Goal: Communication & Community: Answer question/provide support

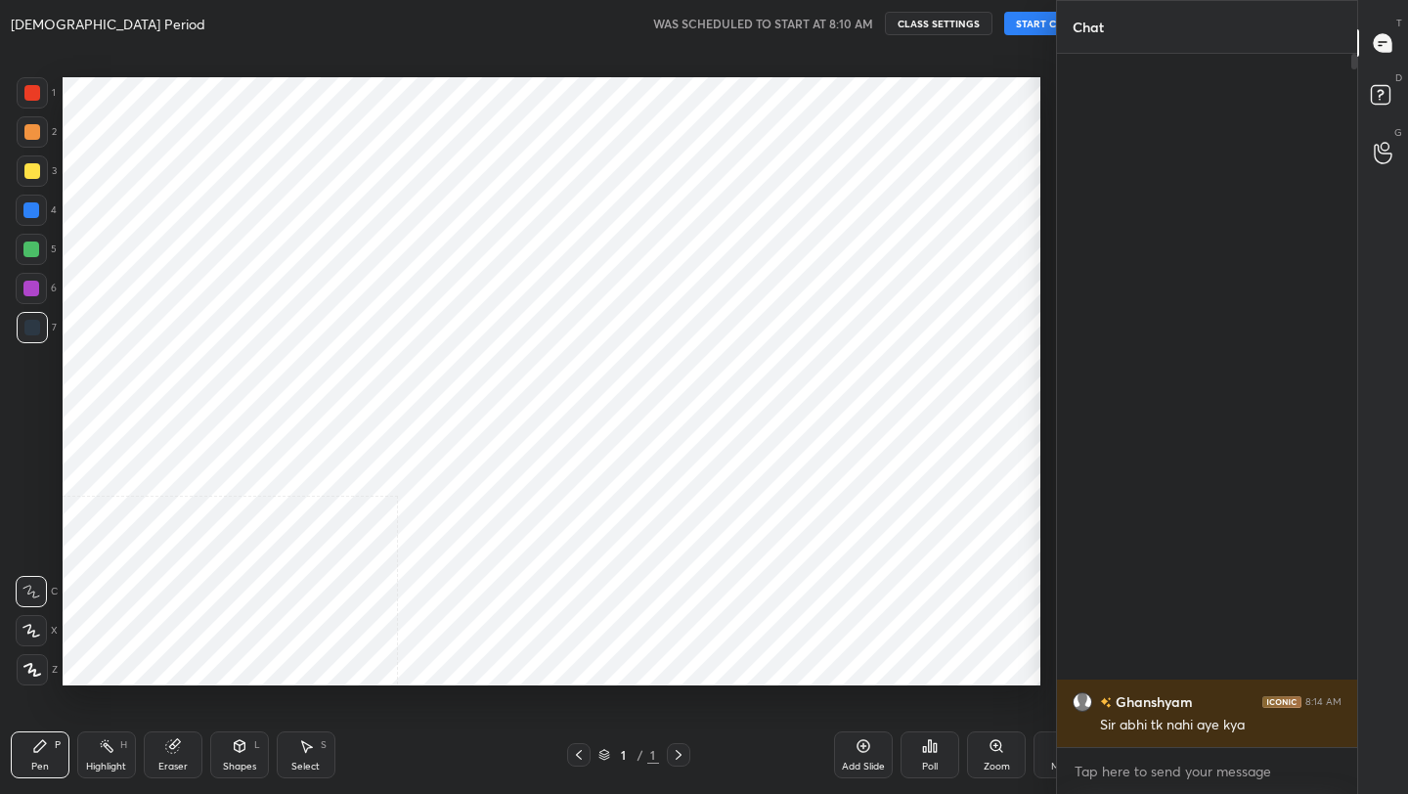
scroll to position [669, 984]
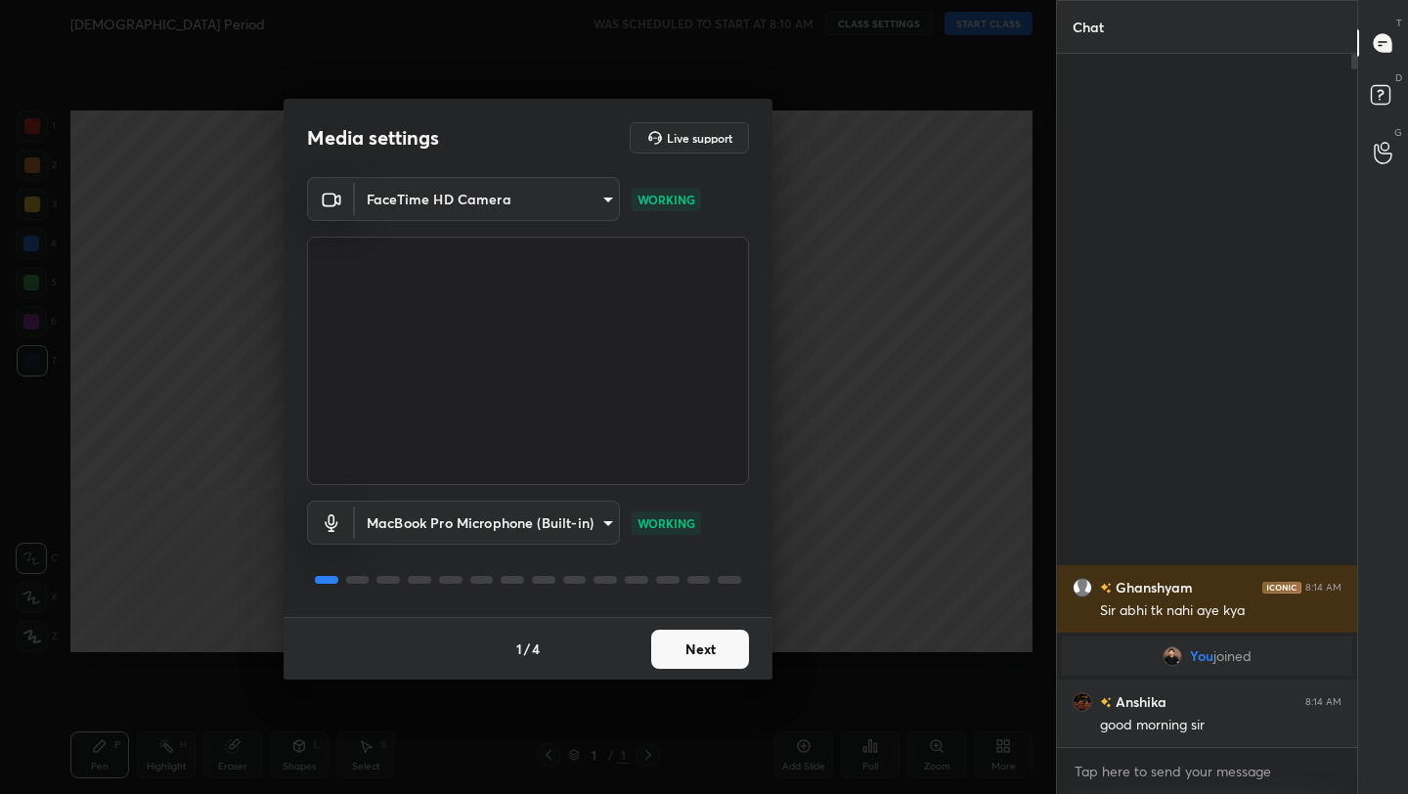
click at [539, 522] on body "1 2 3 4 5 6 7 C X Z C X Z E E Erase all H H [DEMOGRAPHIC_DATA] Period WAS SCHED…" at bounding box center [704, 397] width 1408 height 794
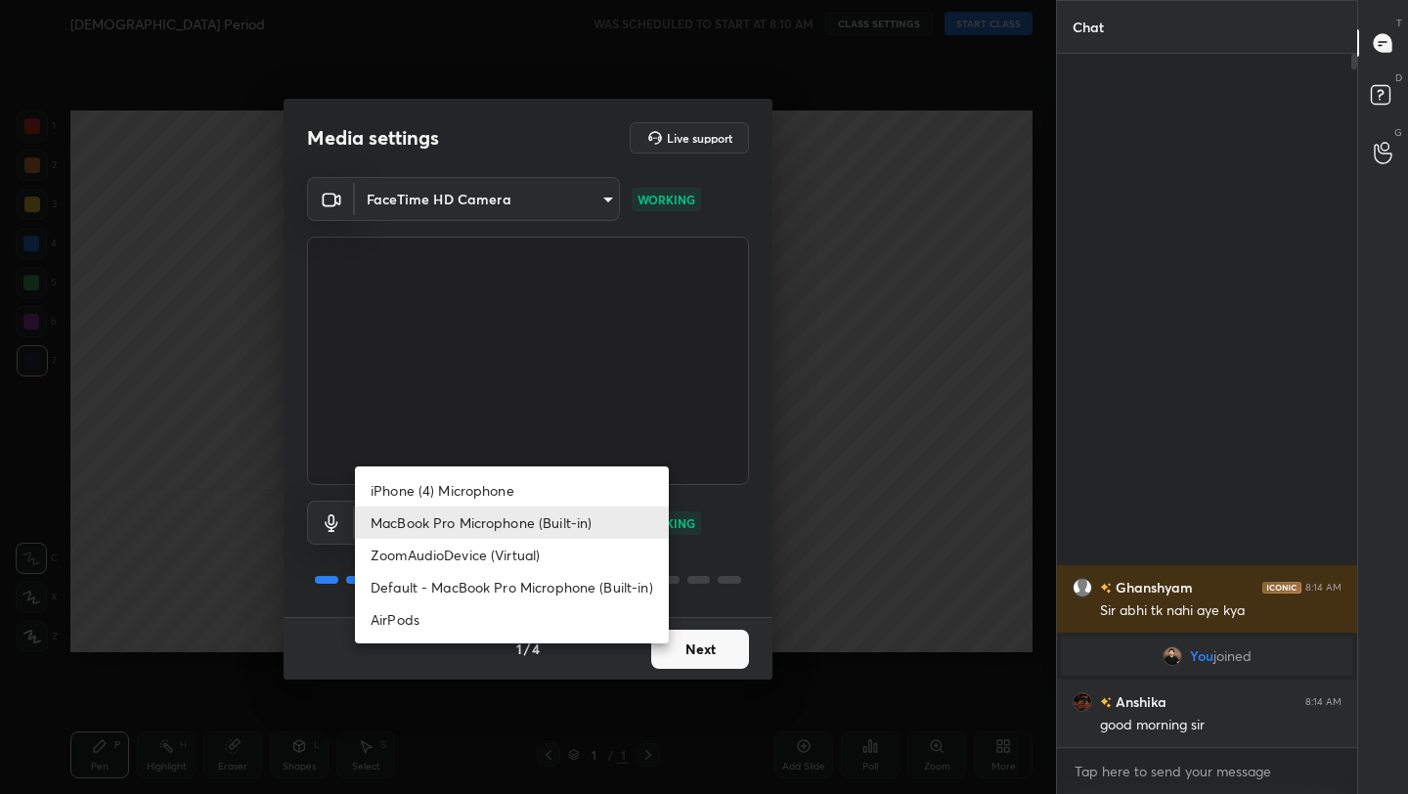
click at [502, 618] on li "AirPods" at bounding box center [512, 619] width 314 height 32
type input "483fa830f433fd6c98a3d3f75d5d899d99d5436cae465fd05eb628fd494c1e0b"
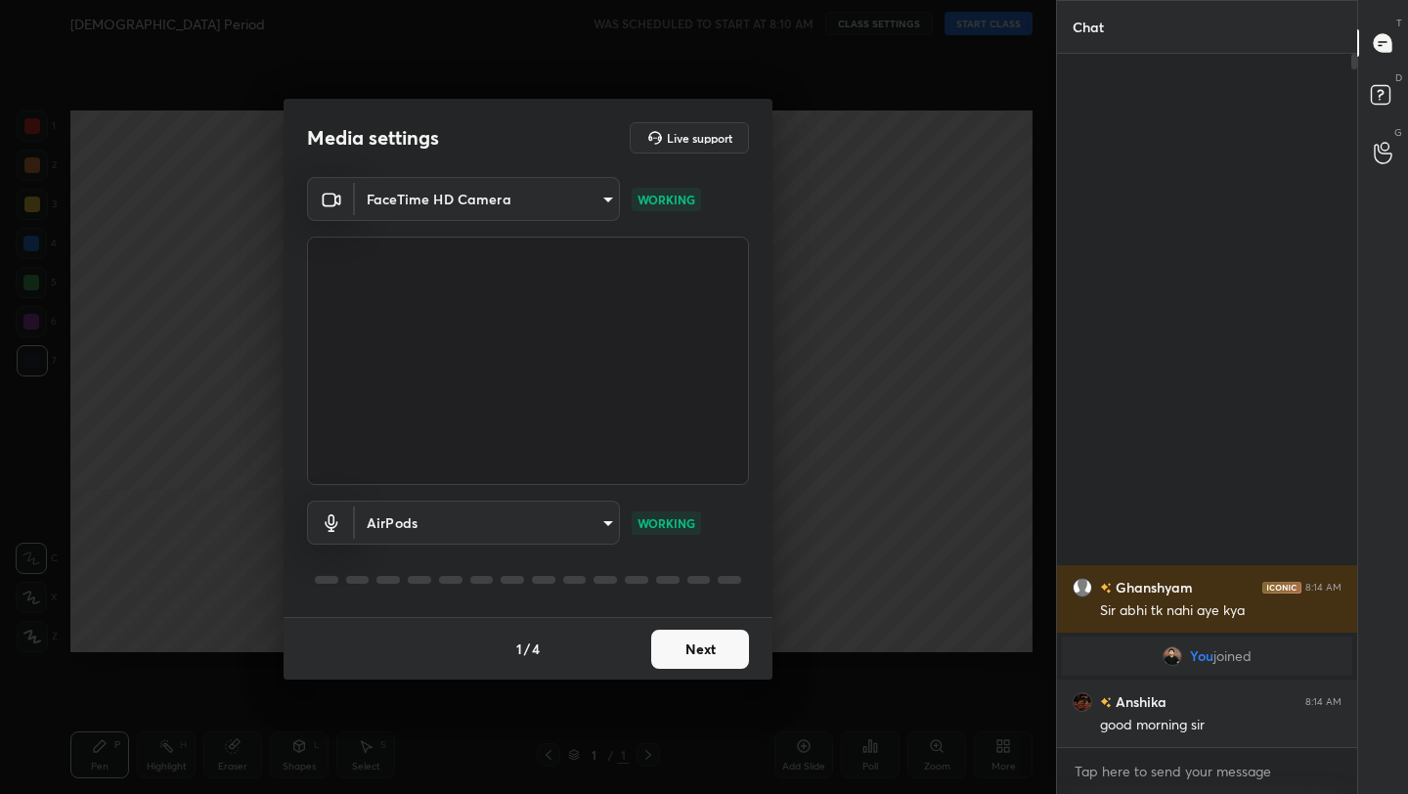
click at [726, 648] on button "Next" at bounding box center [700, 649] width 98 height 39
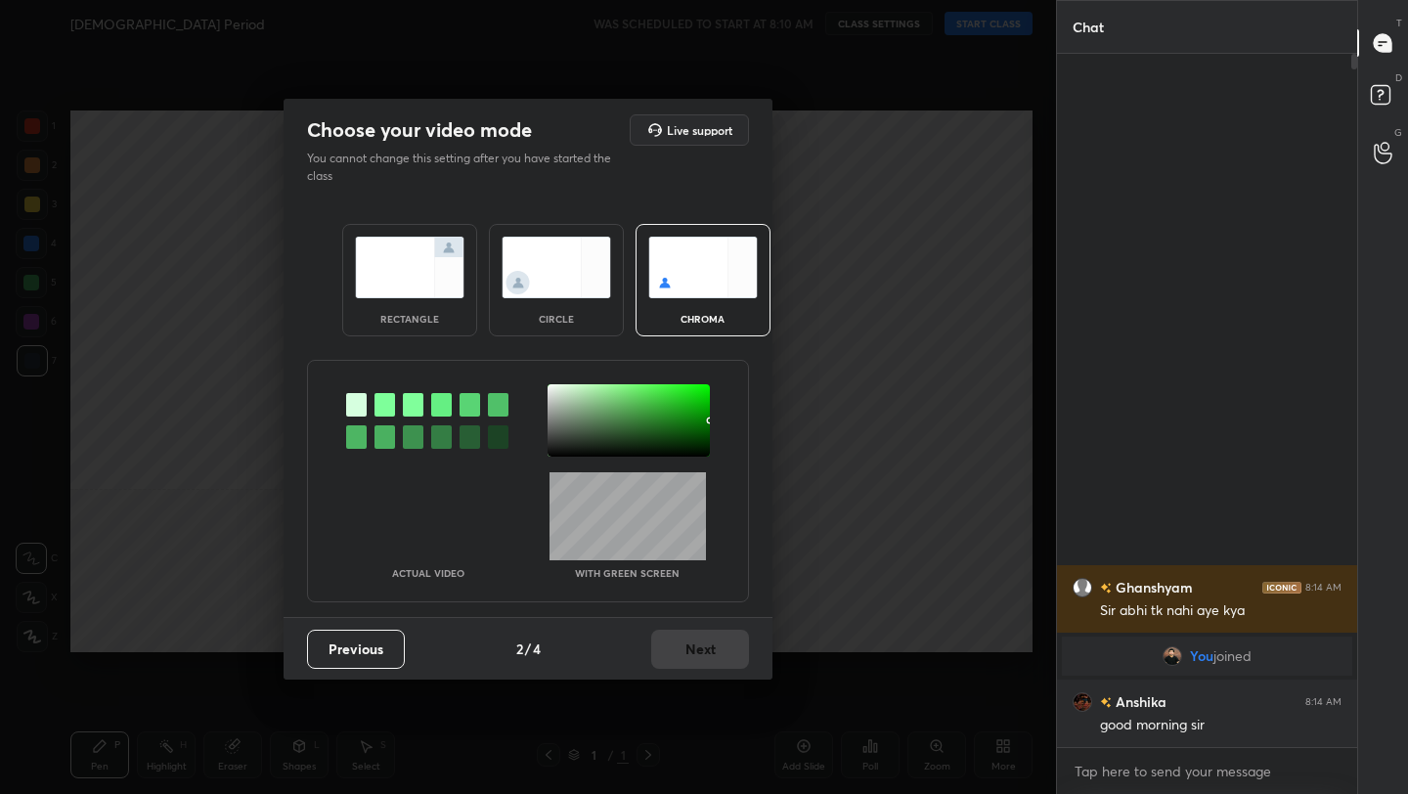
click at [407, 302] on div "rectangle" at bounding box center [409, 280] width 135 height 112
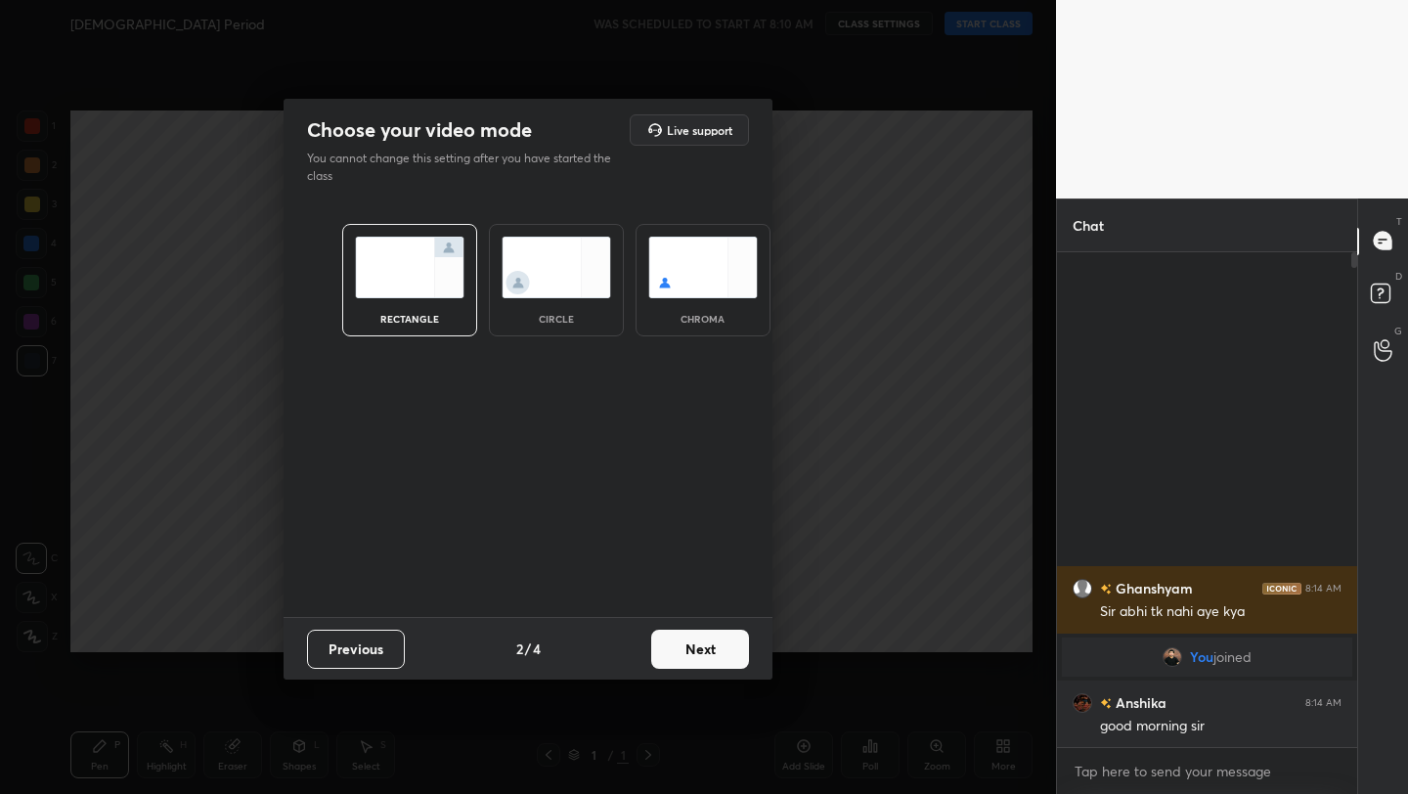
click at [719, 637] on button "Next" at bounding box center [700, 649] width 98 height 39
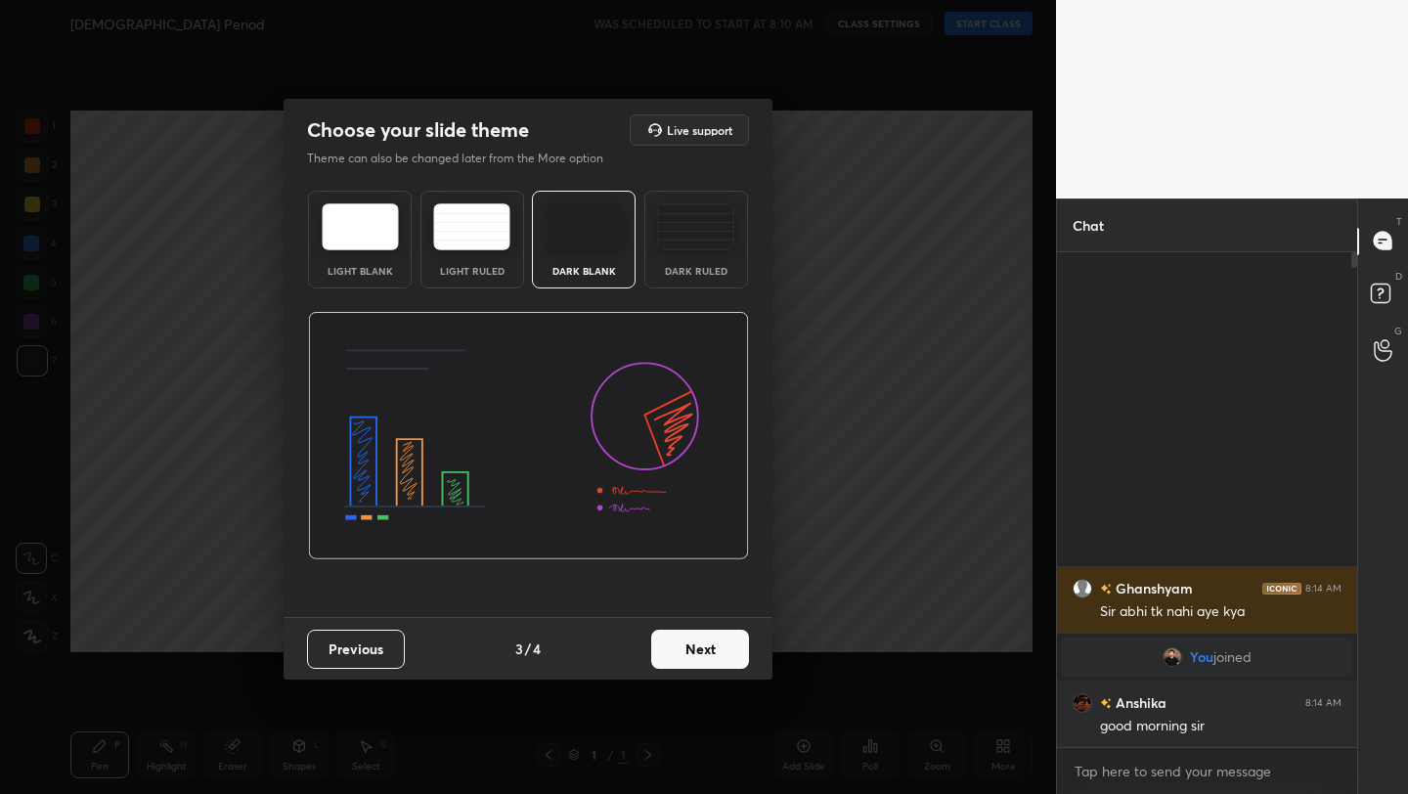
click at [719, 637] on button "Next" at bounding box center [700, 649] width 98 height 39
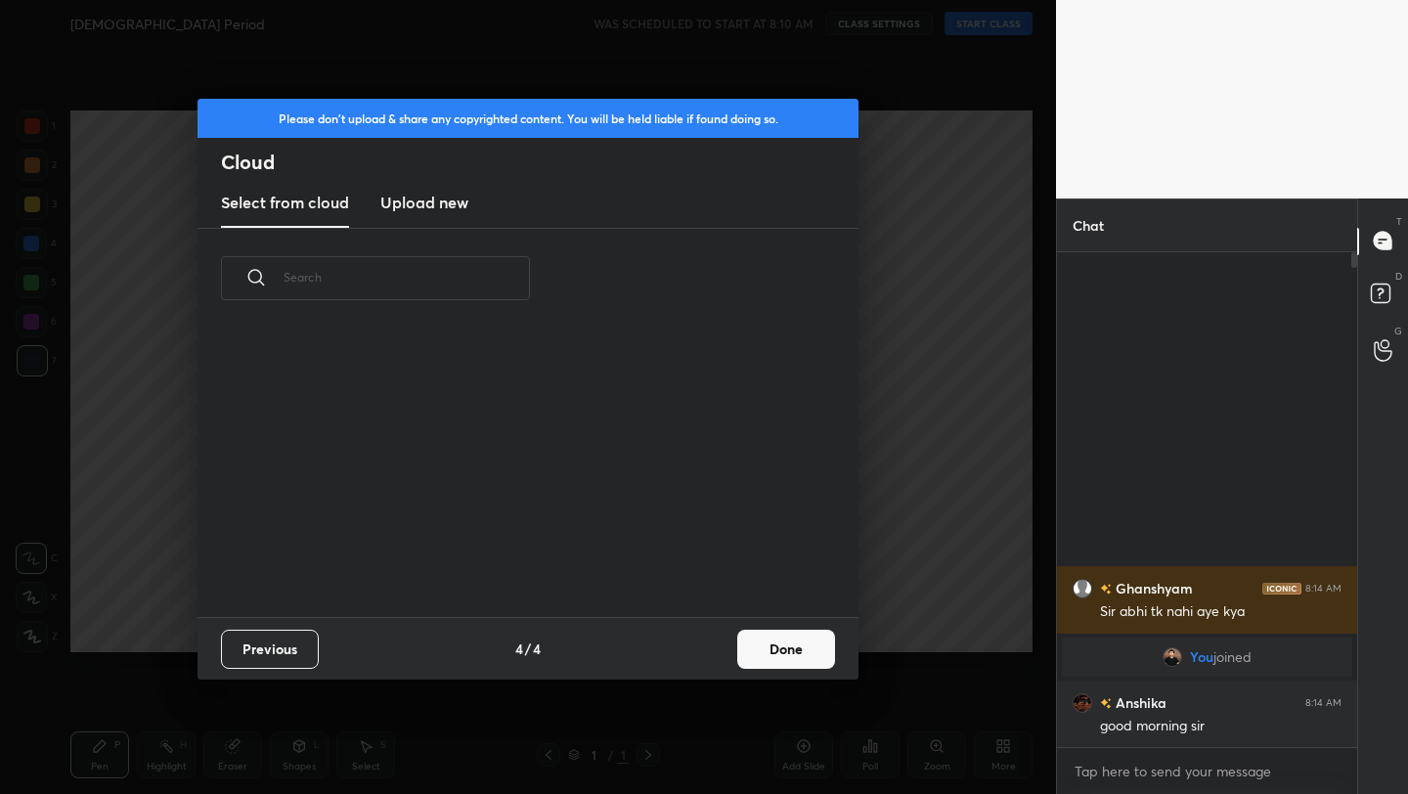
scroll to position [288, 628]
click at [435, 198] on h3 "Upload new" at bounding box center [424, 202] width 88 height 23
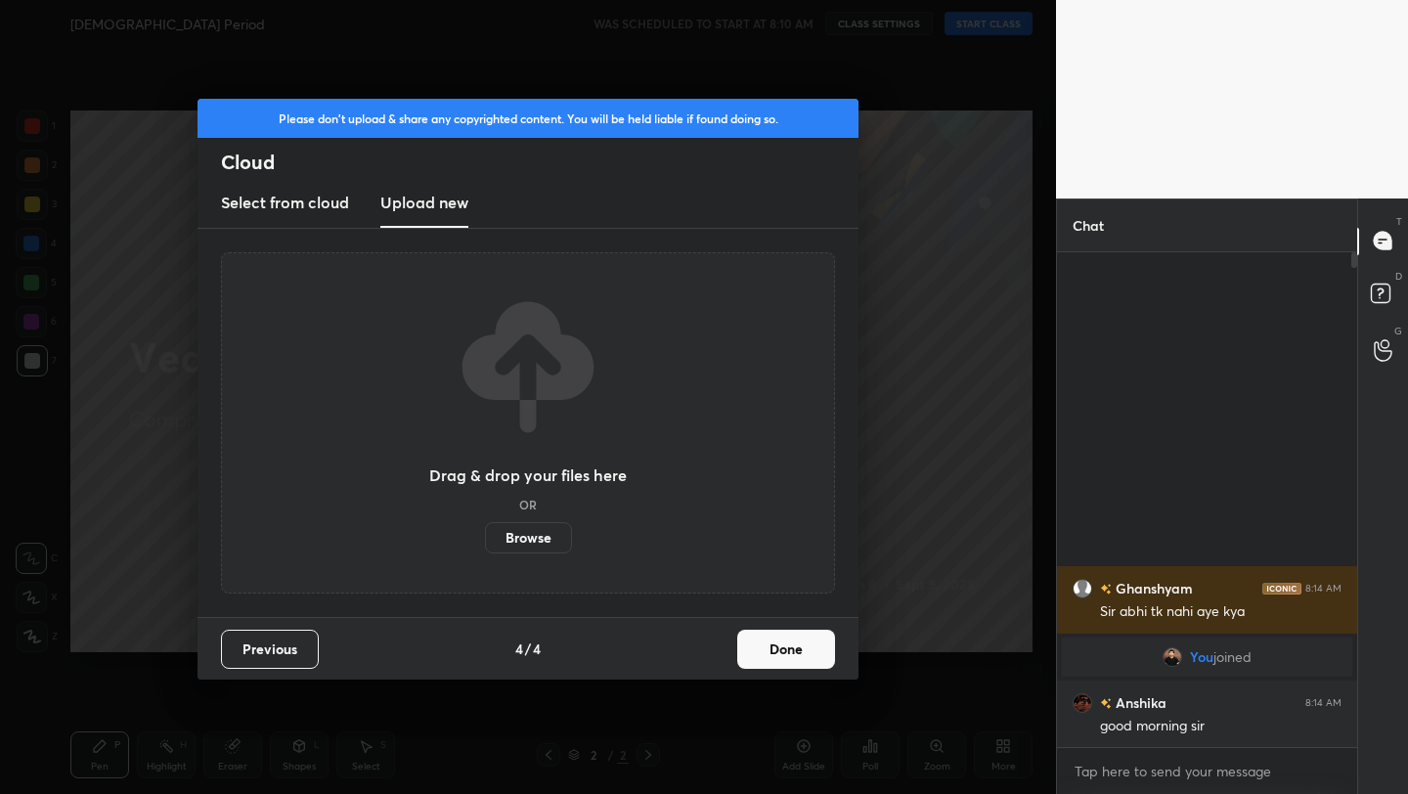
click at [802, 641] on button "Done" at bounding box center [786, 649] width 98 height 39
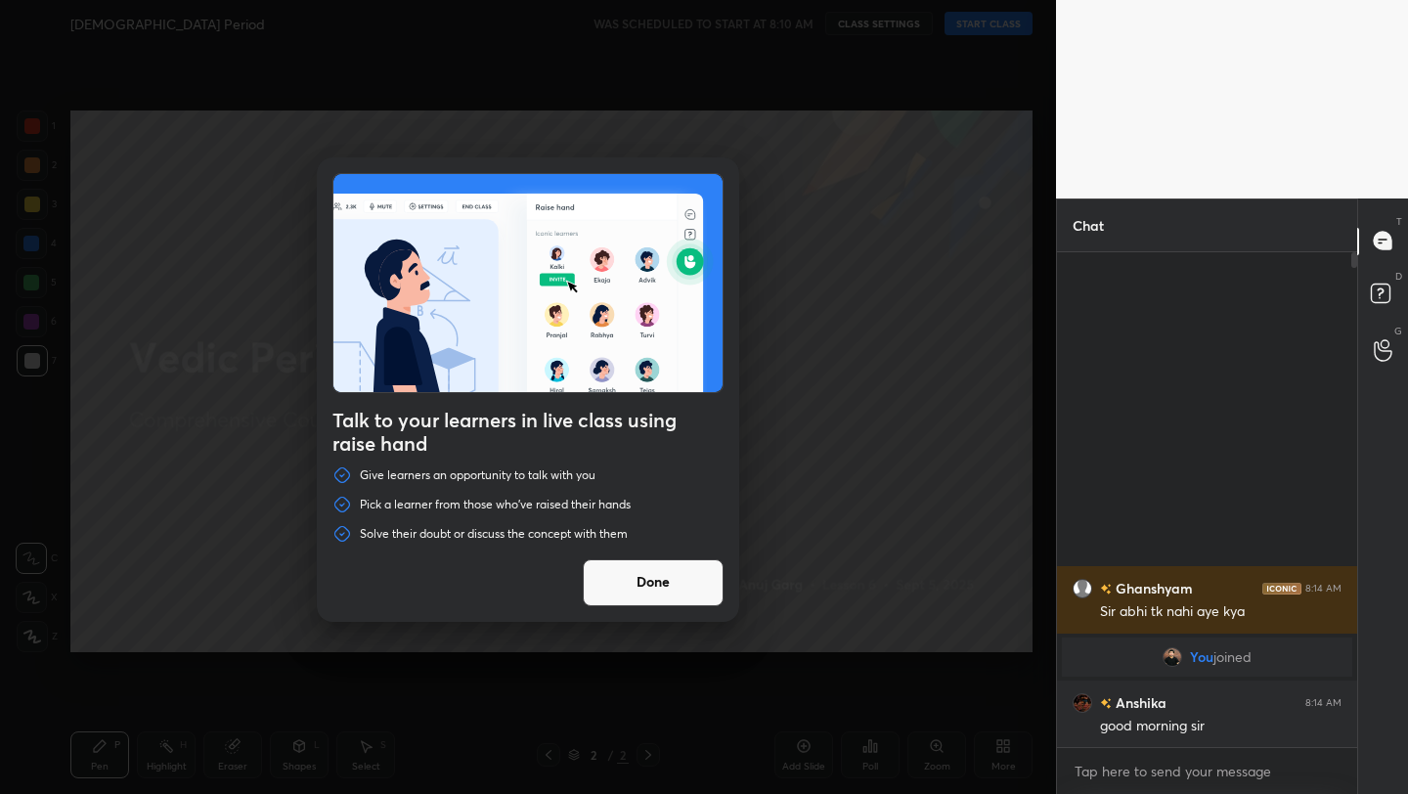
click at [672, 573] on button "Done" at bounding box center [653, 582] width 141 height 47
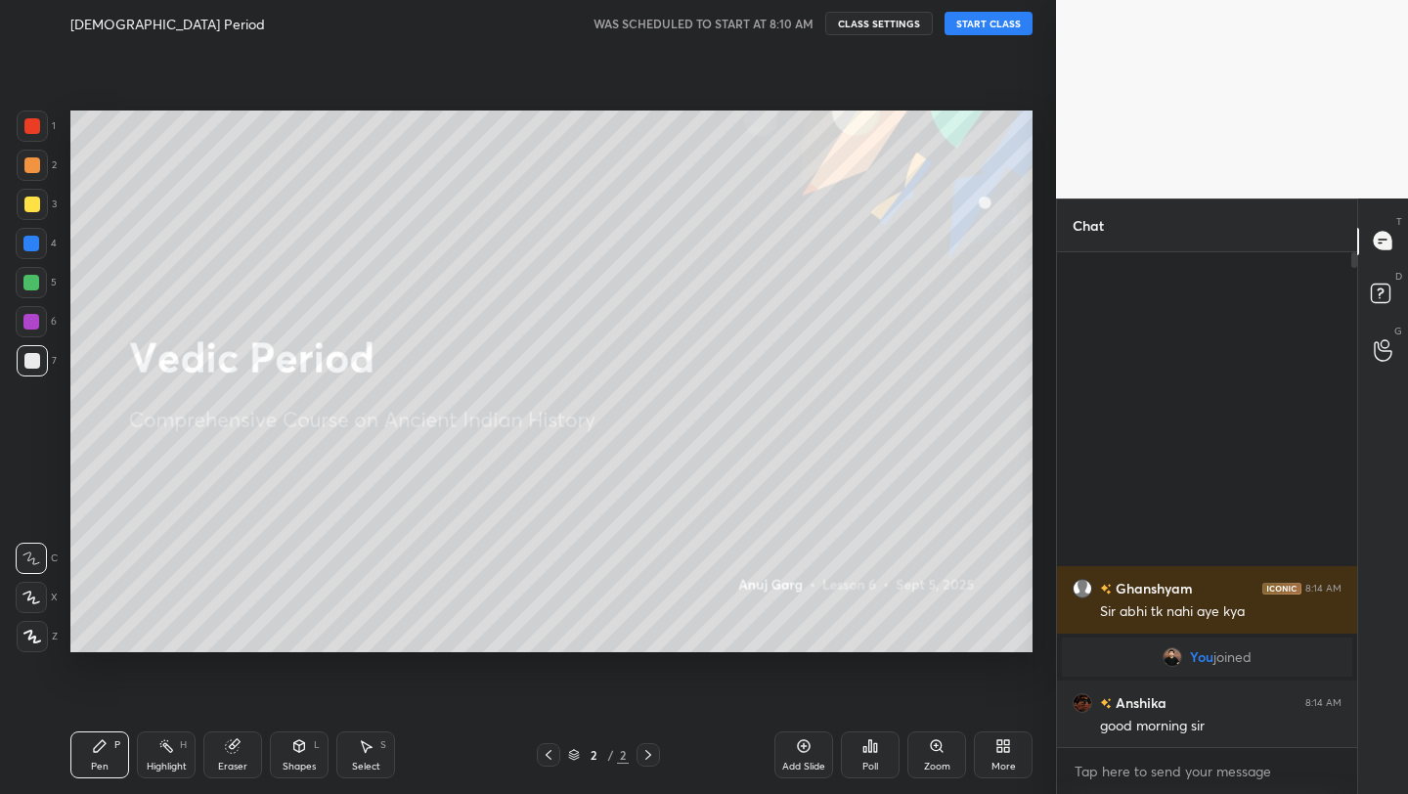
click at [990, 18] on button "START CLASS" at bounding box center [989, 23] width 88 height 23
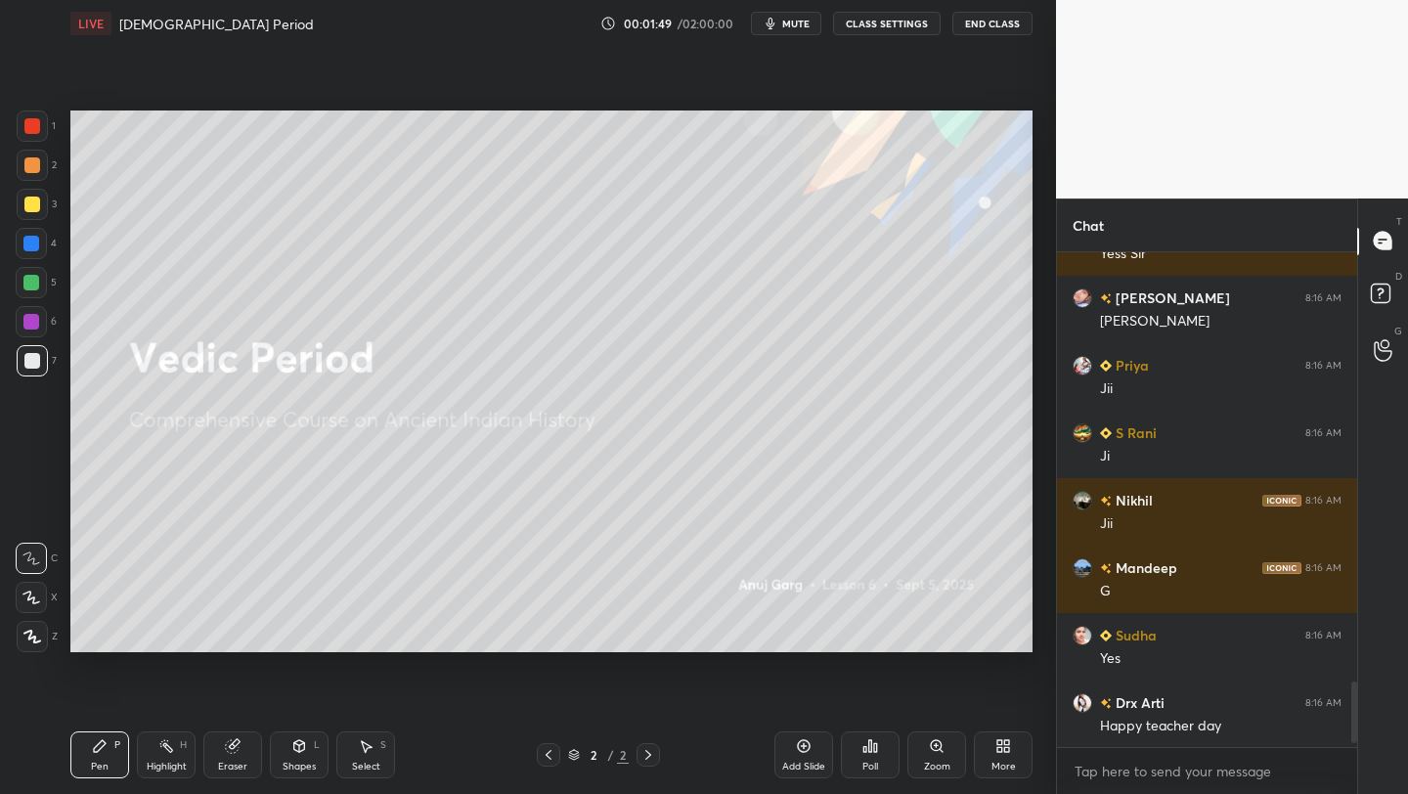
scroll to position [3263, 0]
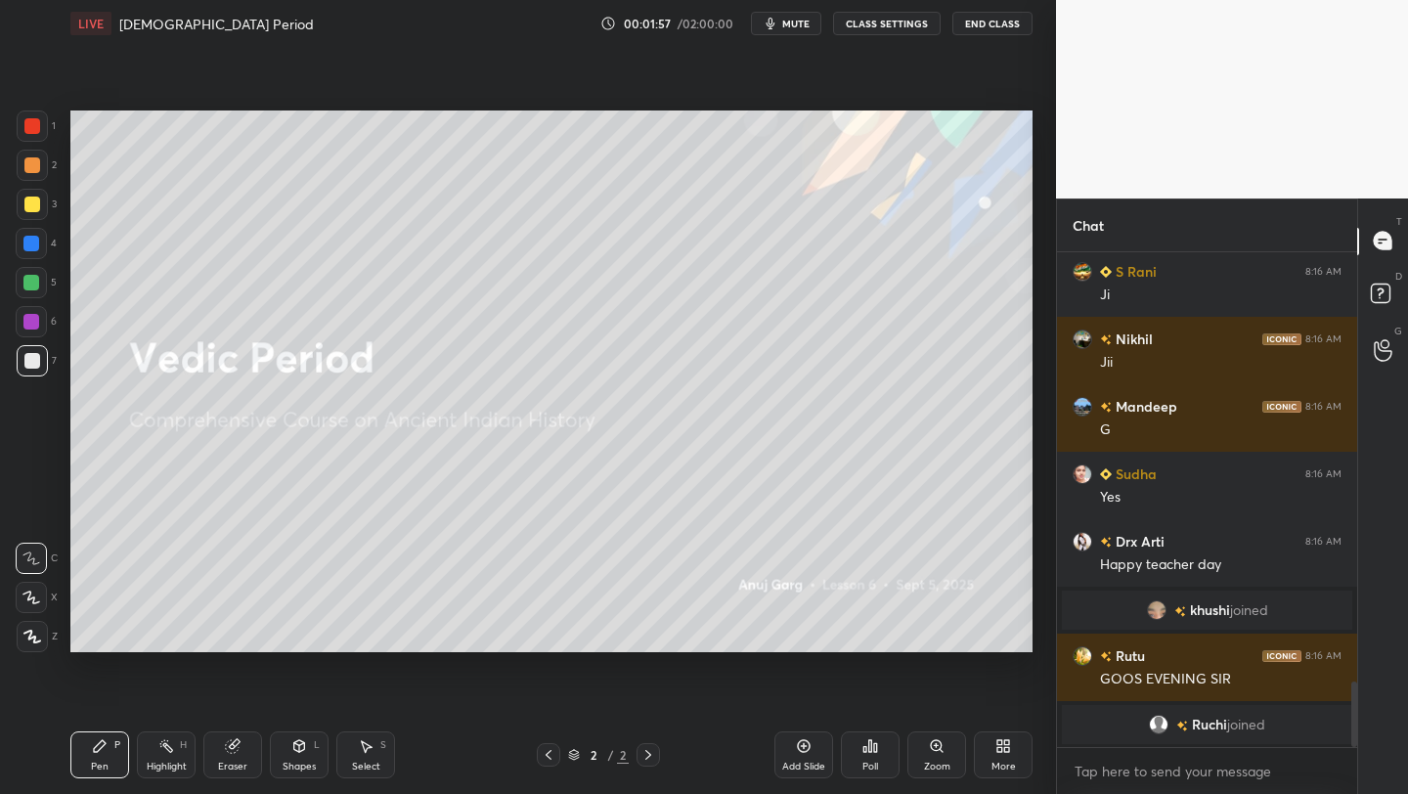
click at [1016, 762] on div "More" at bounding box center [1003, 754] width 59 height 47
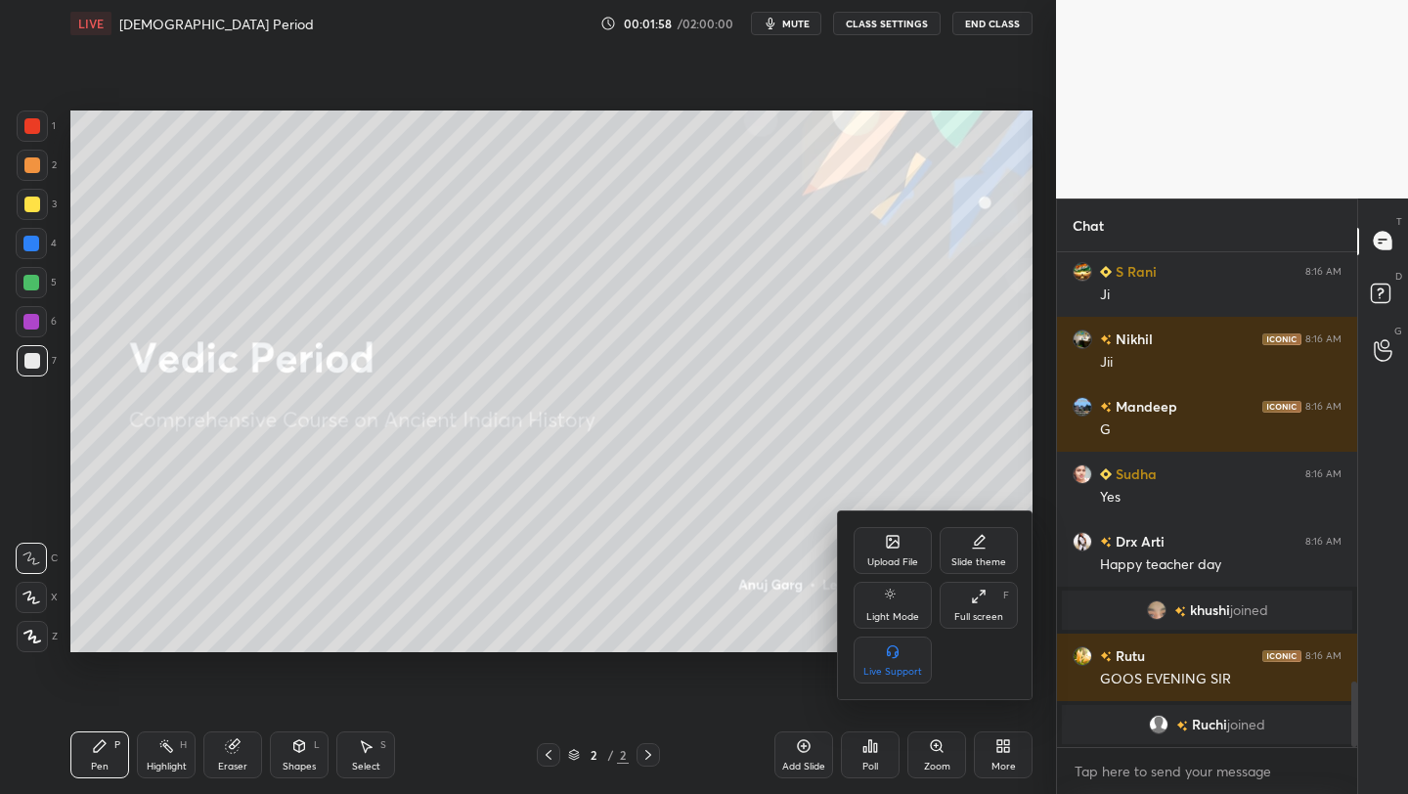
click at [978, 608] on div "Full screen F" at bounding box center [979, 605] width 78 height 47
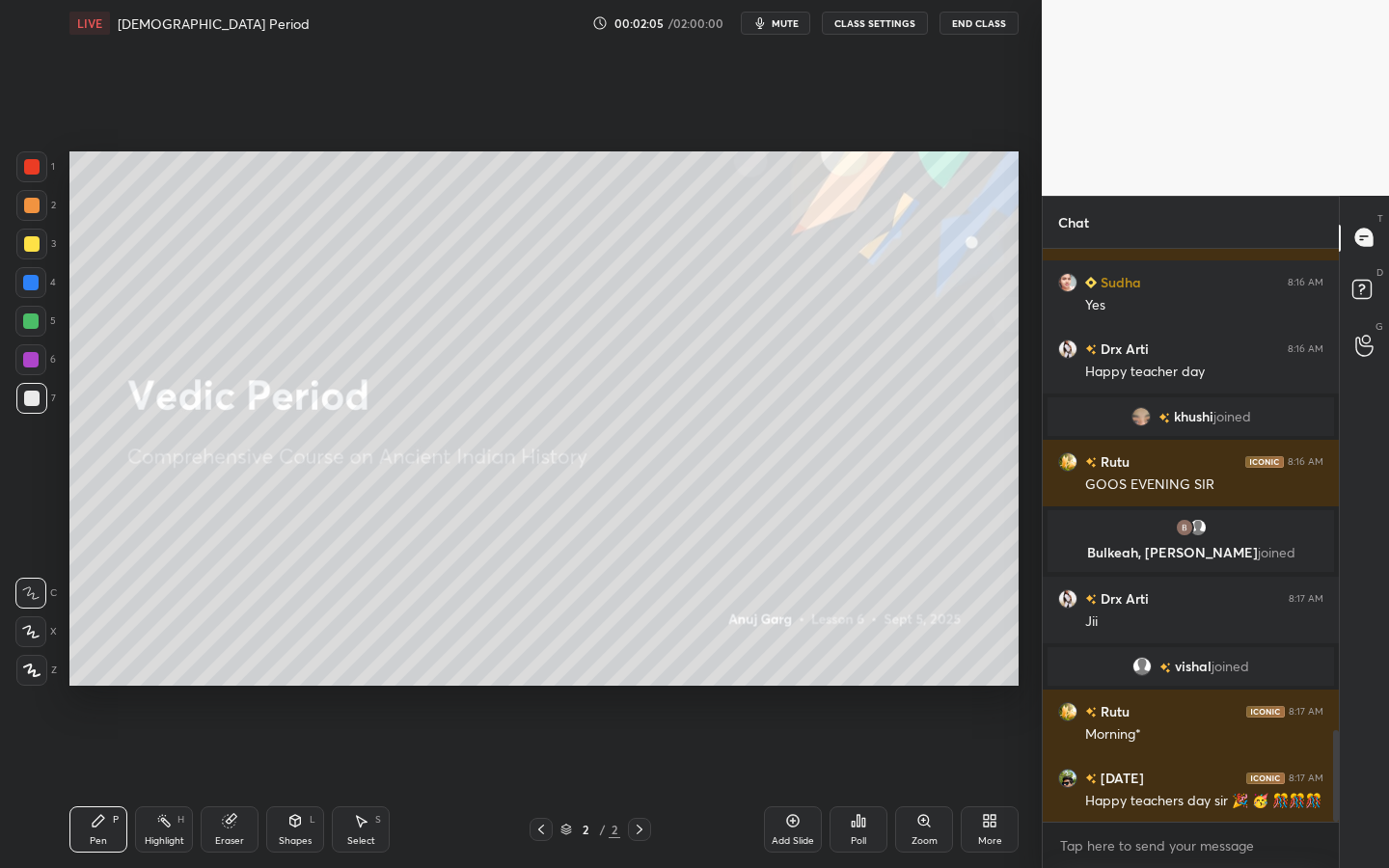
click at [42, 679] on div at bounding box center [32, 670] width 31 height 31
click at [793, 782] on div "Add Slide" at bounding box center [792, 841] width 42 height 10
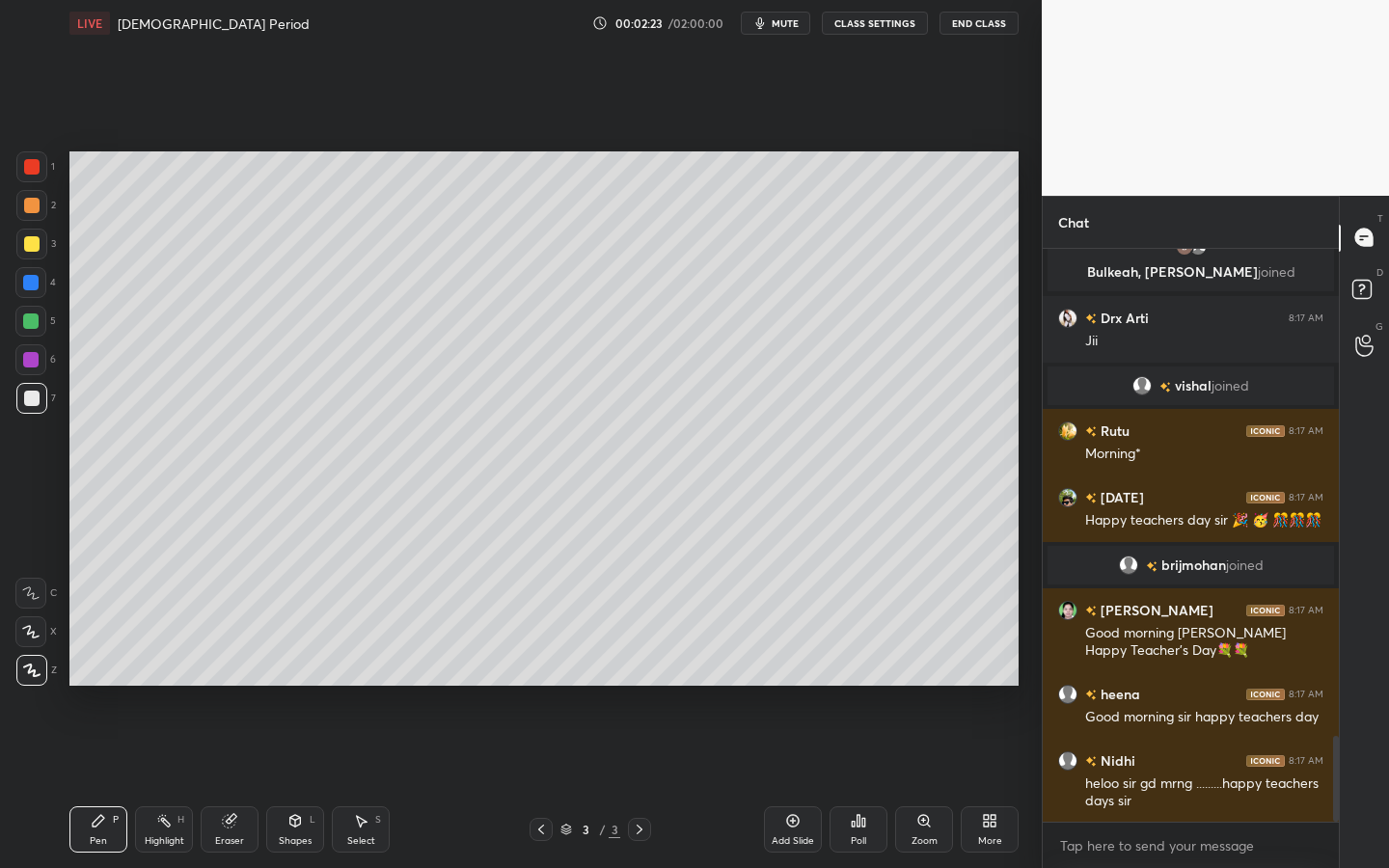
click at [34, 252] on div at bounding box center [32, 245] width 16 height 16
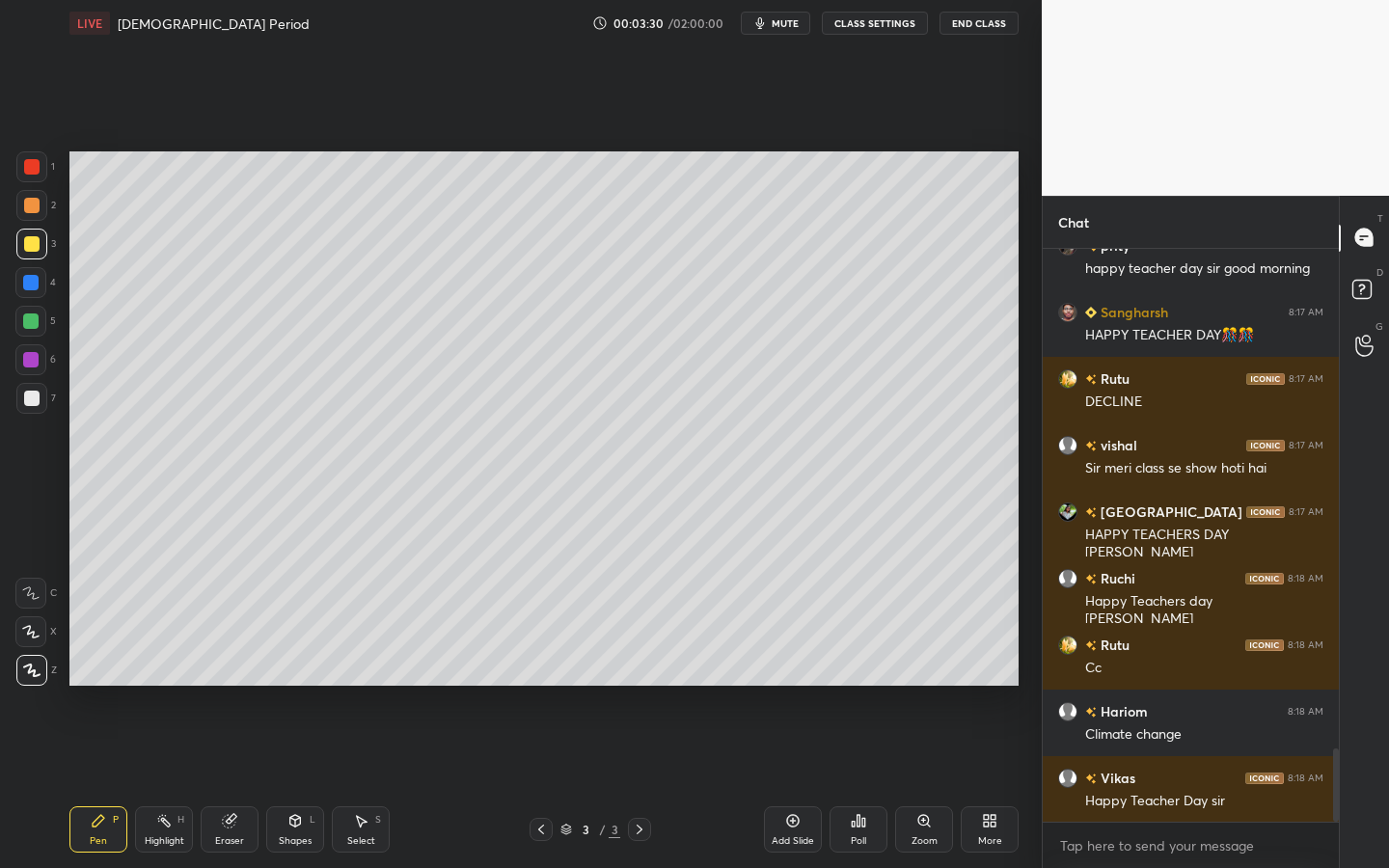
scroll to position [4000, 0]
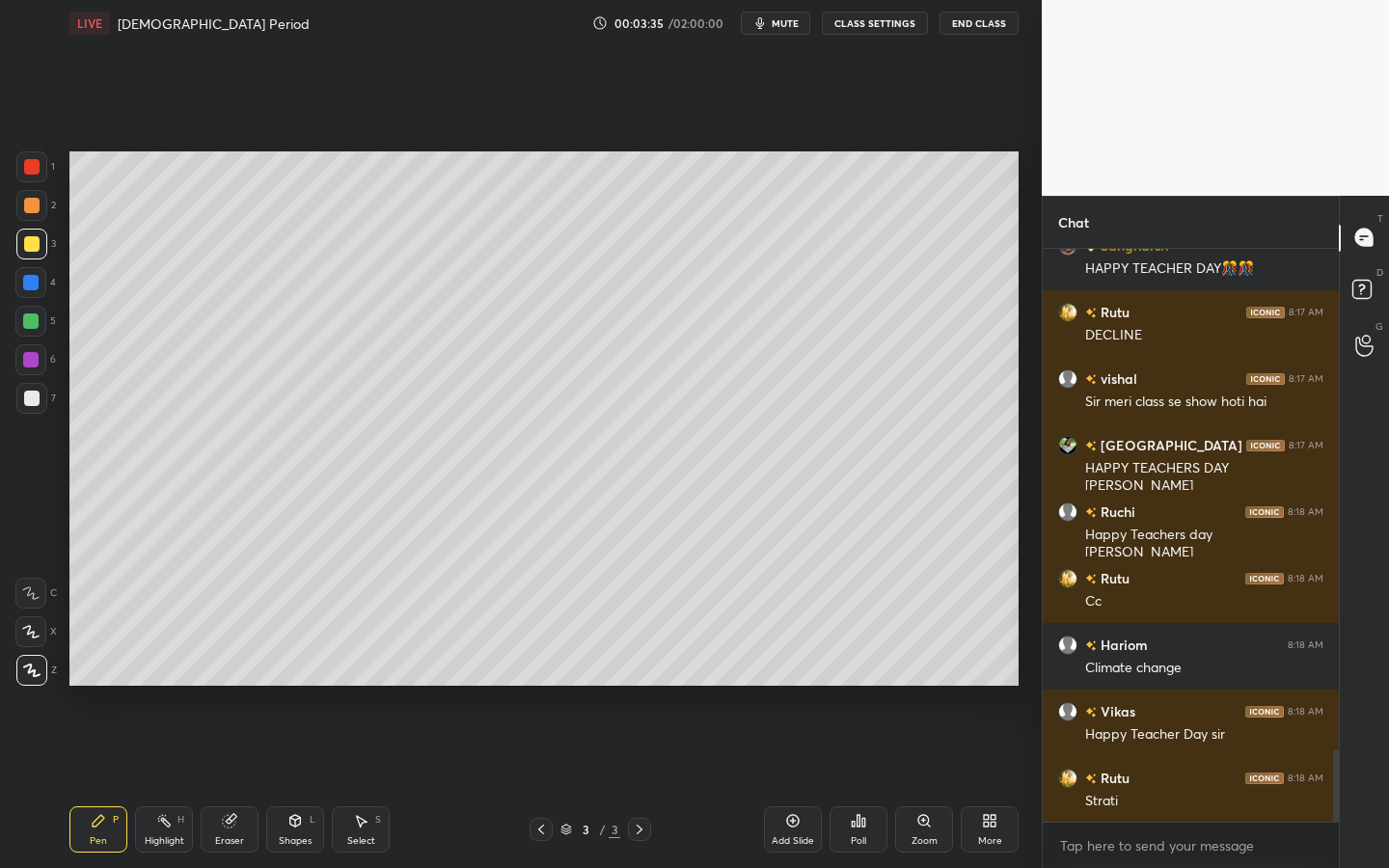
drag, startPoint x: 790, startPoint y: 828, endPoint x: 772, endPoint y: 828, distance: 18.0
click at [790, 782] on icon at bounding box center [793, 821] width 16 height 16
click at [295, 782] on div "Shapes" at bounding box center [295, 841] width 33 height 10
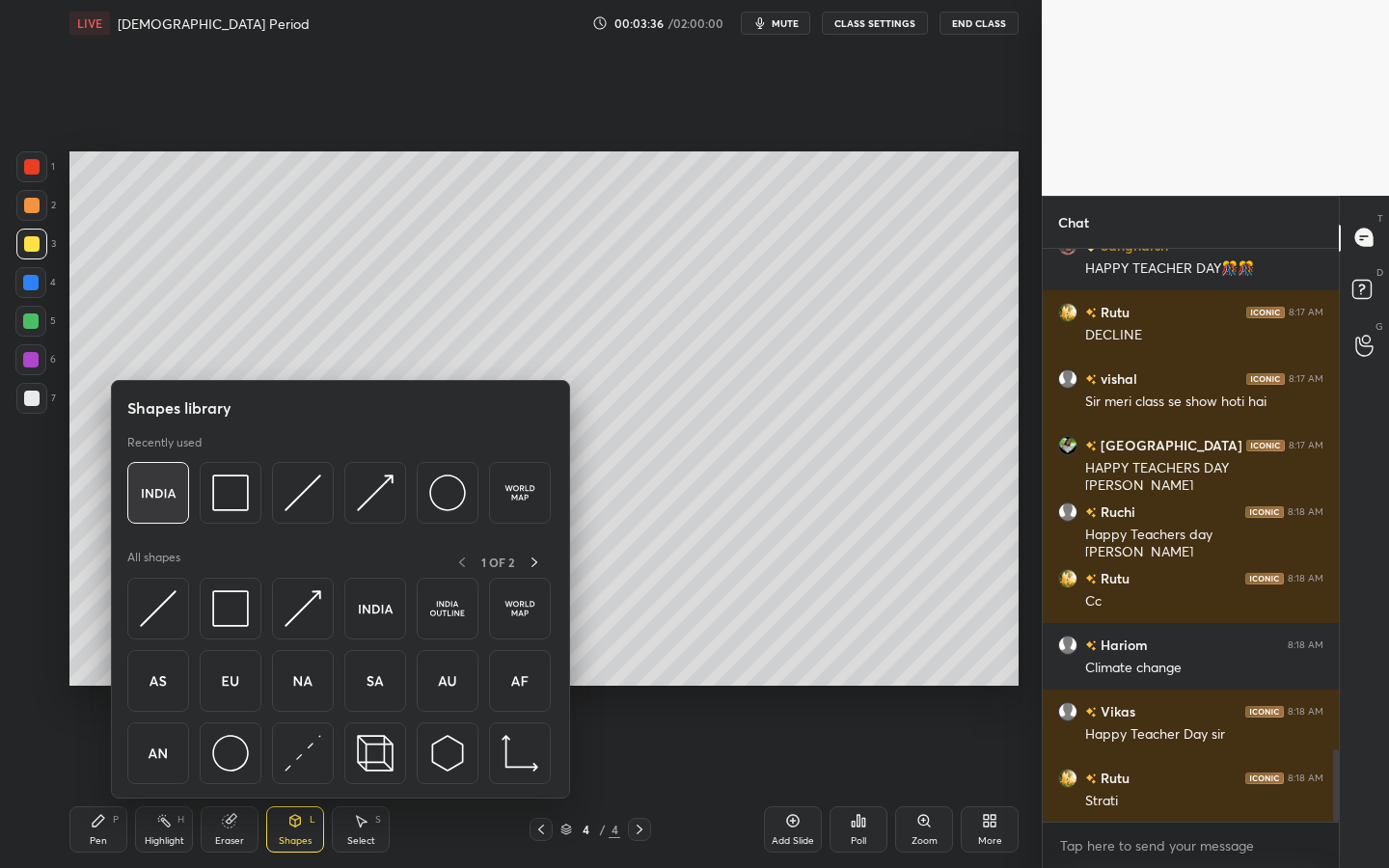
click at [173, 504] on img at bounding box center [158, 492] width 37 height 36
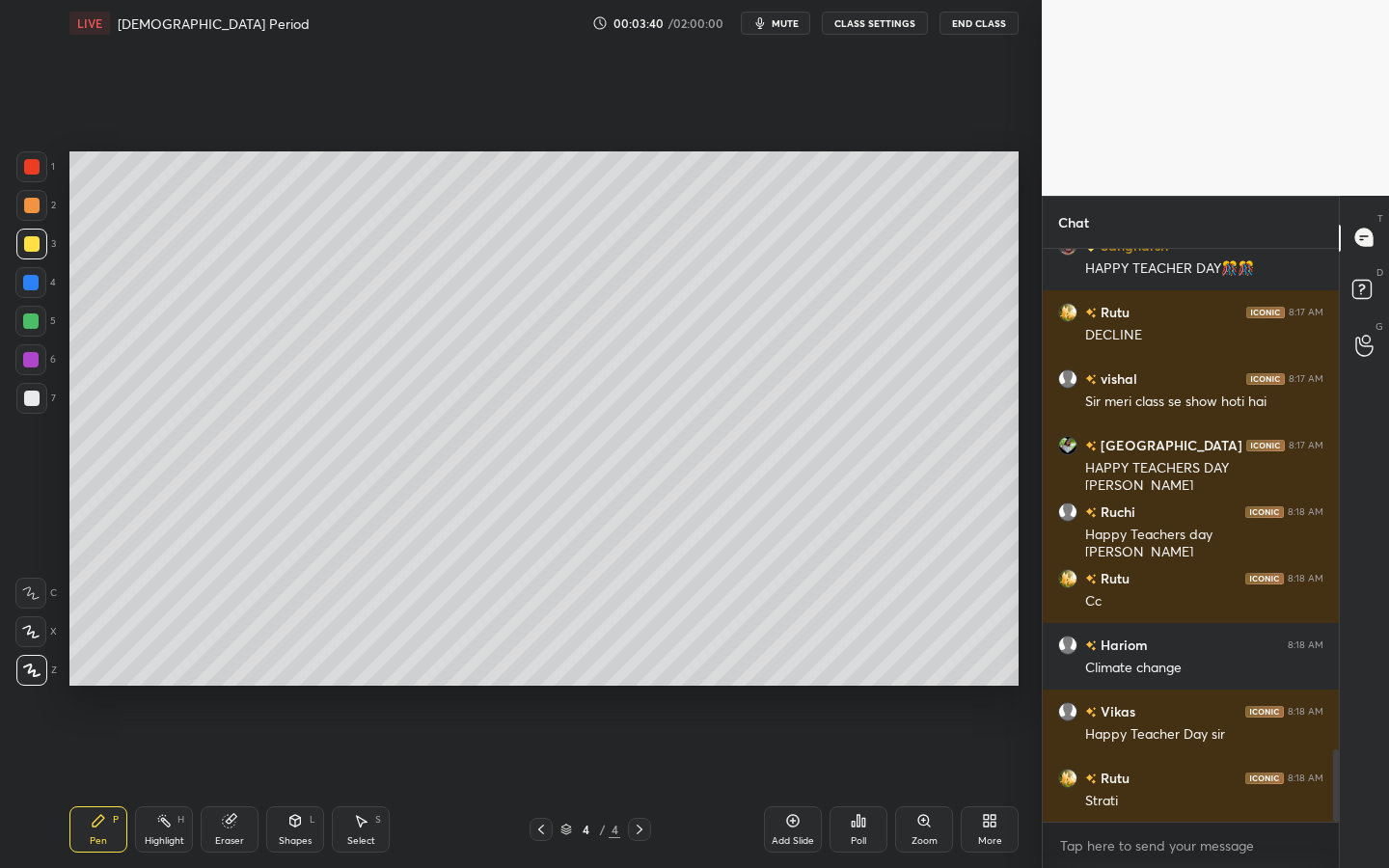
click at [25, 412] on div at bounding box center [32, 398] width 31 height 31
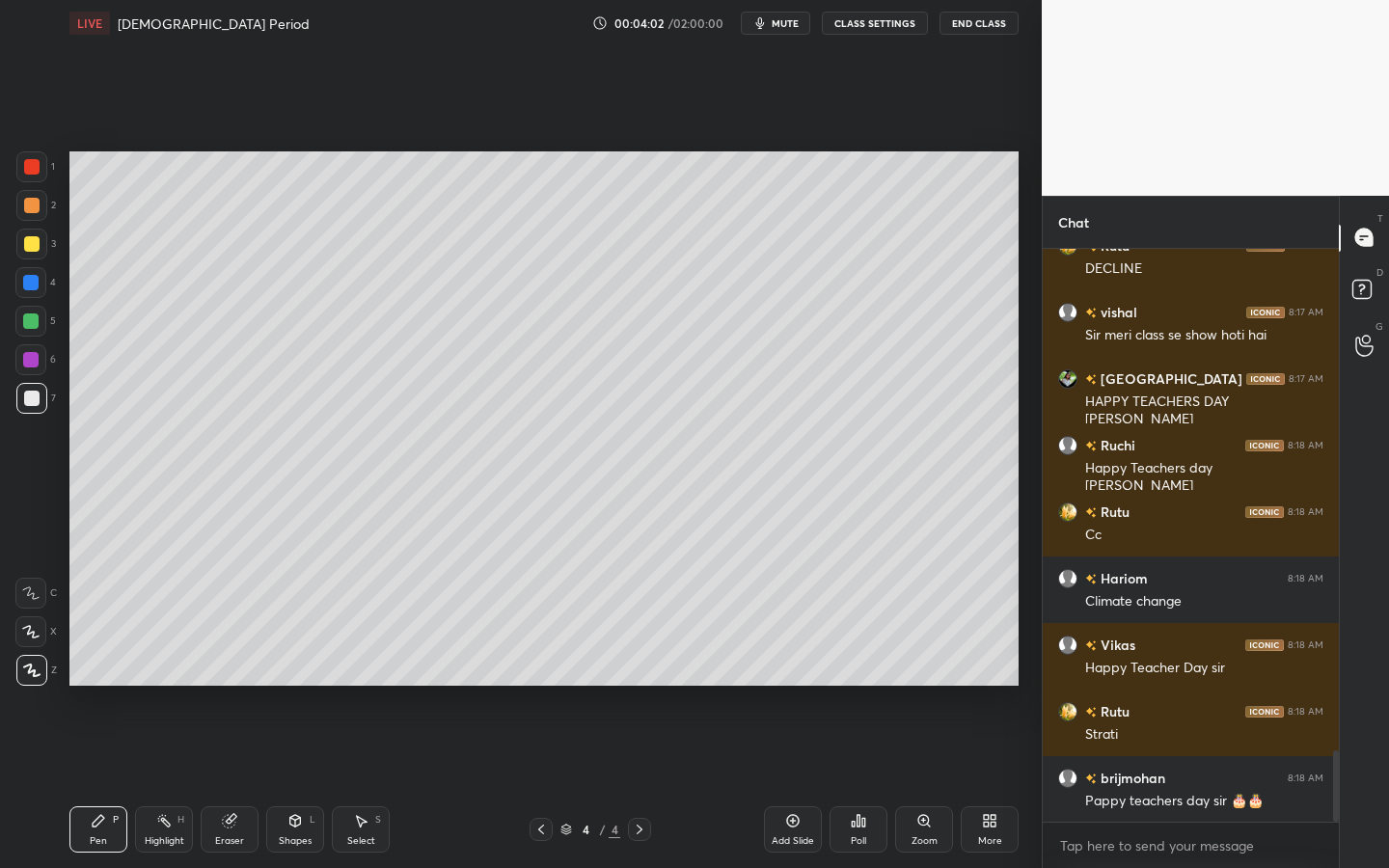
click at [810, 782] on div "Add Slide" at bounding box center [792, 829] width 58 height 46
click at [299, 782] on div "Shapes" at bounding box center [295, 841] width 33 height 10
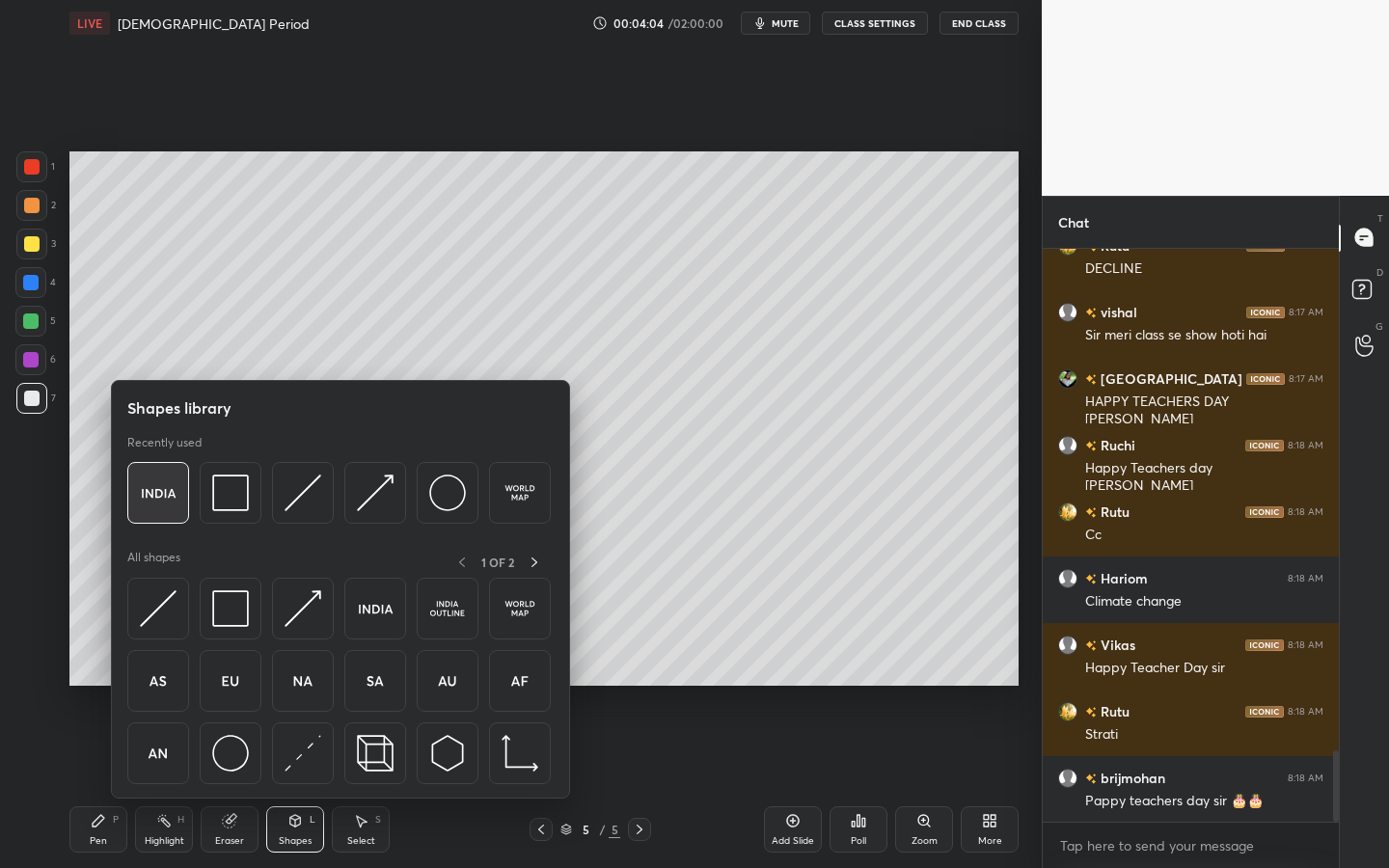
click at [165, 492] on img at bounding box center [158, 492] width 37 height 36
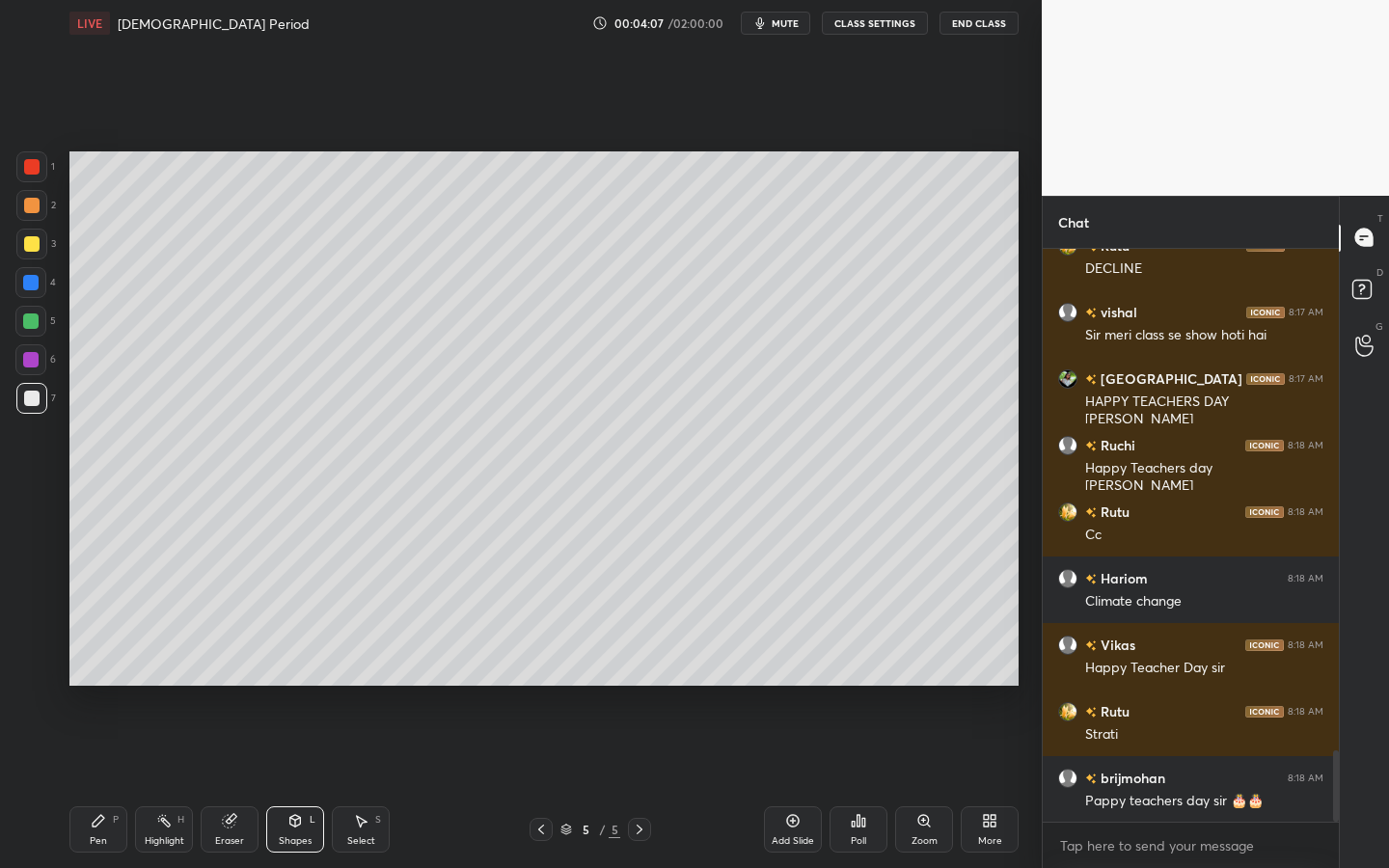
click at [916, 782] on icon at bounding box center [924, 821] width 16 height 16
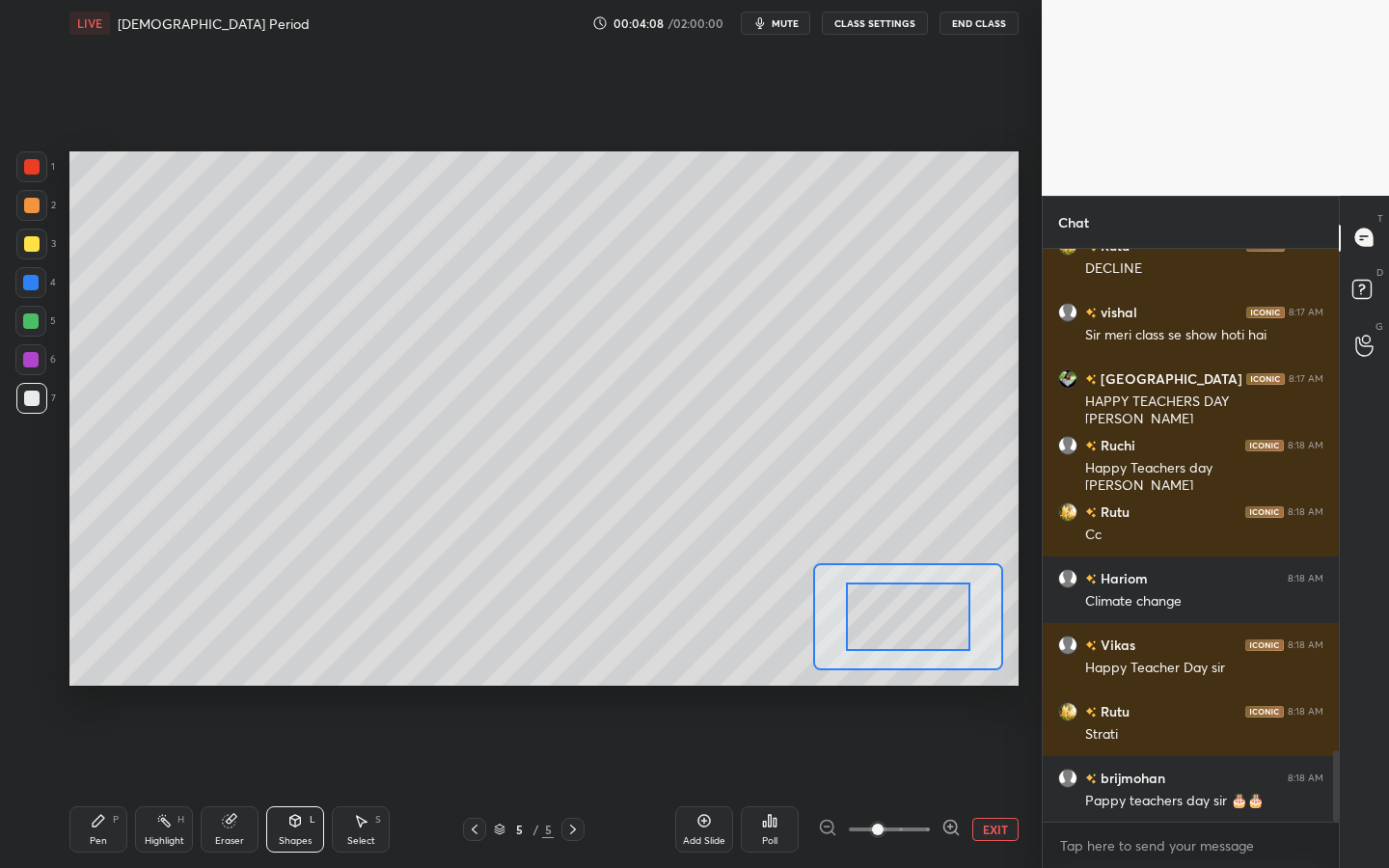
click at [915, 782] on span at bounding box center [889, 829] width 81 height 29
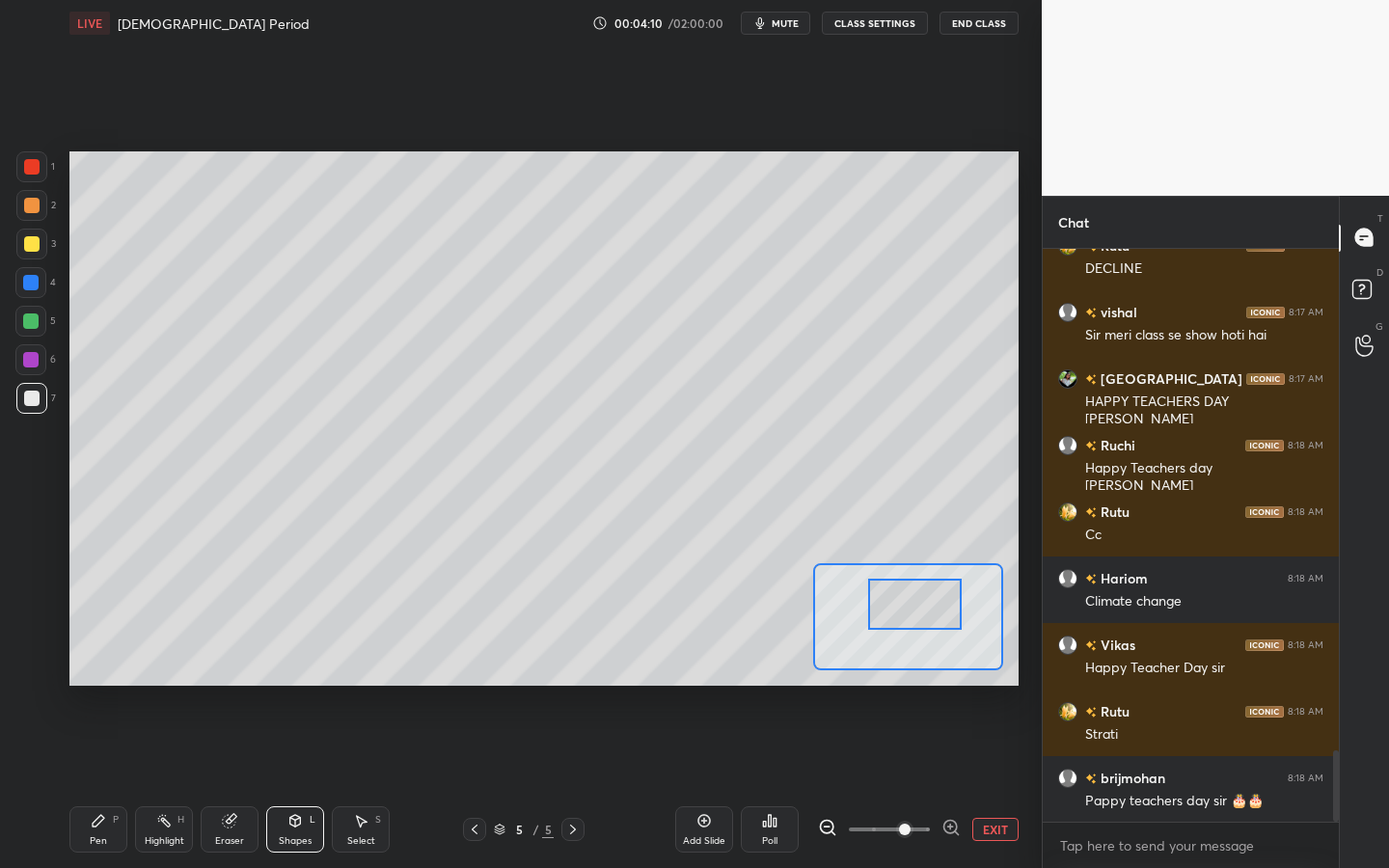
drag, startPoint x: 914, startPoint y: 582, endPoint x: 923, endPoint y: 594, distance: 15.0
click at [923, 596] on div at bounding box center [914, 605] width 93 height 51
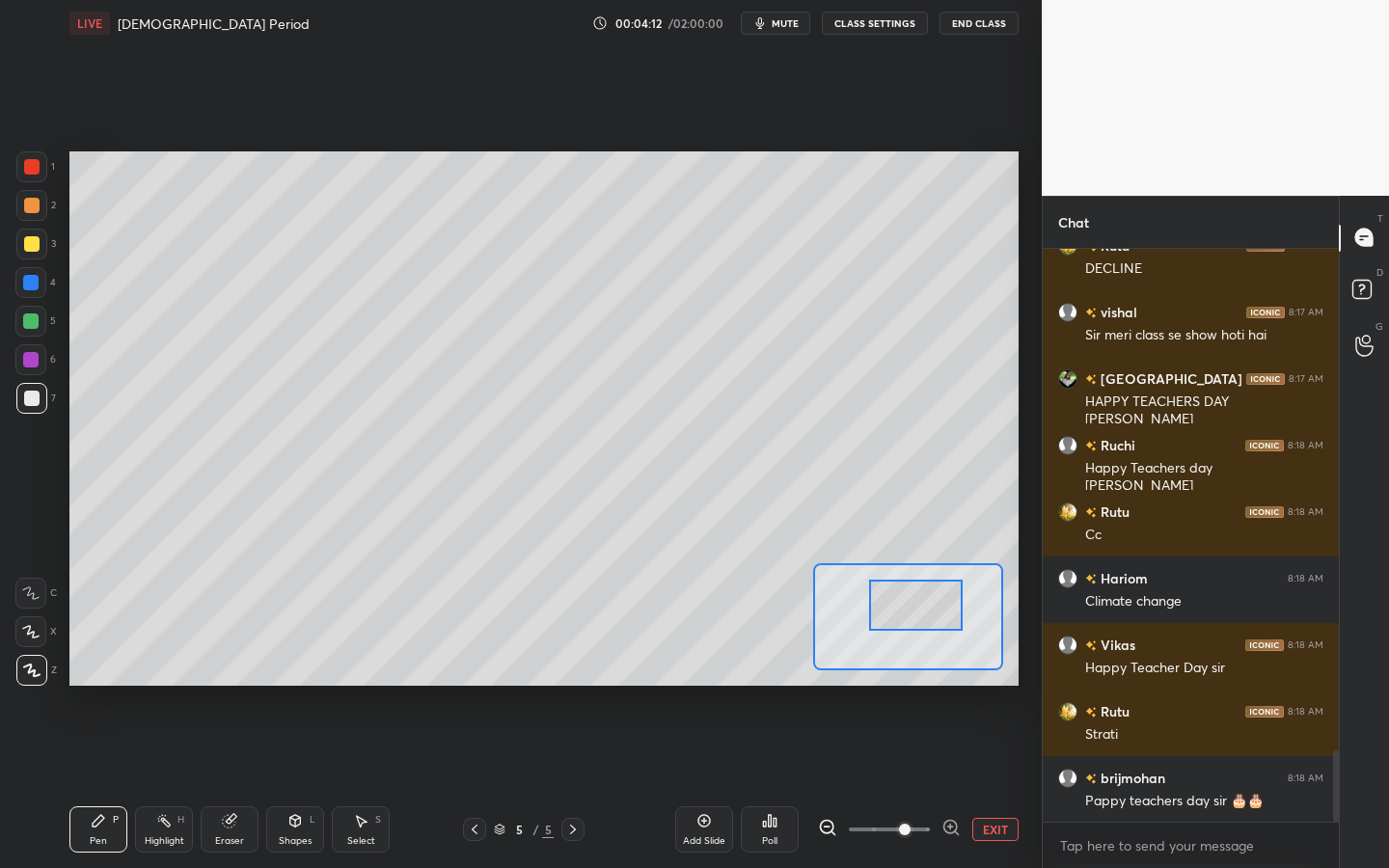
click at [36, 245] on div at bounding box center [32, 245] width 16 height 16
click at [32, 577] on div "C" at bounding box center [37, 589] width 41 height 38
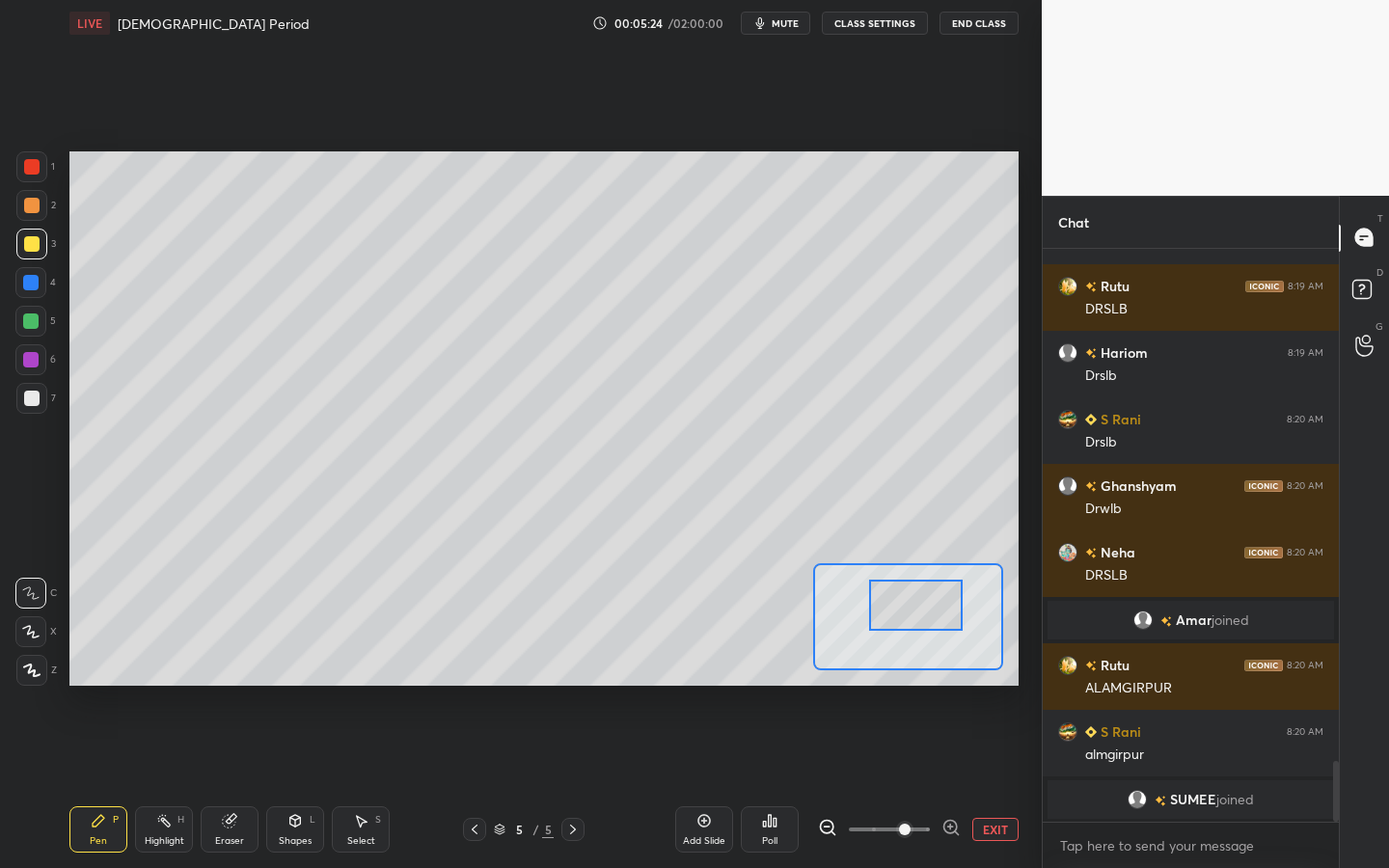
scroll to position [4852, 0]
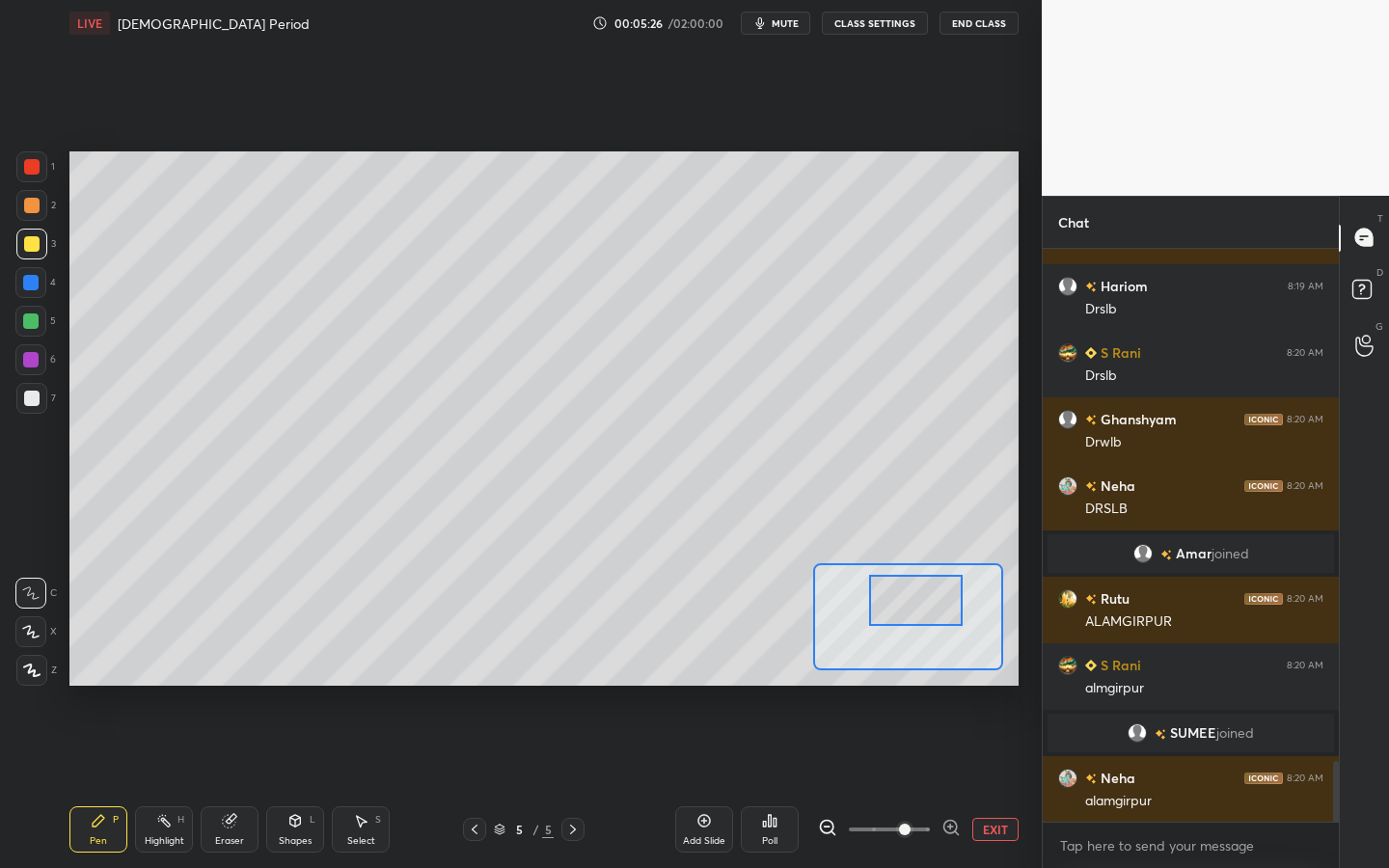
click at [906, 580] on div at bounding box center [915, 601] width 93 height 51
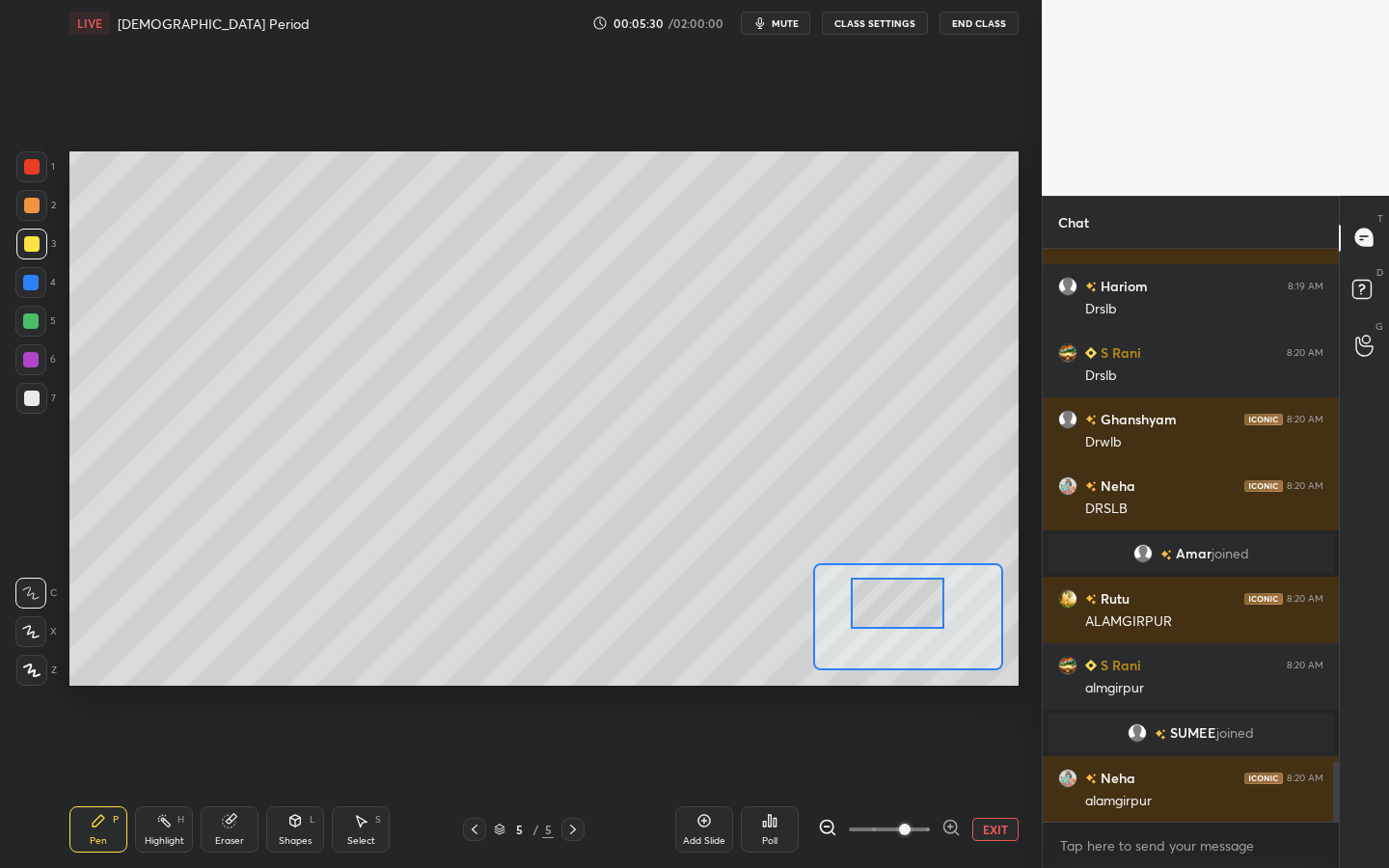
drag, startPoint x: 921, startPoint y: 597, endPoint x: 907, endPoint y: 601, distance: 14.6
click at [907, 601] on div at bounding box center [897, 604] width 93 height 51
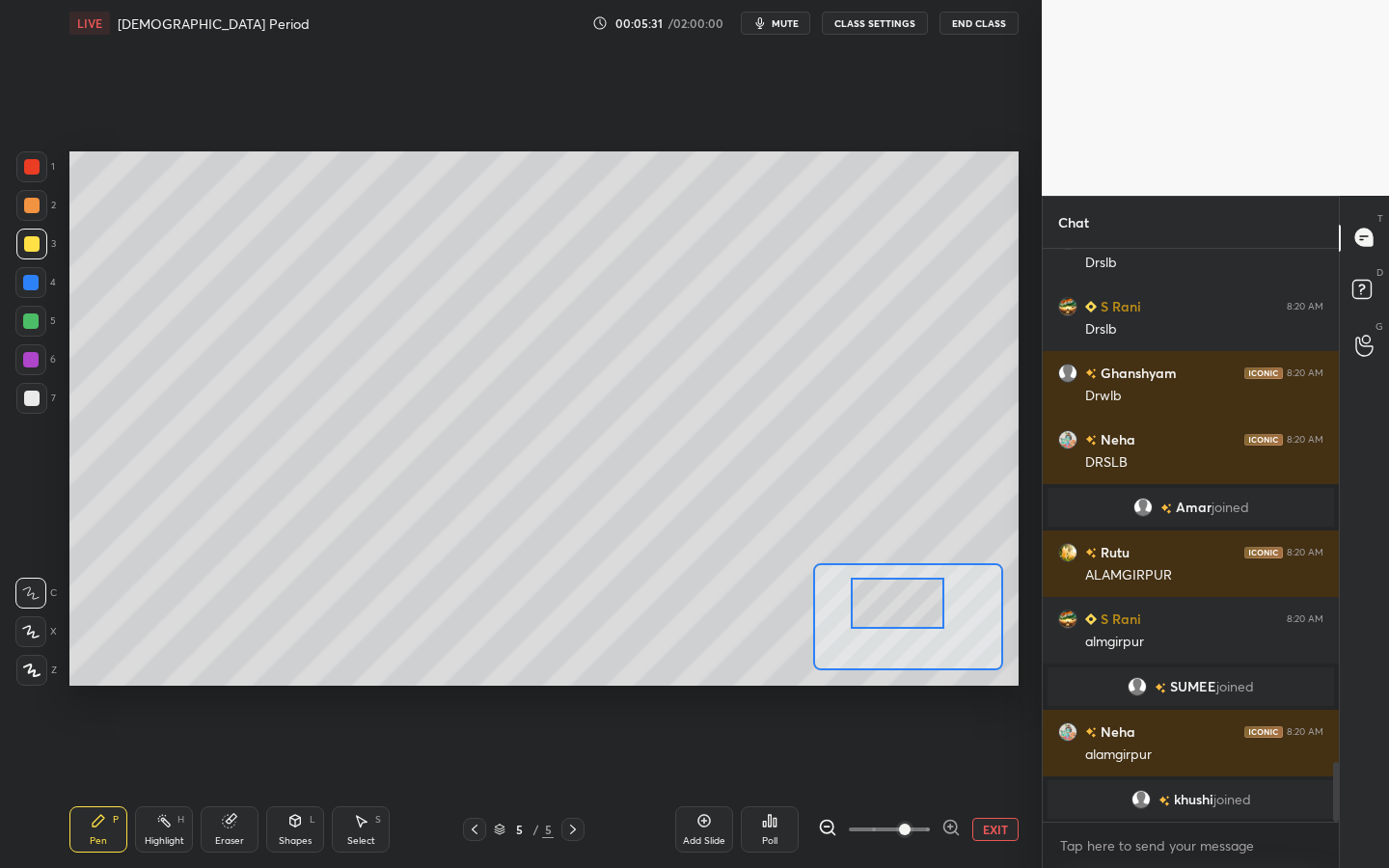
click at [35, 624] on div at bounding box center [31, 631] width 31 height 31
click at [28, 389] on div at bounding box center [32, 398] width 31 height 31
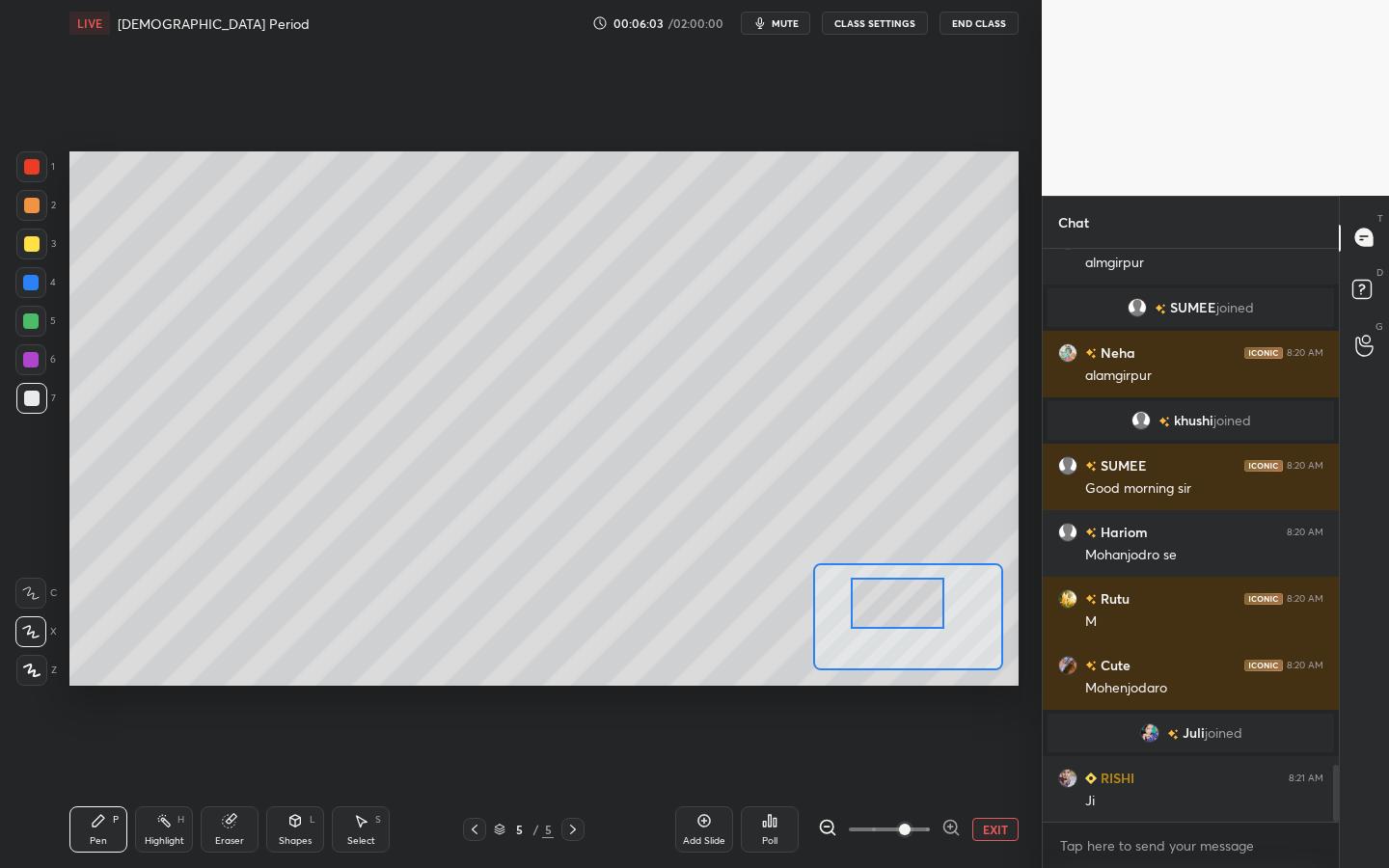
scroll to position [5235, 0]
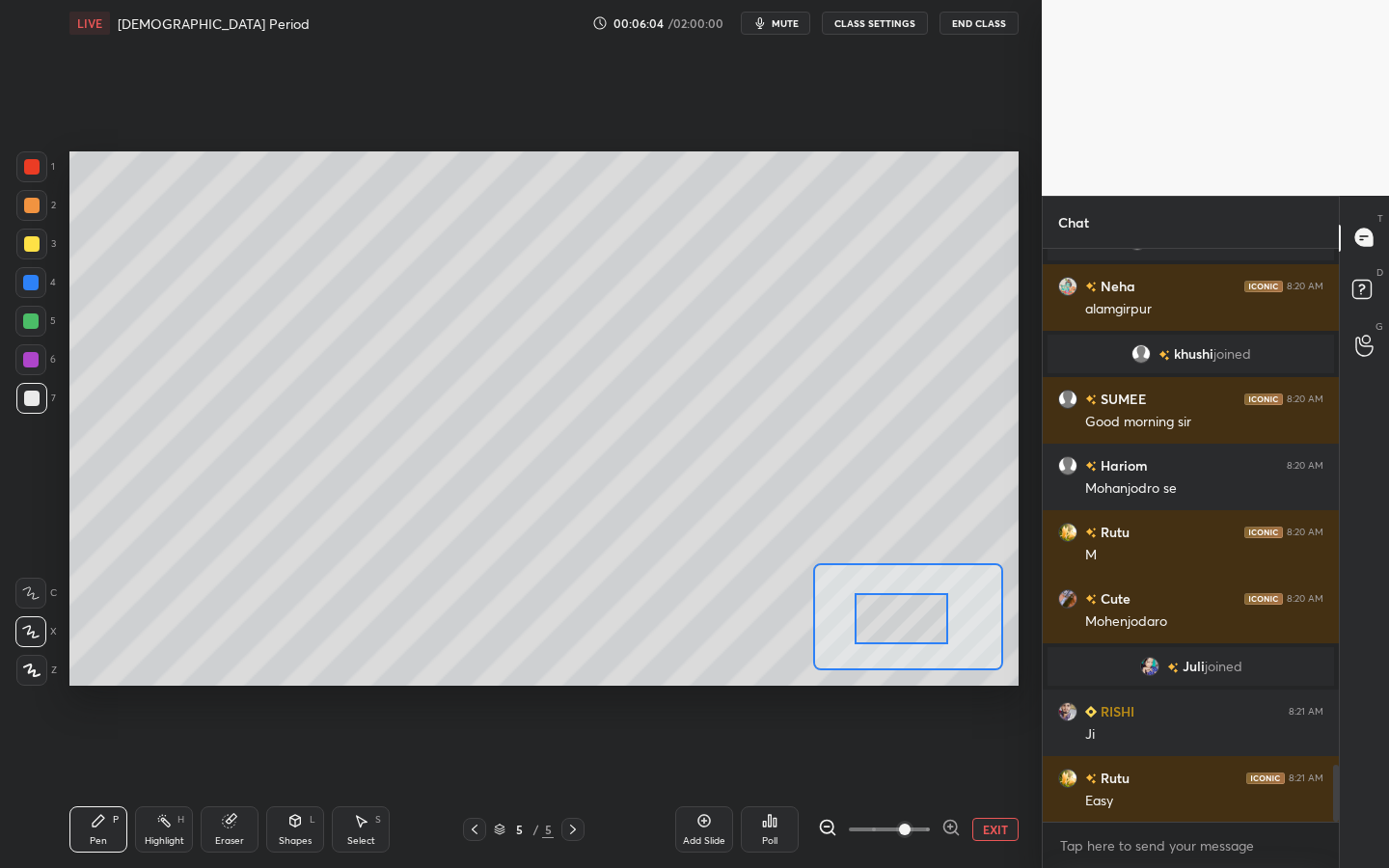
drag, startPoint x: 915, startPoint y: 605, endPoint x: 918, endPoint y: 615, distance: 10.4
click at [919, 615] on div at bounding box center [901, 618] width 93 height 51
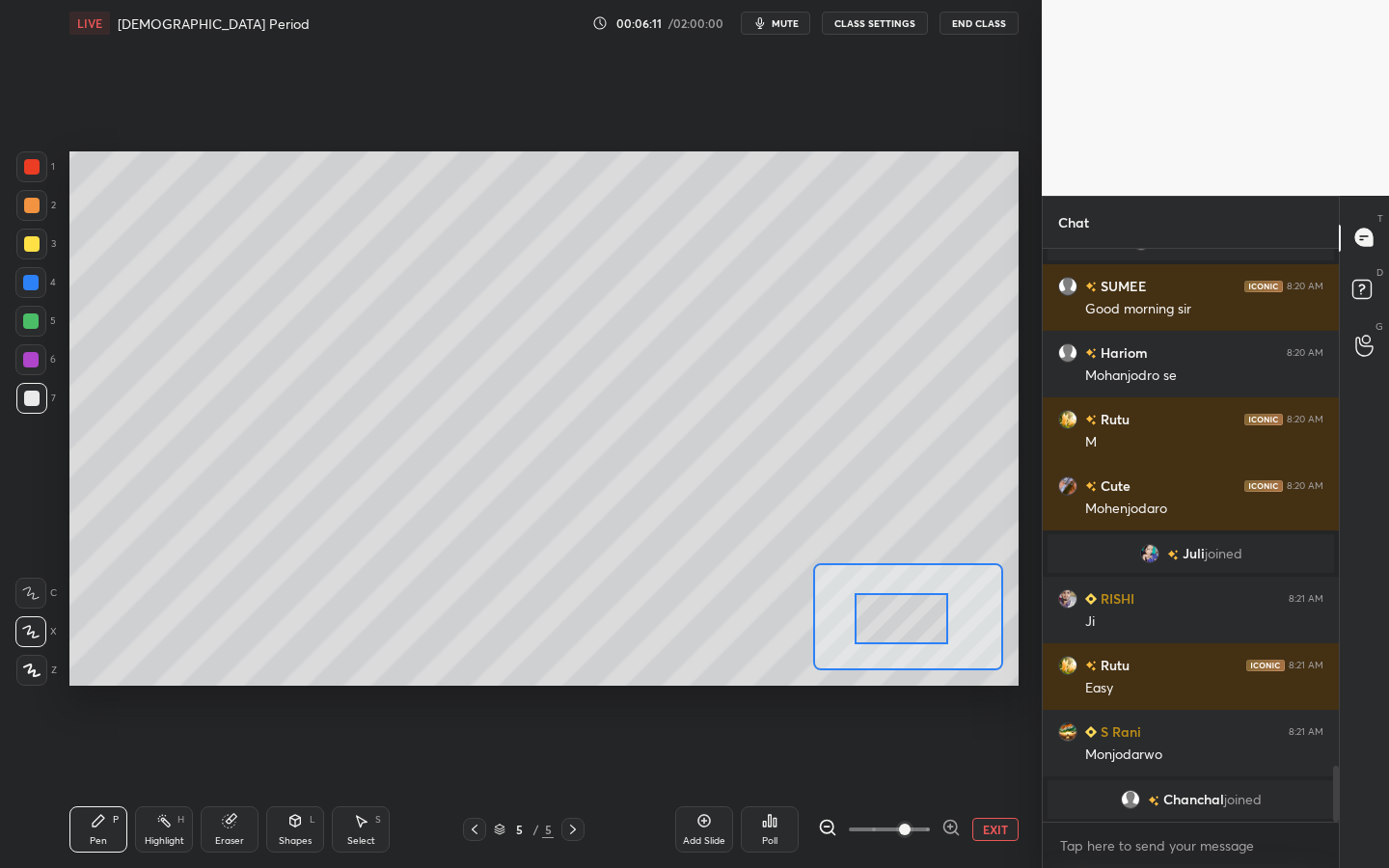
scroll to position [5371, 0]
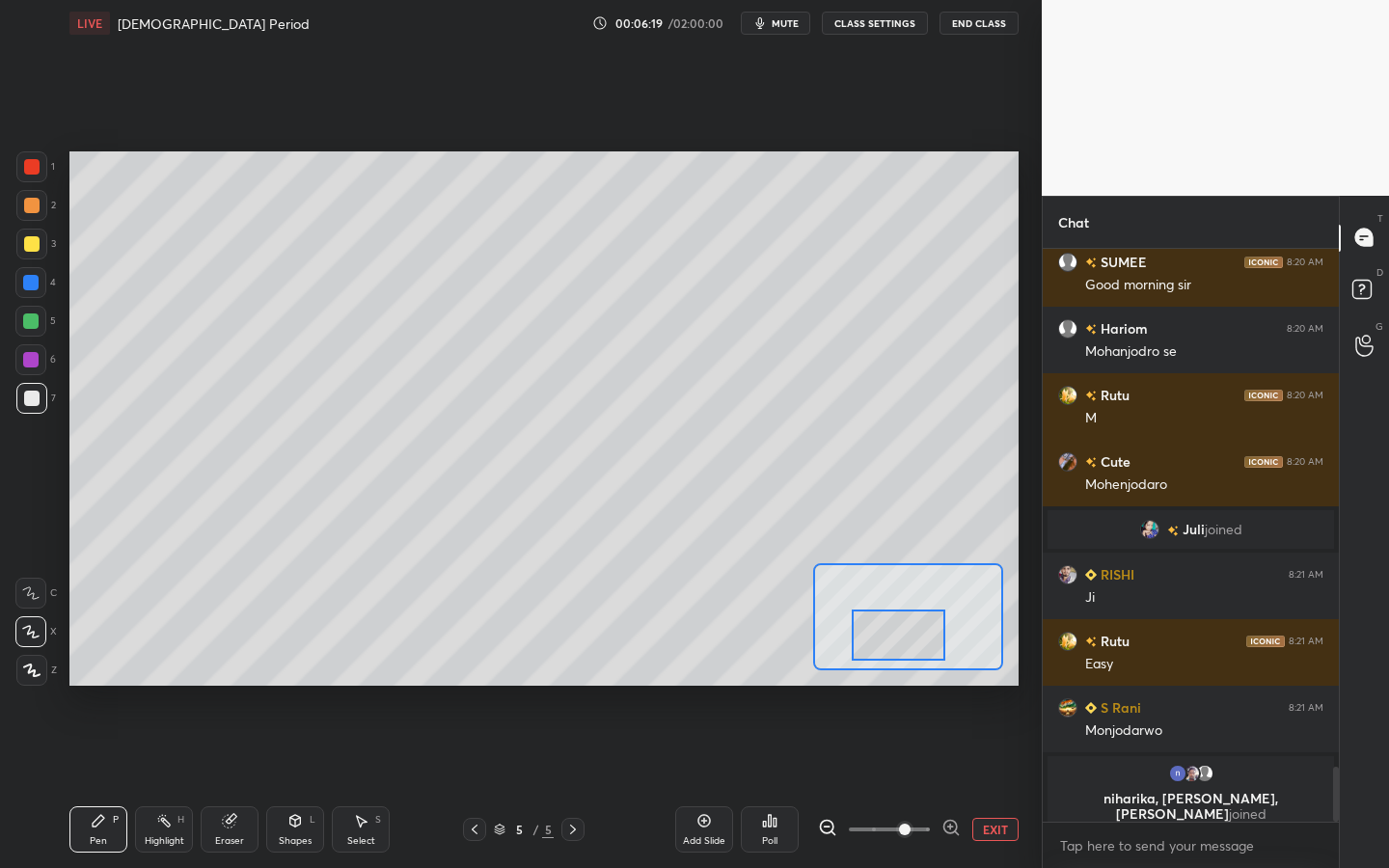
drag, startPoint x: 922, startPoint y: 604, endPoint x: 920, endPoint y: 622, distance: 18.1
click at [920, 622] on div at bounding box center [898, 635] width 93 height 51
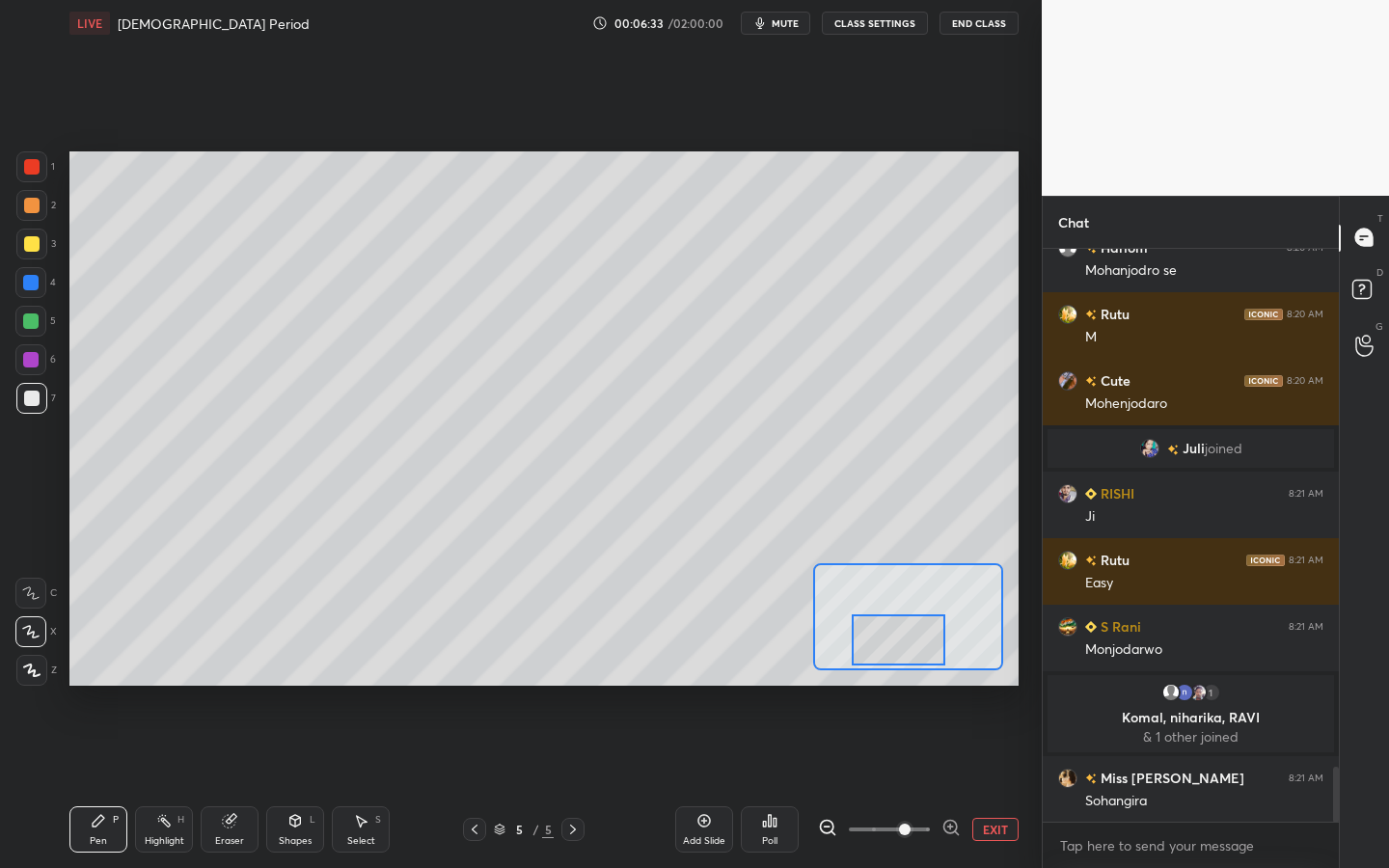
scroll to position [5427, 0]
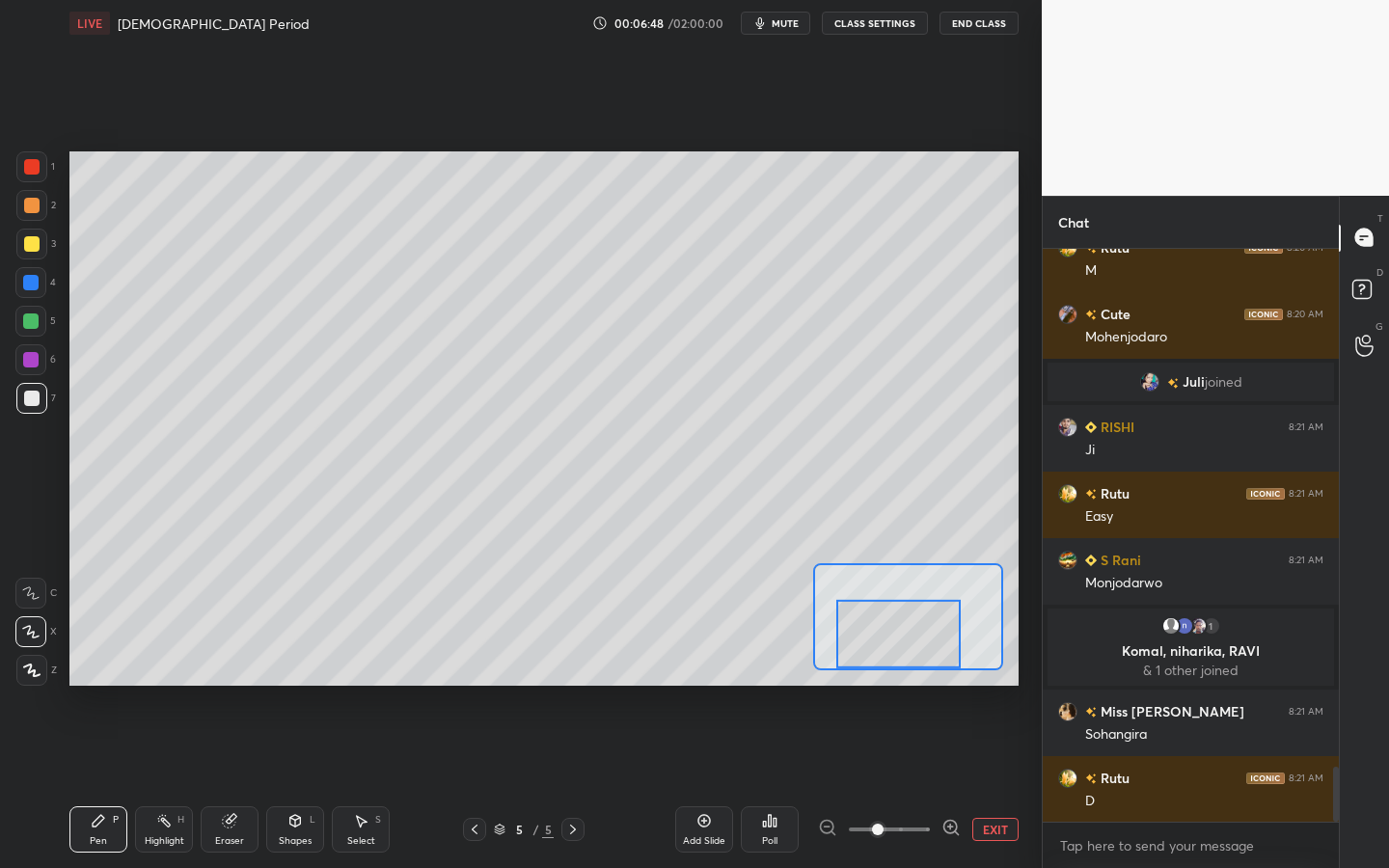
click at [884, 782] on span at bounding box center [878, 830] width 12 height 12
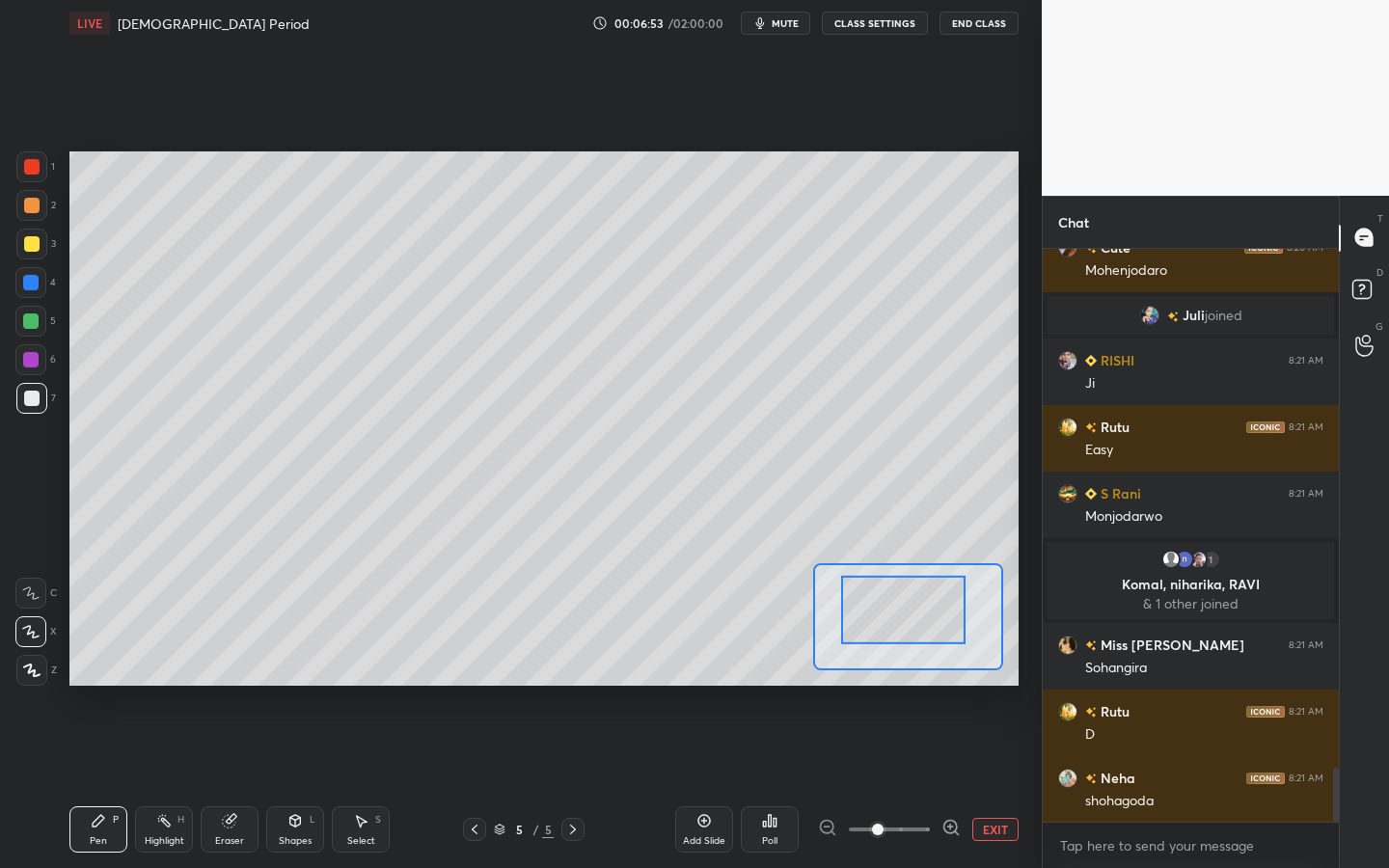
drag, startPoint x: 917, startPoint y: 639, endPoint x: 923, endPoint y: 617, distance: 22.8
click at [920, 620] on div at bounding box center [904, 610] width 124 height 68
drag, startPoint x: 952, startPoint y: 615, endPoint x: 971, endPoint y: 607, distance: 20.6
click at [972, 607] on div at bounding box center [922, 599] width 124 height 68
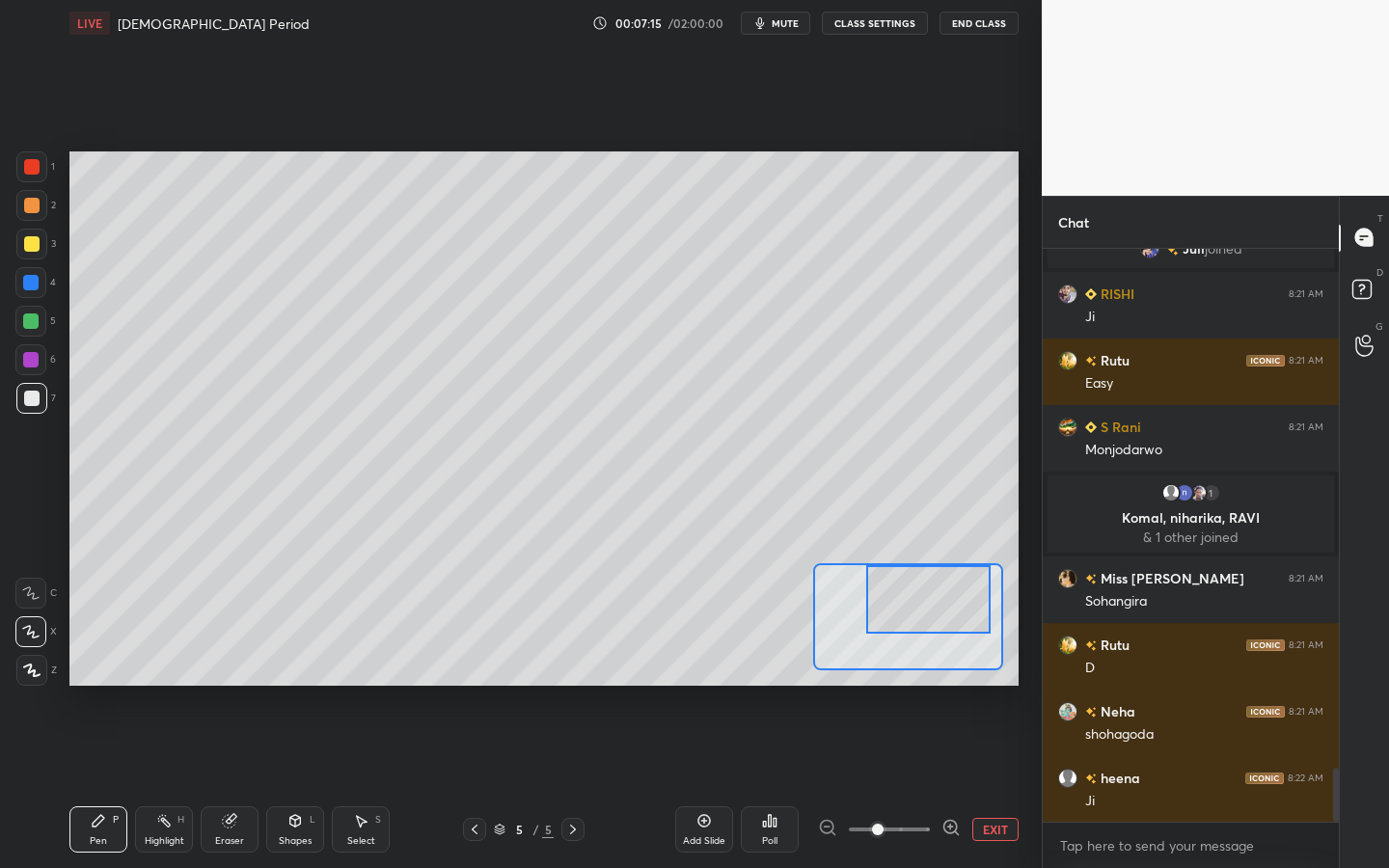
scroll to position [5627, 0]
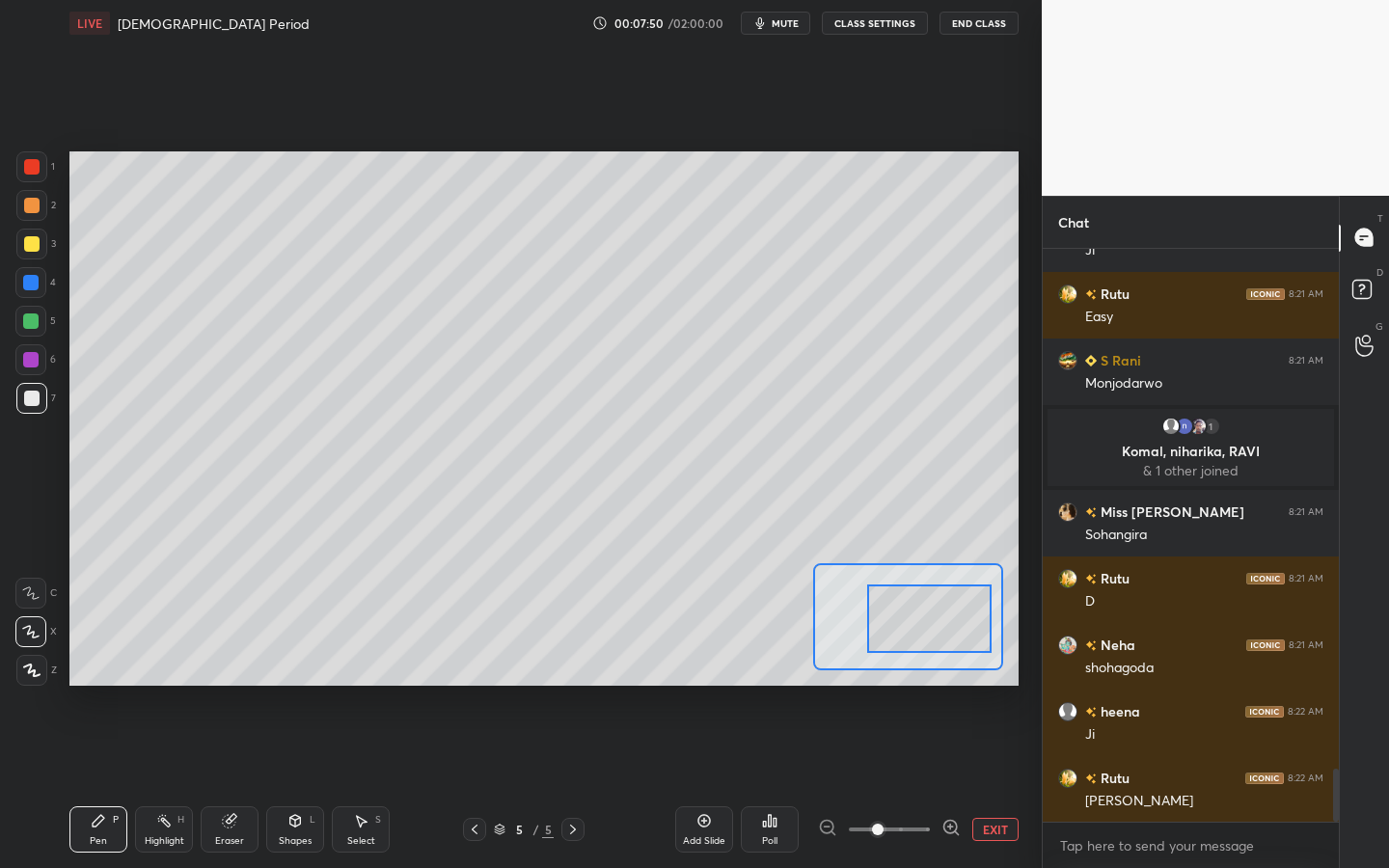
drag, startPoint x: 914, startPoint y: 567, endPoint x: 914, endPoint y: 587, distance: 20.0
click at [915, 587] on div at bounding box center [929, 618] width 124 height 68
click at [982, 782] on div "Add Slide Poll EXIT" at bounding box center [846, 830] width 343 height 108
click at [983, 782] on button "EXIT" at bounding box center [995, 829] width 46 height 23
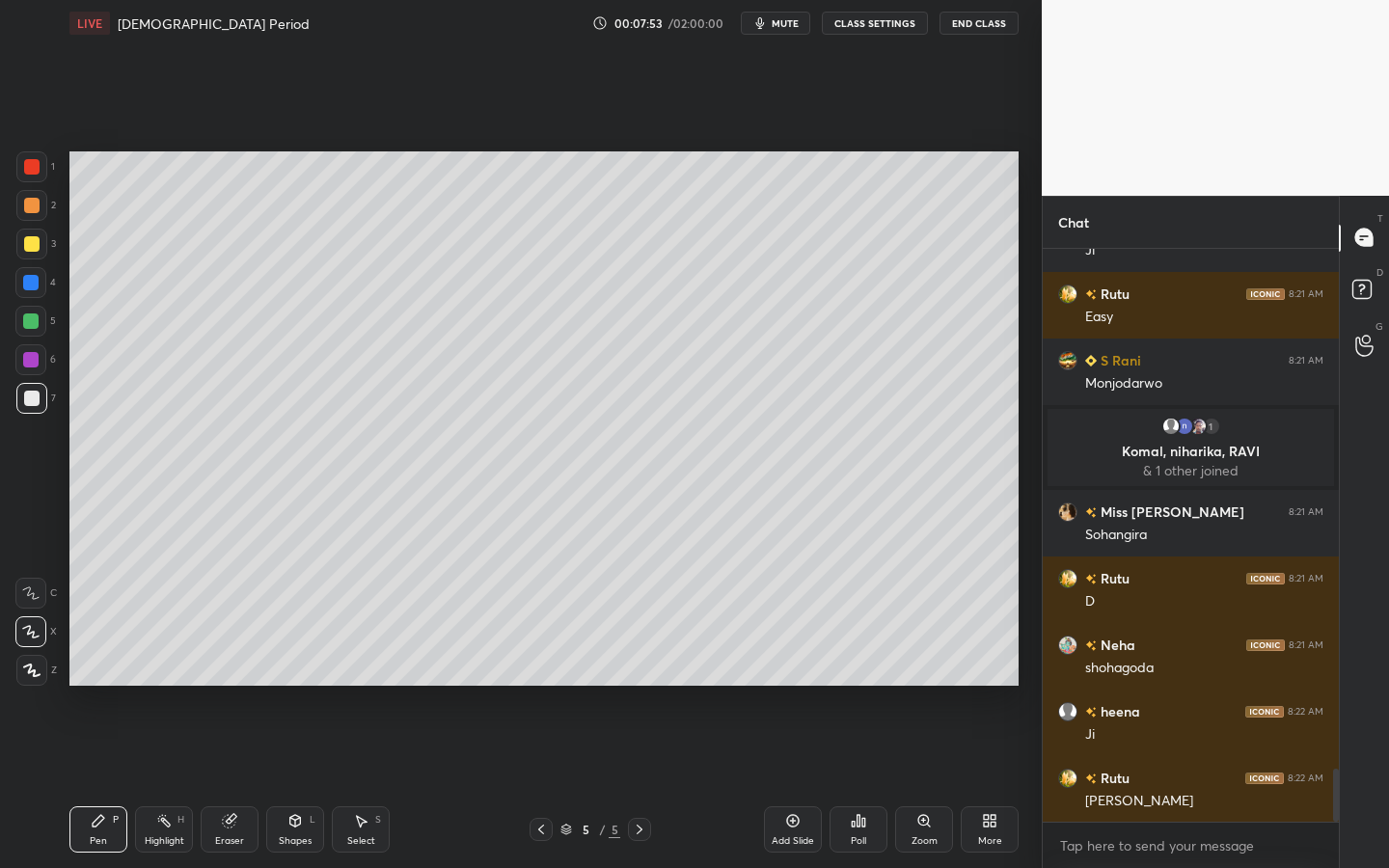
click at [978, 782] on div "More" at bounding box center [989, 841] width 24 height 10
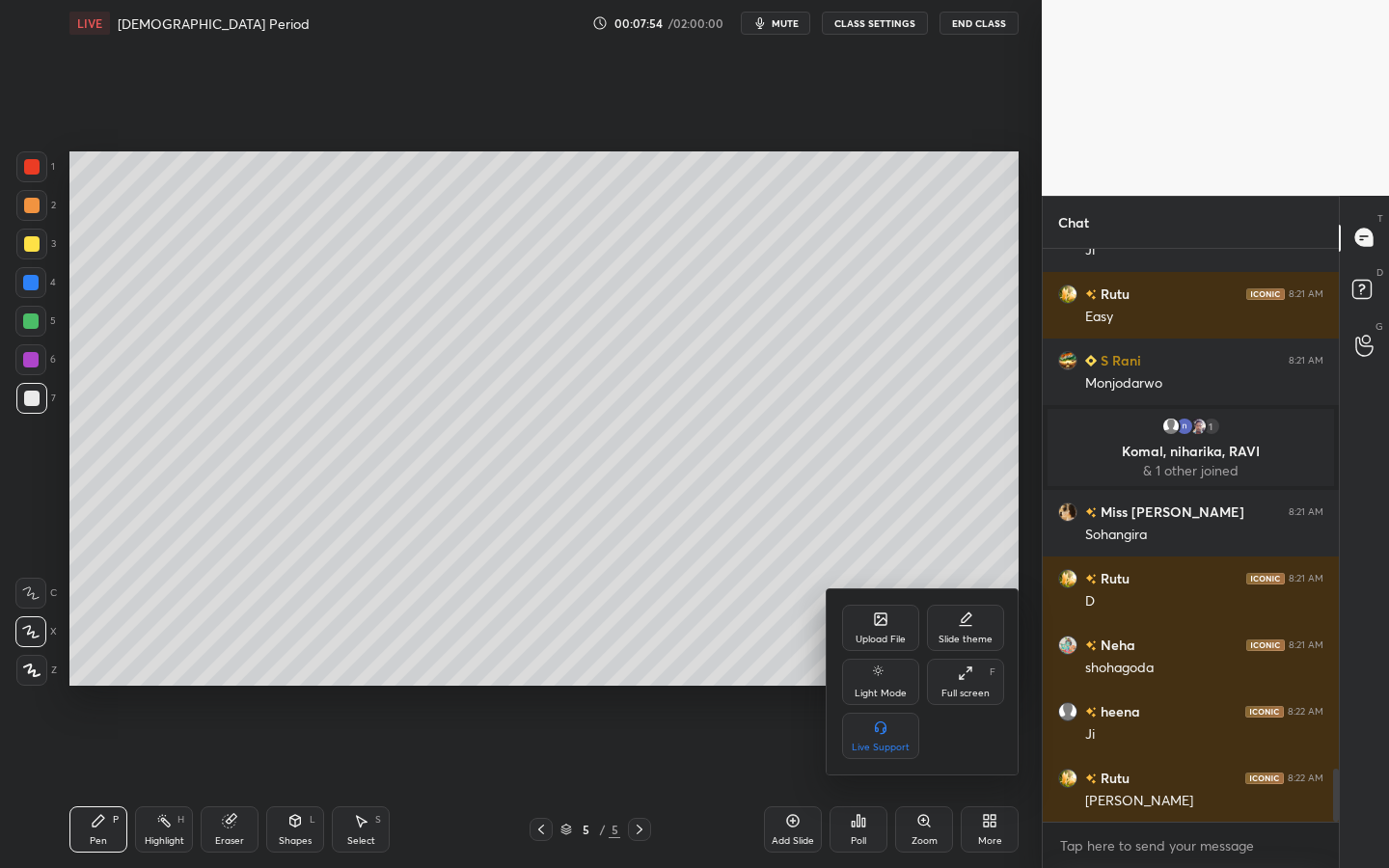
click at [880, 628] on div "Upload File" at bounding box center [881, 627] width 77 height 46
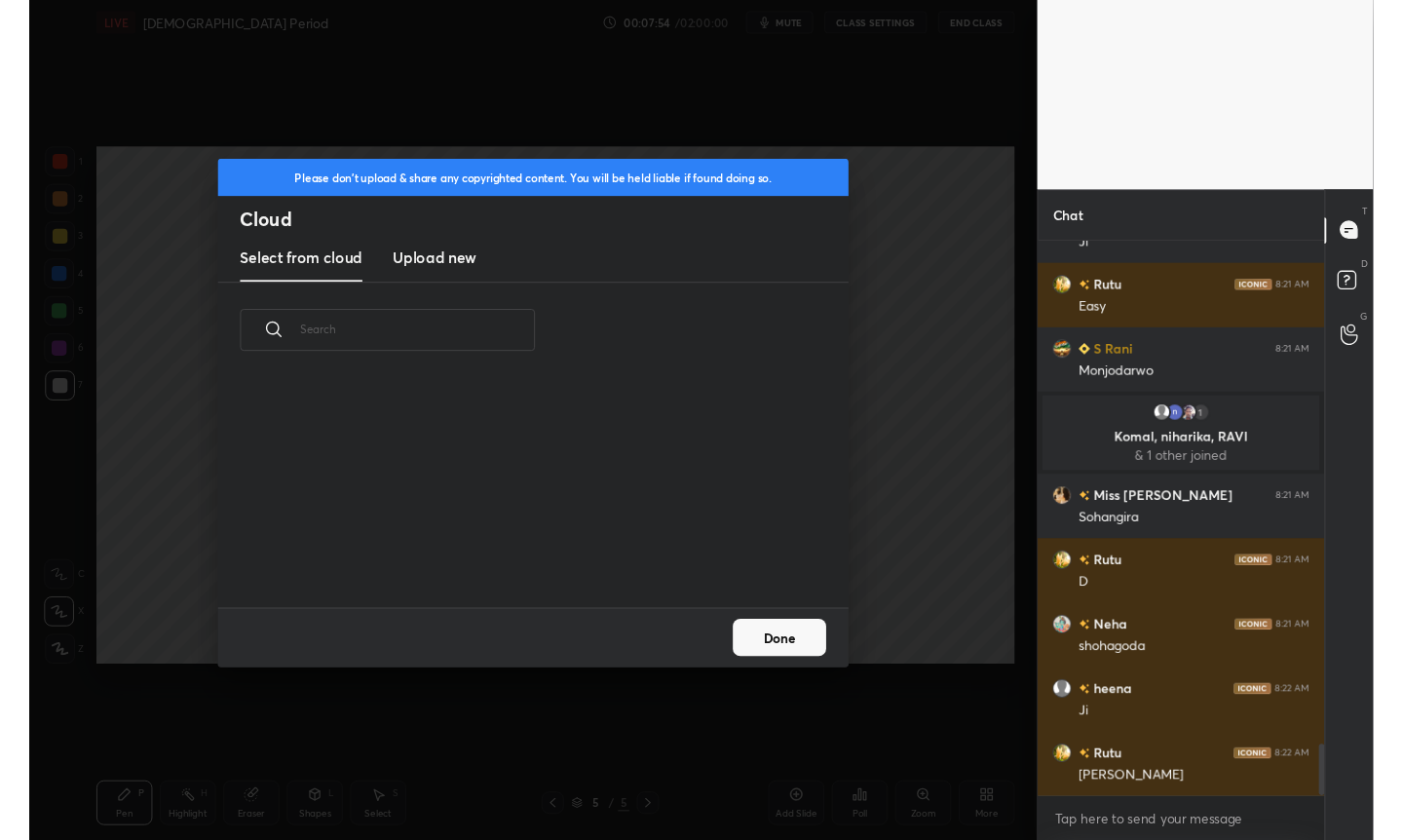
scroll to position [240, 626]
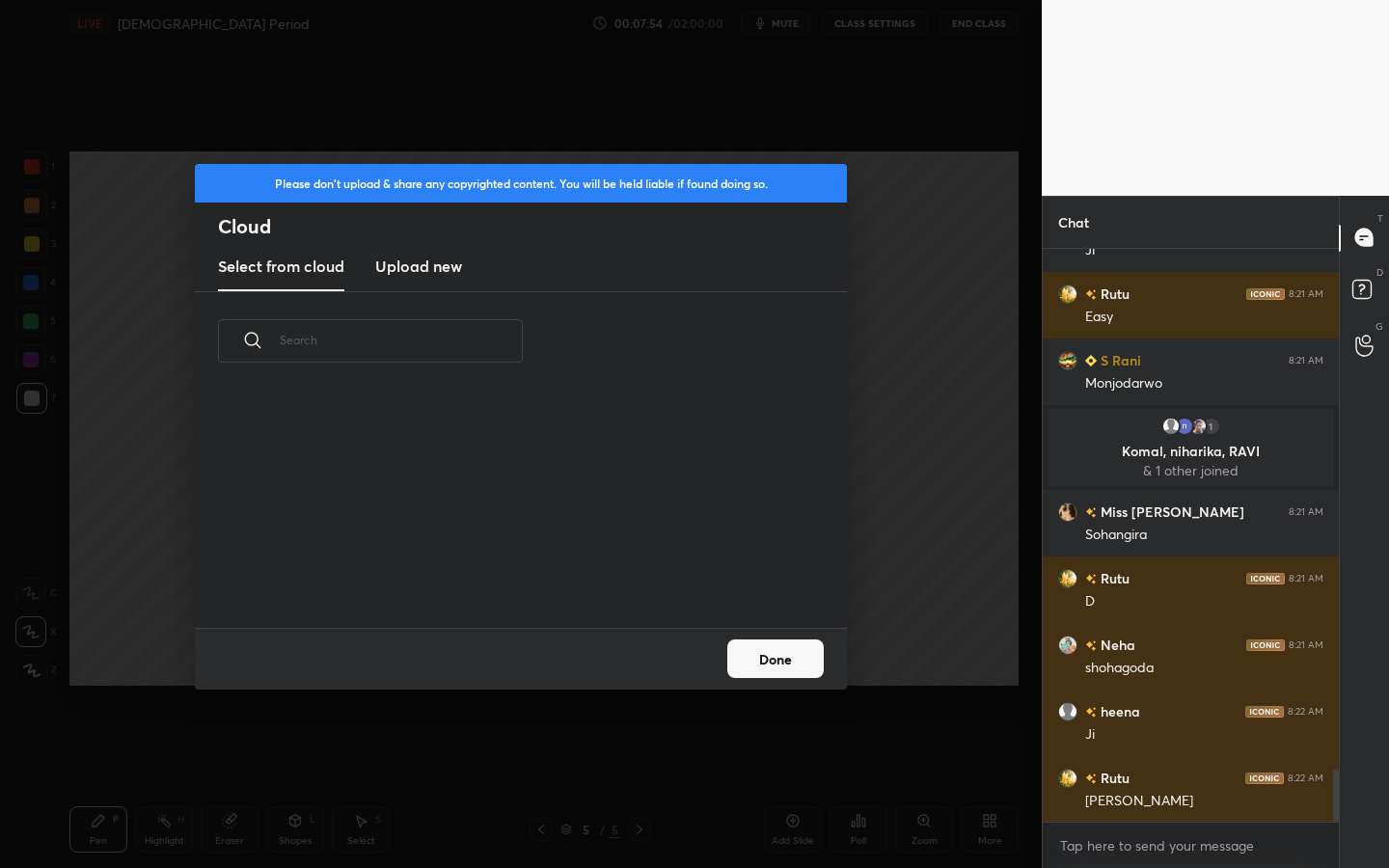
click at [441, 274] on h3 "Upload new" at bounding box center [418, 265] width 87 height 23
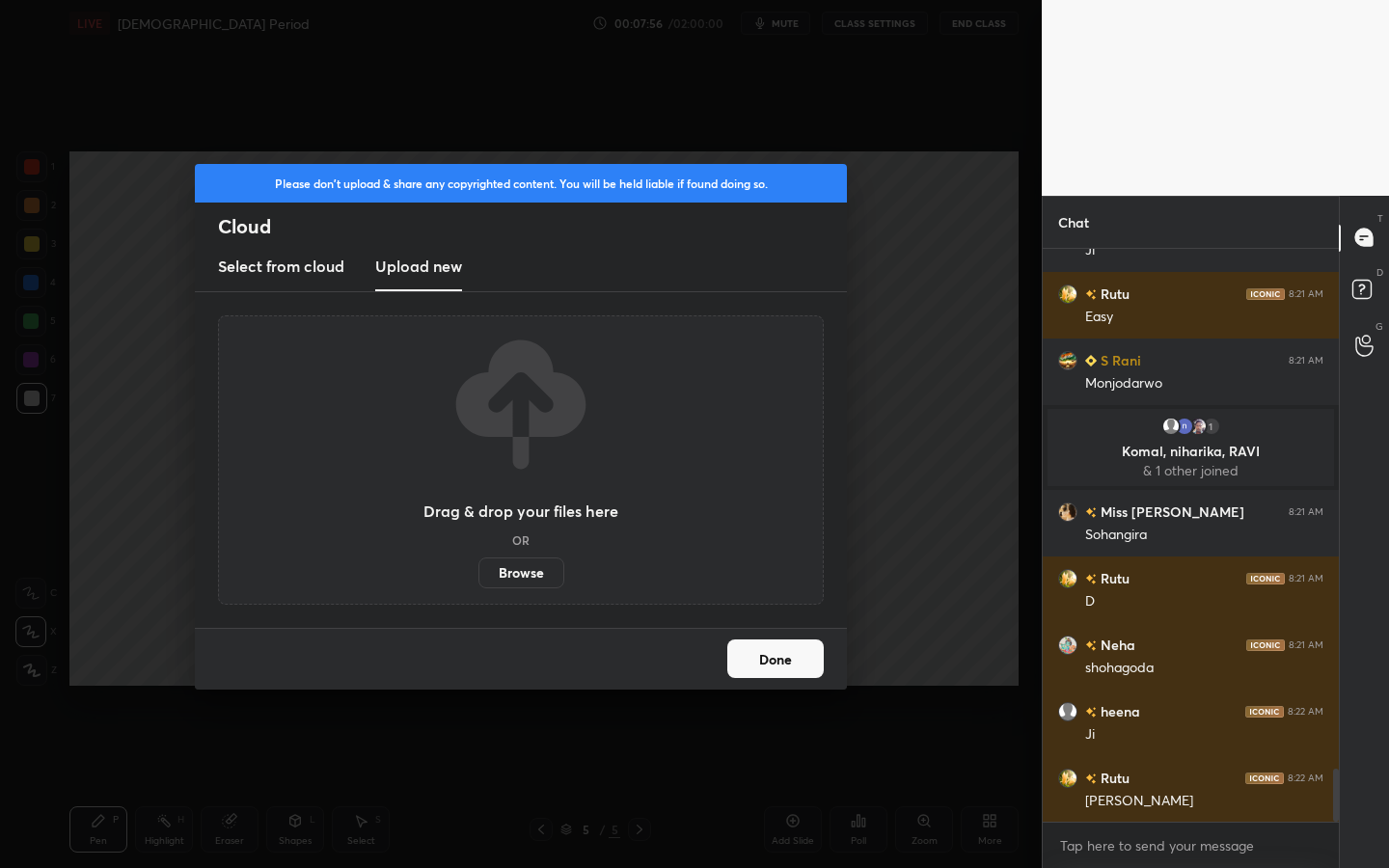
click at [526, 584] on label "Browse" at bounding box center [521, 572] width 86 height 31
click at [478, 584] on input "Browse" at bounding box center [478, 572] width 0 height 31
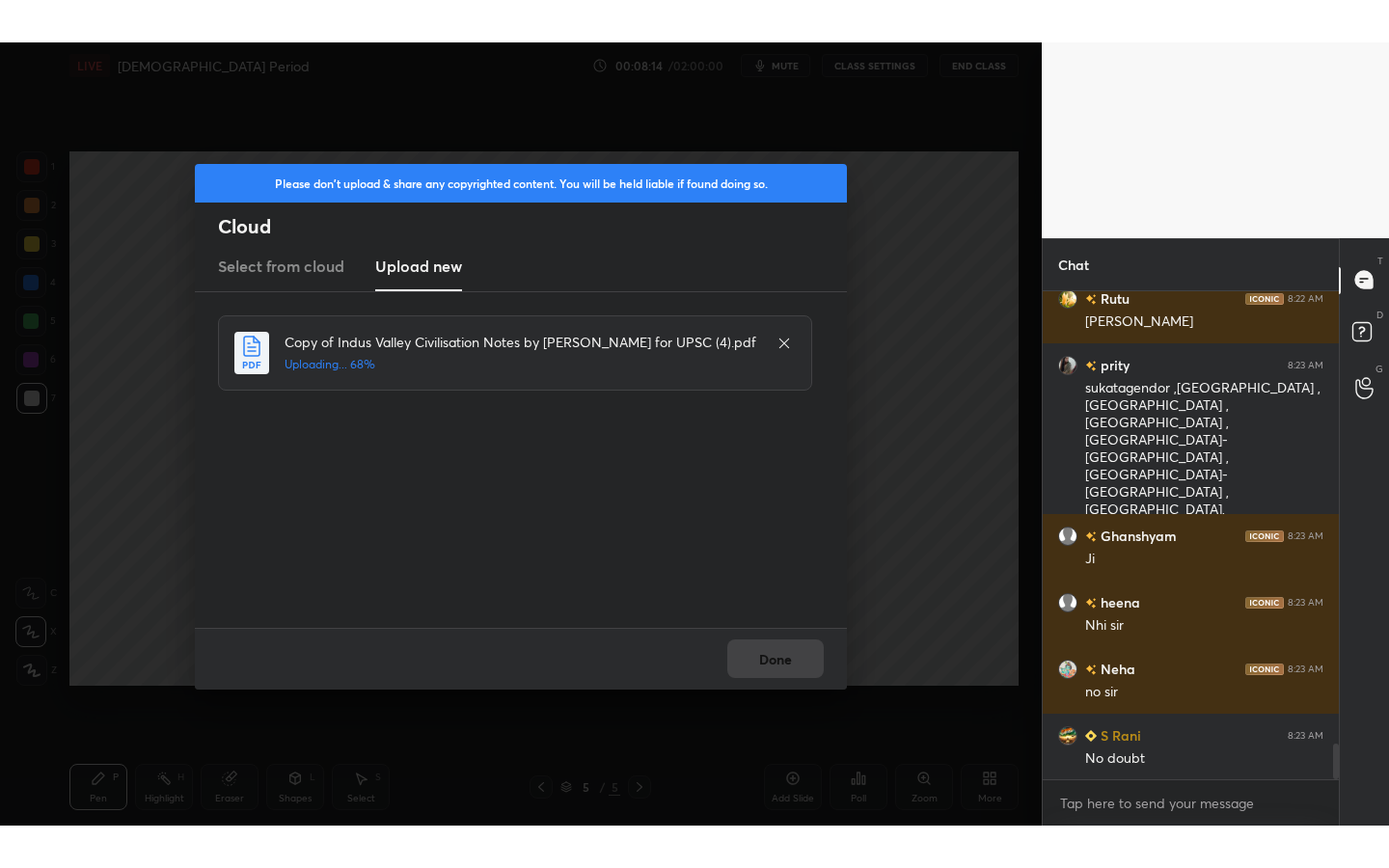
scroll to position [6215, 0]
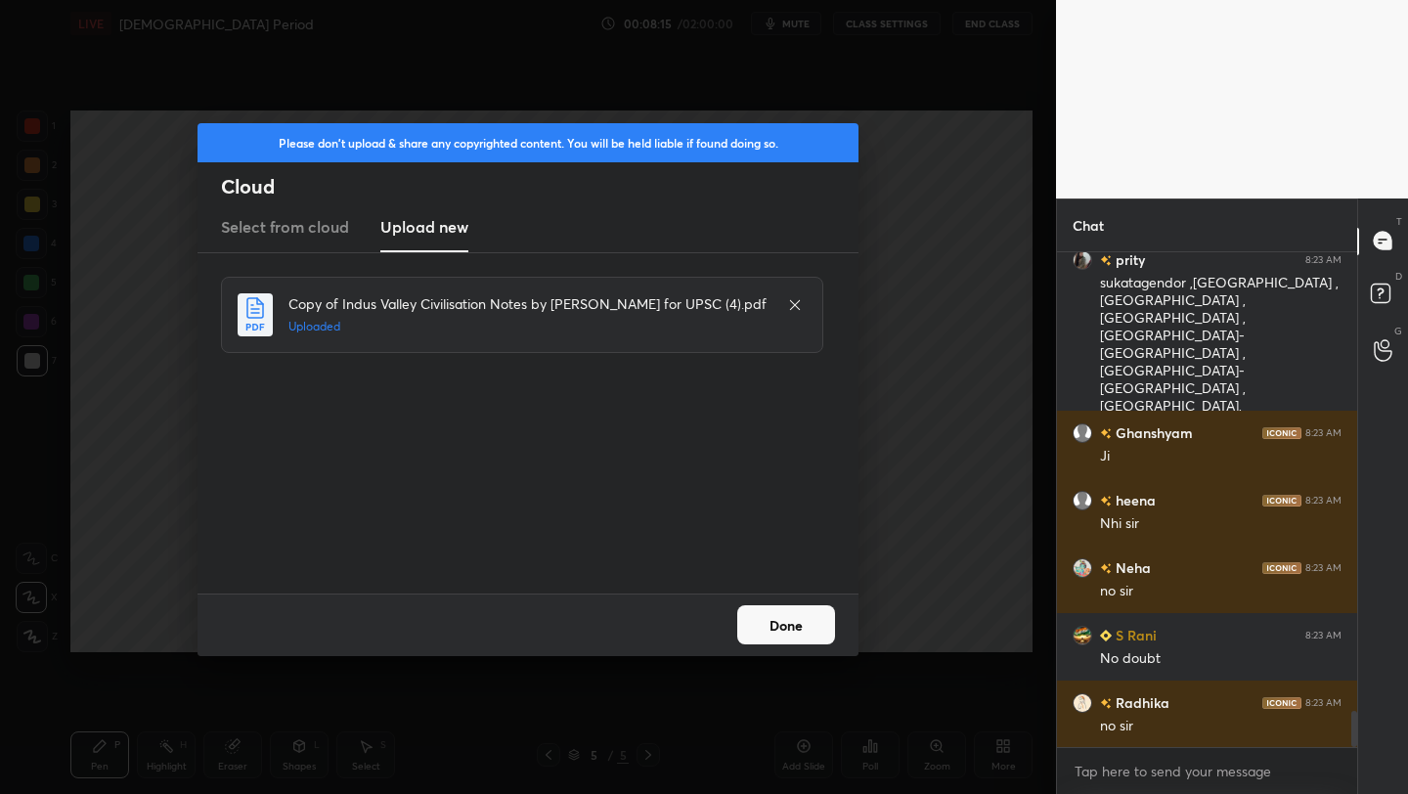
click at [798, 629] on button "Done" at bounding box center [786, 624] width 98 height 39
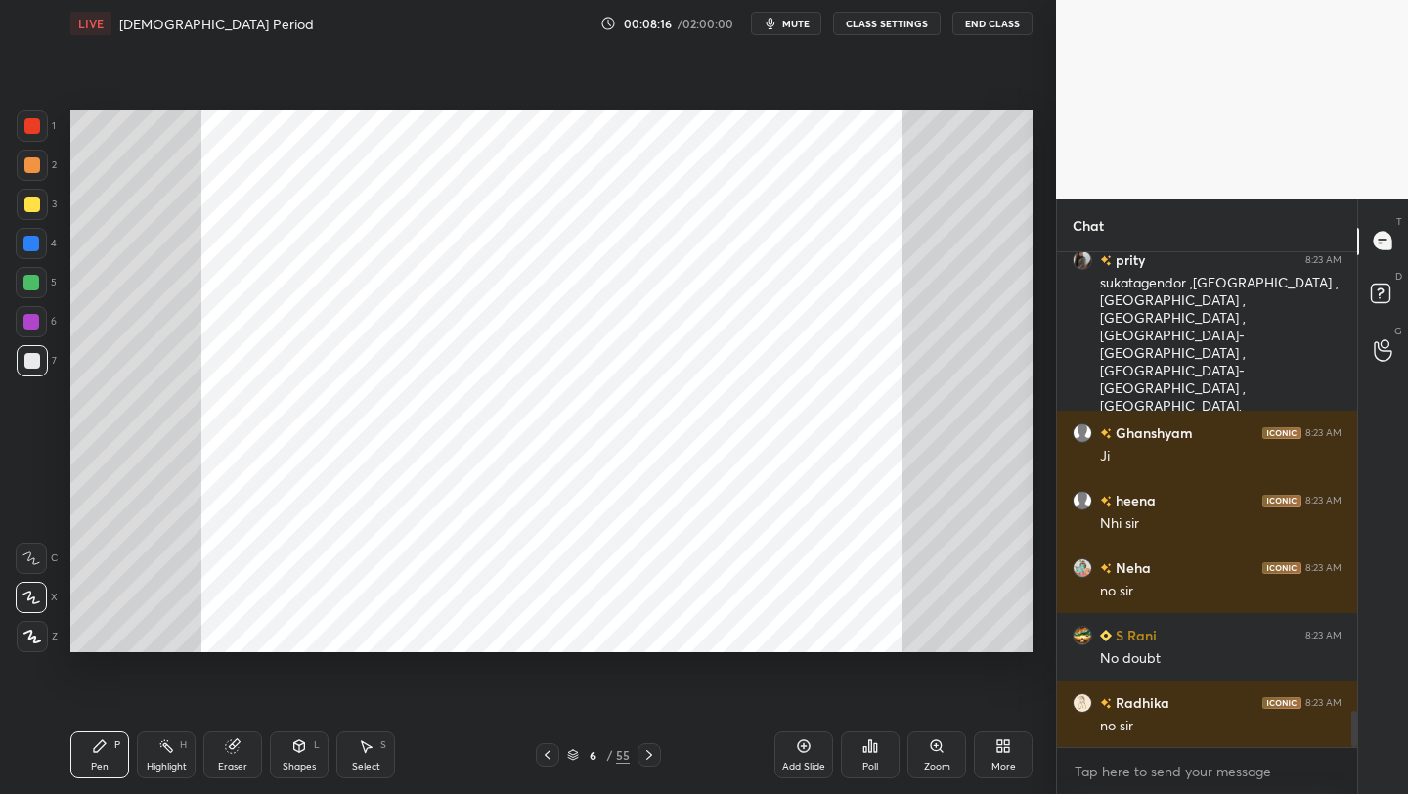
click at [1007, 759] on div "More" at bounding box center [1003, 754] width 59 height 47
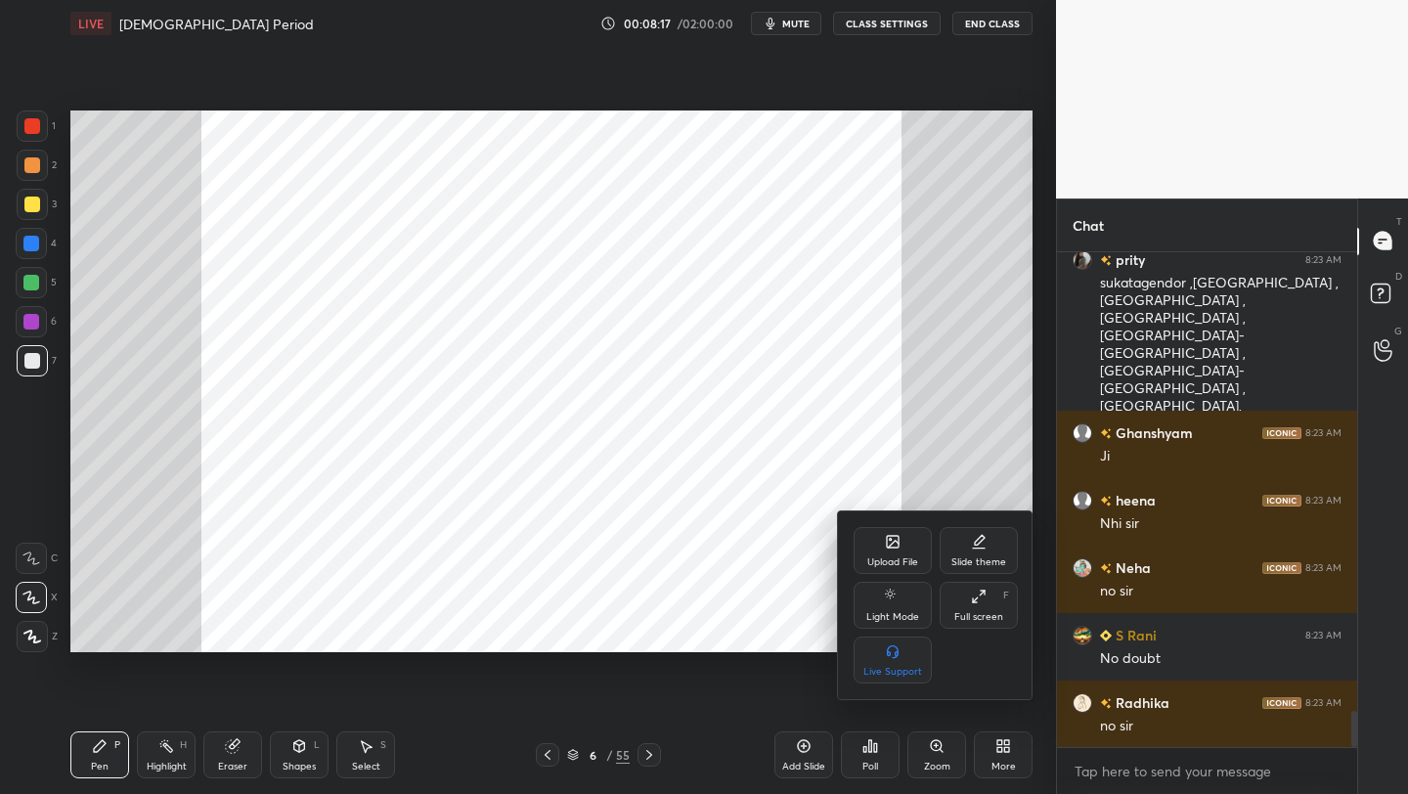
click at [1007, 610] on div "Full screen F" at bounding box center [979, 605] width 78 height 47
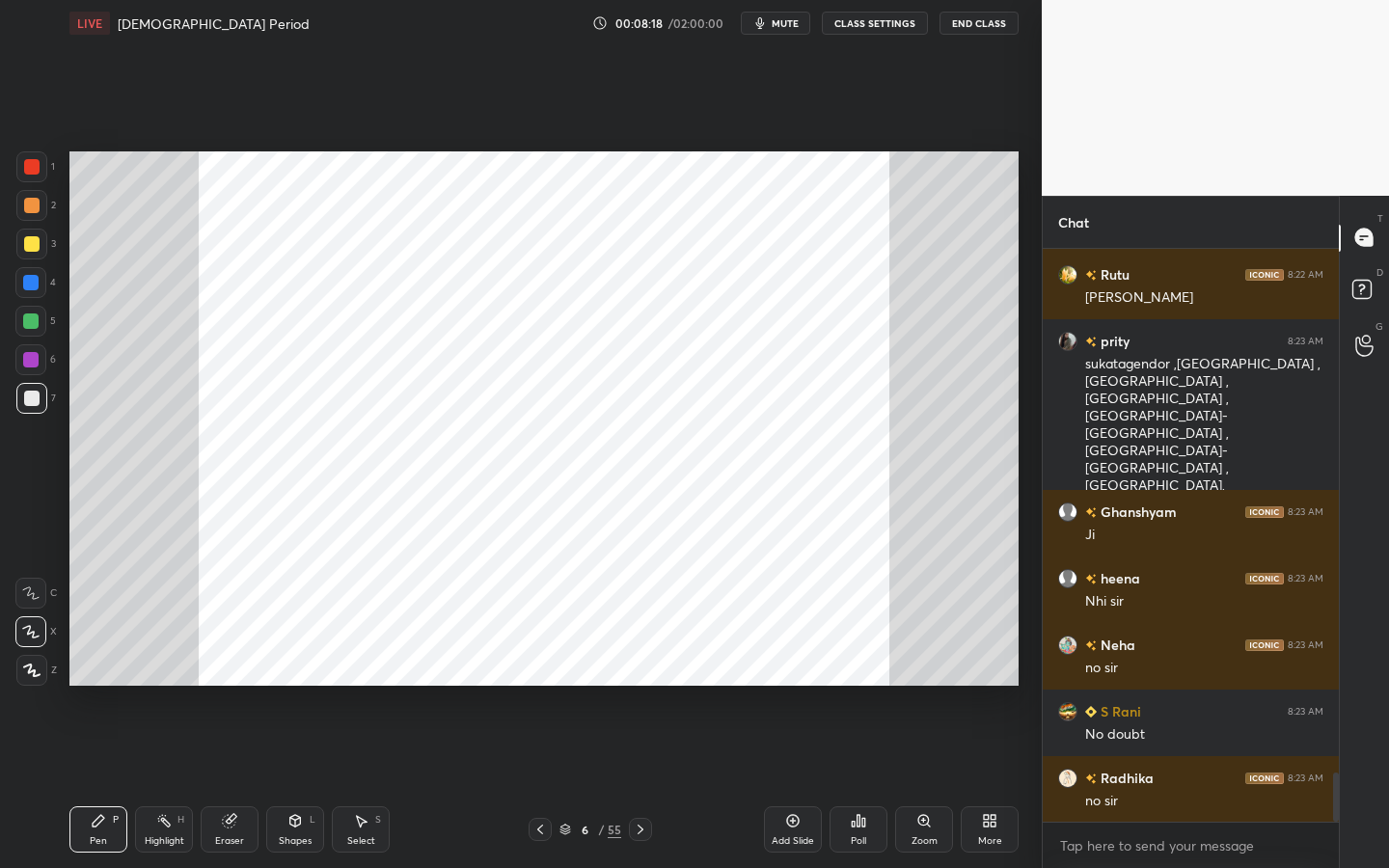
scroll to position [6177, 0]
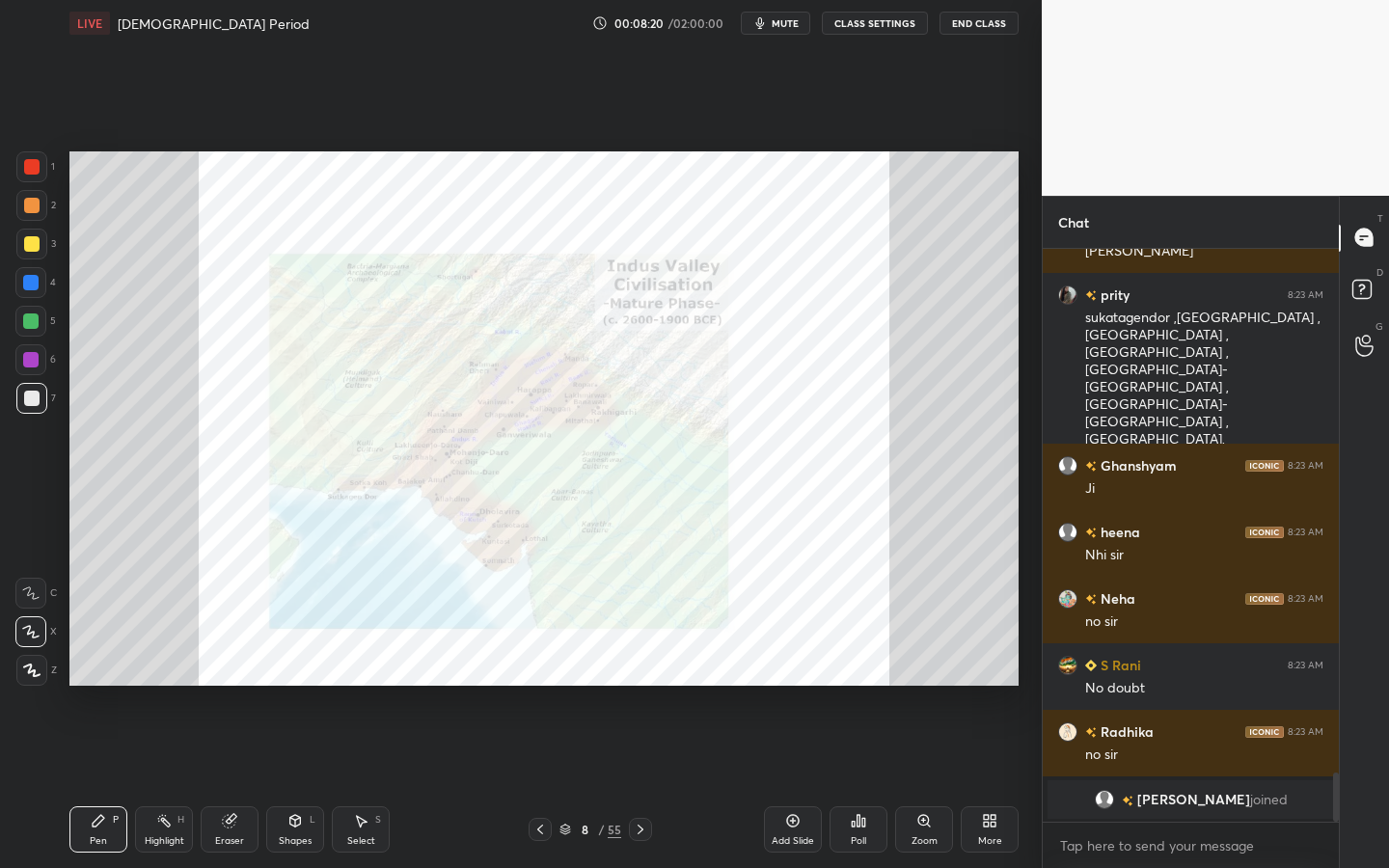
click at [595, 782] on div "8 / 55" at bounding box center [590, 830] width 62 height 18
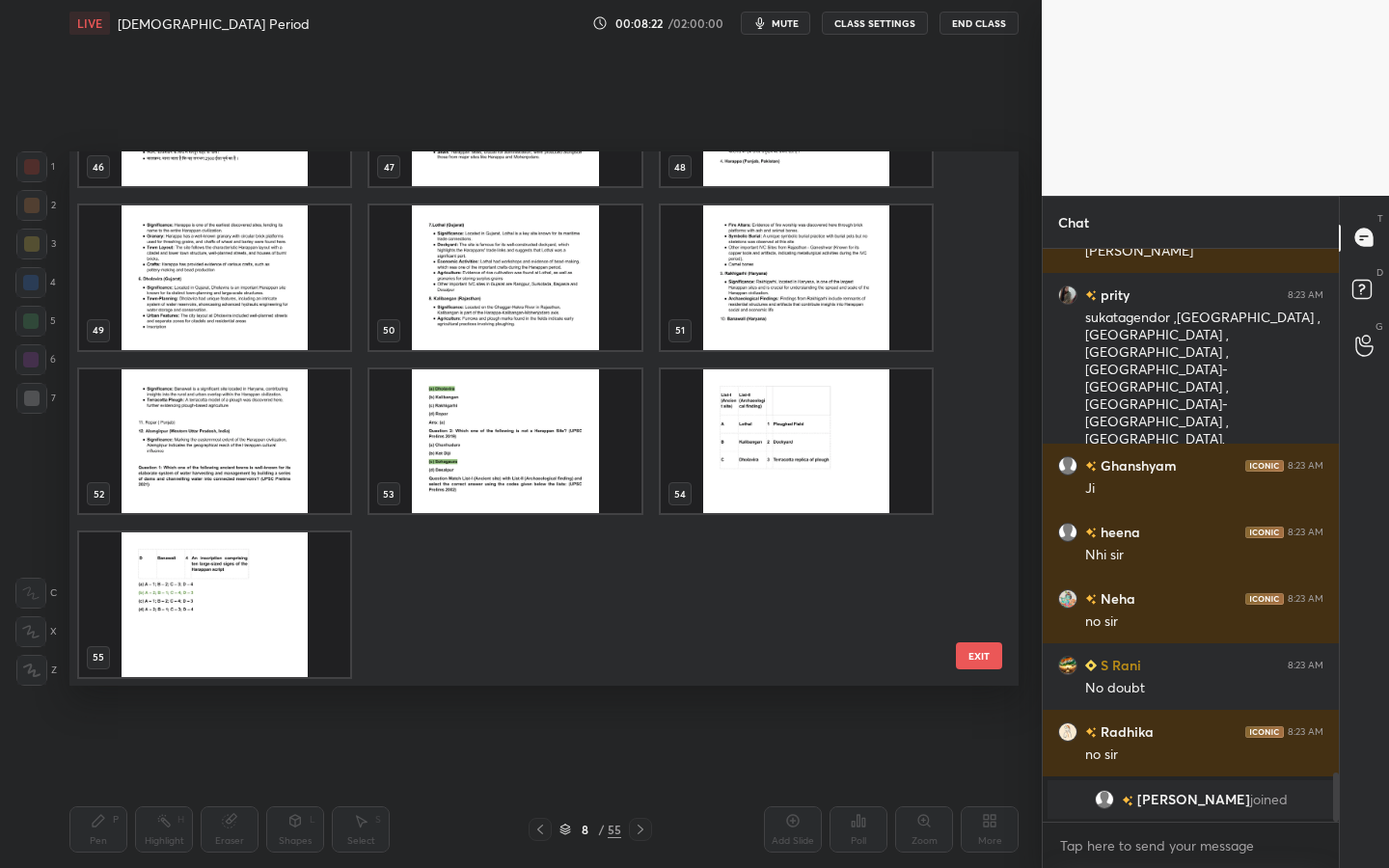
scroll to position [2074, 0]
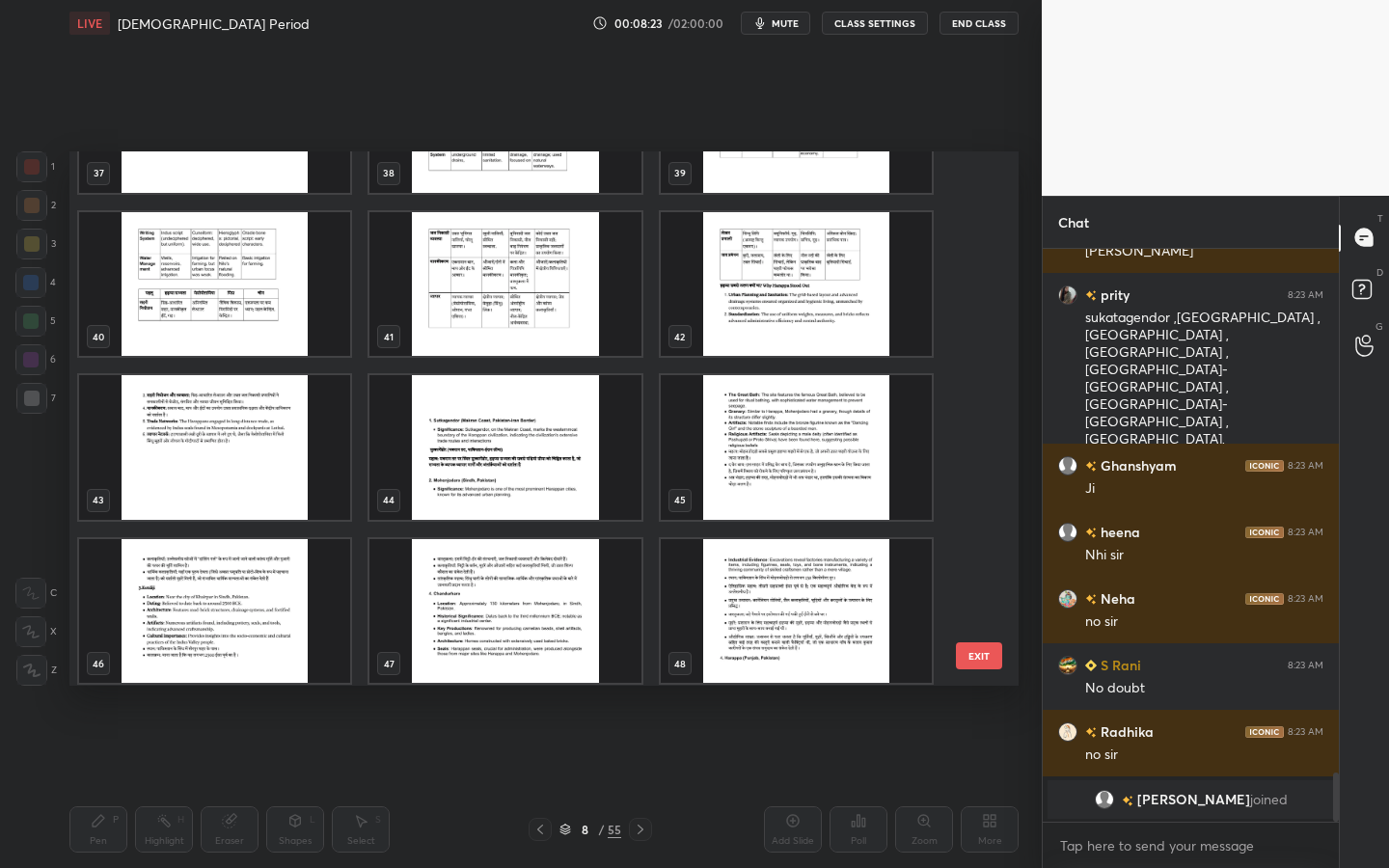
click at [509, 477] on img "grid" at bounding box center [505, 447] width 271 height 145
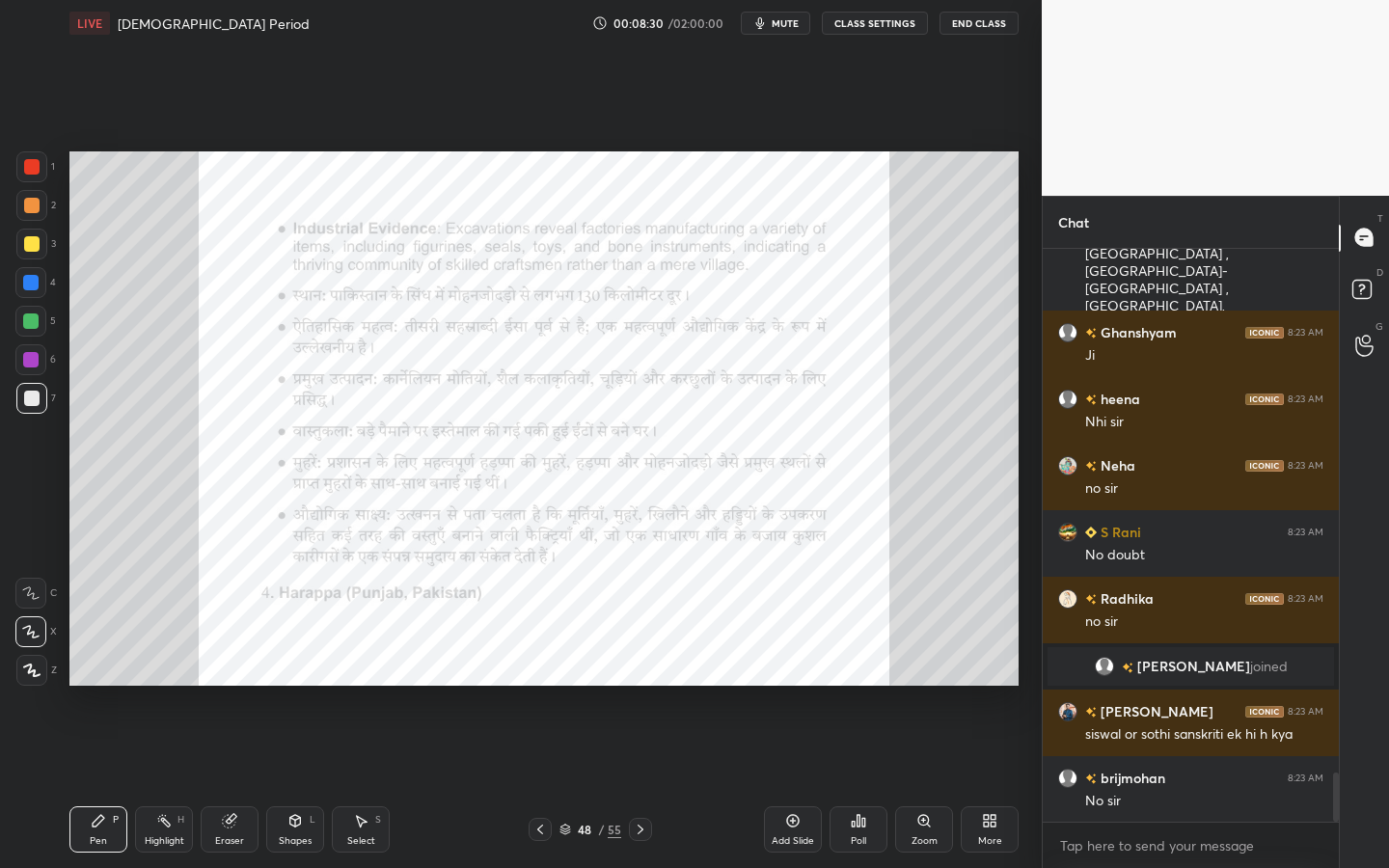
scroll to position [528, 290]
click at [910, 782] on div "Zoom" at bounding box center [923, 829] width 58 height 46
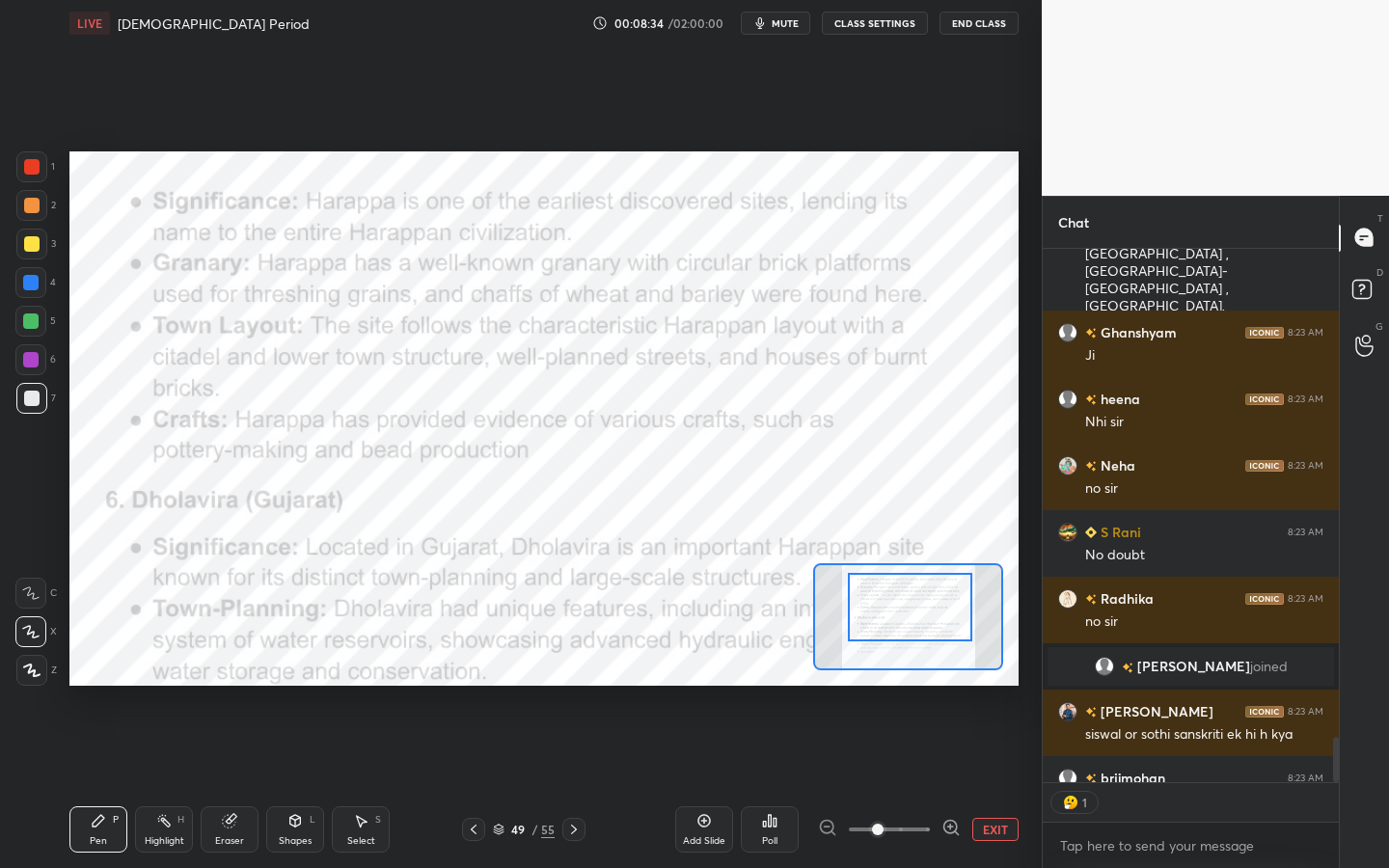
click at [911, 612] on div at bounding box center [910, 607] width 124 height 68
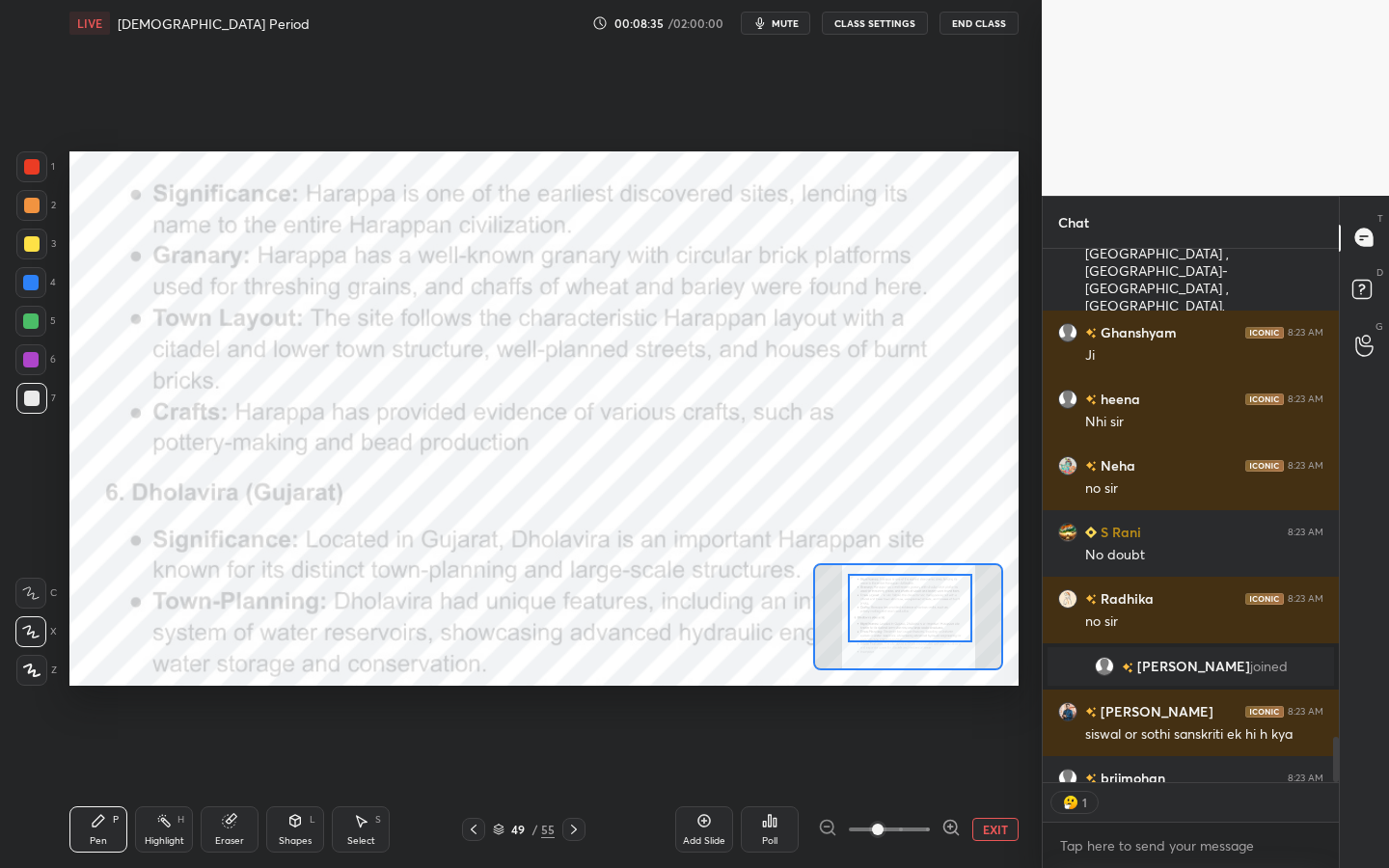
drag, startPoint x: 29, startPoint y: 587, endPoint x: 38, endPoint y: 420, distance: 167.2
click at [29, 586] on div at bounding box center [31, 593] width 31 height 31
drag, startPoint x: 24, startPoint y: 160, endPoint x: 60, endPoint y: 168, distance: 36.9
click at [25, 161] on div at bounding box center [32, 167] width 31 height 31
click at [24, 630] on icon at bounding box center [31, 632] width 18 height 14
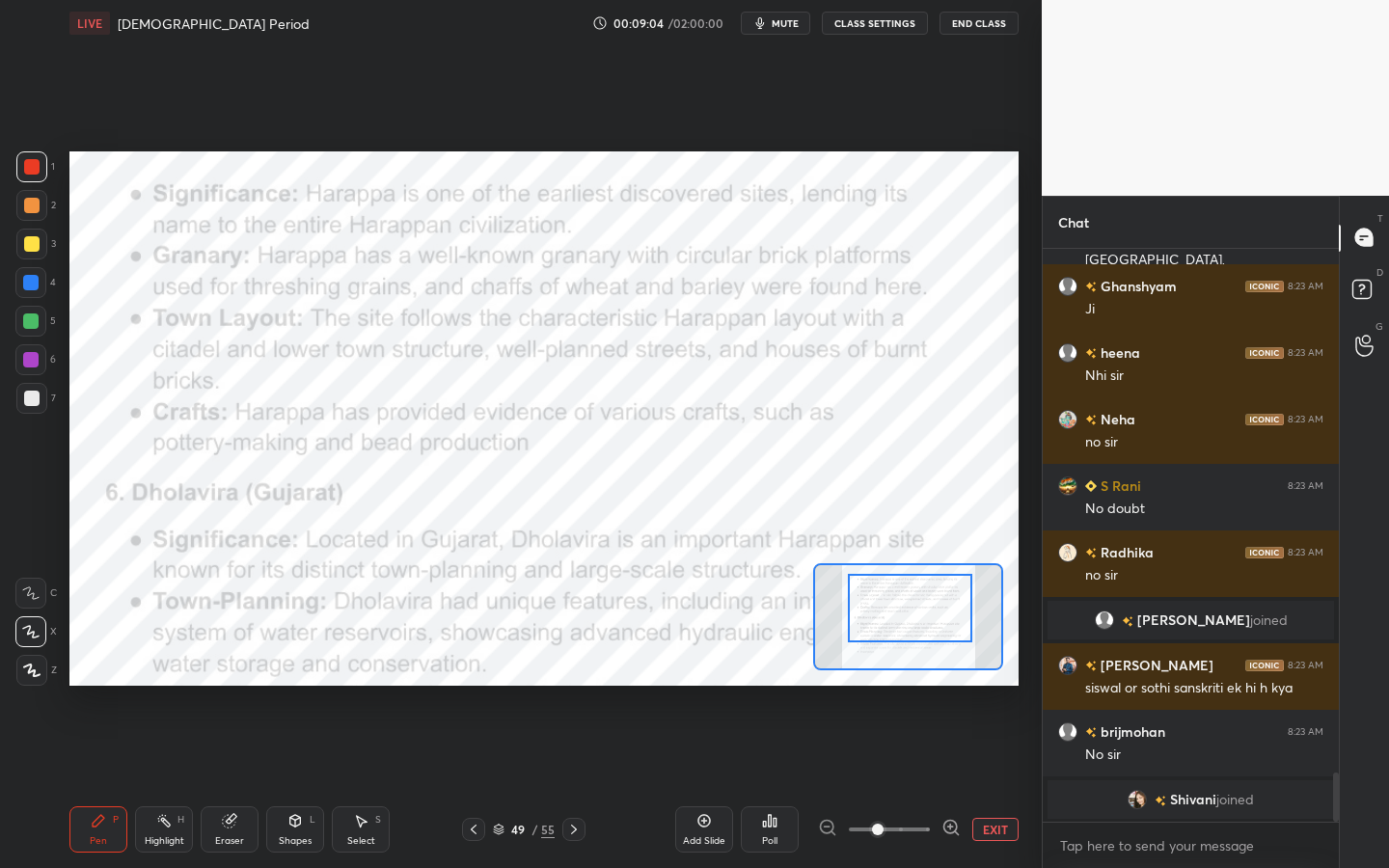
scroll to position [6190, 0]
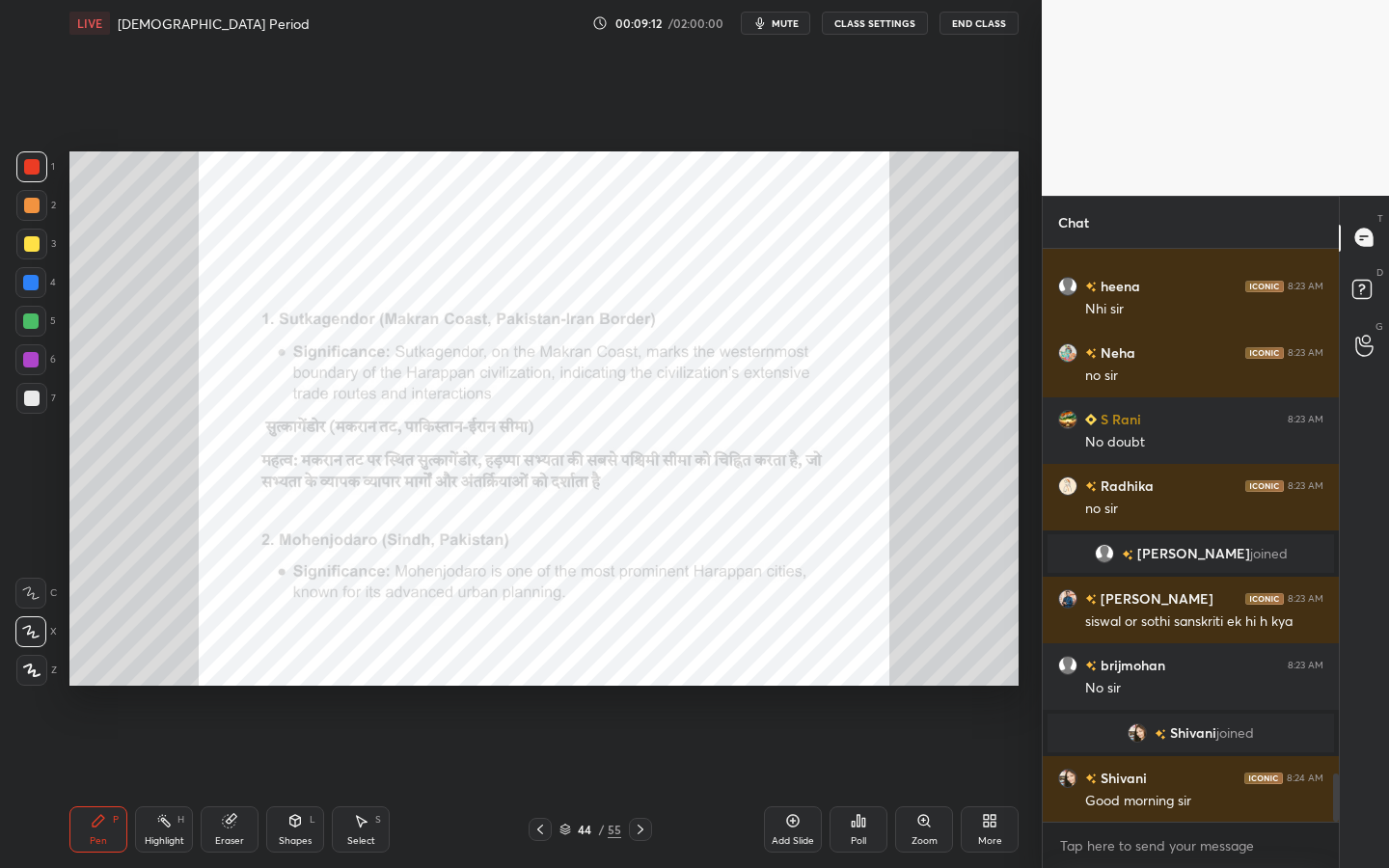
click at [921, 782] on div "Zoom" at bounding box center [924, 841] width 26 height 10
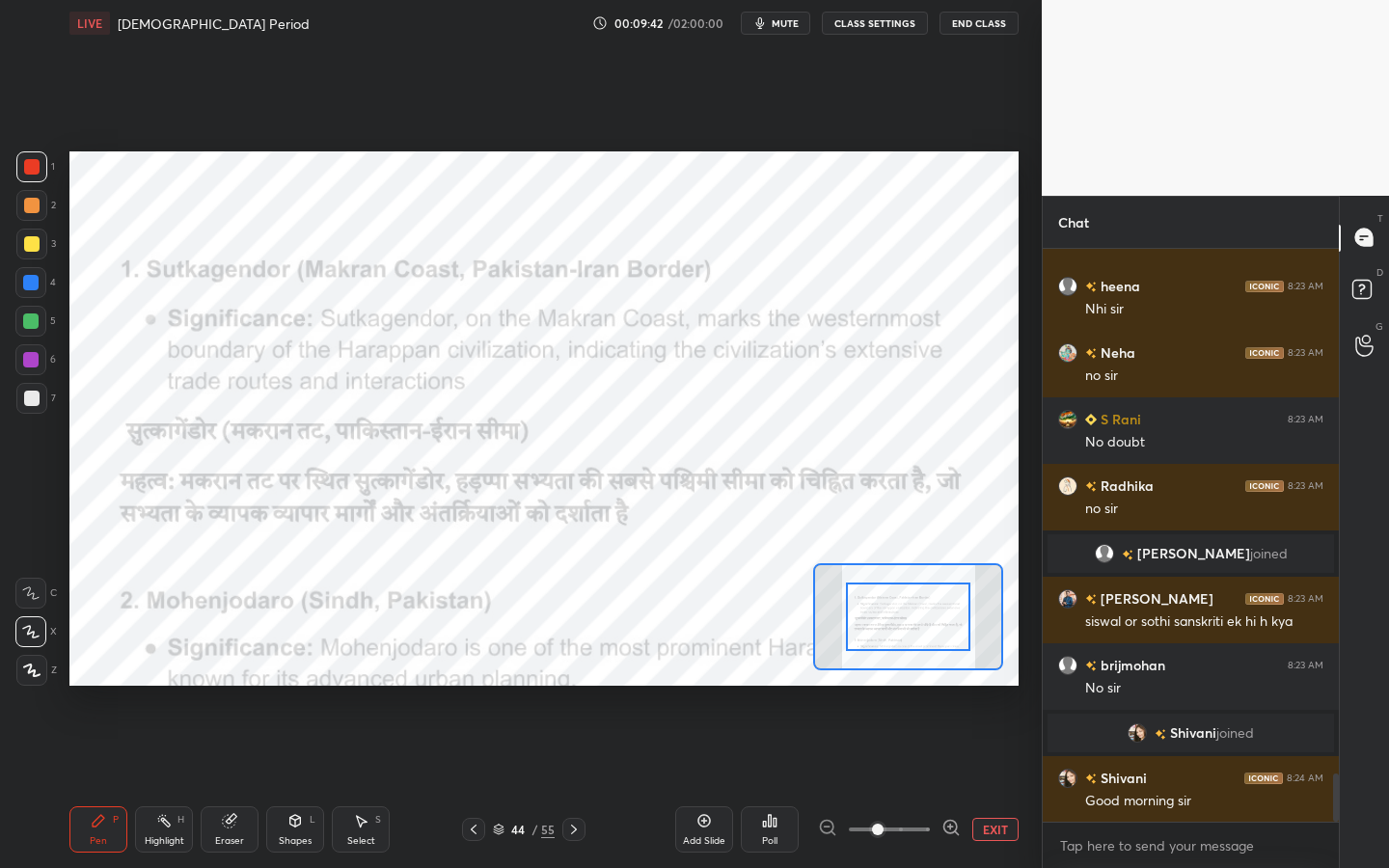
click at [543, 782] on div "55" at bounding box center [548, 830] width 14 height 18
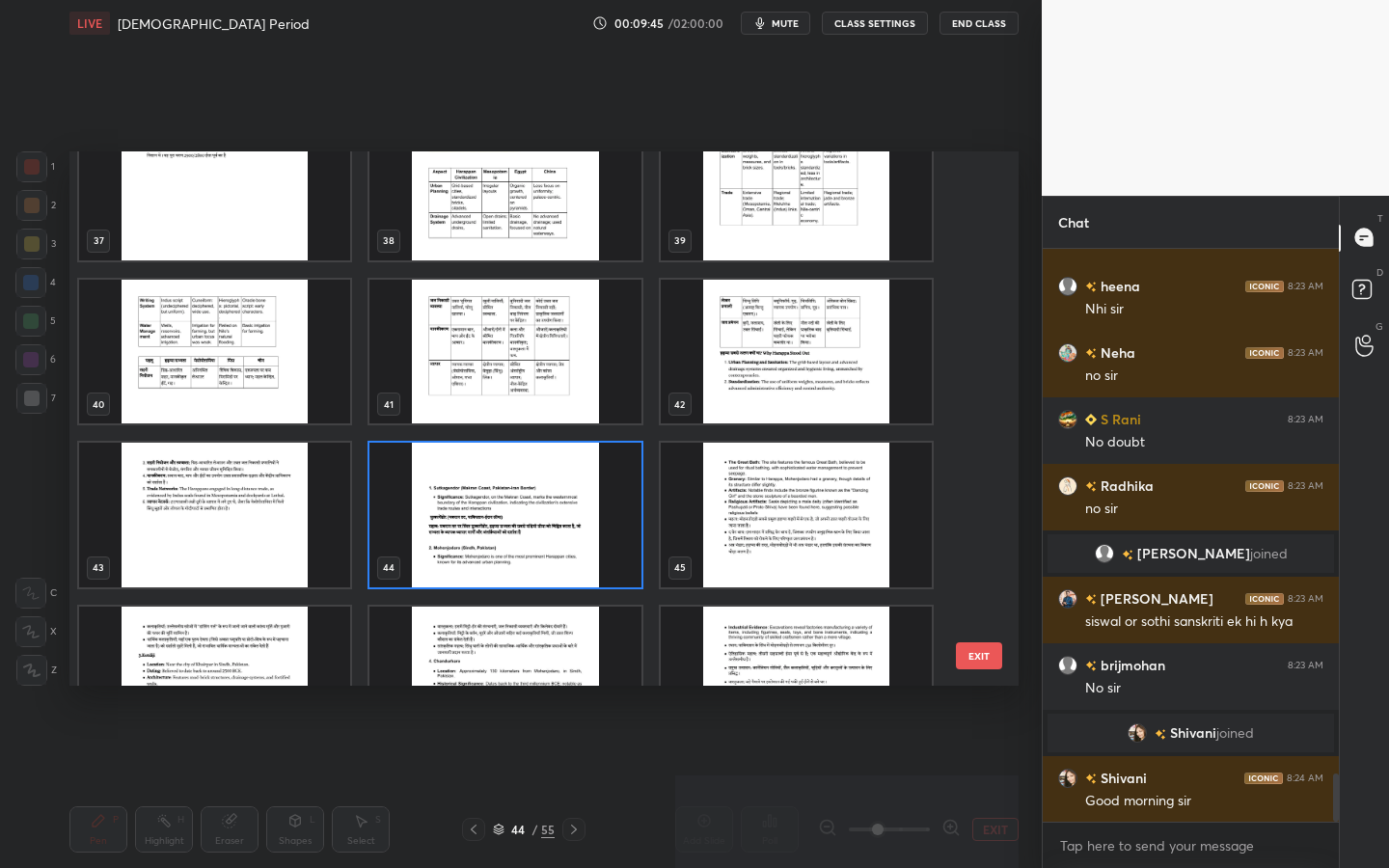
scroll to position [1998, 0]
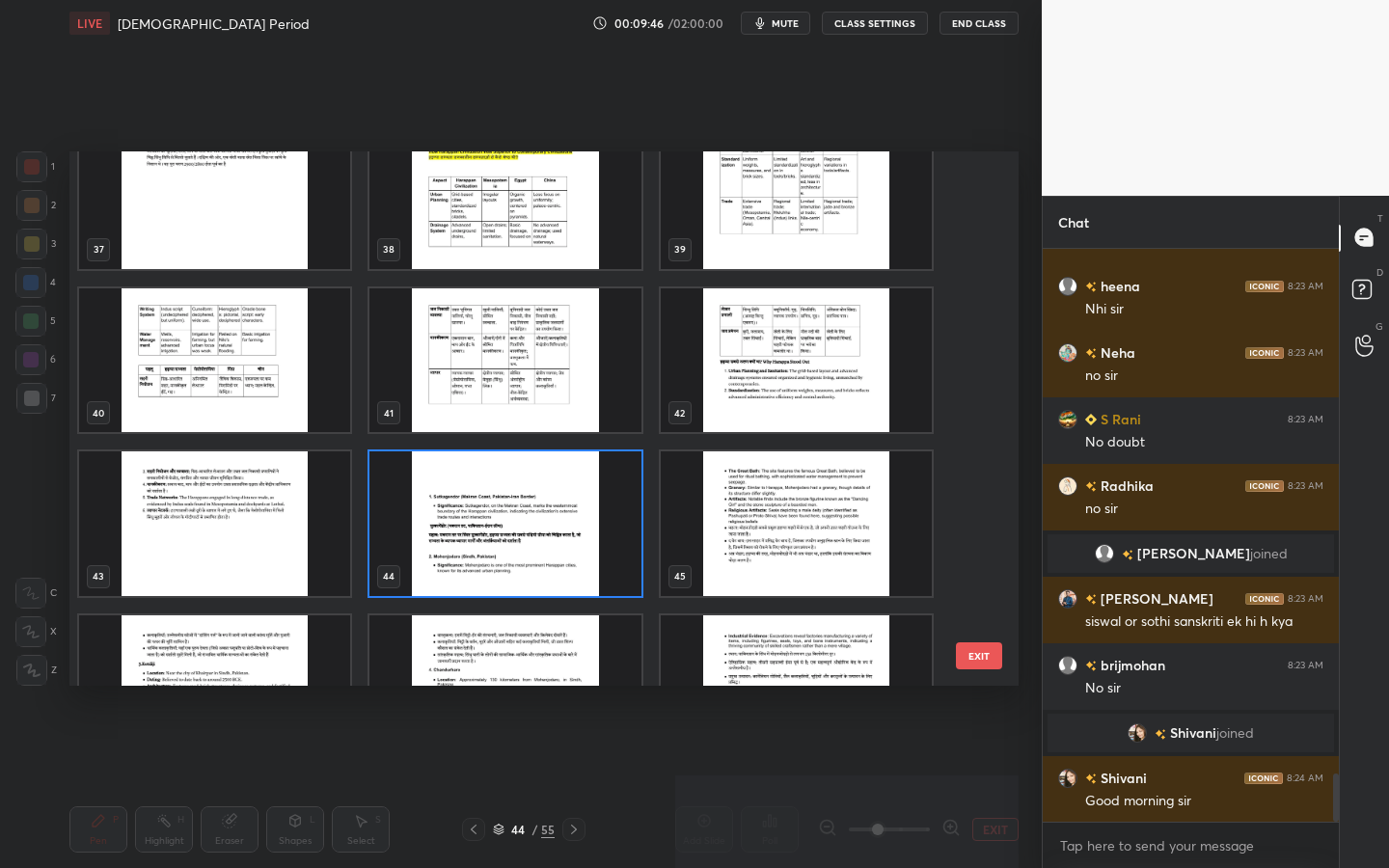
click at [552, 542] on img "grid" at bounding box center [505, 524] width 271 height 145
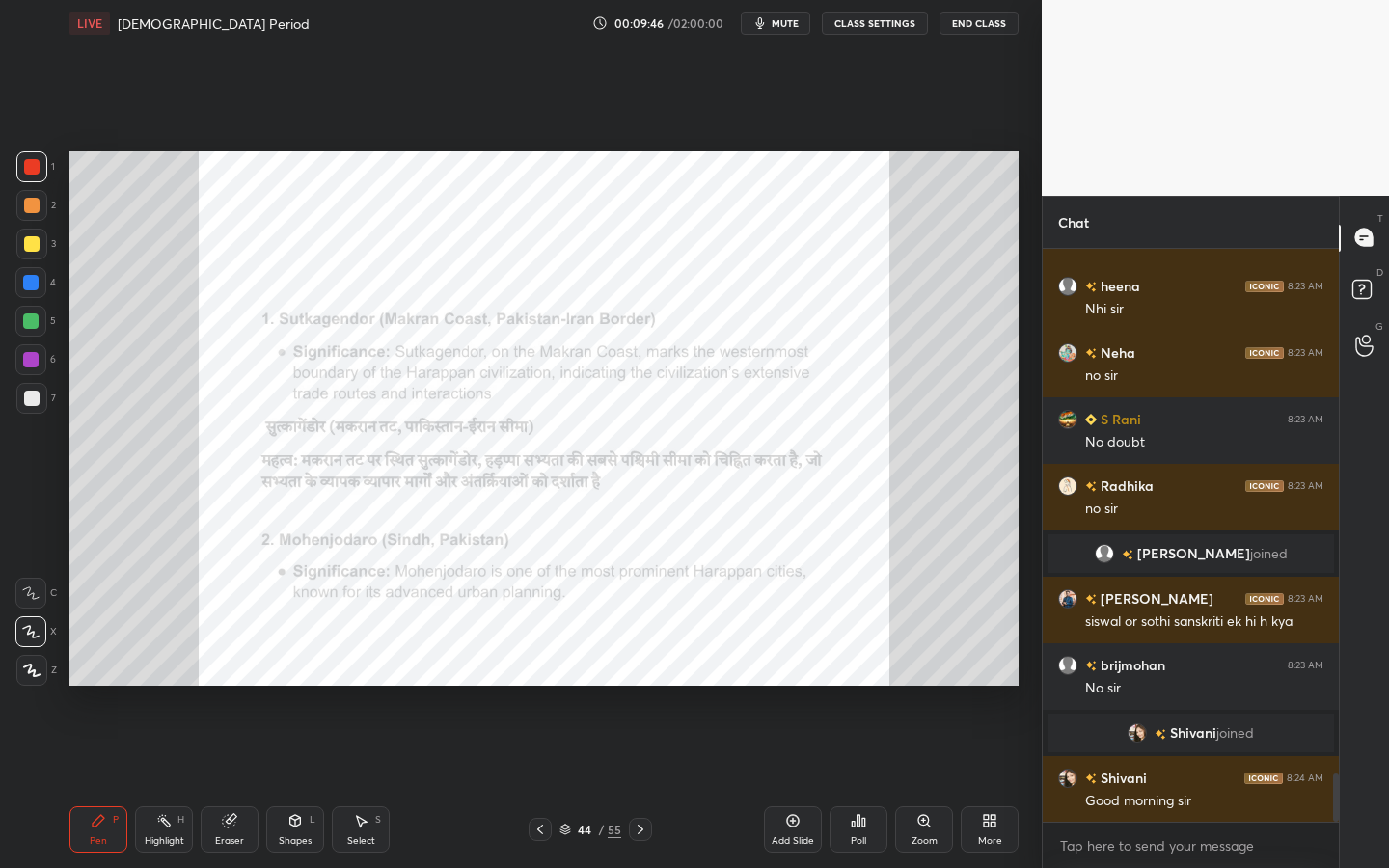
click at [552, 542] on img "grid" at bounding box center [505, 524] width 271 height 145
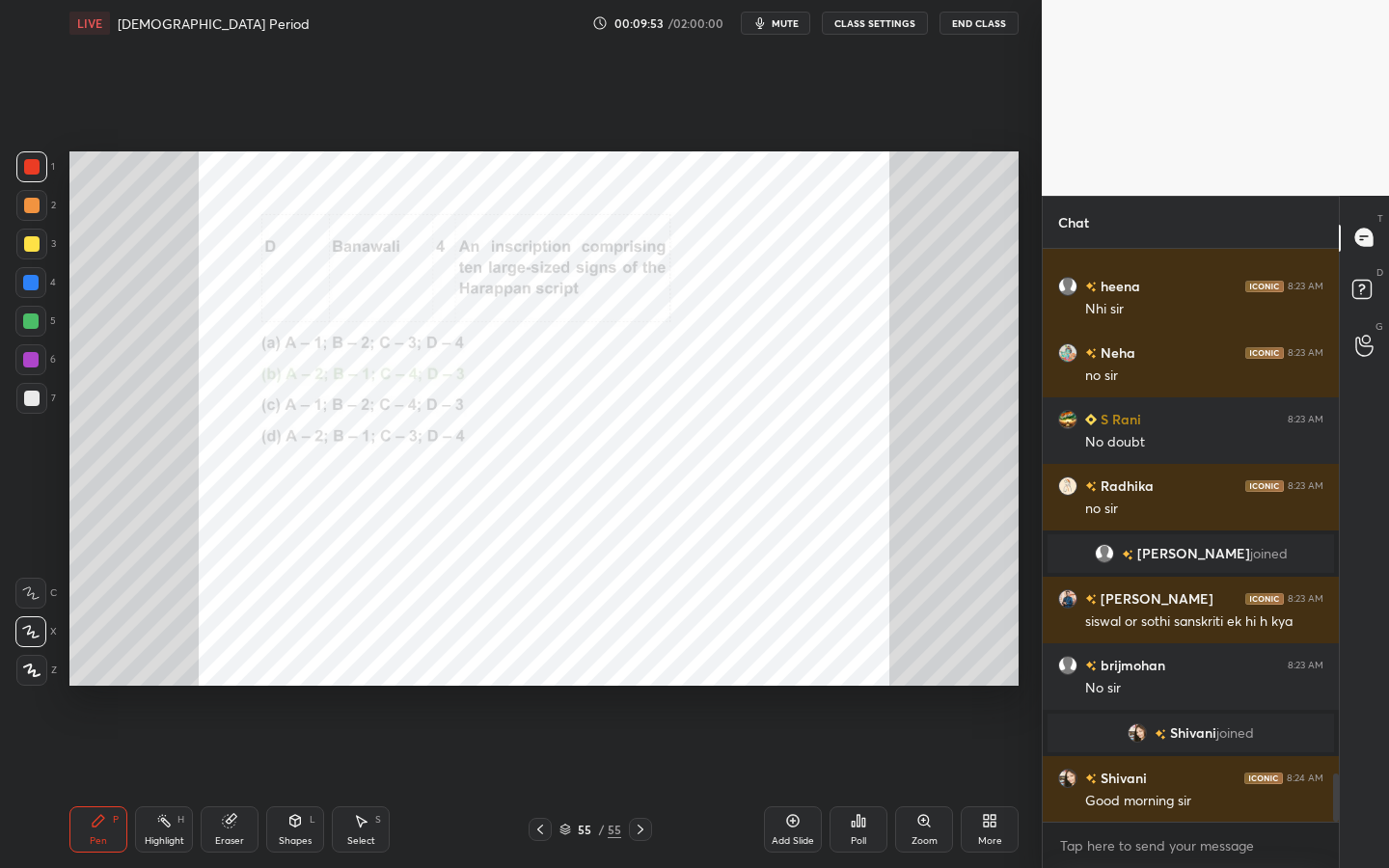
click at [996, 782] on icon at bounding box center [989, 821] width 16 height 16
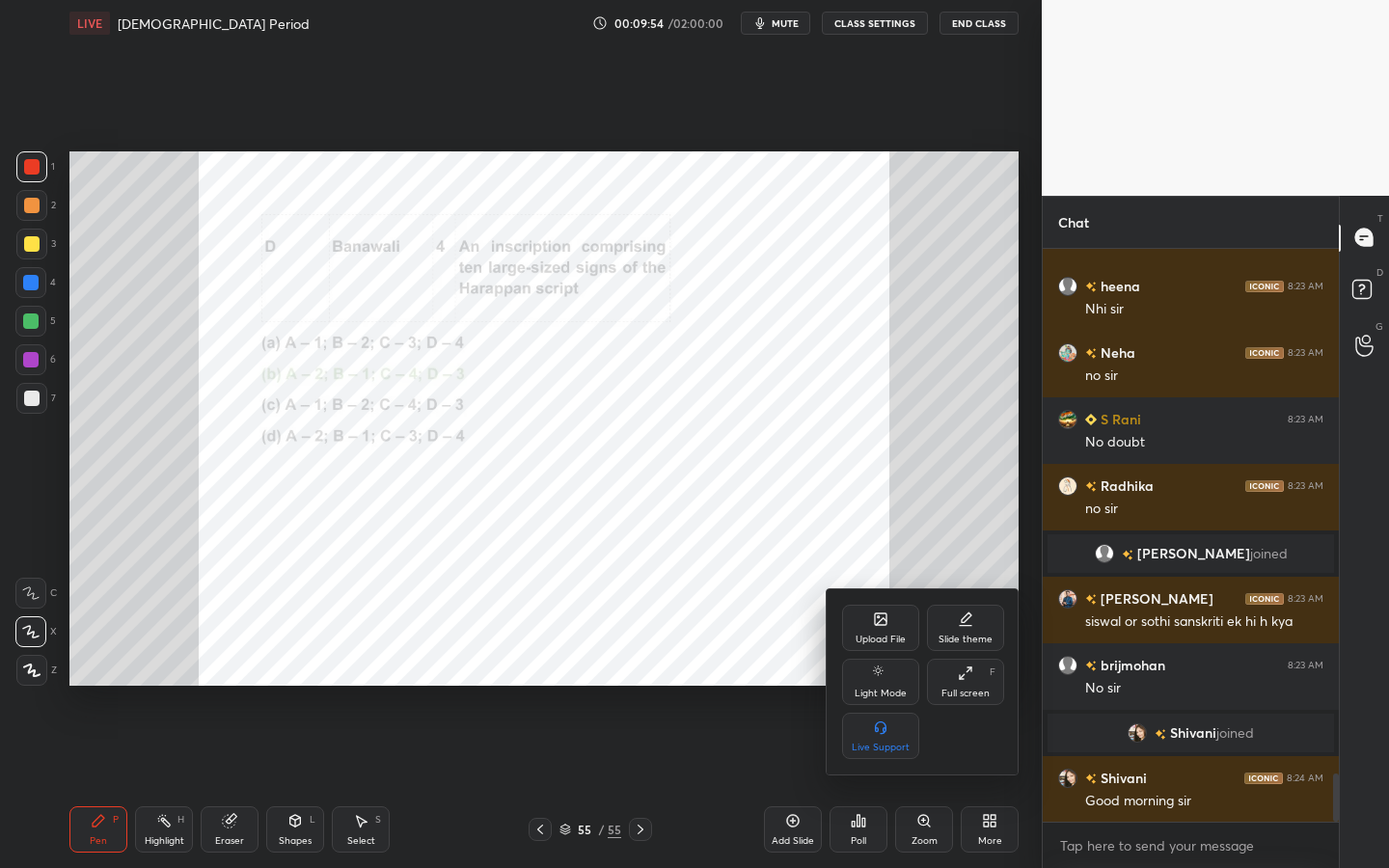
click at [891, 626] on div "Upload File" at bounding box center [881, 627] width 77 height 46
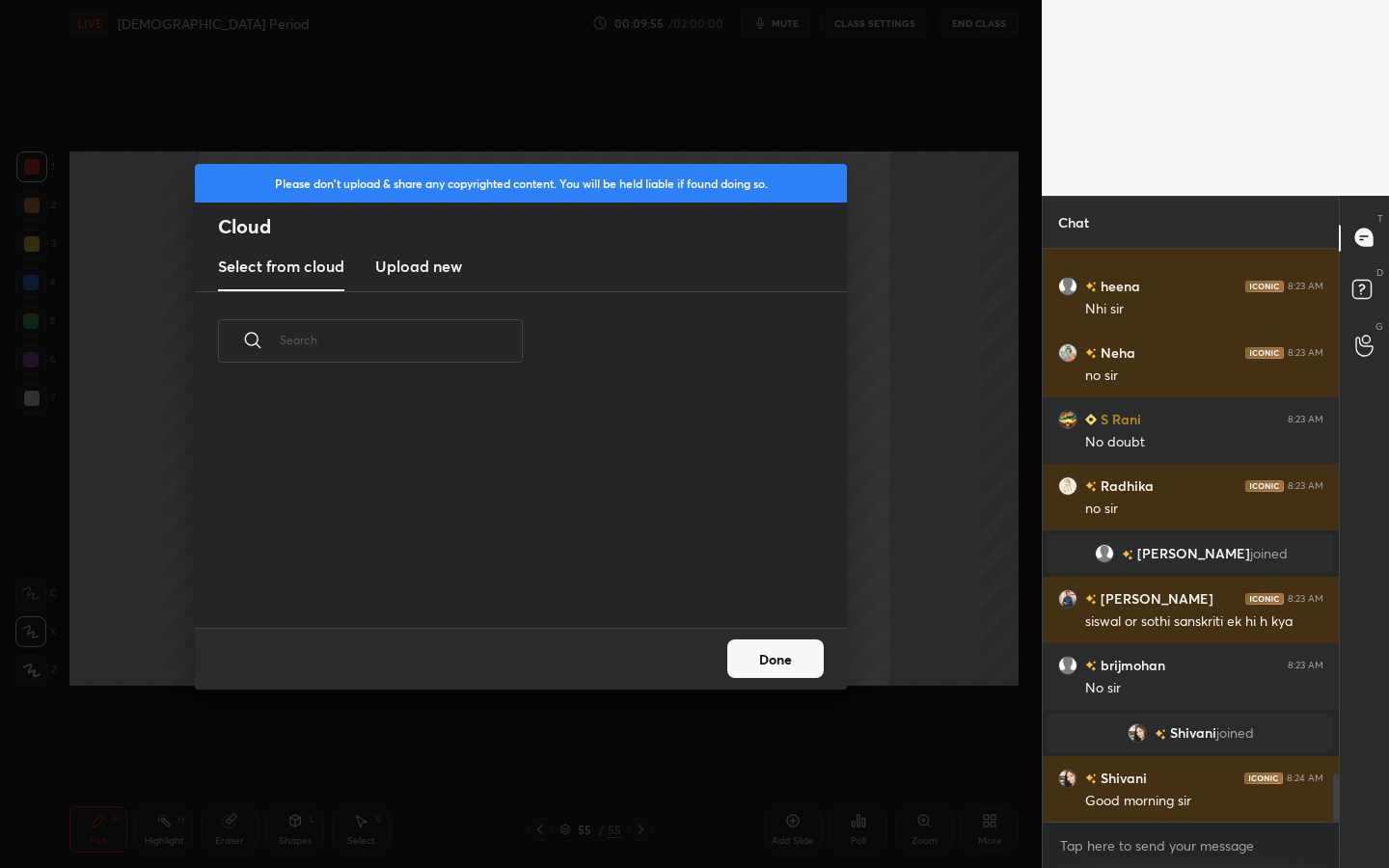
scroll to position [238, 620]
click at [455, 275] on h3 "Upload new" at bounding box center [418, 265] width 87 height 23
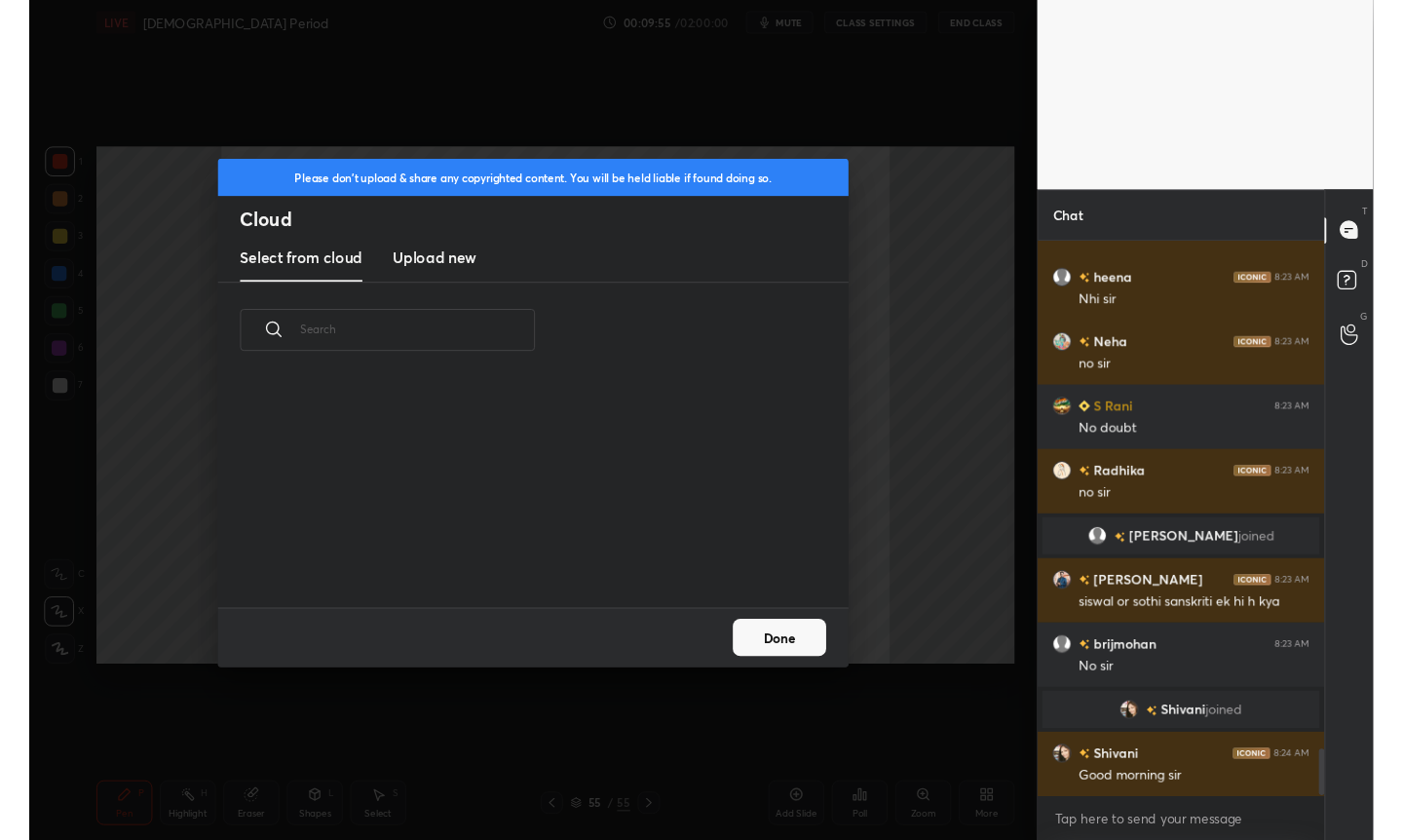
scroll to position [6320, 0]
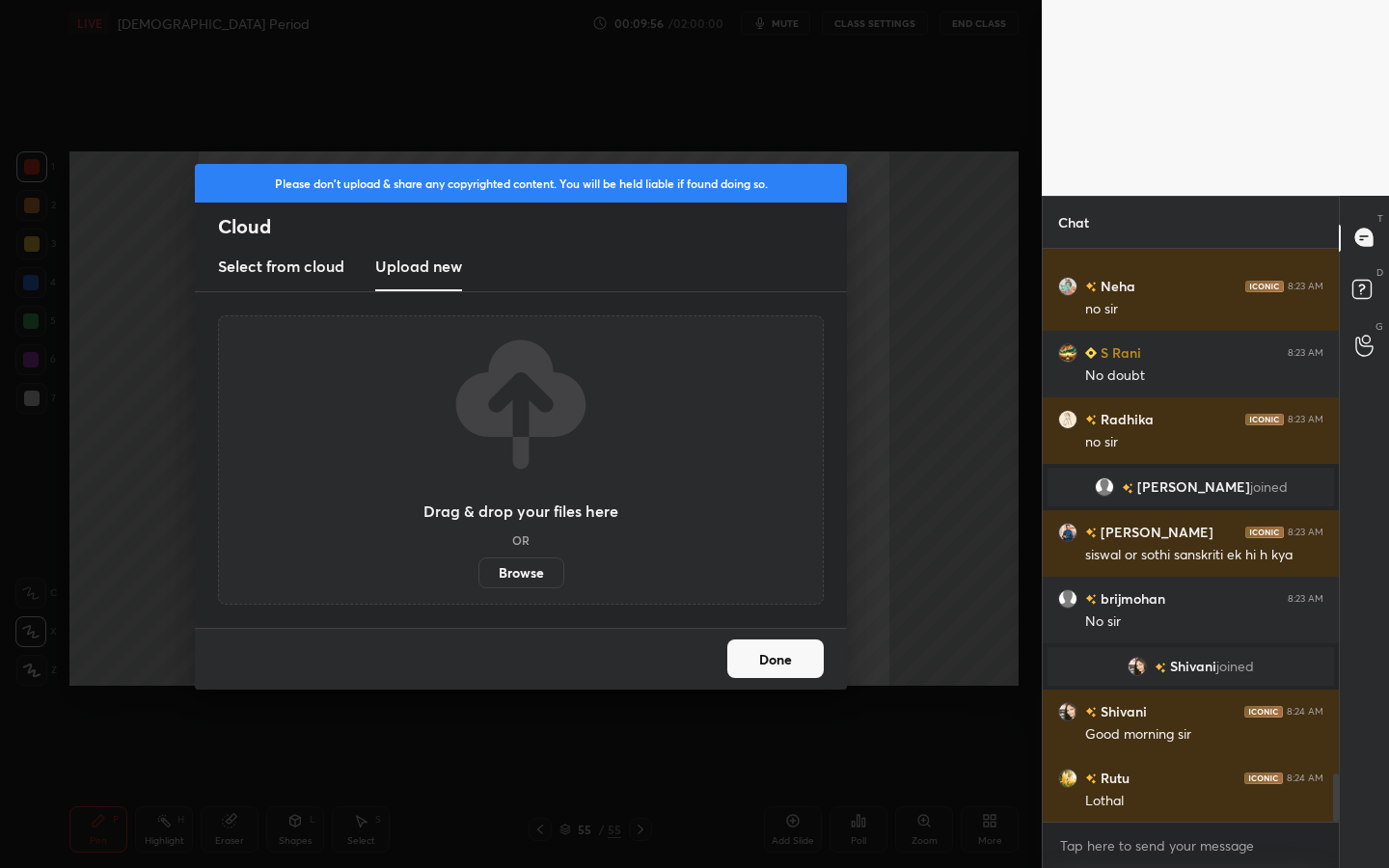
click at [512, 600] on div "Drag & drop your files here OR Browse" at bounding box center [521, 460] width 606 height 289
click at [531, 568] on label "Browse" at bounding box center [521, 572] width 86 height 31
click at [478, 568] on input "Browse" at bounding box center [478, 572] width 0 height 31
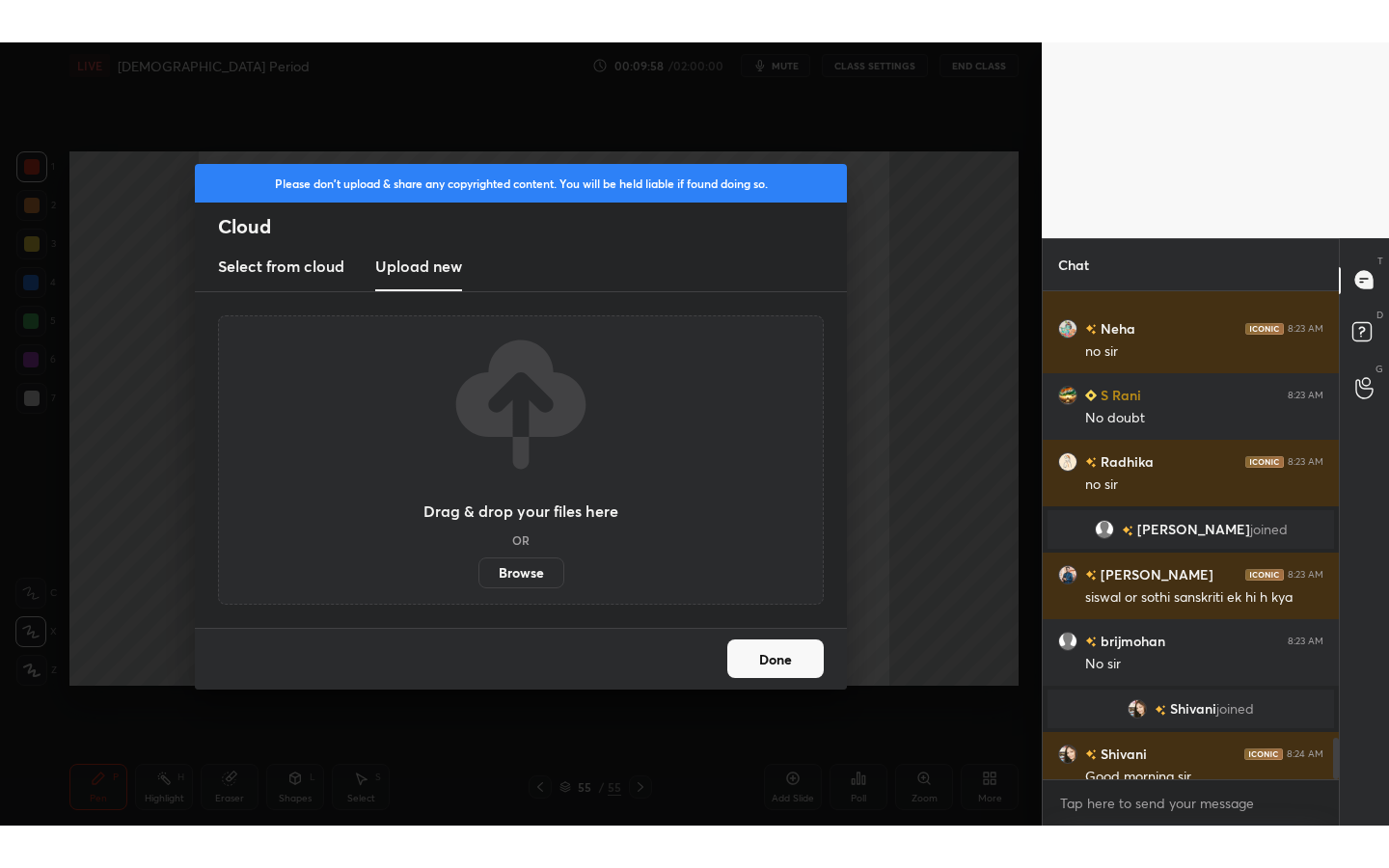
scroll to position [95788, 95497]
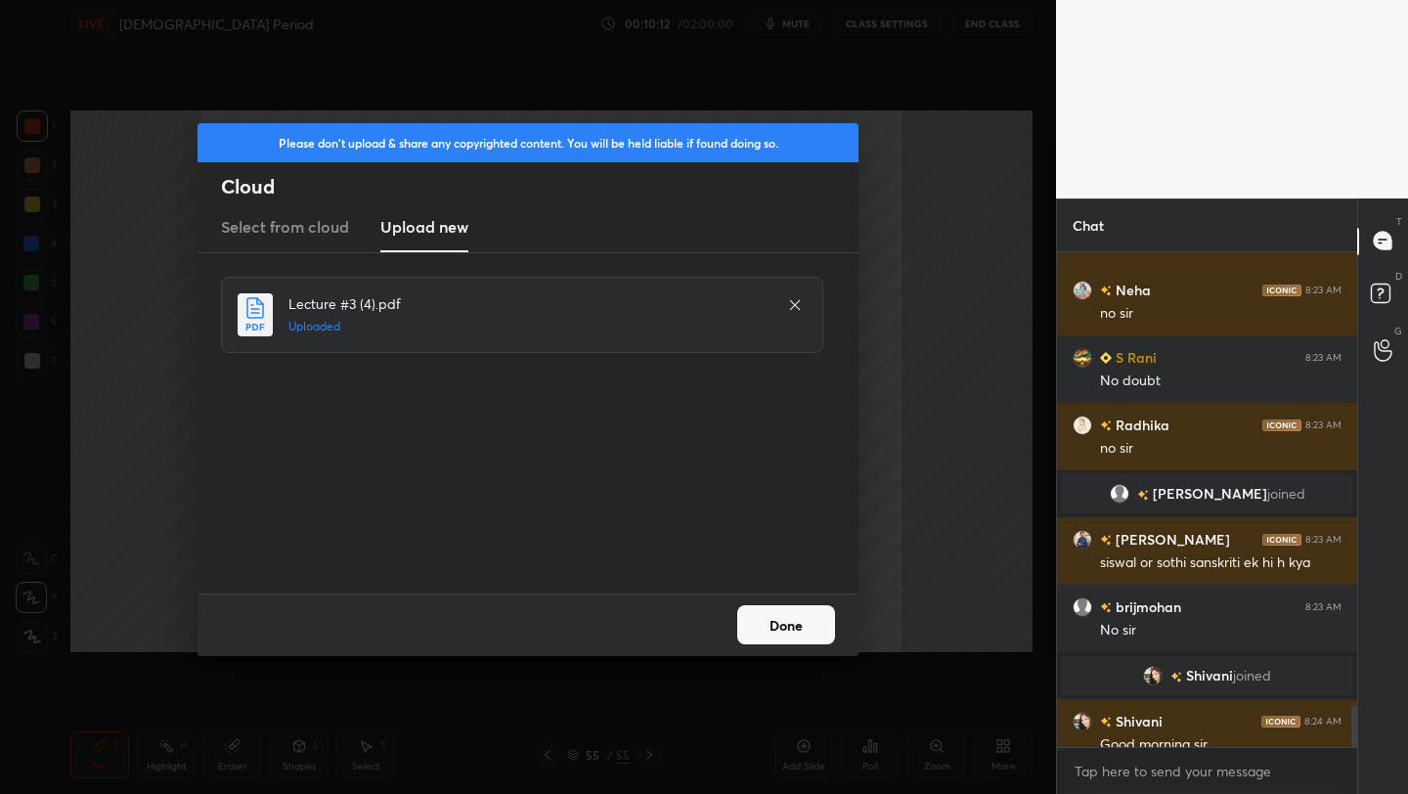
click at [823, 638] on button "Done" at bounding box center [786, 624] width 98 height 39
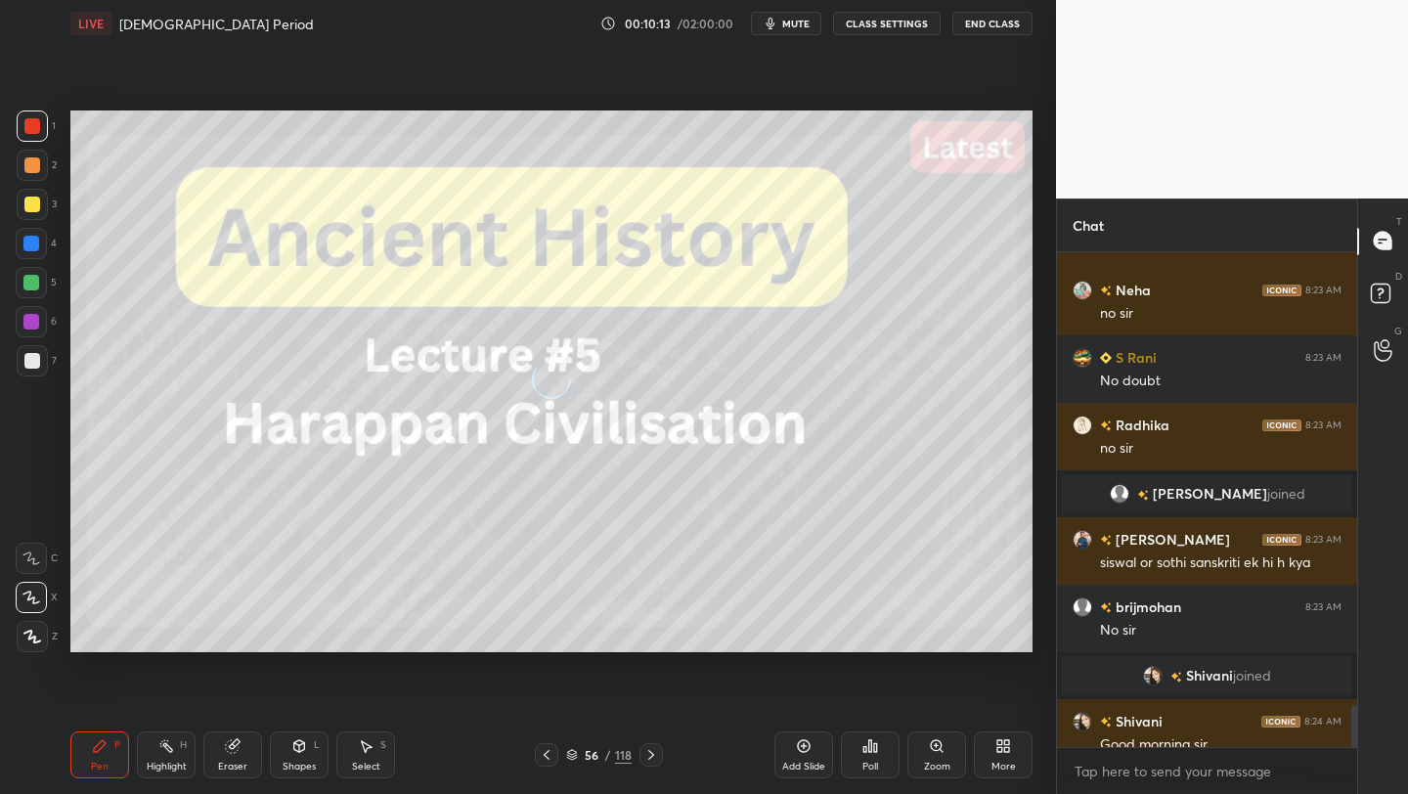
click at [1004, 747] on icon at bounding box center [1006, 749] width 5 height 5
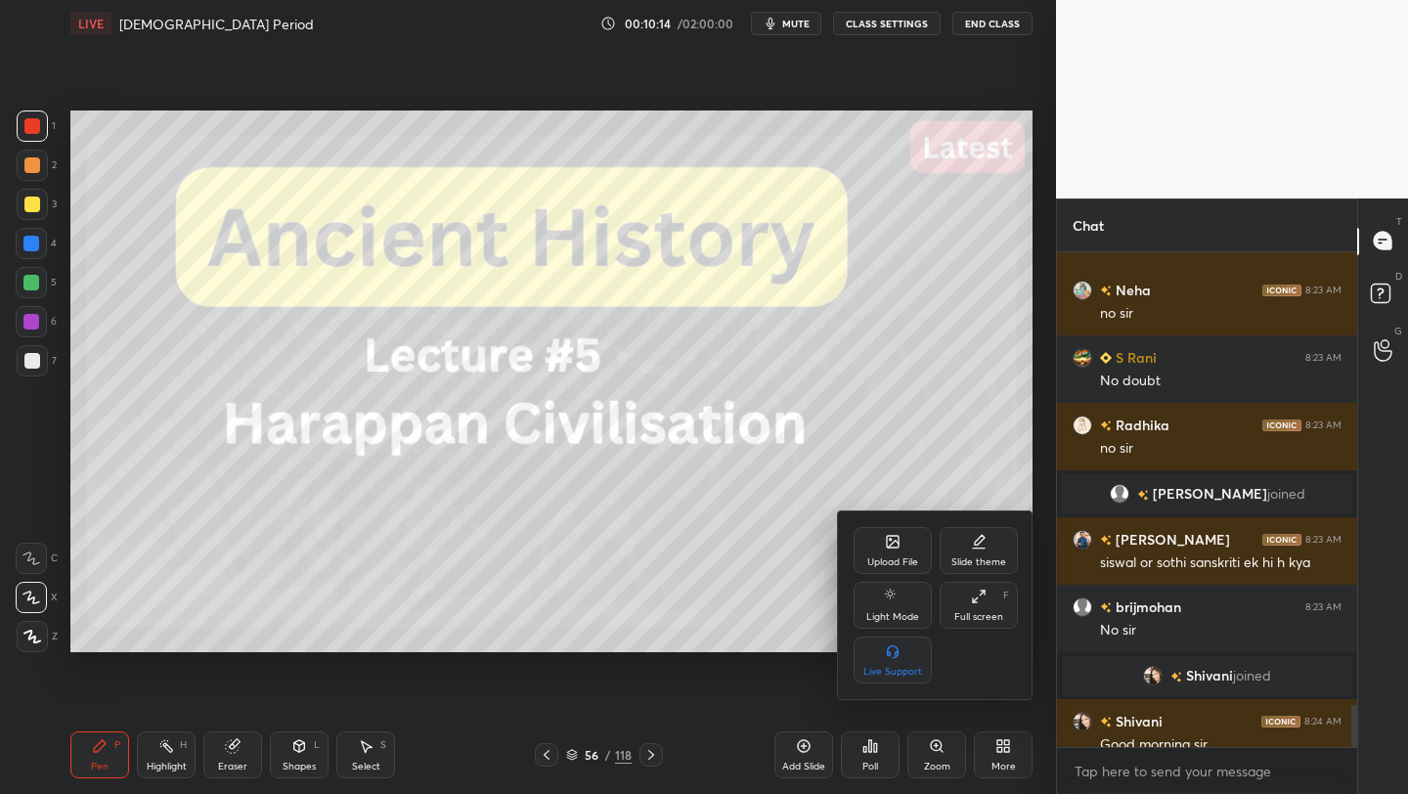
click at [989, 572] on div "Slide theme" at bounding box center [979, 550] width 78 height 47
click at [858, 541] on icon at bounding box center [854, 540] width 16 height 16
click at [983, 605] on div "Full screen F" at bounding box center [979, 605] width 78 height 47
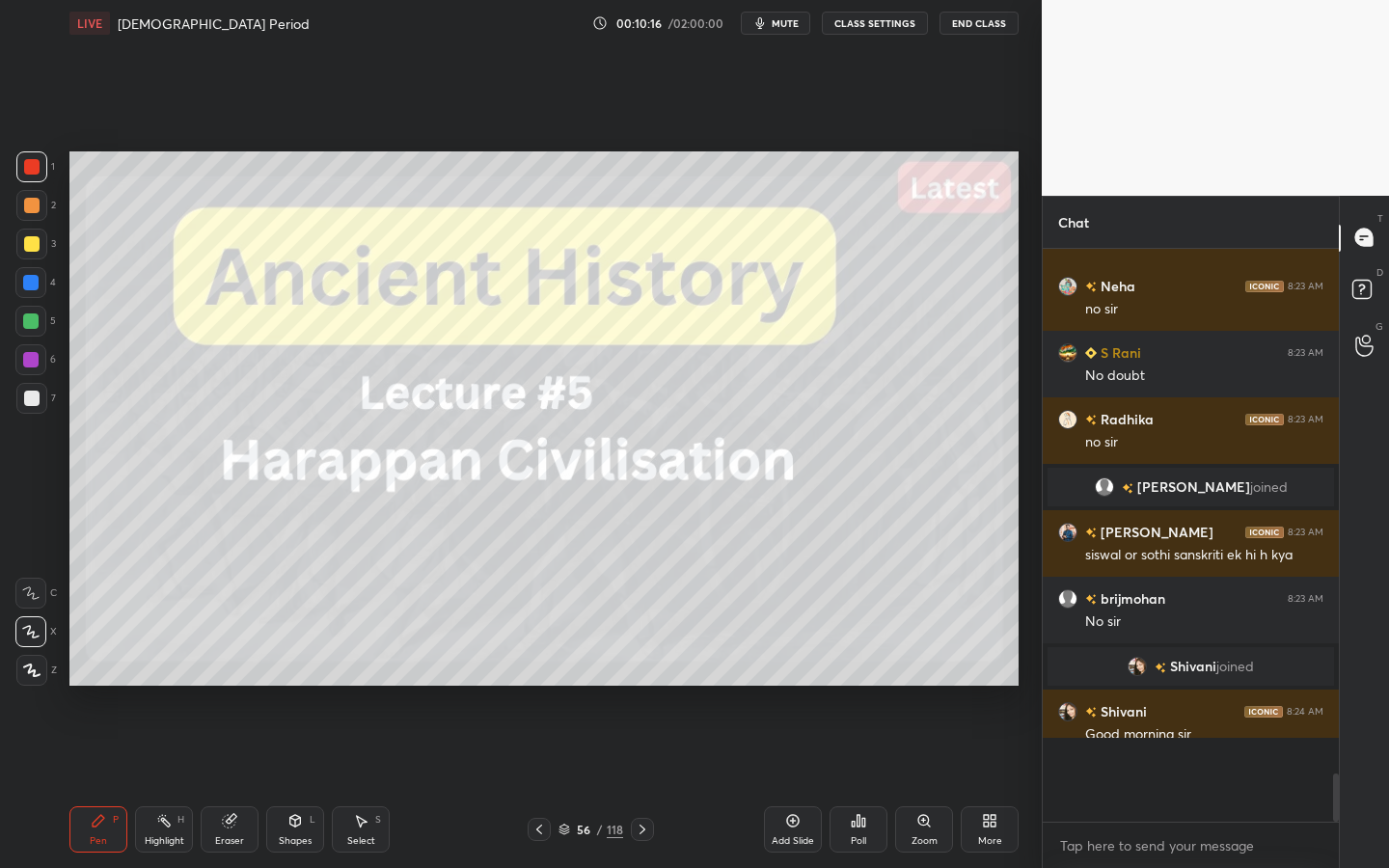
scroll to position [406, 290]
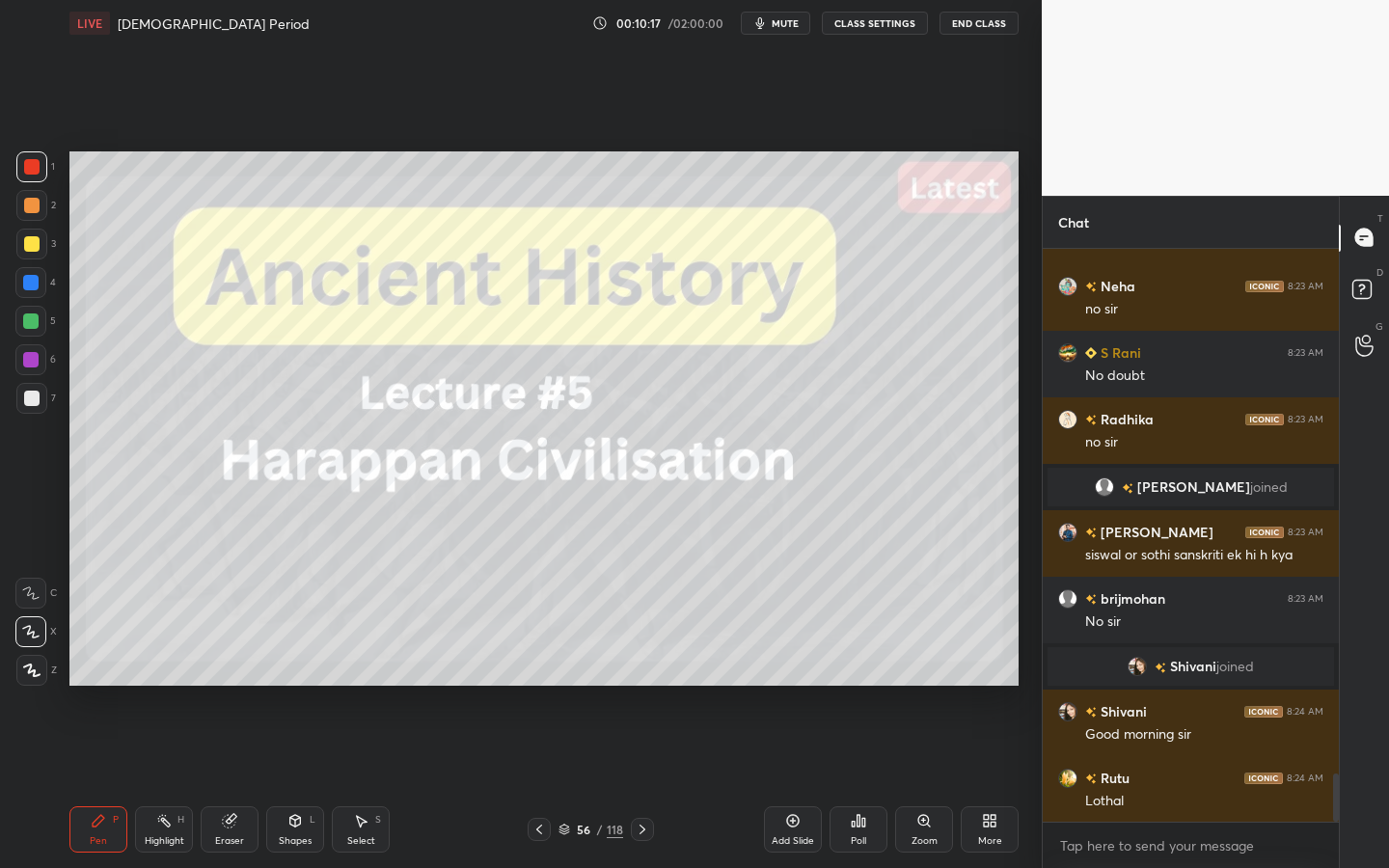
click at [600, 782] on div "/" at bounding box center [600, 830] width 6 height 12
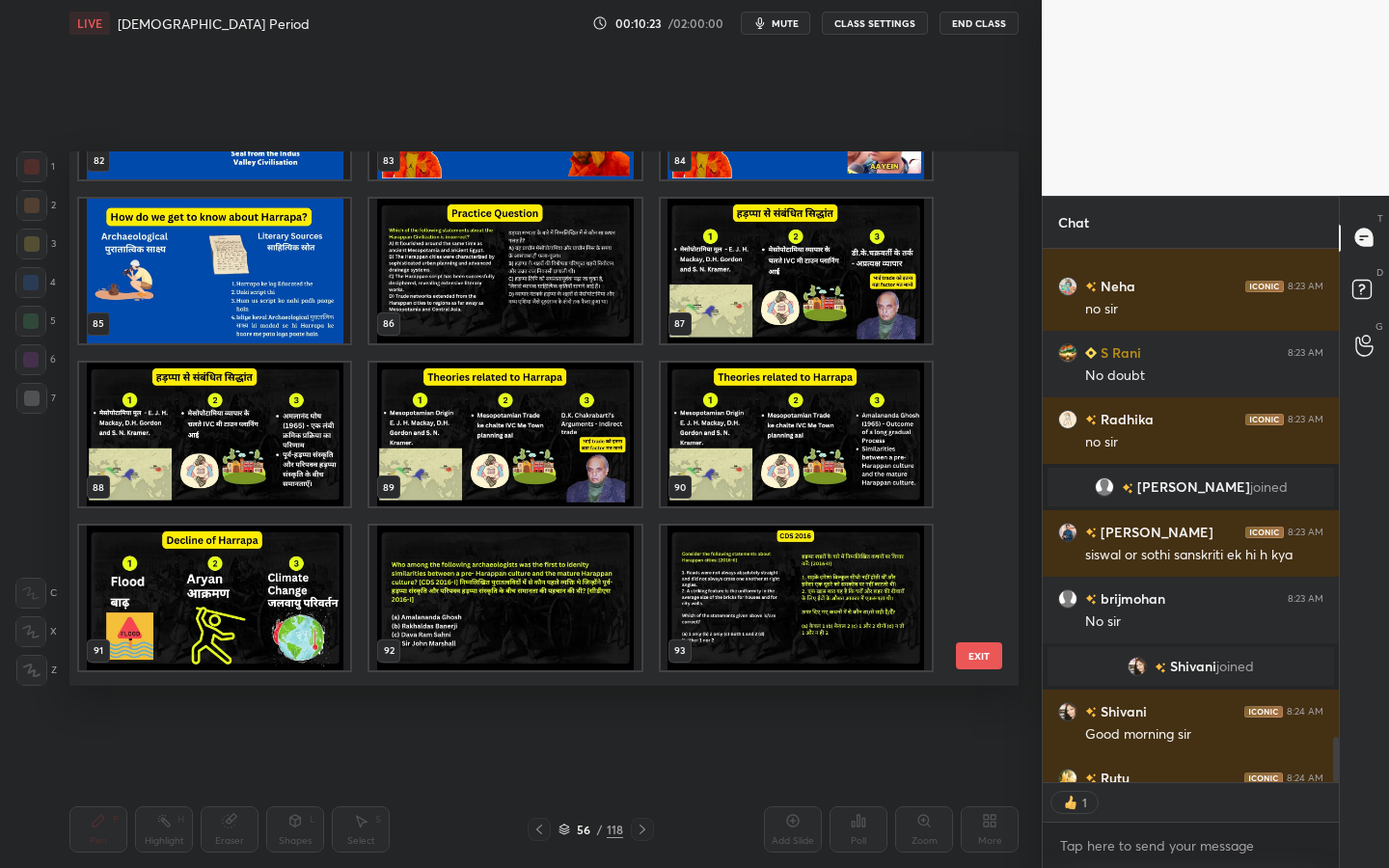
scroll to position [528, 290]
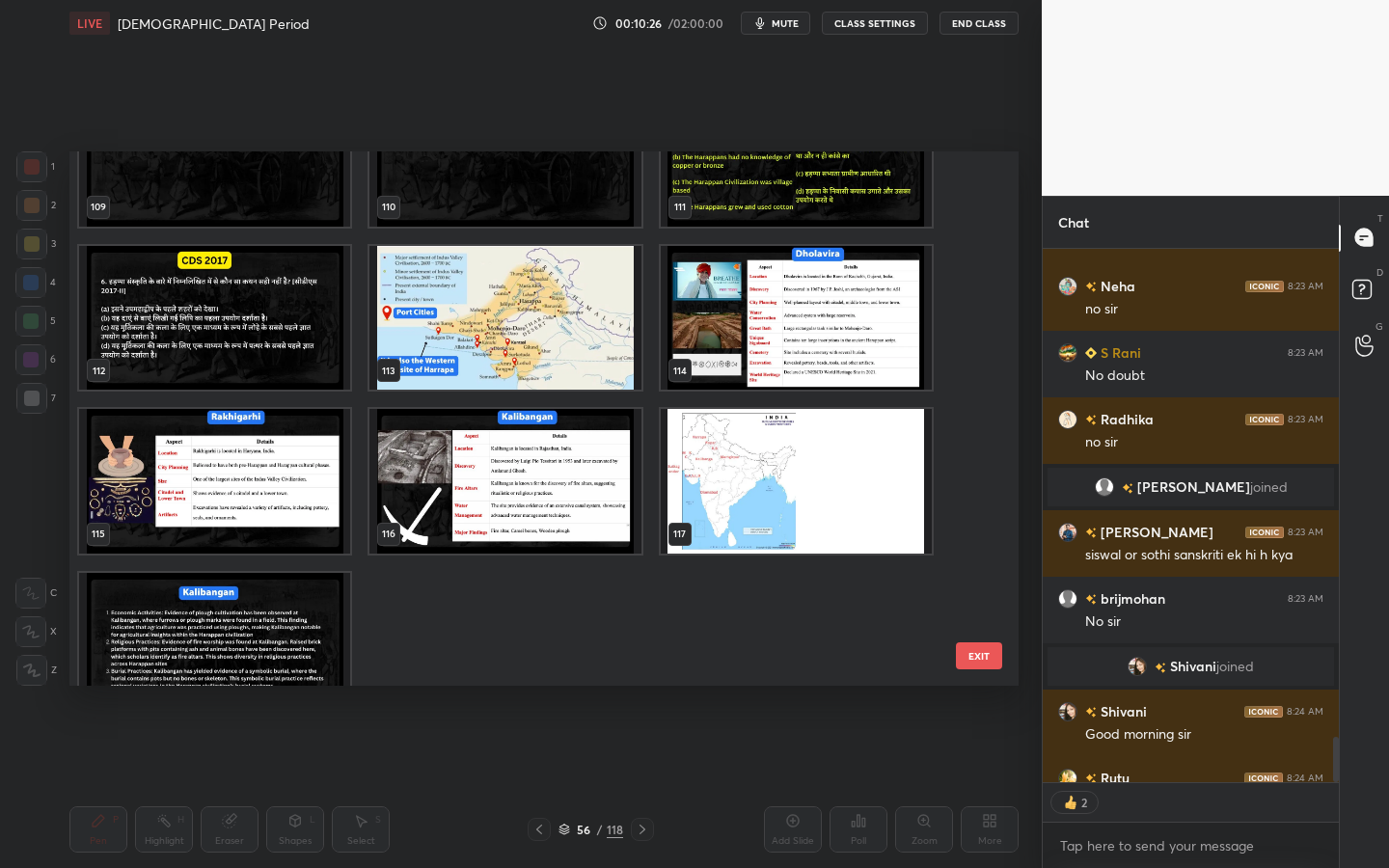
click at [563, 371] on img "grid" at bounding box center [505, 318] width 271 height 145
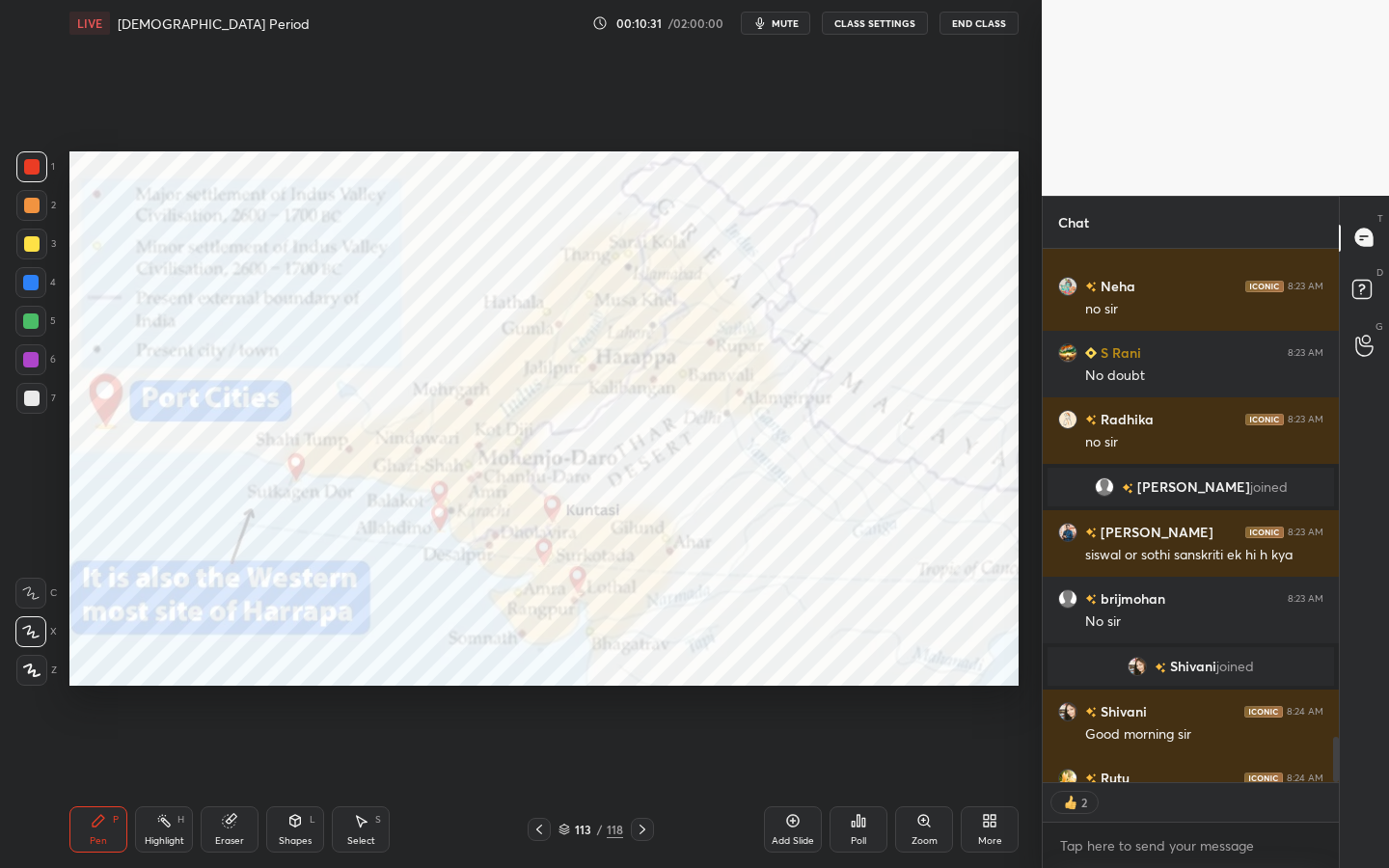
click at [45, 672] on div at bounding box center [32, 670] width 31 height 31
drag, startPoint x: 228, startPoint y: 822, endPoint x: 216, endPoint y: 787, distance: 37.0
click at [229, 782] on icon at bounding box center [229, 821] width 13 height 13
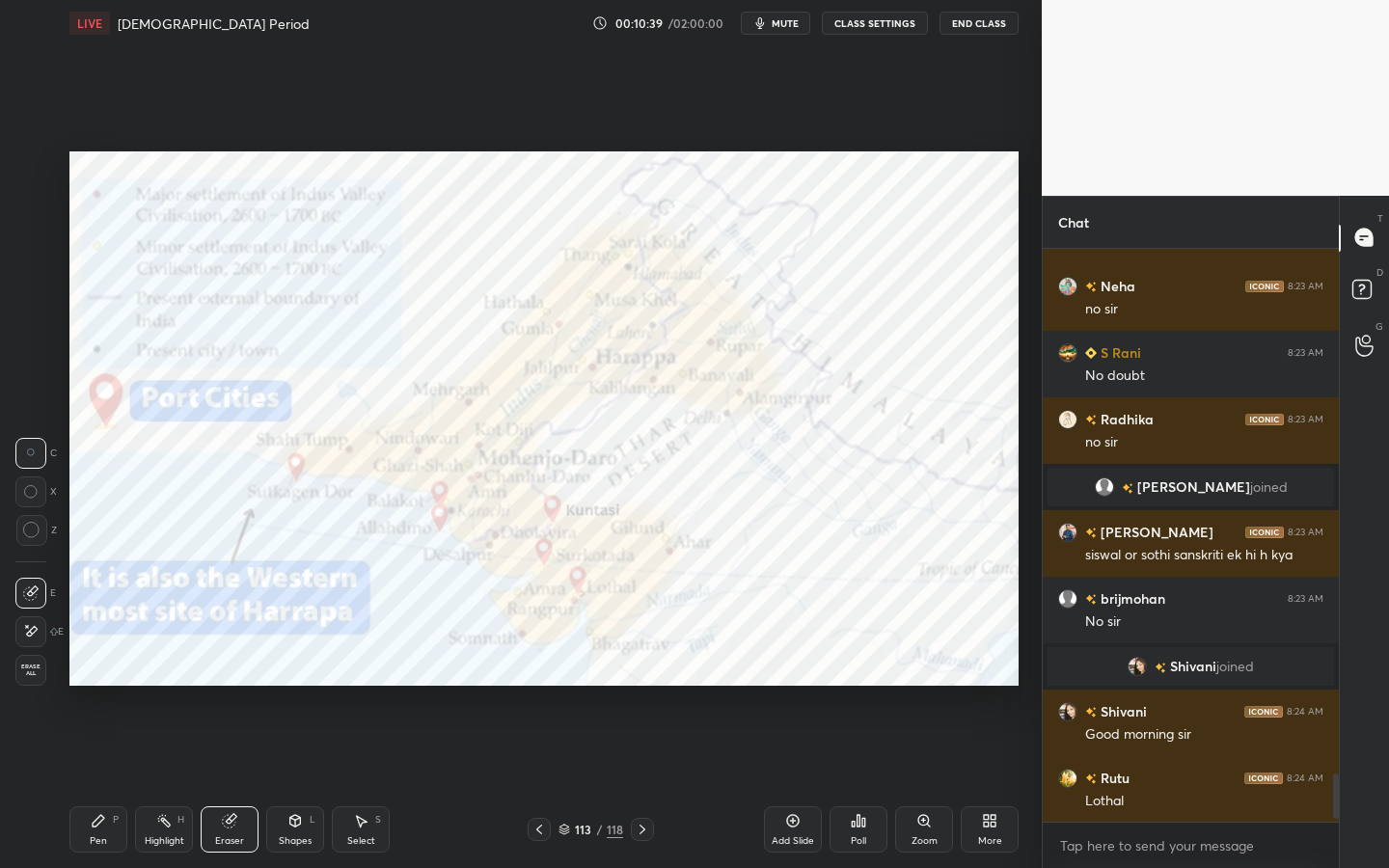
click at [22, 674] on span "Erase all" at bounding box center [31, 671] width 29 height 14
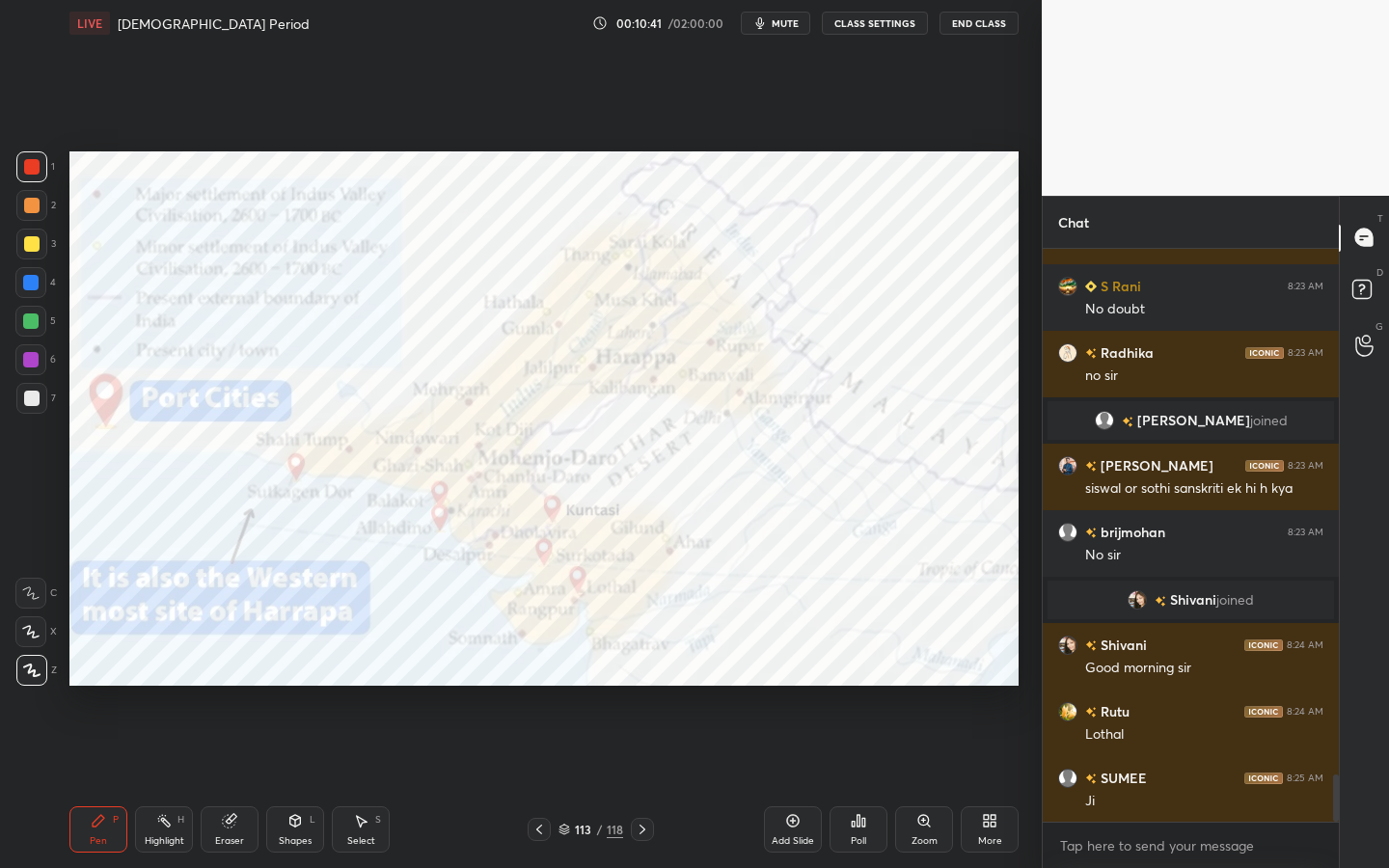
click at [299, 782] on div "Shapes L" at bounding box center [295, 829] width 58 height 46
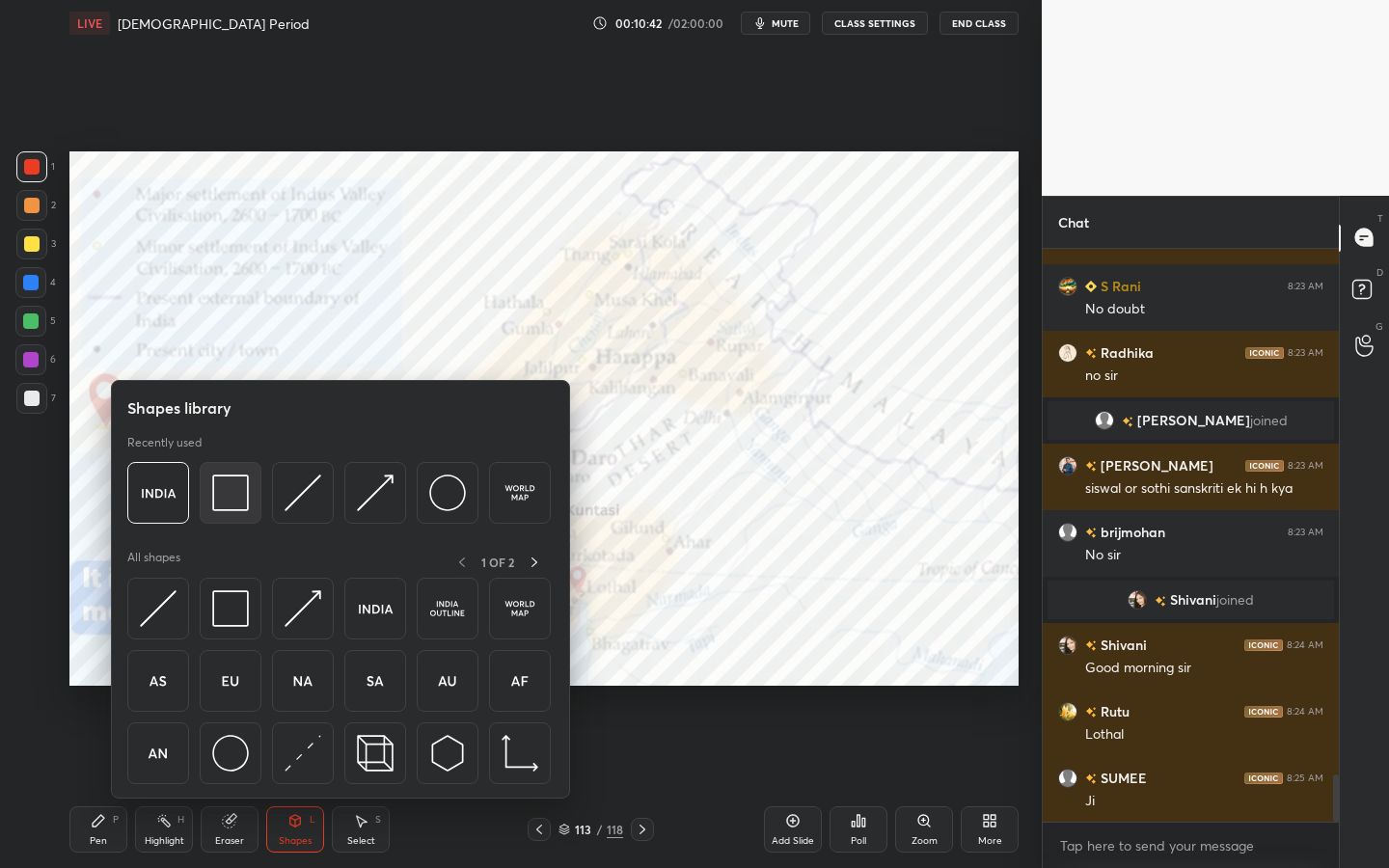
click at [242, 508] on img at bounding box center [230, 492] width 37 height 36
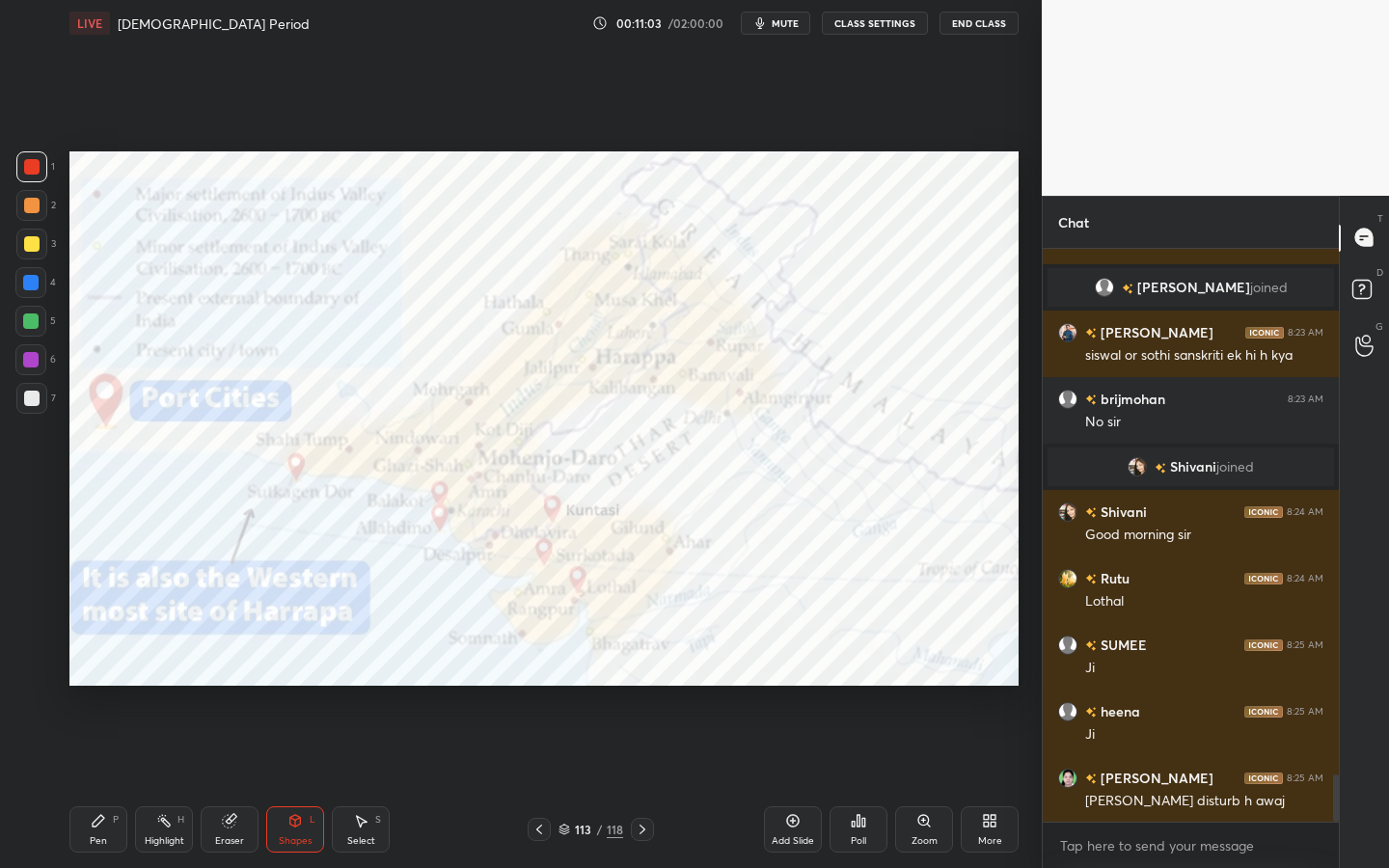
scroll to position [6523, 0]
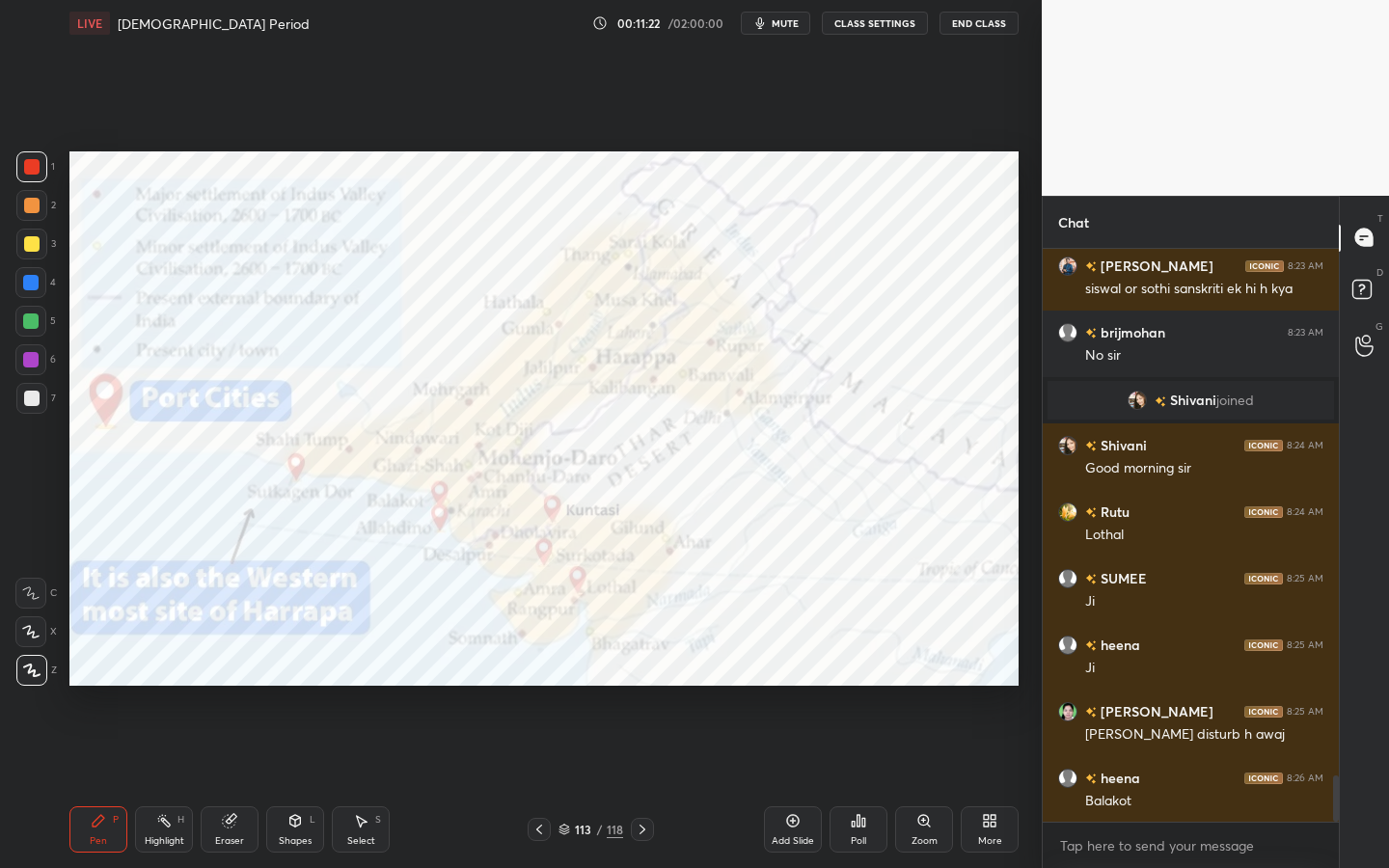
click at [598, 782] on div "/" at bounding box center [600, 830] width 6 height 12
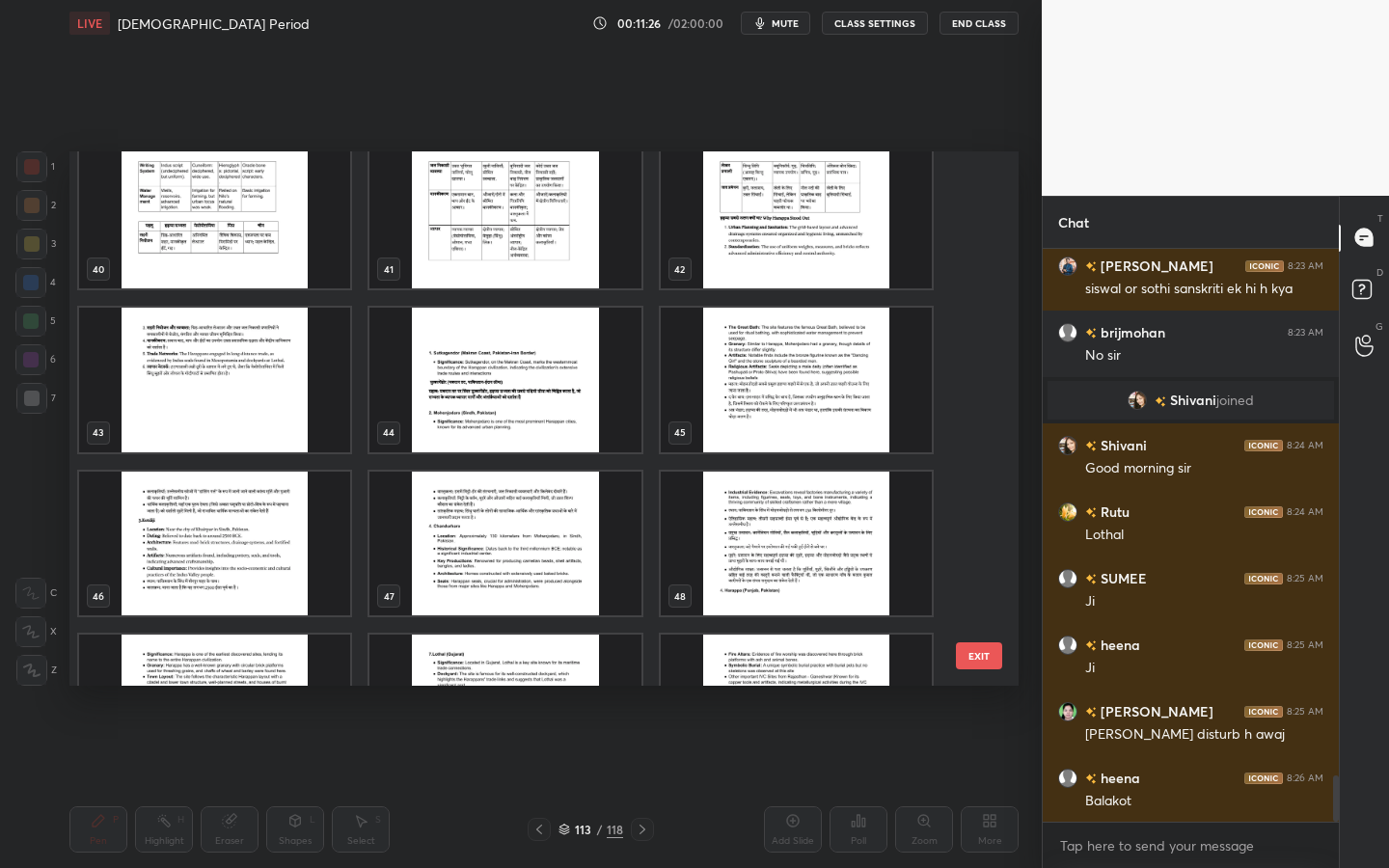
scroll to position [2214, 0]
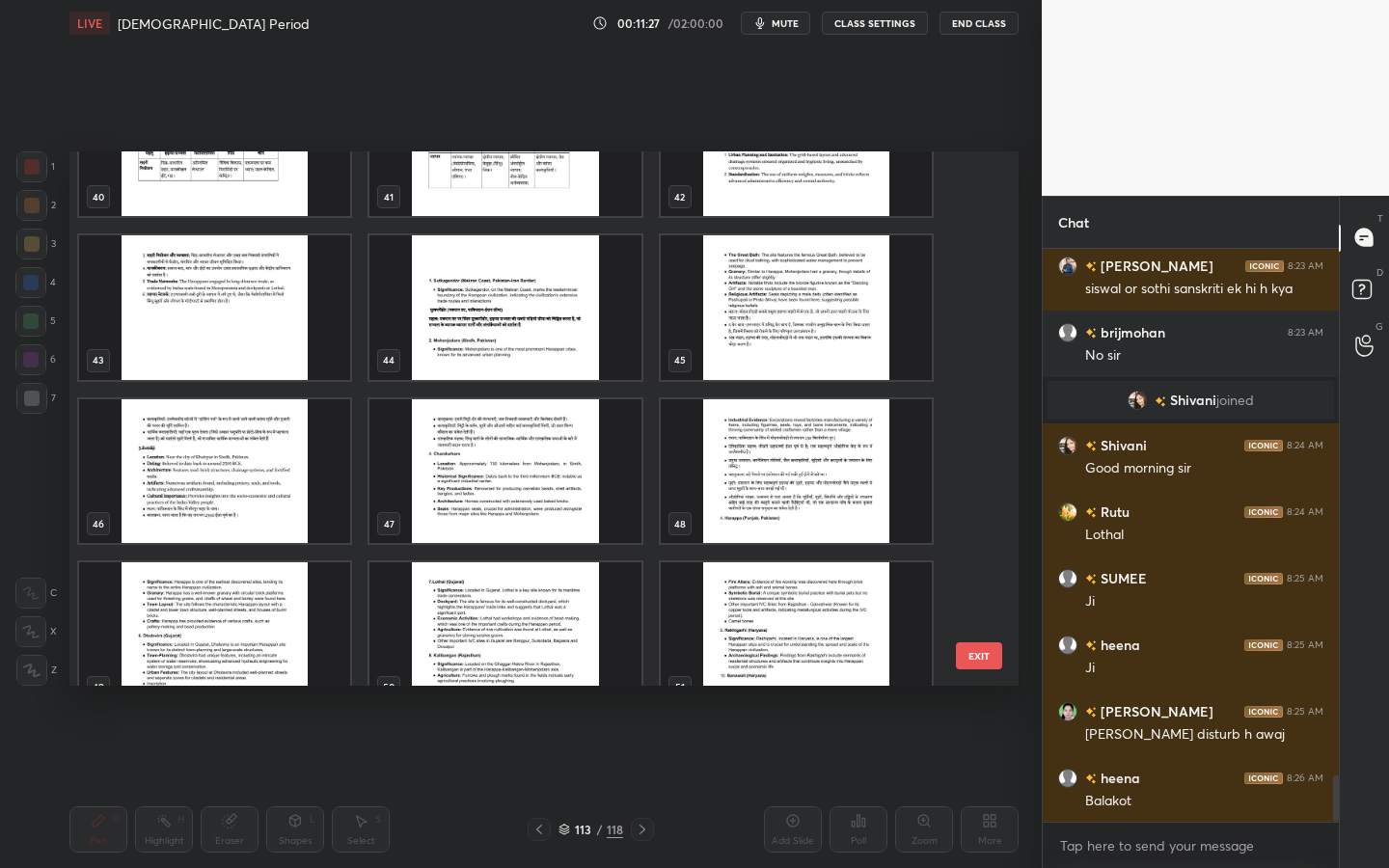
click at [572, 332] on img "grid" at bounding box center [505, 308] width 271 height 145
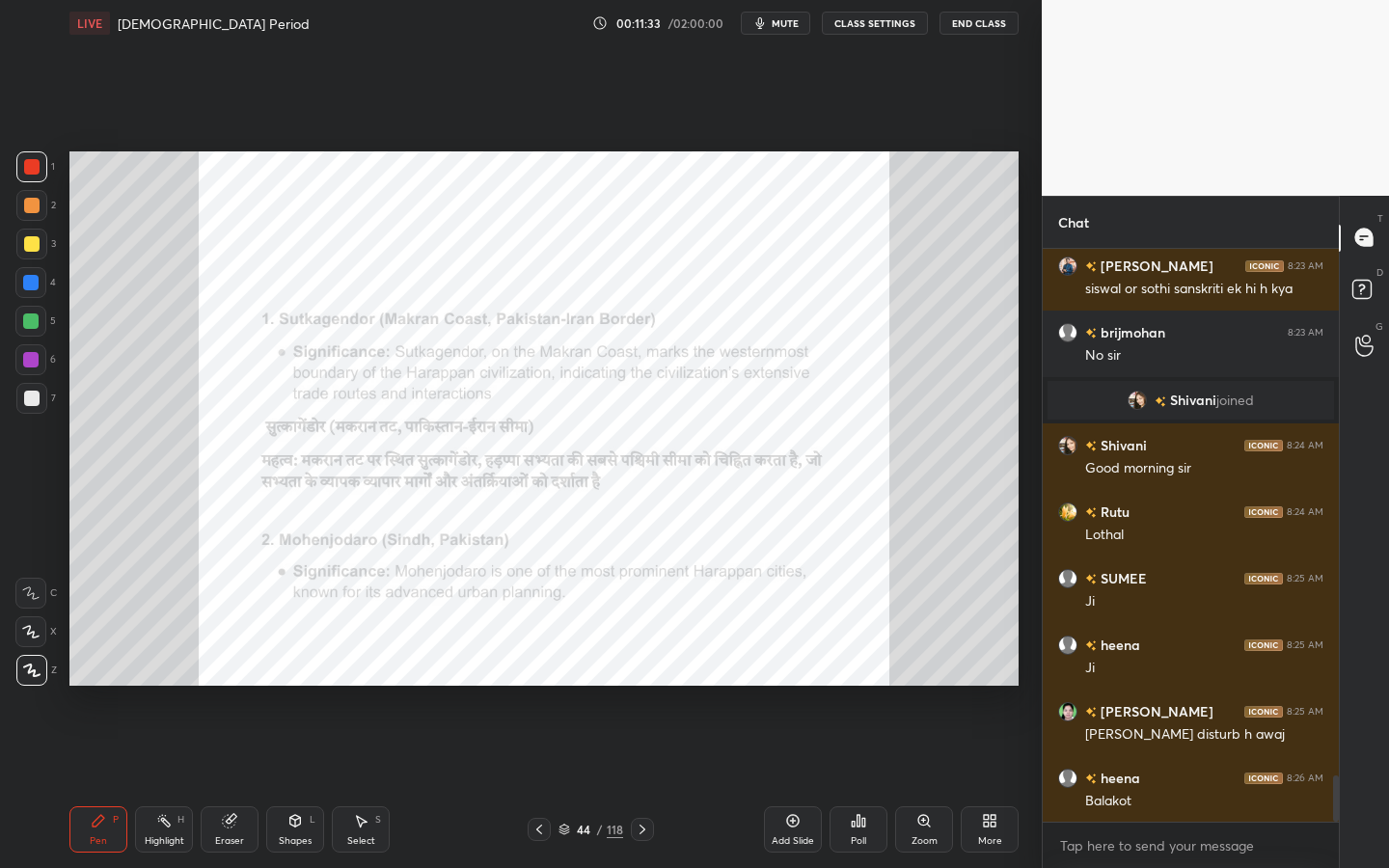
click at [898, 782] on div "Zoom" at bounding box center [923, 829] width 58 height 46
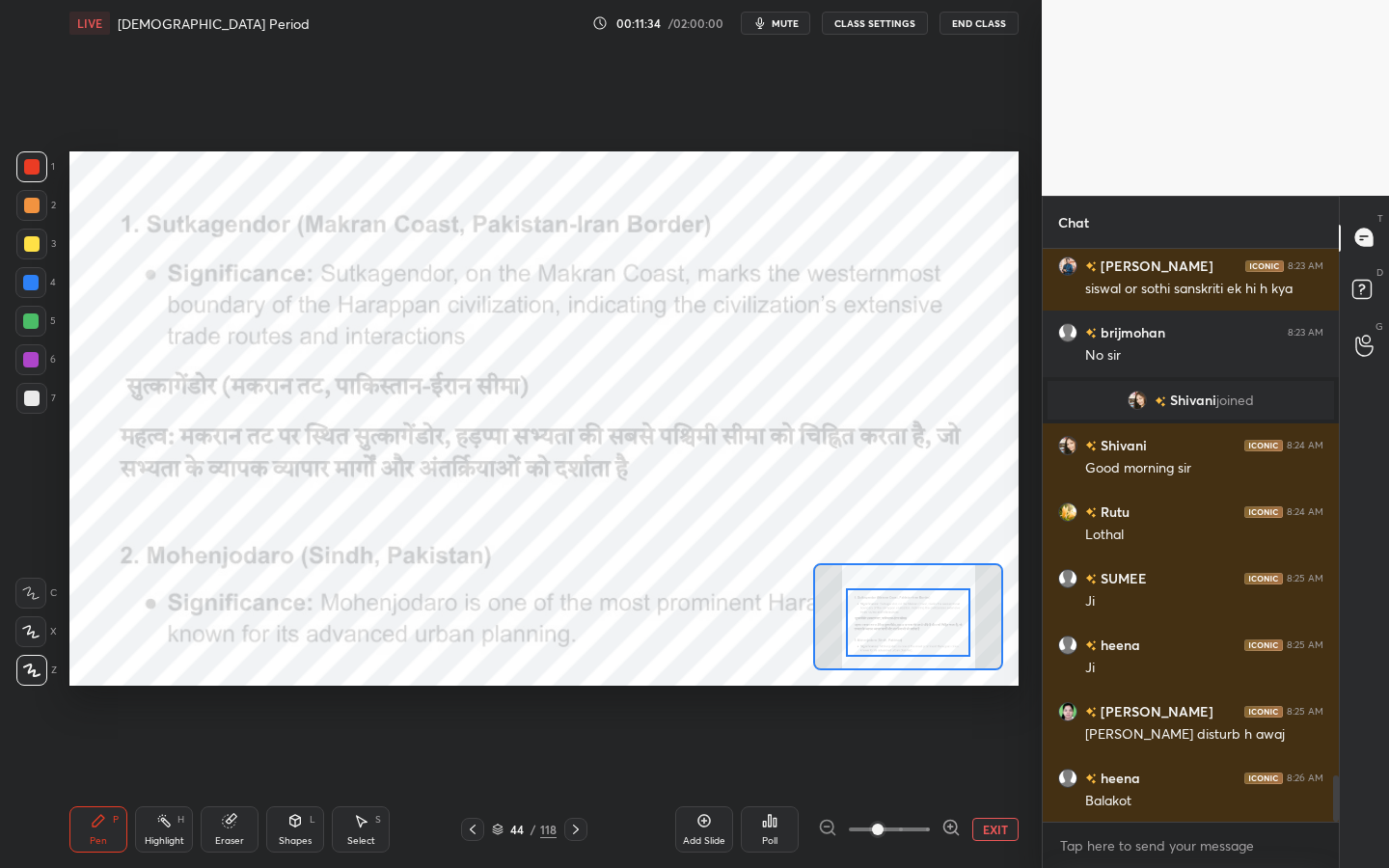
drag, startPoint x: 903, startPoint y: 605, endPoint x: 905, endPoint y: 633, distance: 28.1
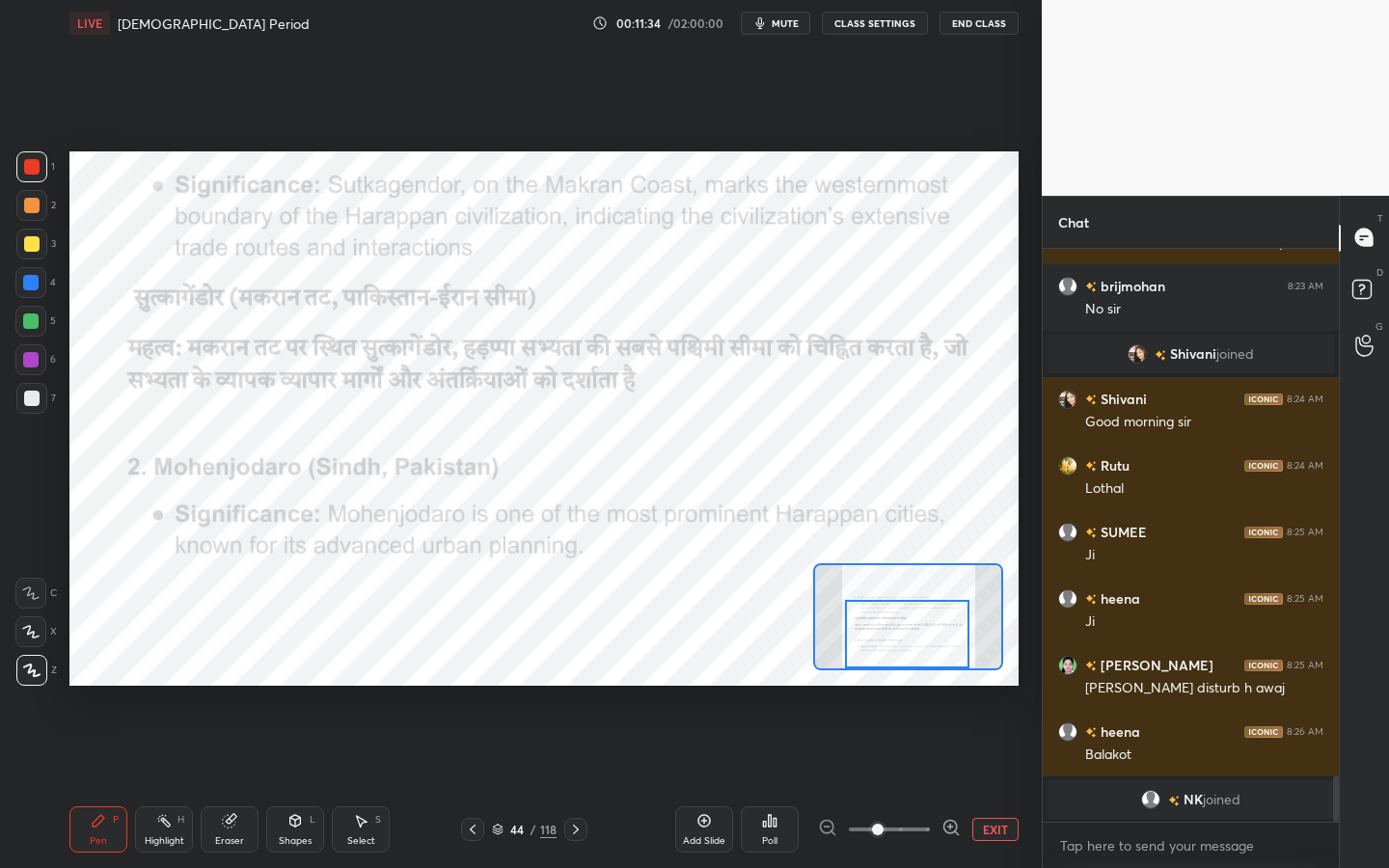
click at [909, 623] on div at bounding box center [908, 633] width 124 height 68
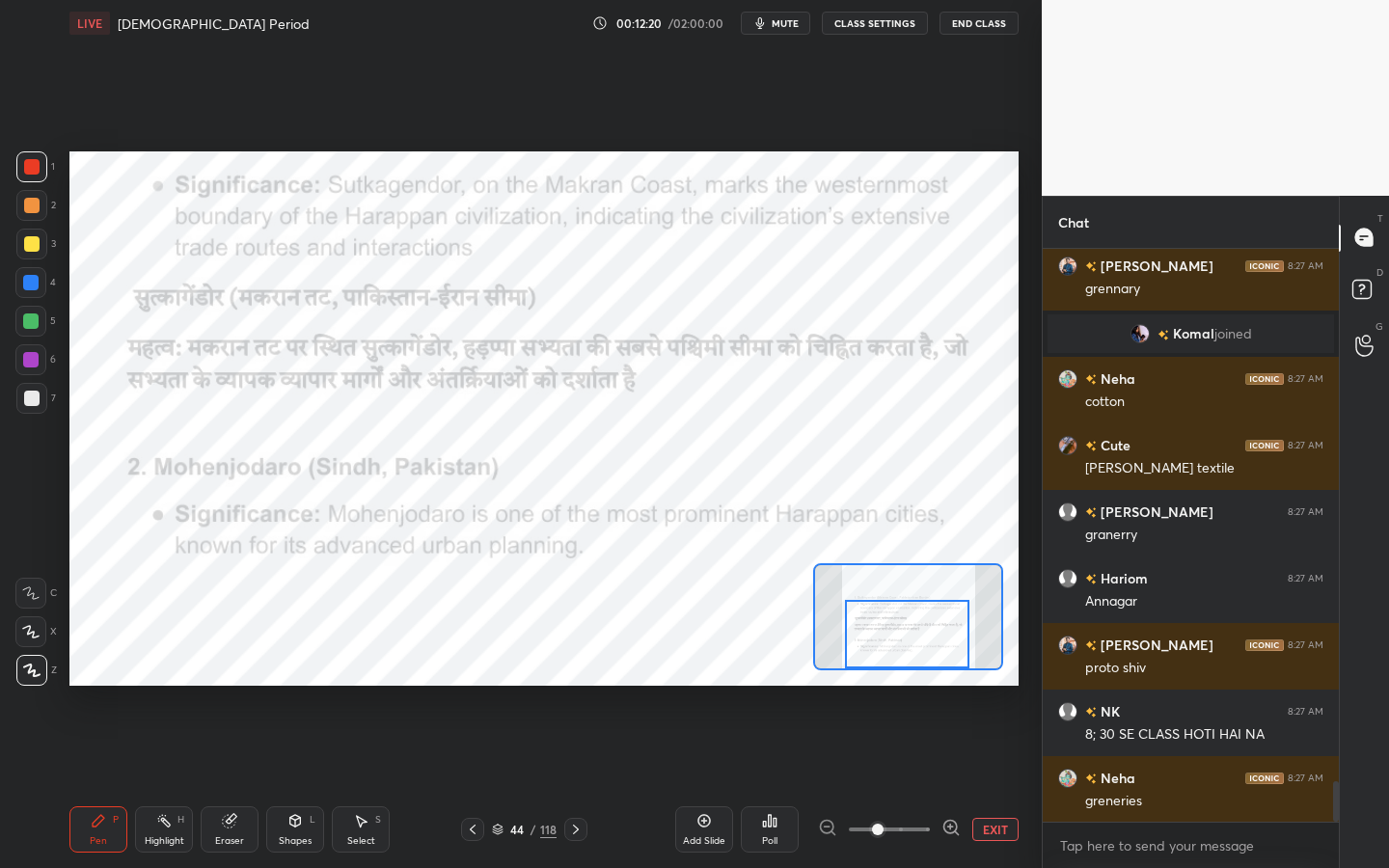
scroll to position [7602, 0]
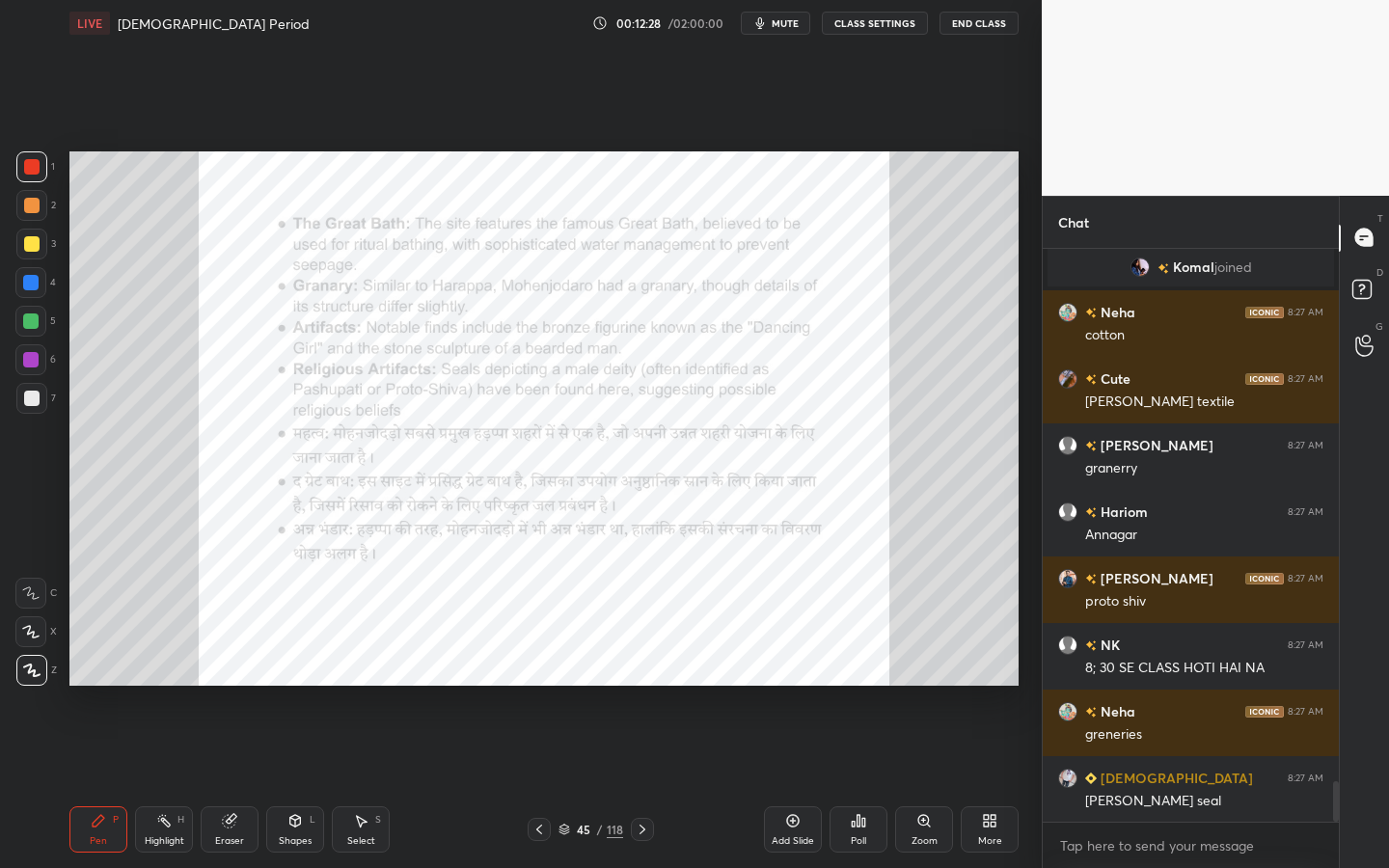
click at [920, 782] on div "Zoom" at bounding box center [923, 829] width 58 height 46
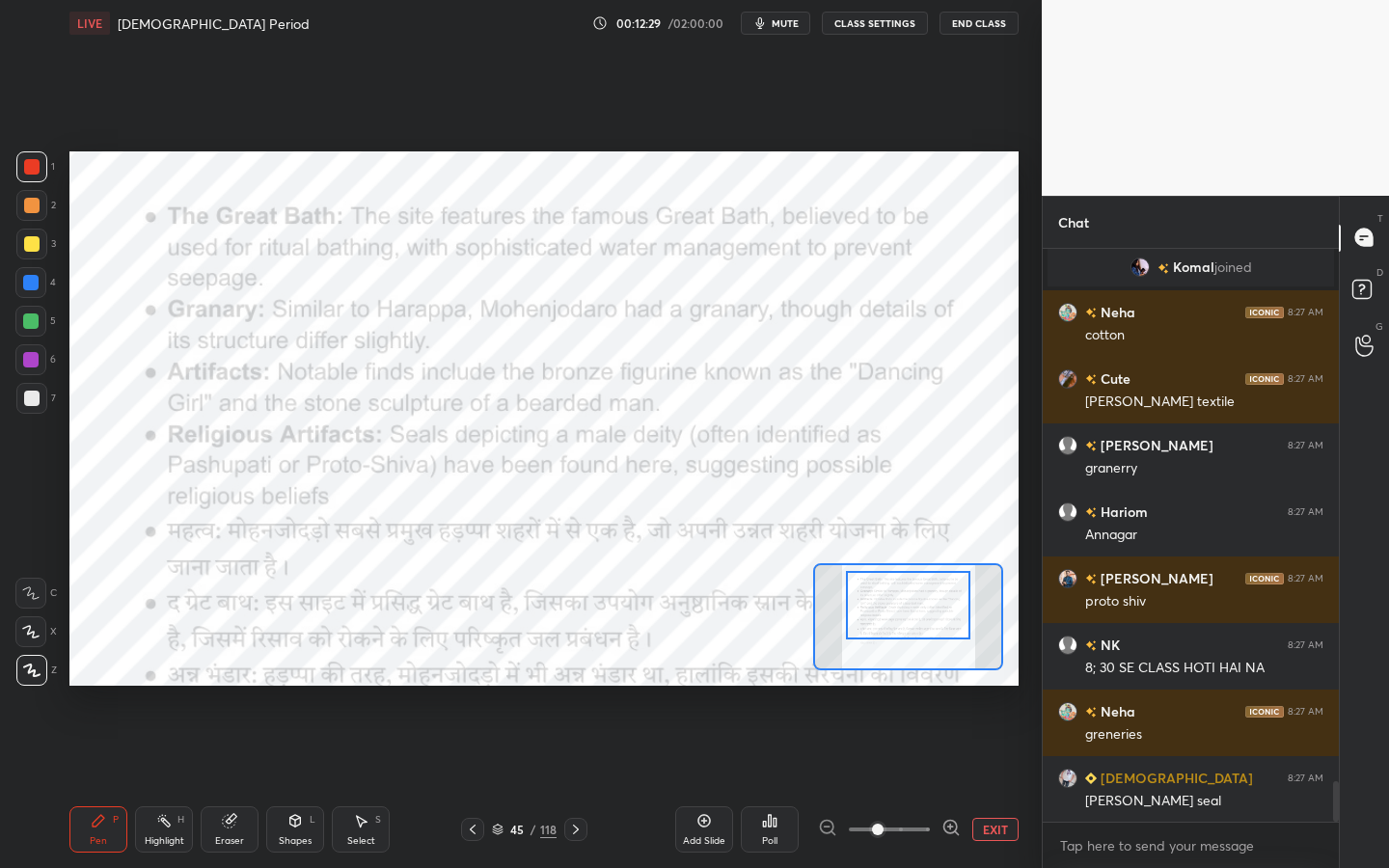
click at [902, 608] on div at bounding box center [909, 605] width 124 height 68
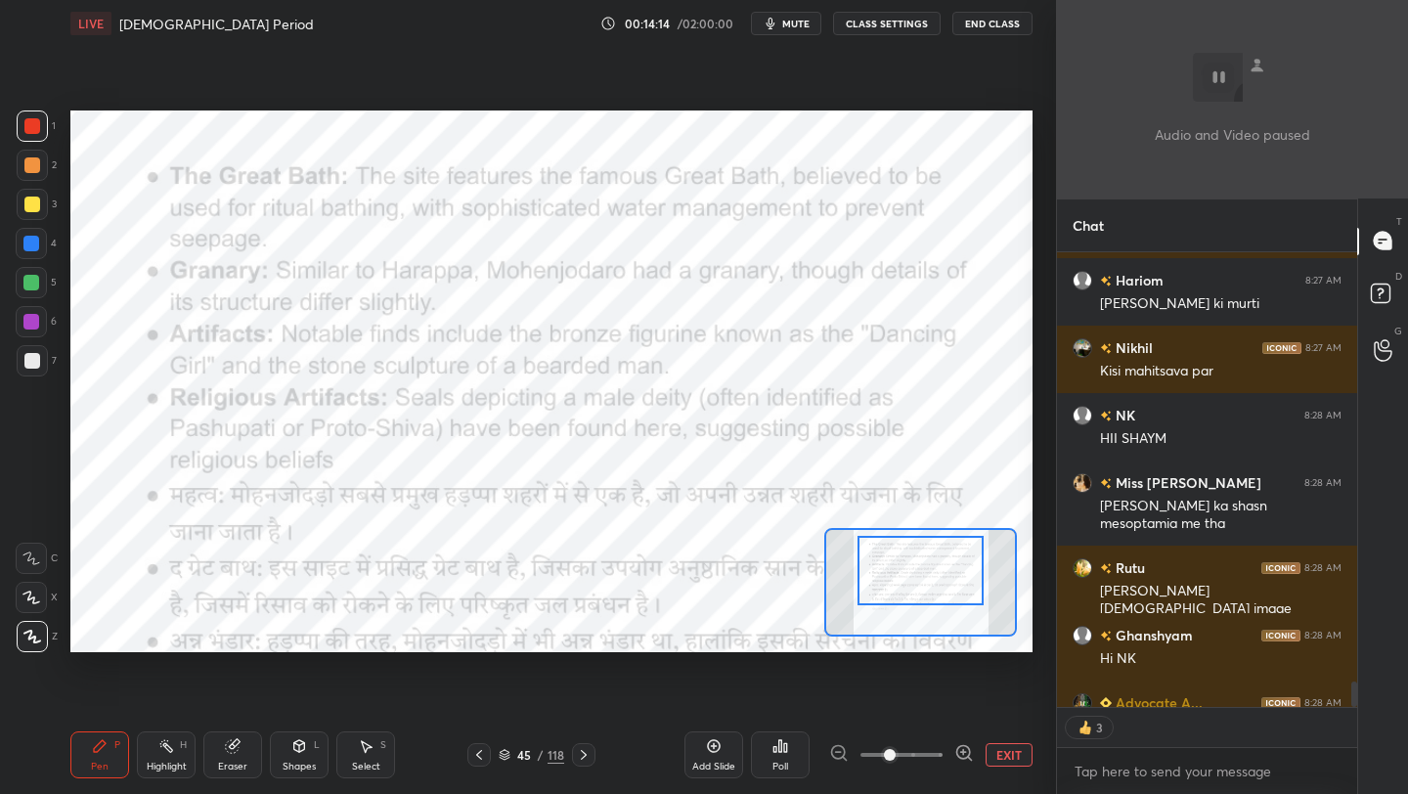
scroll to position [8458, 0]
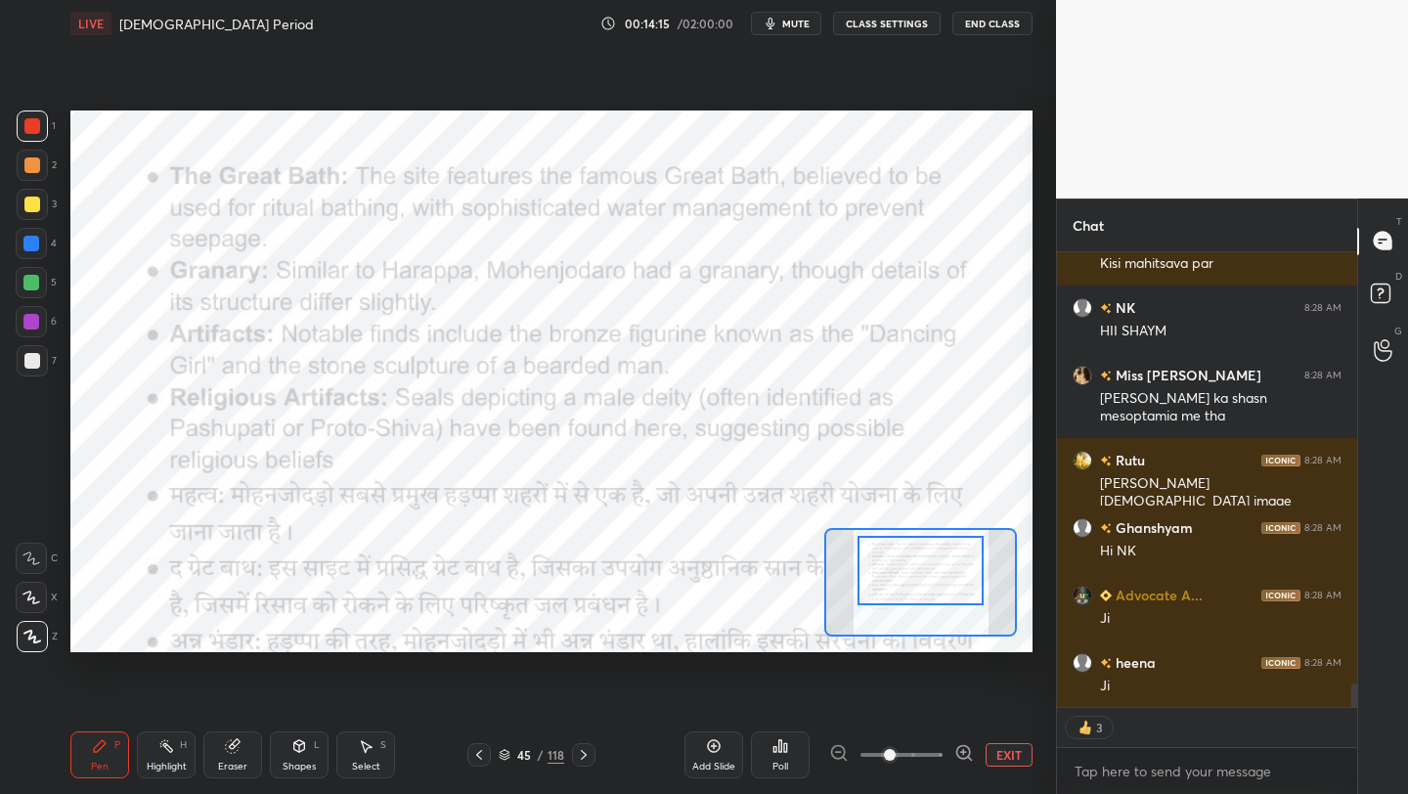
click at [1013, 754] on button "EXIT" at bounding box center [1009, 754] width 47 height 23
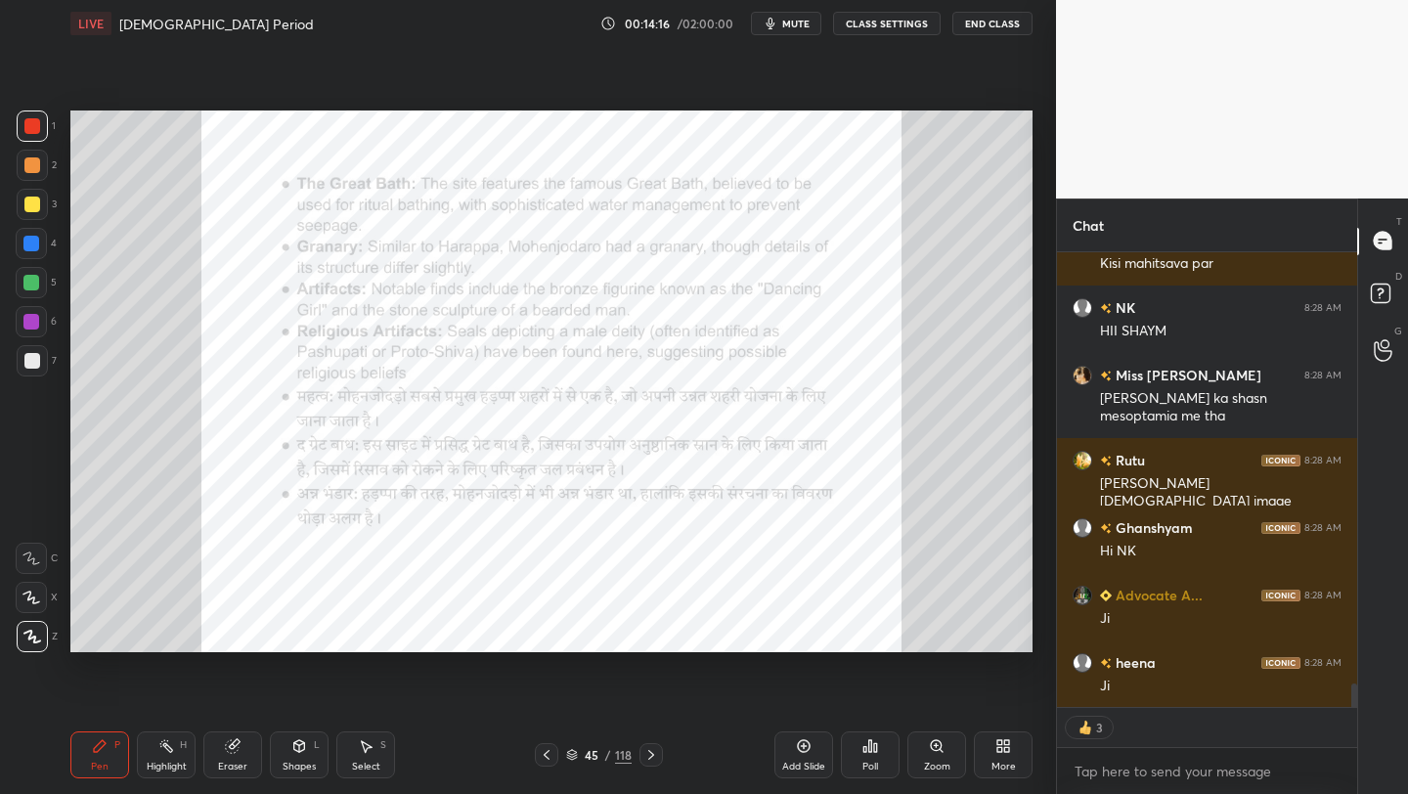
click at [1013, 754] on div "More" at bounding box center [1003, 754] width 59 height 47
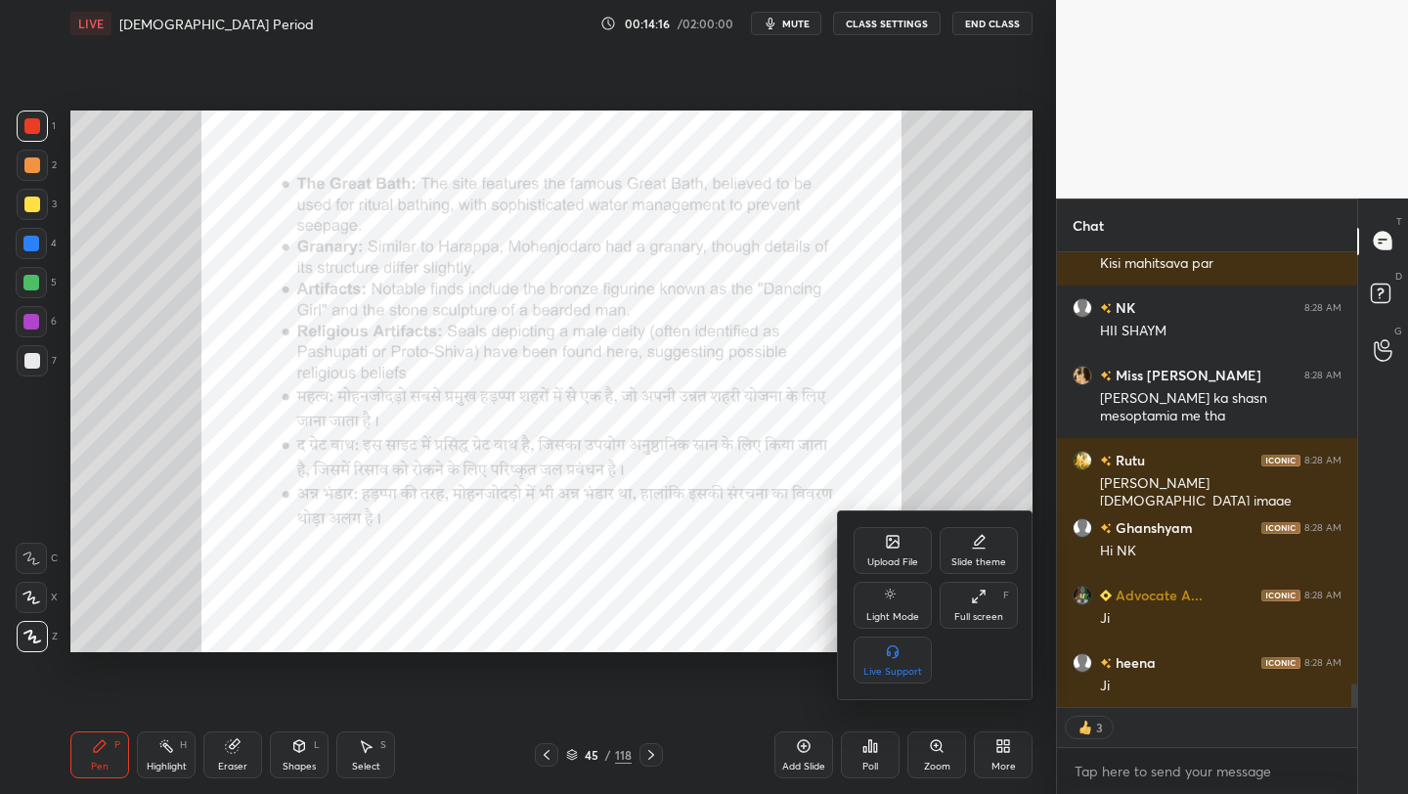
click at [875, 508] on div at bounding box center [704, 397] width 1408 height 794
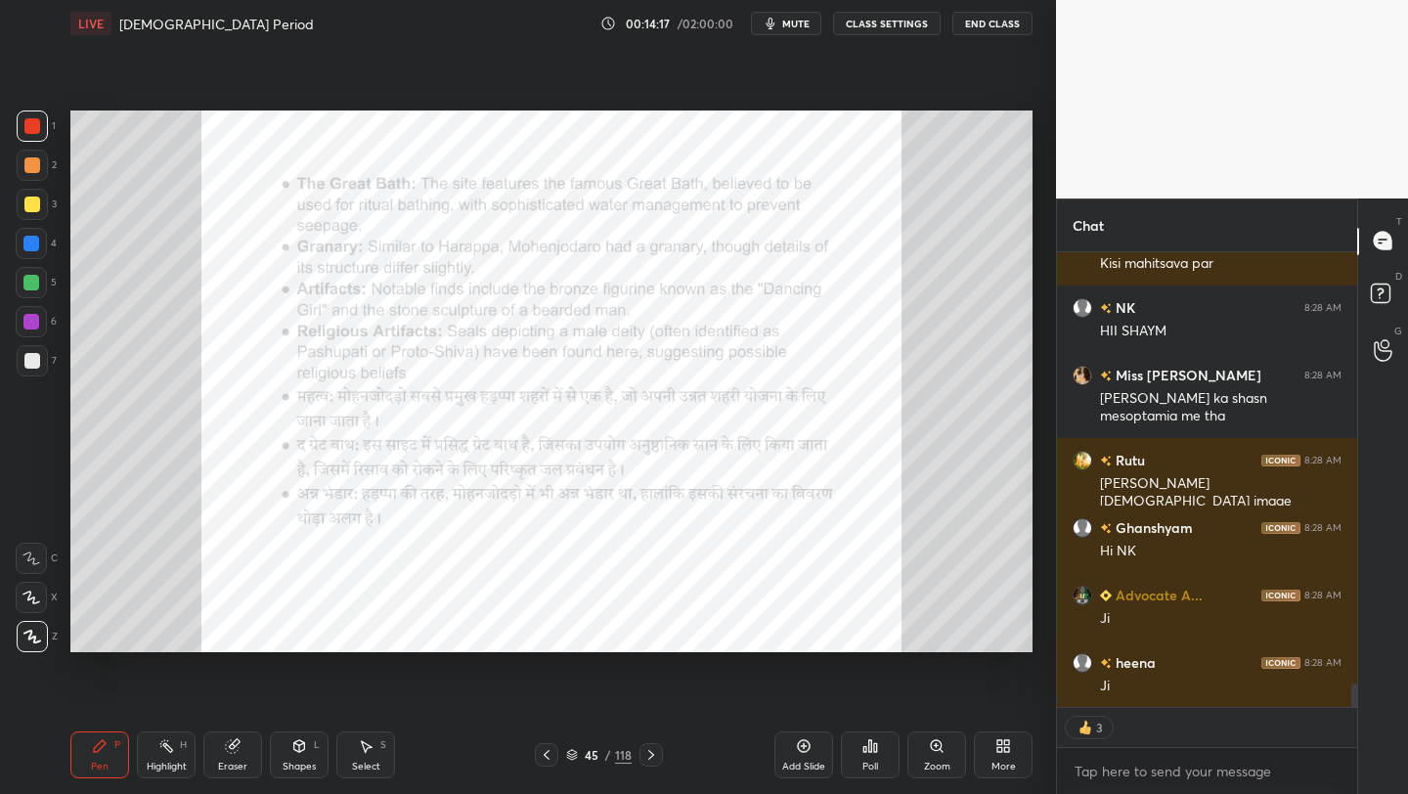
click at [1009, 764] on div "More" at bounding box center [1003, 767] width 24 height 10
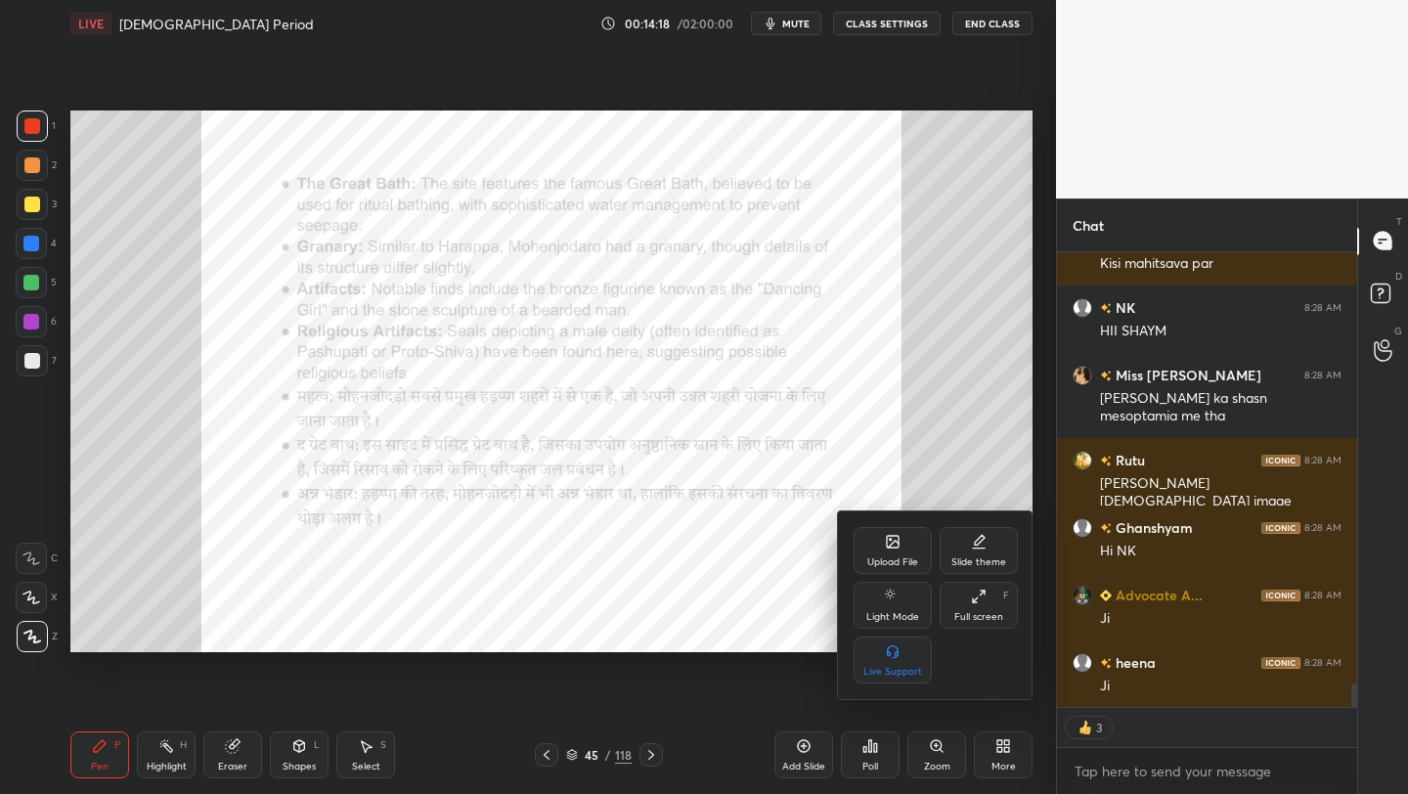
click at [908, 570] on div "Upload File" at bounding box center [893, 550] width 78 height 47
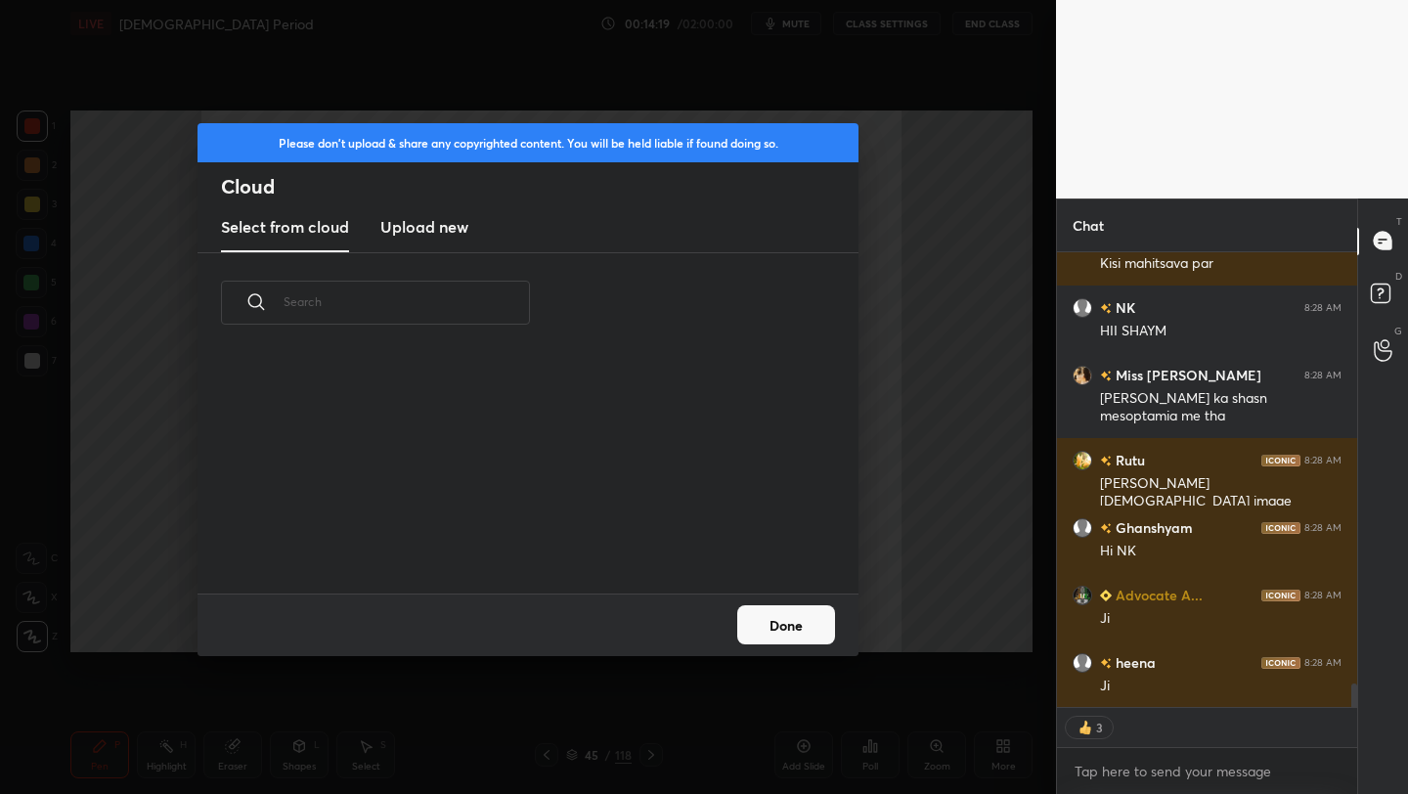
scroll to position [241, 628]
click at [408, 217] on h3 "Upload new" at bounding box center [424, 226] width 88 height 23
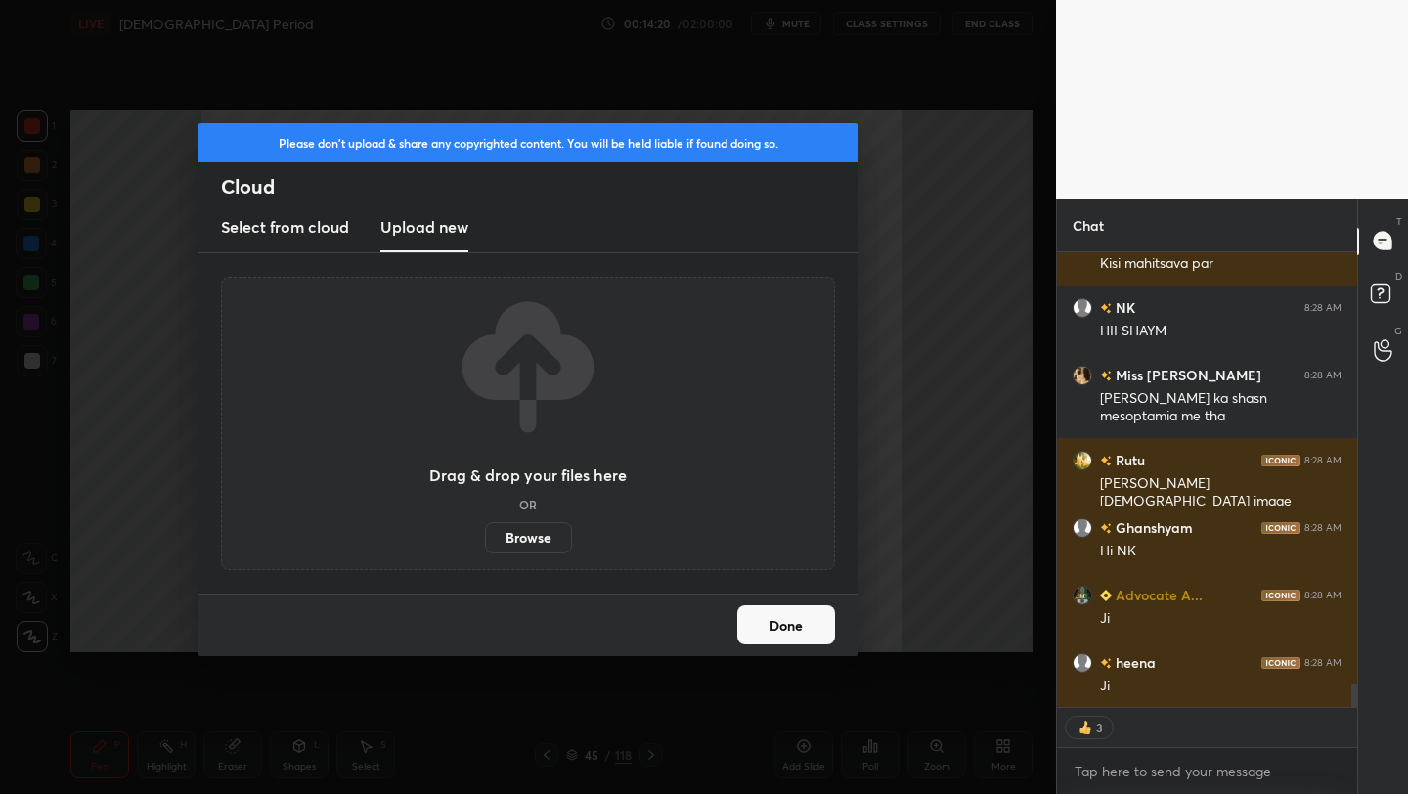
click at [525, 534] on label "Browse" at bounding box center [528, 537] width 87 height 31
click at [485, 534] on input "Browse" at bounding box center [485, 537] width 0 height 31
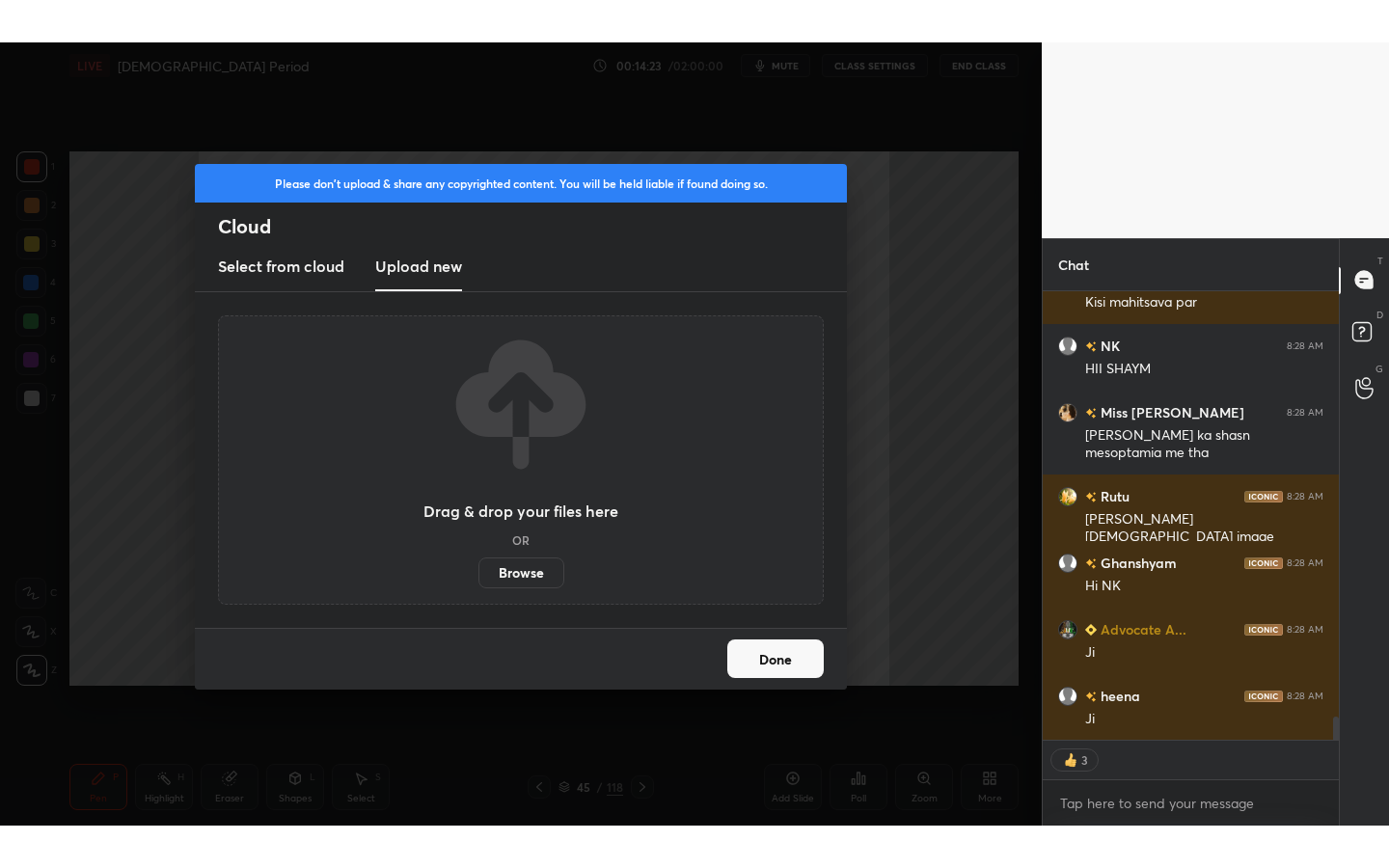
scroll to position [8303, 0]
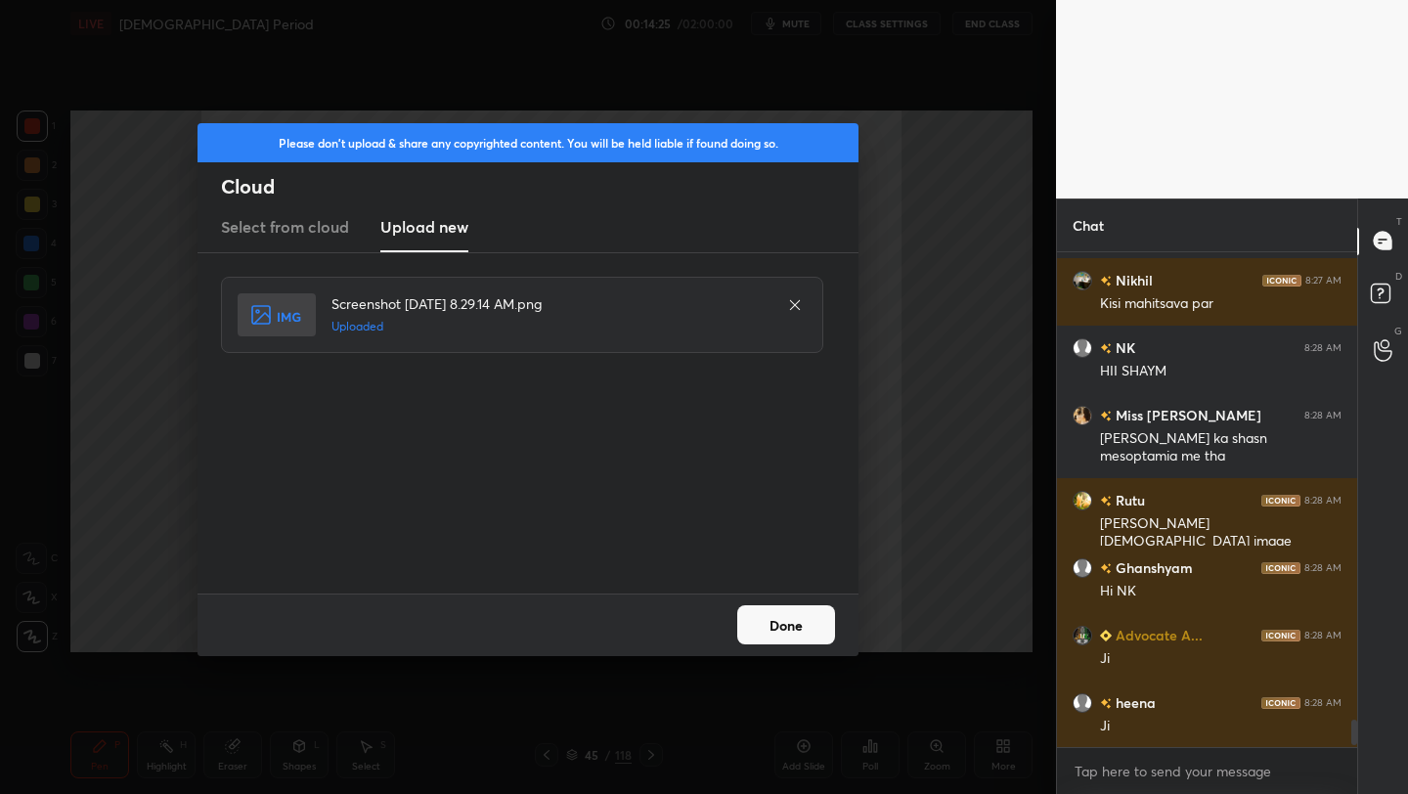
click at [812, 606] on button "Done" at bounding box center [786, 624] width 98 height 39
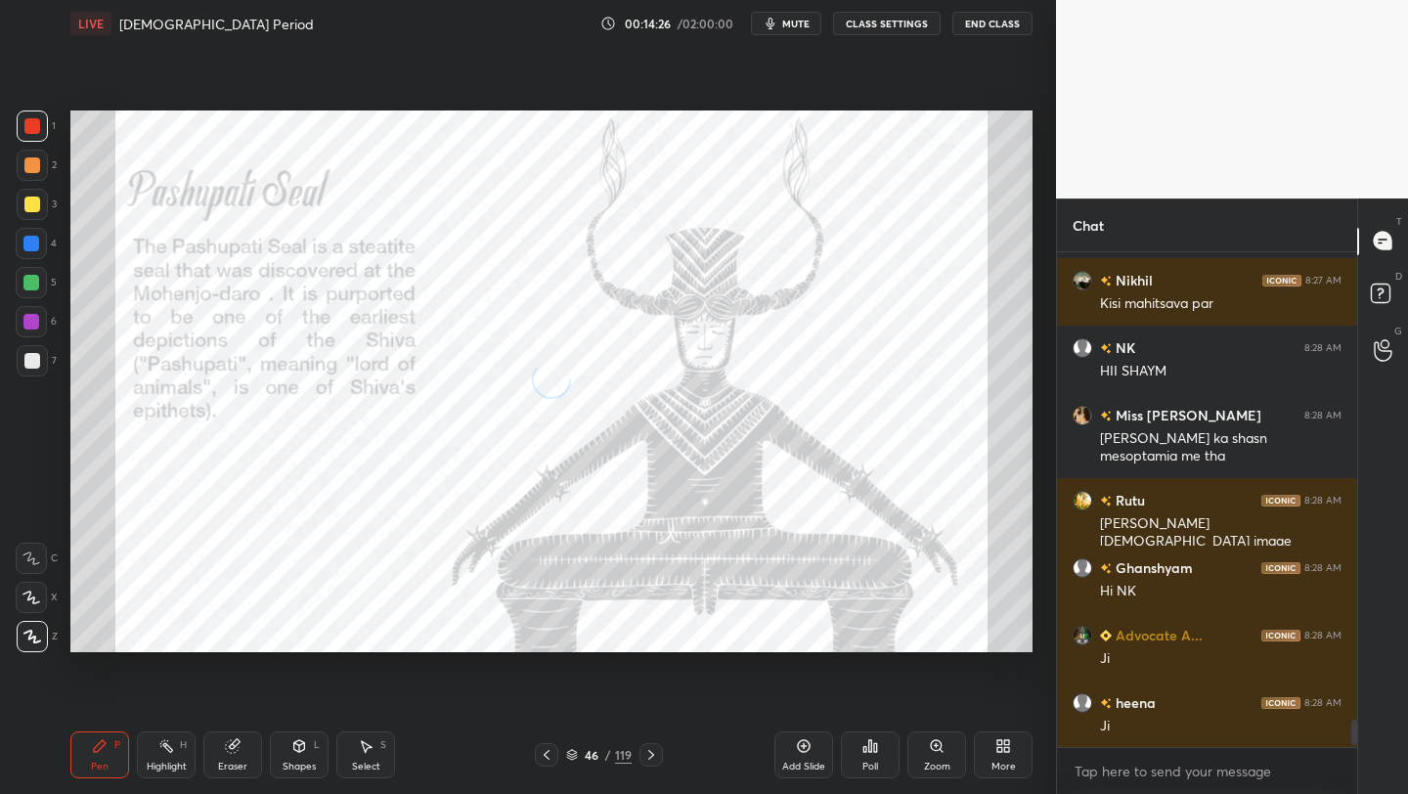
click at [991, 781] on div "Add Slide Poll Zoom More" at bounding box center [903, 755] width 258 height 110
click at [991, 762] on div "More" at bounding box center [1003, 767] width 24 height 10
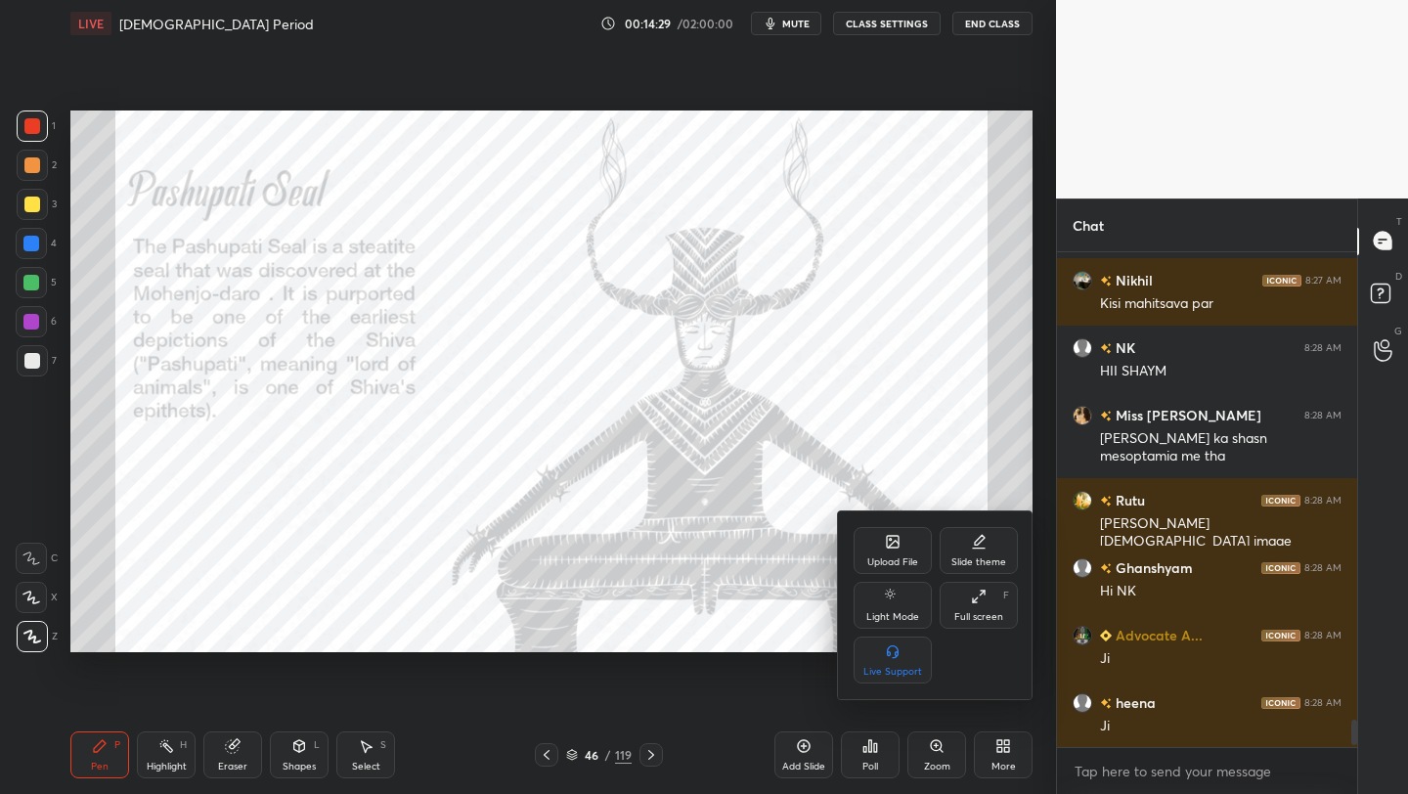
click at [1000, 612] on div "Full screen" at bounding box center [978, 617] width 49 height 10
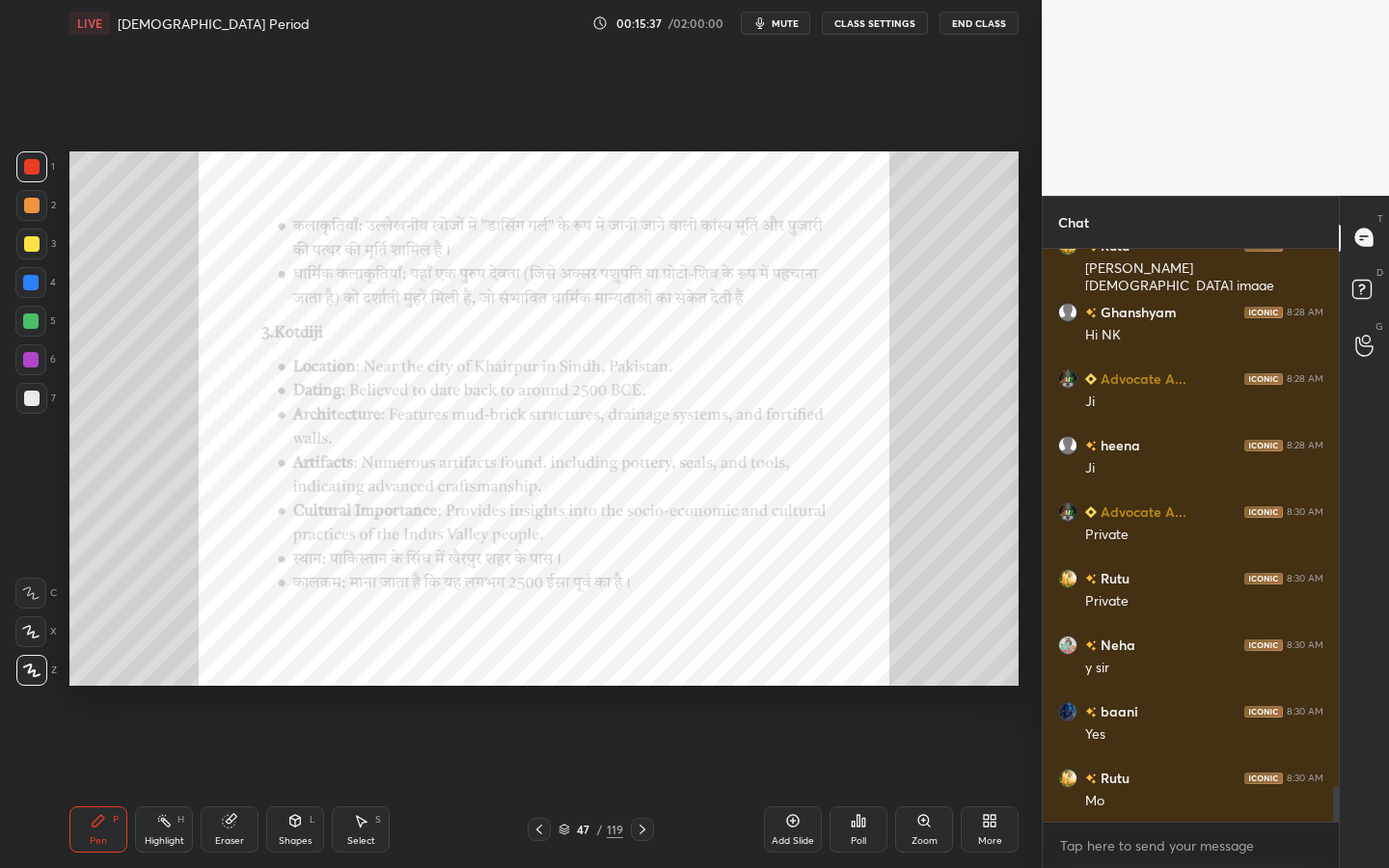
scroll to position [8597, 0]
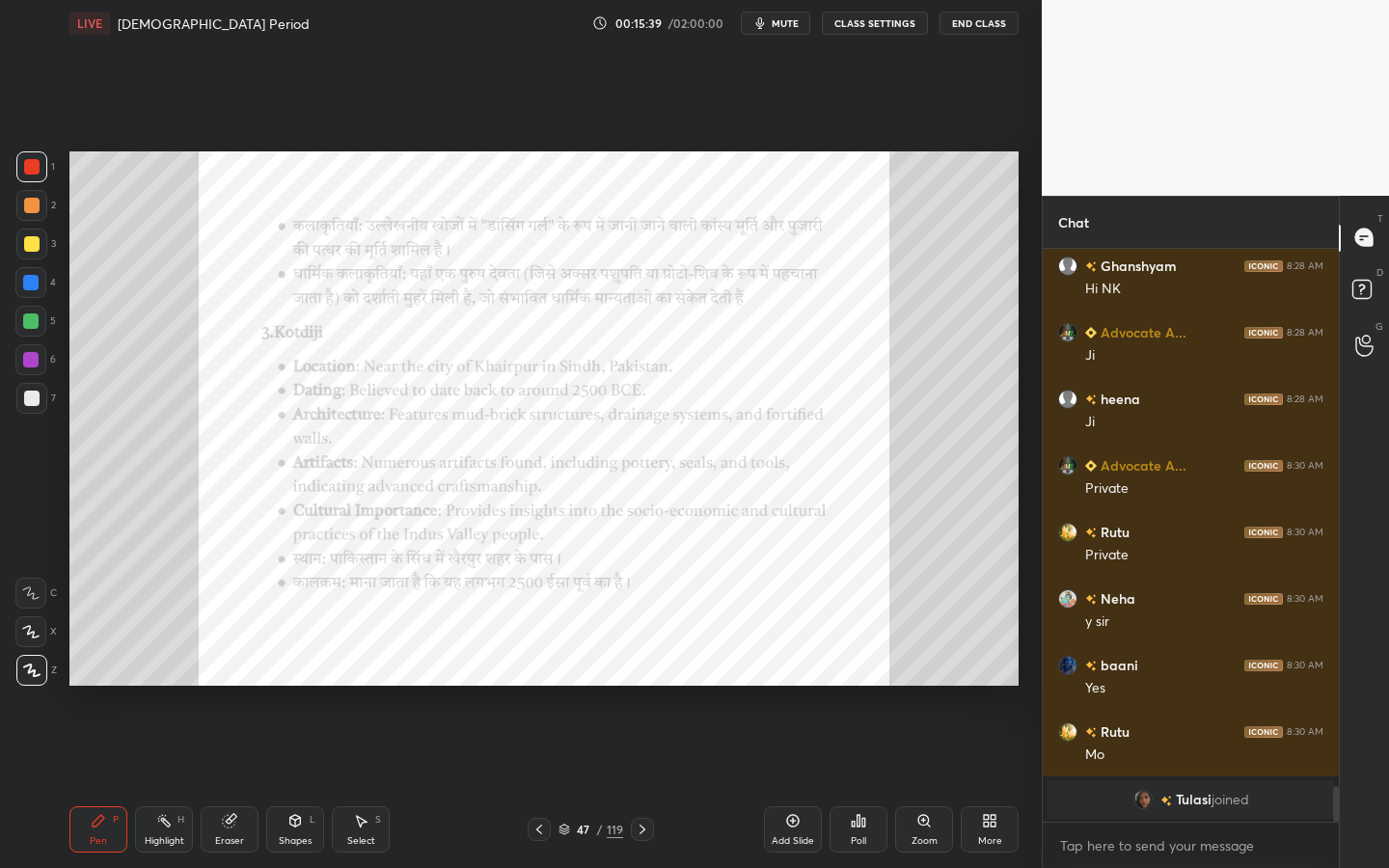
click at [894, 782] on div "Add Slide Poll Zoom More" at bounding box center [891, 830] width 255 height 108
click at [919, 782] on icon at bounding box center [923, 820] width 11 height 11
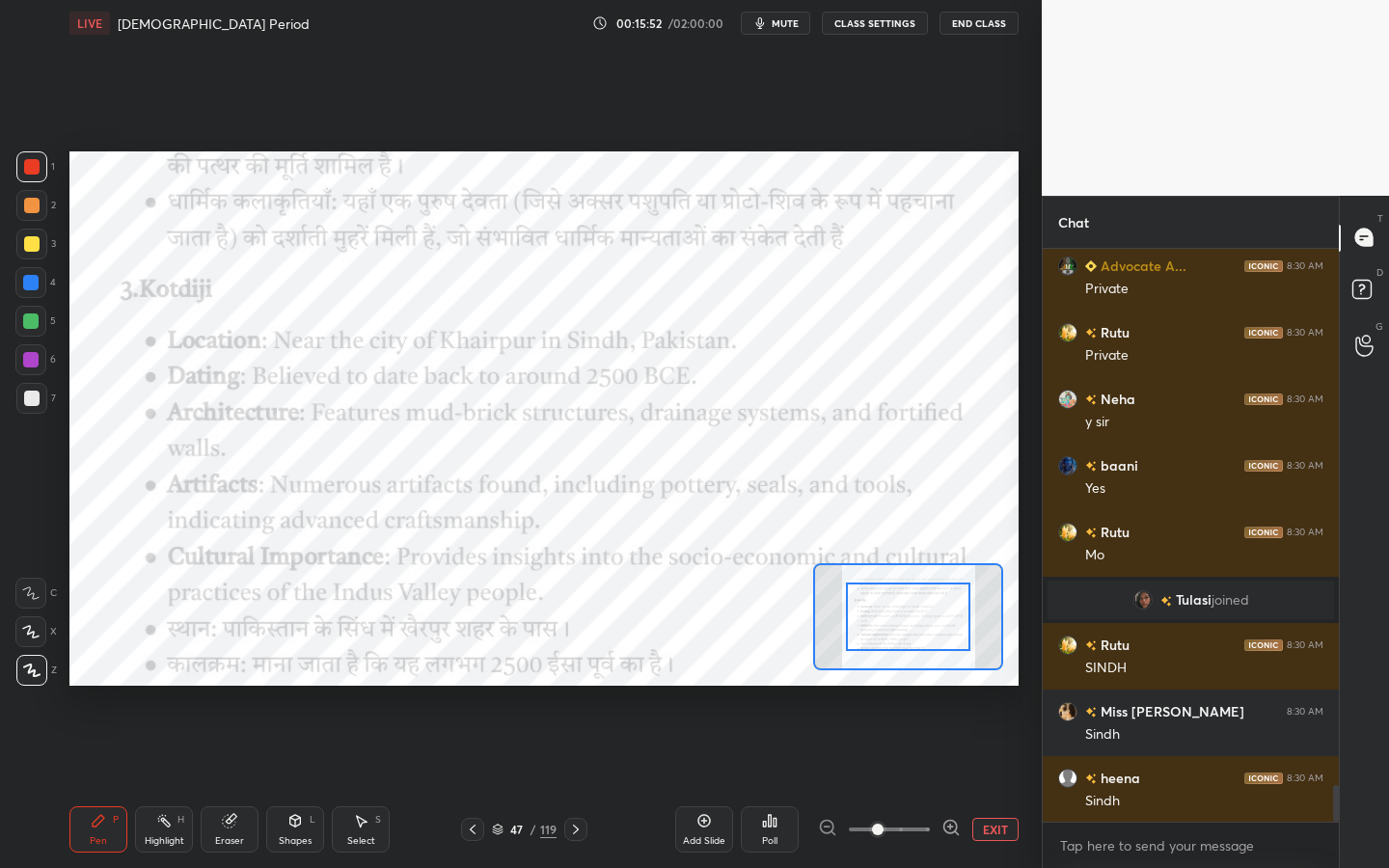
scroll to position [8511, 0]
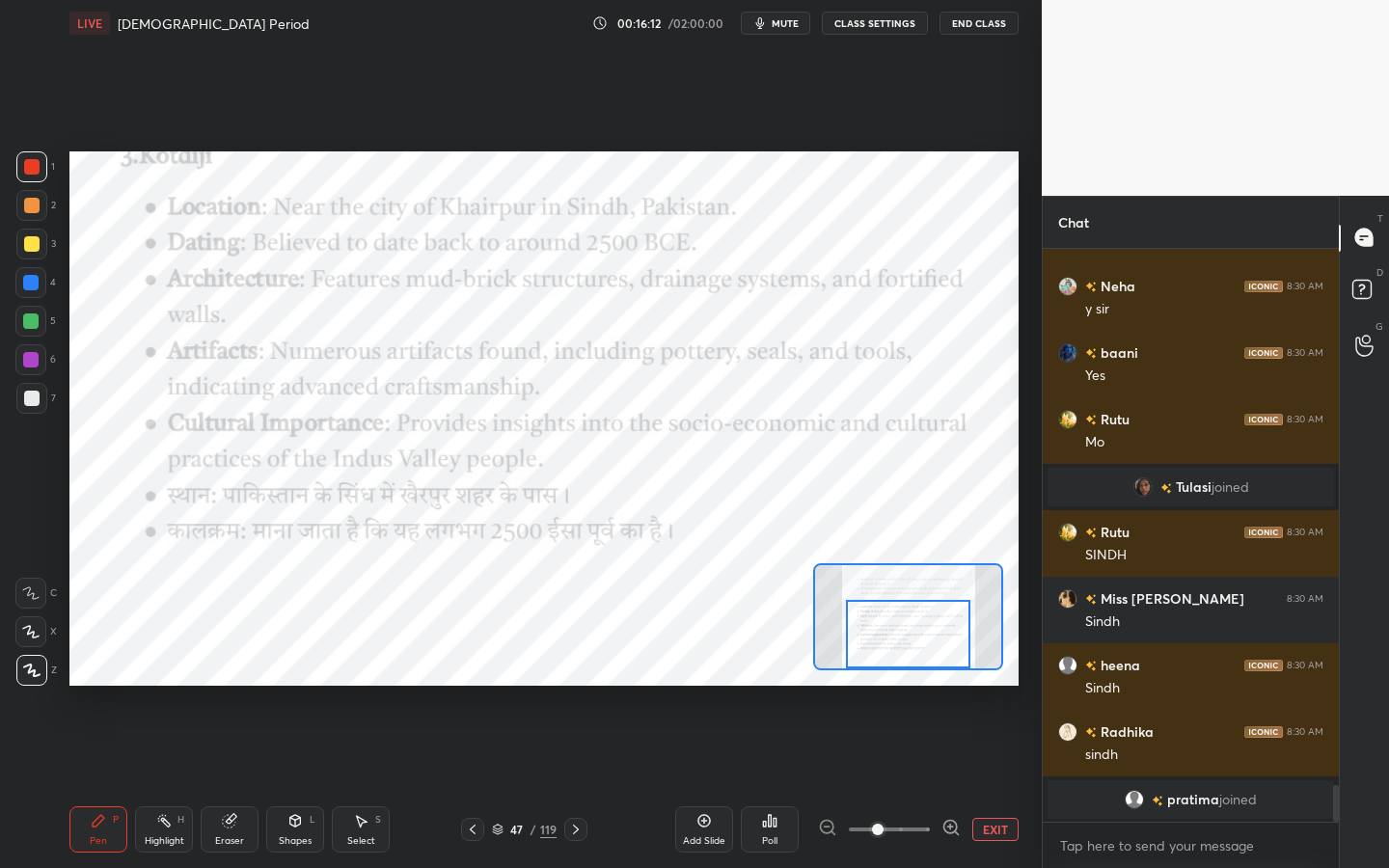
drag, startPoint x: 916, startPoint y: 629, endPoint x: 917, endPoint y: 662, distance: 33.0
click at [917, 662] on div at bounding box center [909, 633] width 124 height 68
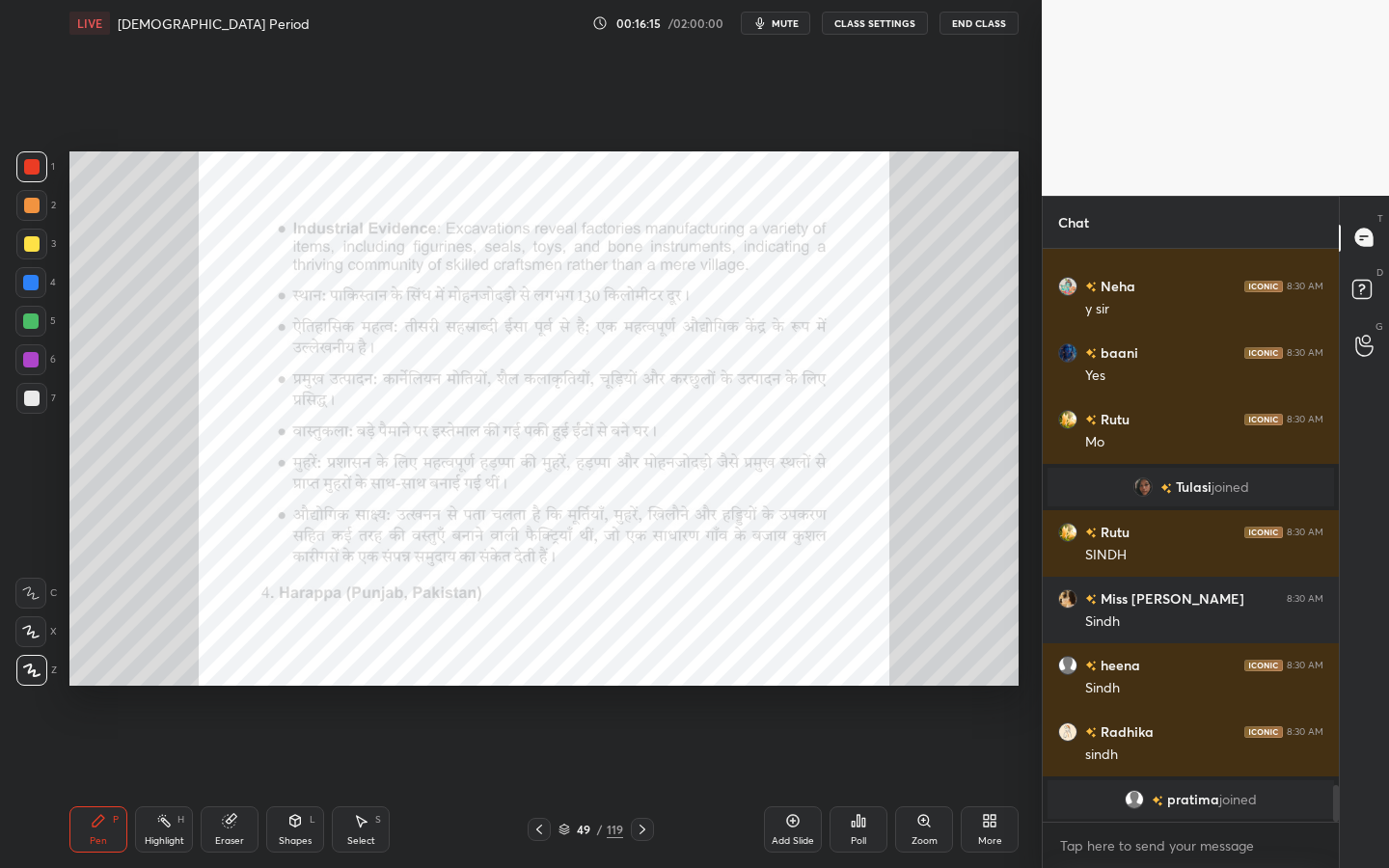
scroll to position [7, 7]
click at [928, 782] on div "Zoom" at bounding box center [923, 829] width 58 height 46
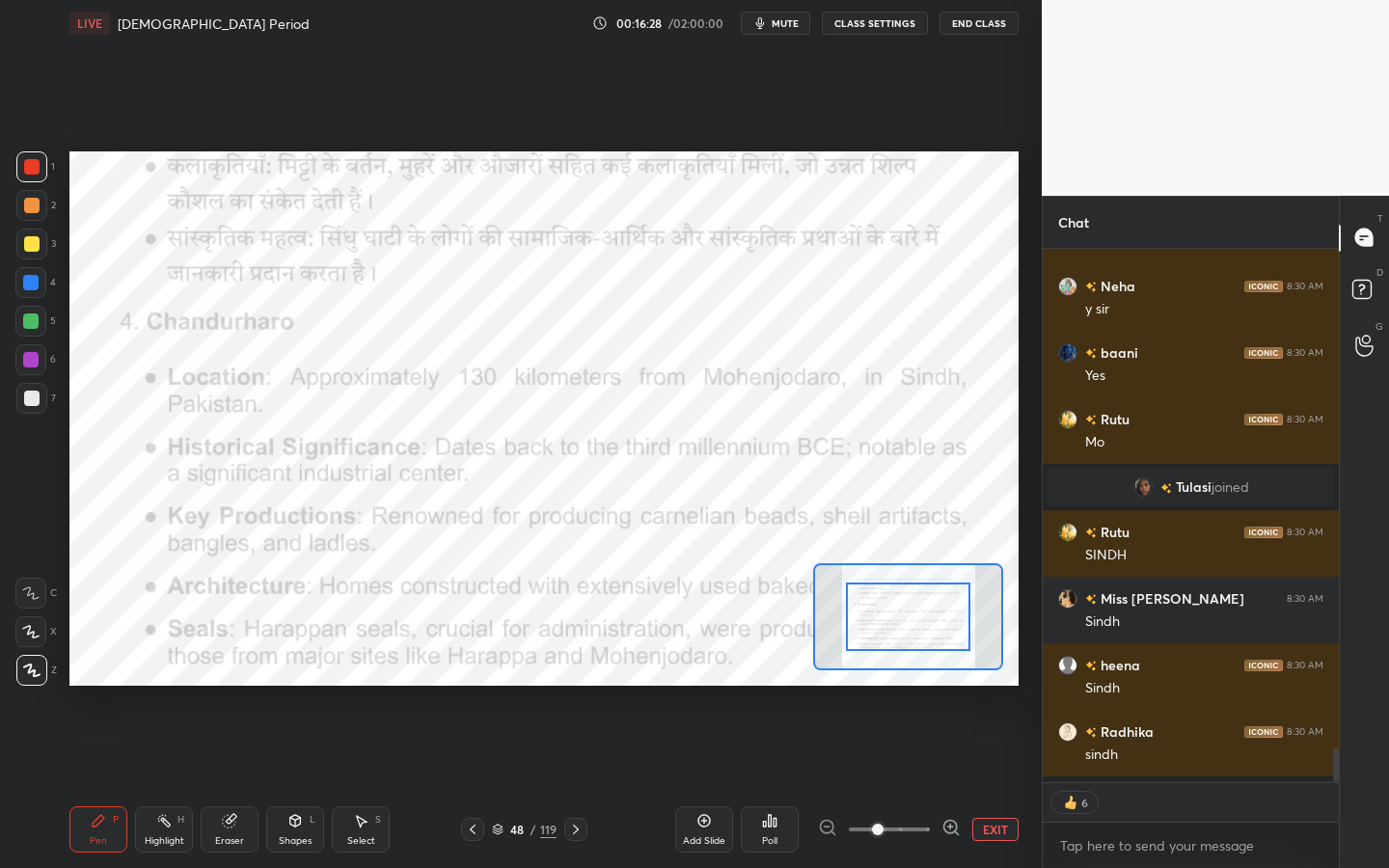
scroll to position [8511, 0]
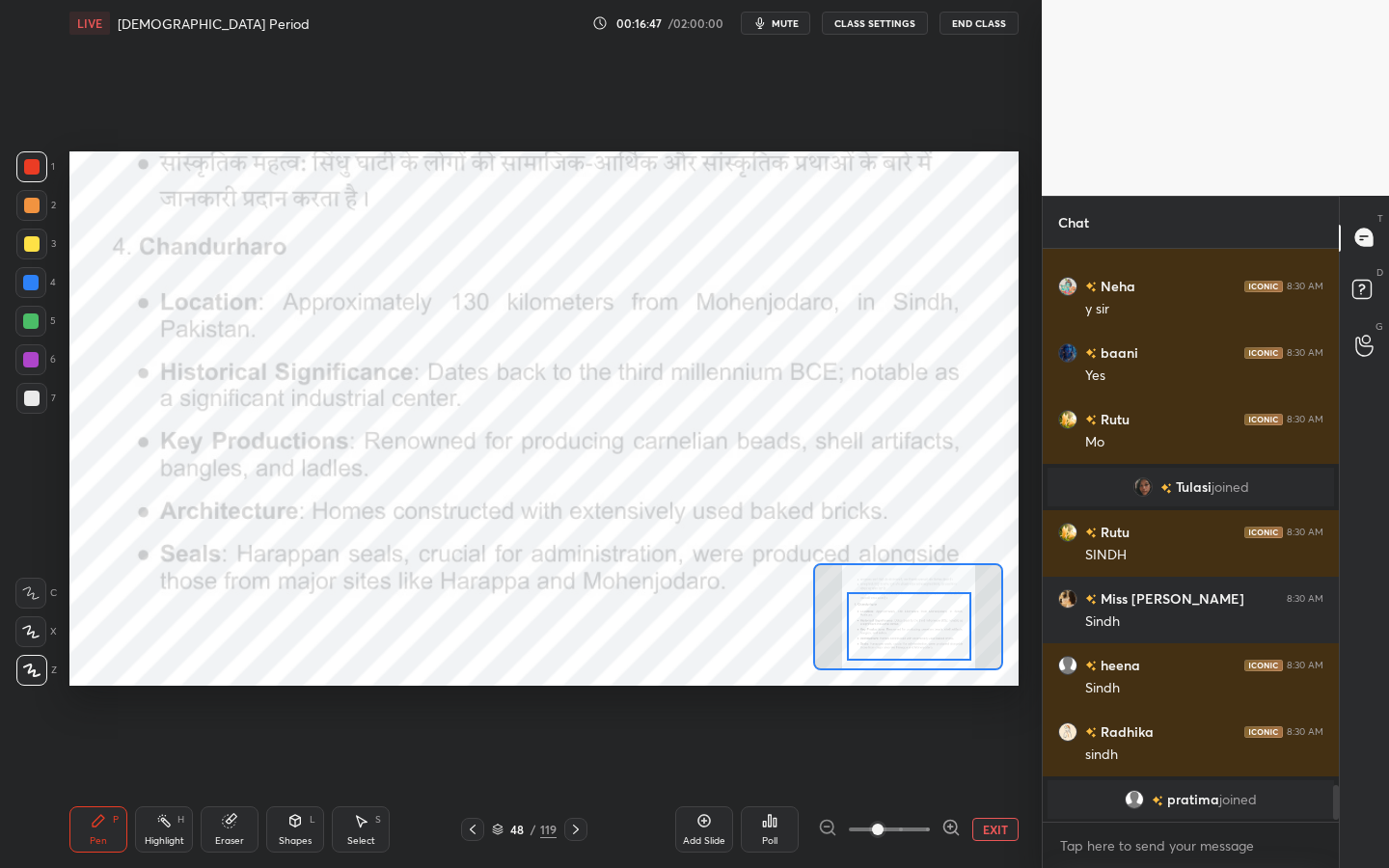
click at [919, 655] on div at bounding box center [910, 625] width 124 height 68
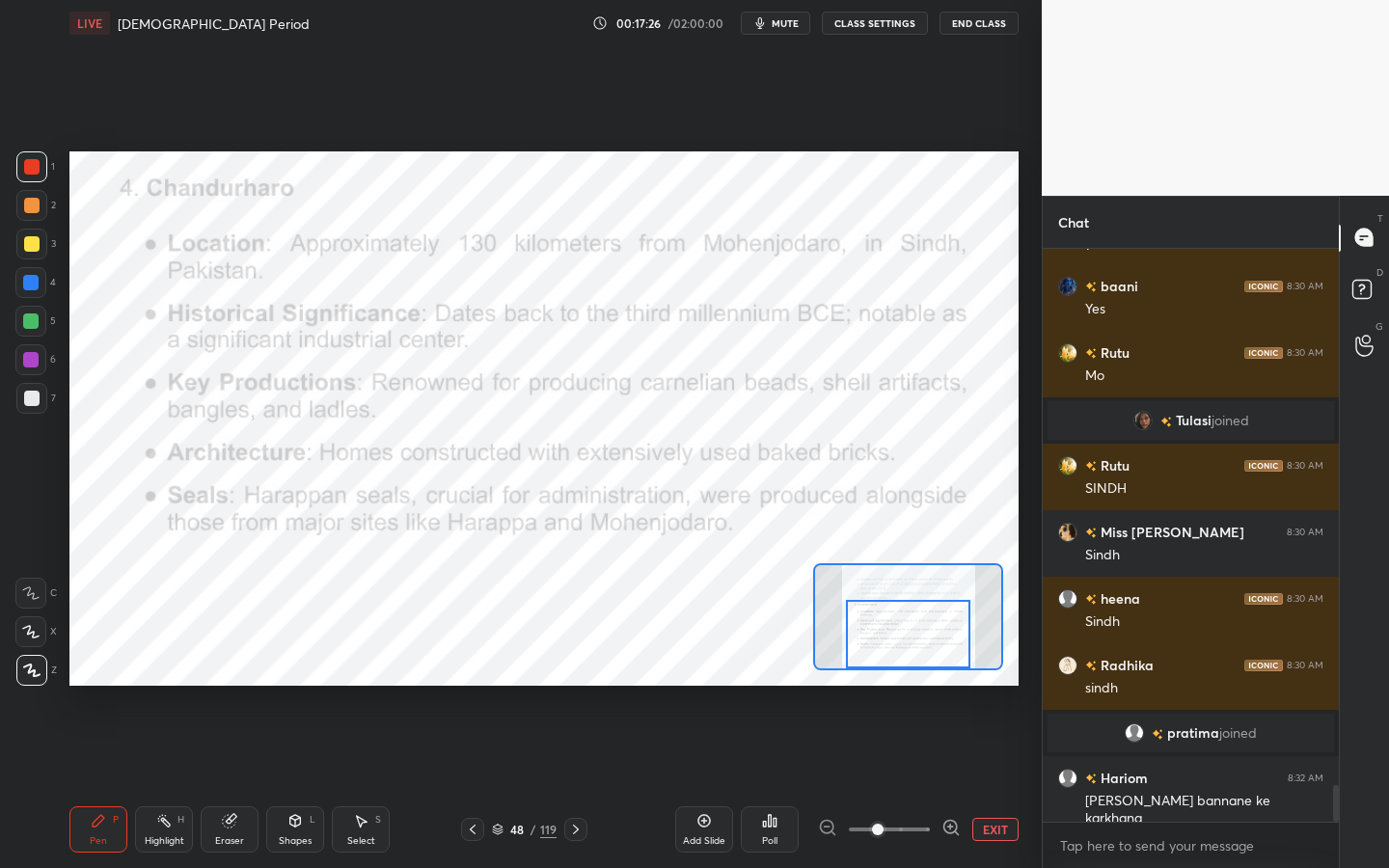
click at [914, 645] on div at bounding box center [909, 633] width 124 height 68
click at [914, 641] on div at bounding box center [909, 633] width 124 height 68
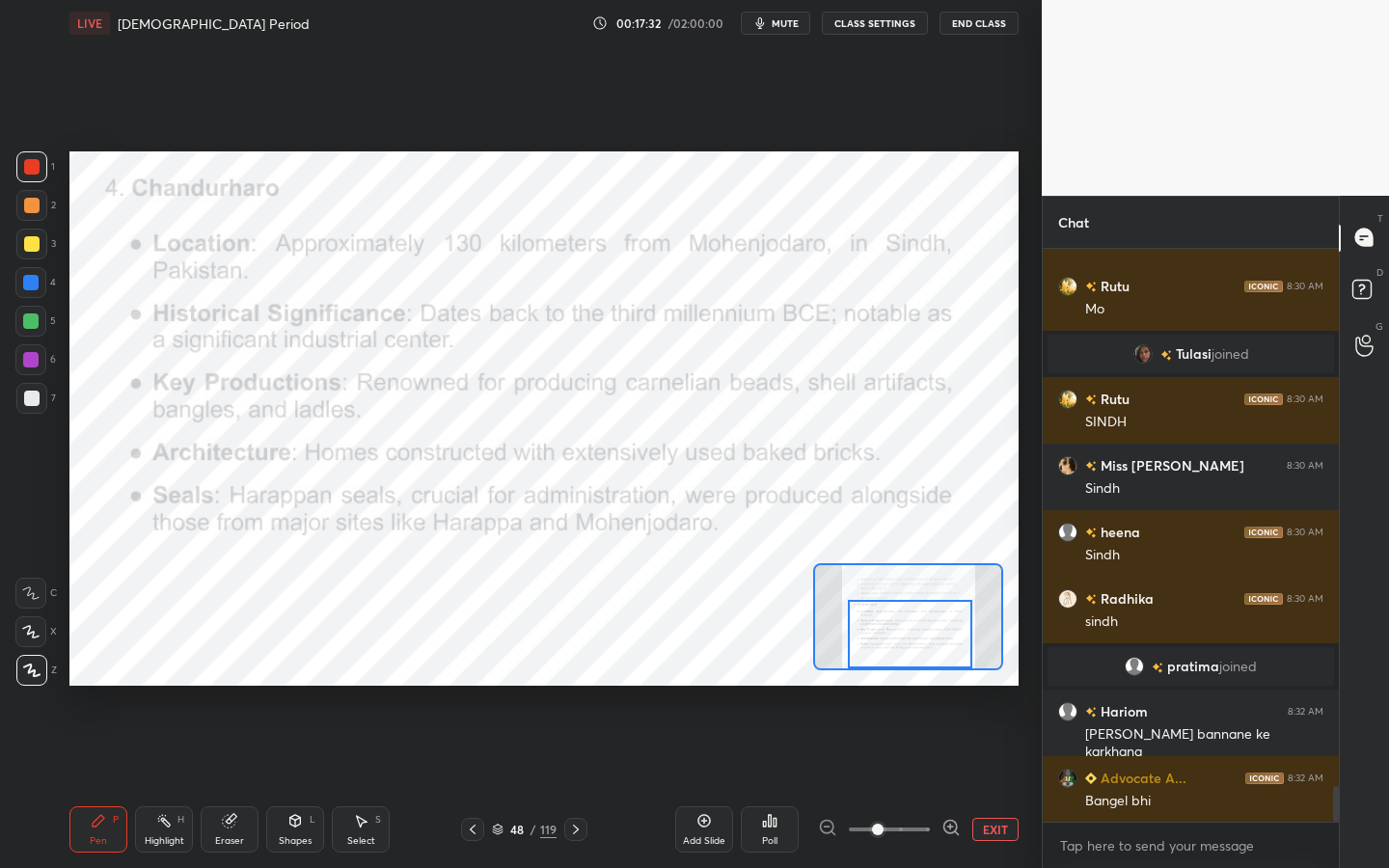
click at [213, 782] on div "Eraser" at bounding box center [229, 829] width 58 height 46
click at [42, 677] on div "Erase all" at bounding box center [31, 670] width 31 height 31
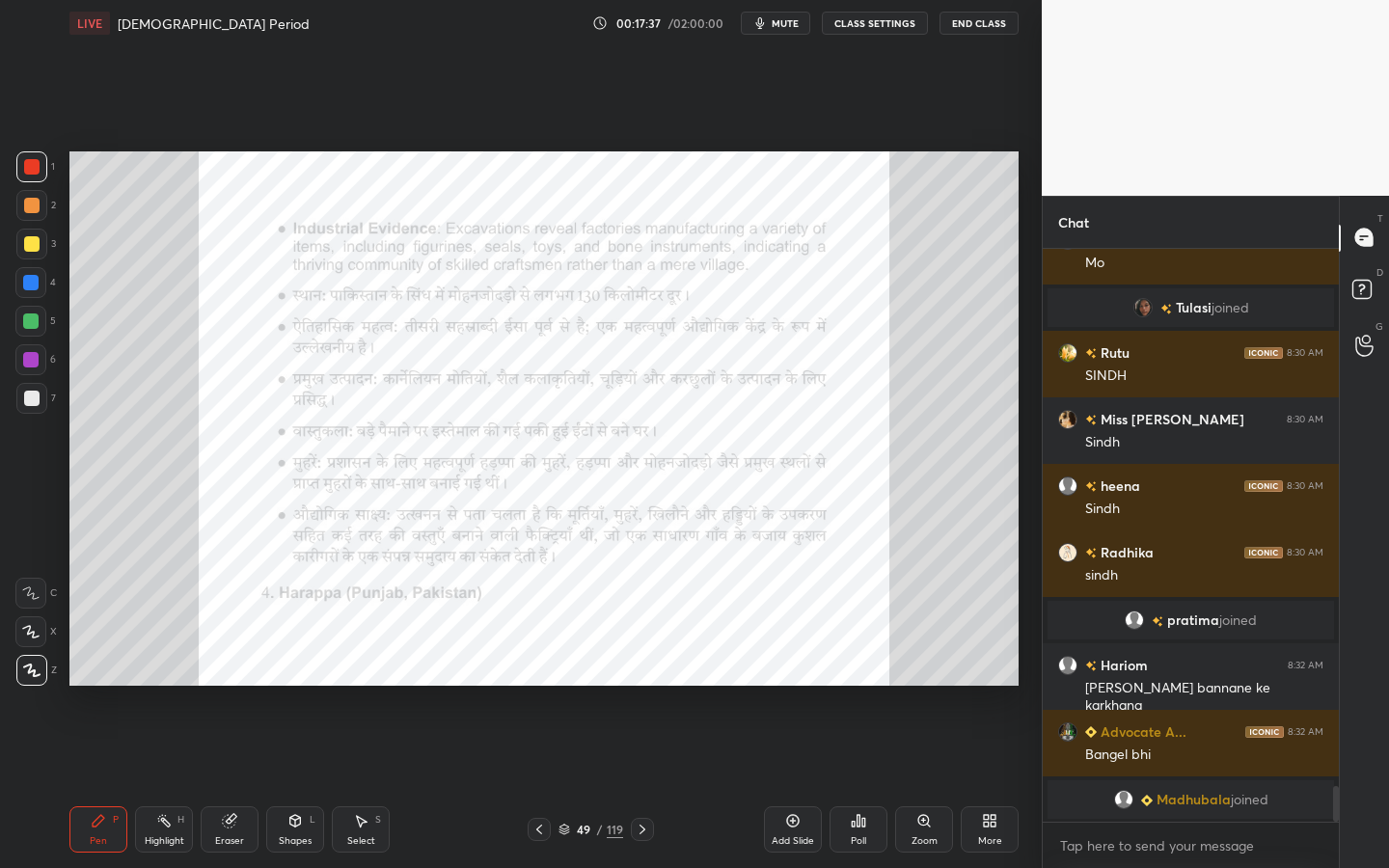
click at [929, 782] on div "Zoom" at bounding box center [924, 841] width 26 height 10
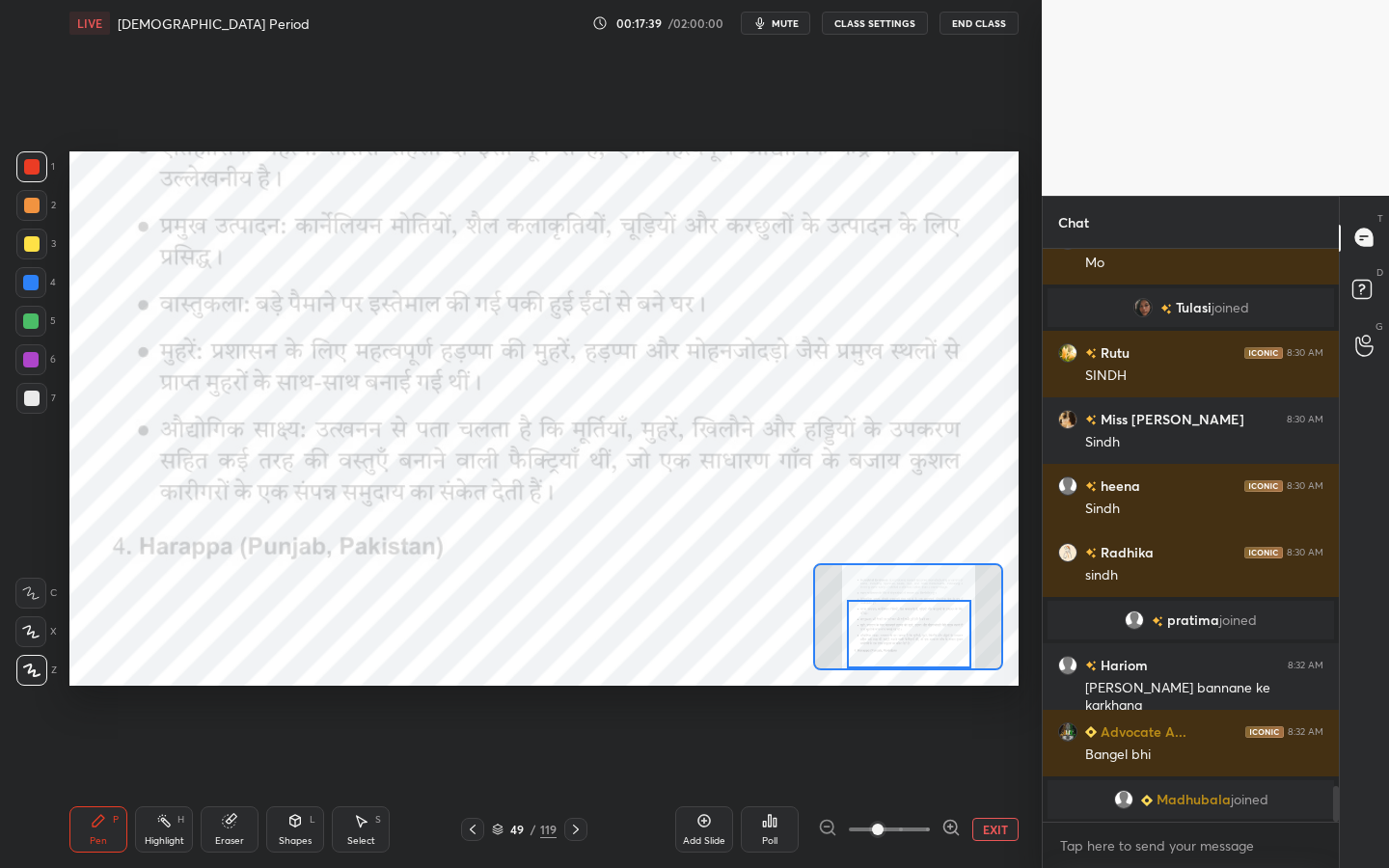
drag, startPoint x: 930, startPoint y: 634, endPoint x: 932, endPoint y: 653, distance: 19.1
click at [932, 653] on div at bounding box center [910, 633] width 124 height 68
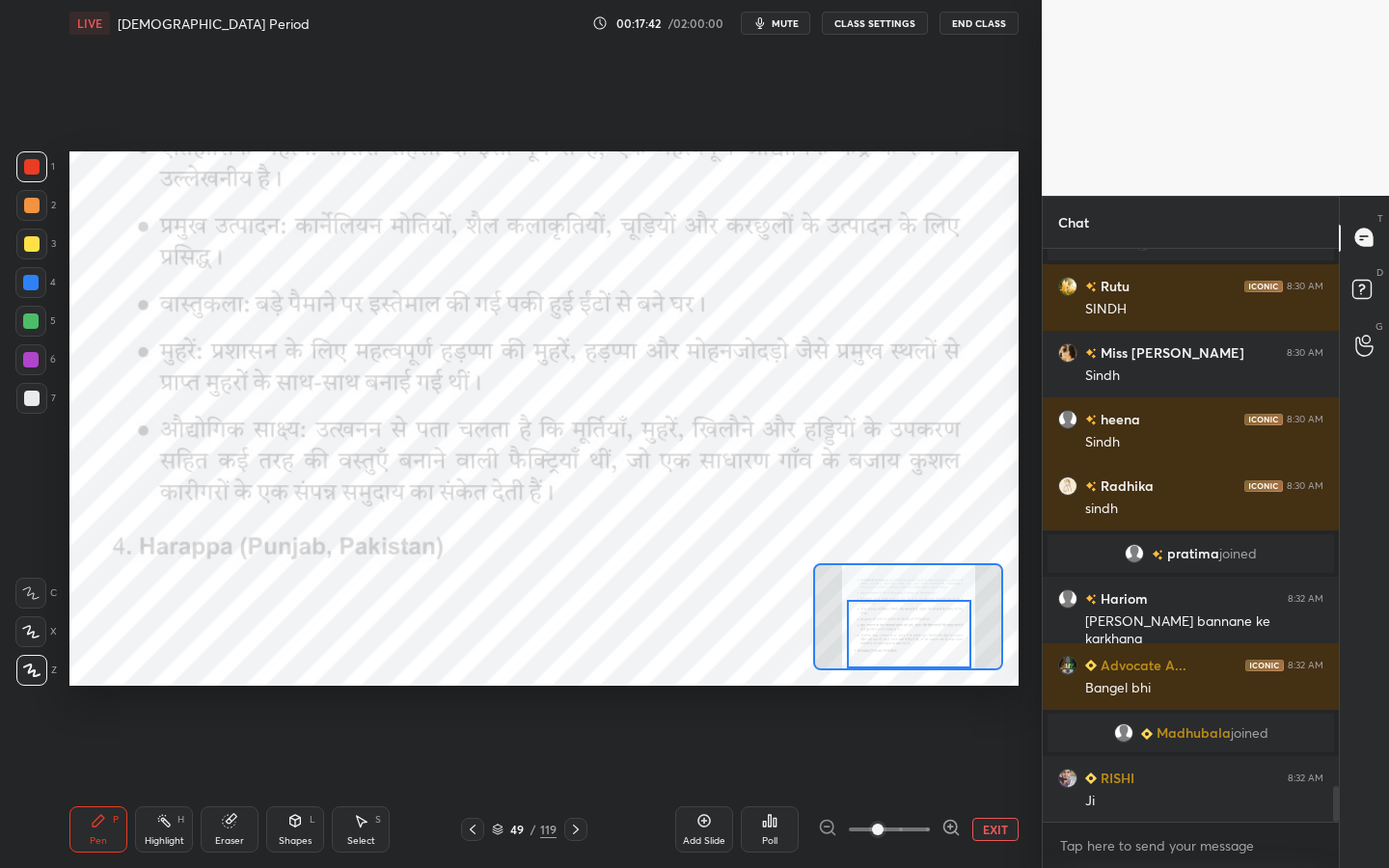
scroll to position [8714, 0]
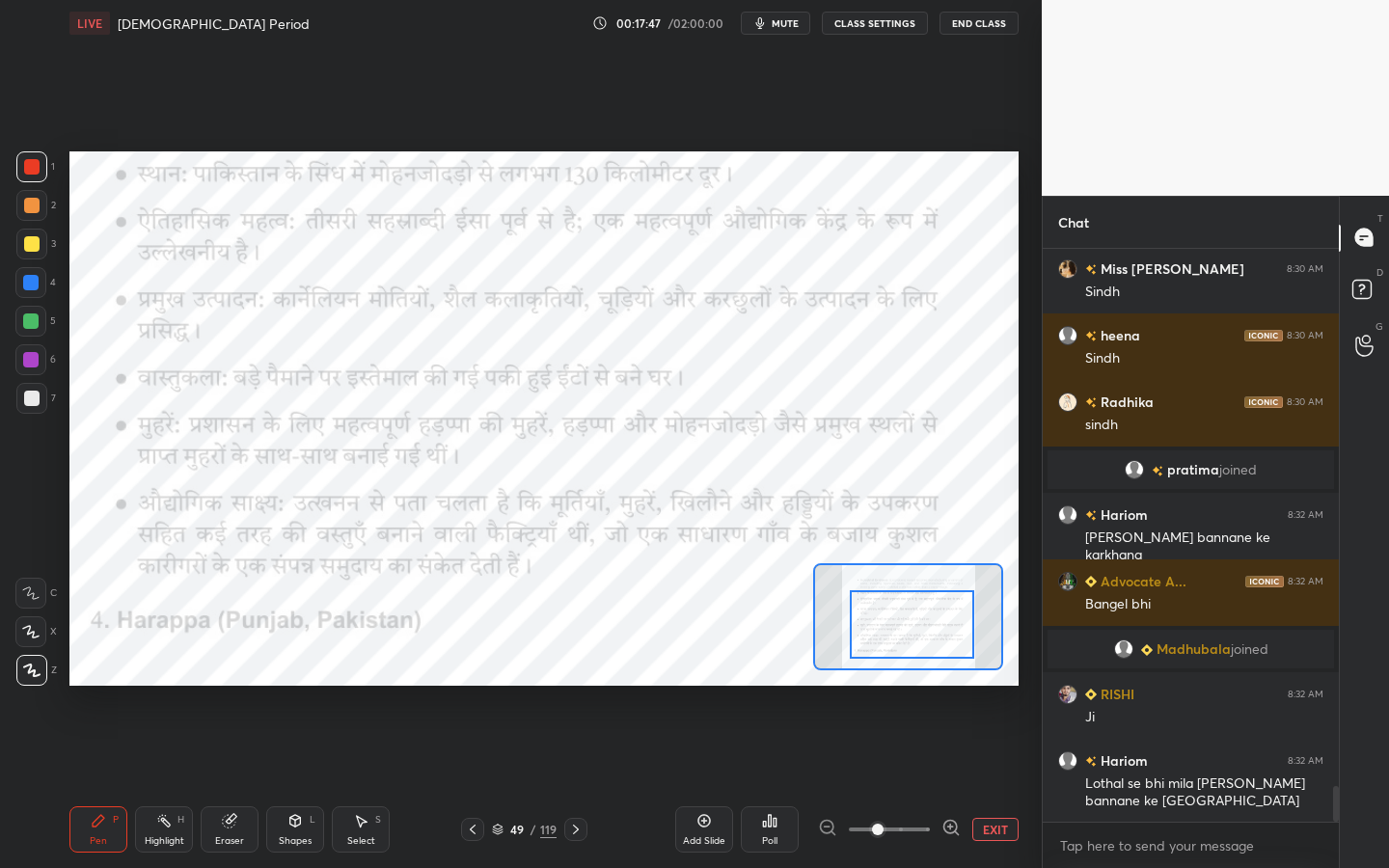
click at [960, 624] on div at bounding box center [912, 623] width 124 height 68
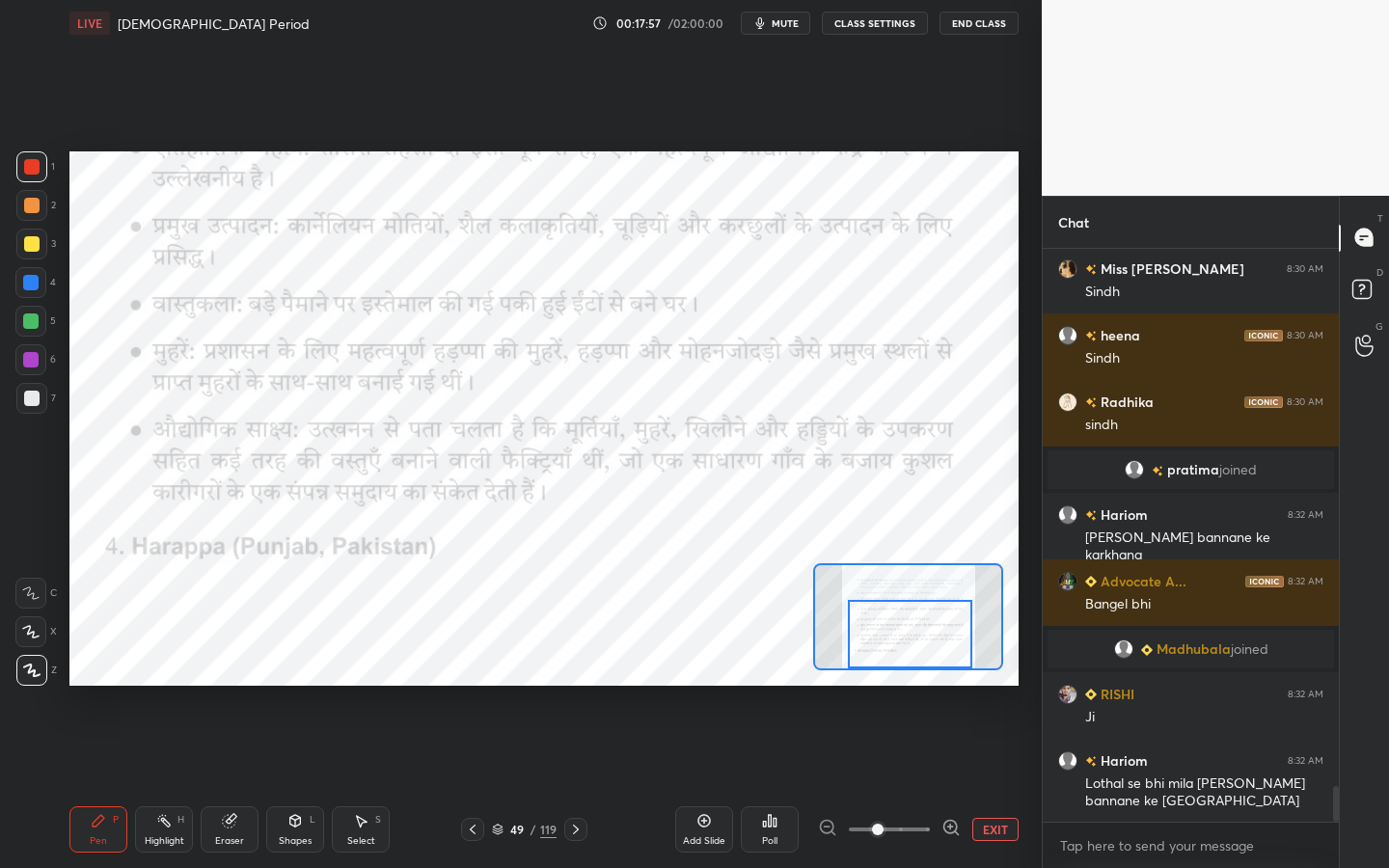
drag, startPoint x: 931, startPoint y: 615, endPoint x: 928, endPoint y: 628, distance: 13.3
click at [928, 628] on div at bounding box center [910, 633] width 124 height 68
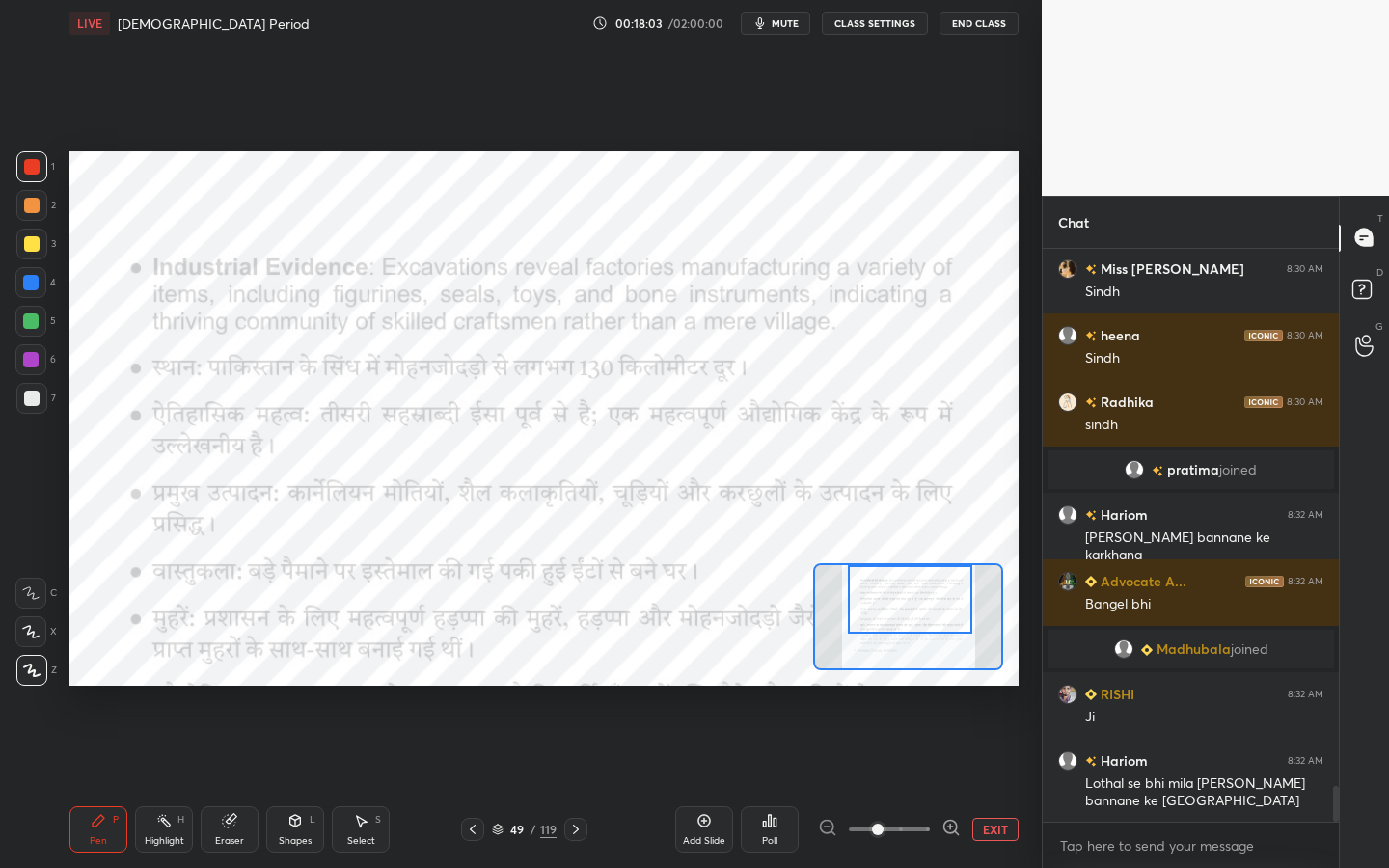
drag, startPoint x: 946, startPoint y: 633, endPoint x: 947, endPoint y: 592, distance: 41.0
click at [947, 592] on div at bounding box center [910, 599] width 124 height 68
drag, startPoint x: 921, startPoint y: 568, endPoint x: 926, endPoint y: 634, distance: 66.2
click at [926, 633] on div at bounding box center [910, 599] width 124 height 68
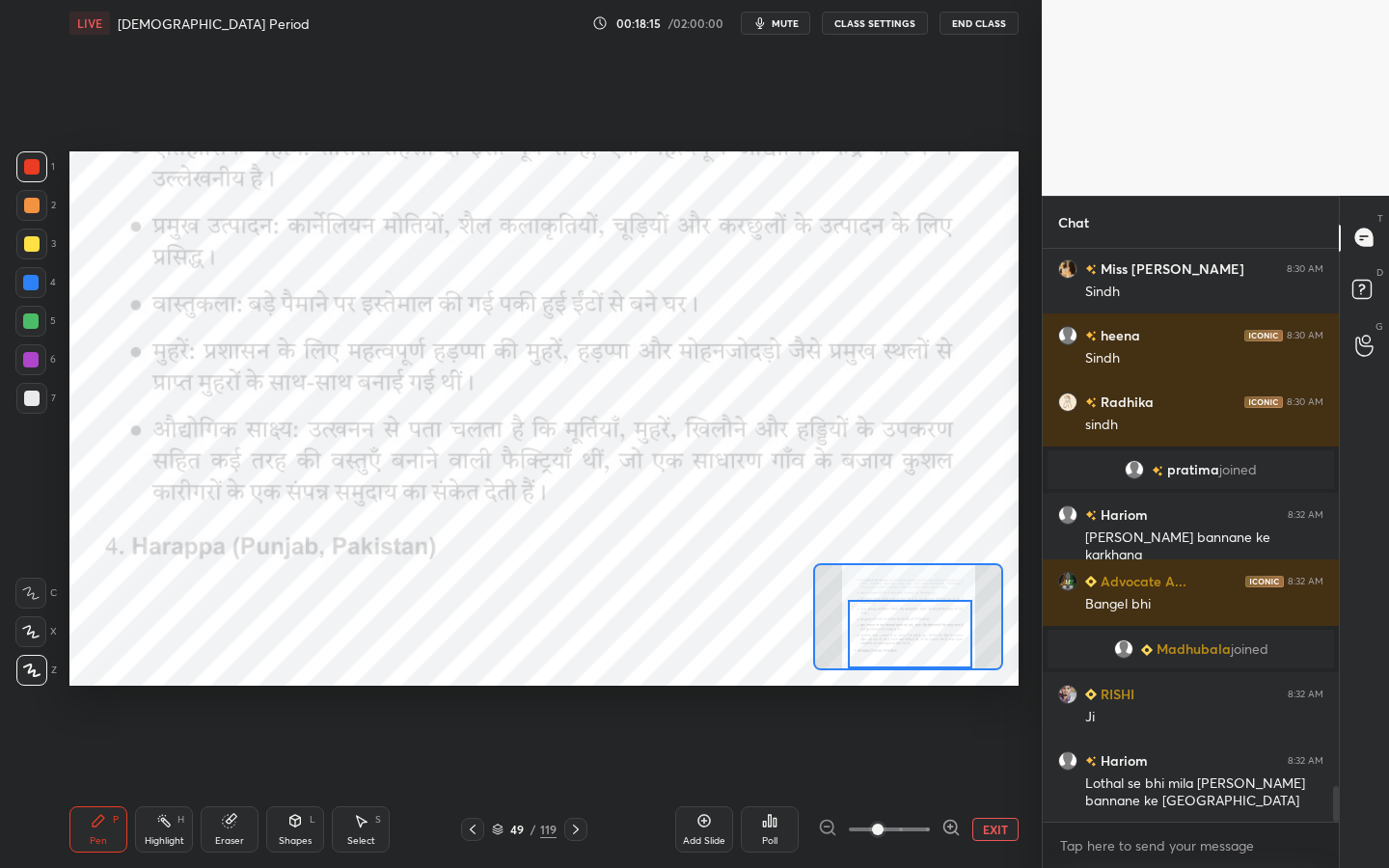
click at [917, 630] on div at bounding box center [910, 633] width 124 height 68
click at [696, 782] on icon at bounding box center [704, 821] width 16 height 16
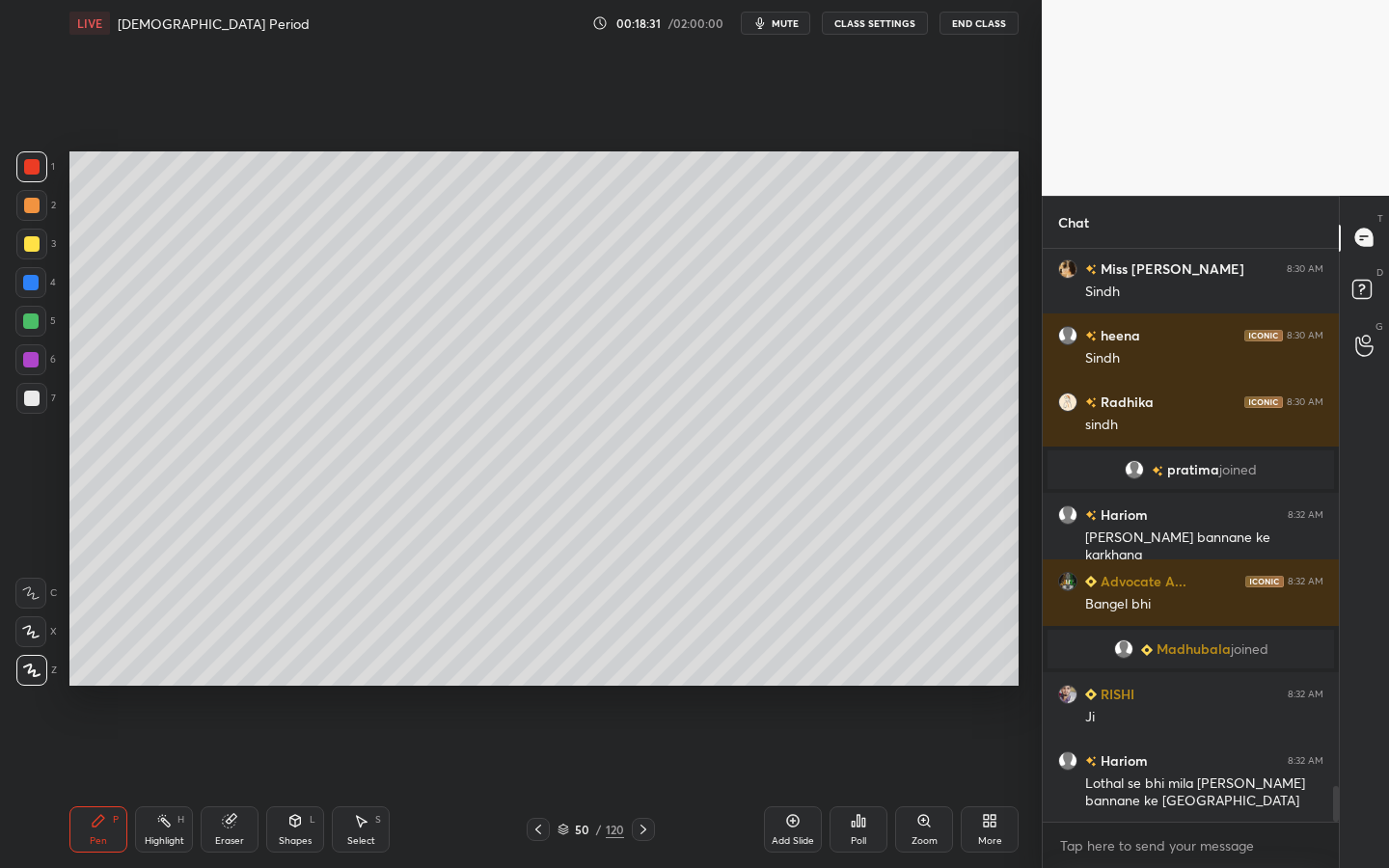
click at [289, 782] on div "Shapes L" at bounding box center [295, 829] width 58 height 46
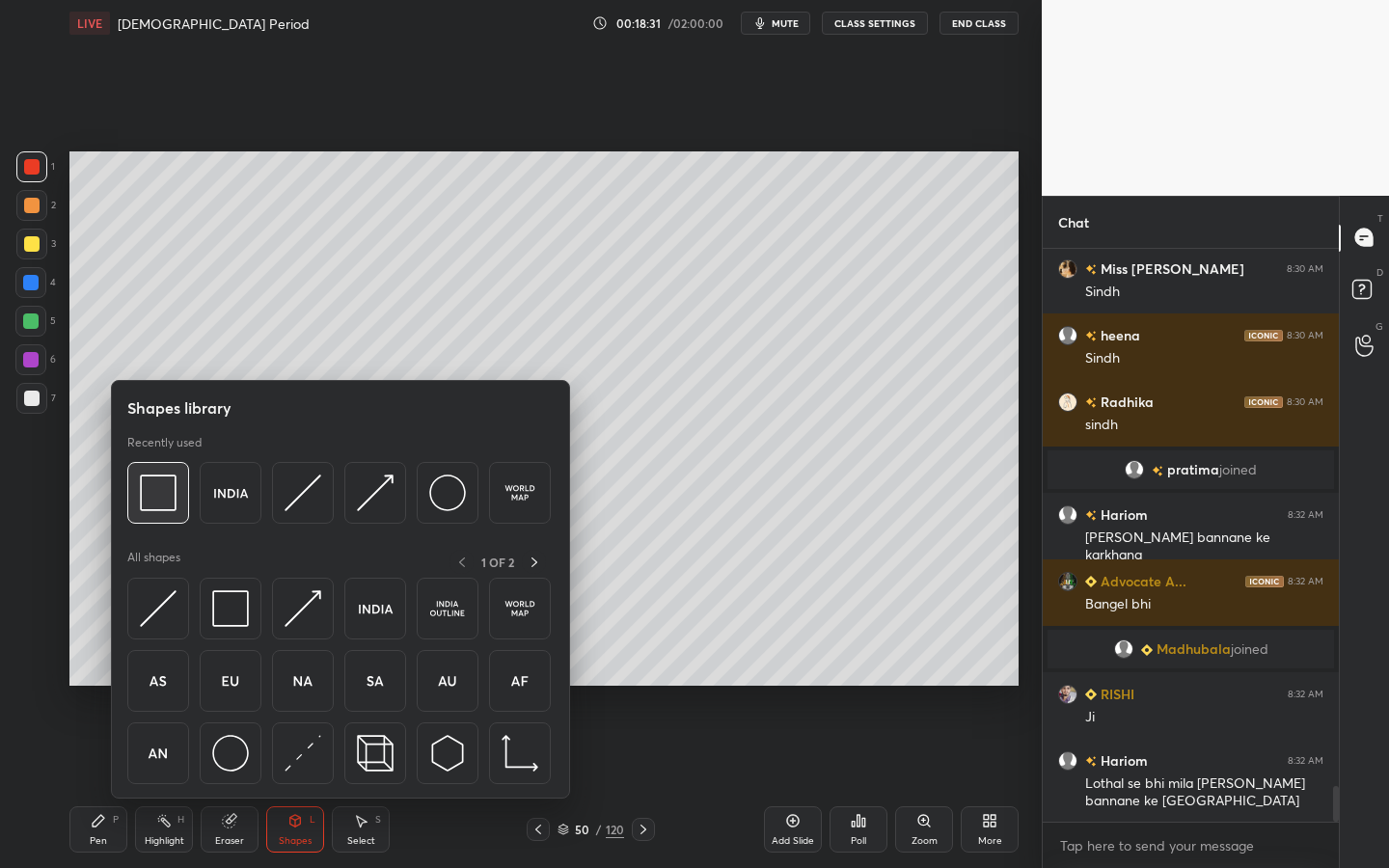
click at [174, 473] on div at bounding box center [158, 492] width 62 height 62
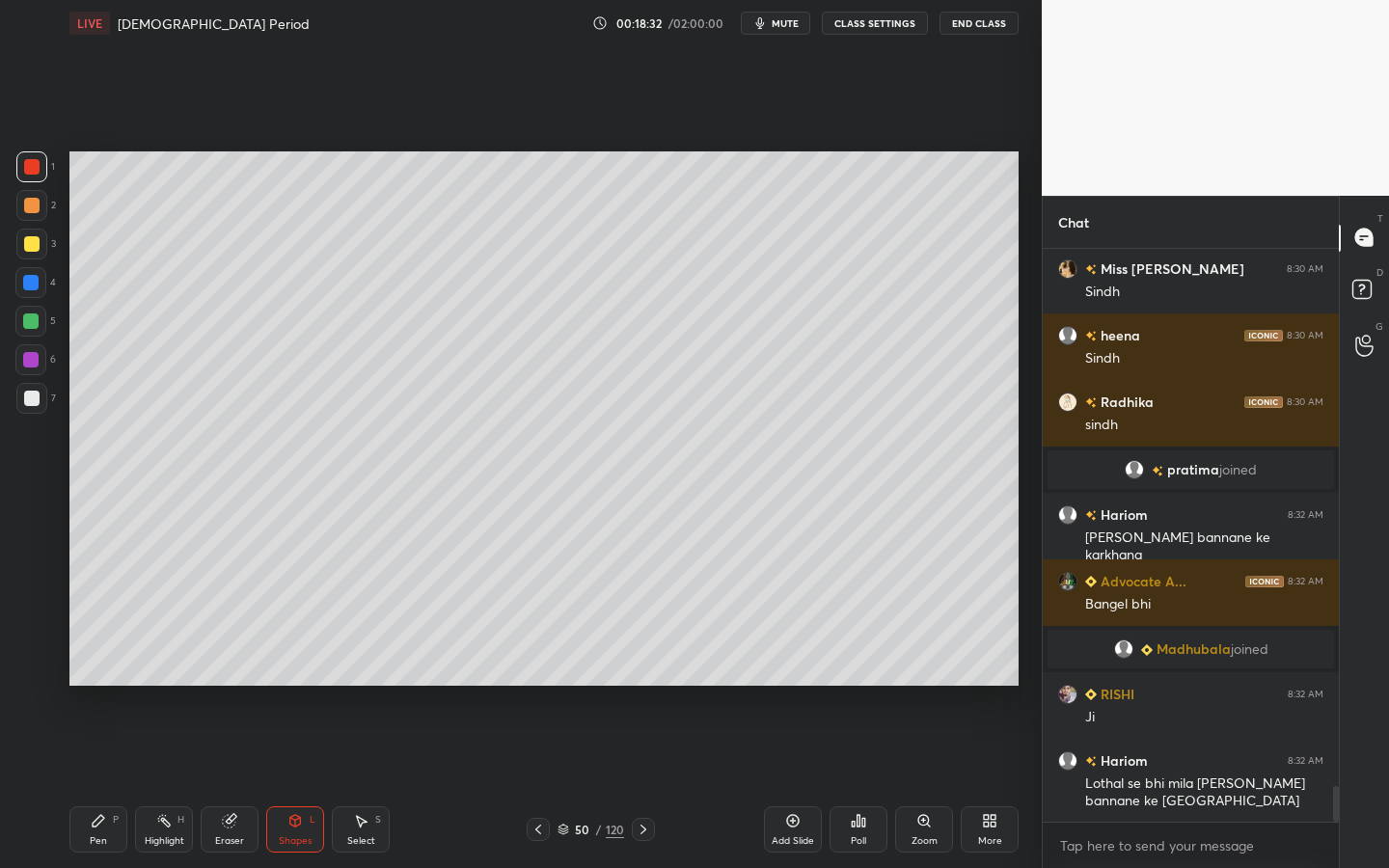
click at [37, 248] on div at bounding box center [32, 244] width 31 height 31
drag, startPoint x: 284, startPoint y: 835, endPoint x: 288, endPoint y: 826, distance: 9.8
click at [284, 782] on div "Shapes" at bounding box center [295, 841] width 33 height 10
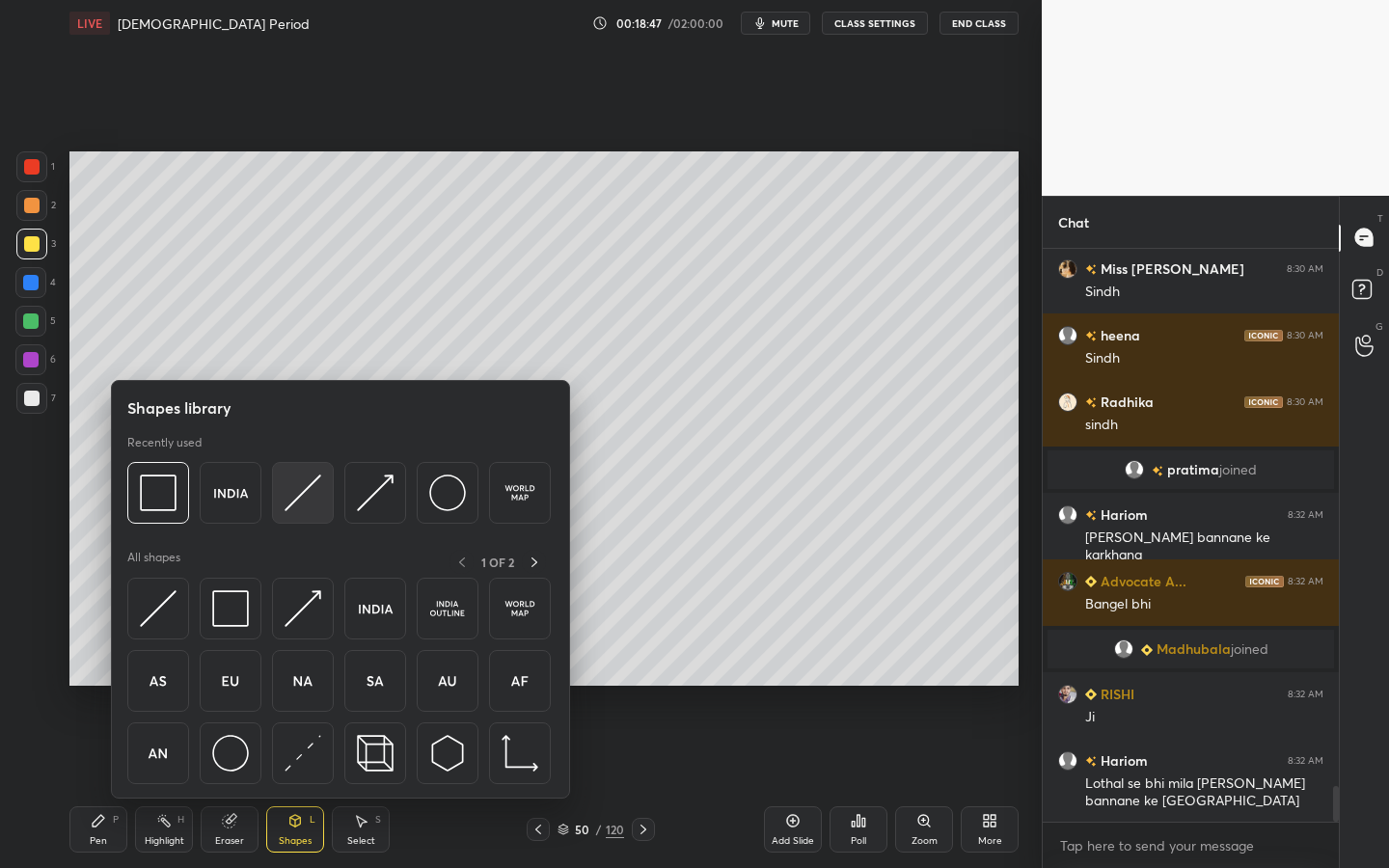
click at [297, 476] on img at bounding box center [302, 492] width 37 height 36
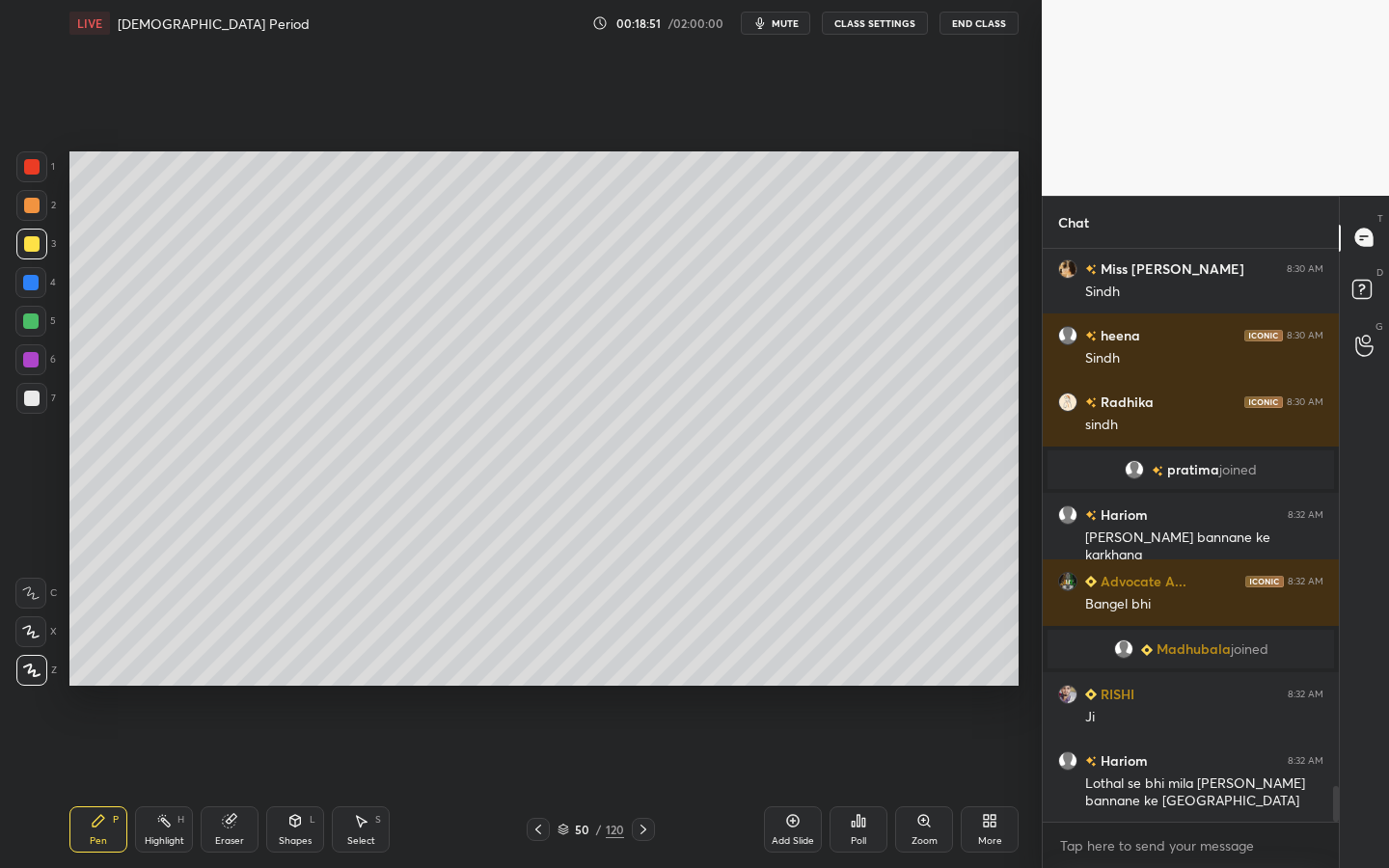
click at [48, 634] on div "X" at bounding box center [37, 631] width 41 height 31
click at [31, 400] on div at bounding box center [32, 398] width 16 height 16
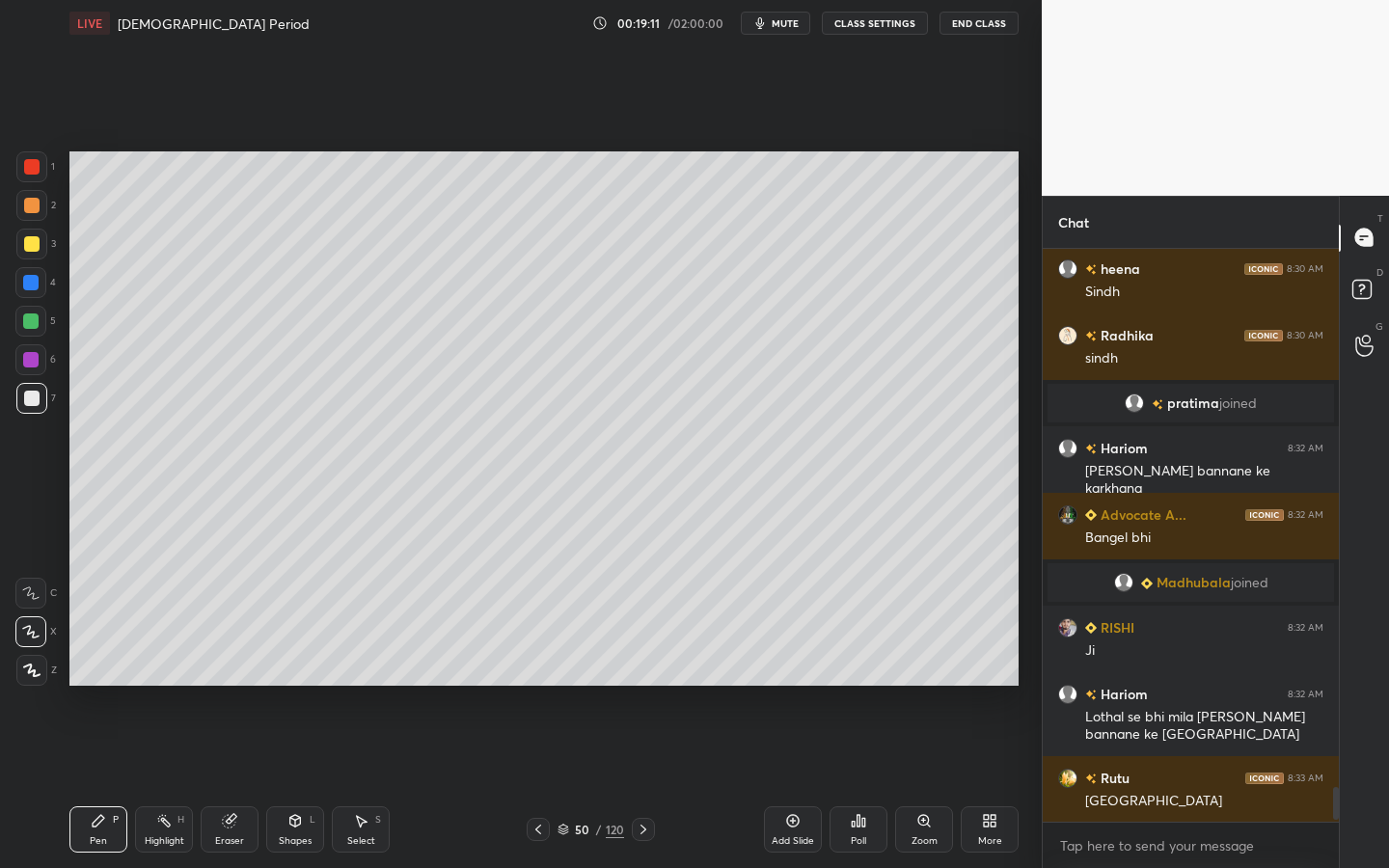
scroll to position [8846, 0]
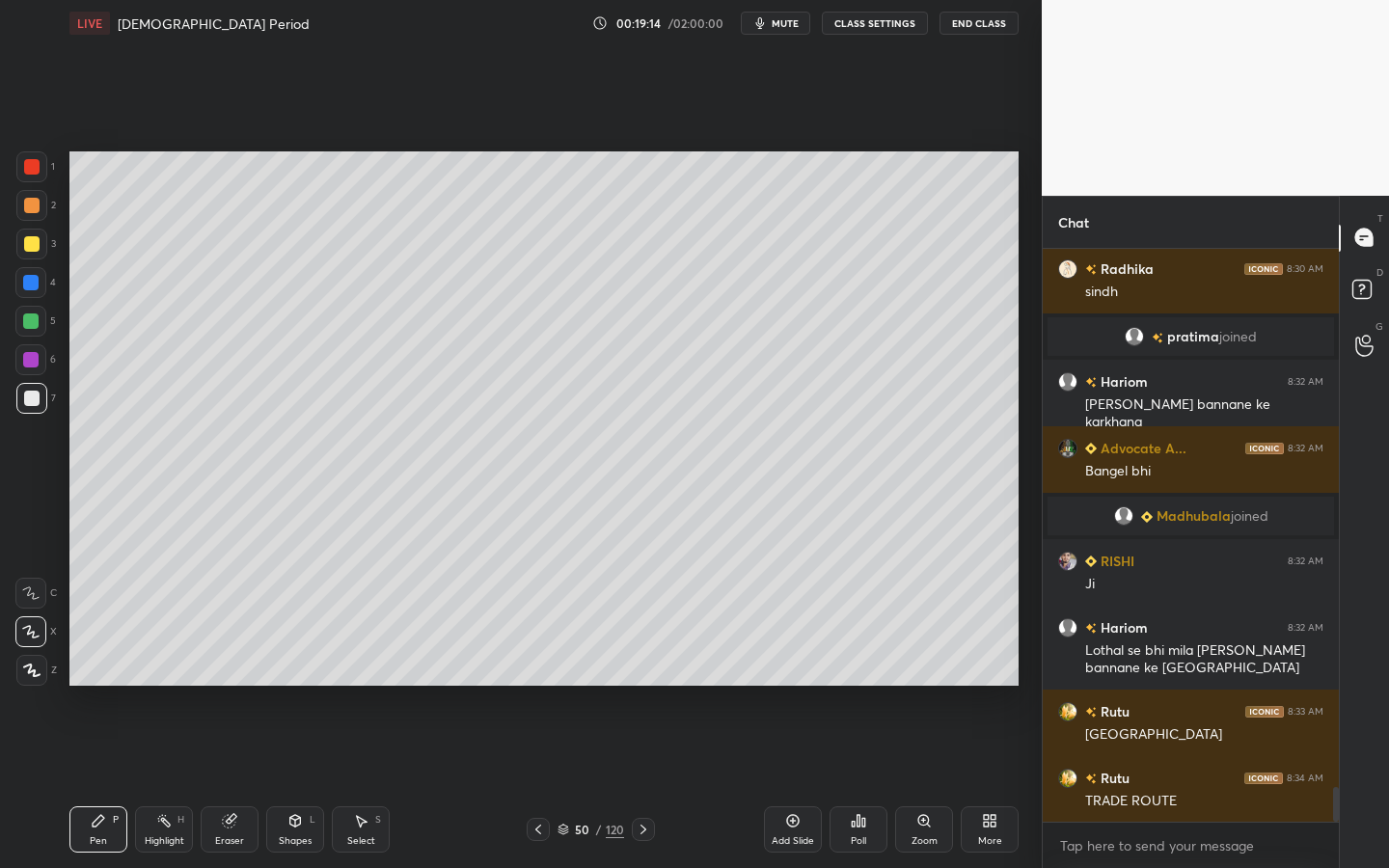
click at [277, 782] on div "Shapes L" at bounding box center [295, 829] width 58 height 46
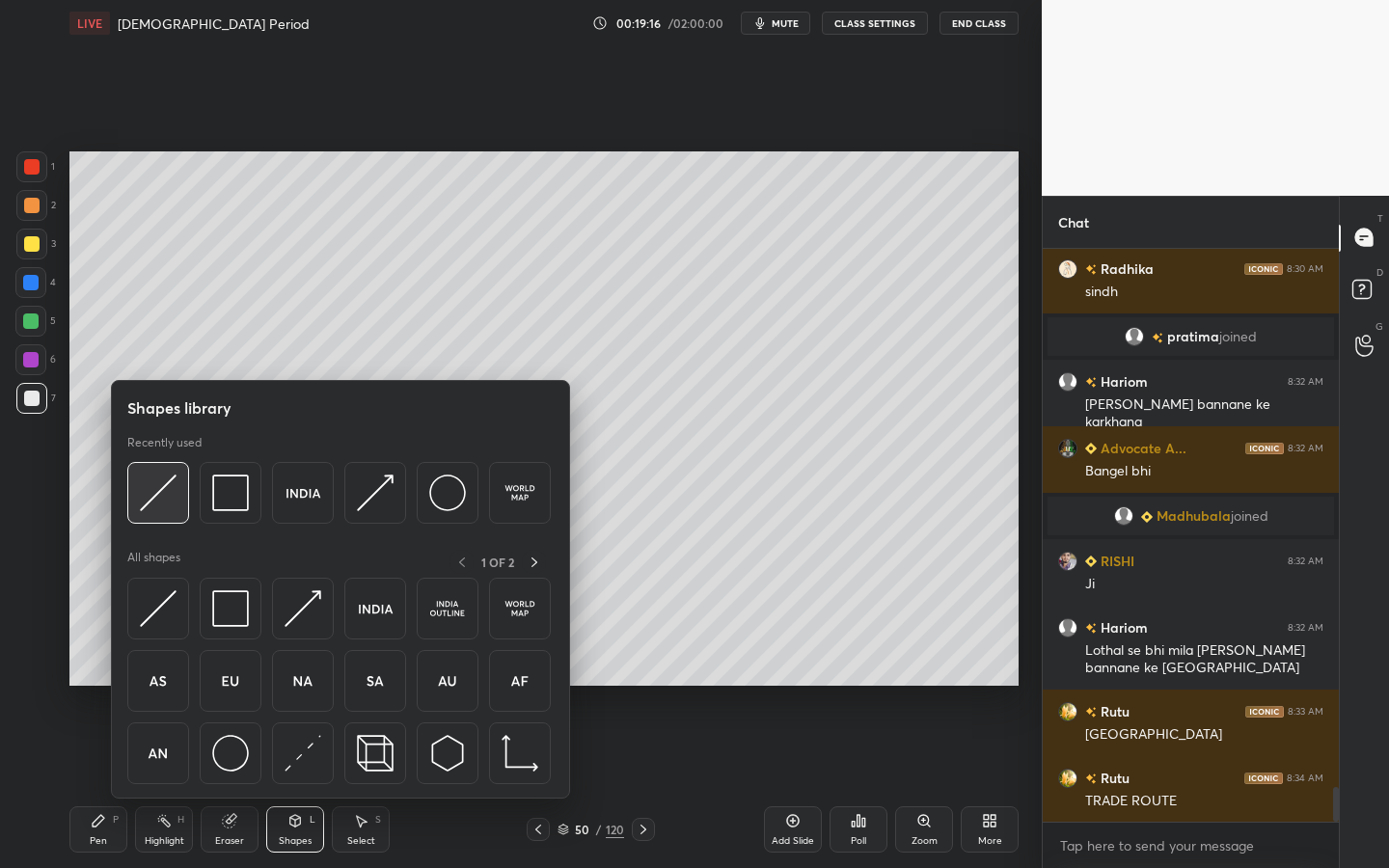
scroll to position [8913, 0]
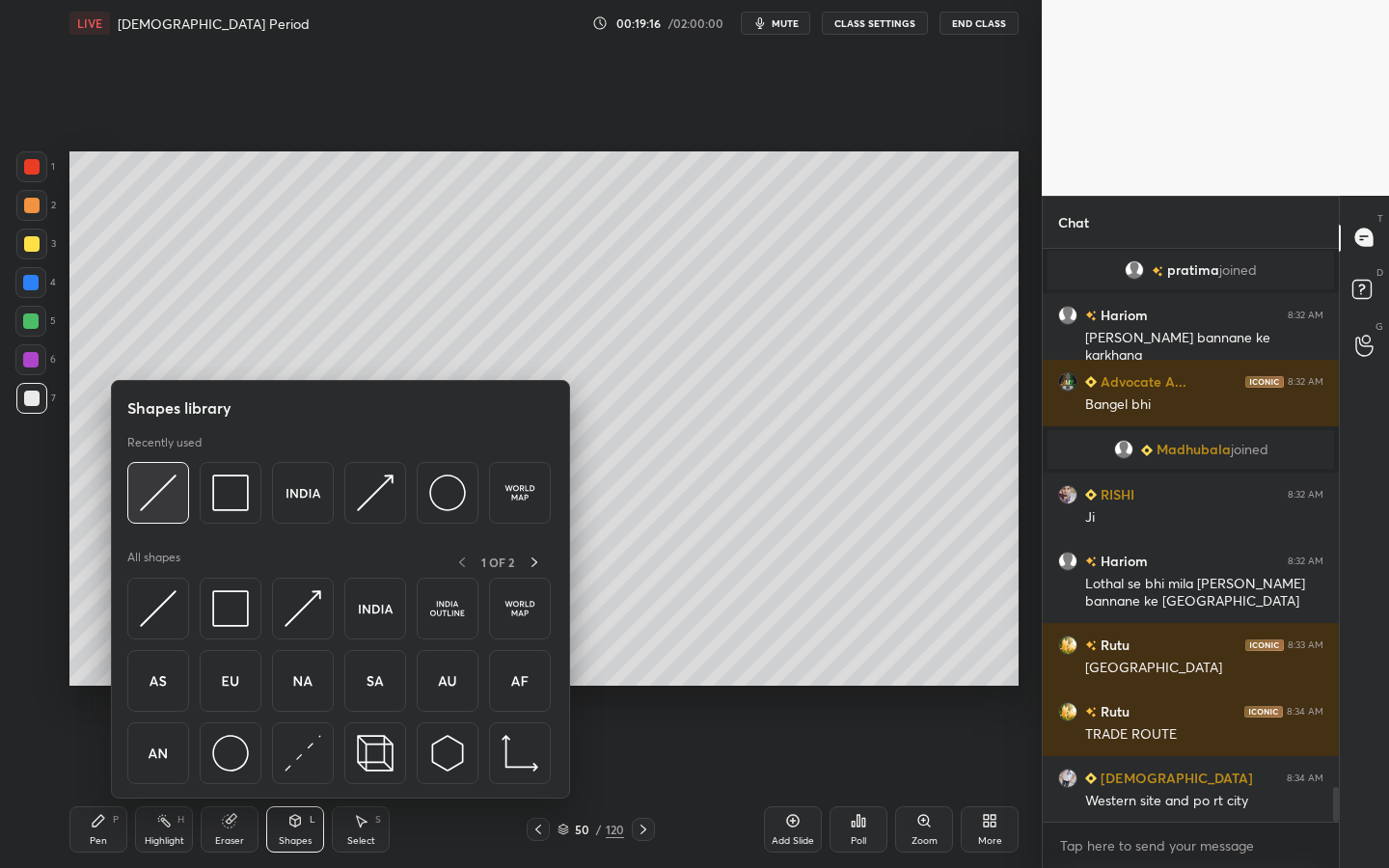
click at [144, 500] on img at bounding box center [158, 492] width 37 height 36
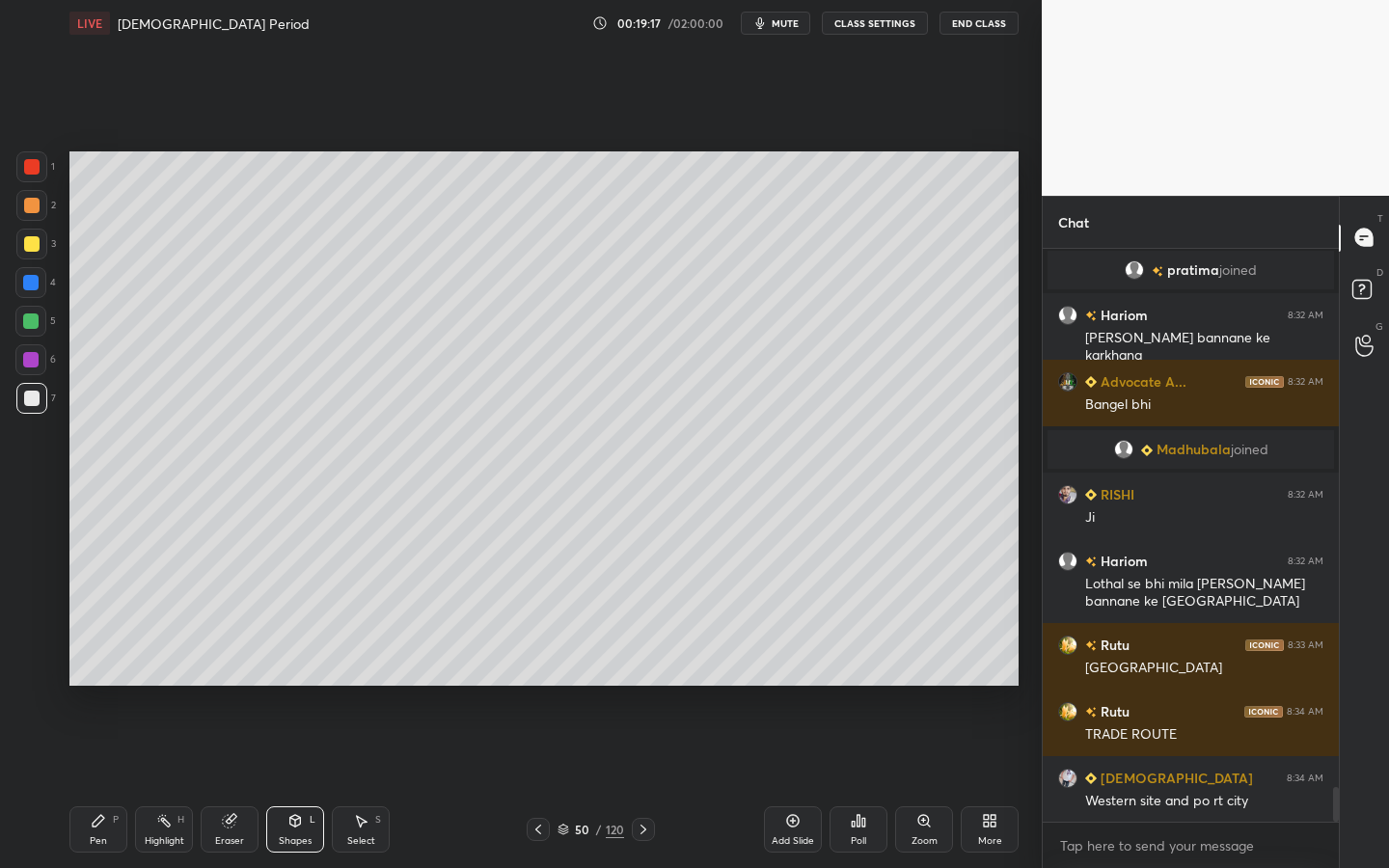
click at [39, 255] on div at bounding box center [32, 244] width 31 height 31
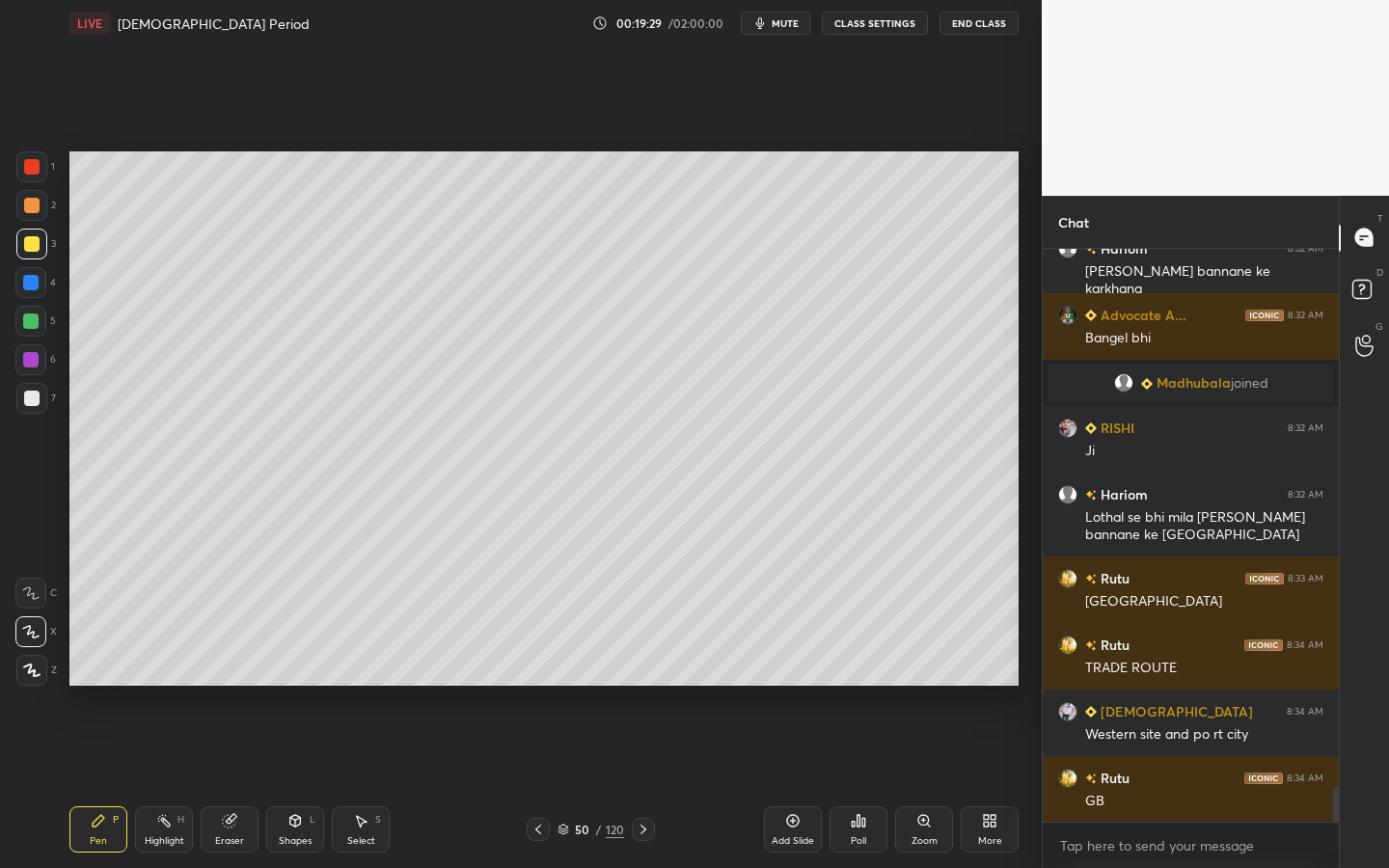
click at [922, 782] on icon at bounding box center [924, 821] width 16 height 16
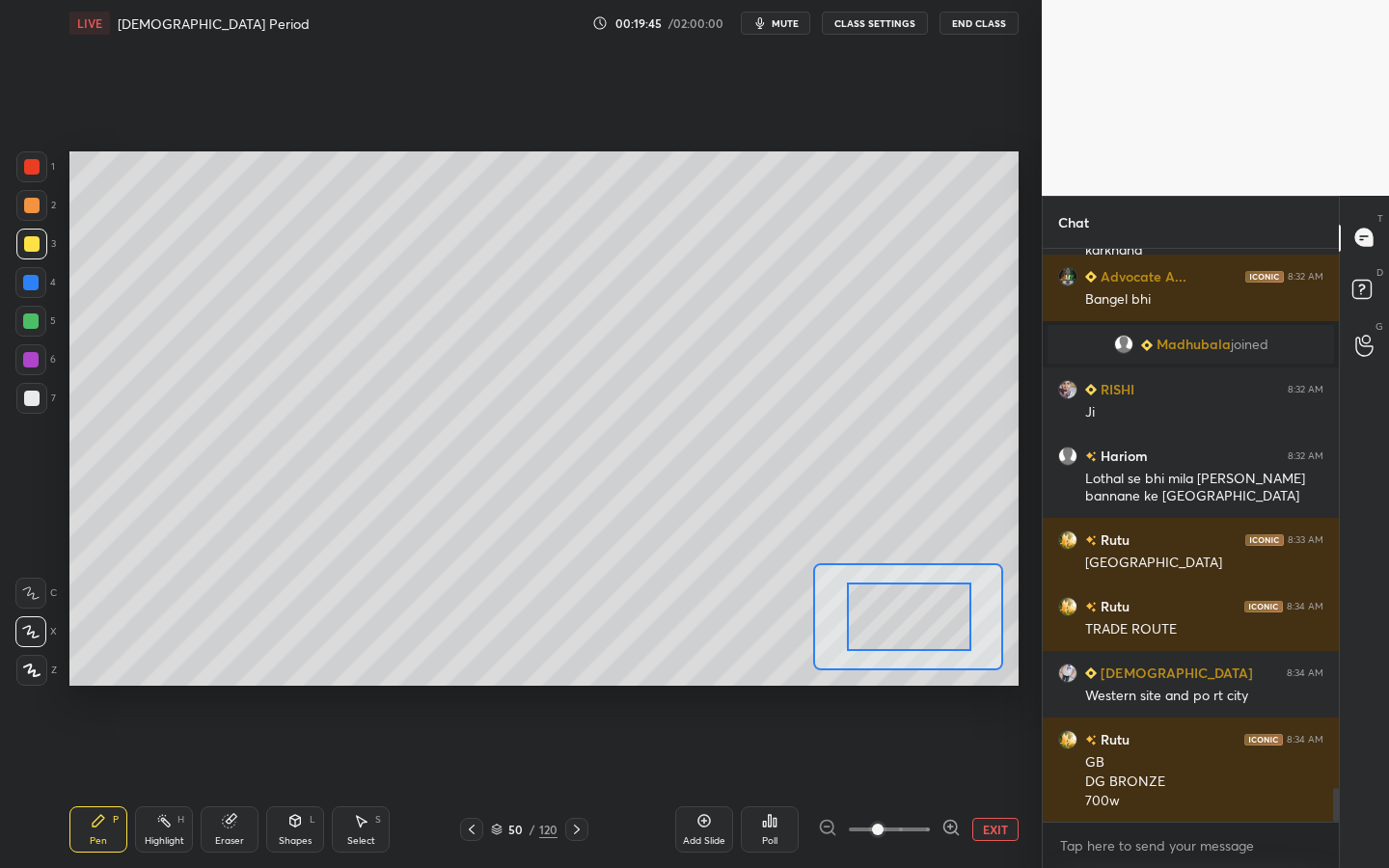
scroll to position [9084, 0]
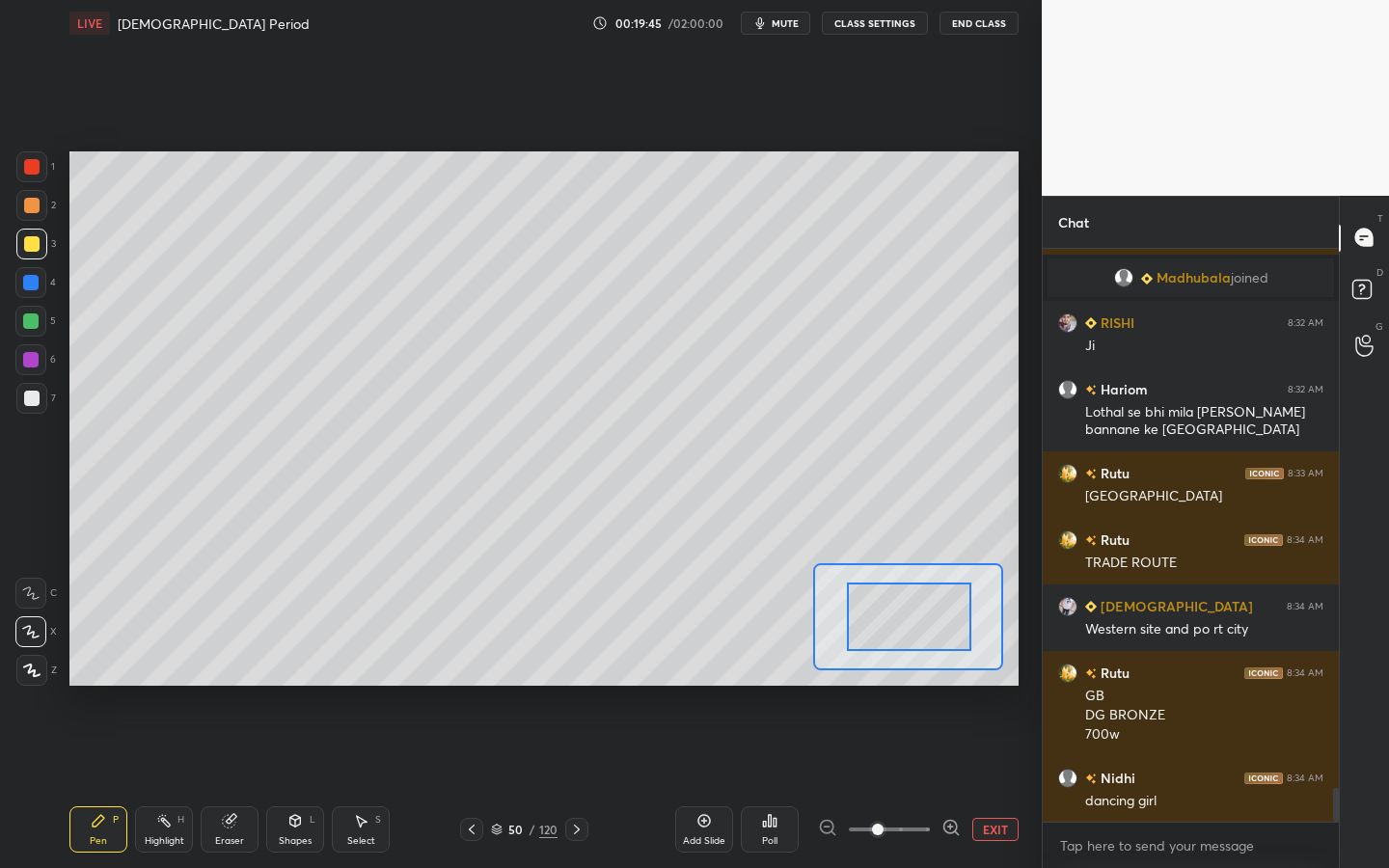
drag, startPoint x: 894, startPoint y: 610, endPoint x: 920, endPoint y: 612, distance: 26.1
drag, startPoint x: 899, startPoint y: 614, endPoint x: 913, endPoint y: 603, distance: 17.8
click at [933, 613] on div at bounding box center [938, 615] width 124 height 68
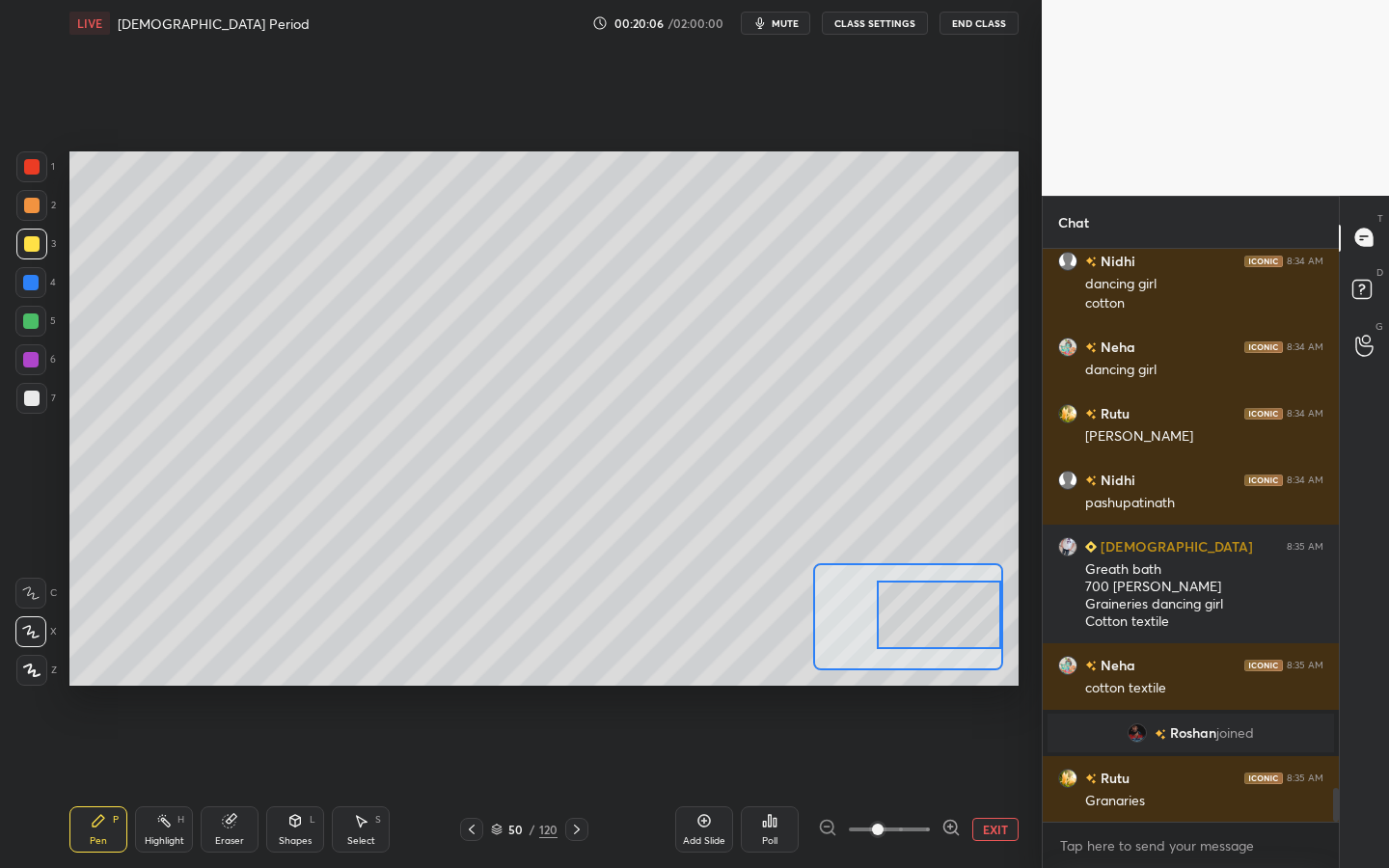
scroll to position [9311, 0]
click at [988, 782] on button "EXIT" at bounding box center [995, 829] width 46 height 23
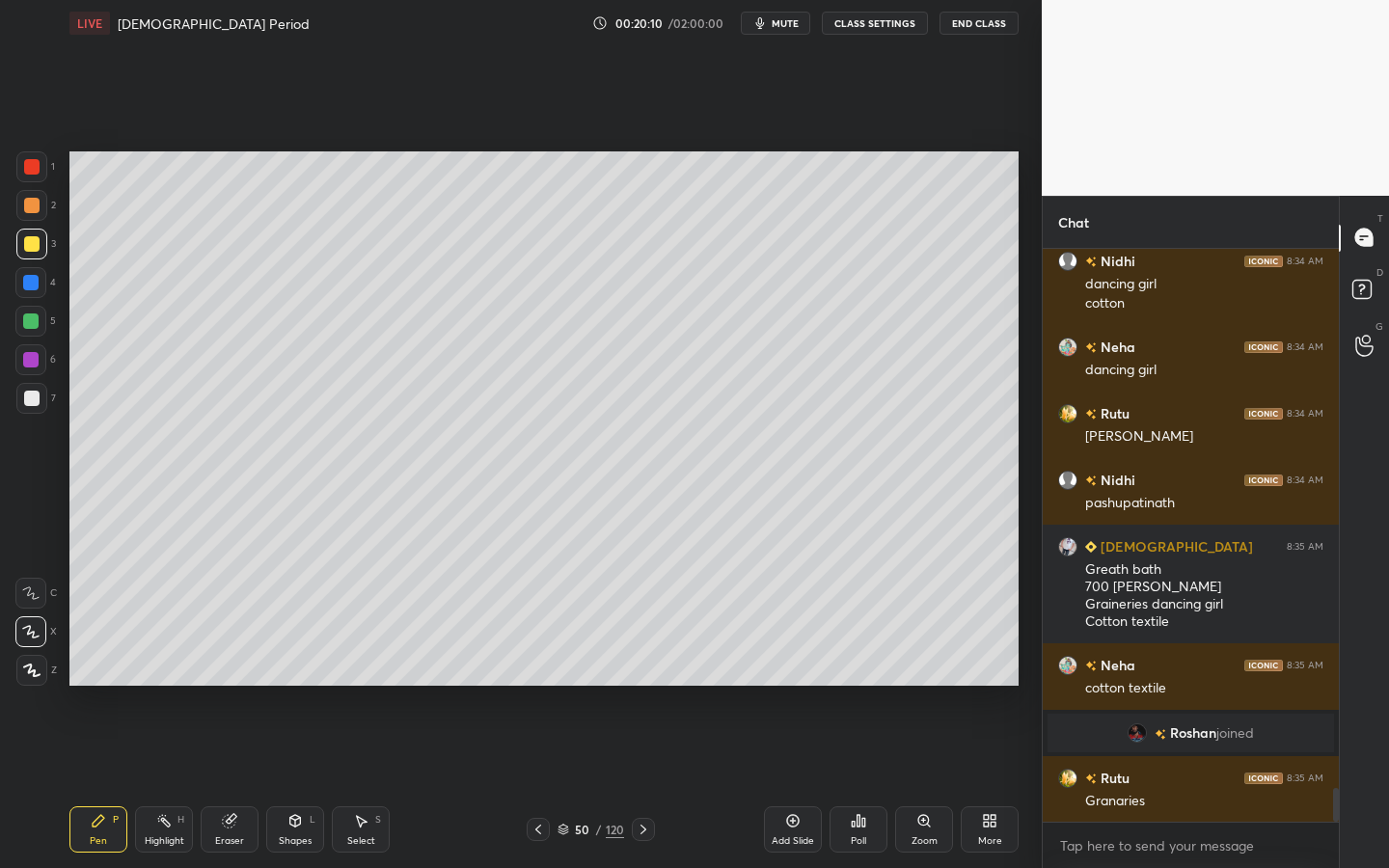
click at [307, 782] on div "Shapes L" at bounding box center [295, 829] width 58 height 46
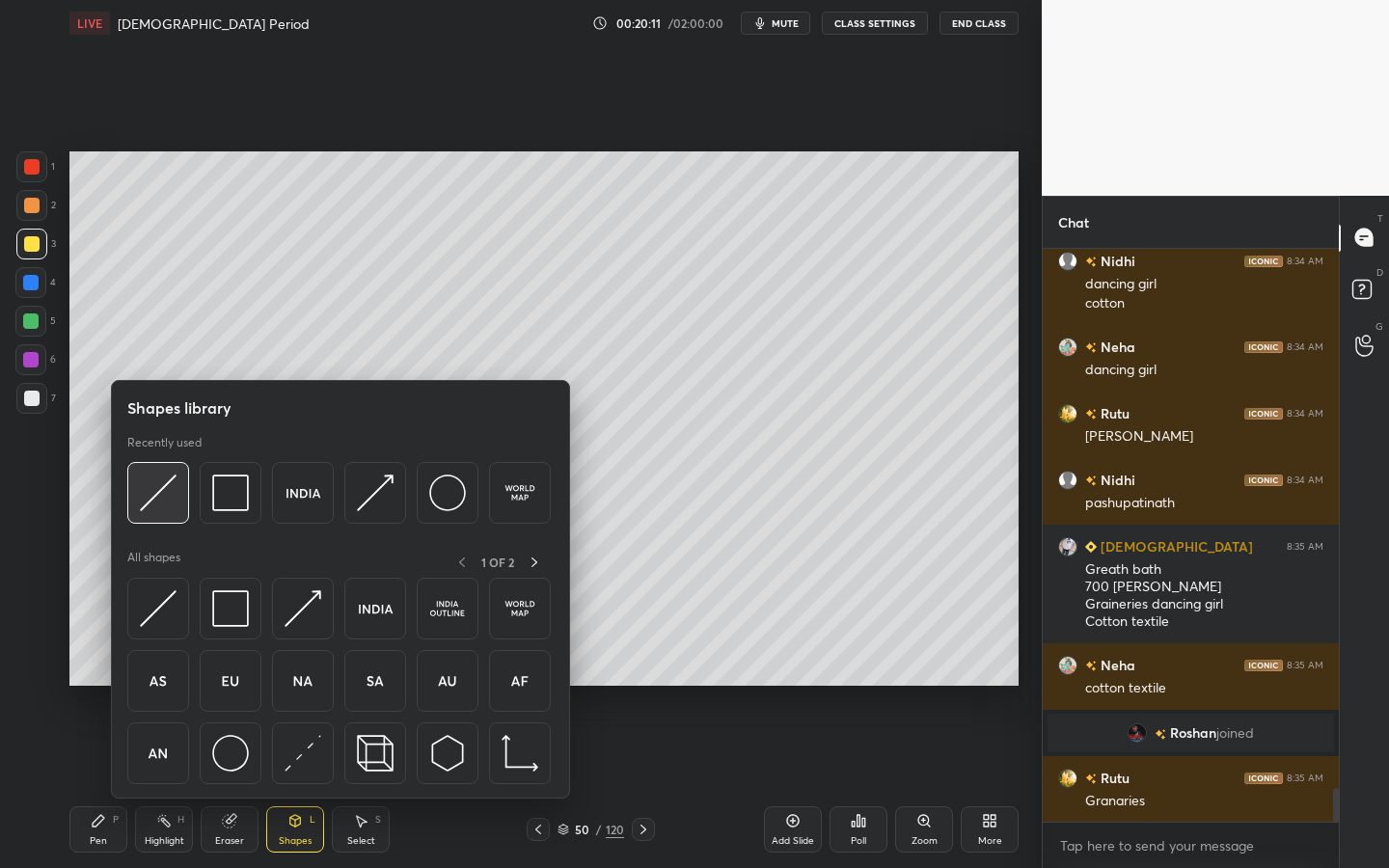
click at [167, 485] on img at bounding box center [158, 492] width 37 height 36
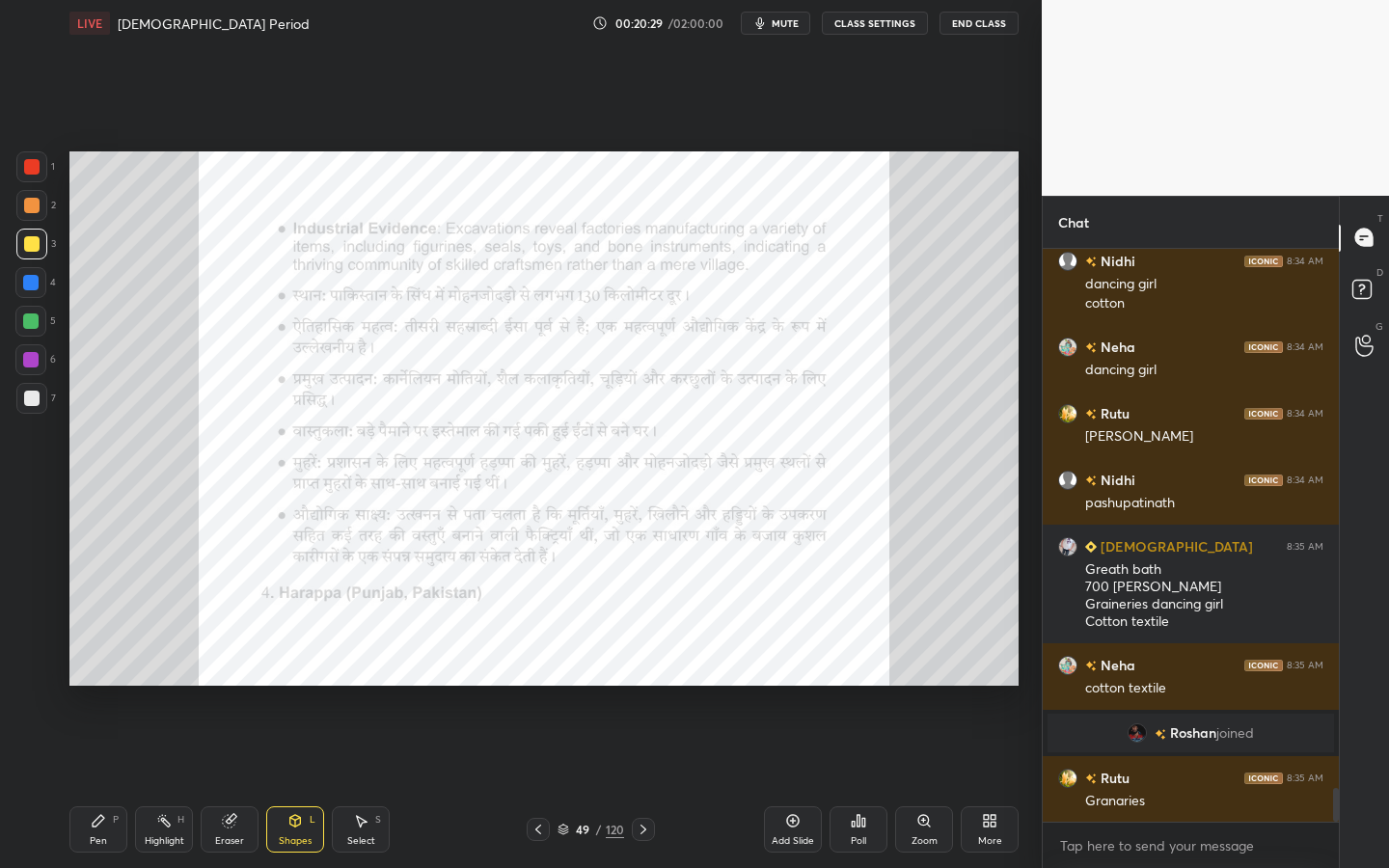
scroll to position [9330, 0]
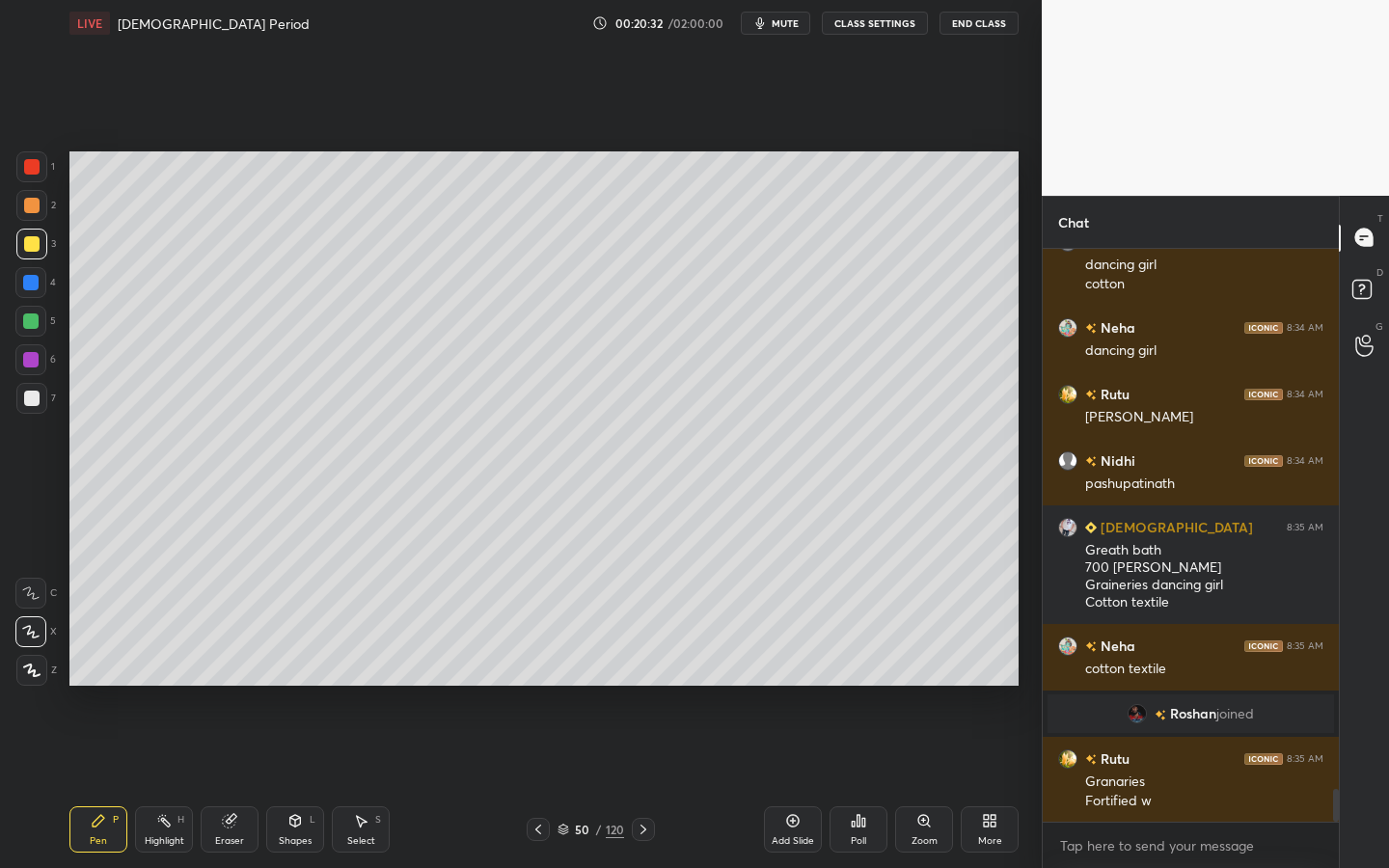
click at [914, 782] on div "Zoom" at bounding box center [923, 829] width 58 height 46
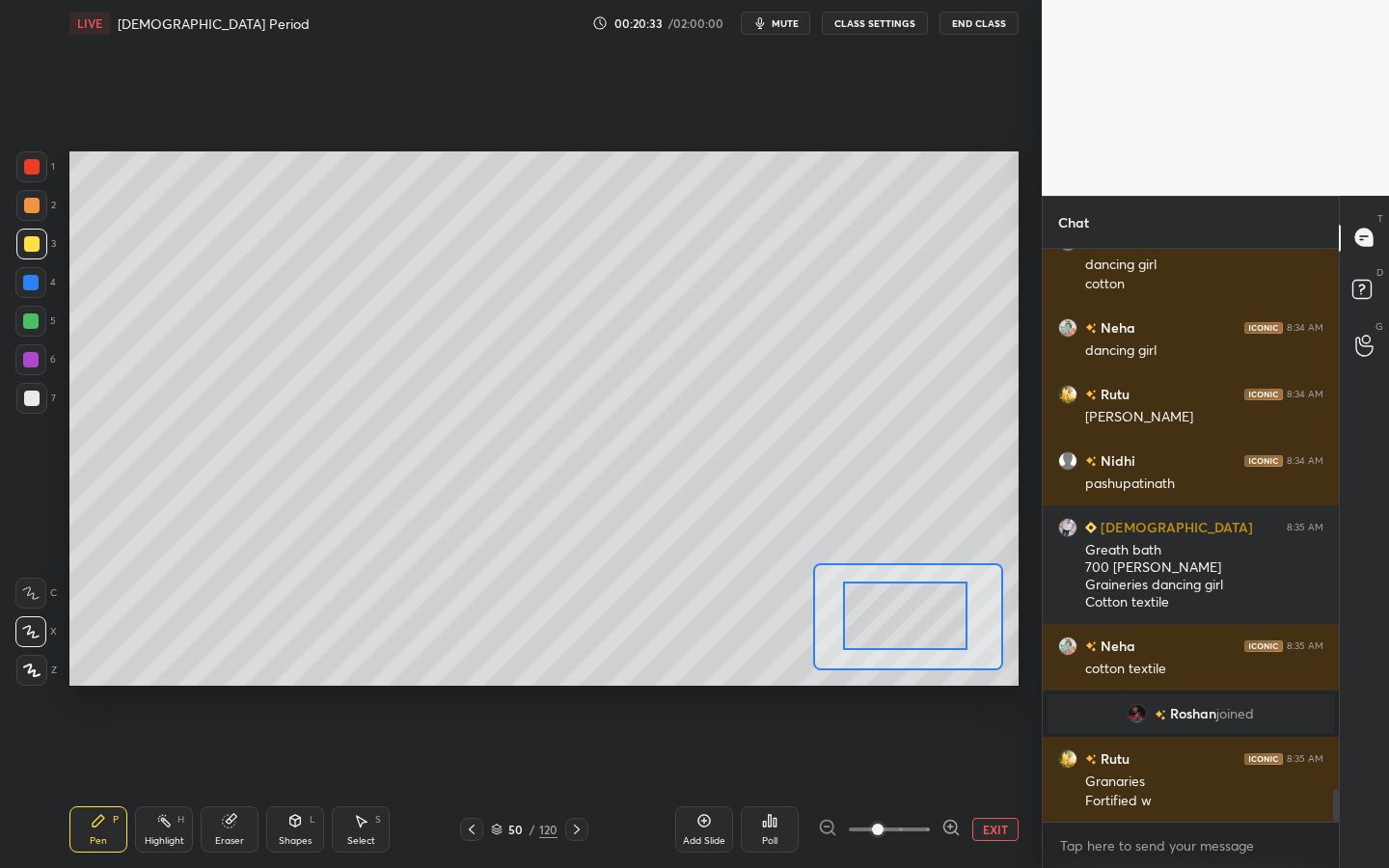
drag, startPoint x: 929, startPoint y: 623, endPoint x: 889, endPoint y: 630, distance: 40.6
drag, startPoint x: 889, startPoint y: 629, endPoint x: 873, endPoint y: 630, distance: 16.0
click at [874, 632] on div at bounding box center [892, 618] width 124 height 68
click at [35, 399] on div at bounding box center [32, 398] width 16 height 16
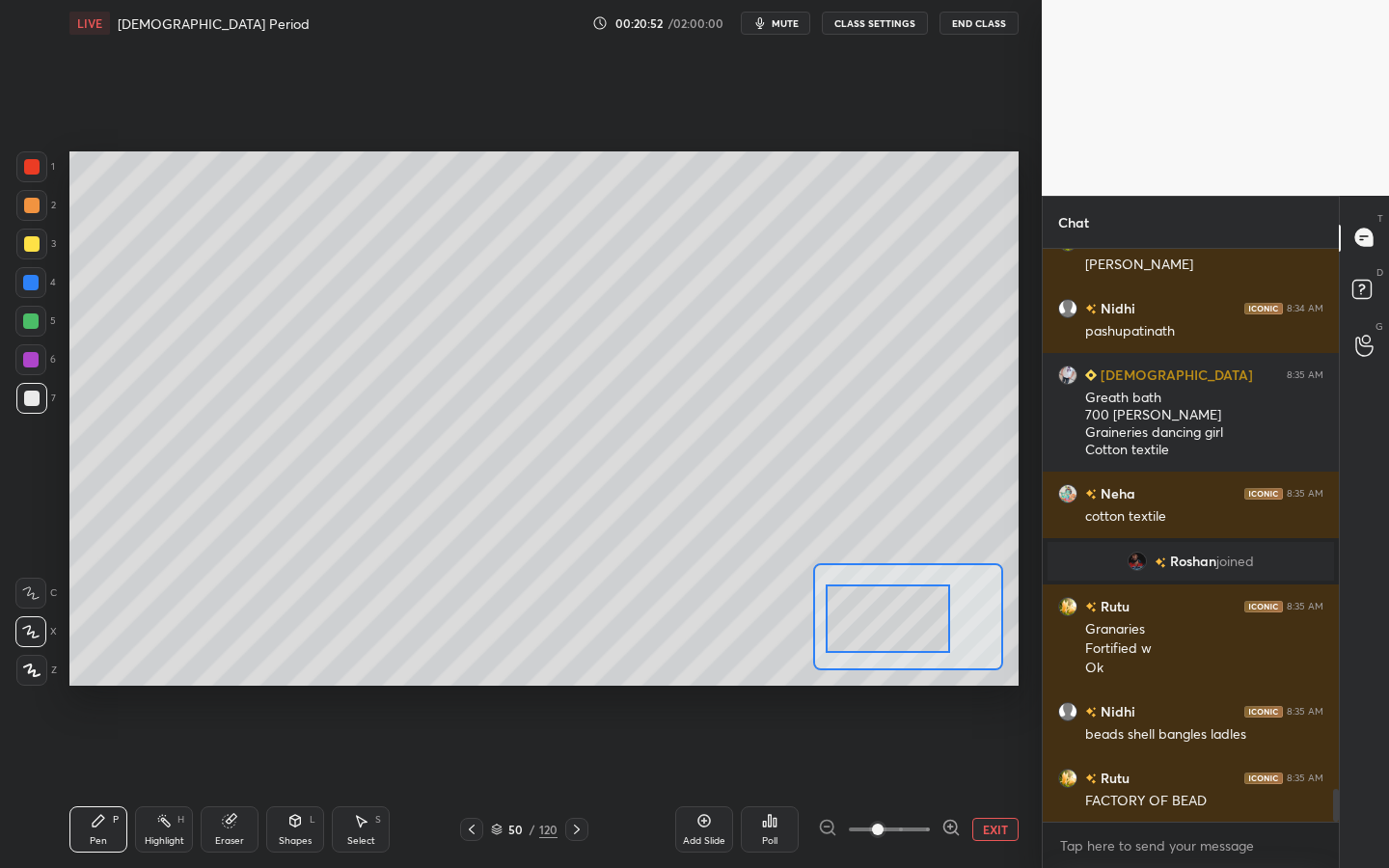
scroll to position [9567, 0]
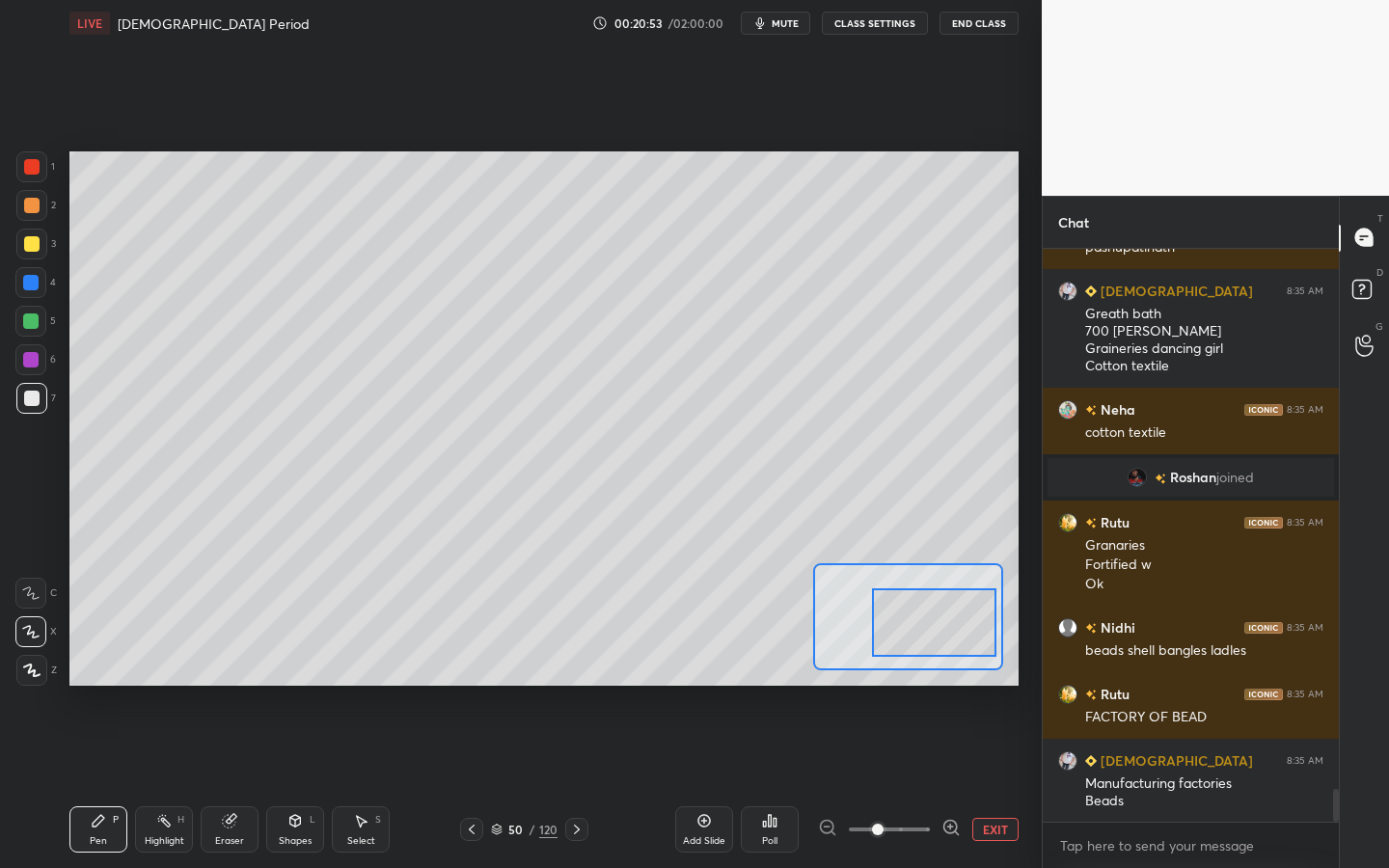
drag, startPoint x: 900, startPoint y: 616, endPoint x: 934, endPoint y: 621, distance: 34.4
click at [934, 621] on div at bounding box center [934, 621] width 124 height 68
drag, startPoint x: 935, startPoint y: 618, endPoint x: 961, endPoint y: 619, distance: 26.0
click at [961, 619] on div at bounding box center [934, 621] width 124 height 68
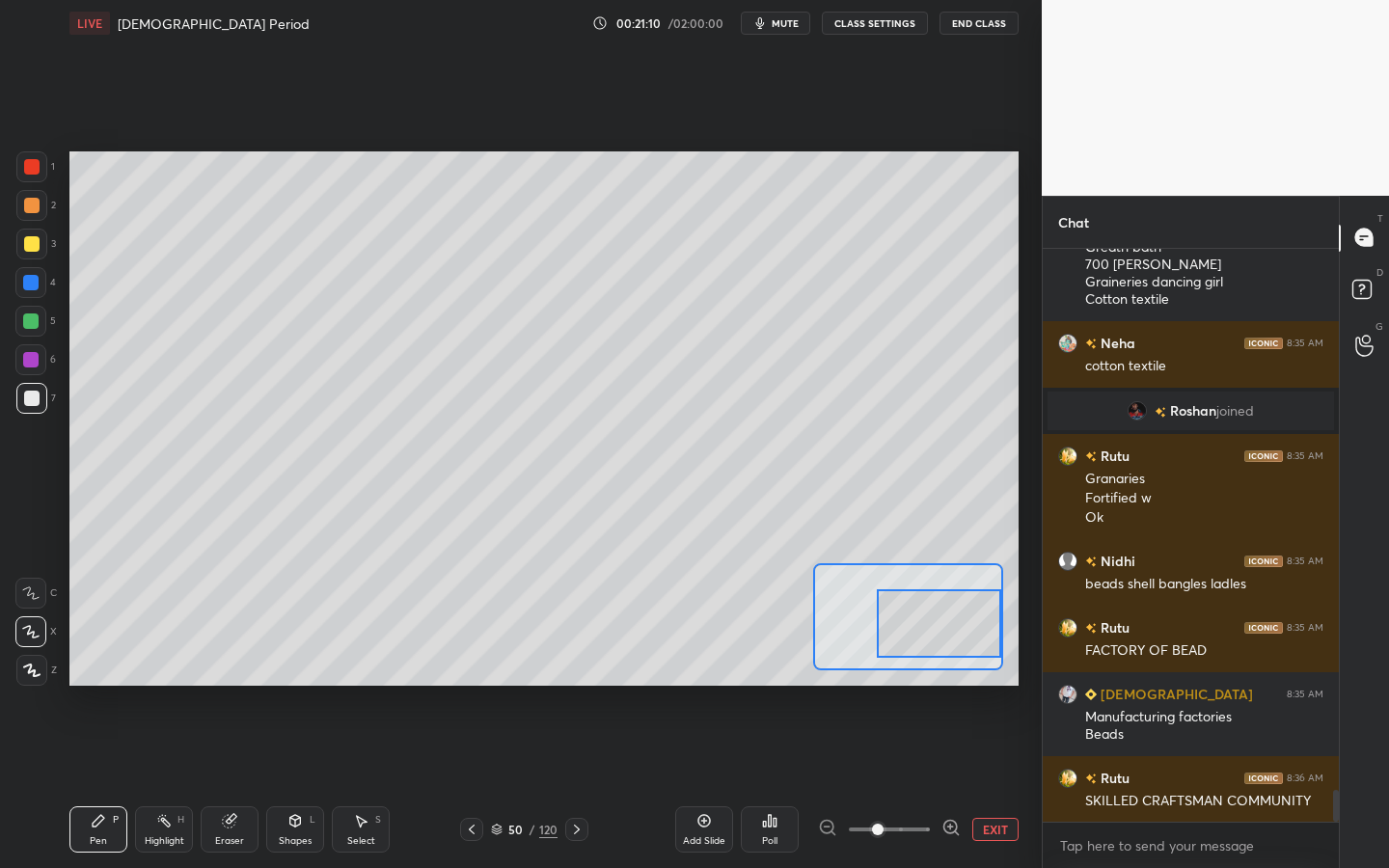
scroll to position [9679, 0]
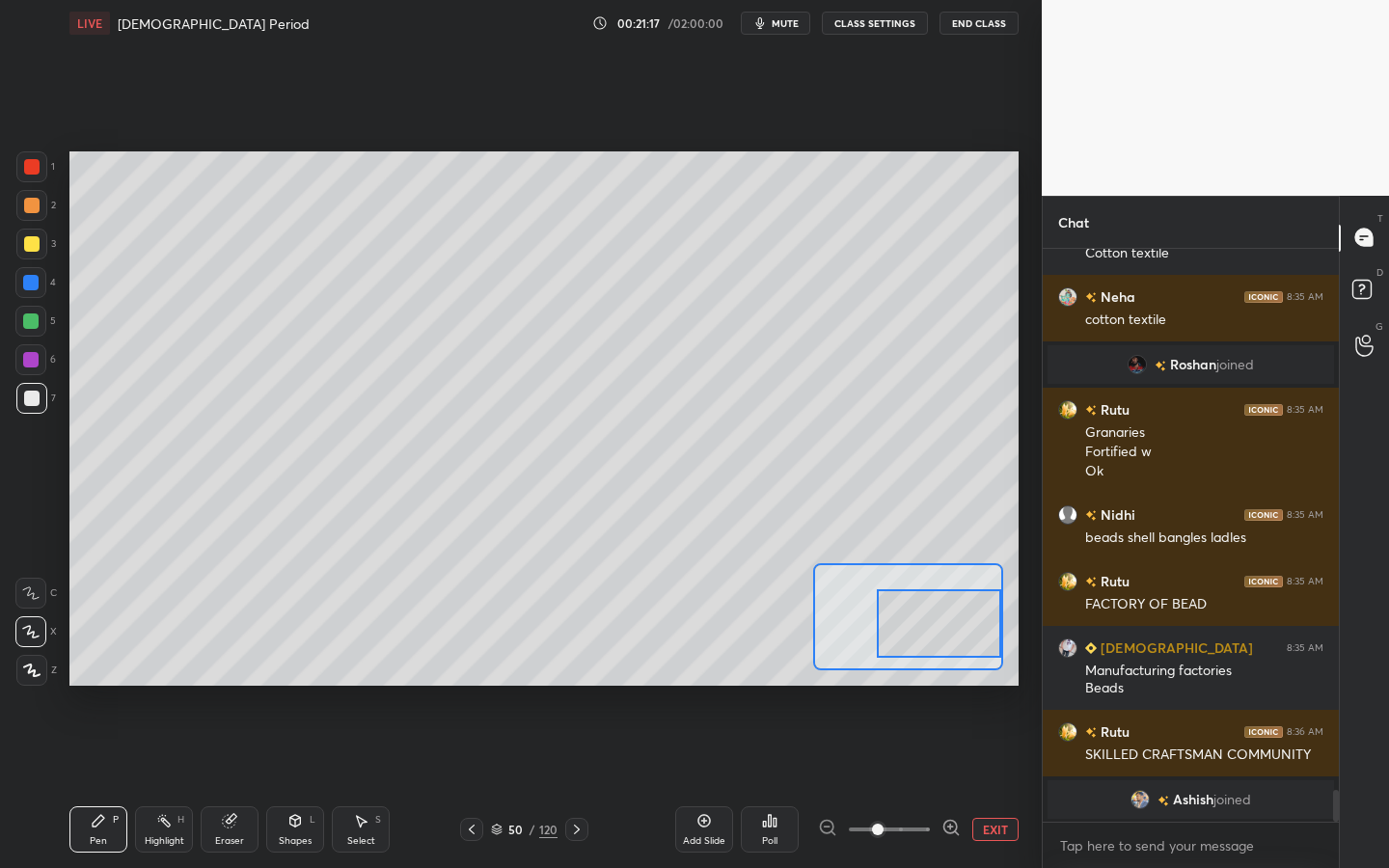
click at [979, 782] on button "EXIT" at bounding box center [995, 829] width 46 height 23
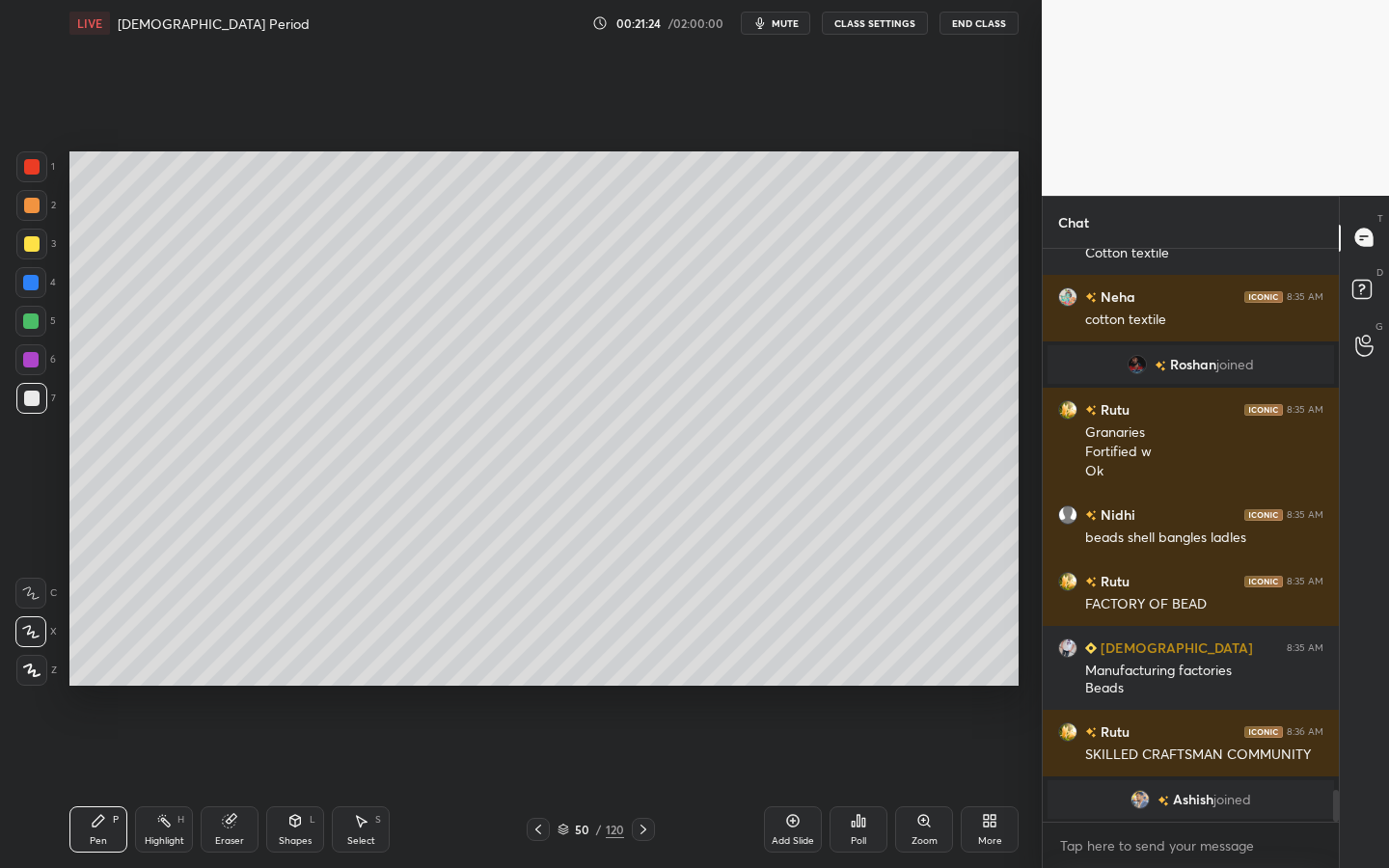
click at [623, 782] on div "120" at bounding box center [615, 830] width 19 height 18
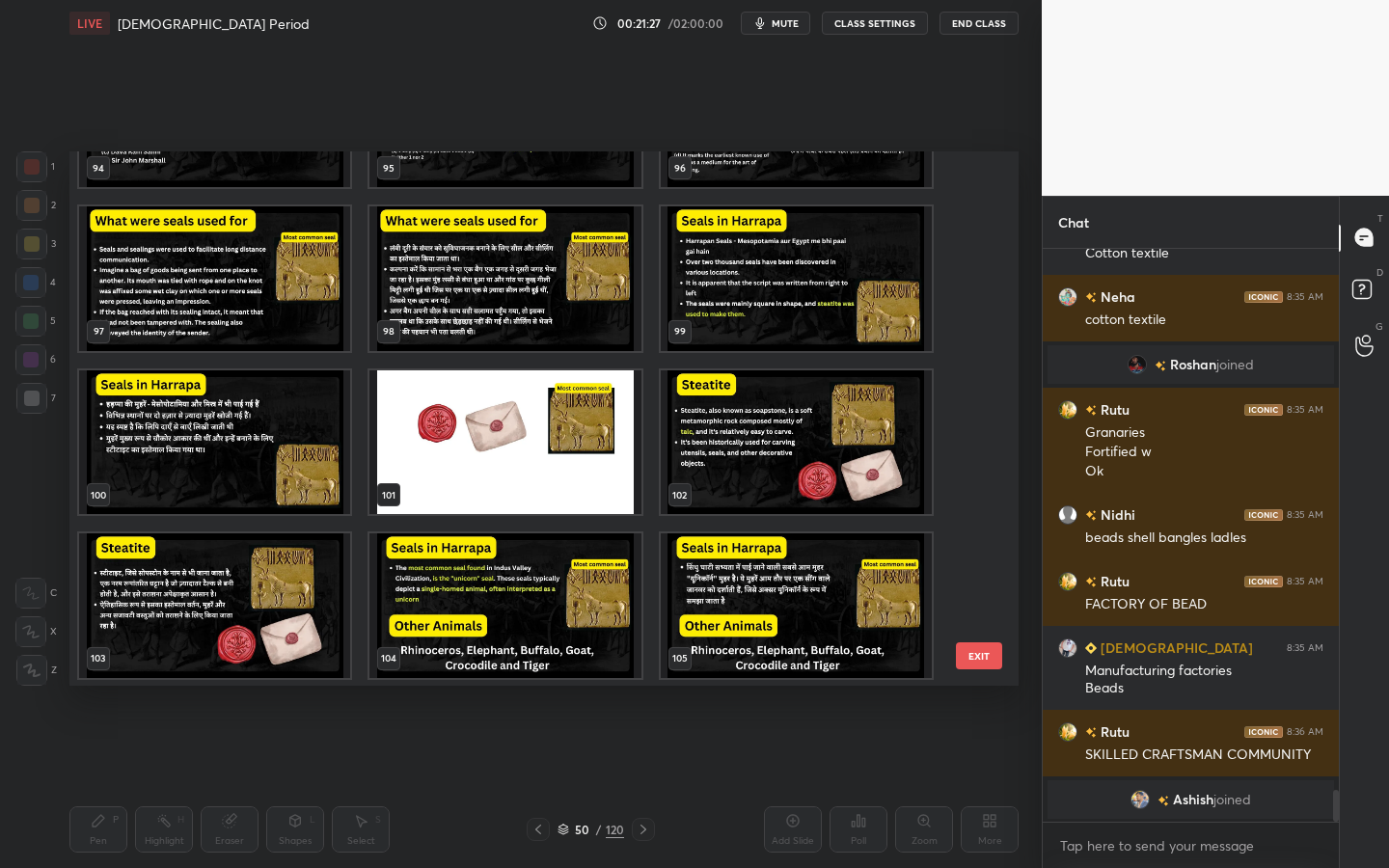
scroll to position [6005, 0]
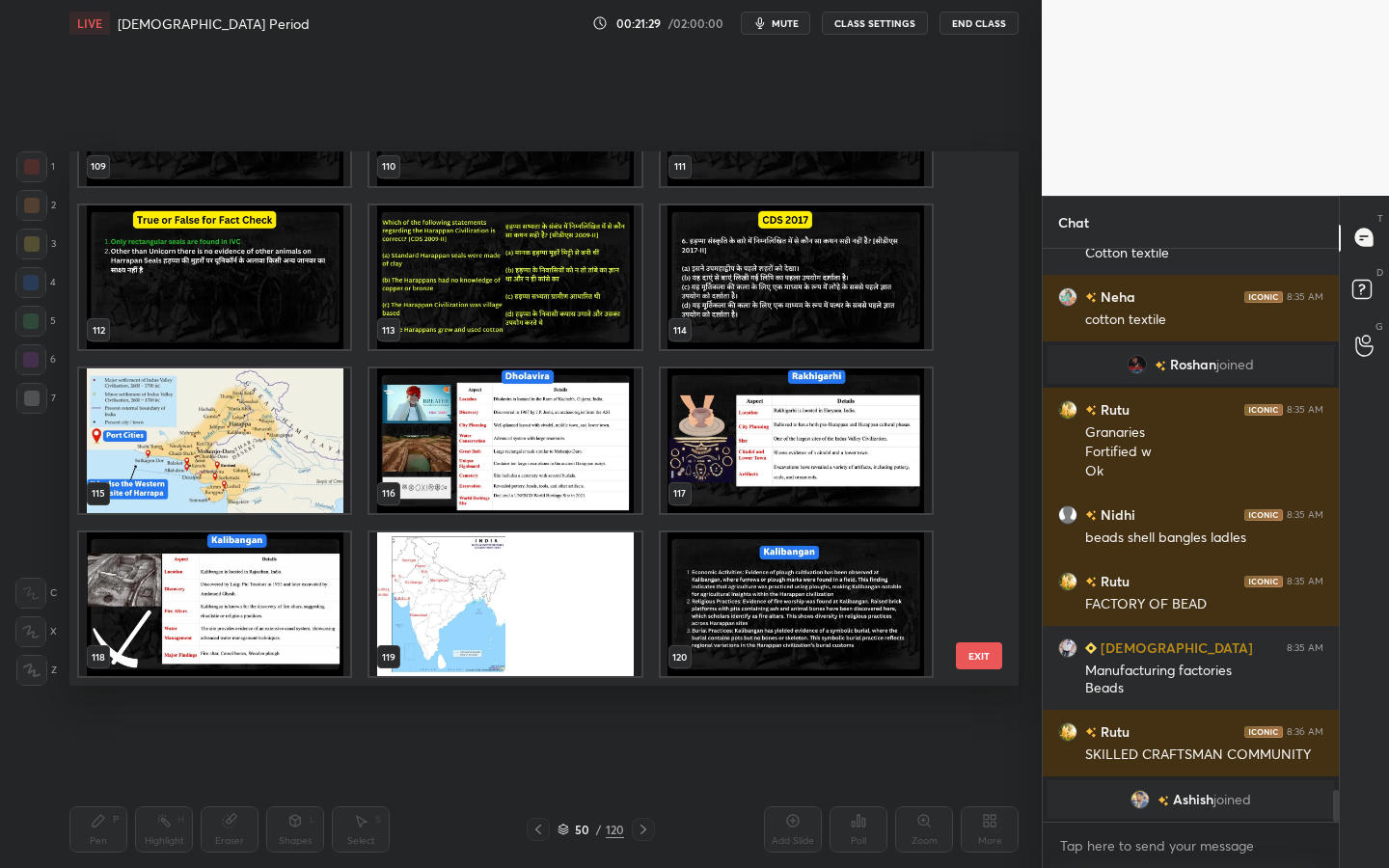
click at [567, 398] on img "grid" at bounding box center [505, 441] width 271 height 145
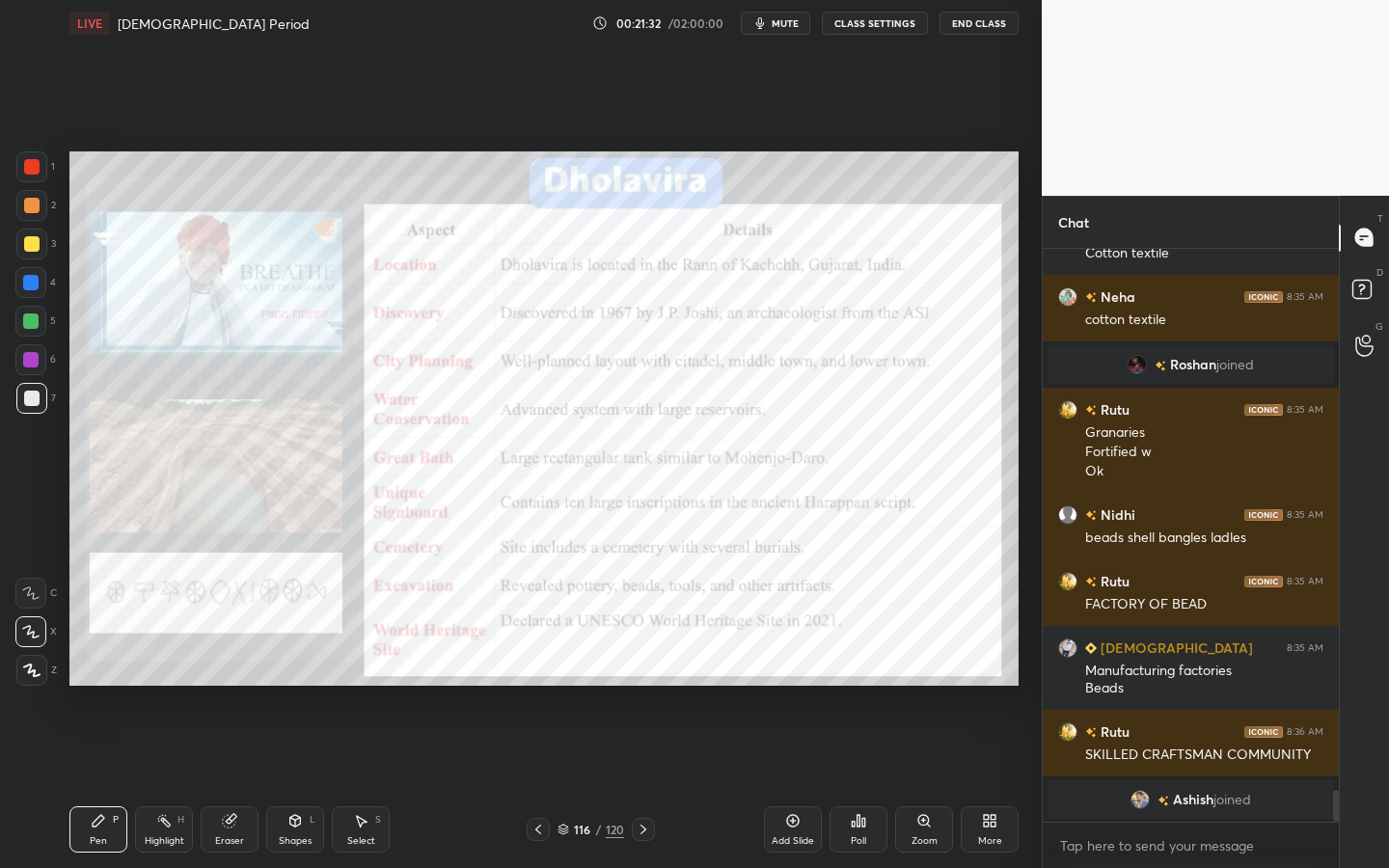
click at [23, 669] on icon at bounding box center [32, 671] width 18 height 14
drag, startPoint x: 35, startPoint y: 157, endPoint x: 45, endPoint y: 174, distance: 19.7
click at [35, 157] on div at bounding box center [32, 167] width 31 height 31
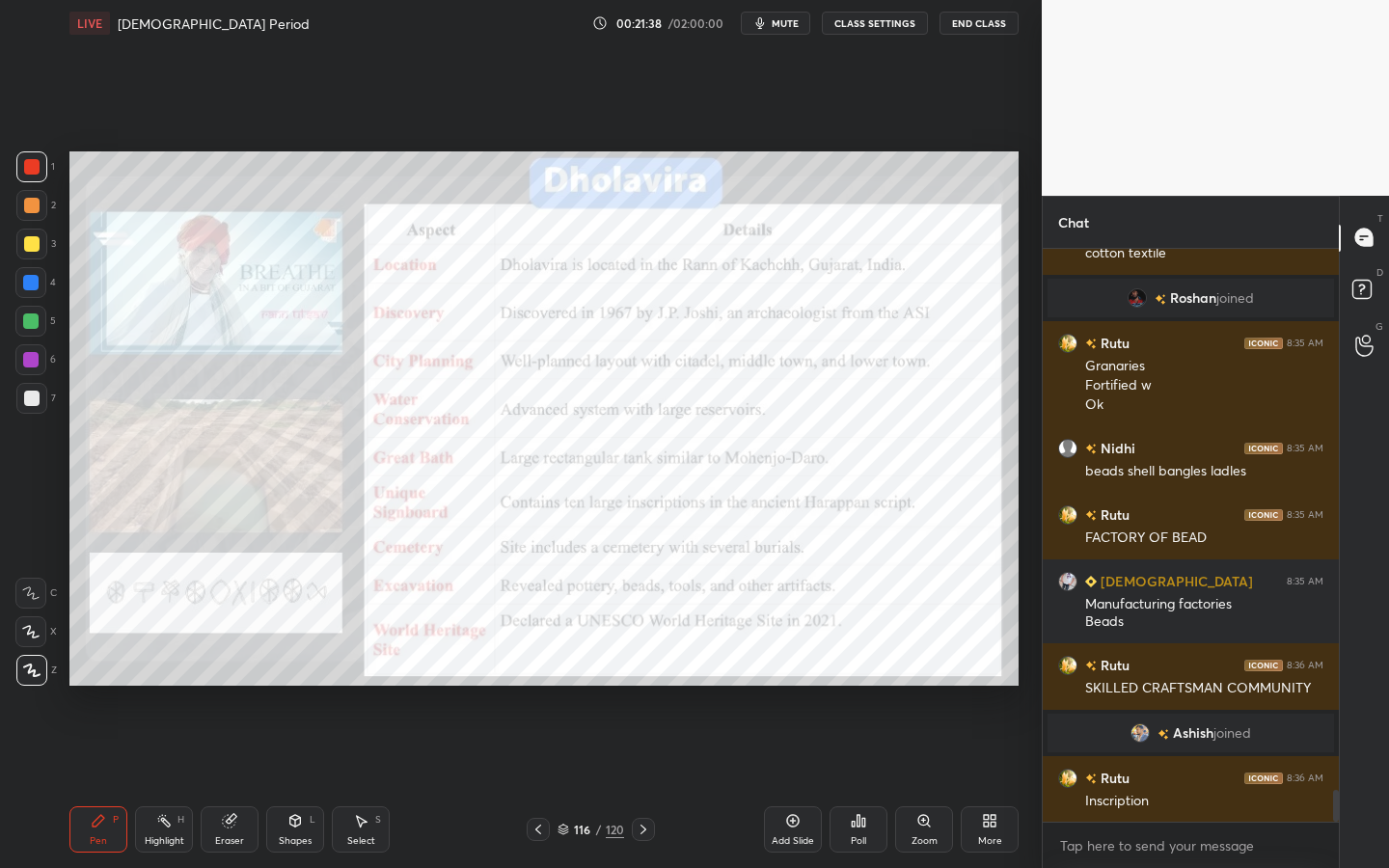
click at [219, 782] on div "Eraser" at bounding box center [229, 829] width 58 height 46
click at [44, 679] on div "Erase all" at bounding box center [31, 670] width 31 height 31
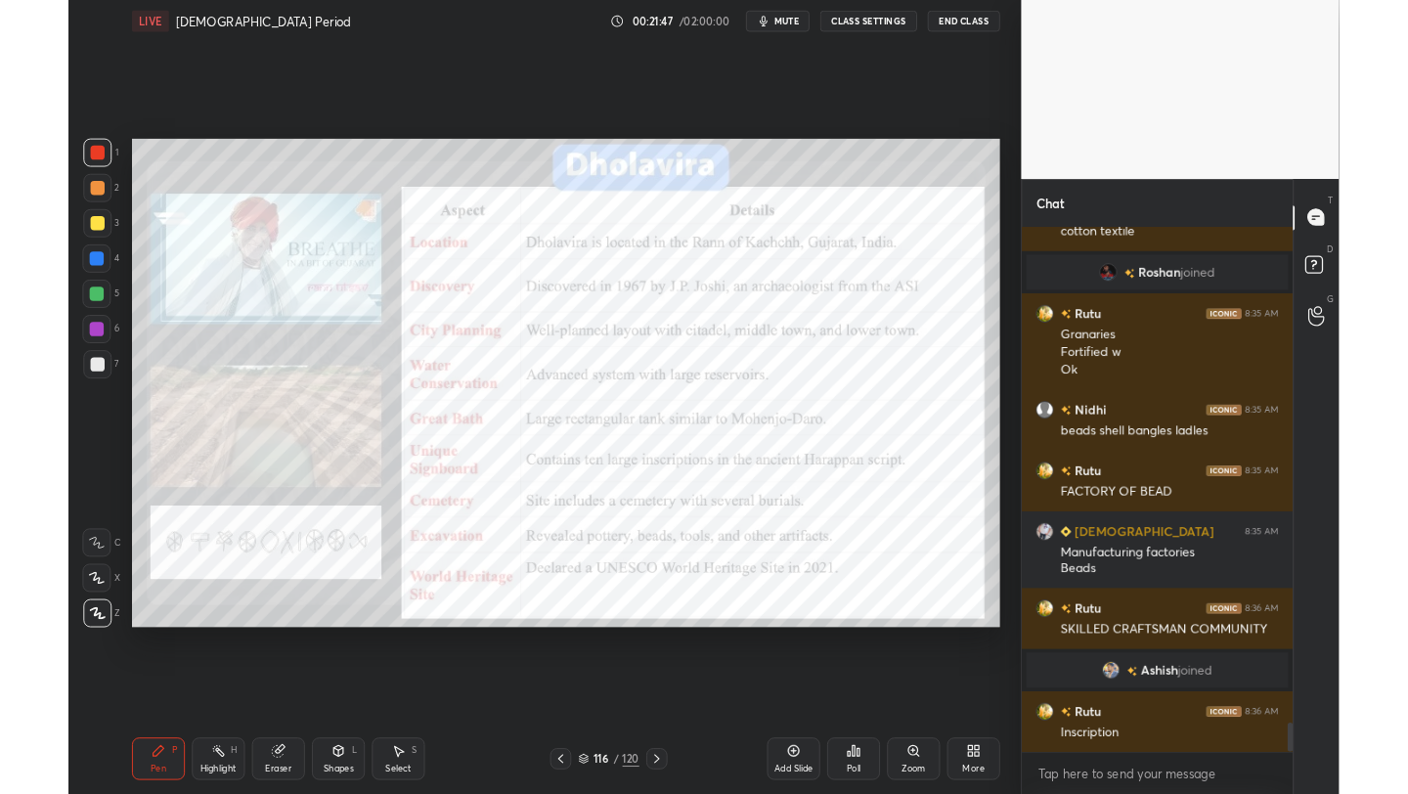
scroll to position [9894, 0]
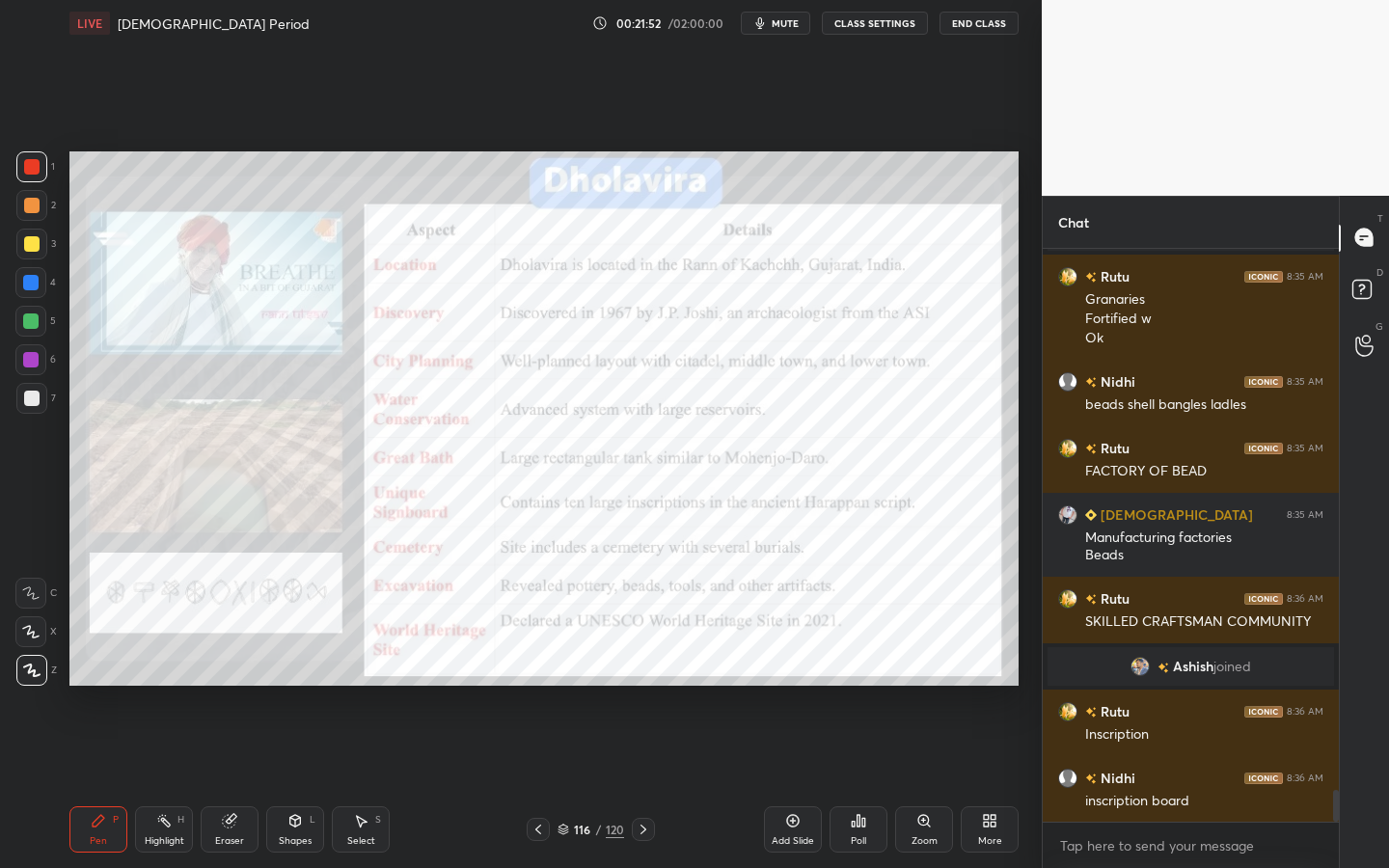
click at [809, 782] on div "Add Slide" at bounding box center [792, 829] width 58 height 46
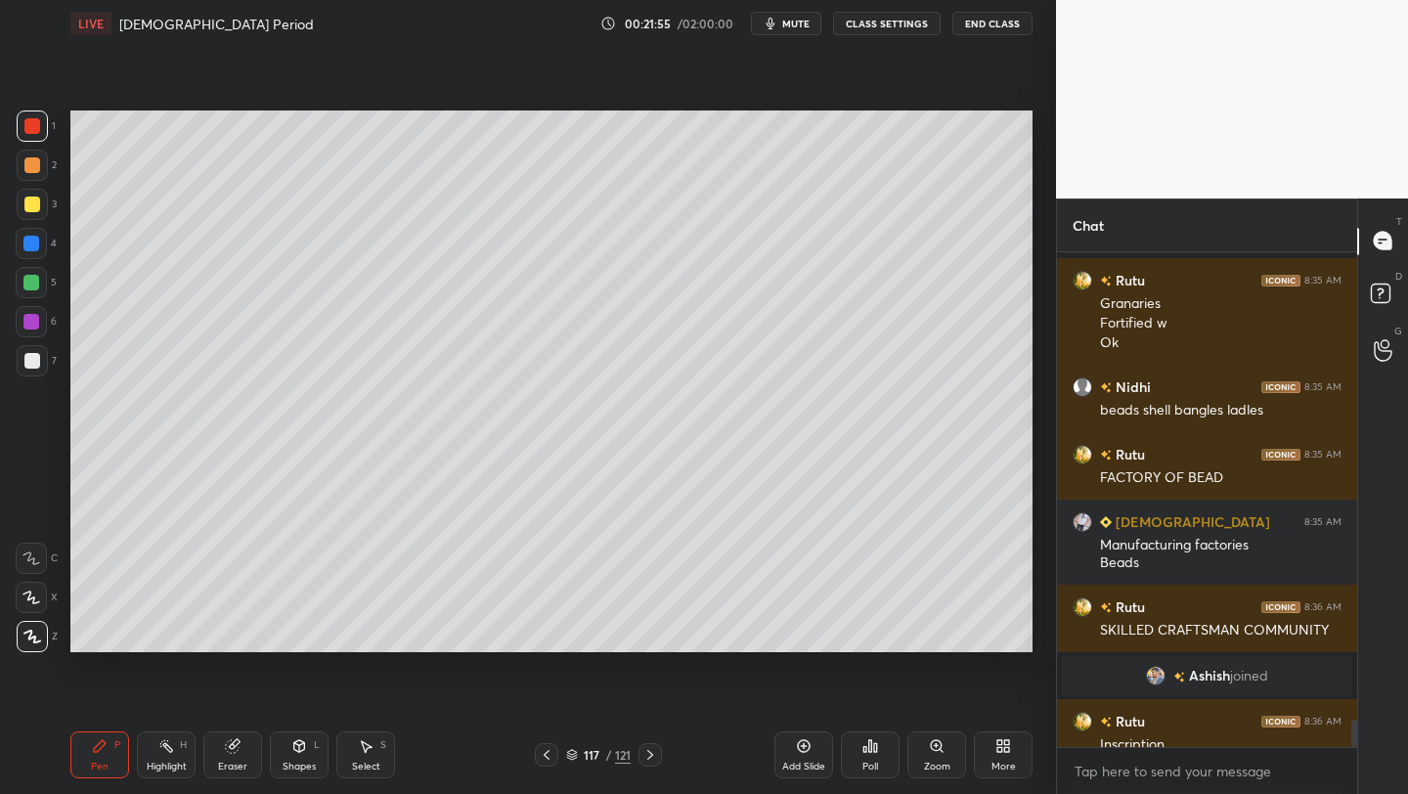
scroll to position [97112, 96803]
click at [995, 767] on div "More" at bounding box center [1003, 767] width 24 height 10
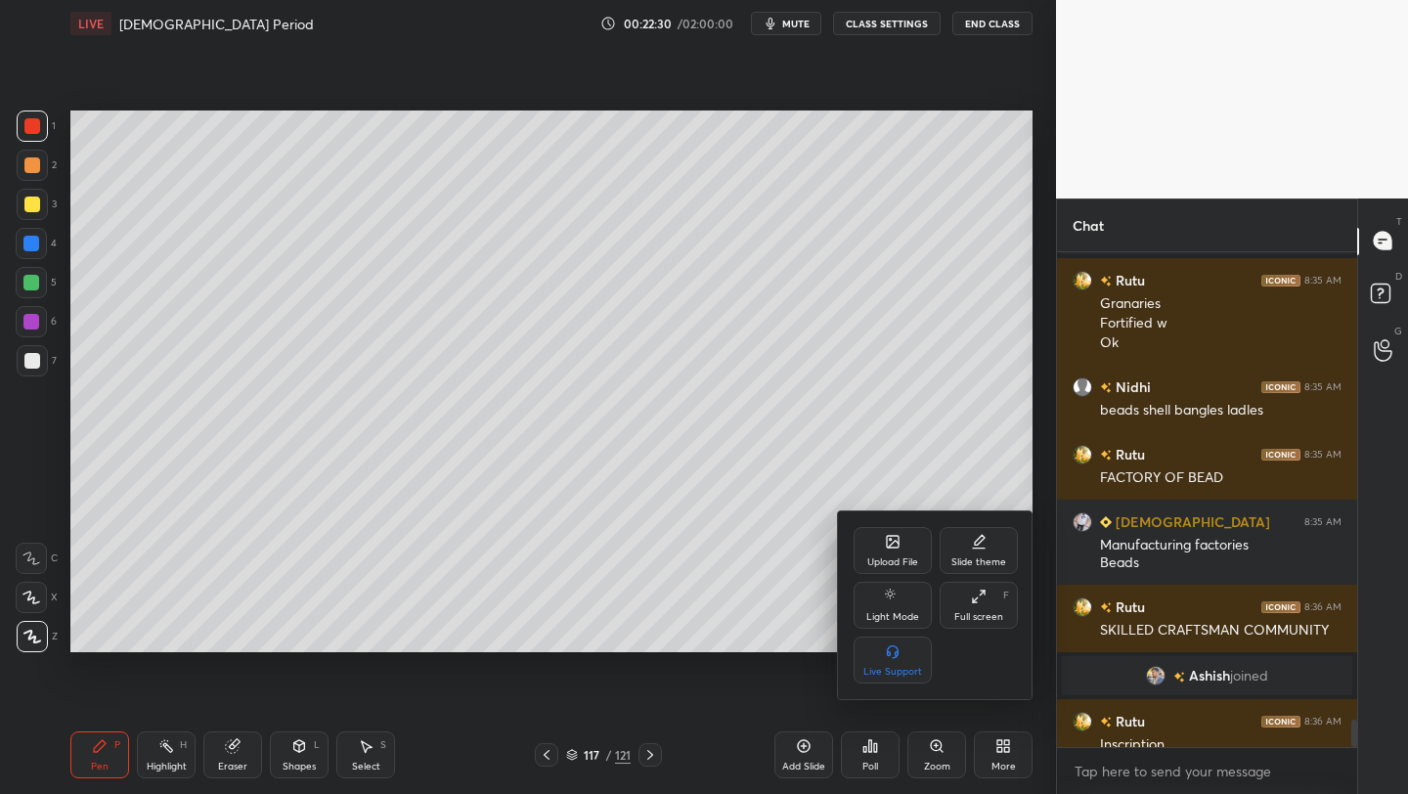
click at [870, 541] on div "Upload File" at bounding box center [893, 550] width 78 height 47
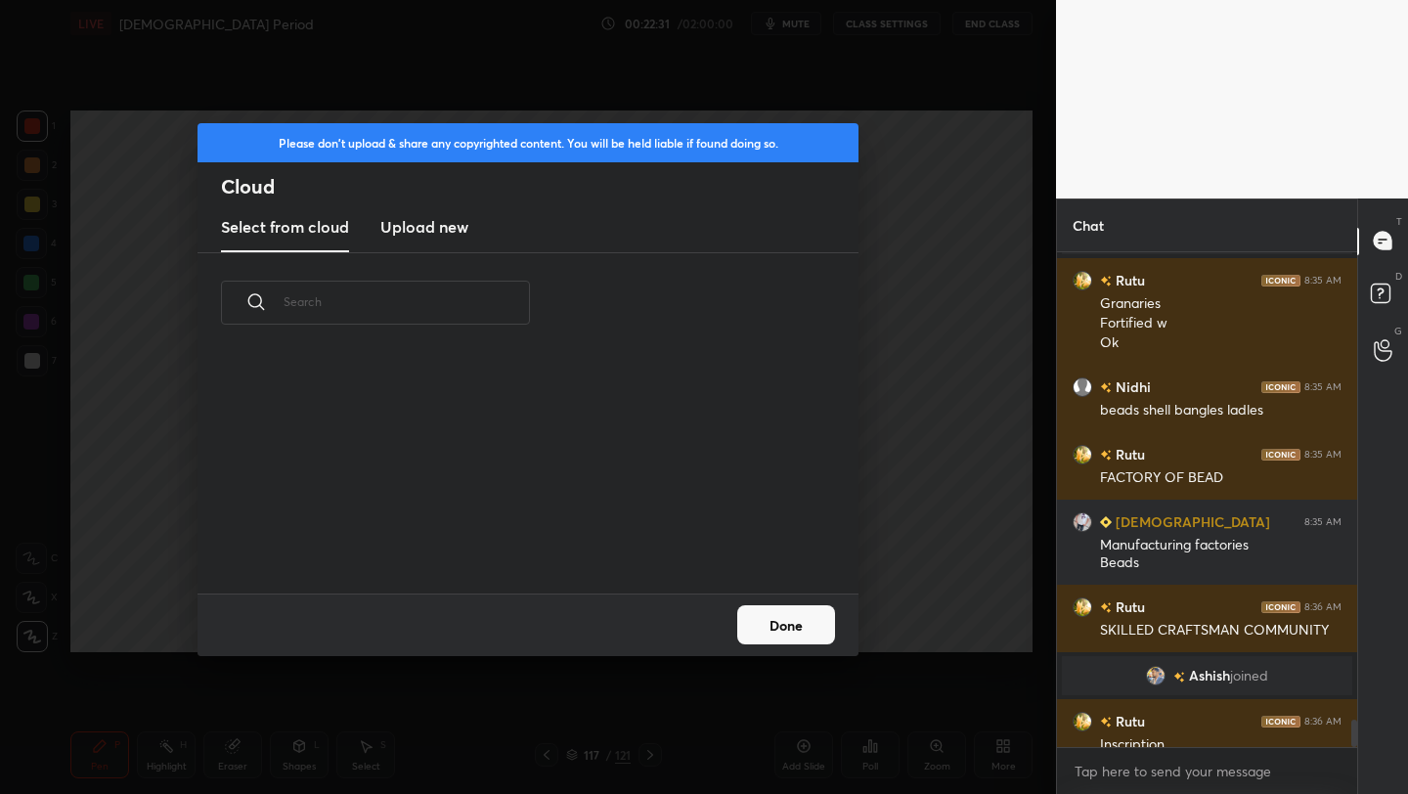
scroll to position [241, 628]
click at [443, 237] on h3 "Upload new" at bounding box center [424, 226] width 88 height 23
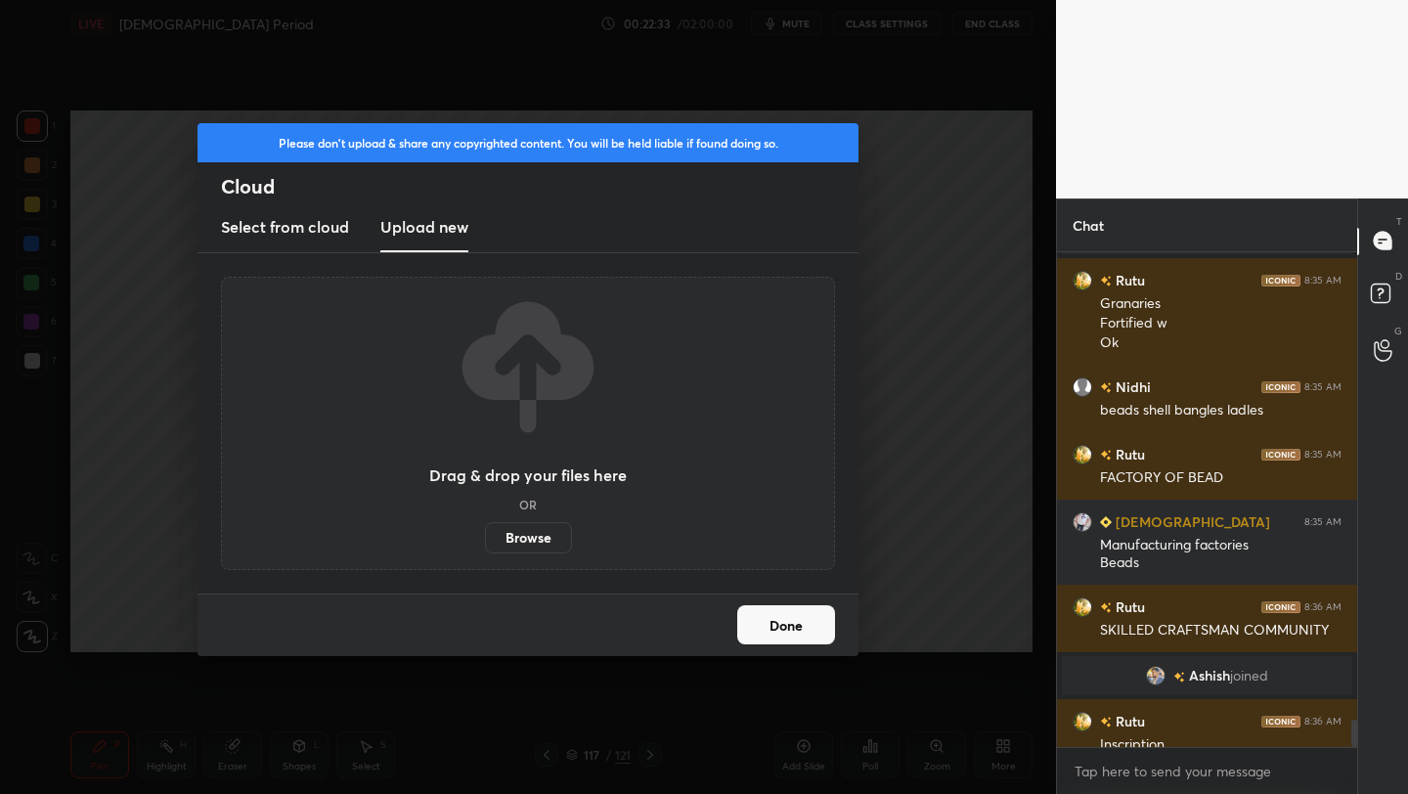
click at [529, 542] on label "Browse" at bounding box center [528, 537] width 87 height 31
click at [485, 542] on input "Browse" at bounding box center [485, 537] width 0 height 31
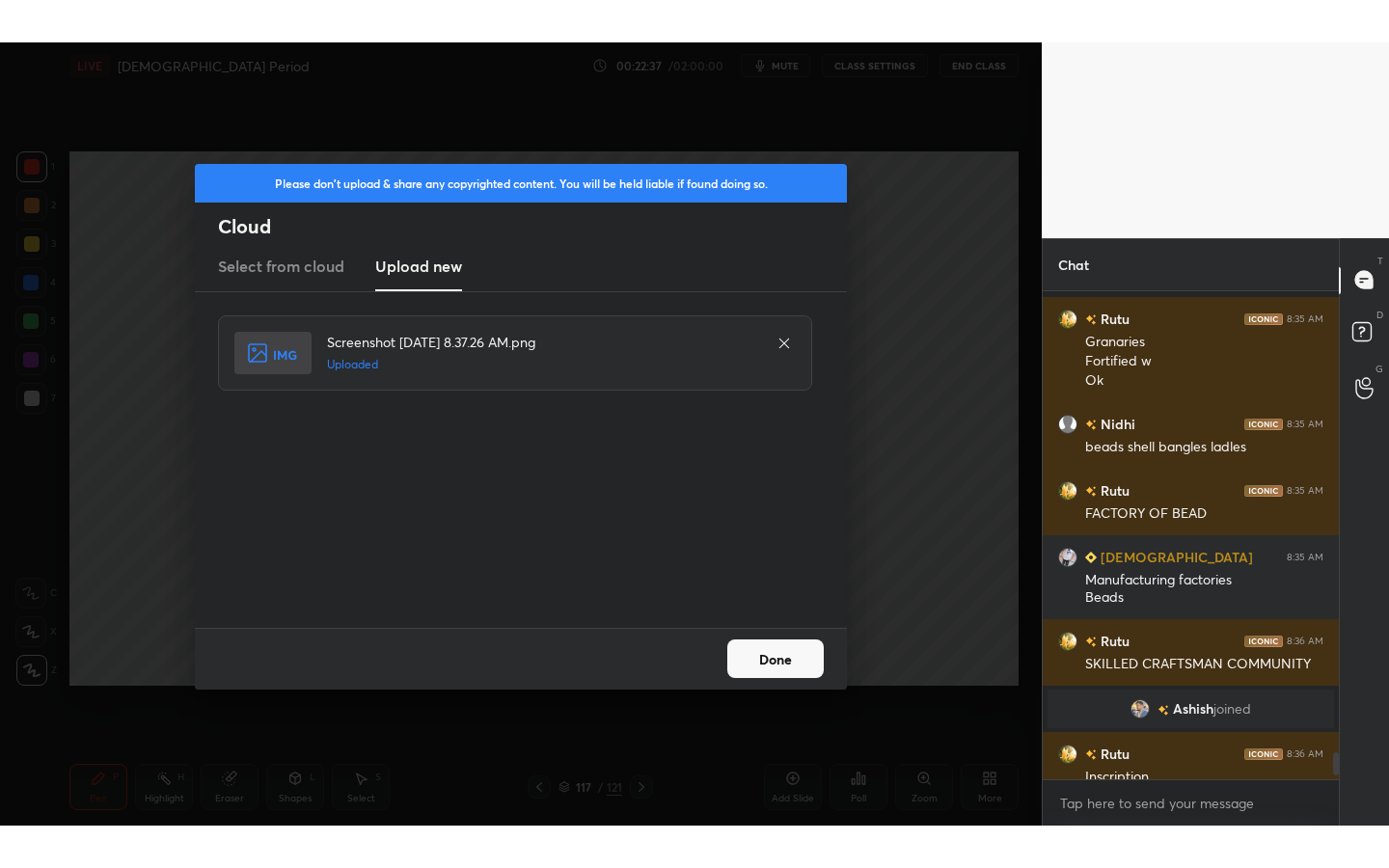
scroll to position [9911, 0]
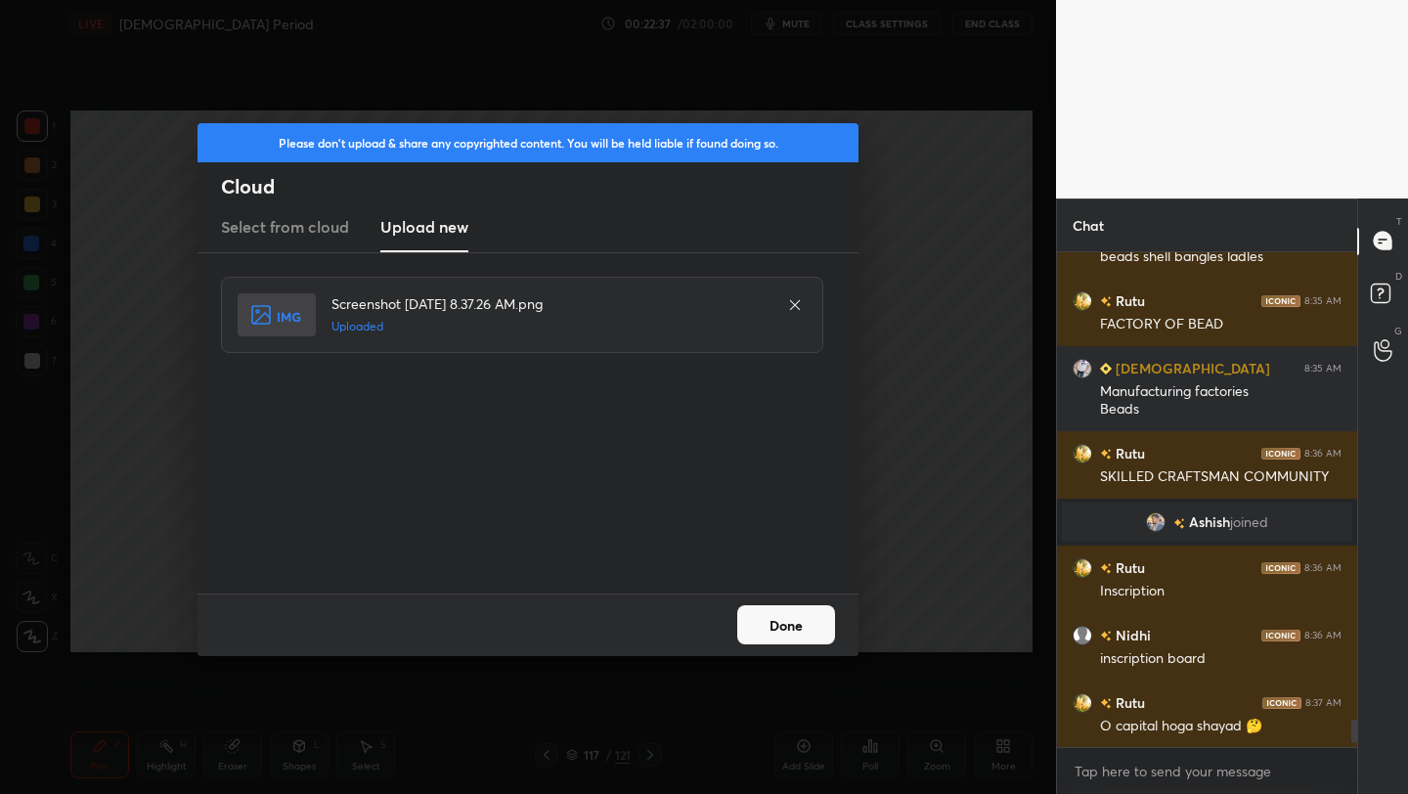
click at [814, 630] on button "Done" at bounding box center [786, 624] width 98 height 39
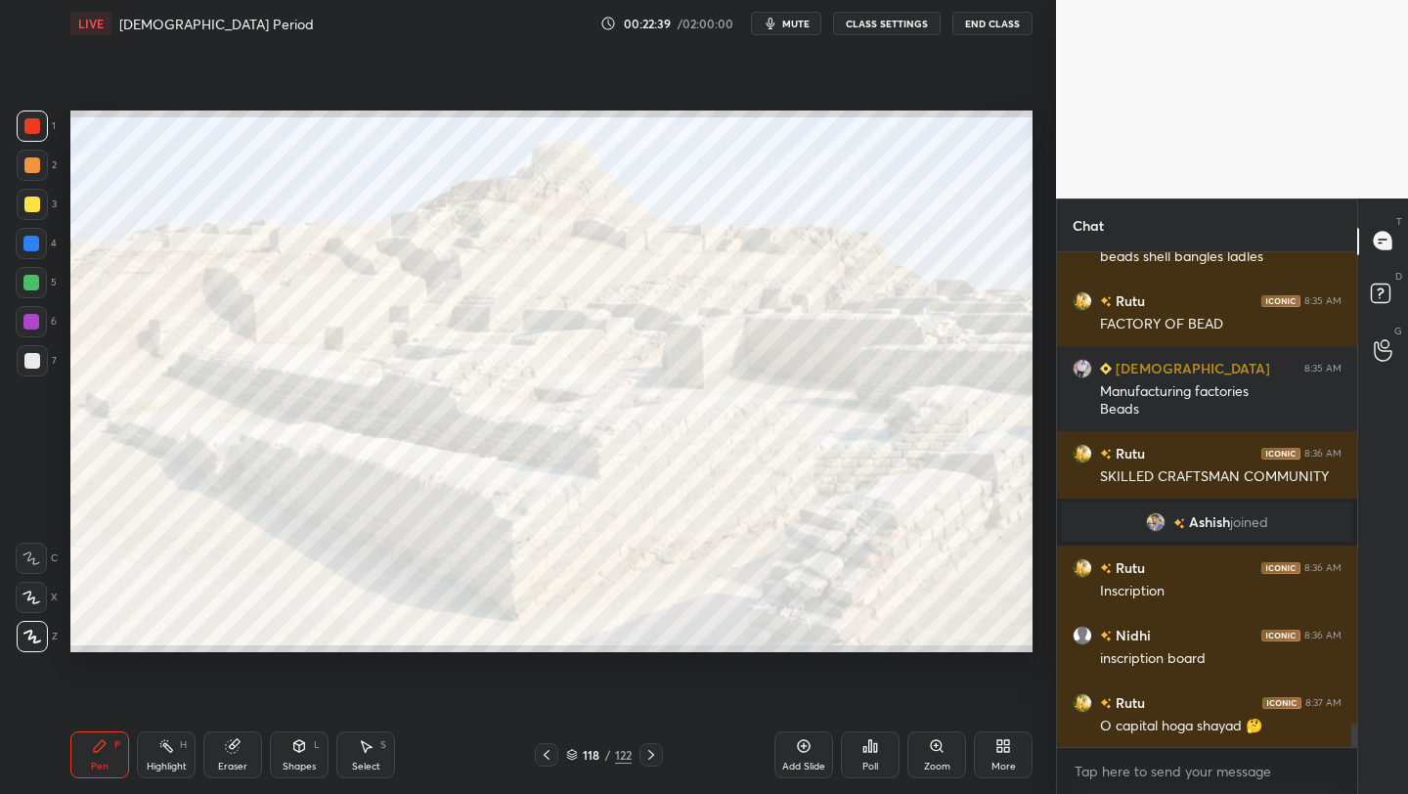
click at [1003, 769] on div "More" at bounding box center [1003, 767] width 24 height 10
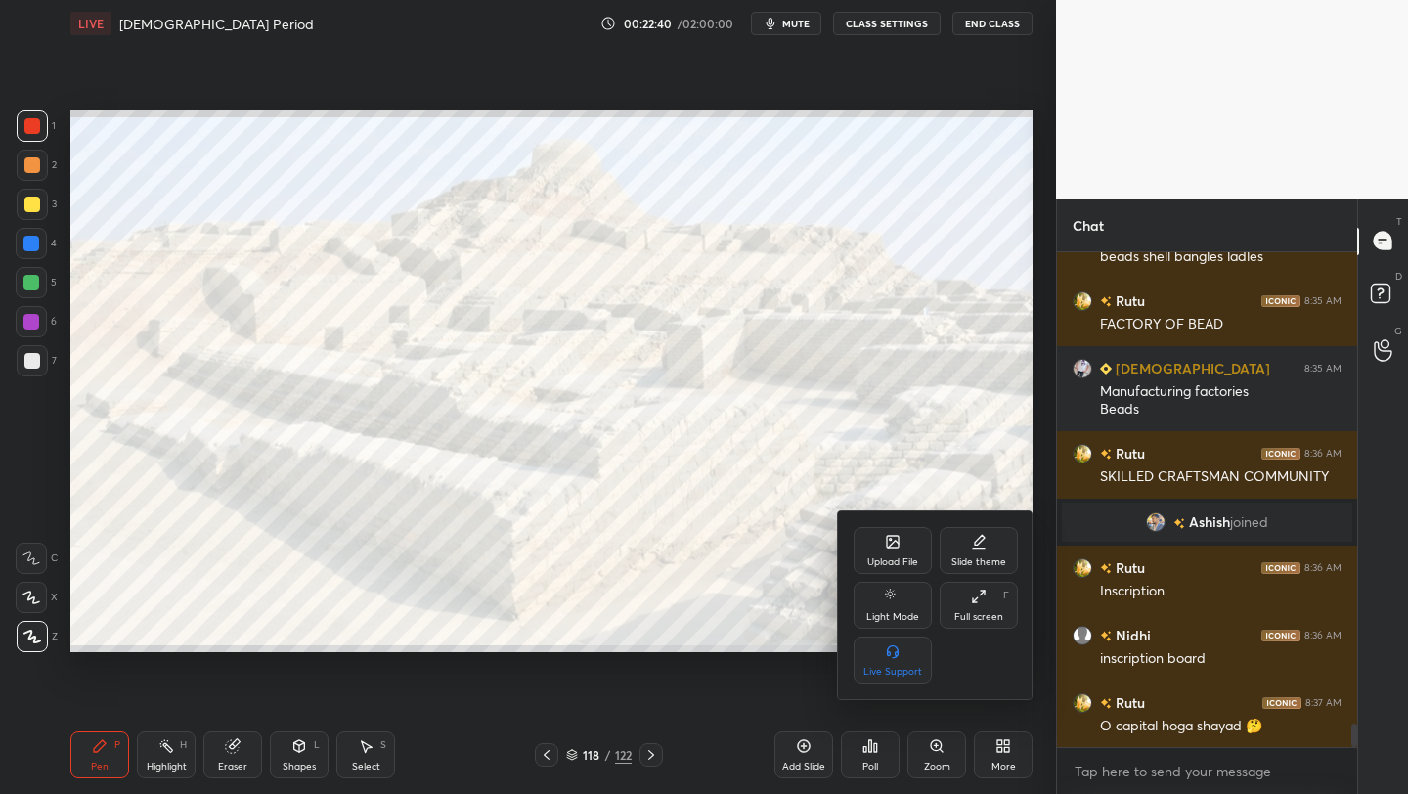
click at [988, 614] on div "Full screen" at bounding box center [978, 617] width 49 height 10
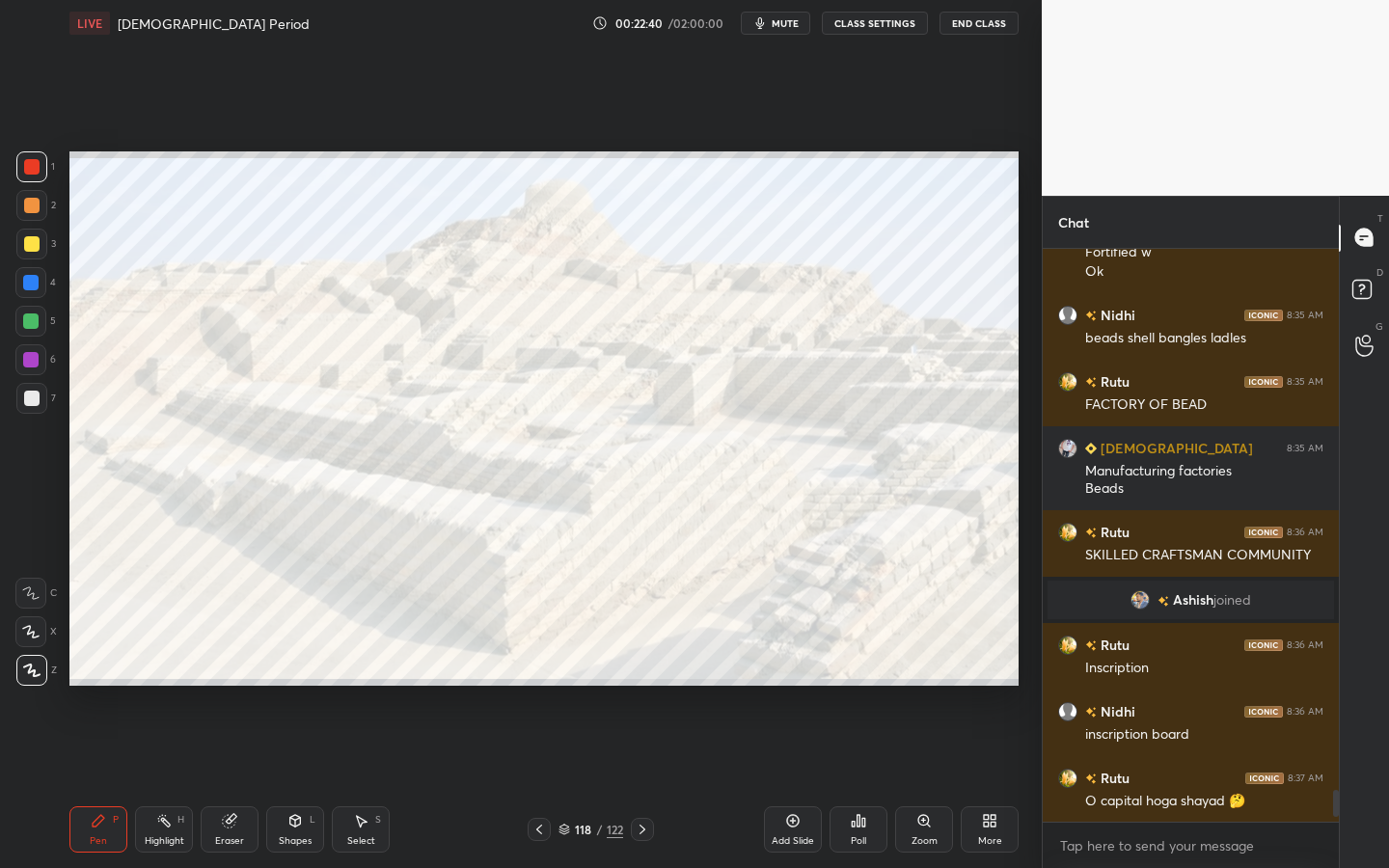
scroll to position [9826, 0]
drag, startPoint x: 968, startPoint y: 710, endPoint x: 955, endPoint y: 705, distance: 13.9
click at [965, 721] on div "Setting up your live class Poll for secs No correct answer Start poll" at bounding box center [545, 418] width 965 height 745
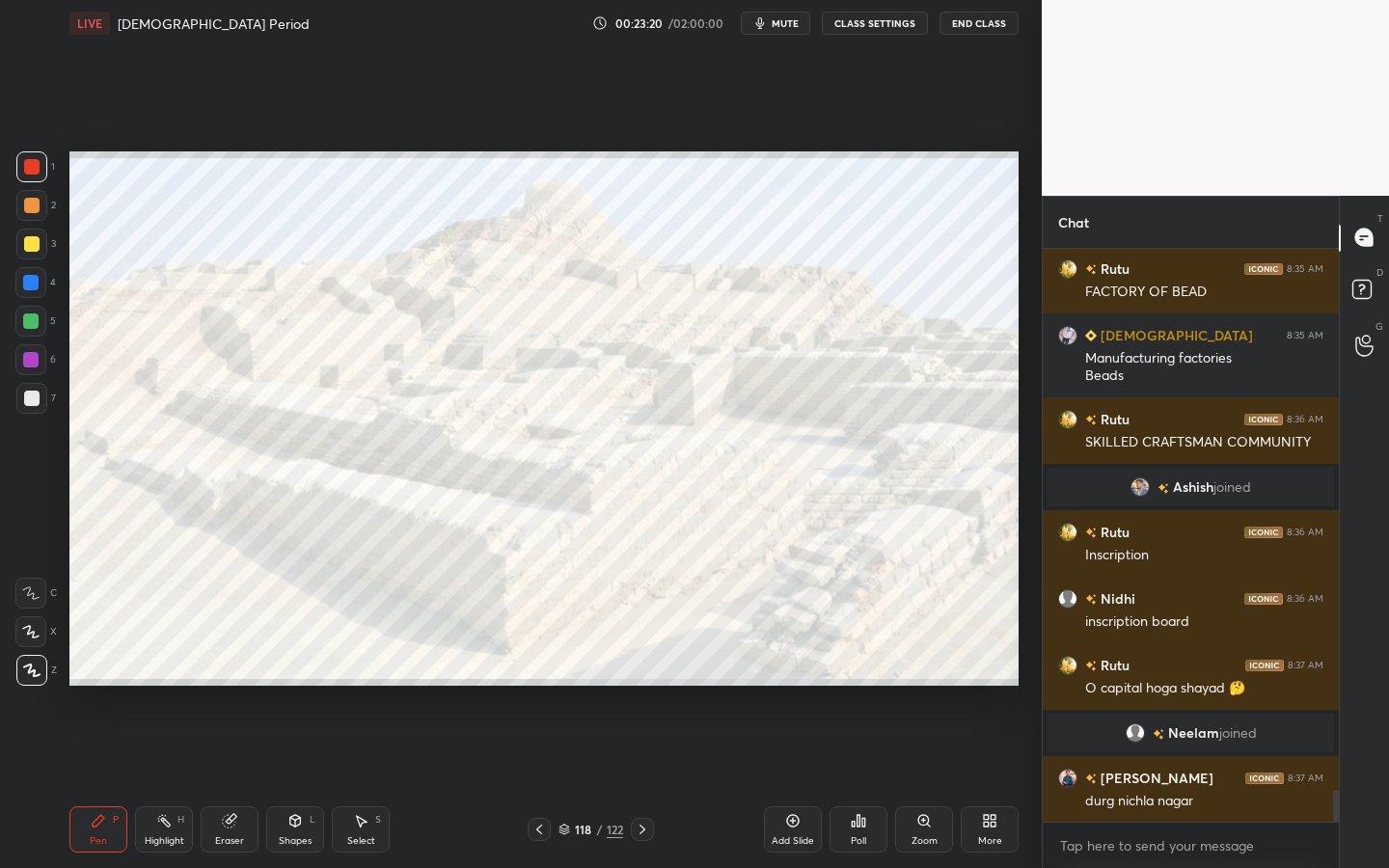
scroll to position [9917, 0]
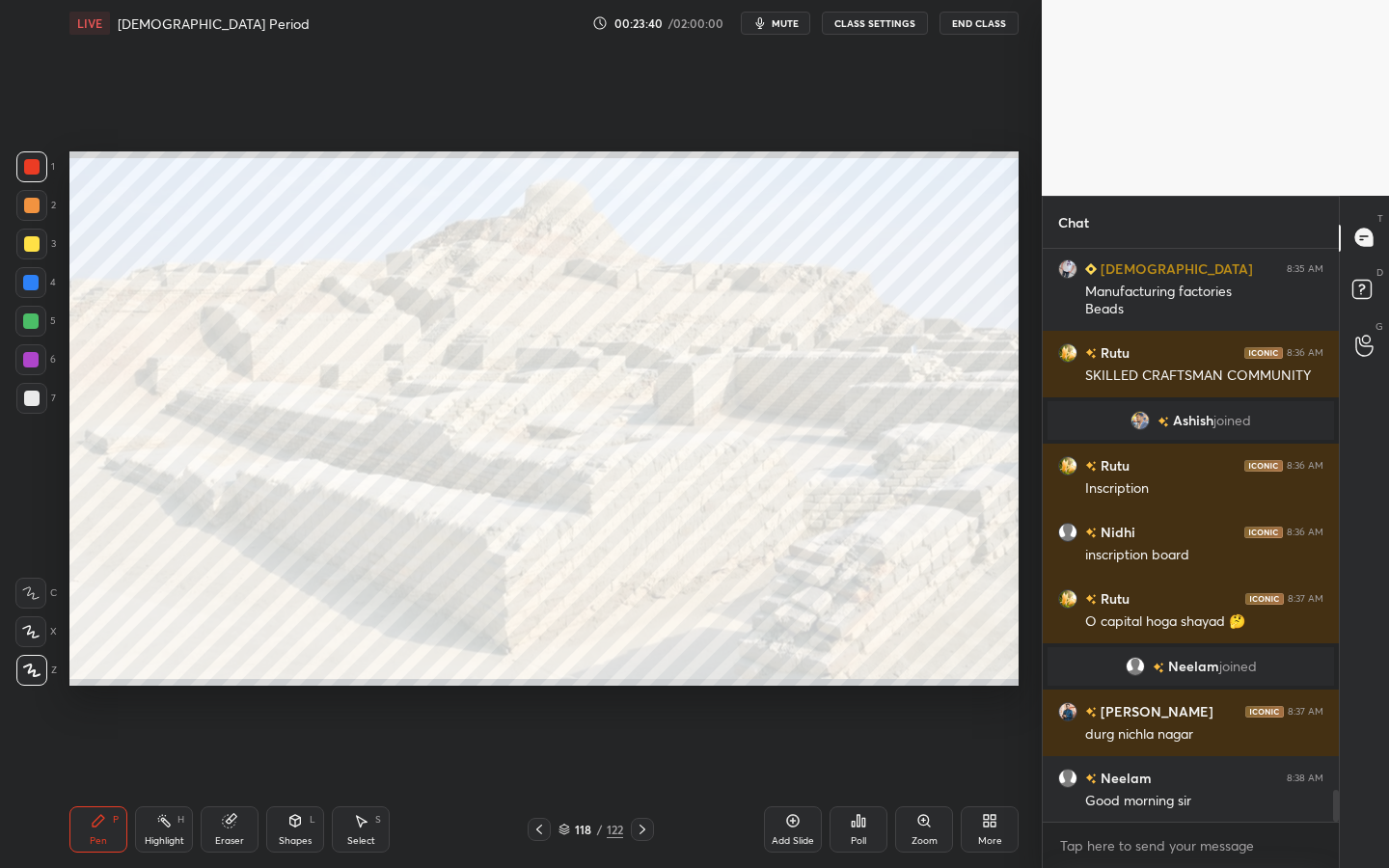
click at [229, 782] on icon at bounding box center [229, 821] width 13 height 13
click at [24, 669] on span "Erase all" at bounding box center [31, 671] width 29 height 14
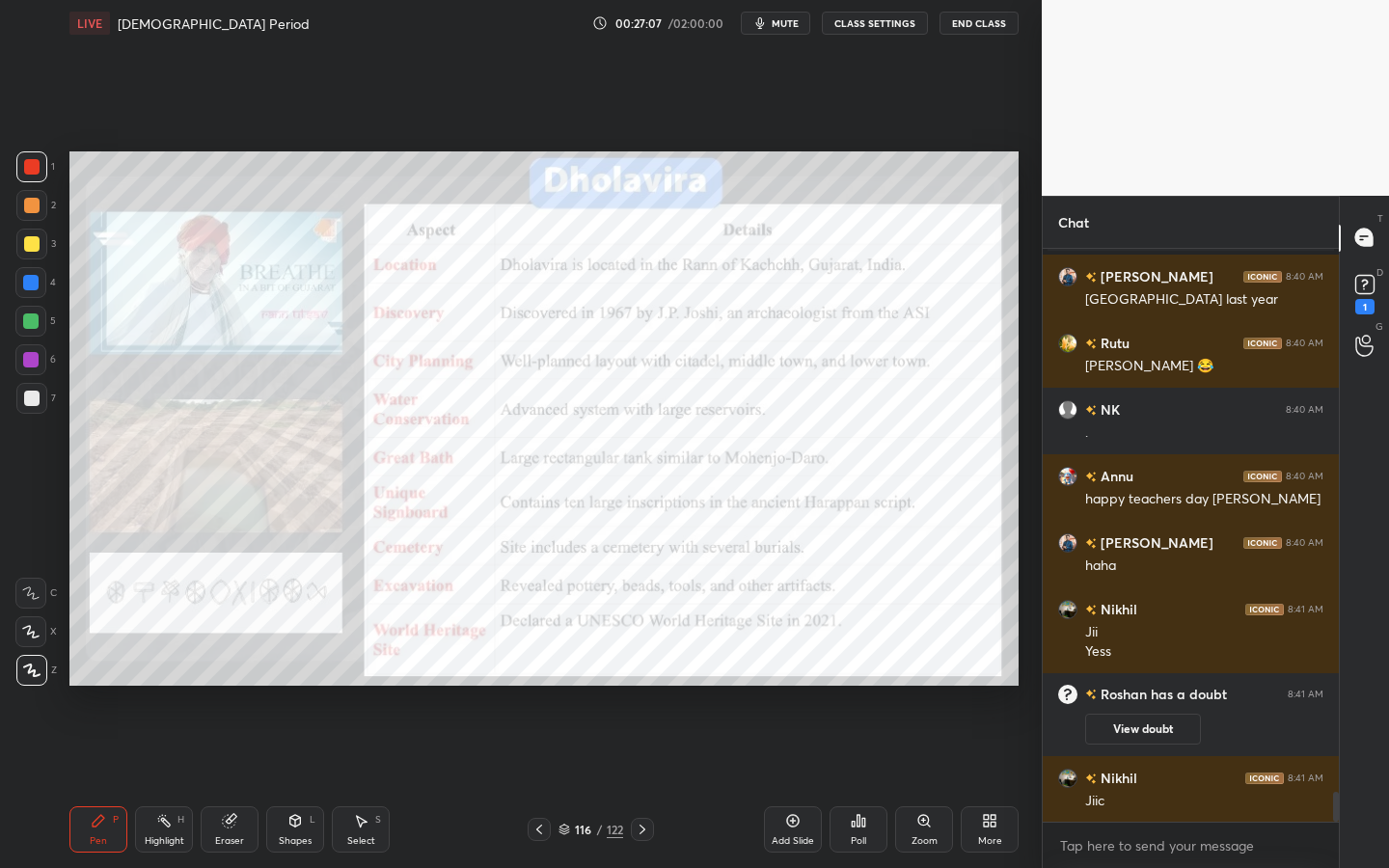
scroll to position [10526, 0]
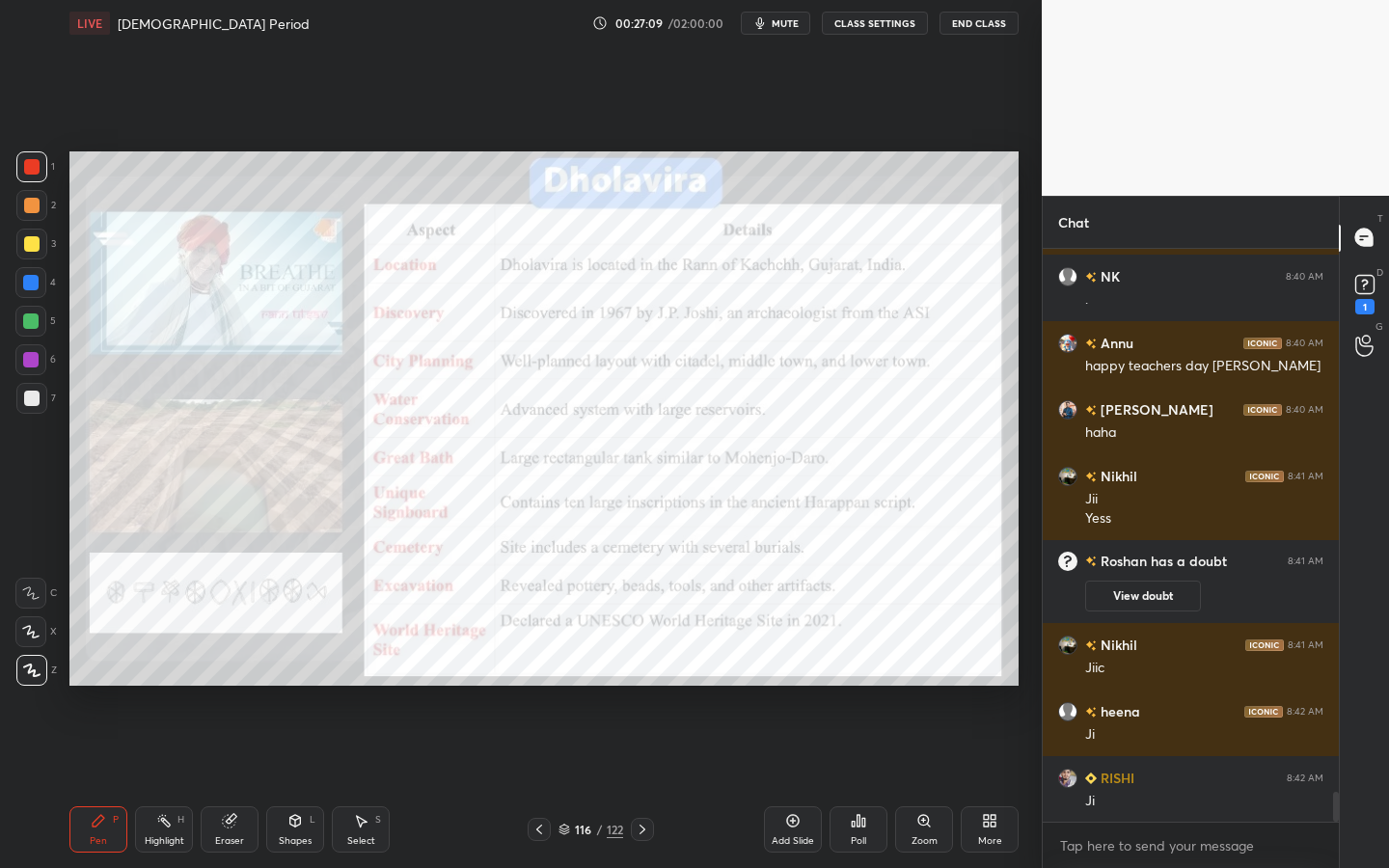
click at [241, 782] on div "Eraser" at bounding box center [229, 829] width 58 height 46
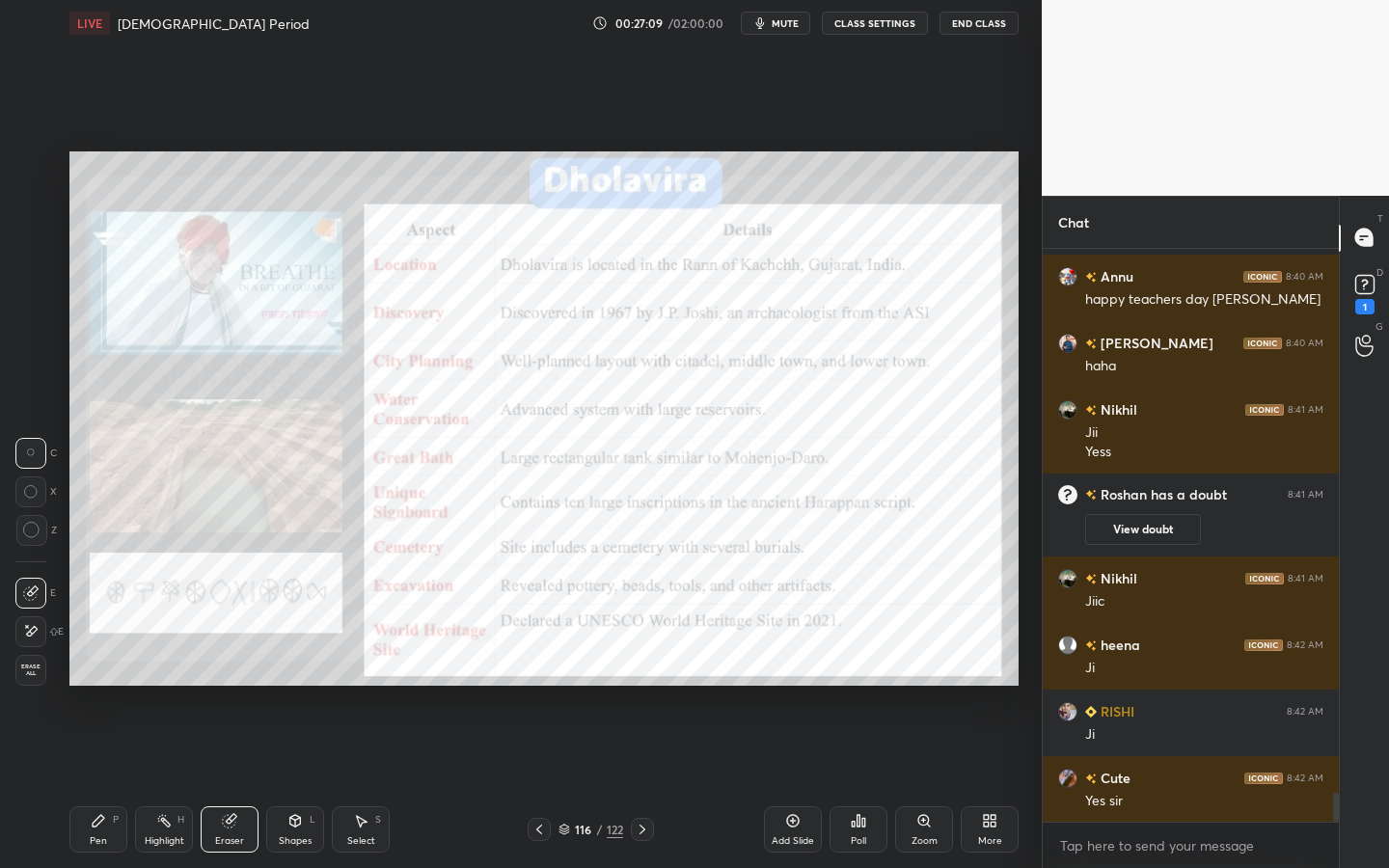
click at [40, 672] on span "Erase all" at bounding box center [31, 671] width 29 height 14
click at [913, 782] on div "Zoom" at bounding box center [923, 829] width 58 height 46
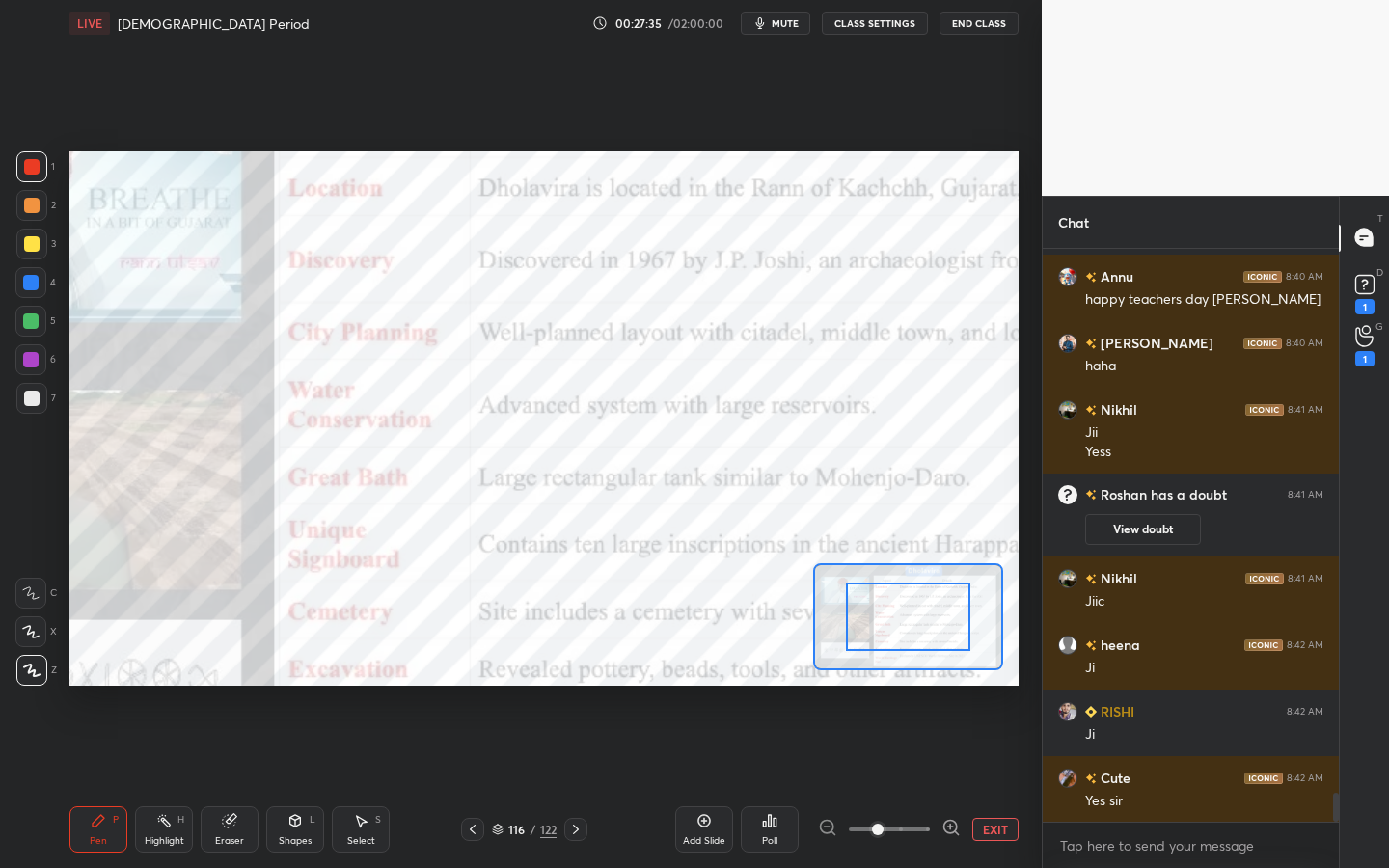
click at [911, 782] on span at bounding box center [889, 829] width 81 height 29
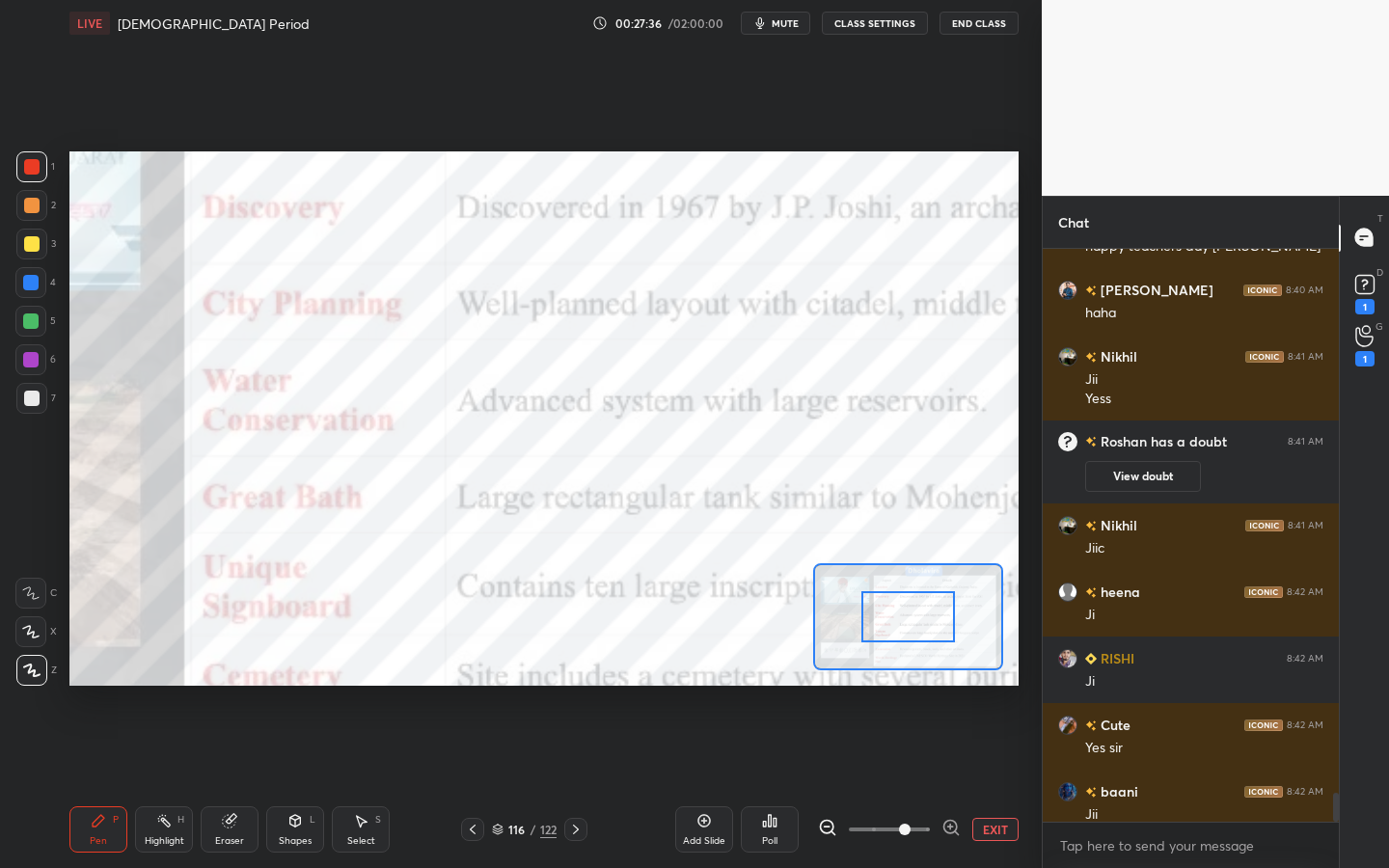
scroll to position [10672, 0]
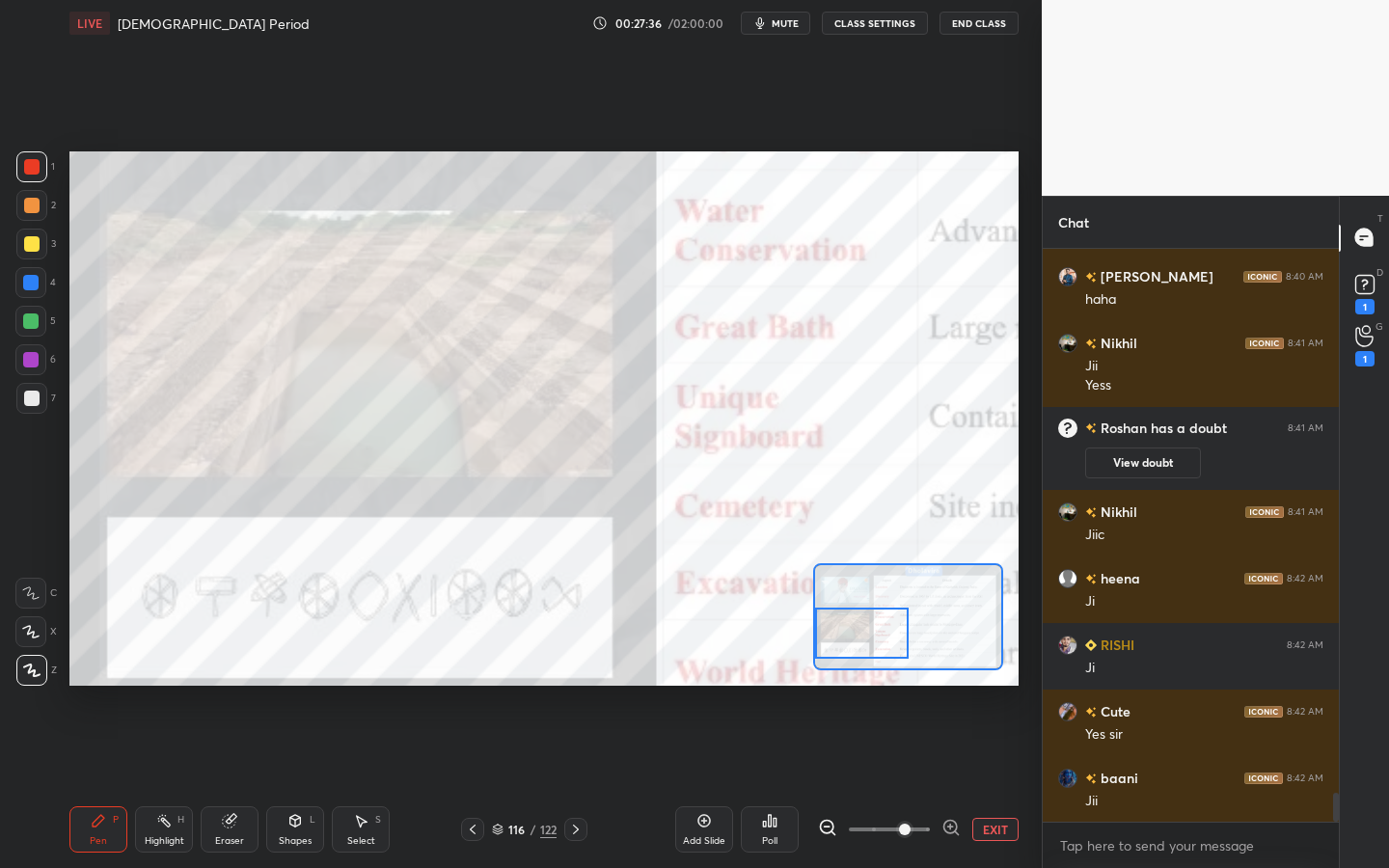
click at [828, 646] on div at bounding box center [861, 633] width 93 height 51
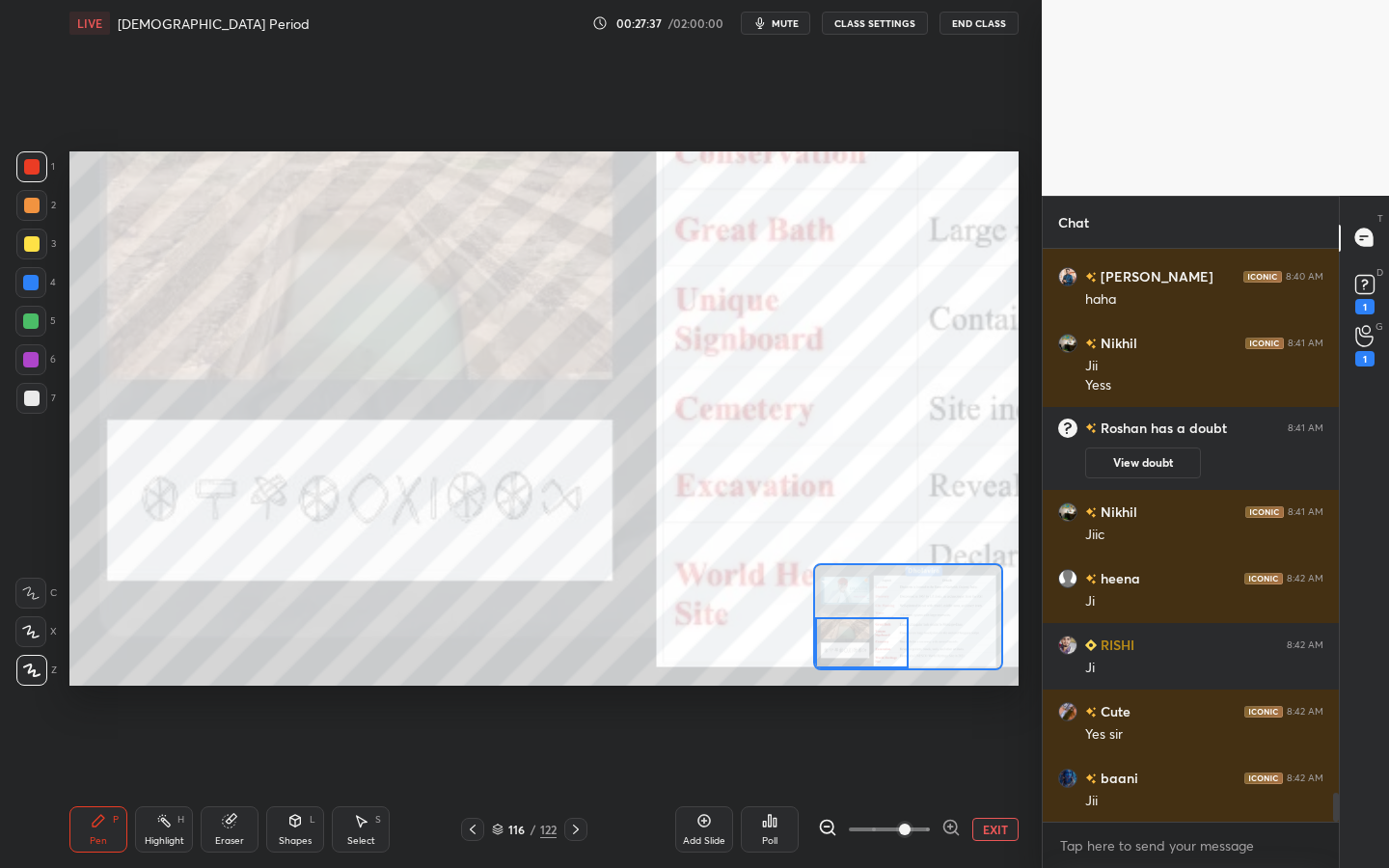
drag, startPoint x: 840, startPoint y: 645, endPoint x: 825, endPoint y: 654, distance: 17.5
click at [824, 655] on div at bounding box center [861, 643] width 93 height 51
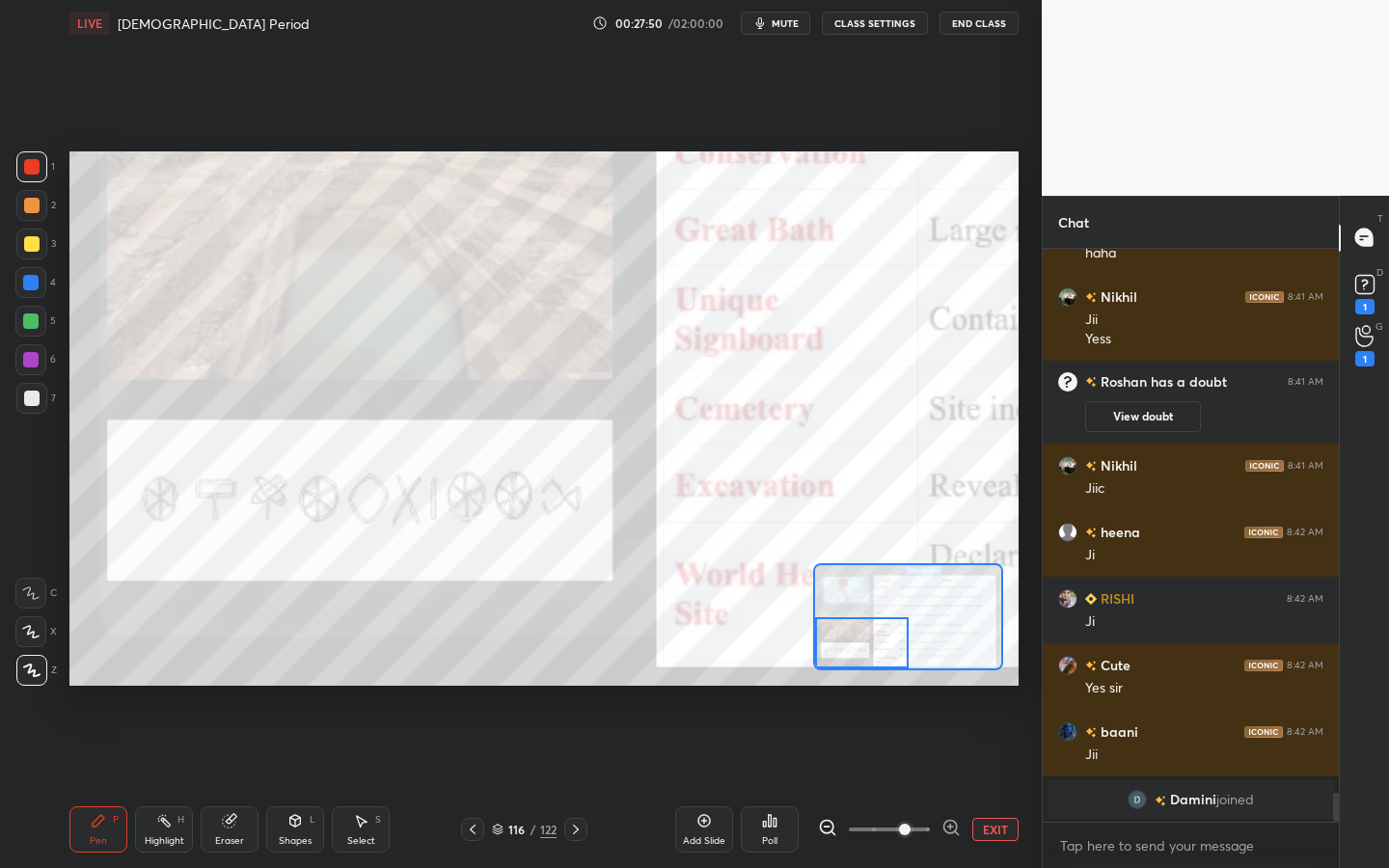
click at [989, 782] on button "EXIT" at bounding box center [995, 829] width 46 height 23
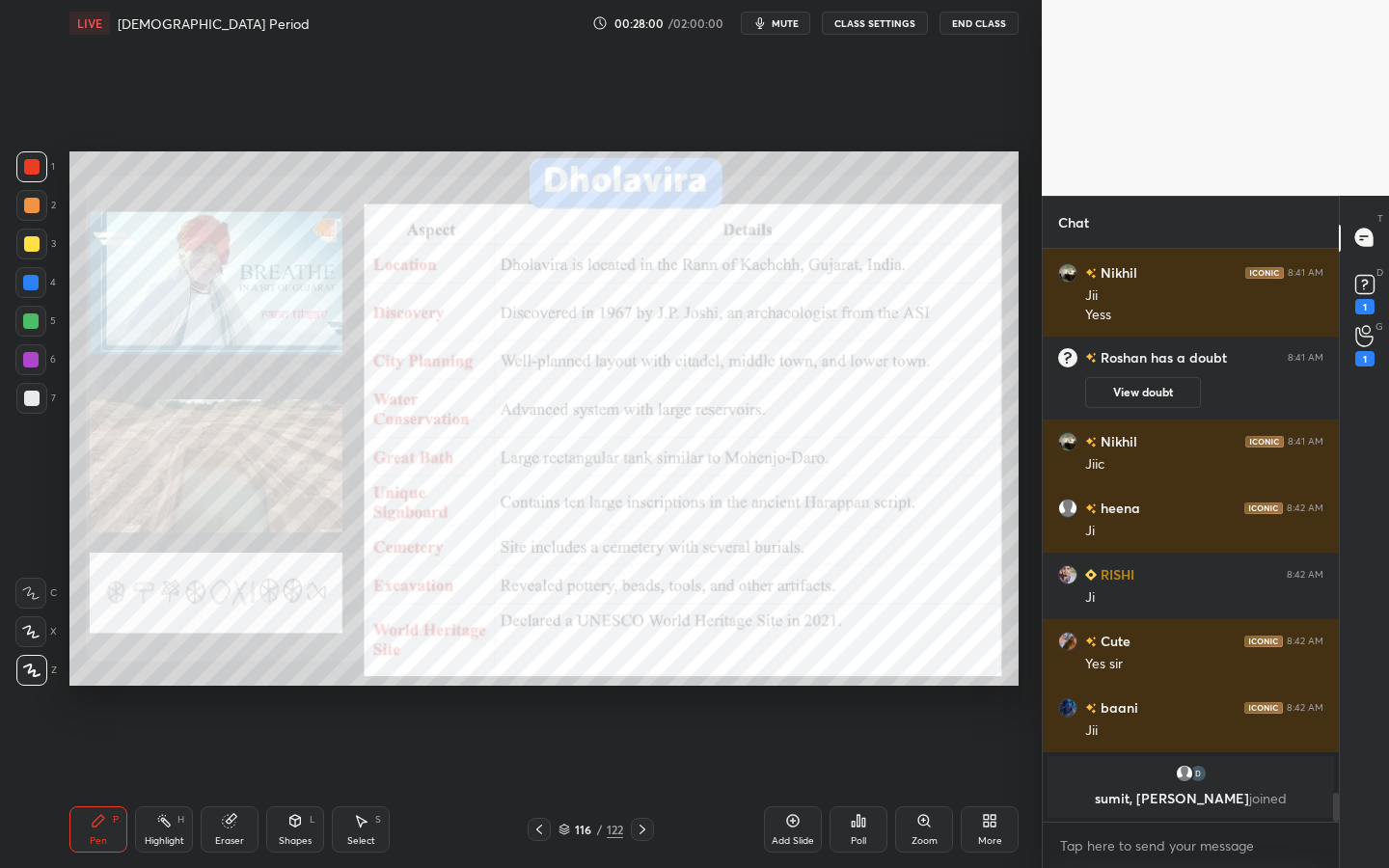
scroll to position [10794, 0]
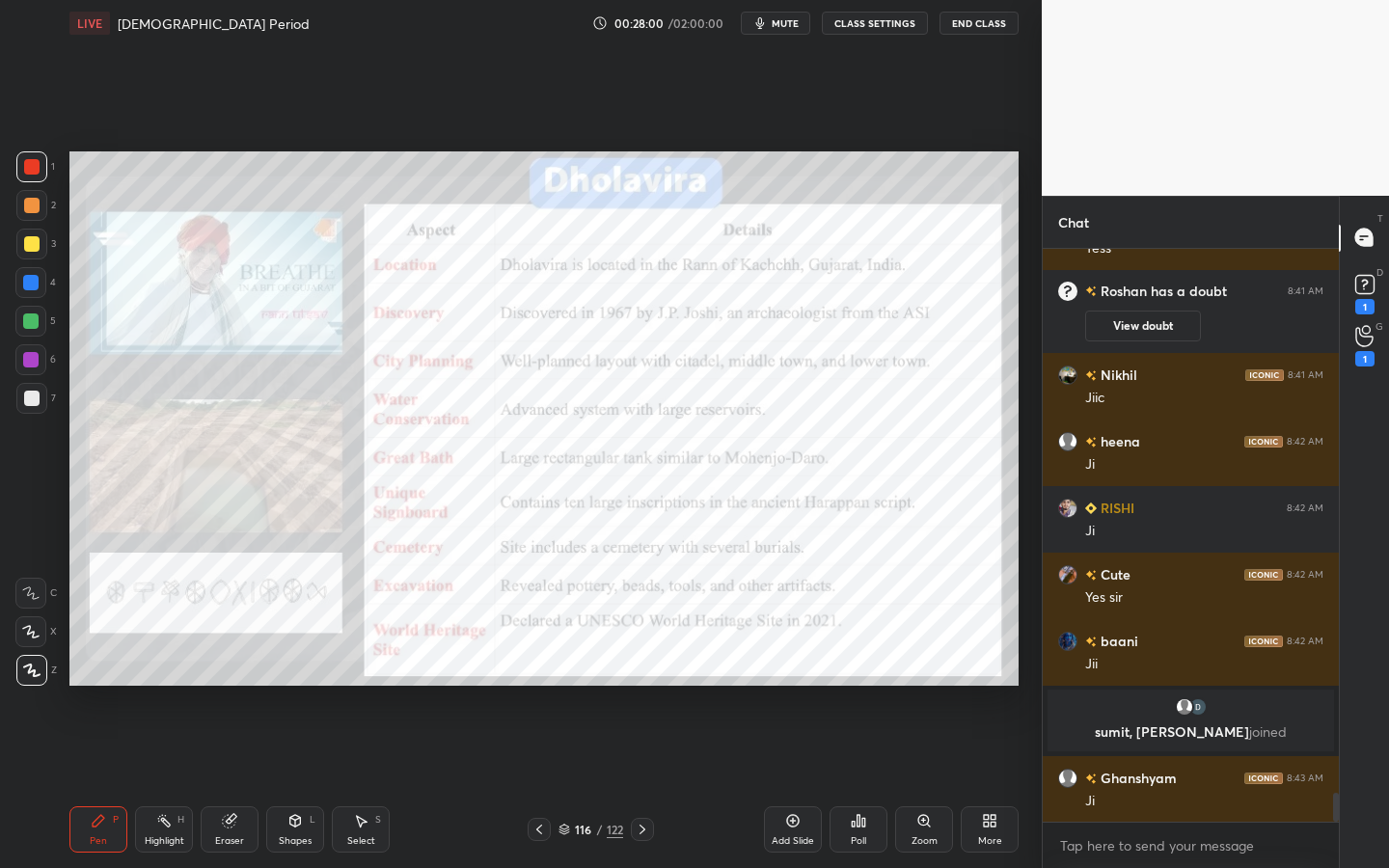
click at [607, 782] on div "122" at bounding box center [615, 830] width 17 height 18
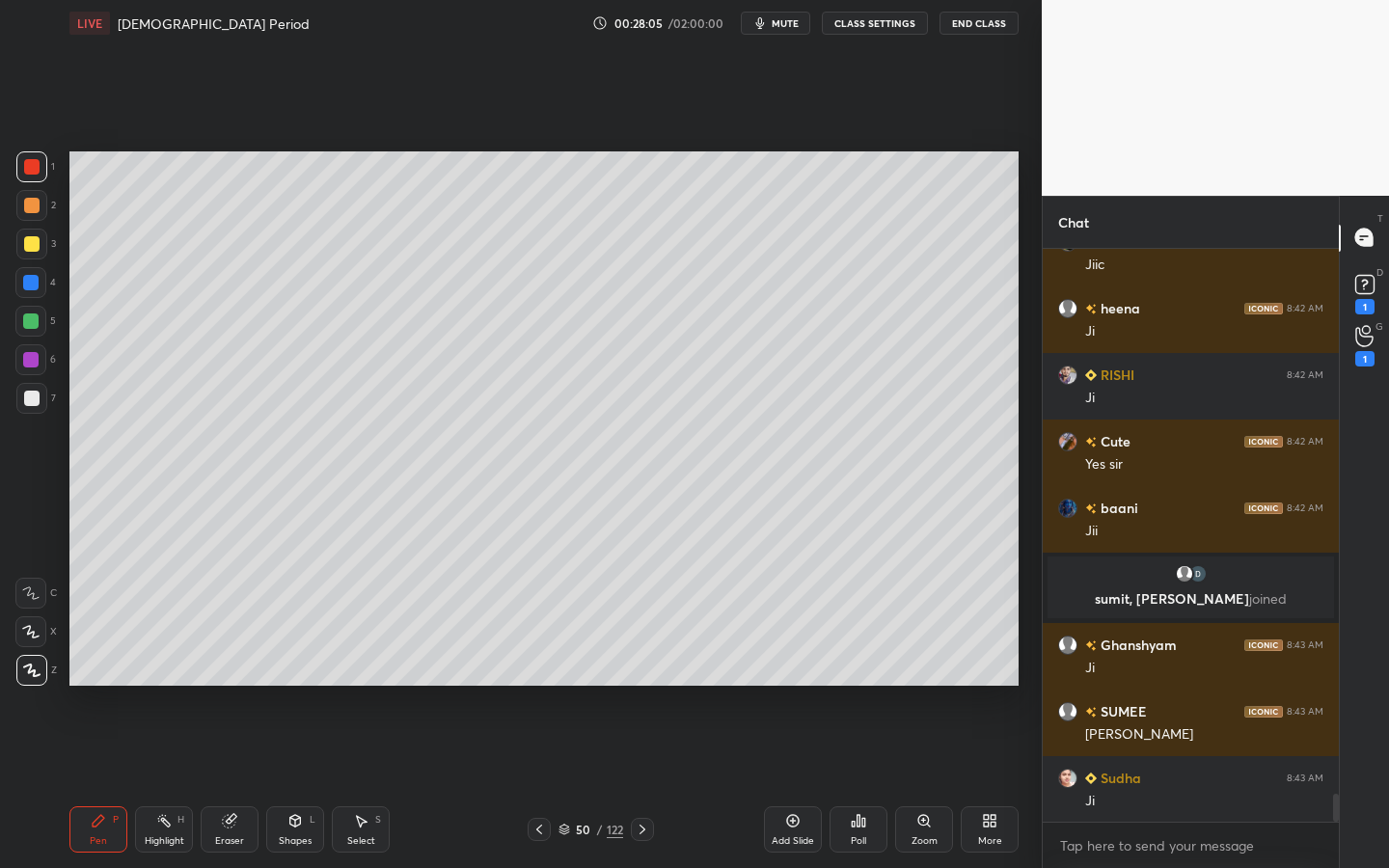
scroll to position [10993, 0]
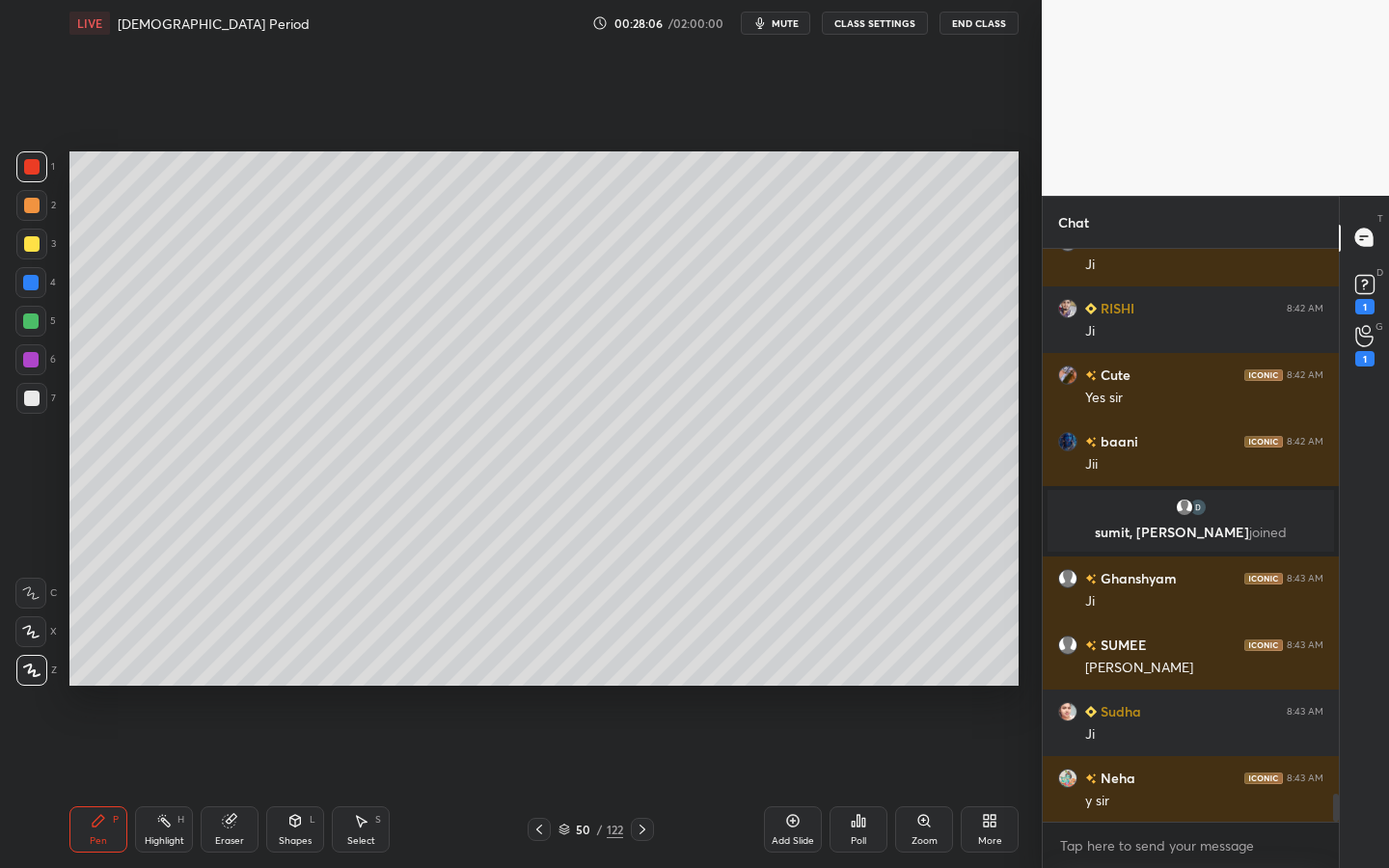
click at [300, 782] on icon at bounding box center [295, 821] width 16 height 16
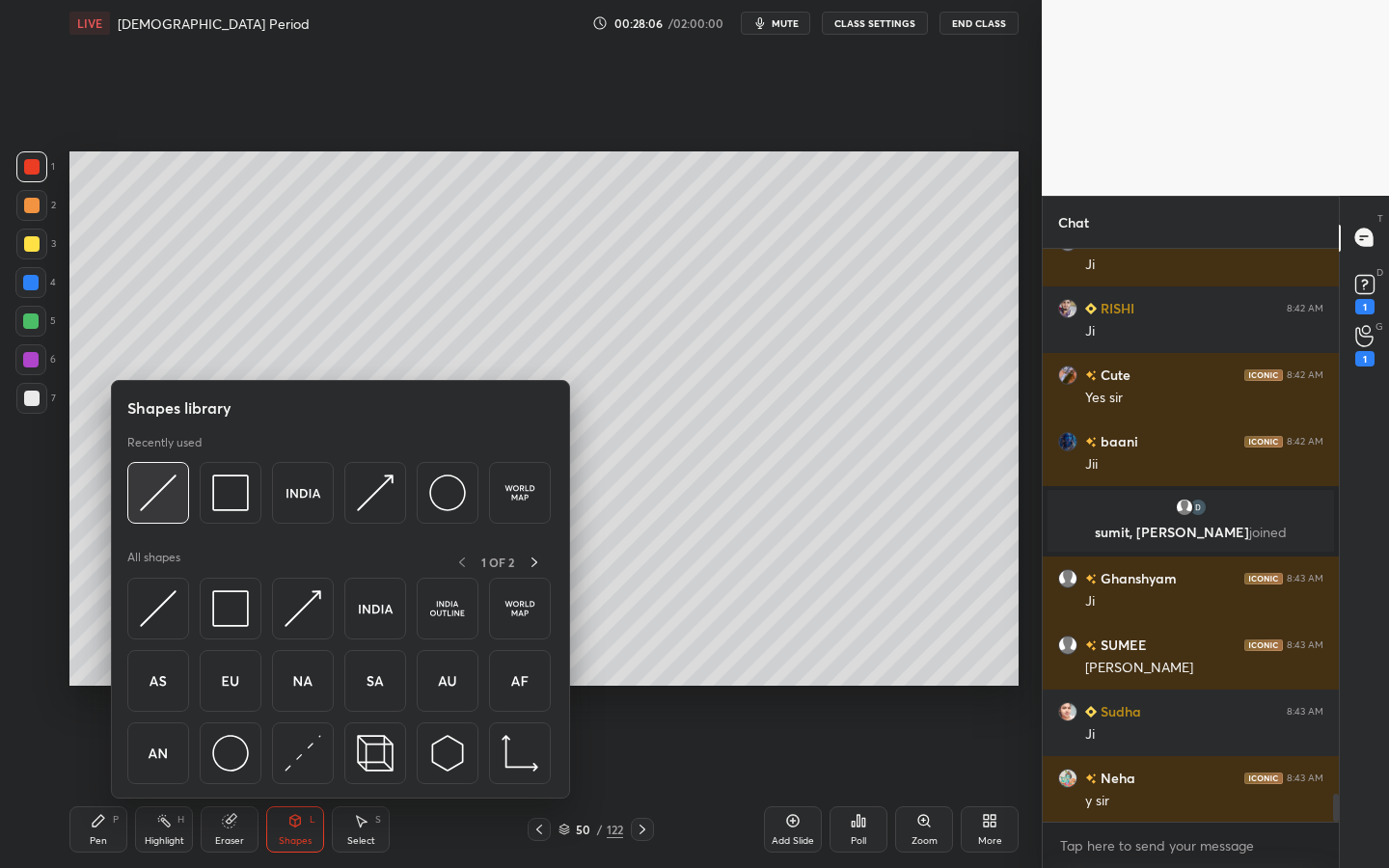
click at [171, 496] on img at bounding box center [158, 492] width 37 height 36
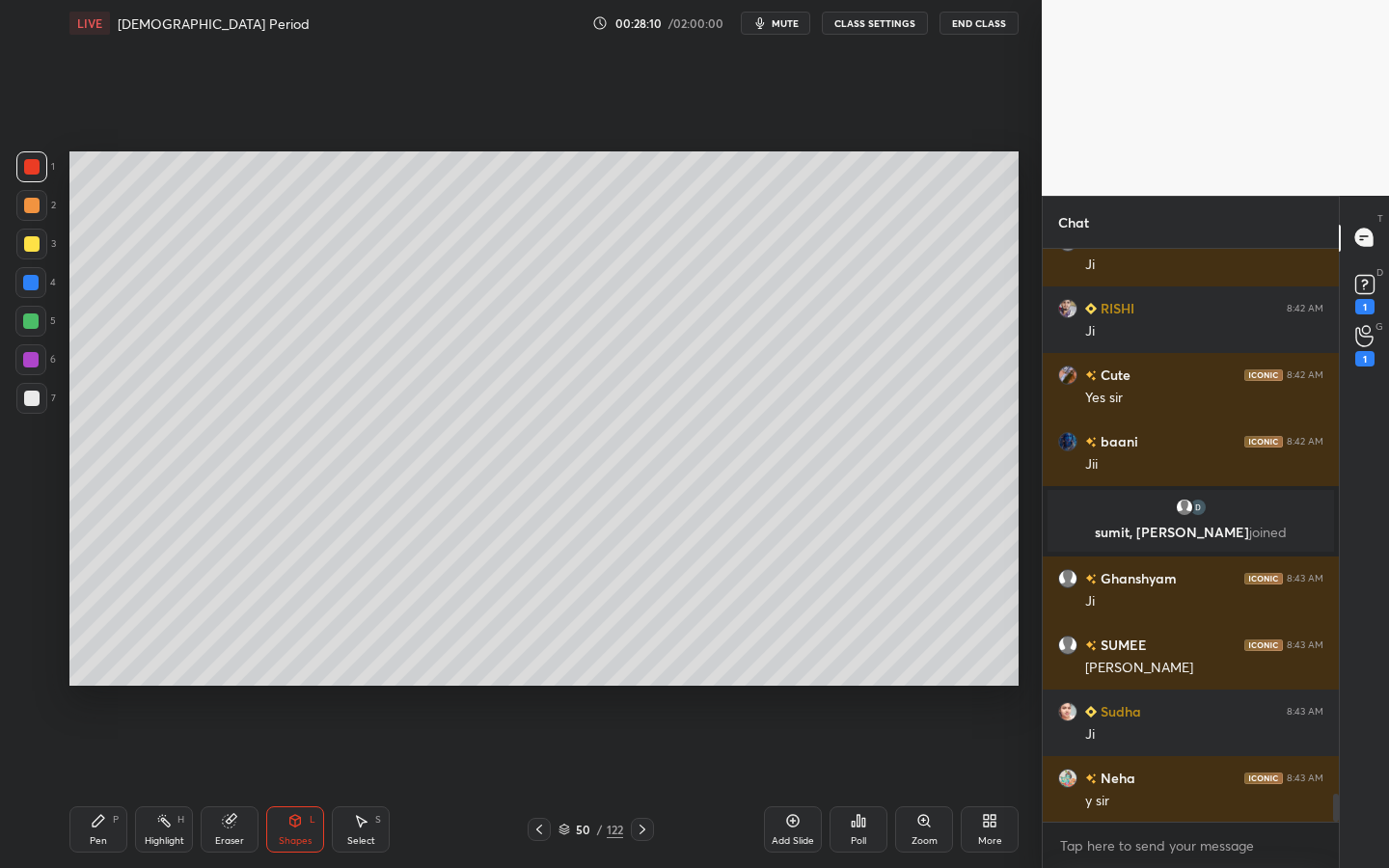
scroll to position [11060, 0]
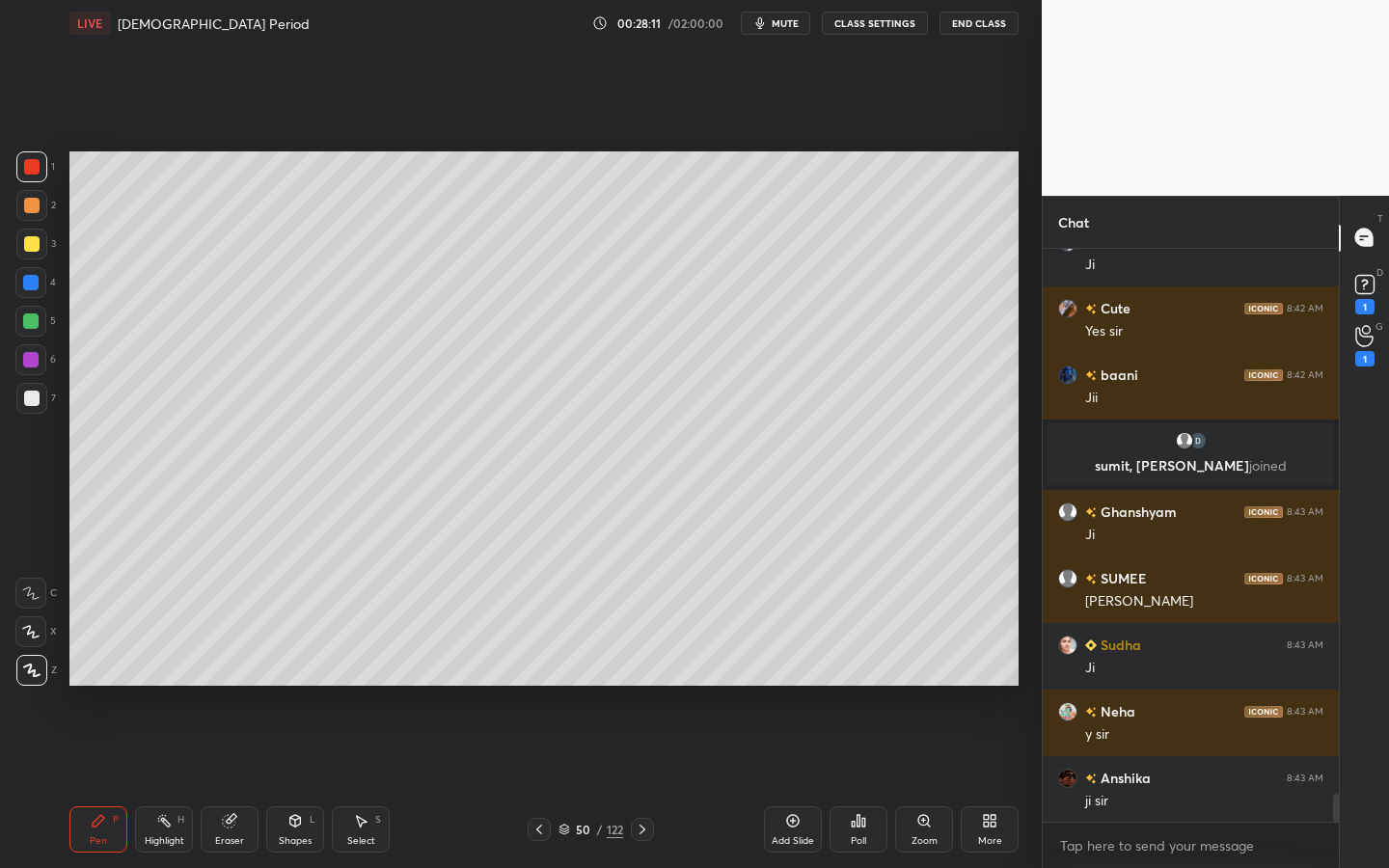
click at [923, 782] on icon at bounding box center [924, 821] width 16 height 16
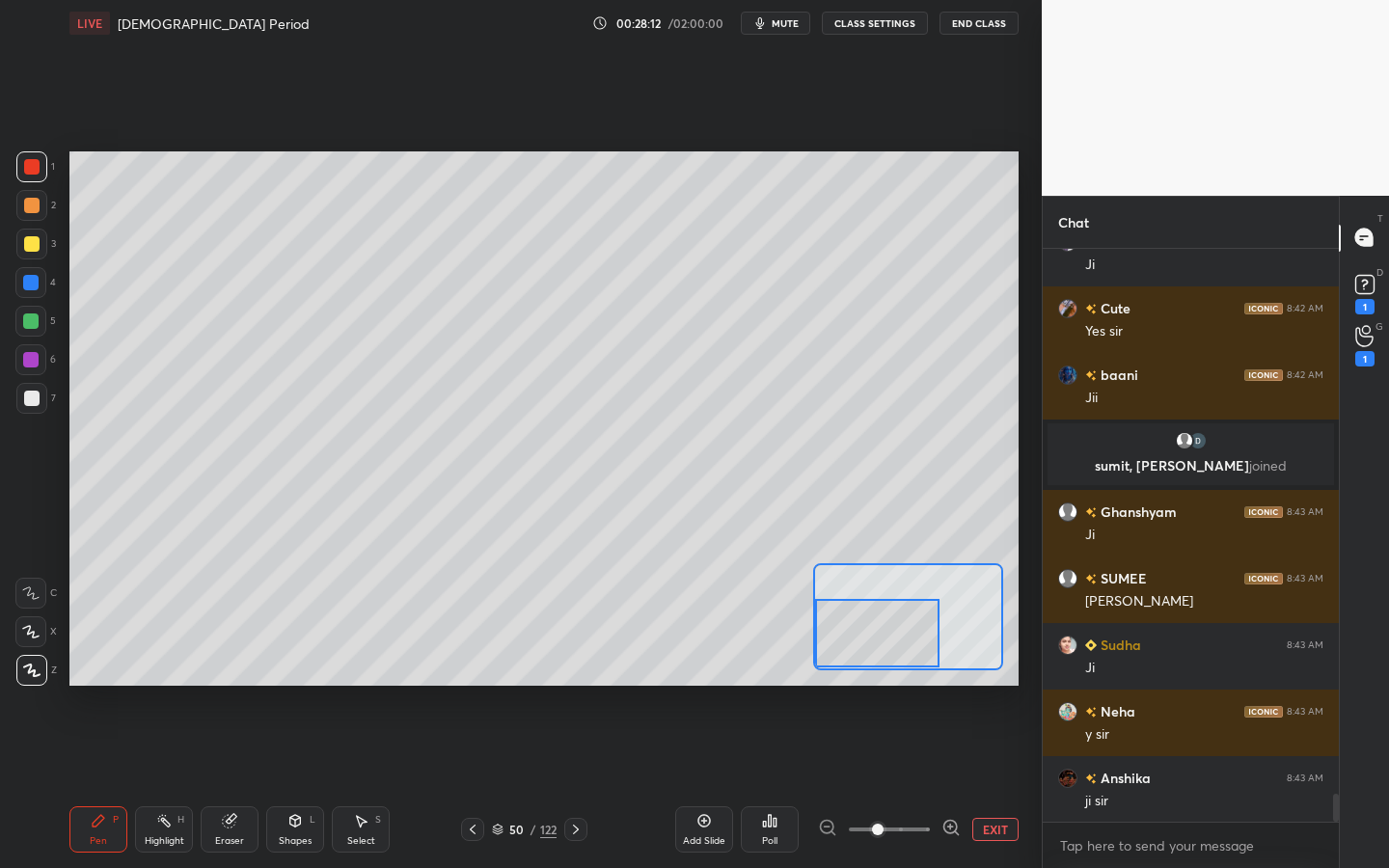
drag, startPoint x: 884, startPoint y: 617, endPoint x: 842, endPoint y: 635, distance: 45.7
click at [844, 634] on div at bounding box center [877, 632] width 124 height 68
click at [32, 627] on icon at bounding box center [31, 632] width 18 height 14
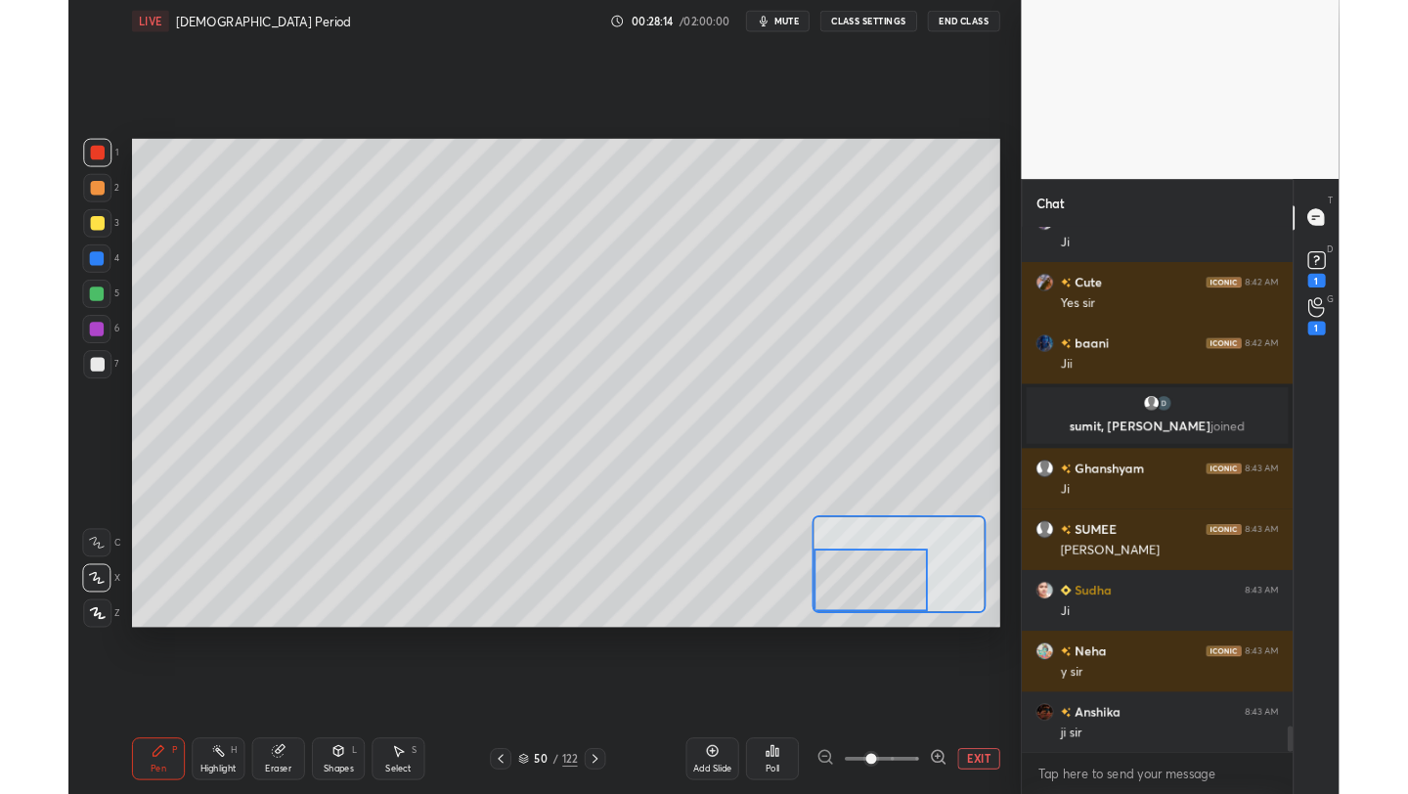
scroll to position [11280, 0]
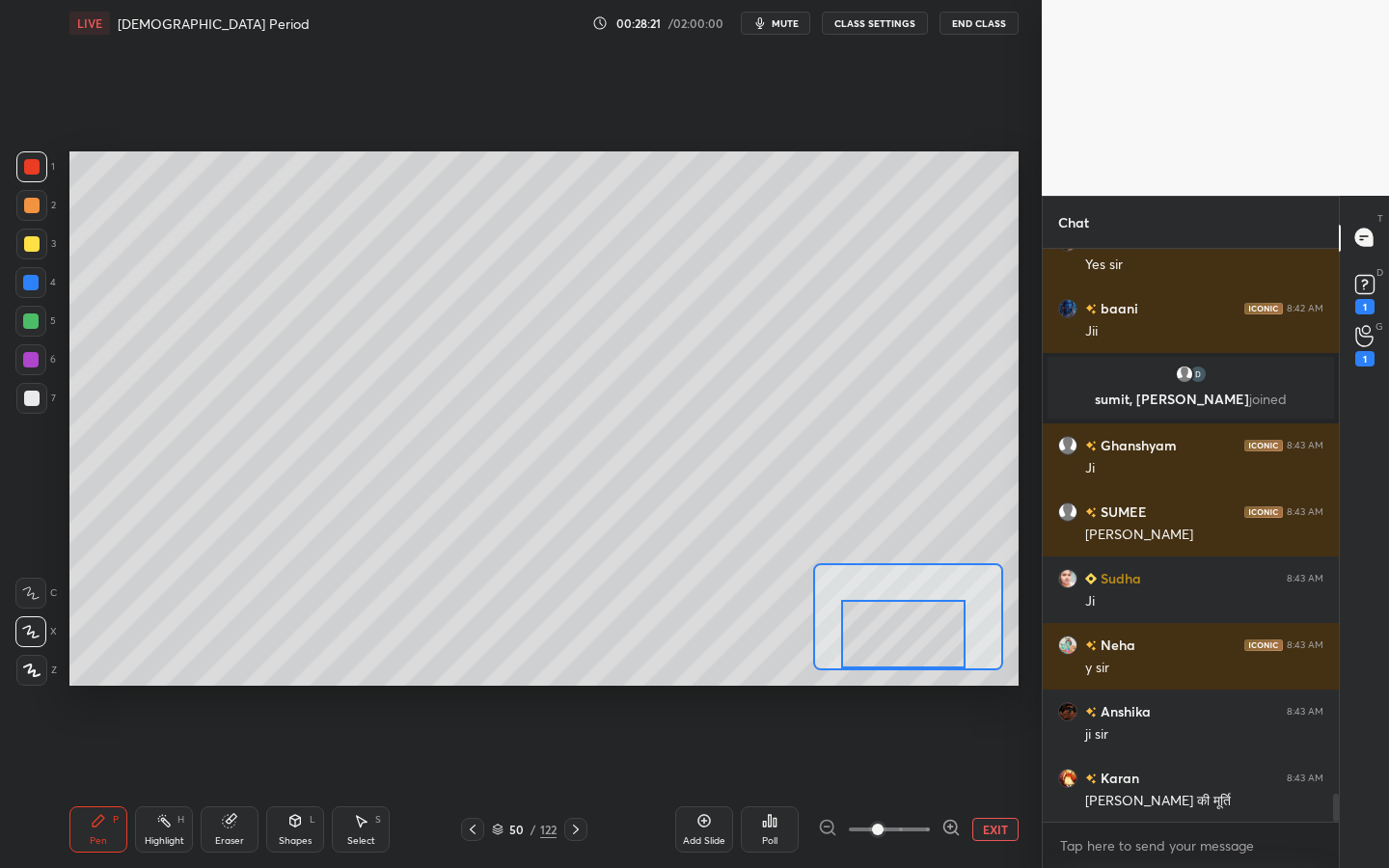
drag, startPoint x: 877, startPoint y: 615, endPoint x: 903, endPoint y: 620, distance: 26.5
click at [903, 620] on div at bounding box center [904, 633] width 124 height 68
drag, startPoint x: 943, startPoint y: 636, endPoint x: 977, endPoint y: 634, distance: 34.1
click at [977, 634] on div at bounding box center [939, 630] width 124 height 68
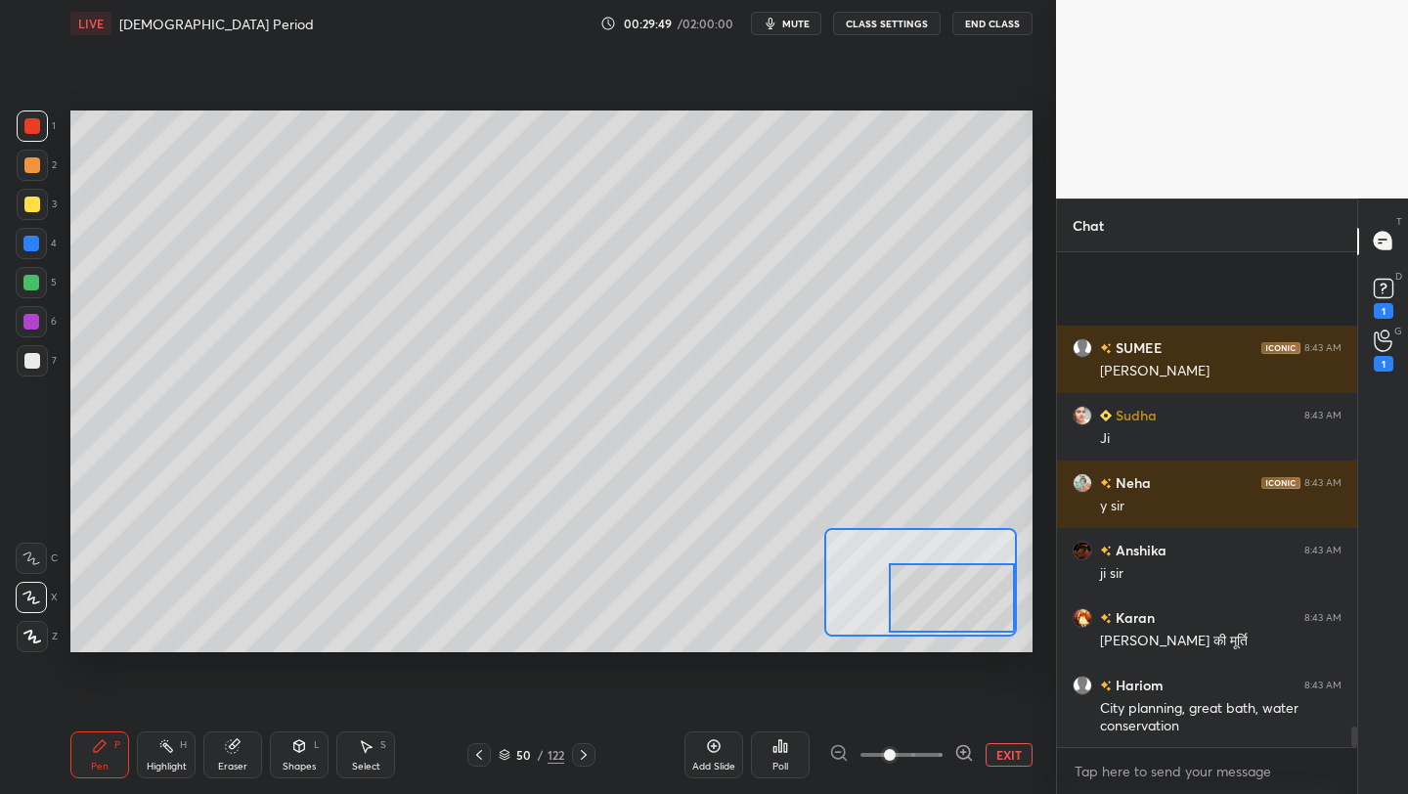
scroll to position [11621, 0]
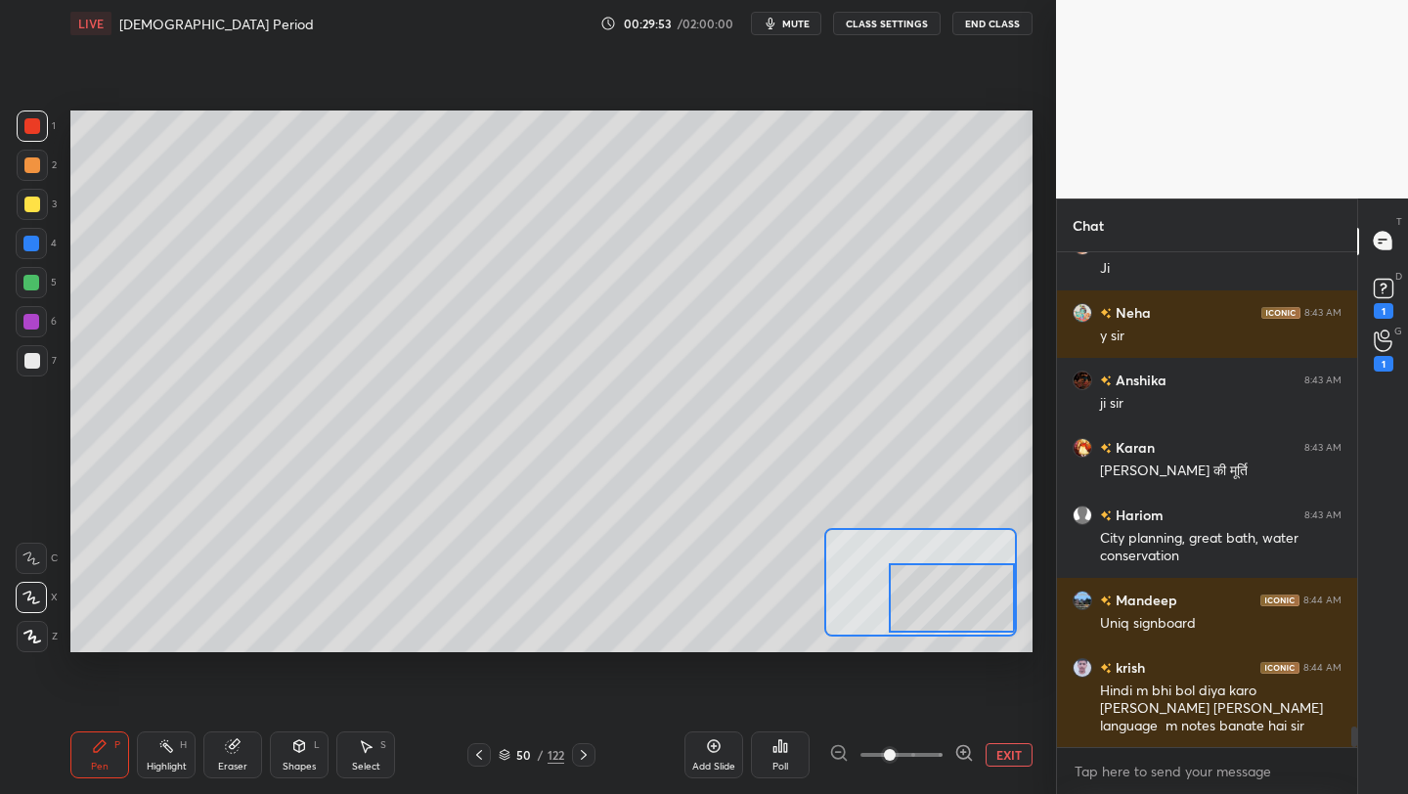
click at [1008, 765] on button "EXIT" at bounding box center [1009, 754] width 47 height 23
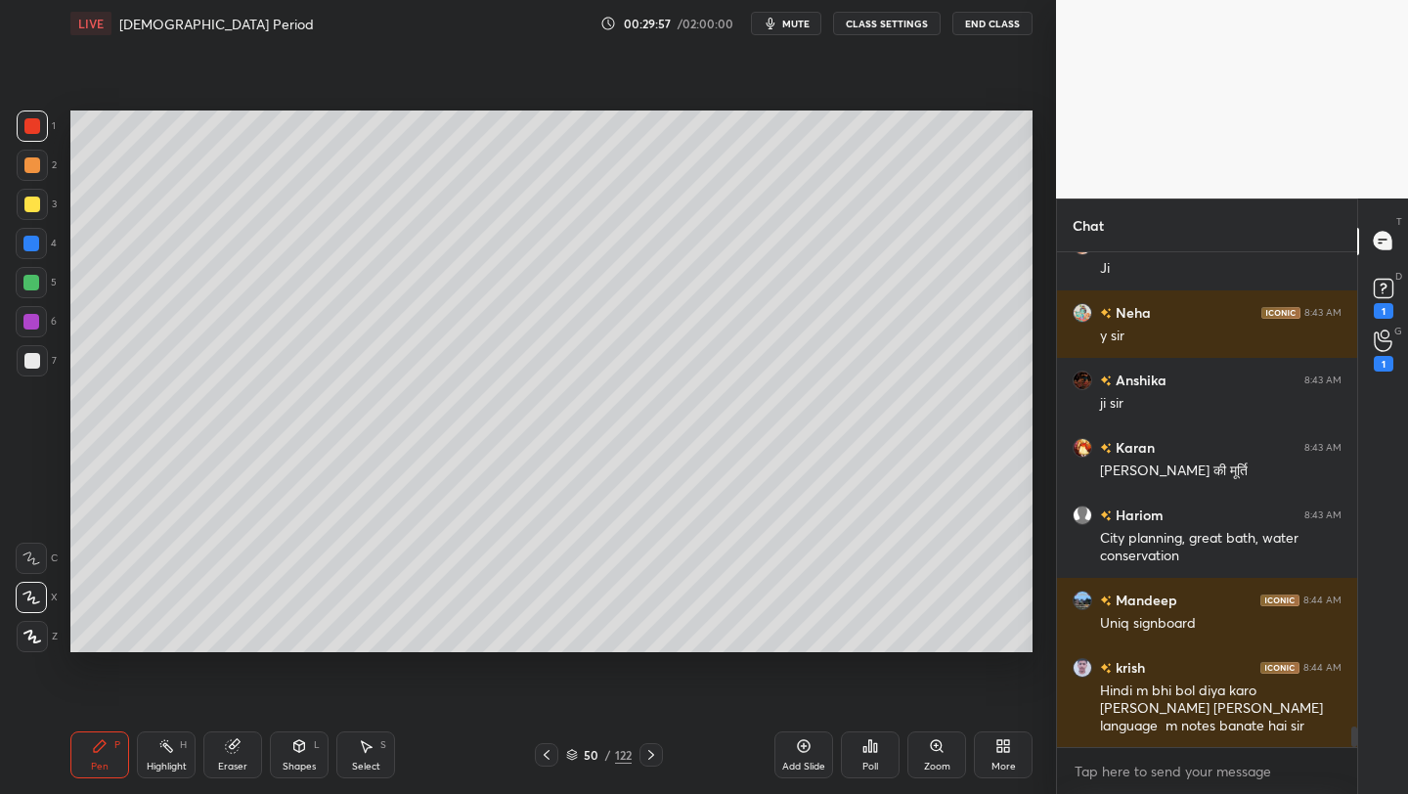
scroll to position [11689, 0]
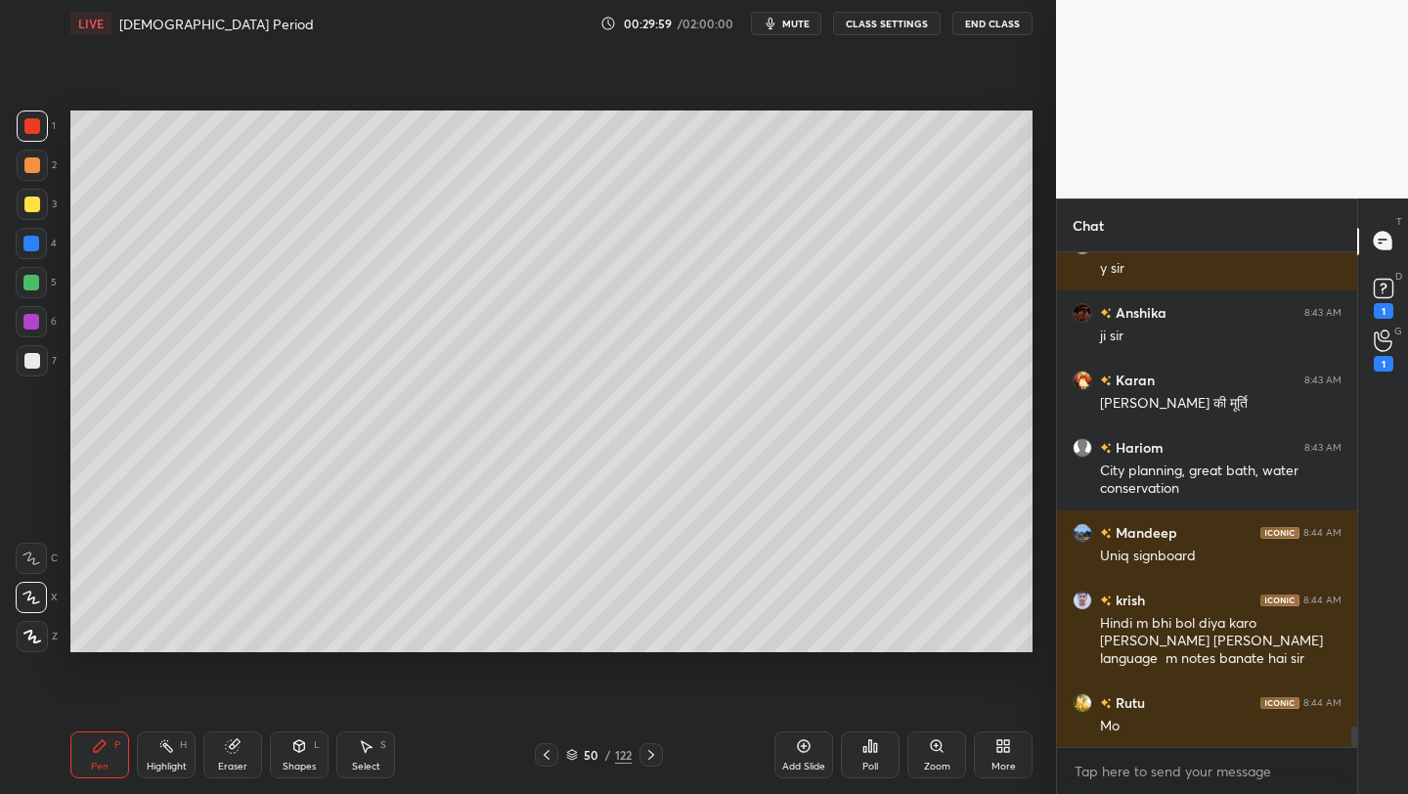
click at [951, 765] on div "Zoom" at bounding box center [936, 754] width 59 height 47
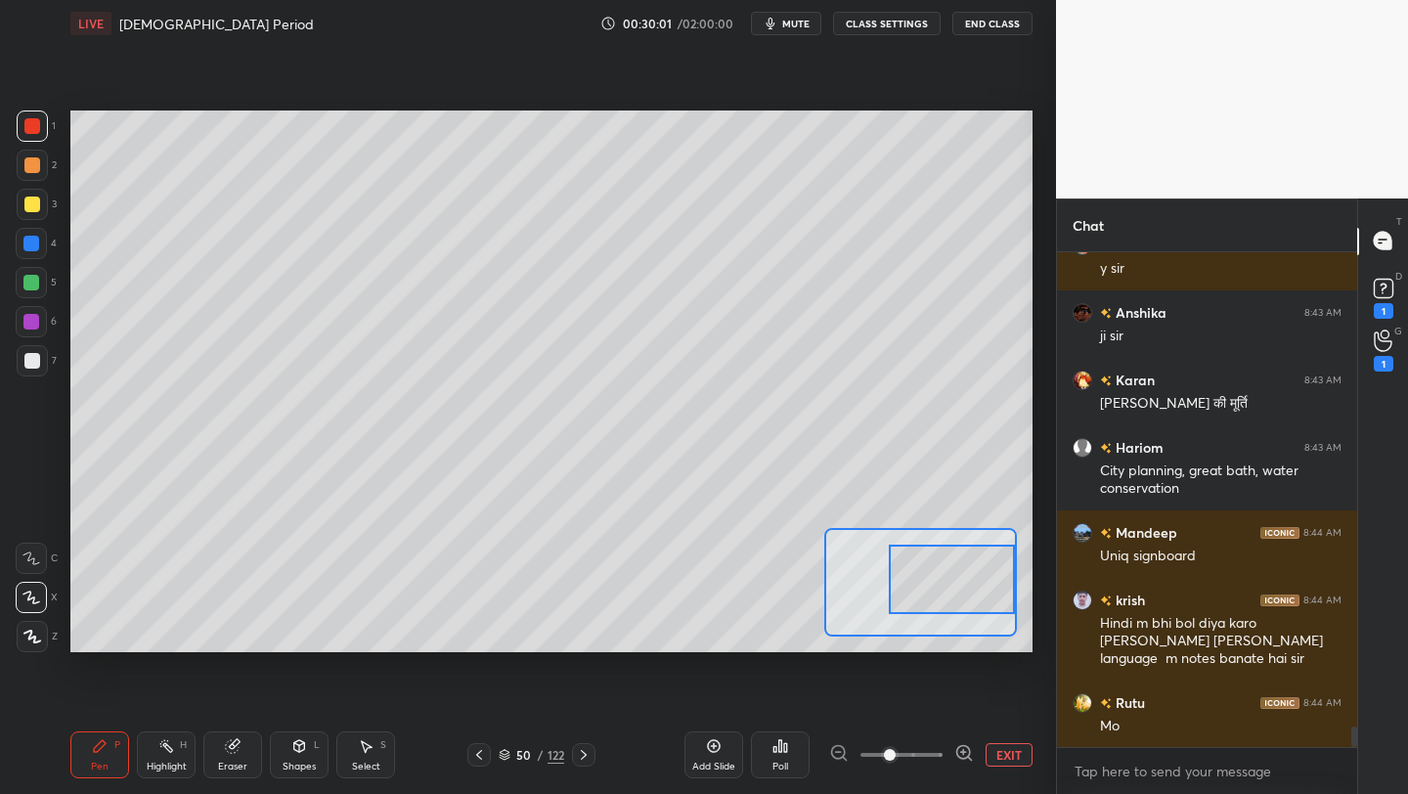
click at [1022, 565] on div "Setting up your live class Poll for secs No correct answer Start poll" at bounding box center [551, 381] width 962 height 542
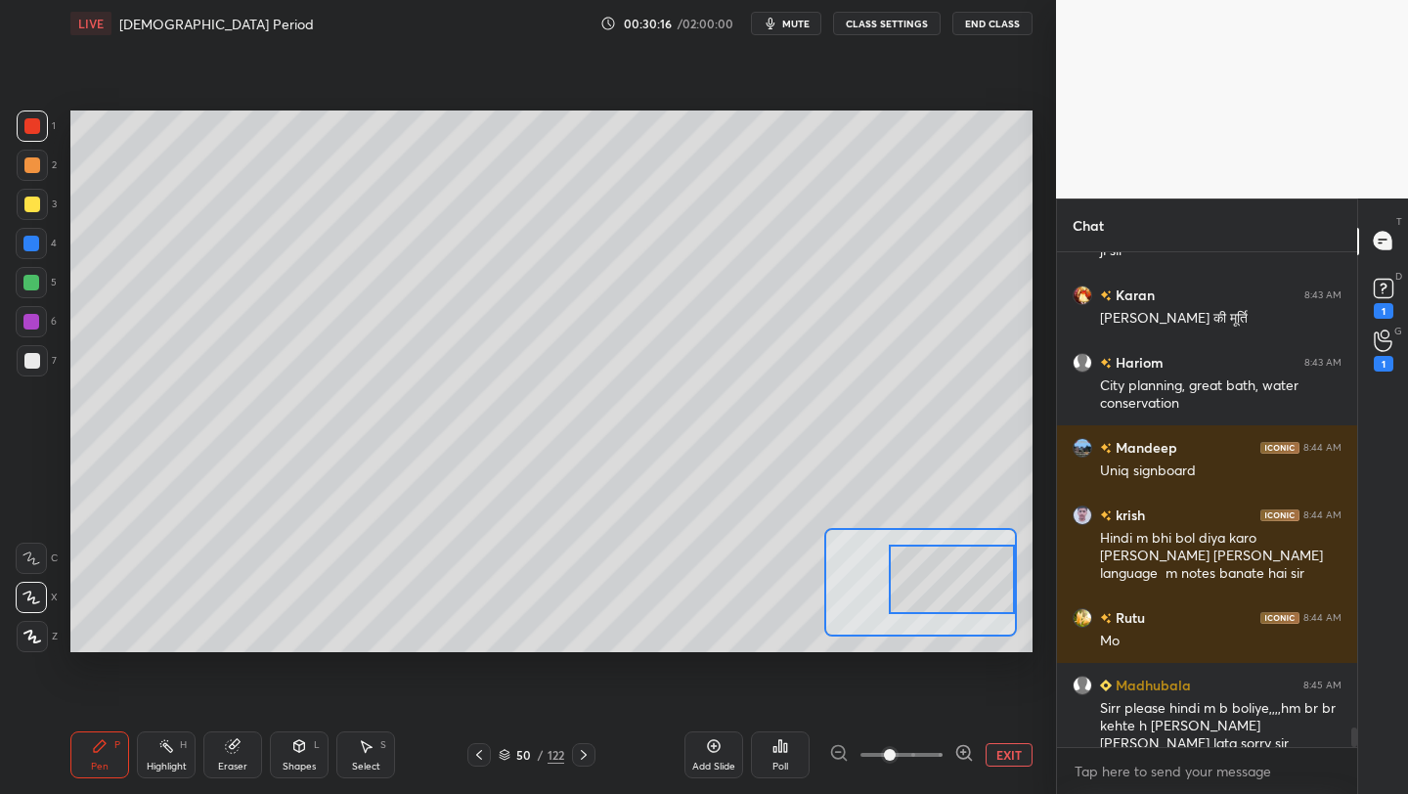
click at [1012, 760] on button "EXIT" at bounding box center [1009, 754] width 47 height 23
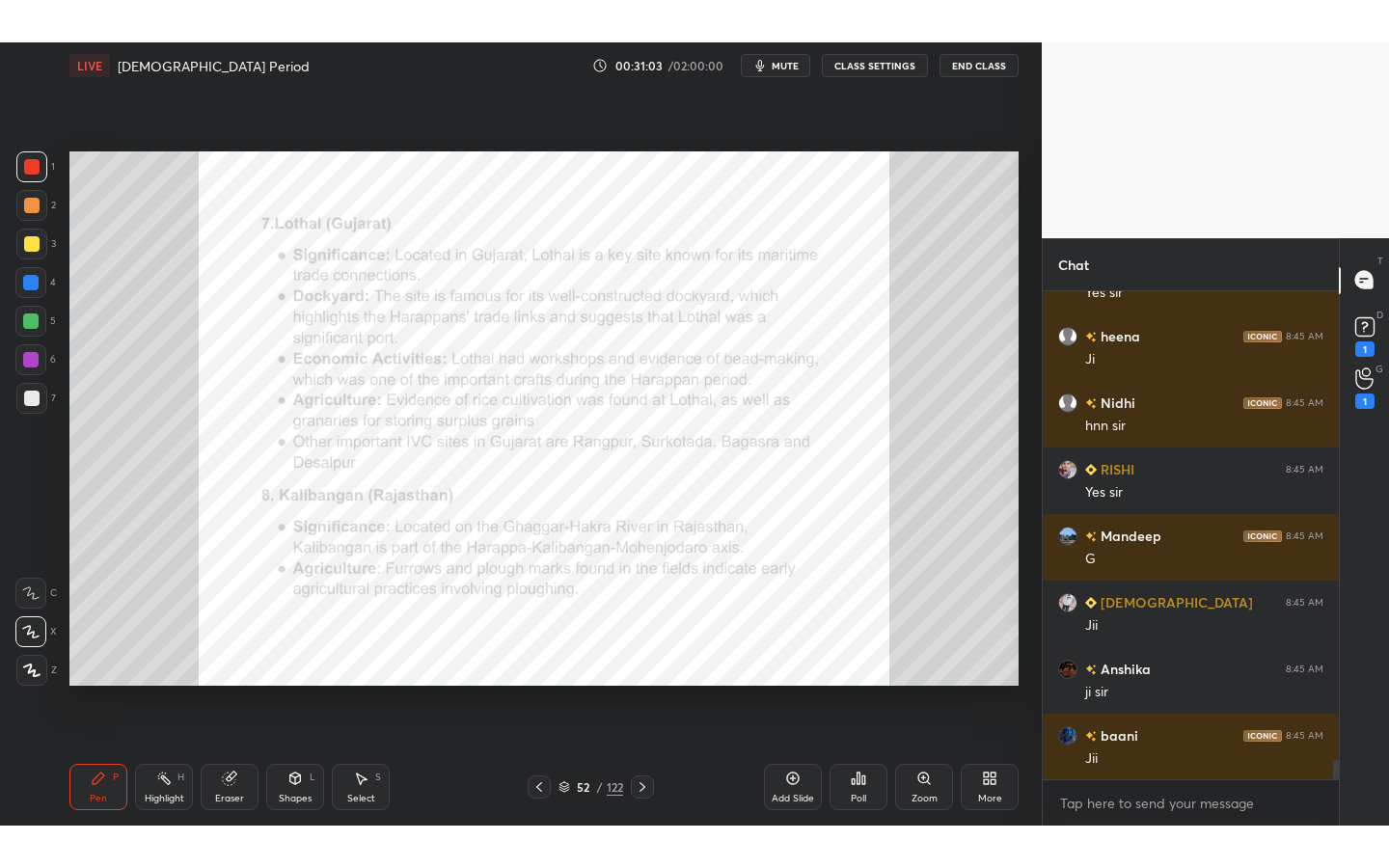
scroll to position [12248, 0]
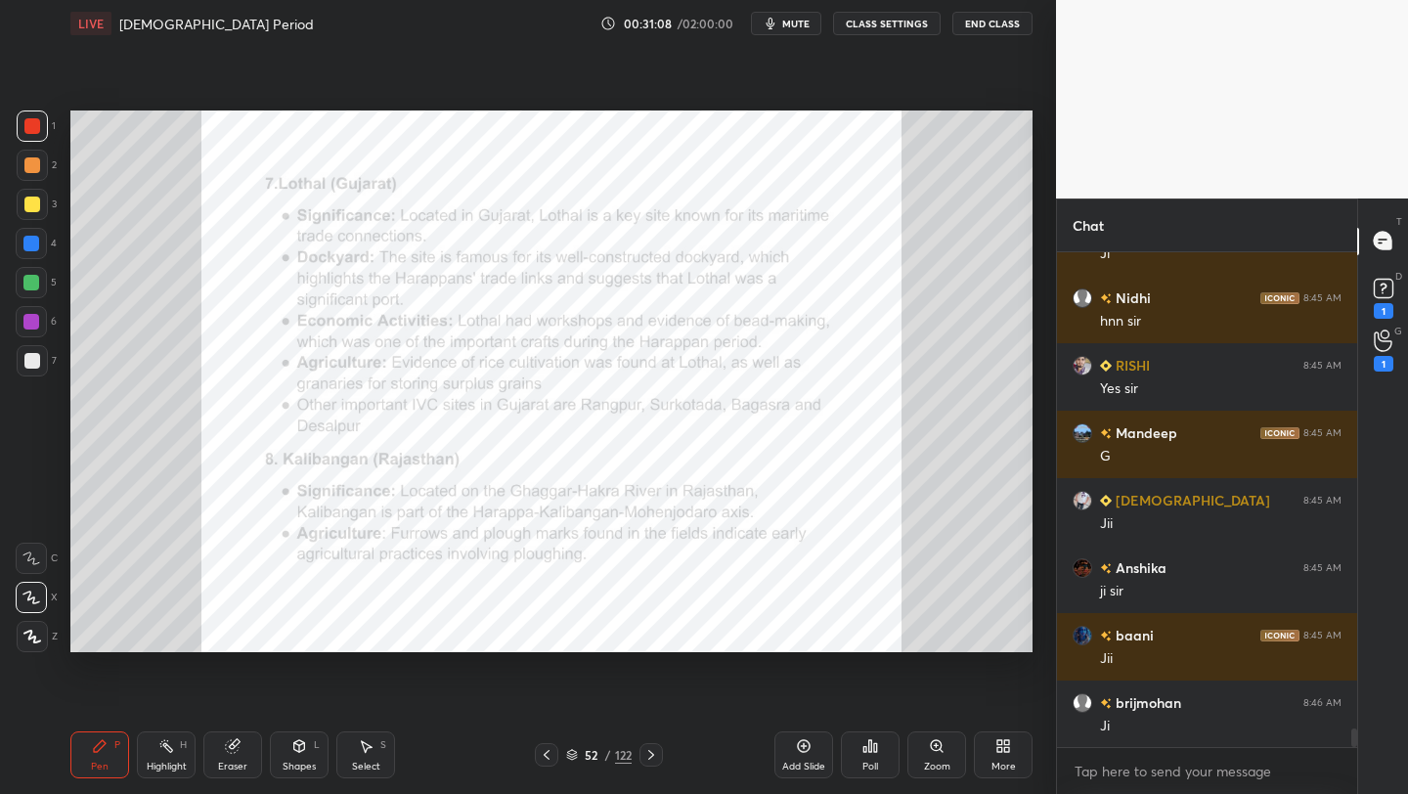
click at [982, 757] on div "More" at bounding box center [1003, 754] width 59 height 47
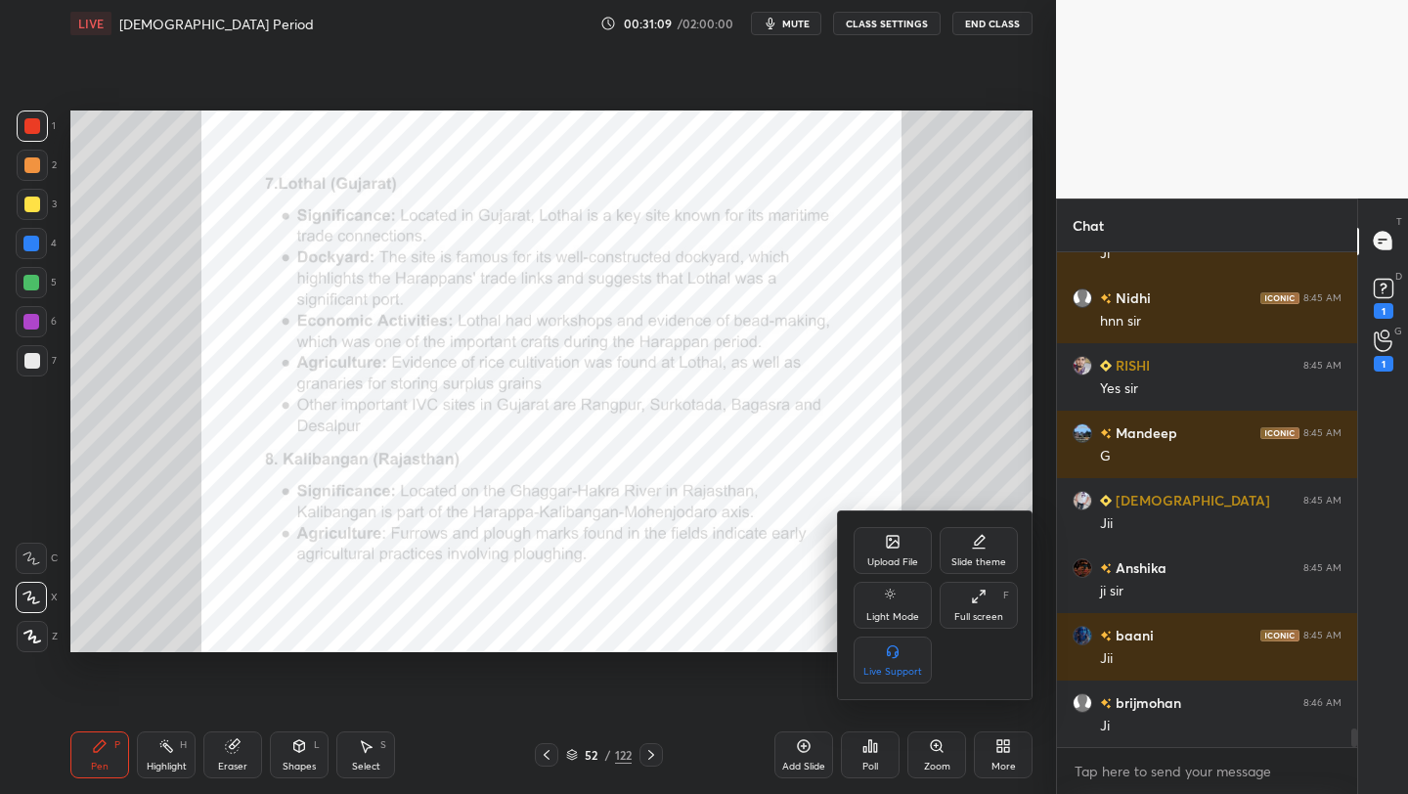
click at [975, 602] on icon at bounding box center [979, 597] width 16 height 16
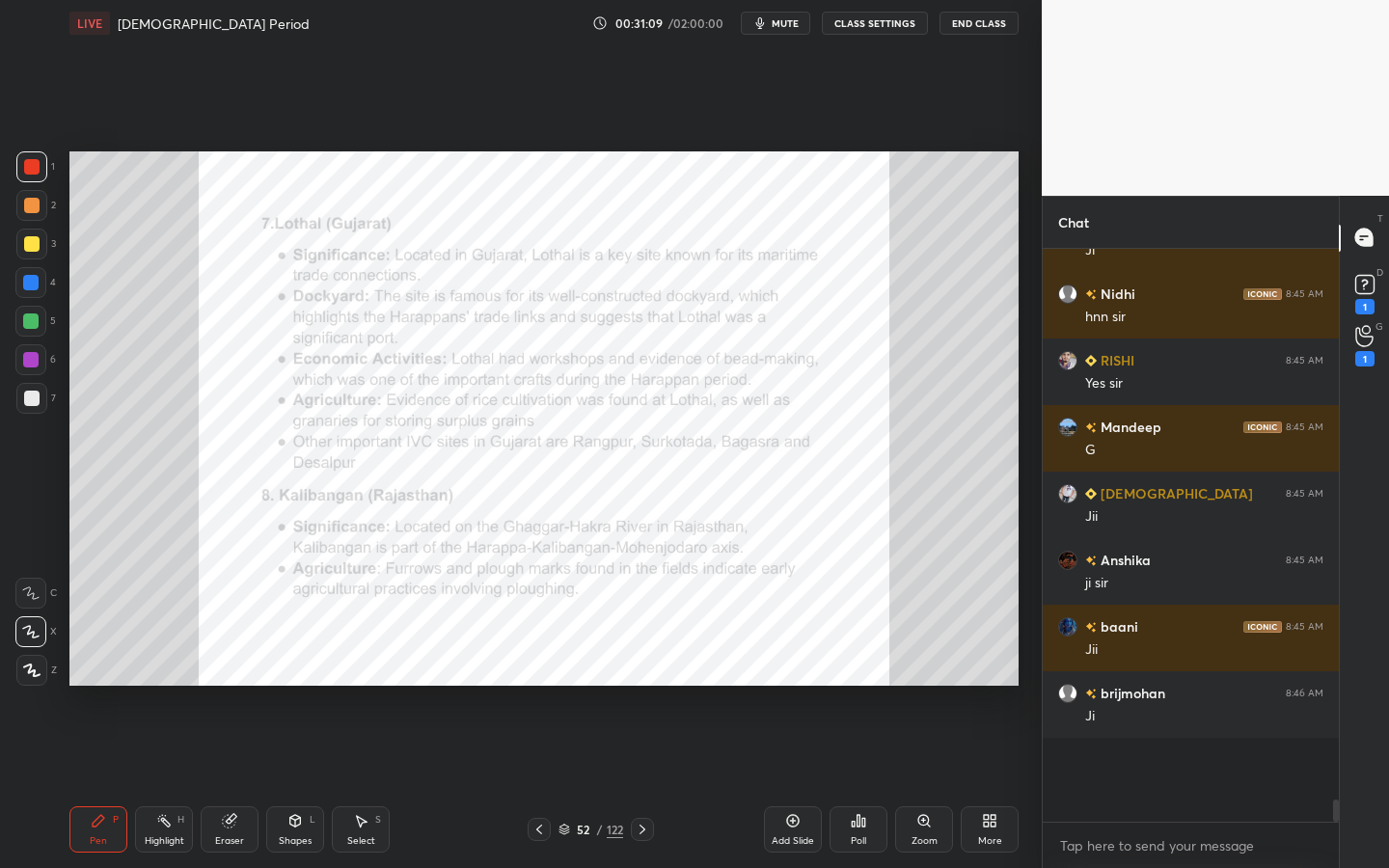
scroll to position [12163, 0]
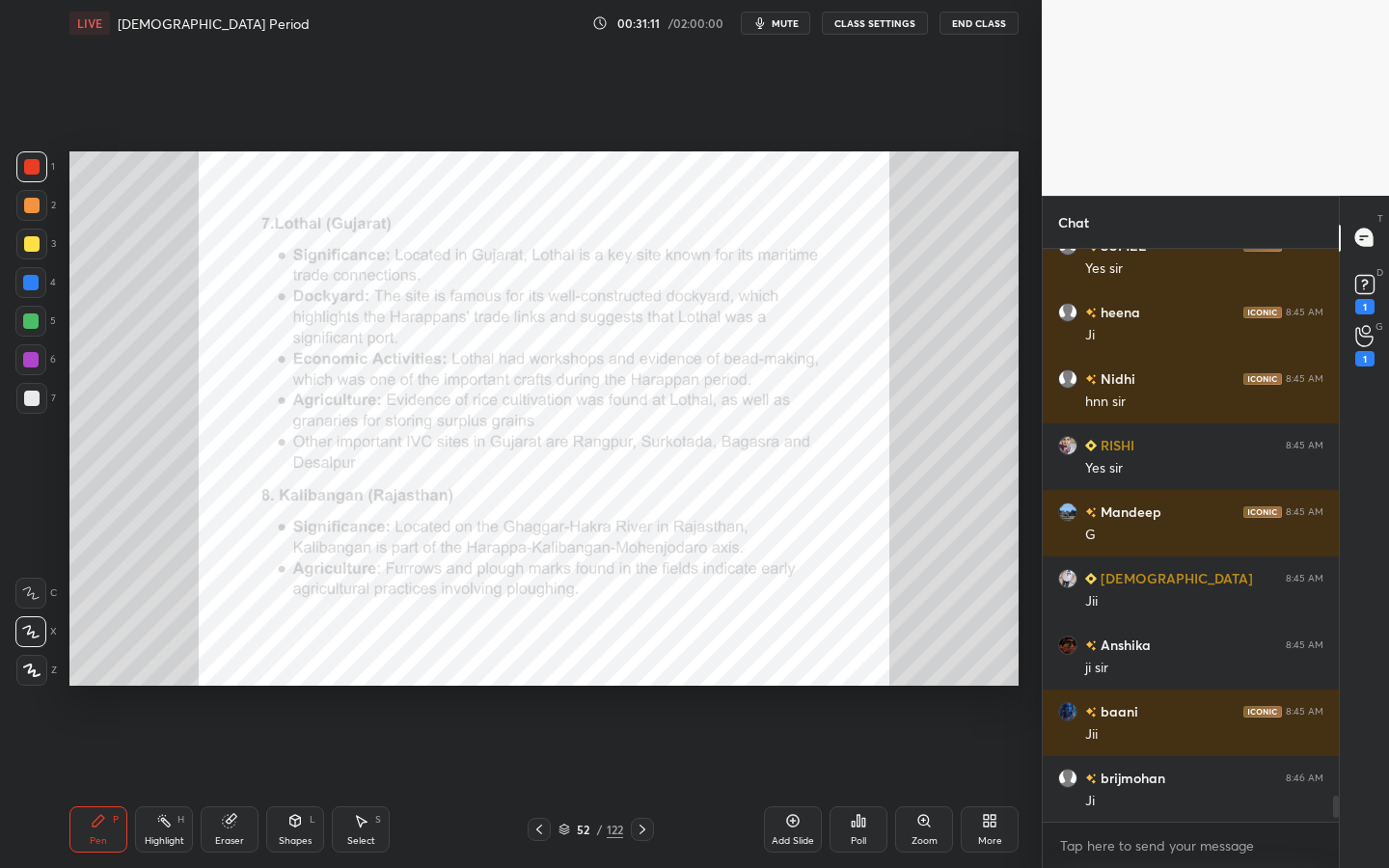
click at [918, 782] on icon at bounding box center [923, 820] width 11 height 11
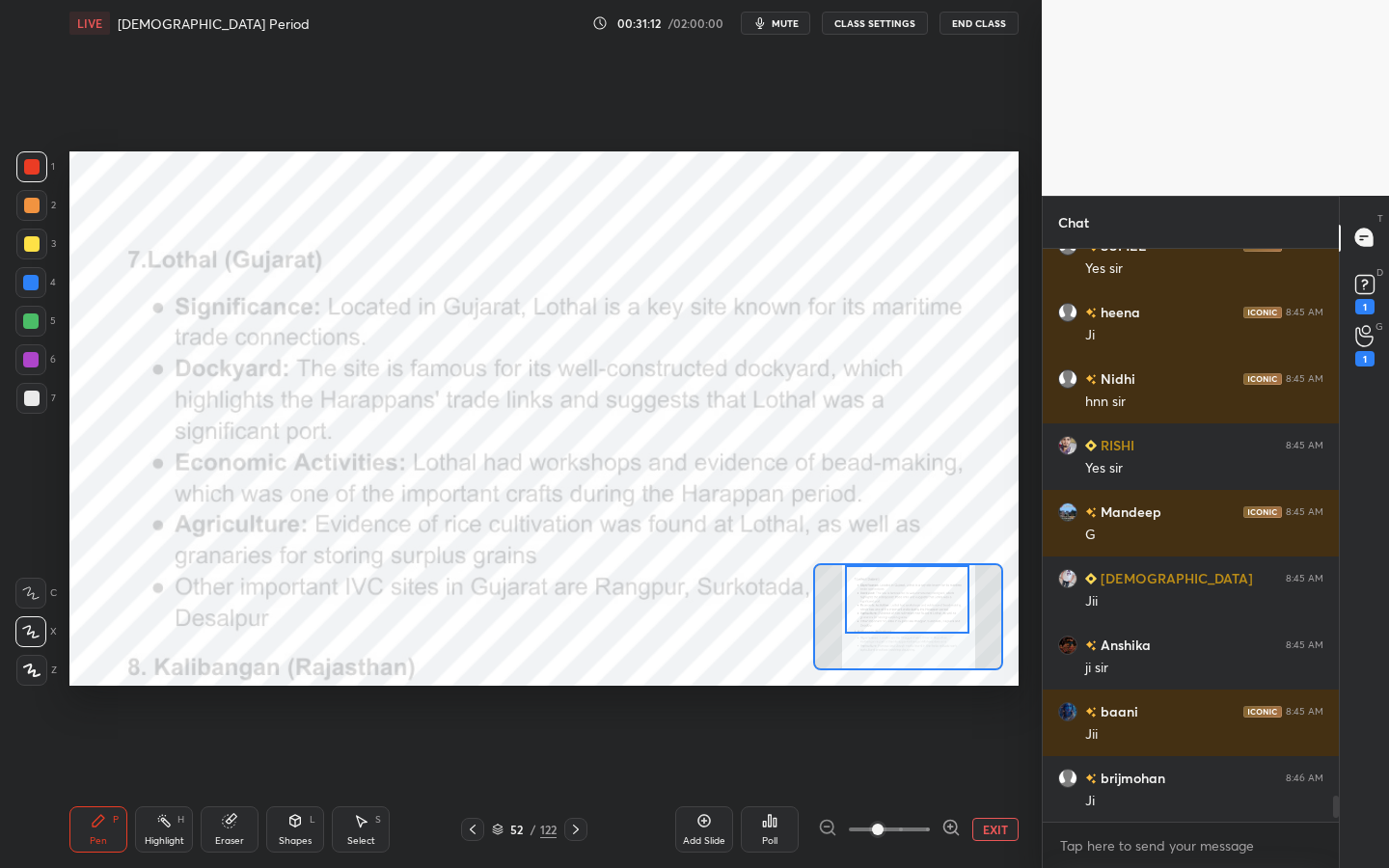
click at [898, 608] on div at bounding box center [908, 599] width 124 height 68
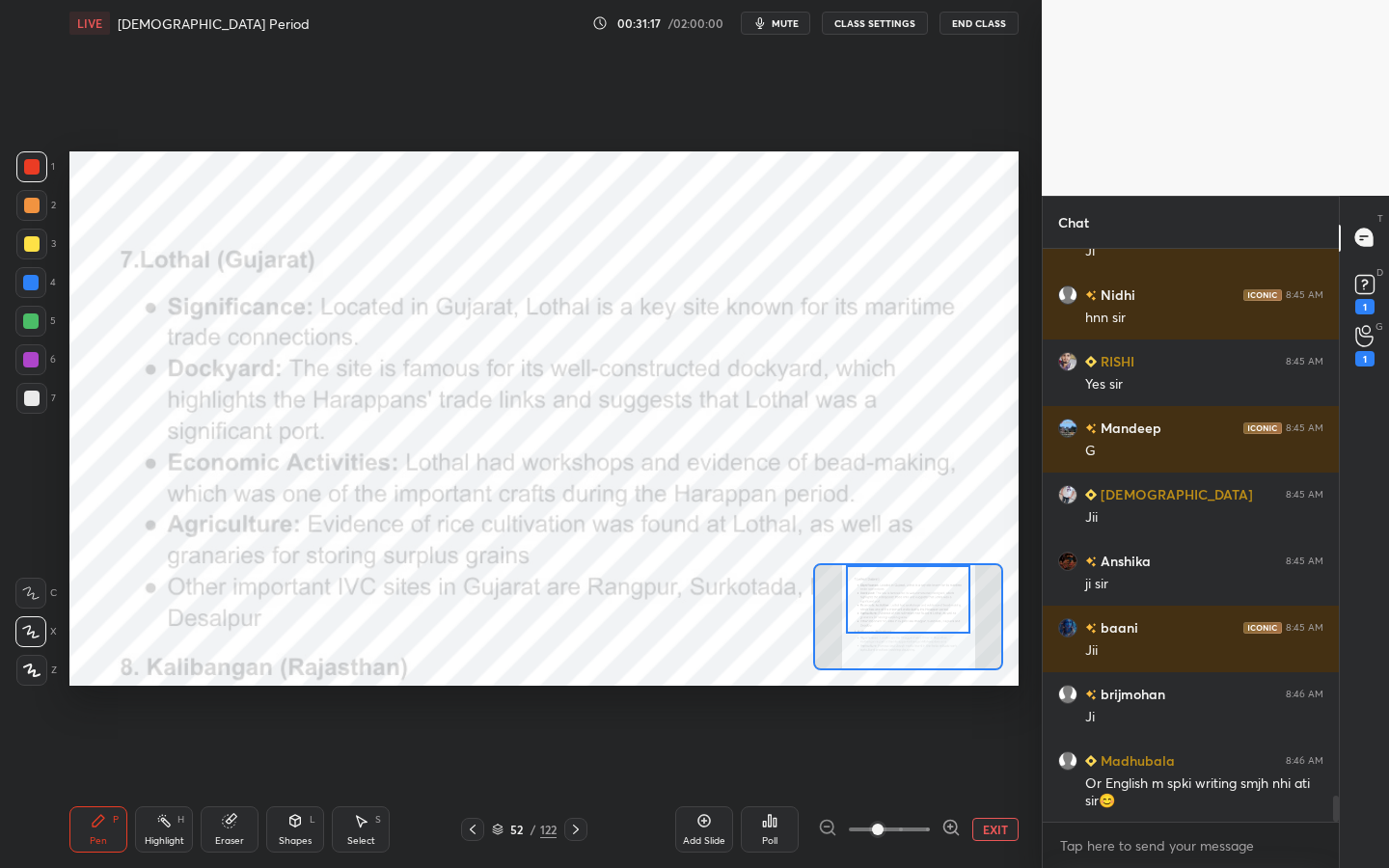
scroll to position [12293, 0]
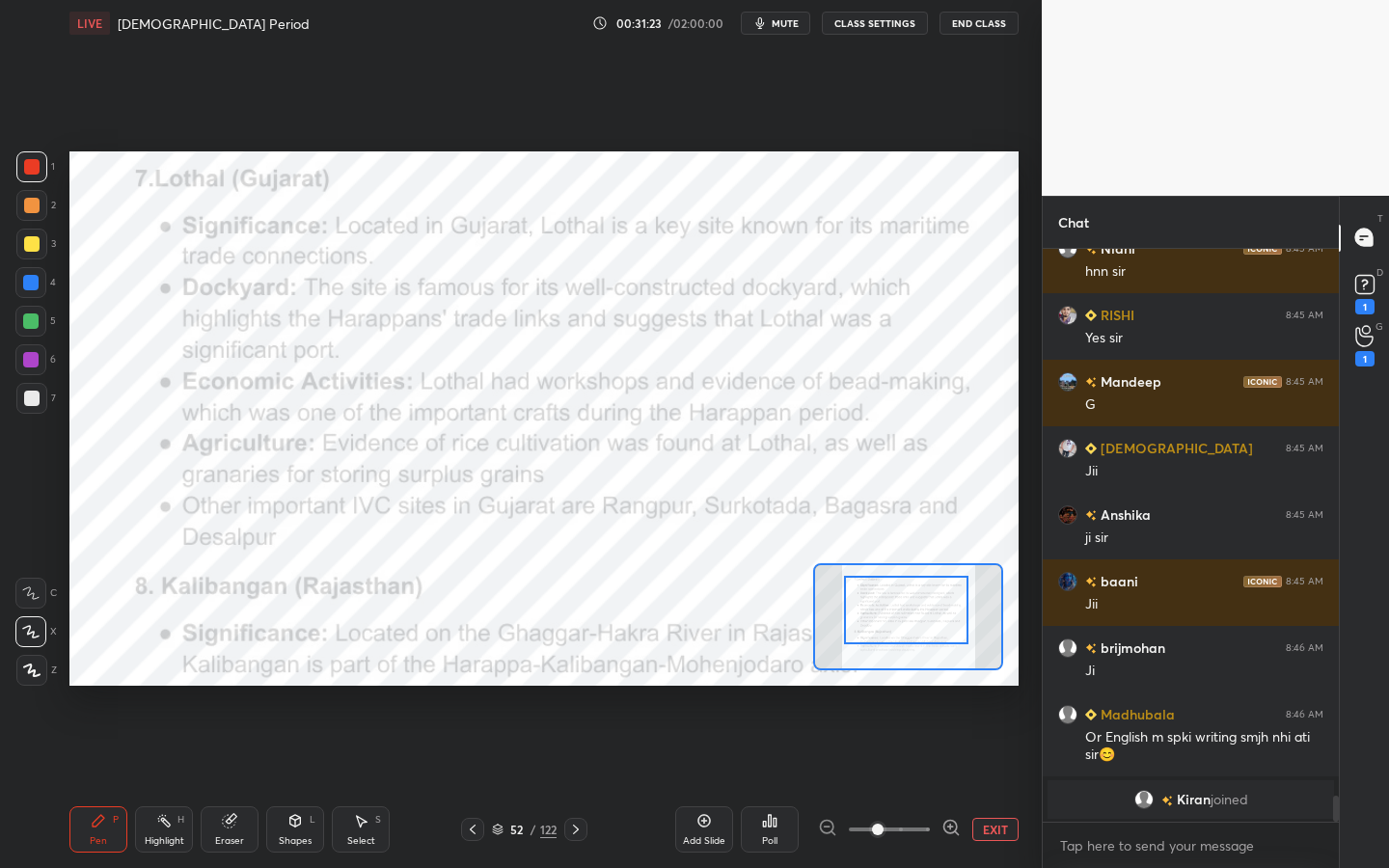
click at [912, 631] on div at bounding box center [907, 610] width 124 height 68
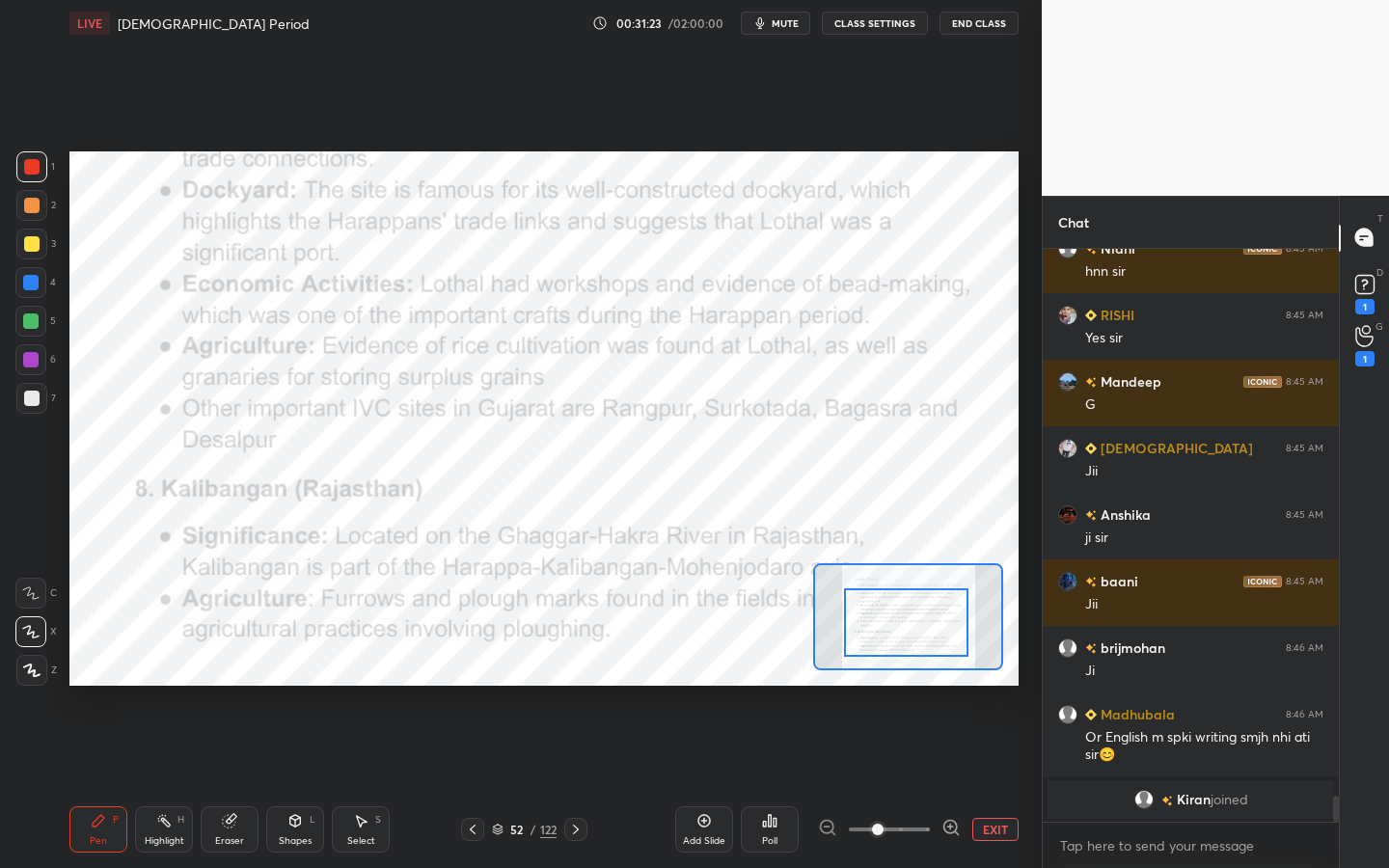
drag, startPoint x: 914, startPoint y: 620, endPoint x: 914, endPoint y: 630, distance: 10.0
click at [914, 630] on div at bounding box center [907, 621] width 124 height 68
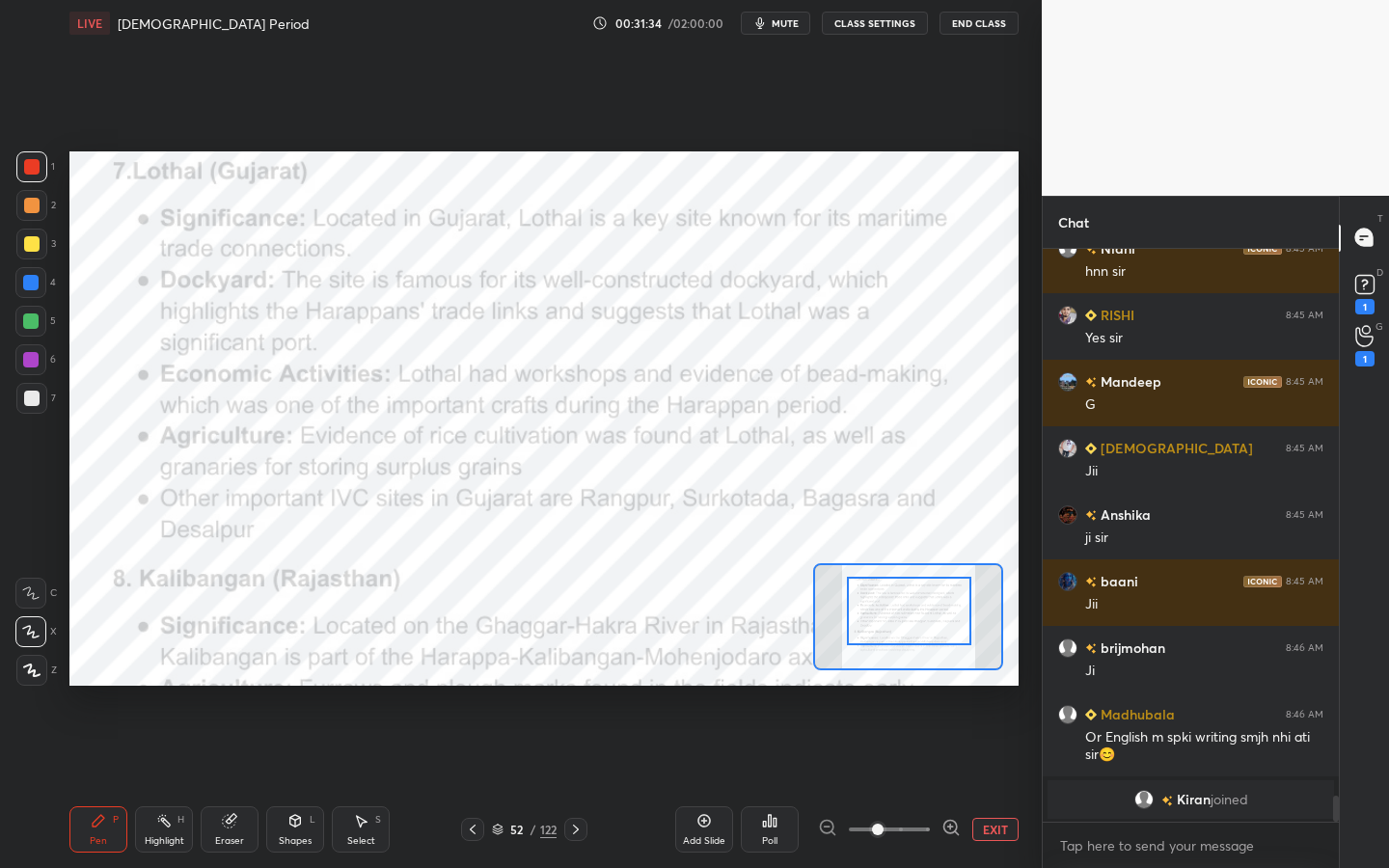
drag, startPoint x: 894, startPoint y: 632, endPoint x: 897, endPoint y: 622, distance: 10.4
click at [897, 622] on div at bounding box center [910, 611] width 124 height 68
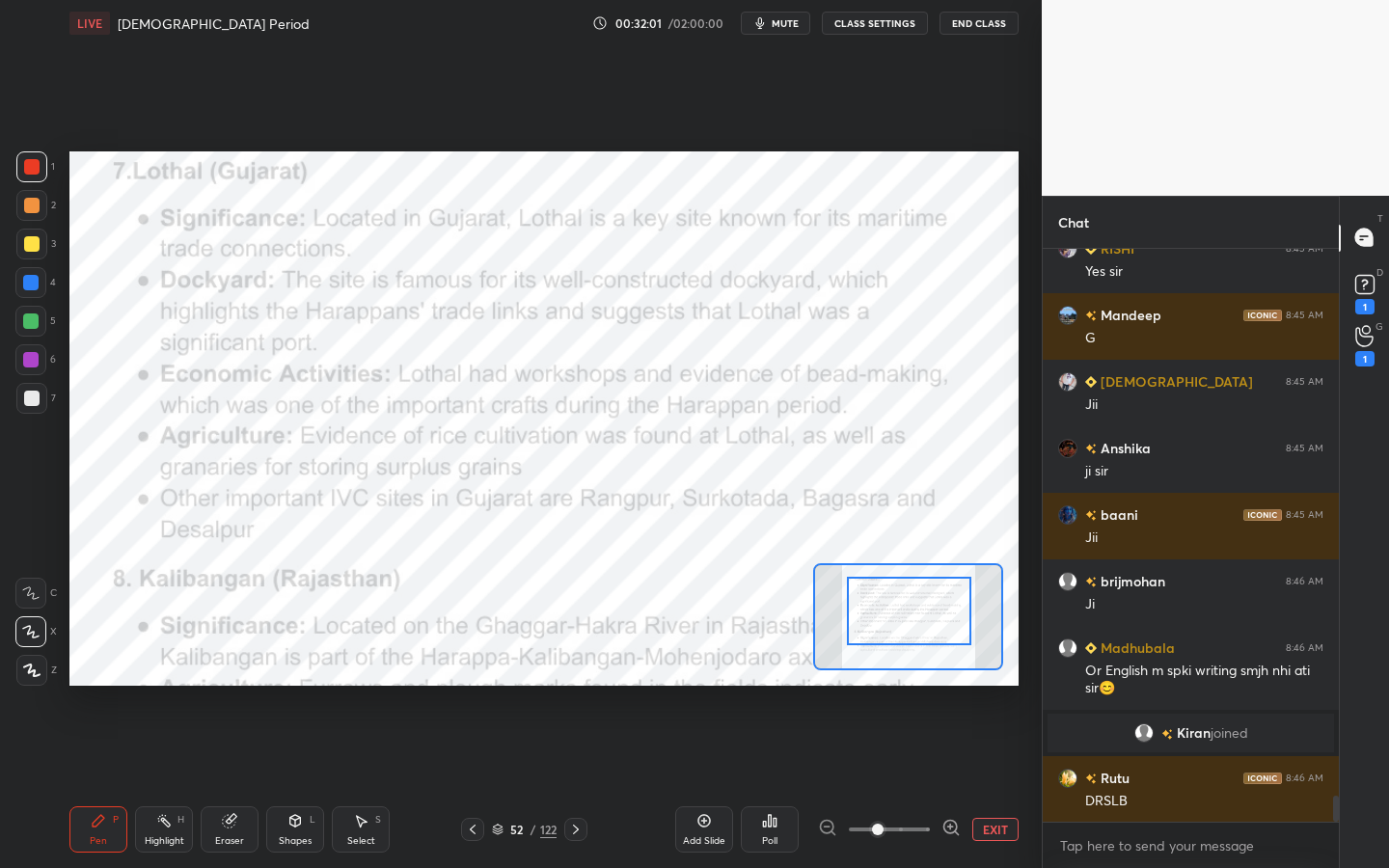
click at [897, 597] on div "Setting up your live class Poll for secs No correct answer Start poll" at bounding box center [544, 419] width 949 height 535
drag, startPoint x: 896, startPoint y: 585, endPoint x: 895, endPoint y: 596, distance: 11.0
click at [895, 595] on div at bounding box center [910, 611] width 124 height 68
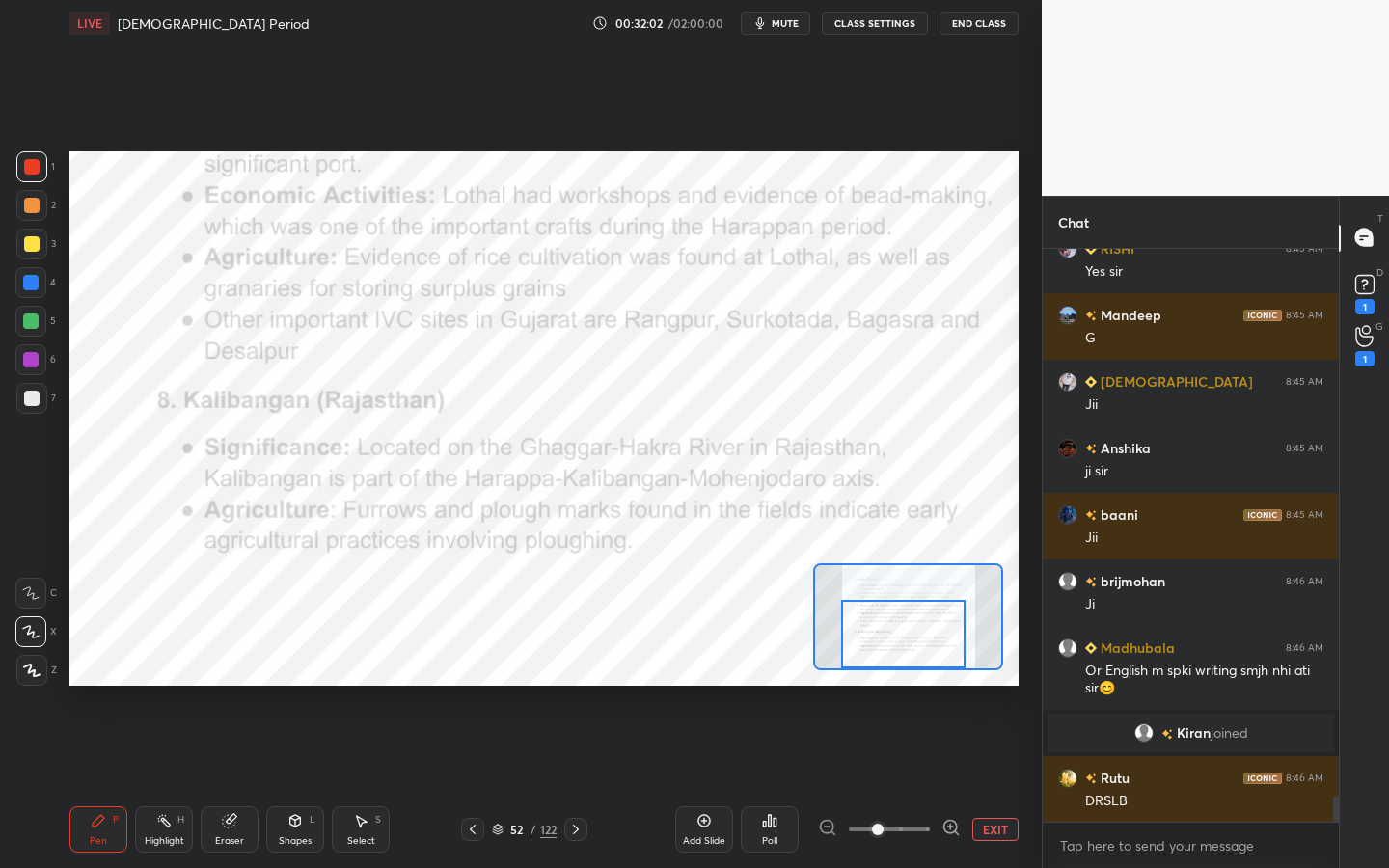
drag, startPoint x: 893, startPoint y: 596, endPoint x: 890, endPoint y: 611, distance: 15.3
click at [890, 611] on div at bounding box center [904, 633] width 124 height 68
click at [717, 782] on div "Add Slide Poll EXIT" at bounding box center [846, 830] width 343 height 108
click at [709, 782] on div "Add Slide" at bounding box center [703, 829] width 58 height 46
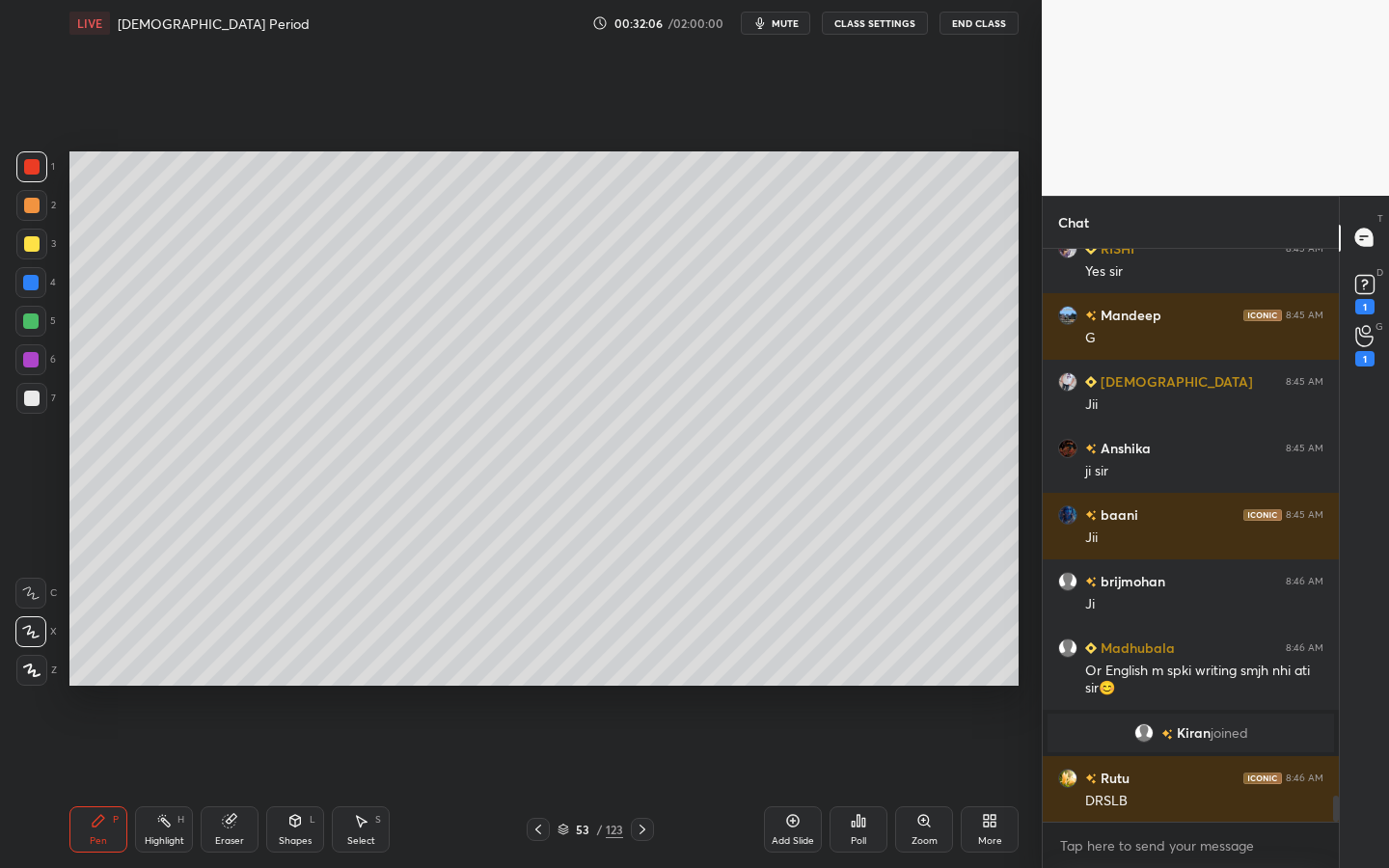
scroll to position [12222, 0]
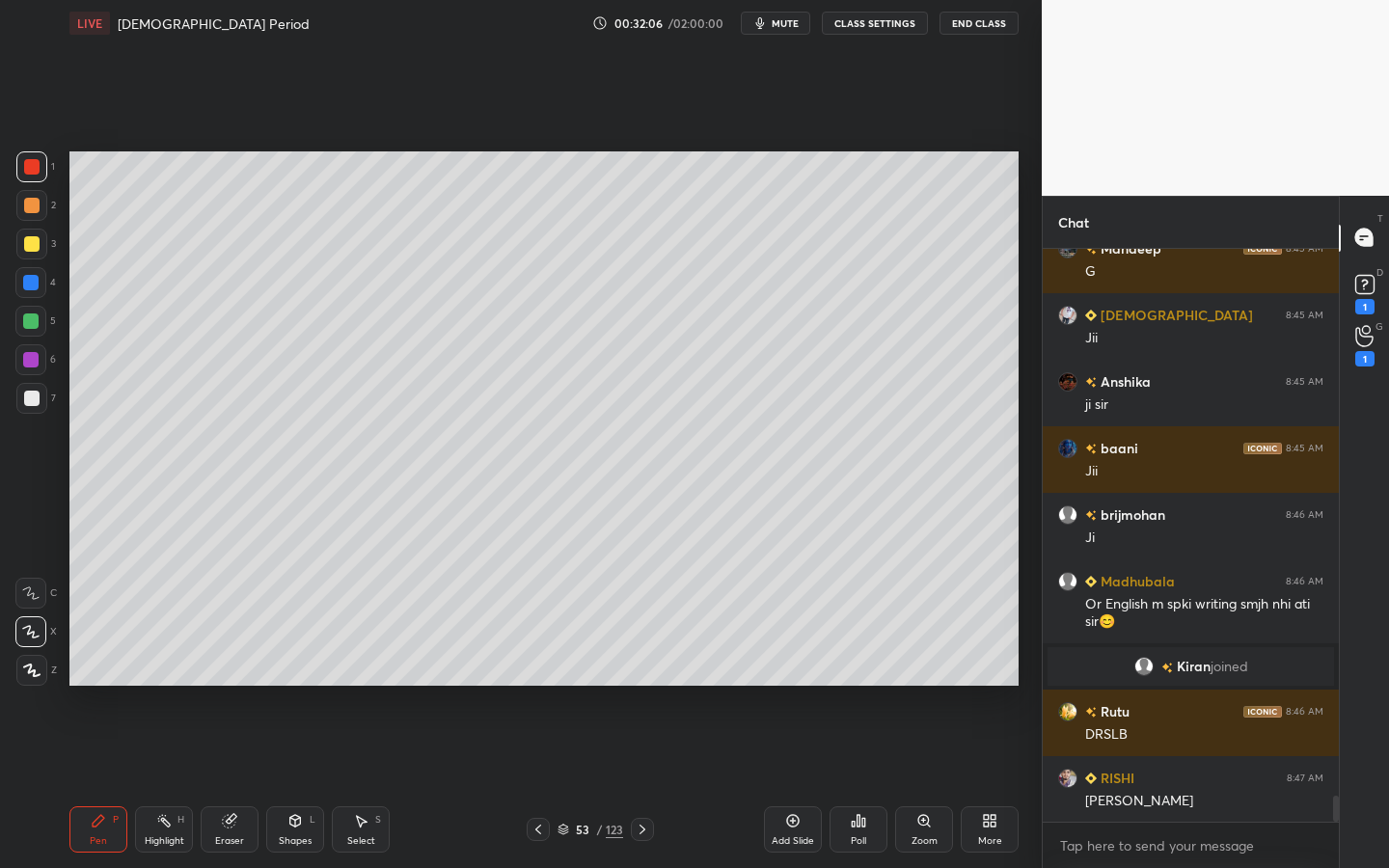
click at [19, 248] on div at bounding box center [32, 244] width 31 height 31
click at [35, 678] on div at bounding box center [32, 670] width 31 height 31
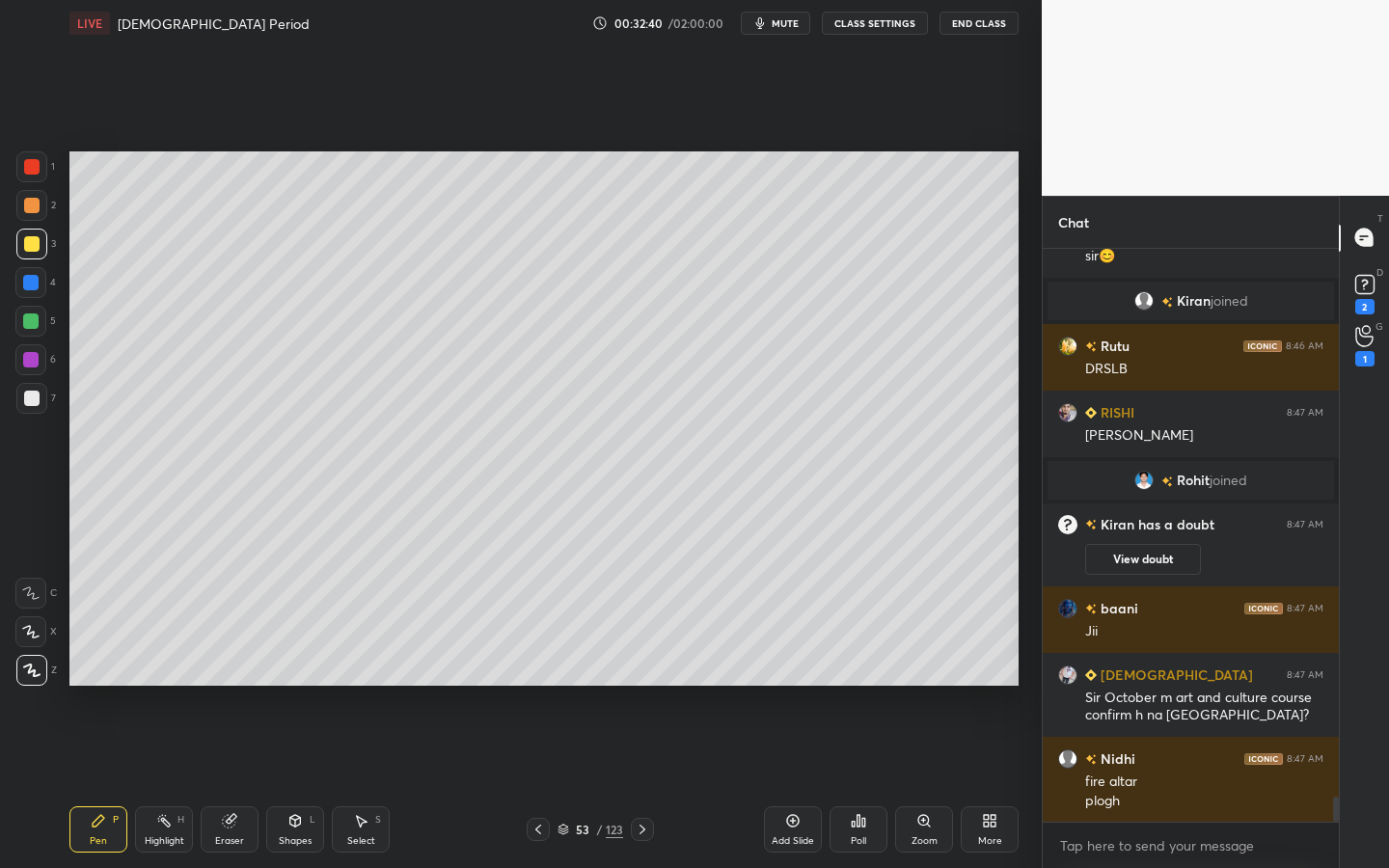
scroll to position [12545, 0]
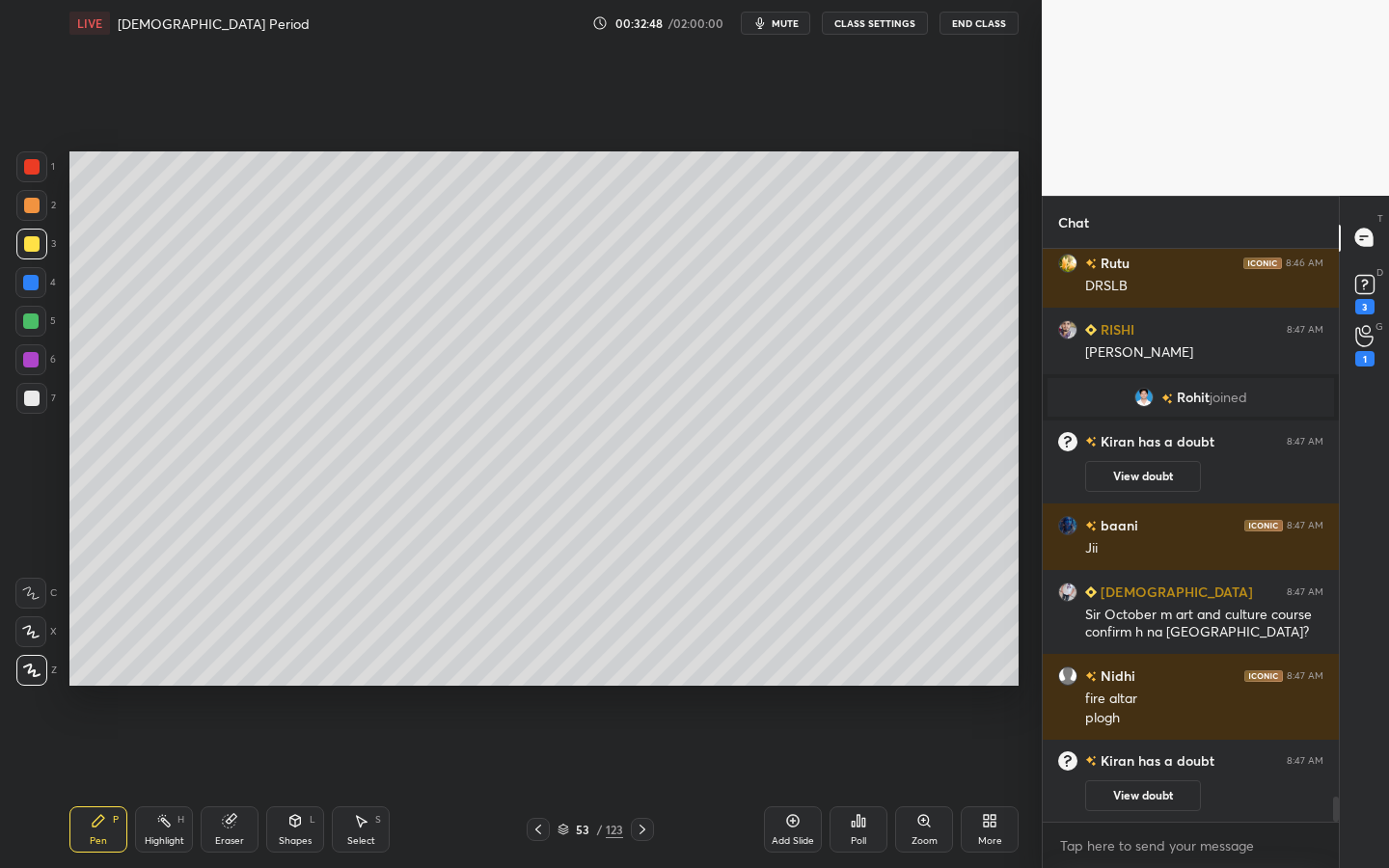
click at [600, 782] on div "/" at bounding box center [599, 830] width 6 height 12
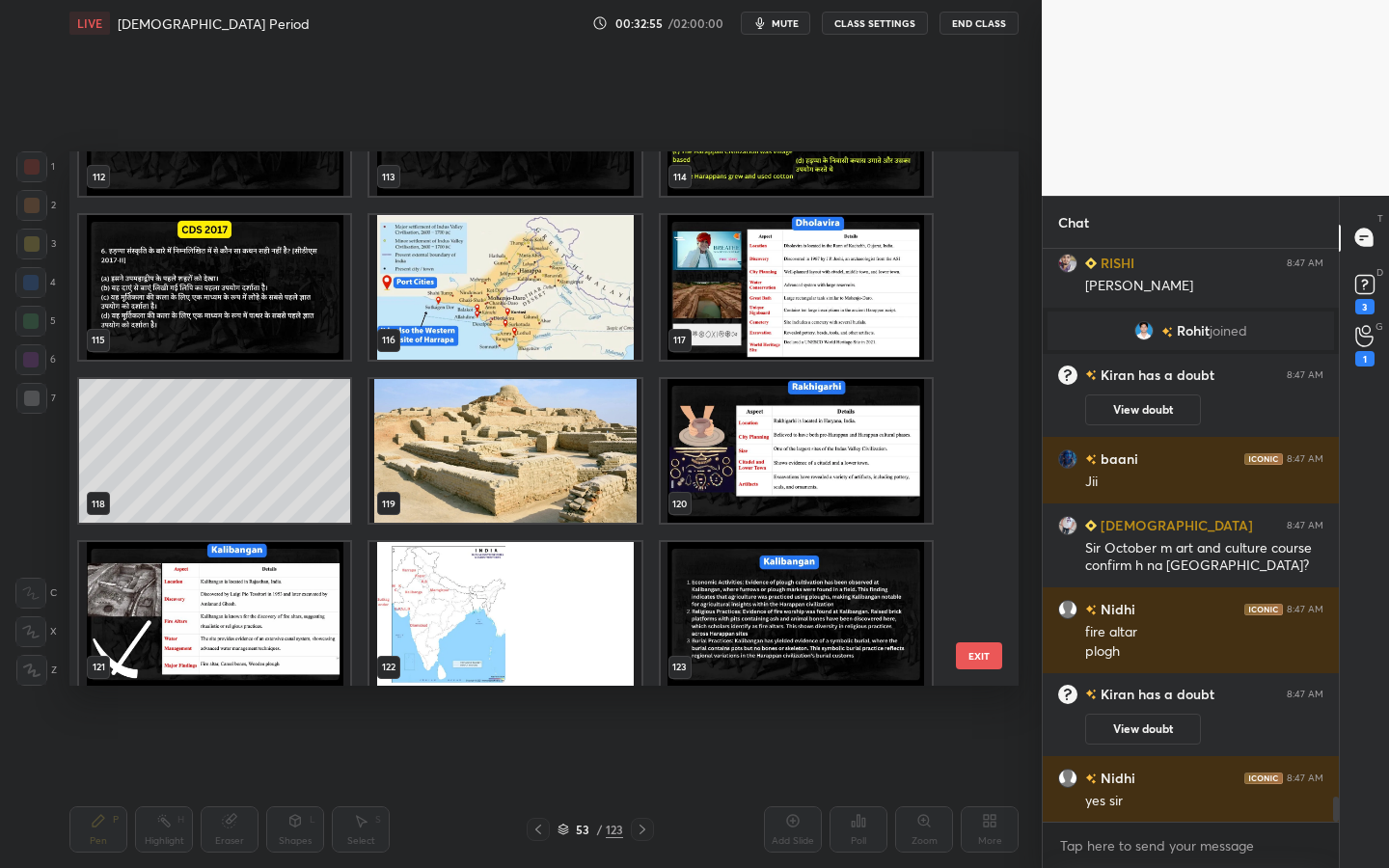
scroll to position [6168, 0]
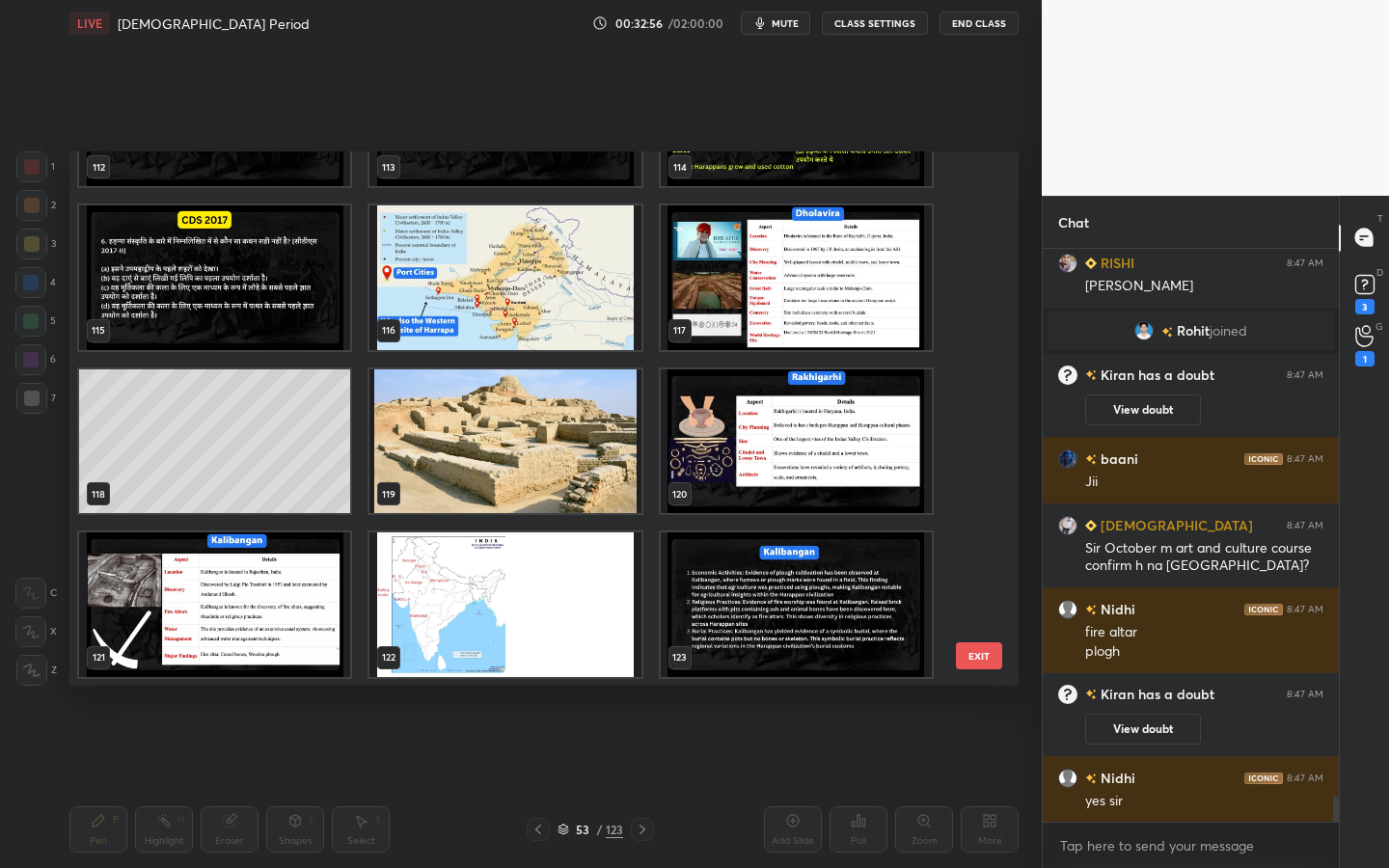
click at [253, 617] on img "grid" at bounding box center [214, 605] width 271 height 145
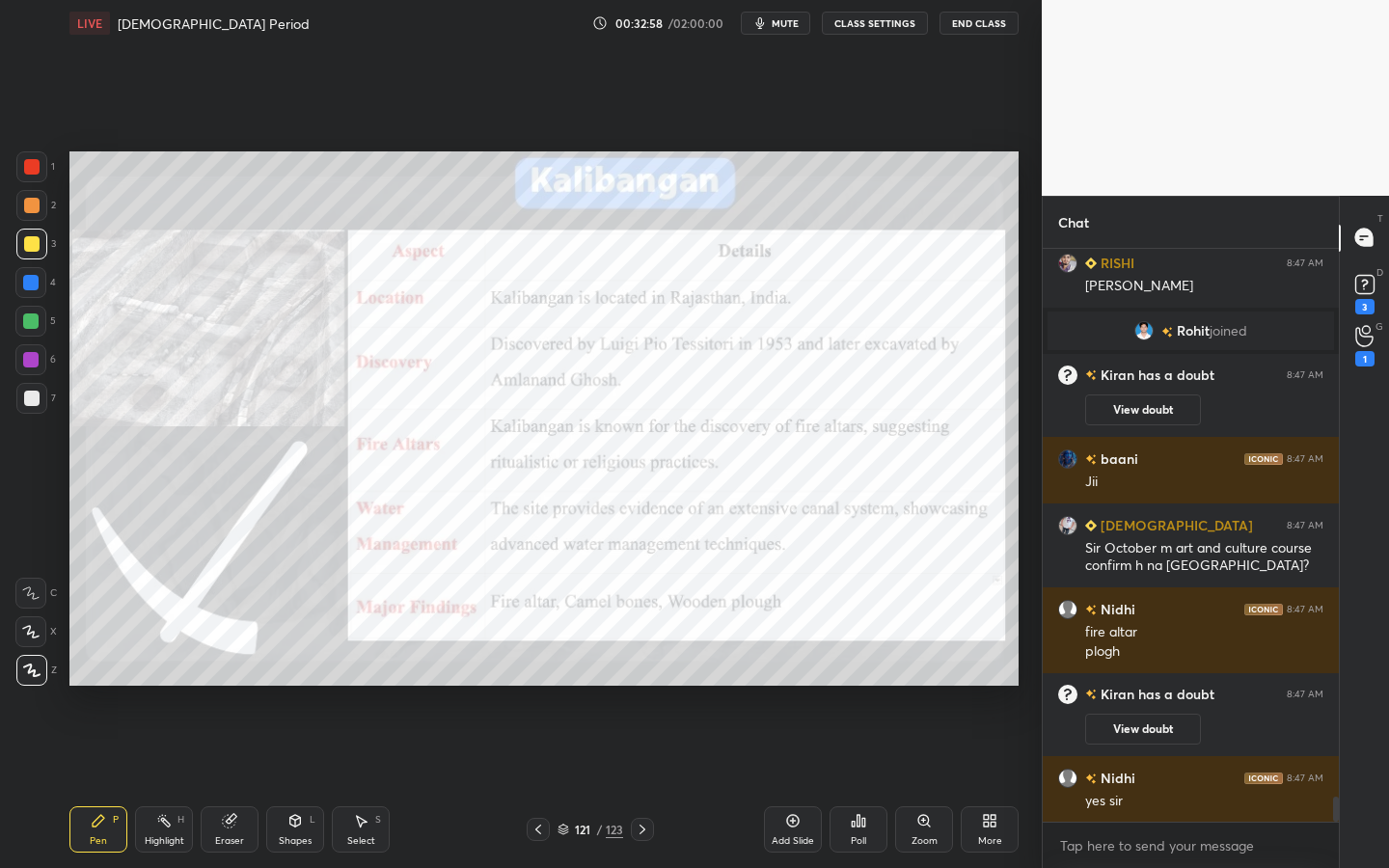
scroll to position [12607, 0]
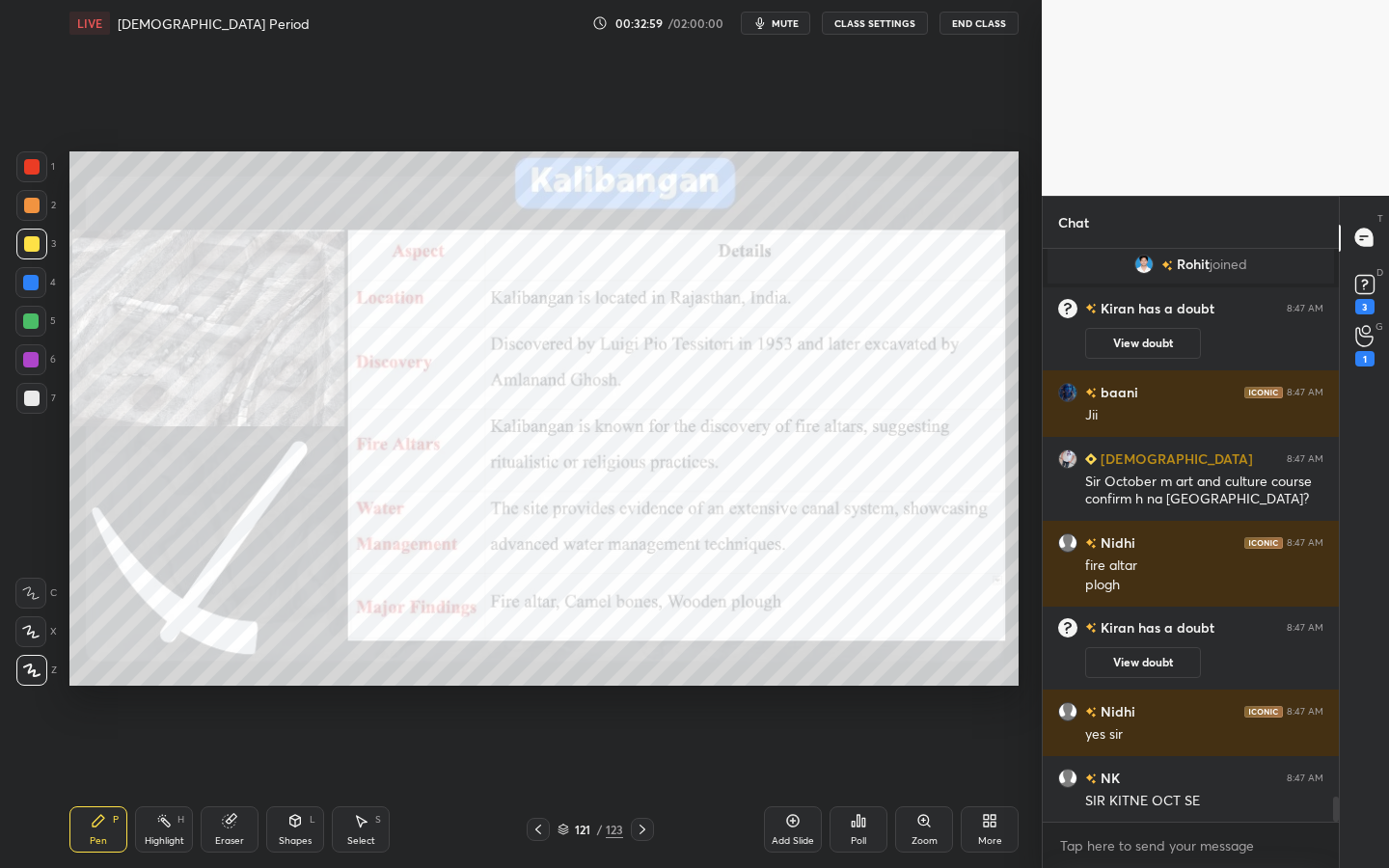
click at [47, 154] on div "1 2 3 4 5 6 7 C X Z C X Z E E Erase all H H LIVE [DEMOGRAPHIC_DATA] Period 00:3…" at bounding box center [513, 434] width 1026 height 868
drag, startPoint x: 44, startPoint y: 160, endPoint x: 67, endPoint y: 172, distance: 25.9
click at [44, 160] on div at bounding box center [32, 167] width 31 height 31
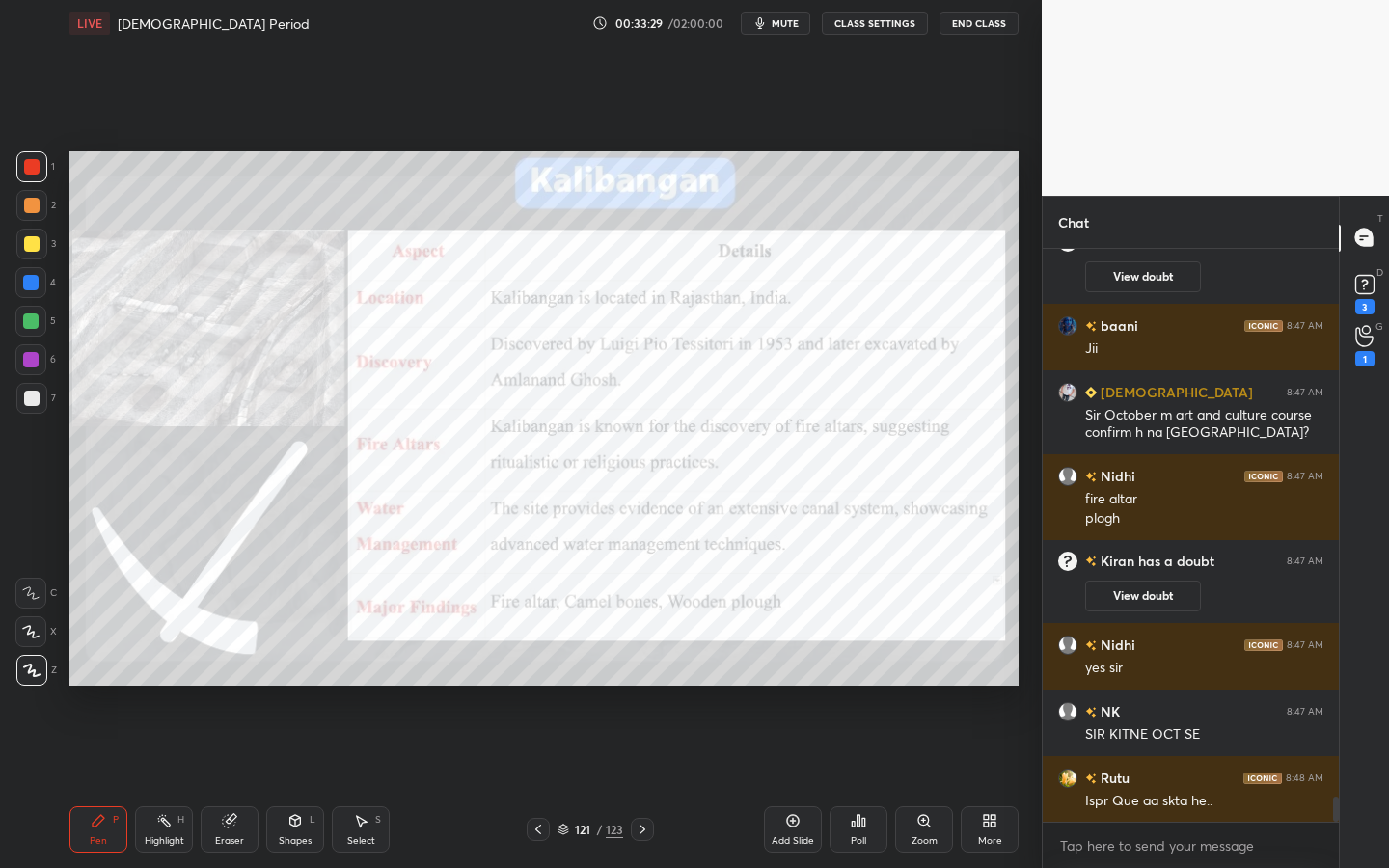
click at [601, 782] on div "/" at bounding box center [599, 830] width 6 height 12
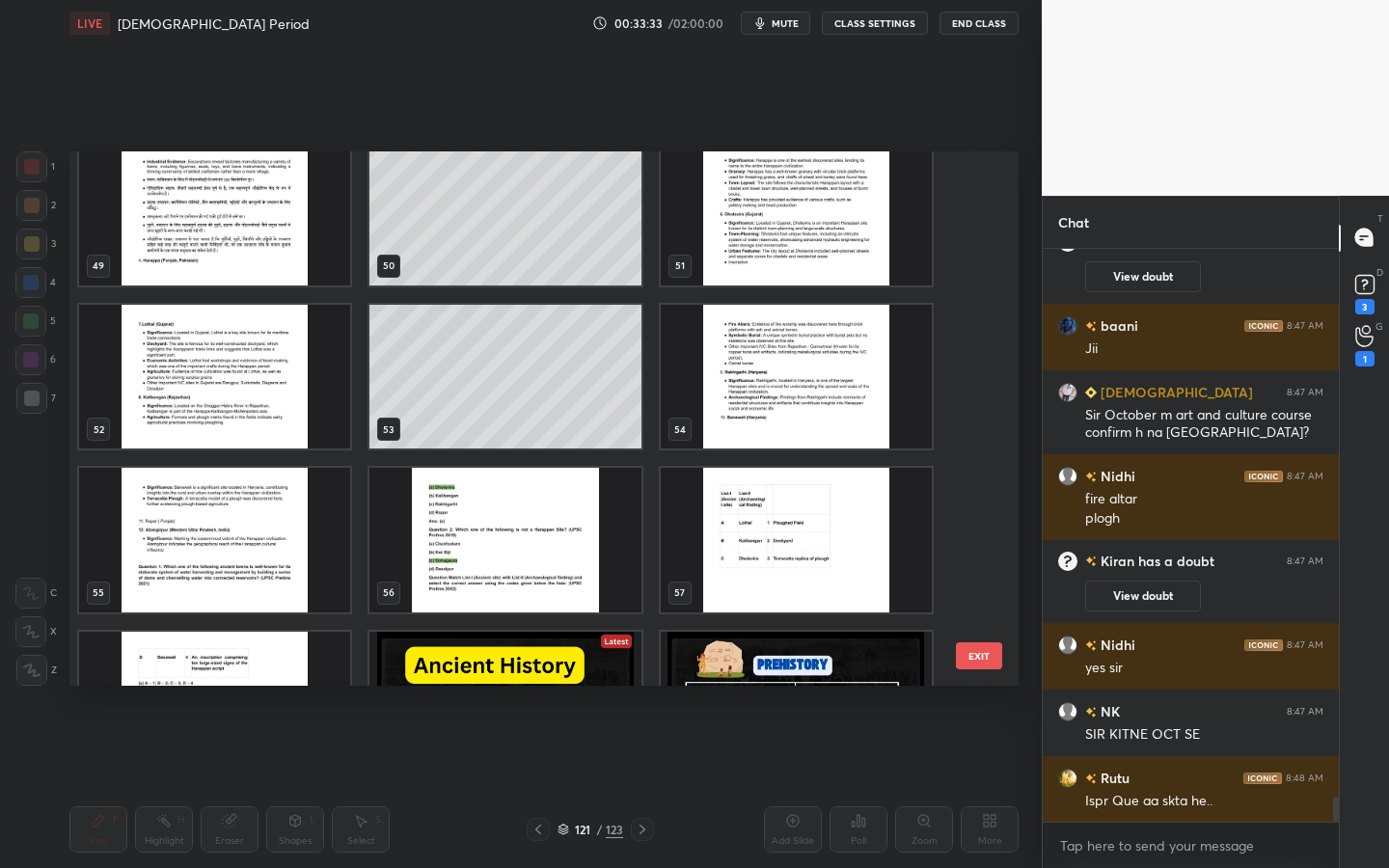
scroll to position [2627, 0]
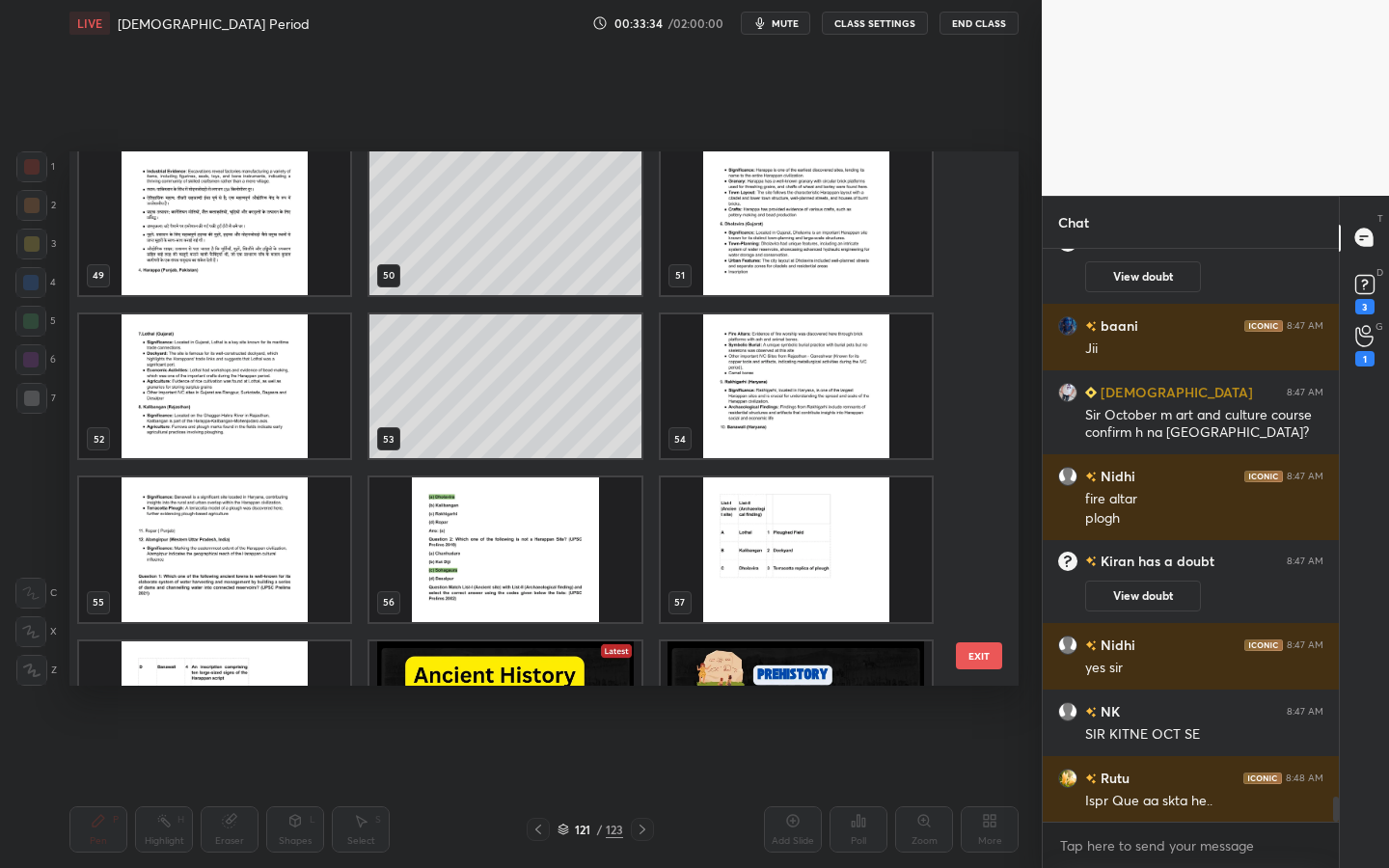
click at [735, 570] on img "grid" at bounding box center [796, 549] width 271 height 145
click at [580, 551] on img "grid" at bounding box center [505, 549] width 271 height 145
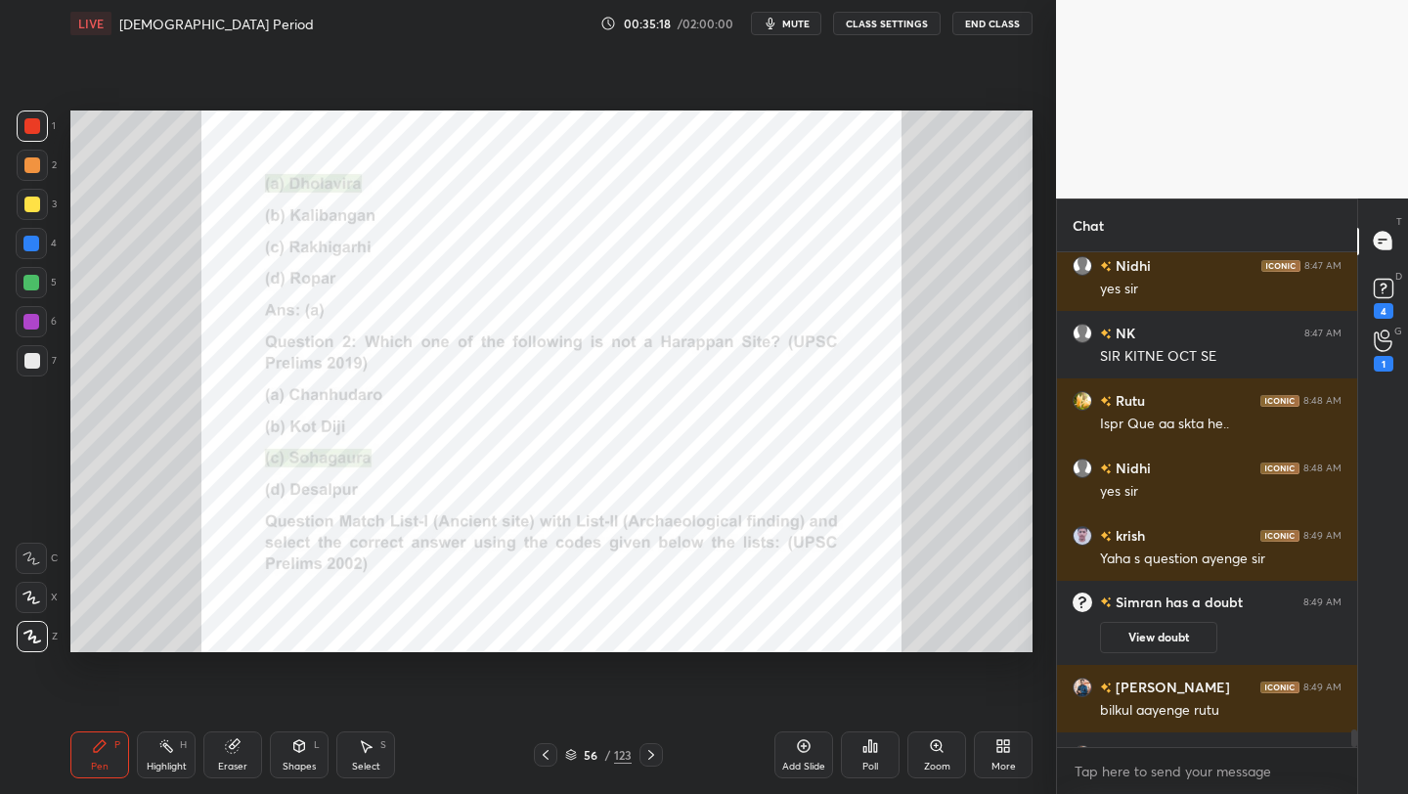
scroll to position [13139, 0]
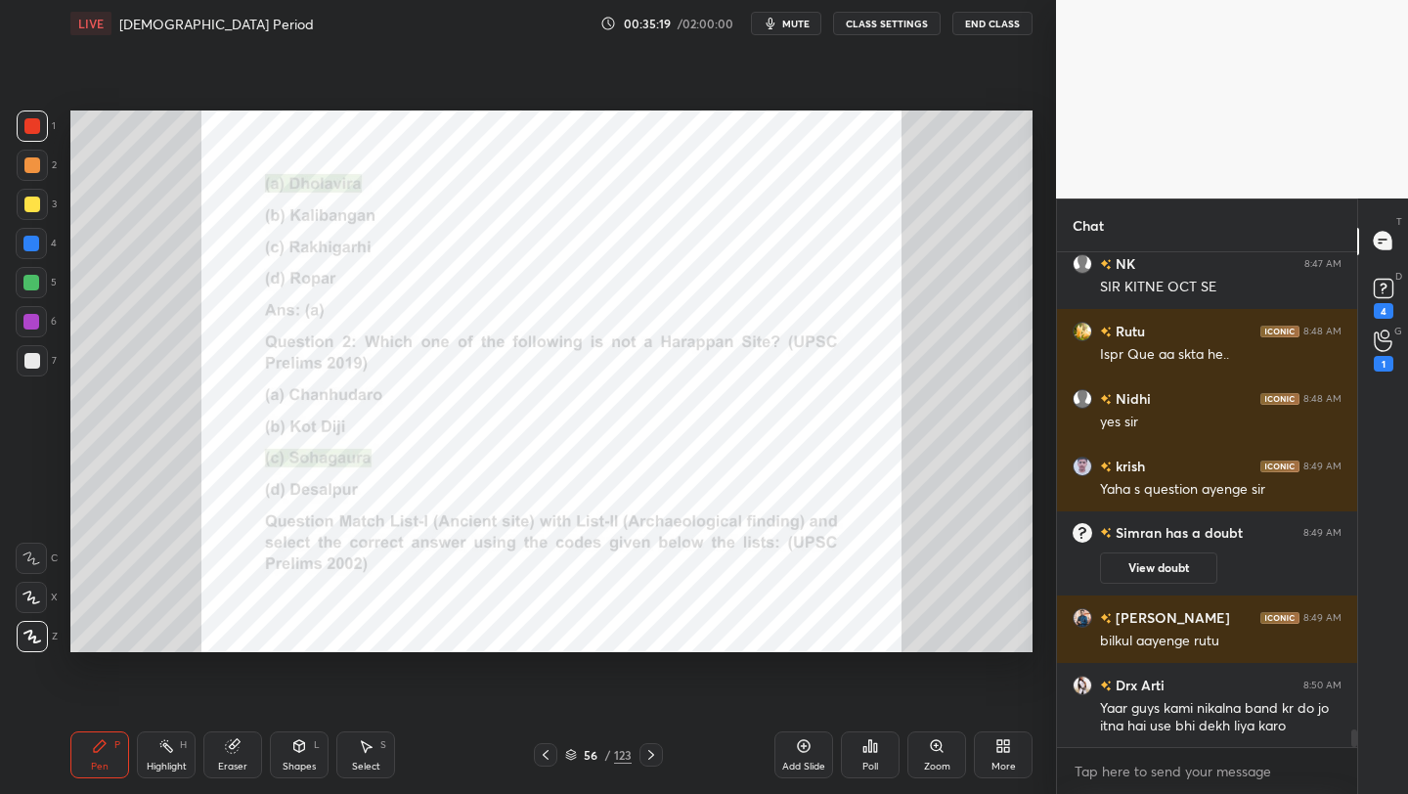
click at [998, 746] on icon at bounding box center [1003, 746] width 16 height 16
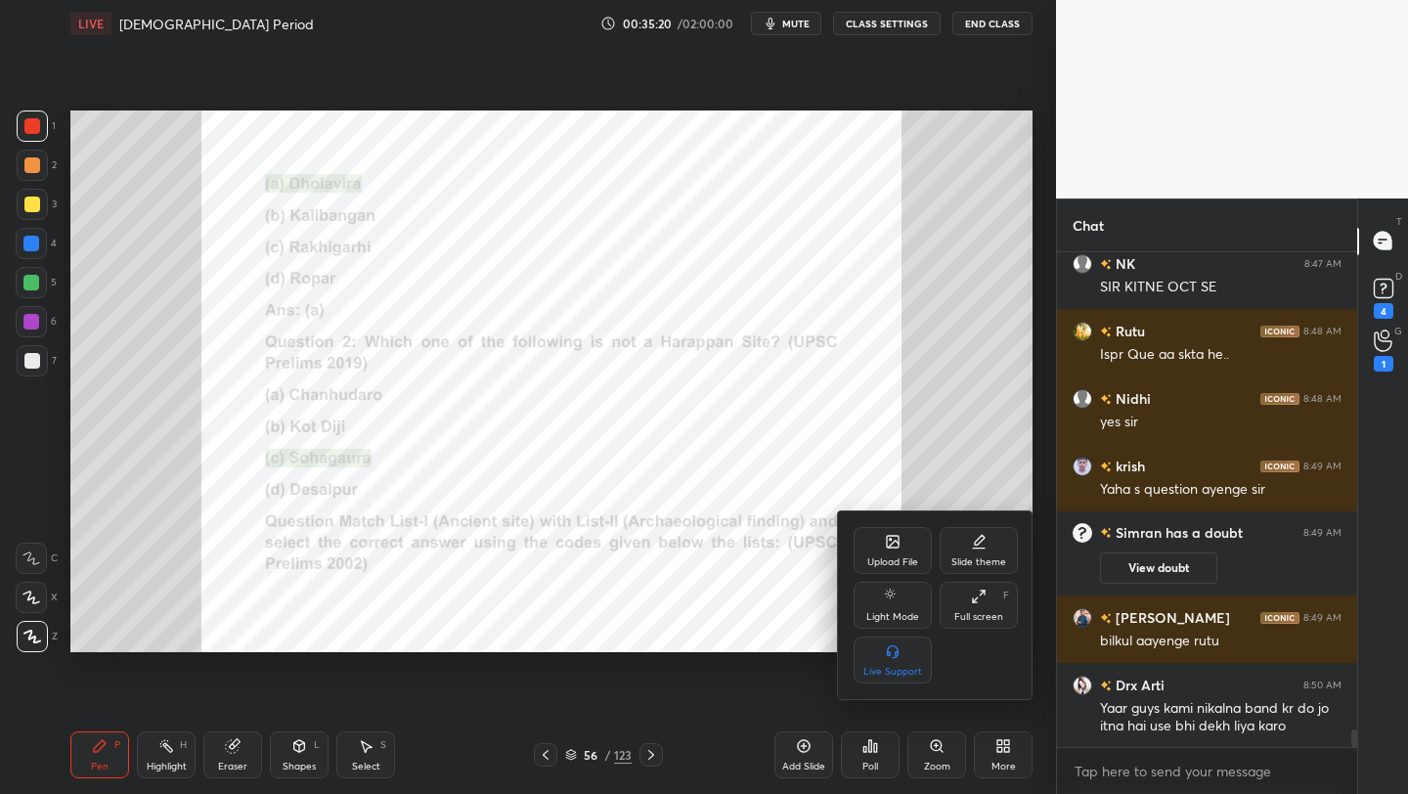
click at [888, 557] on div "Upload File" at bounding box center [892, 562] width 51 height 10
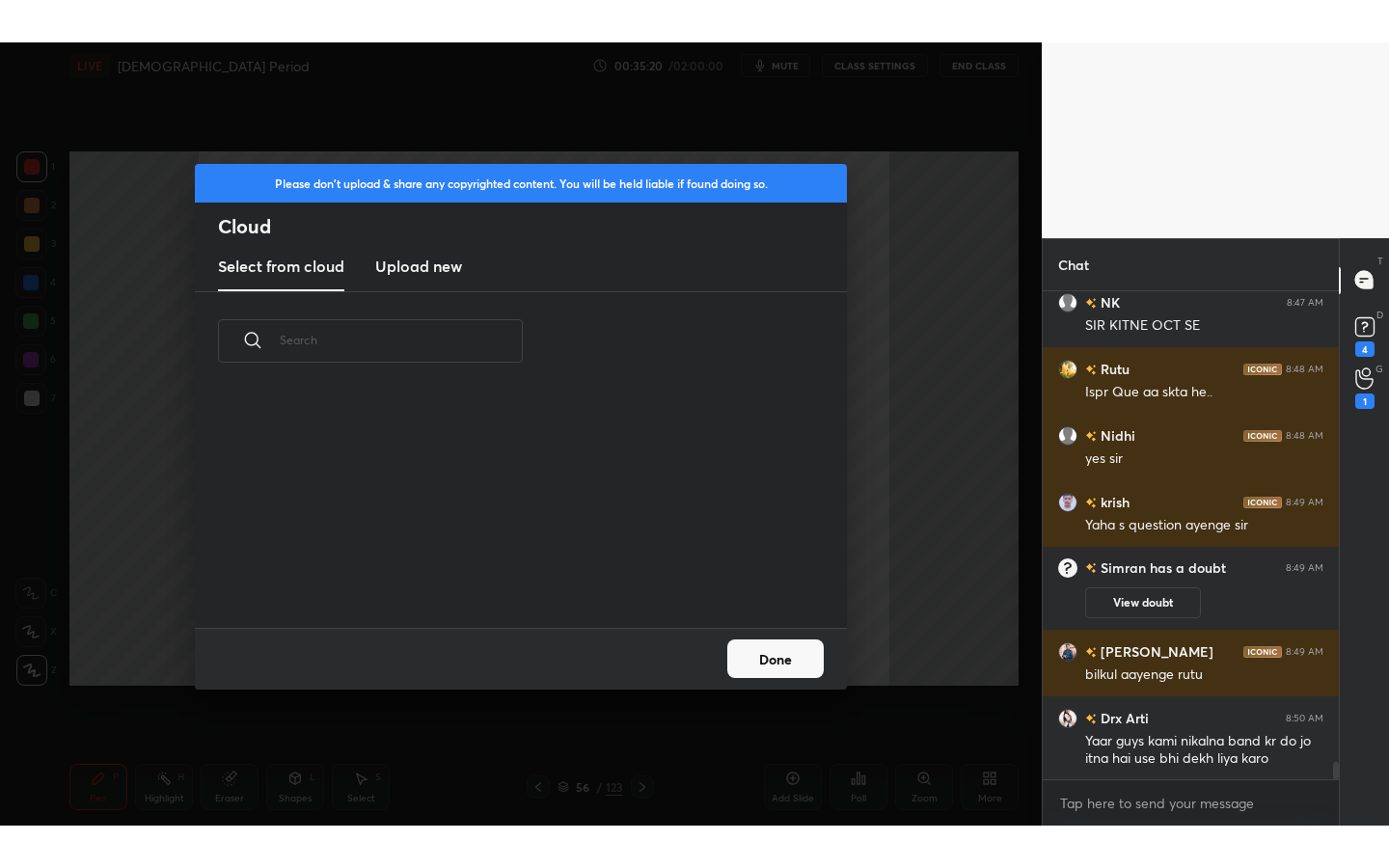
scroll to position [238, 620]
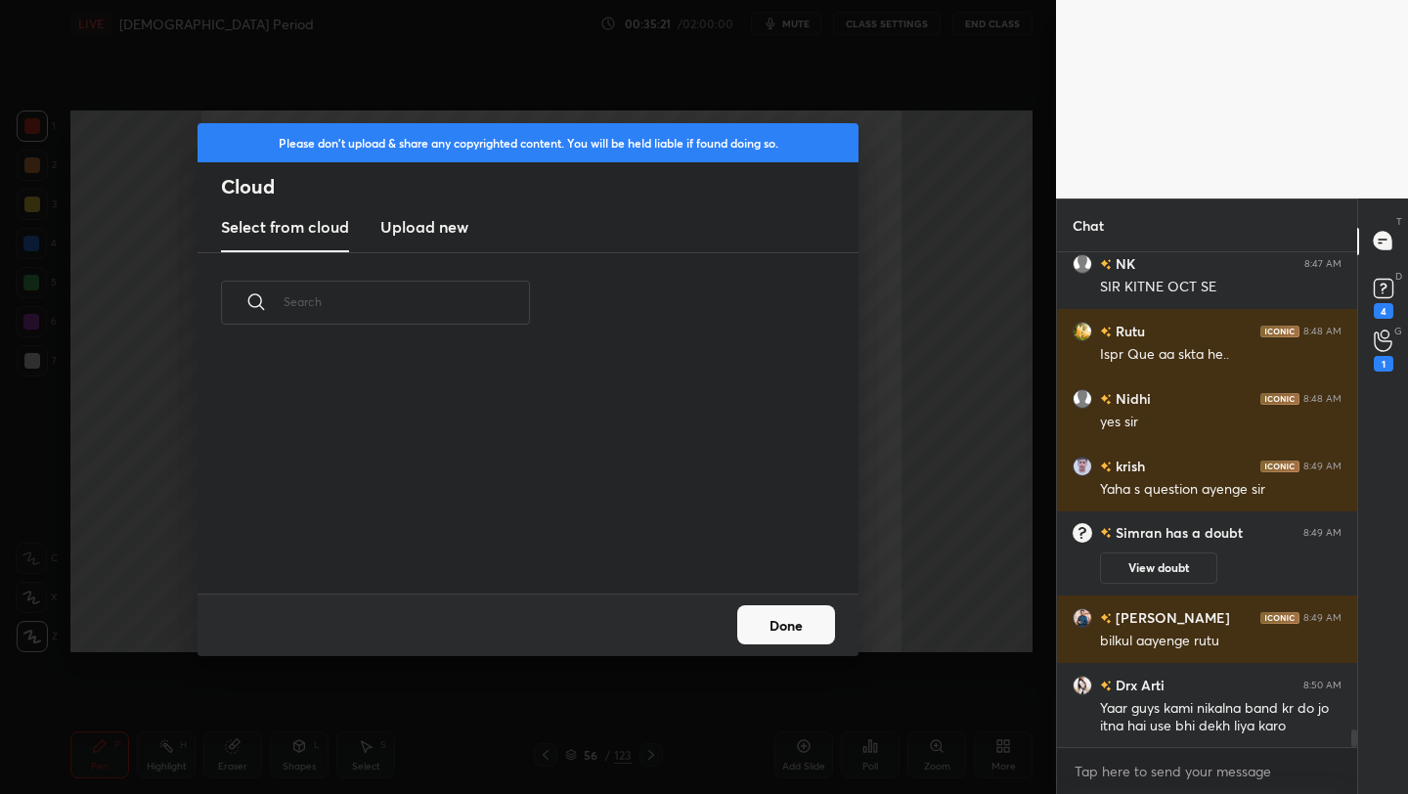
click at [402, 222] on h3 "Upload new" at bounding box center [424, 226] width 88 height 23
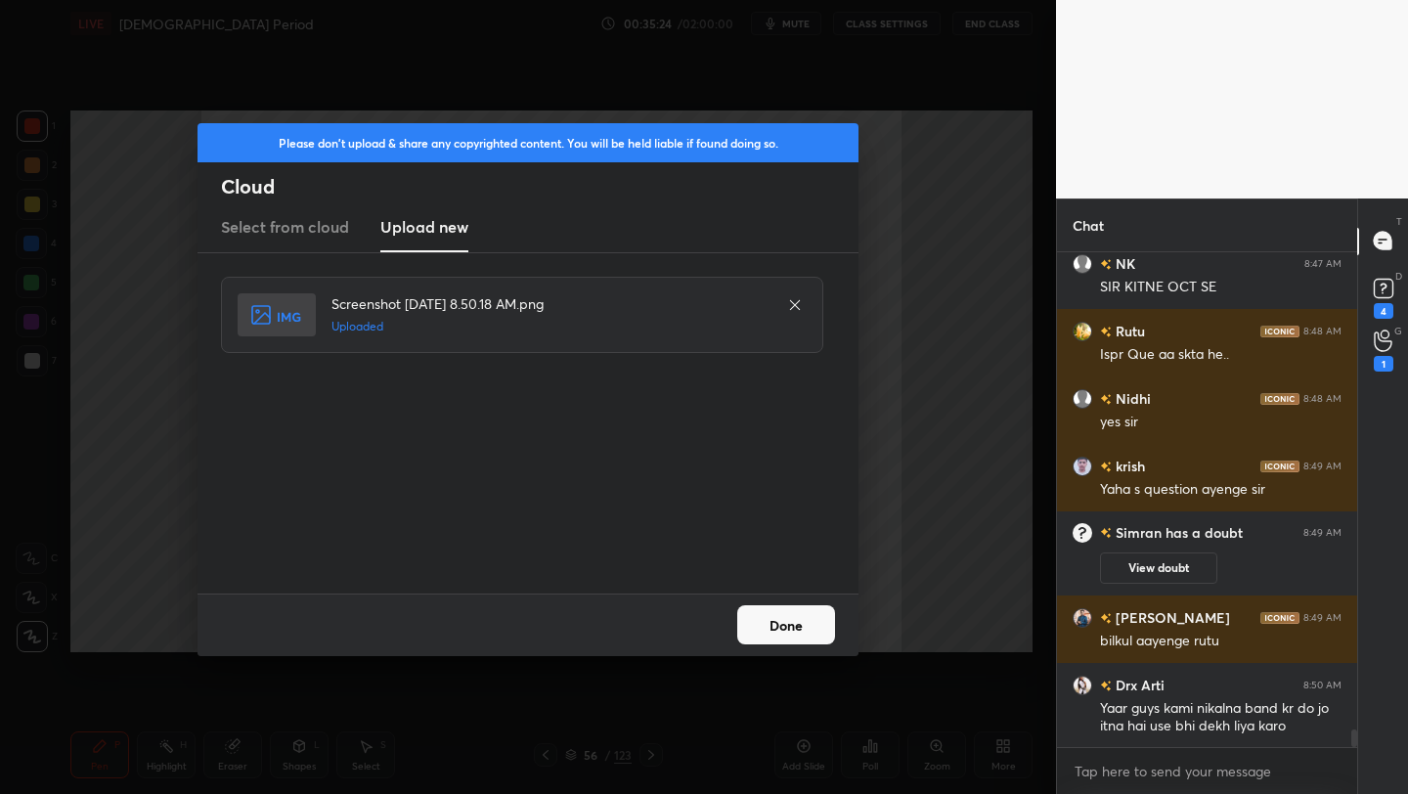
click at [806, 623] on button "Done" at bounding box center [786, 624] width 98 height 39
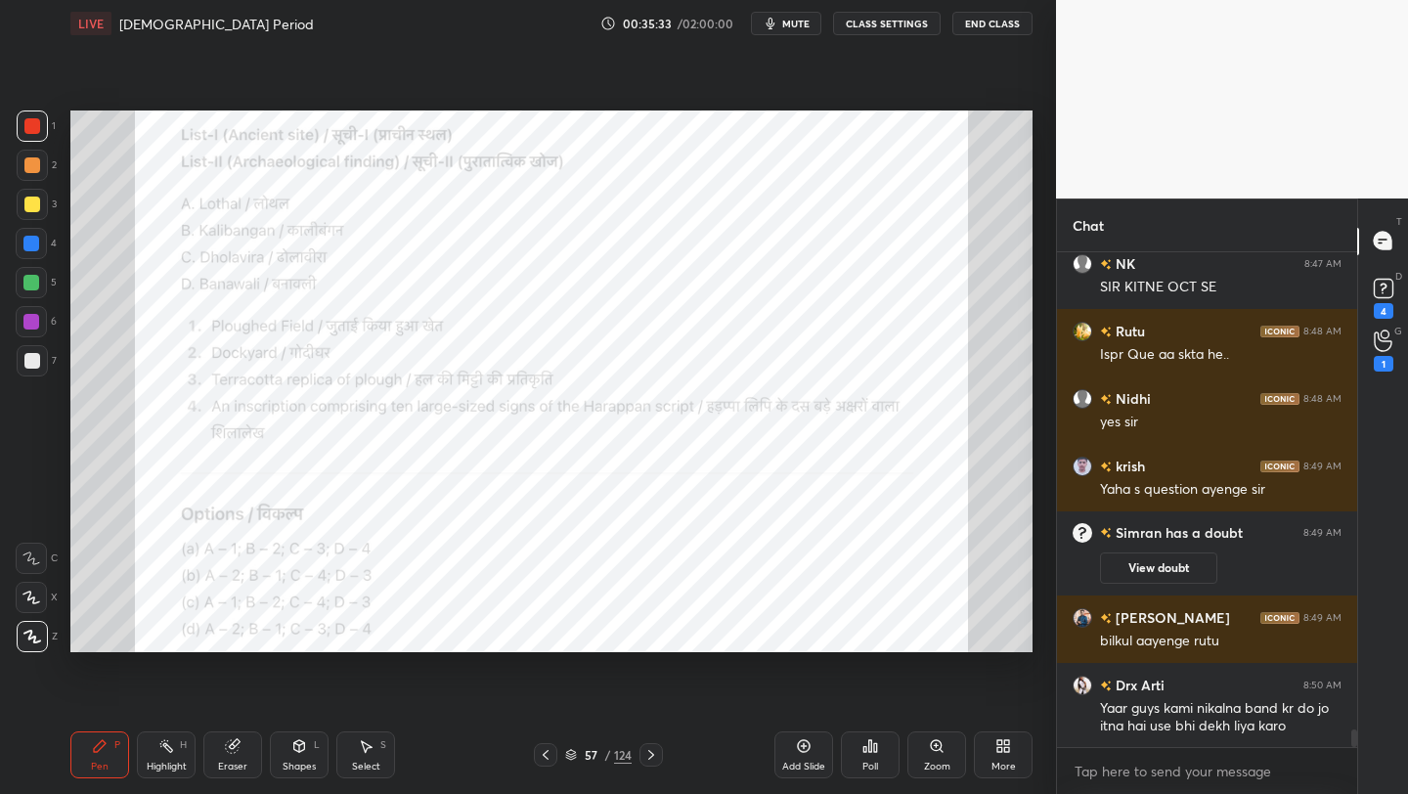
click at [1005, 773] on div "More" at bounding box center [1003, 754] width 59 height 47
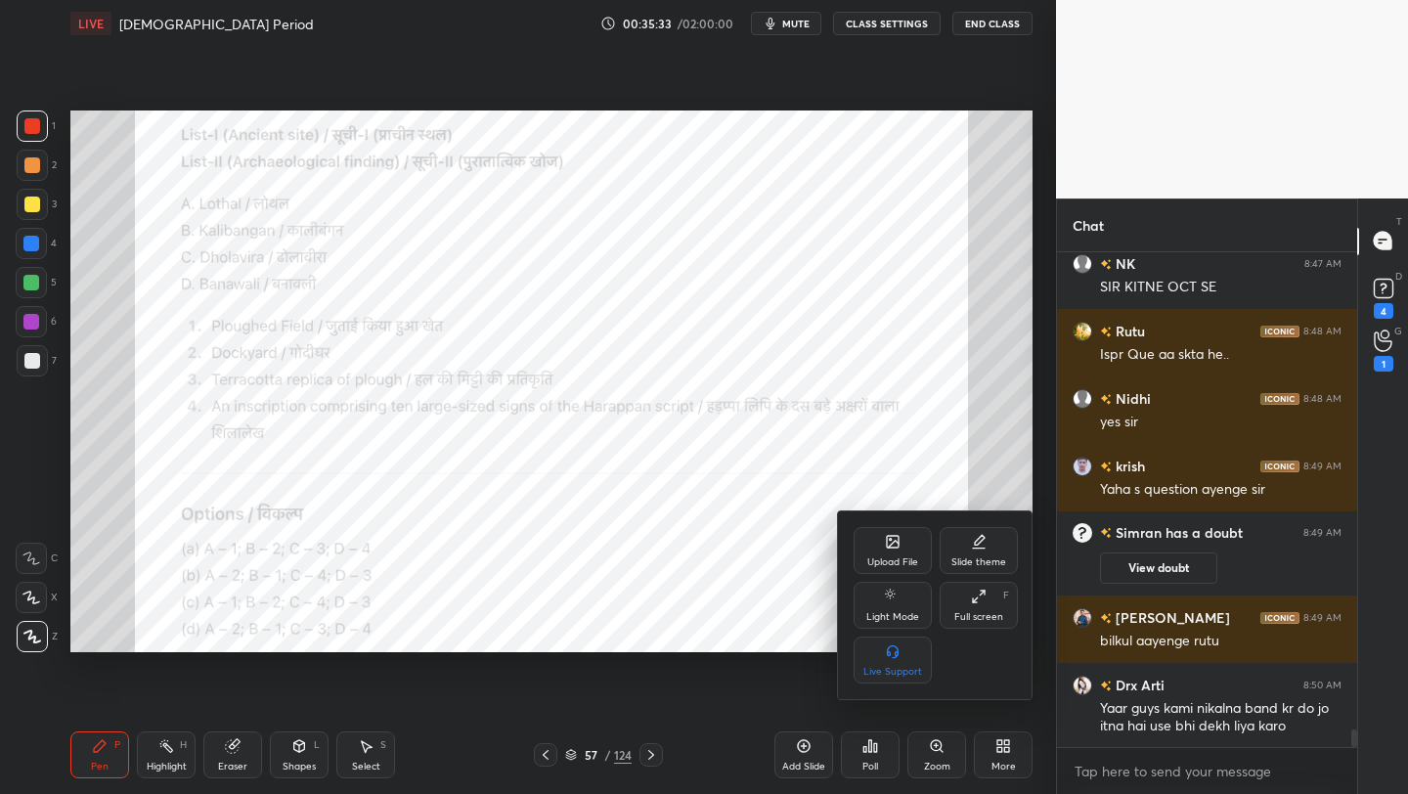
click at [975, 620] on div "Full screen" at bounding box center [978, 617] width 49 height 10
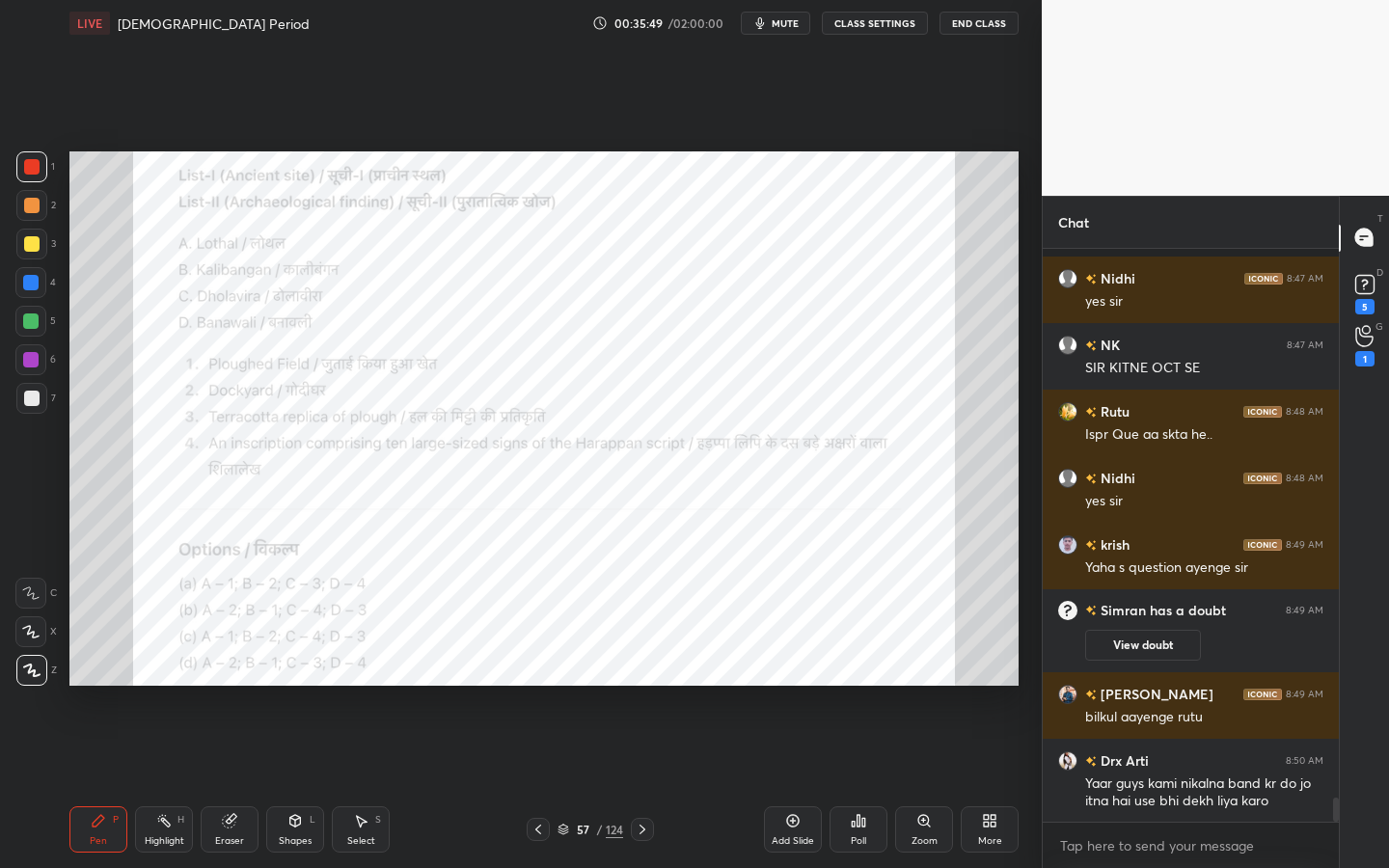
scroll to position [12958, 0]
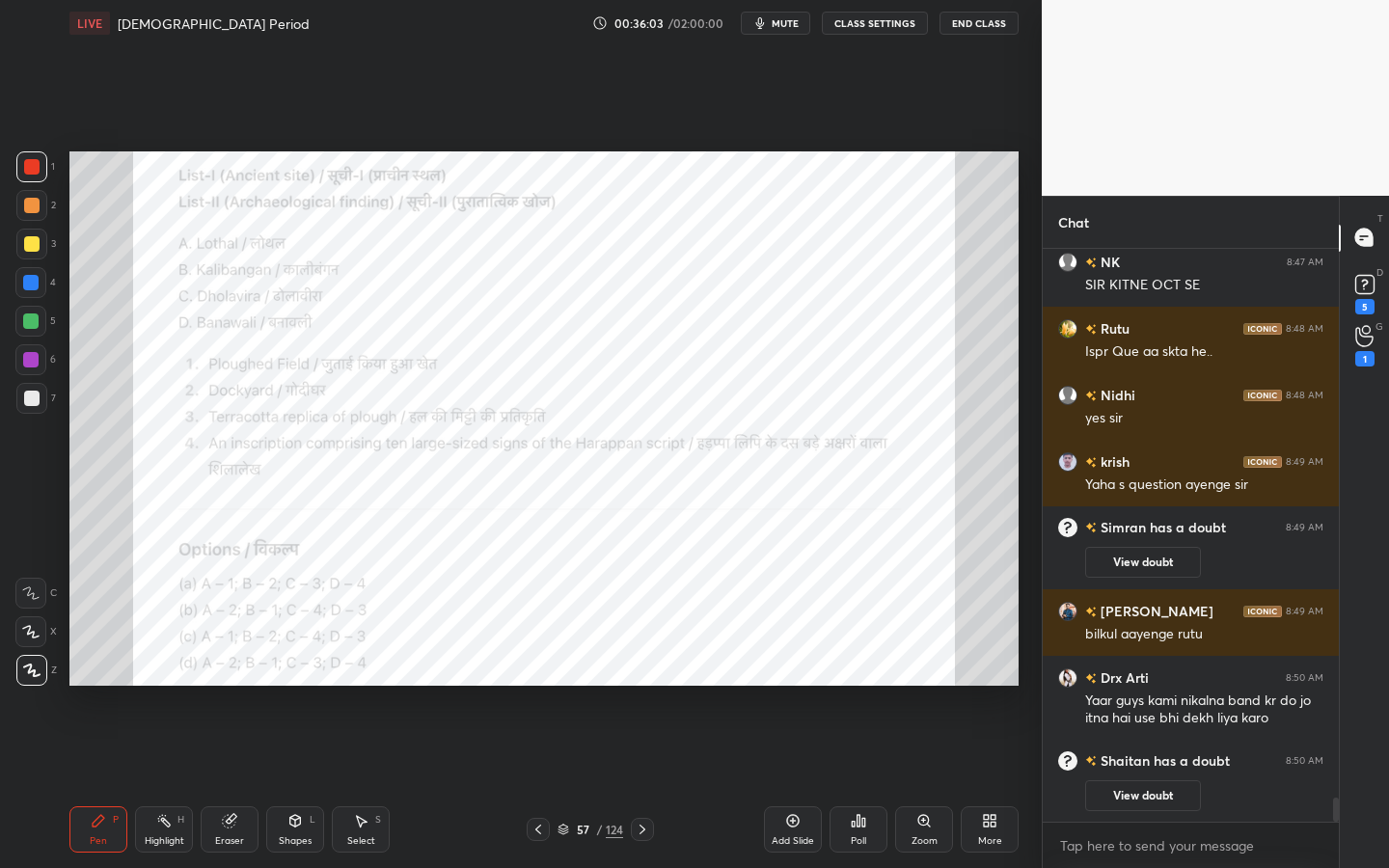
click at [868, 782] on div "Poll" at bounding box center [858, 829] width 58 height 46
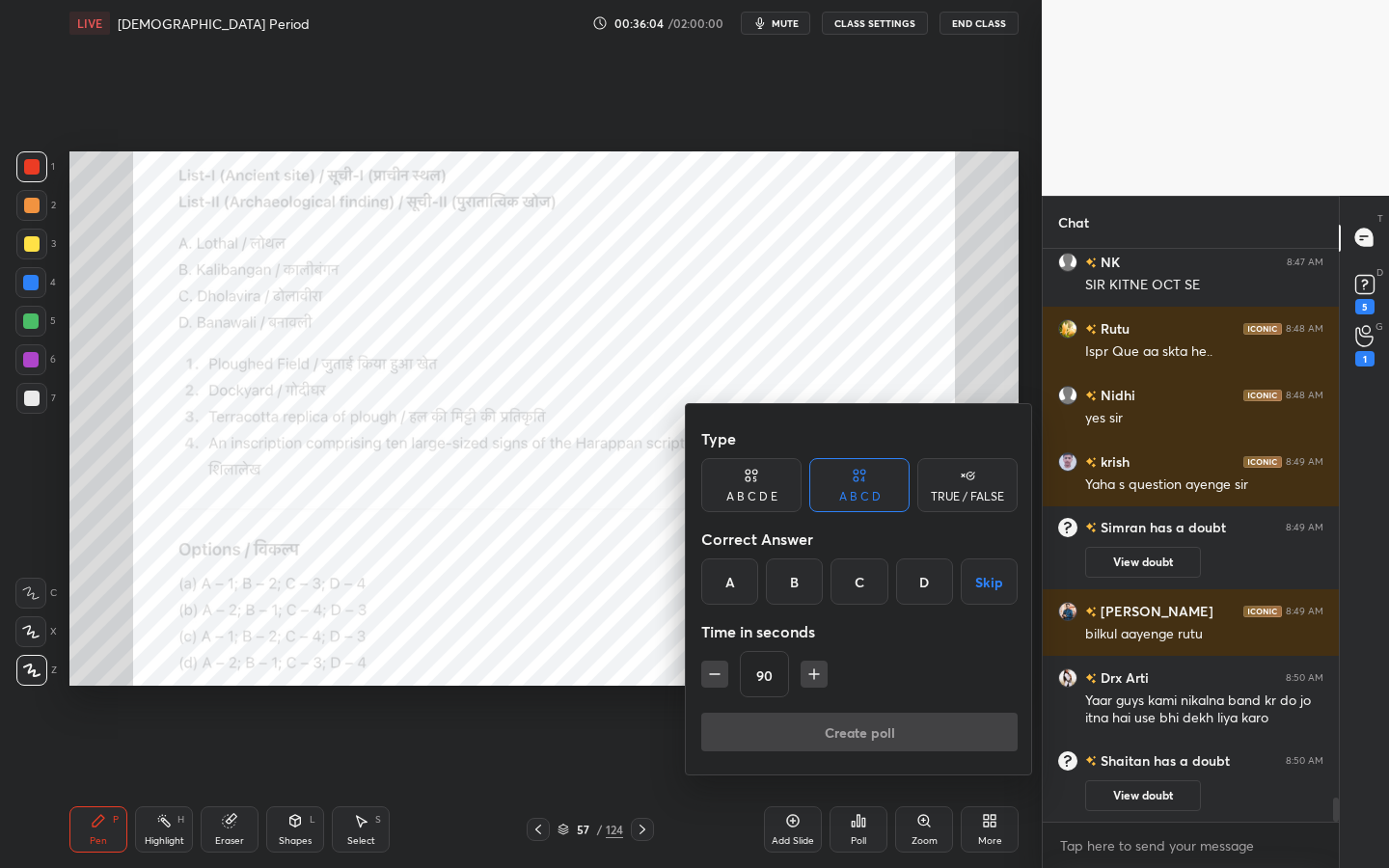
click at [866, 590] on div "C" at bounding box center [859, 581] width 57 height 46
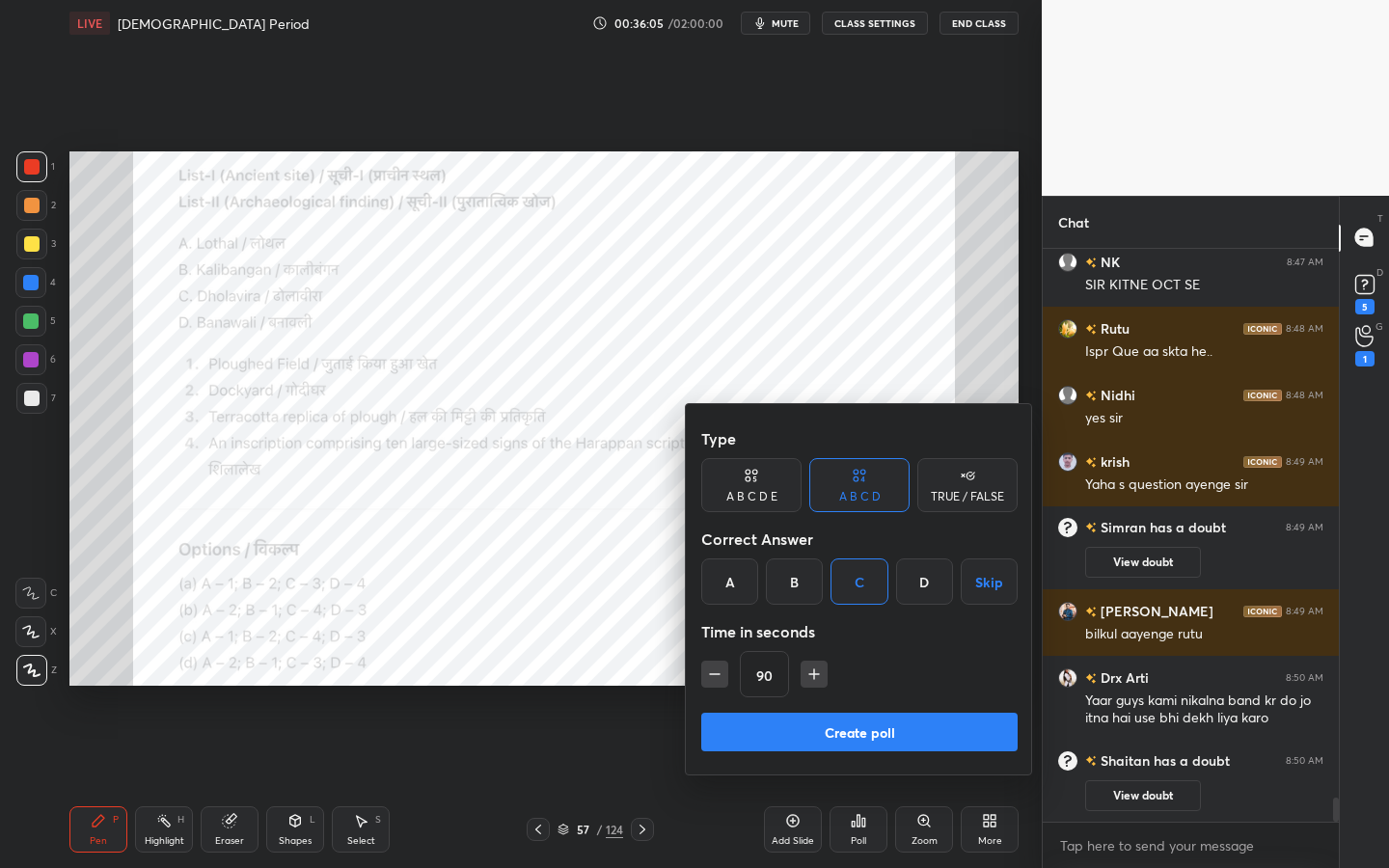
click at [850, 740] on button "Create poll" at bounding box center [859, 732] width 317 height 38
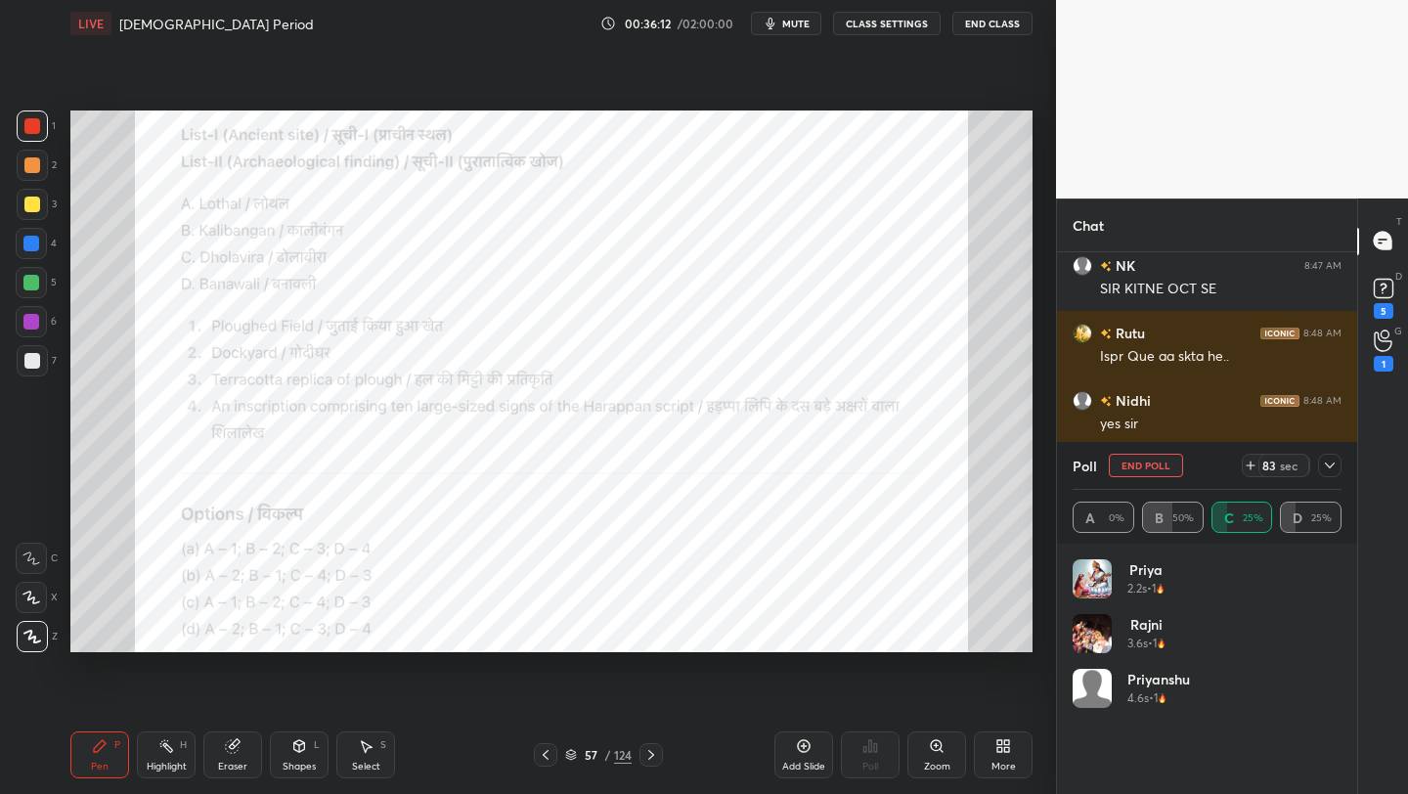
scroll to position [7, 7]
click at [1163, 459] on button "End Poll" at bounding box center [1146, 465] width 74 height 23
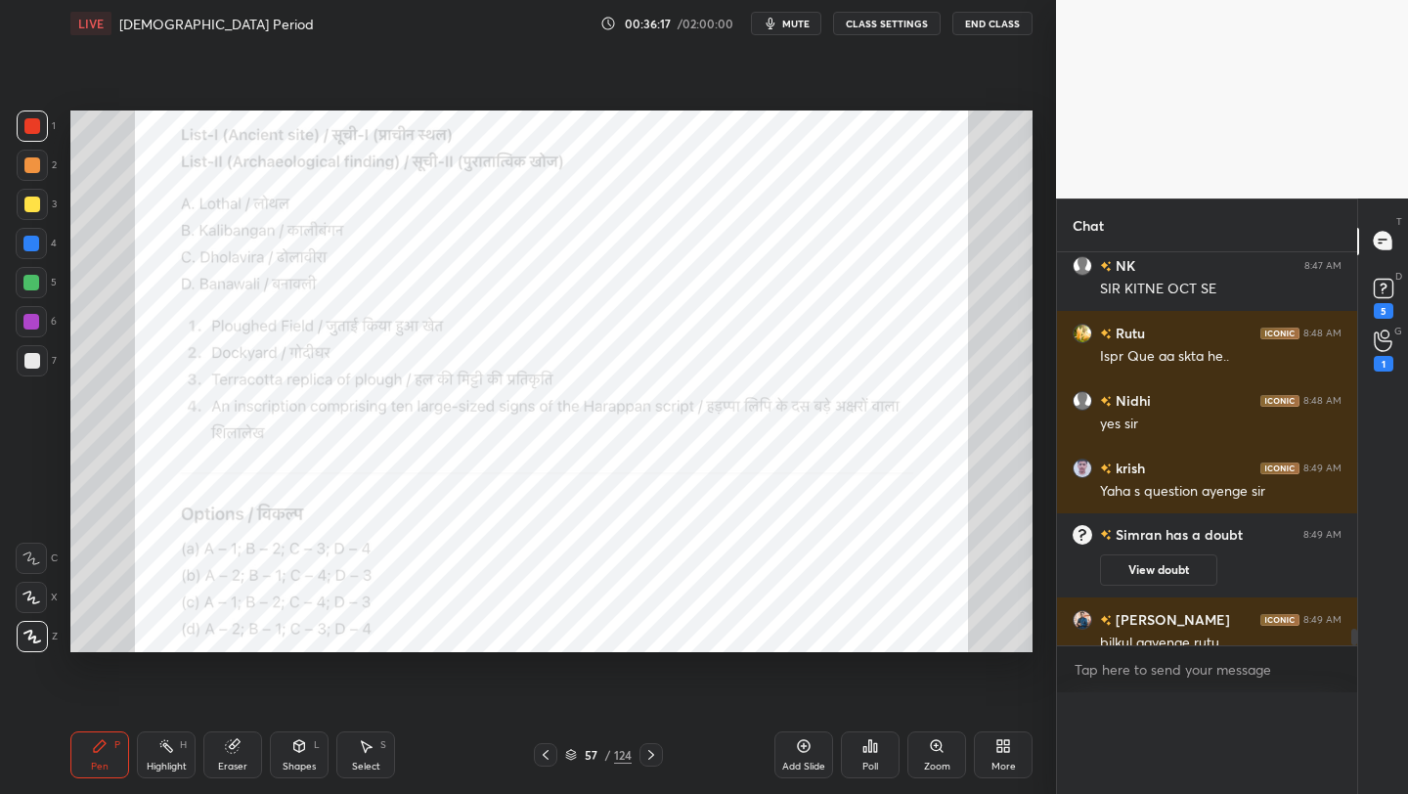
scroll to position [479, 294]
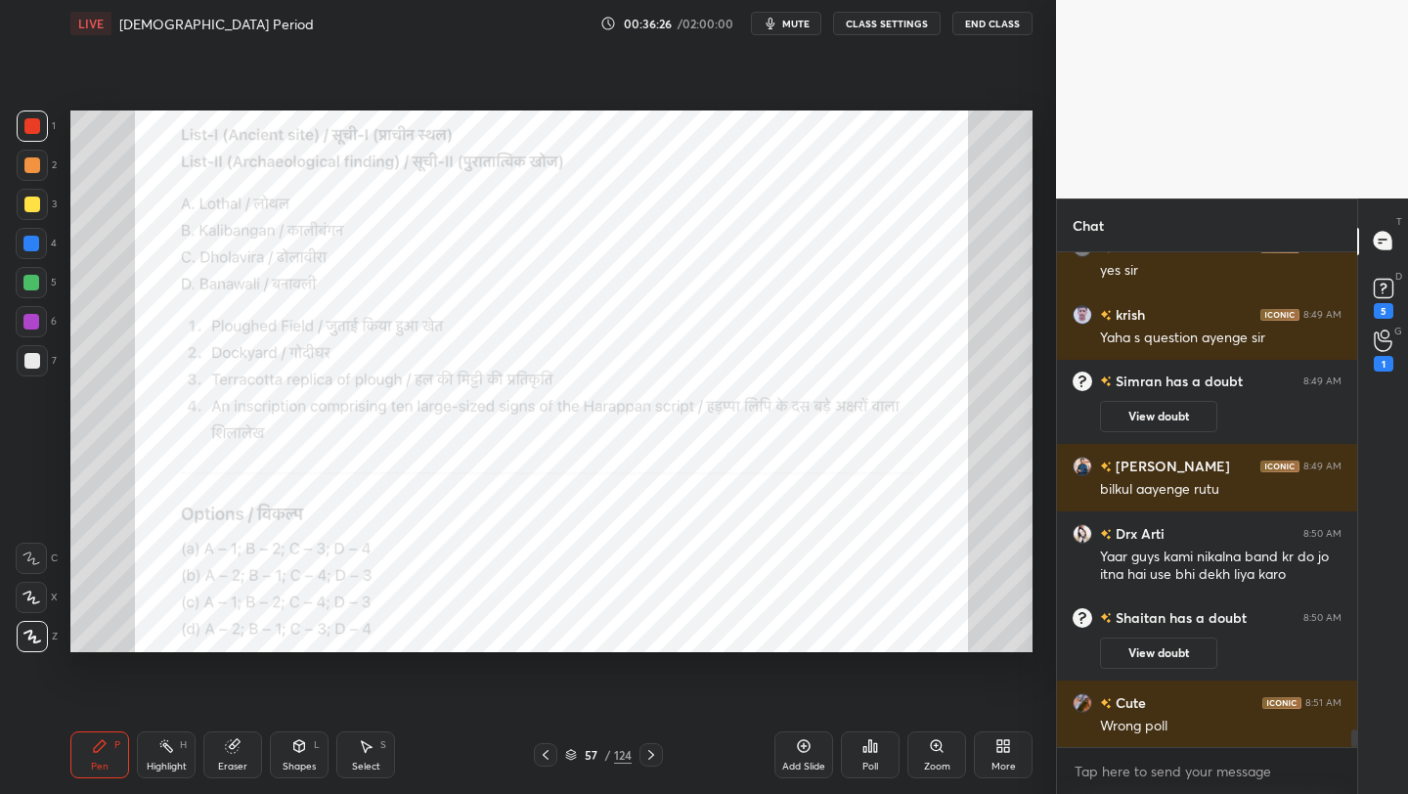
click at [870, 755] on div "Poll" at bounding box center [870, 754] width 59 height 47
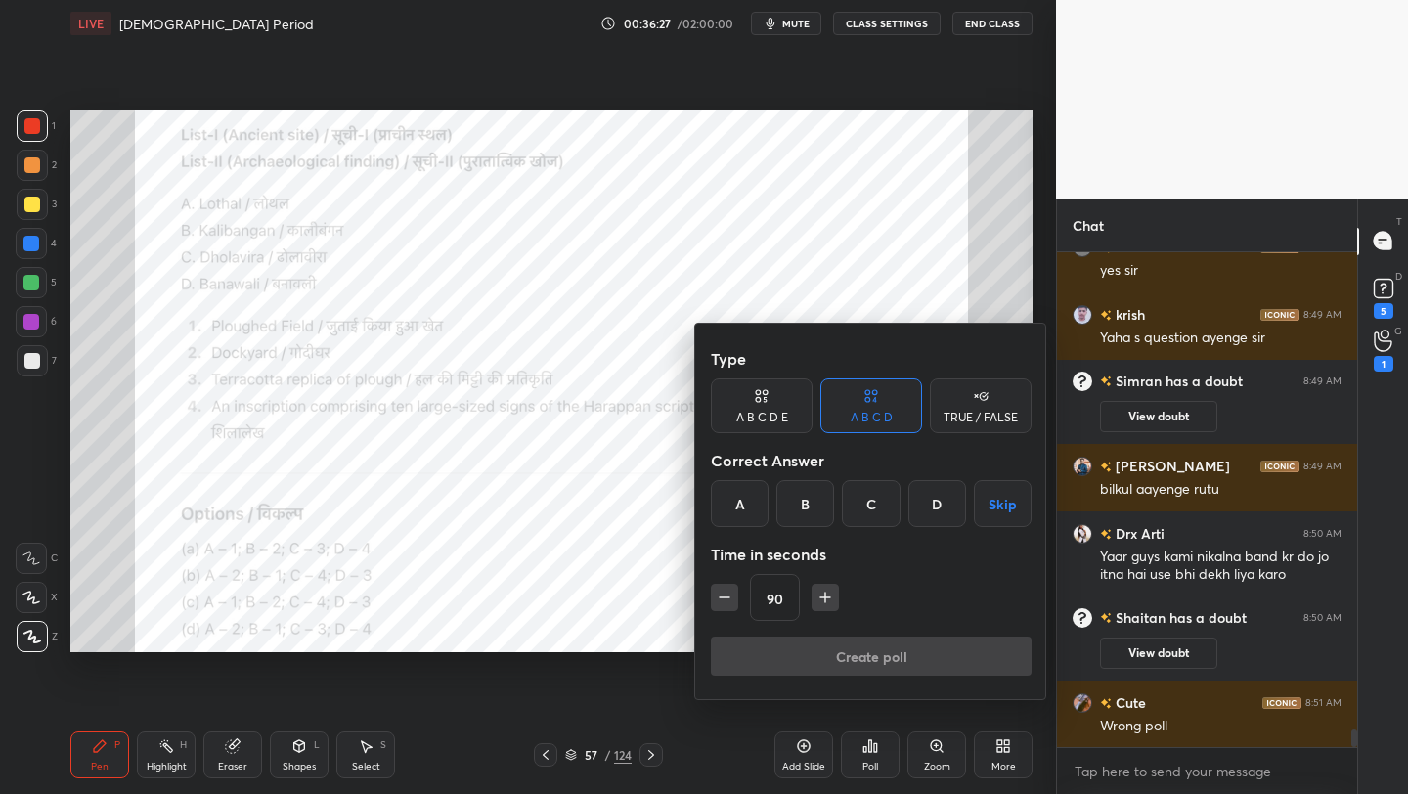
click at [799, 506] on div "B" at bounding box center [805, 503] width 58 height 47
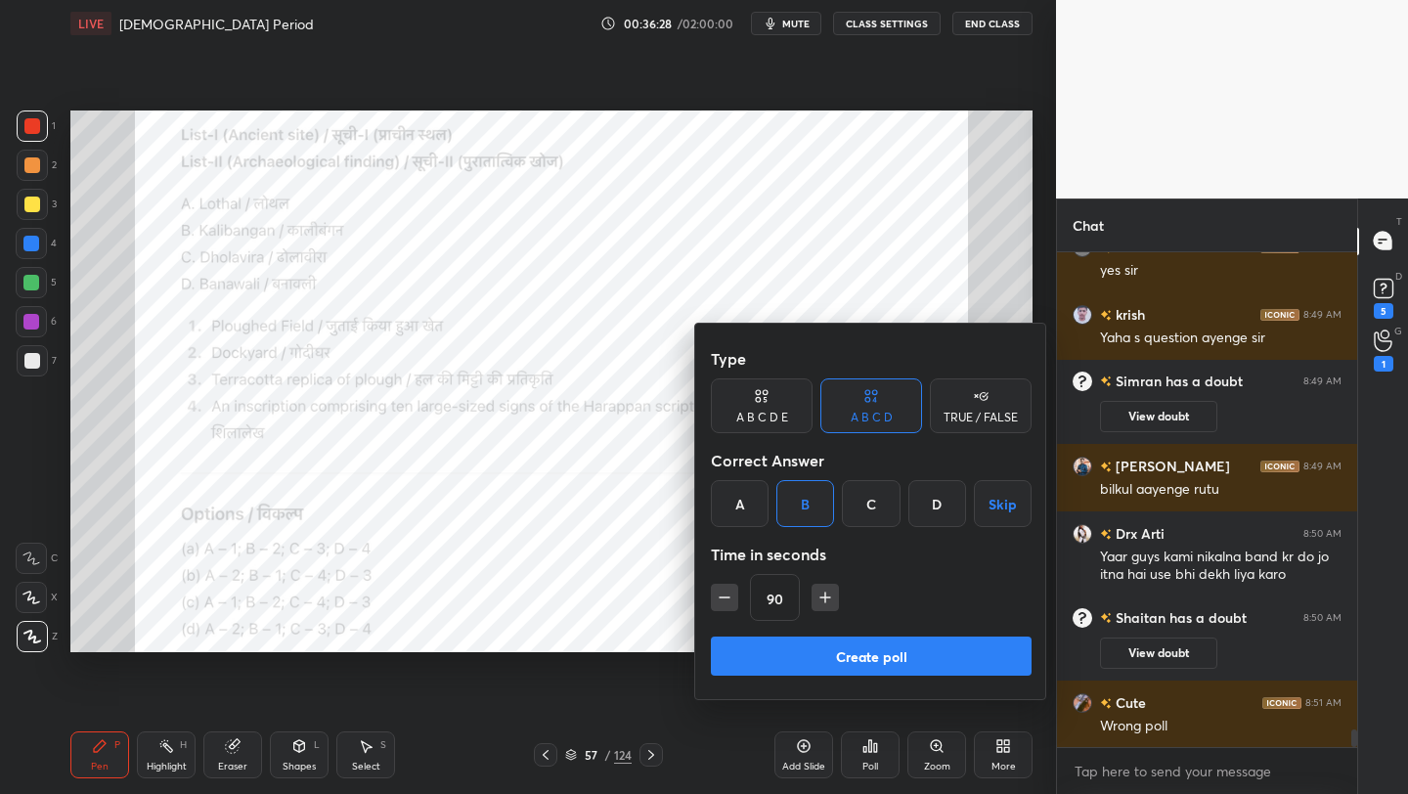
click at [805, 666] on button "Create poll" at bounding box center [871, 656] width 321 height 39
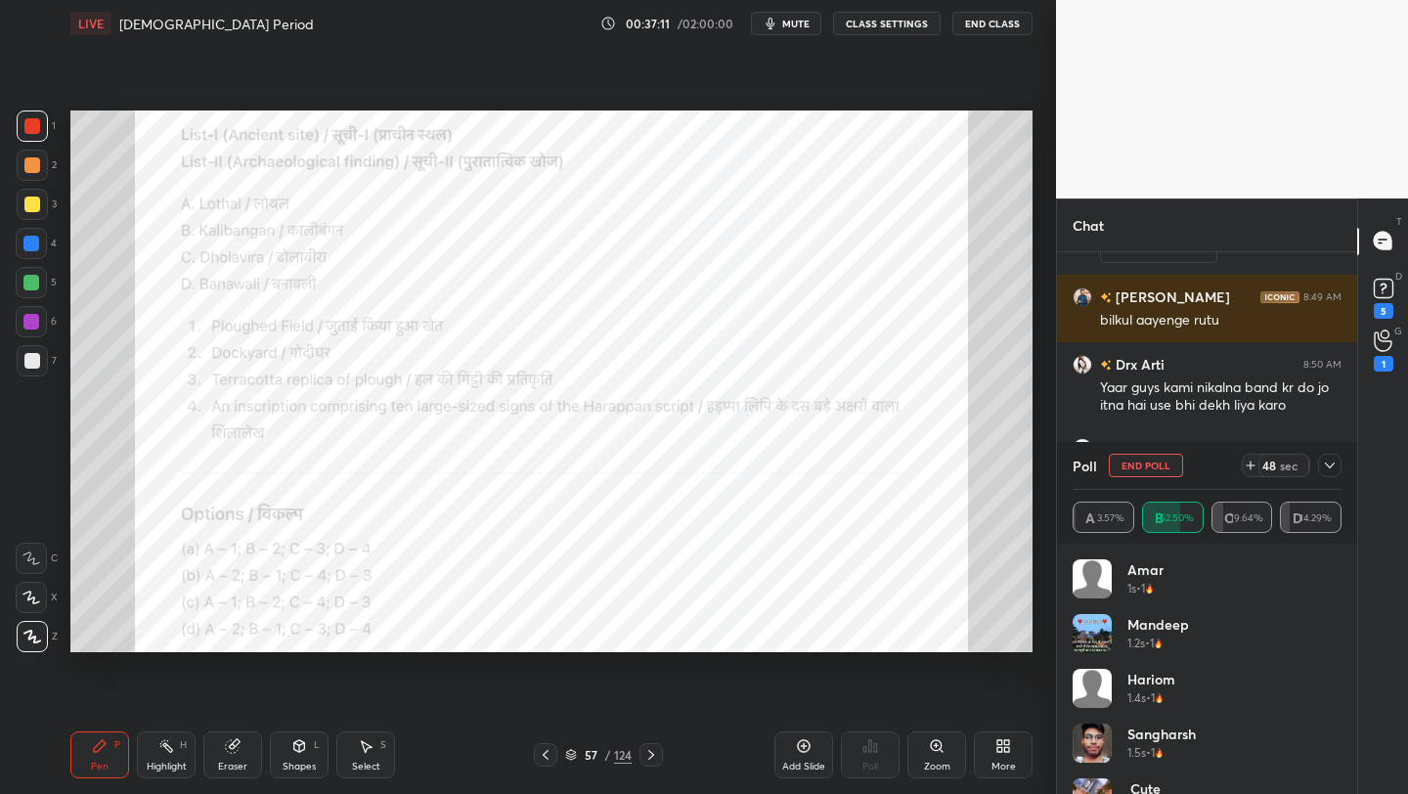
click at [1333, 473] on div at bounding box center [1329, 465] width 23 height 23
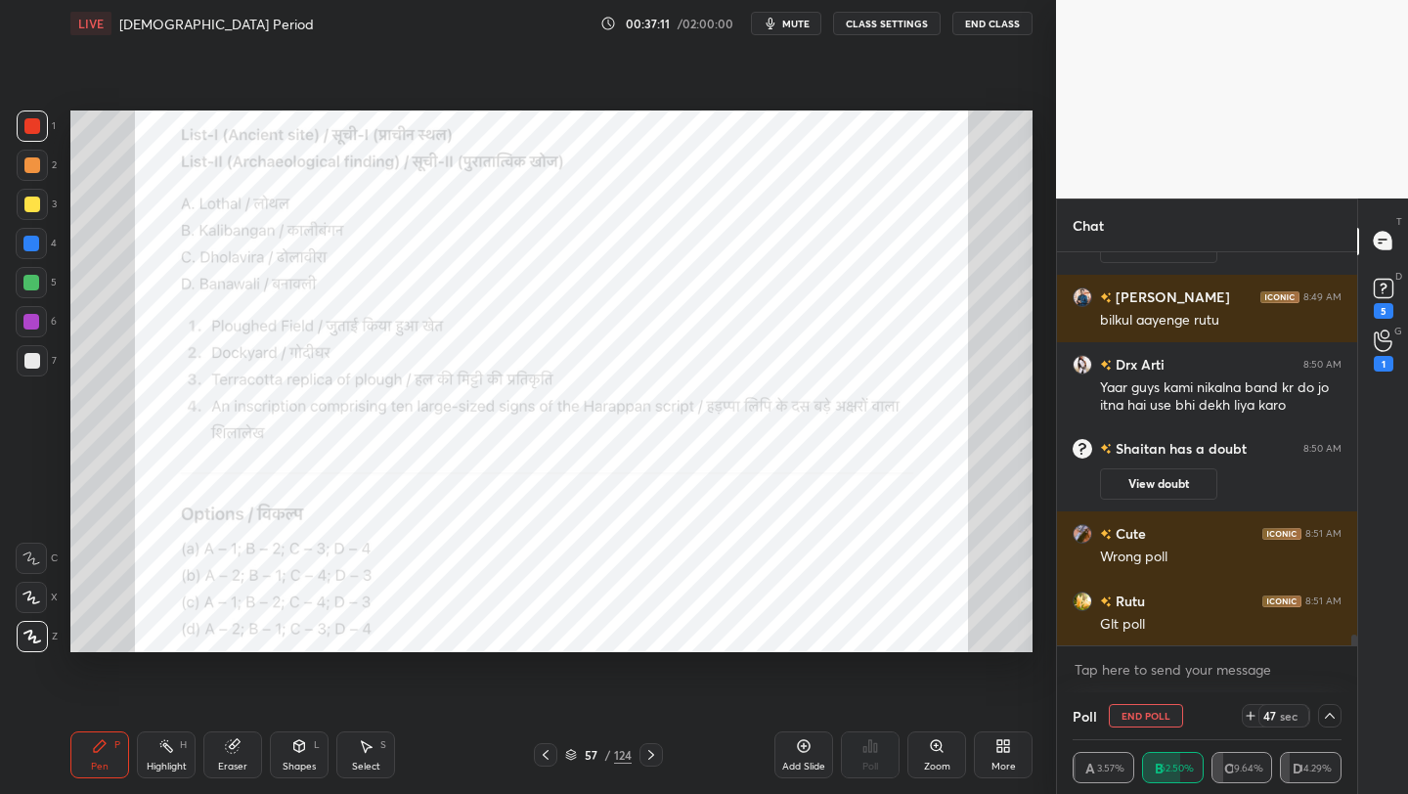
scroll to position [1, 7]
click at [987, 752] on div "More" at bounding box center [1003, 754] width 59 height 47
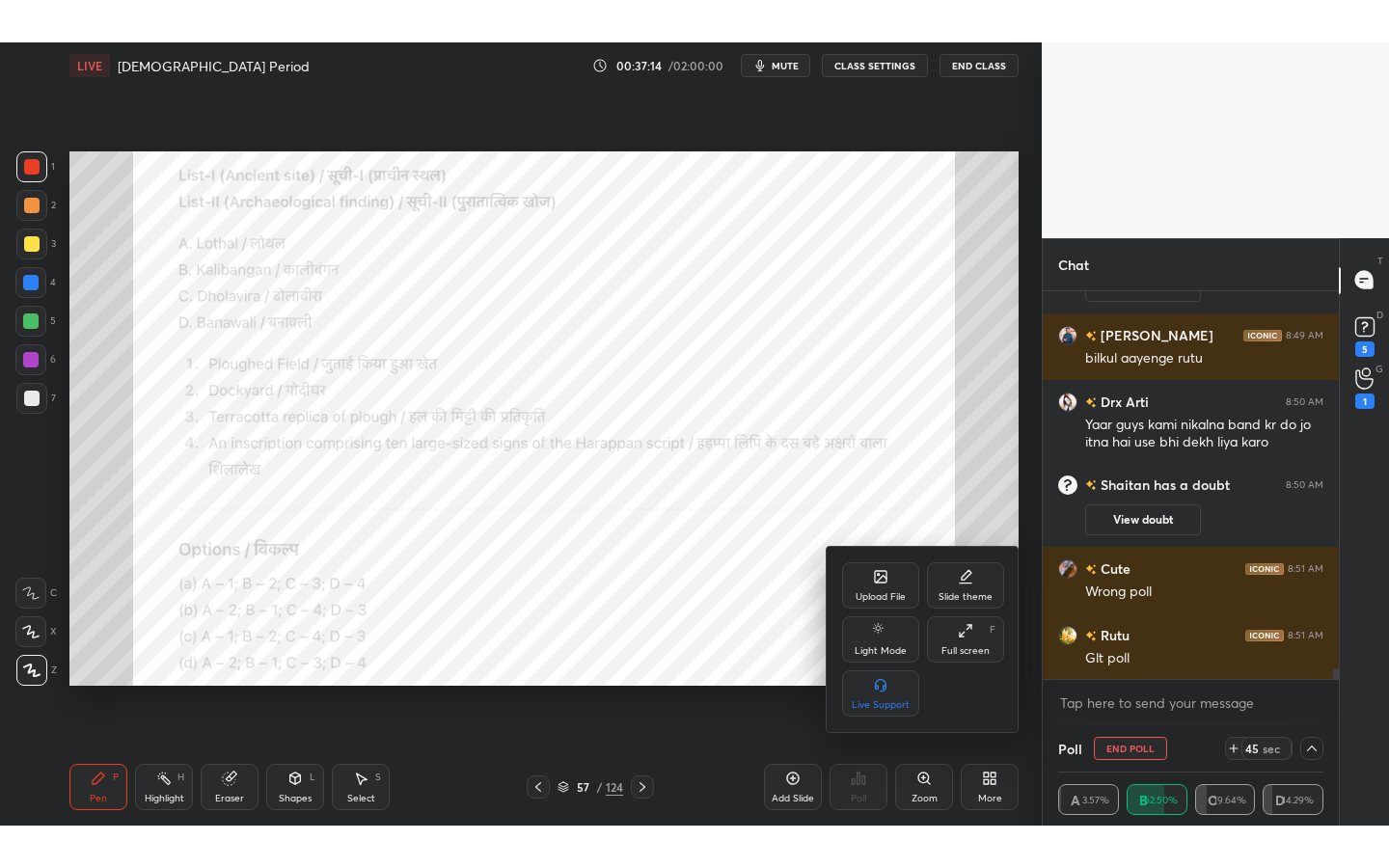
scroll to position [13343, 0]
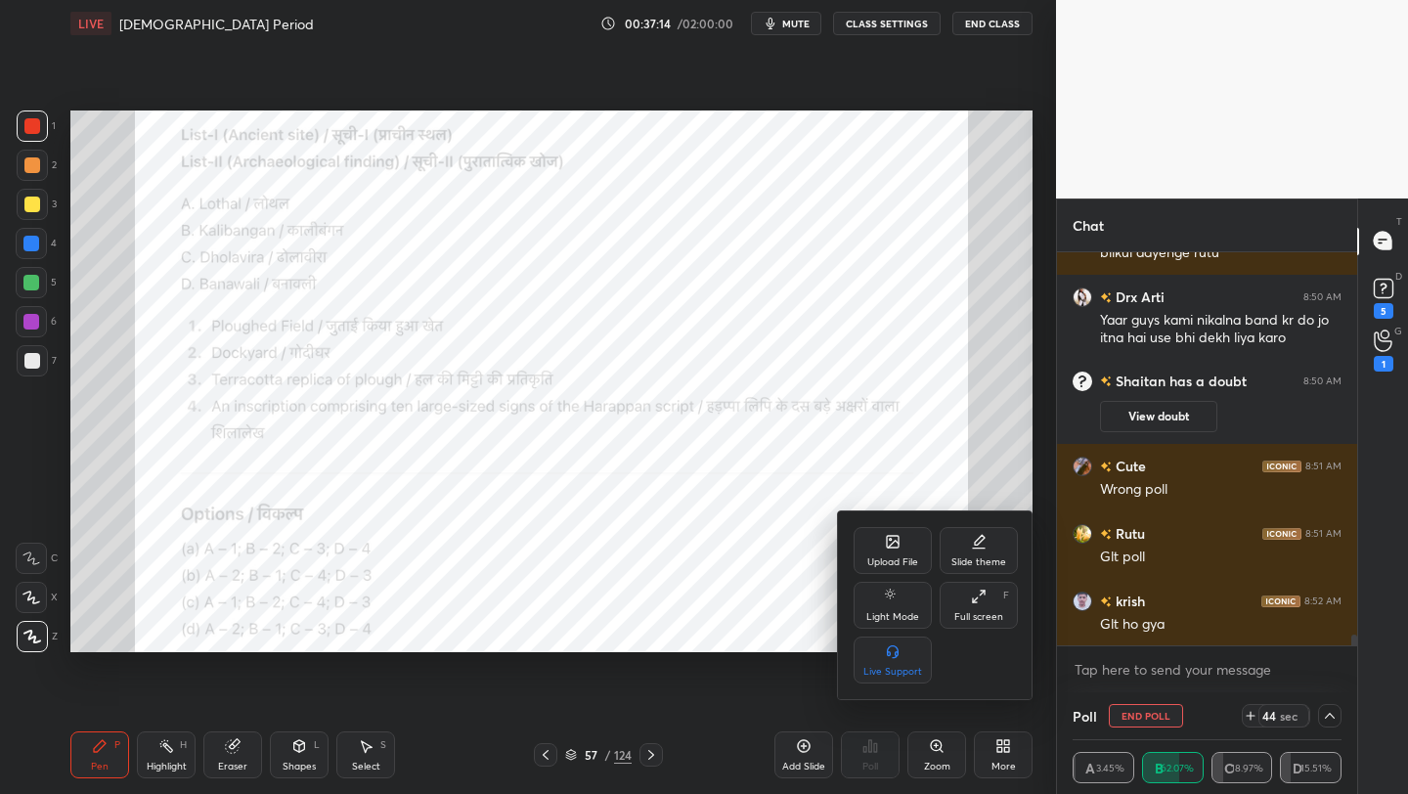
click at [980, 598] on icon at bounding box center [979, 597] width 16 height 16
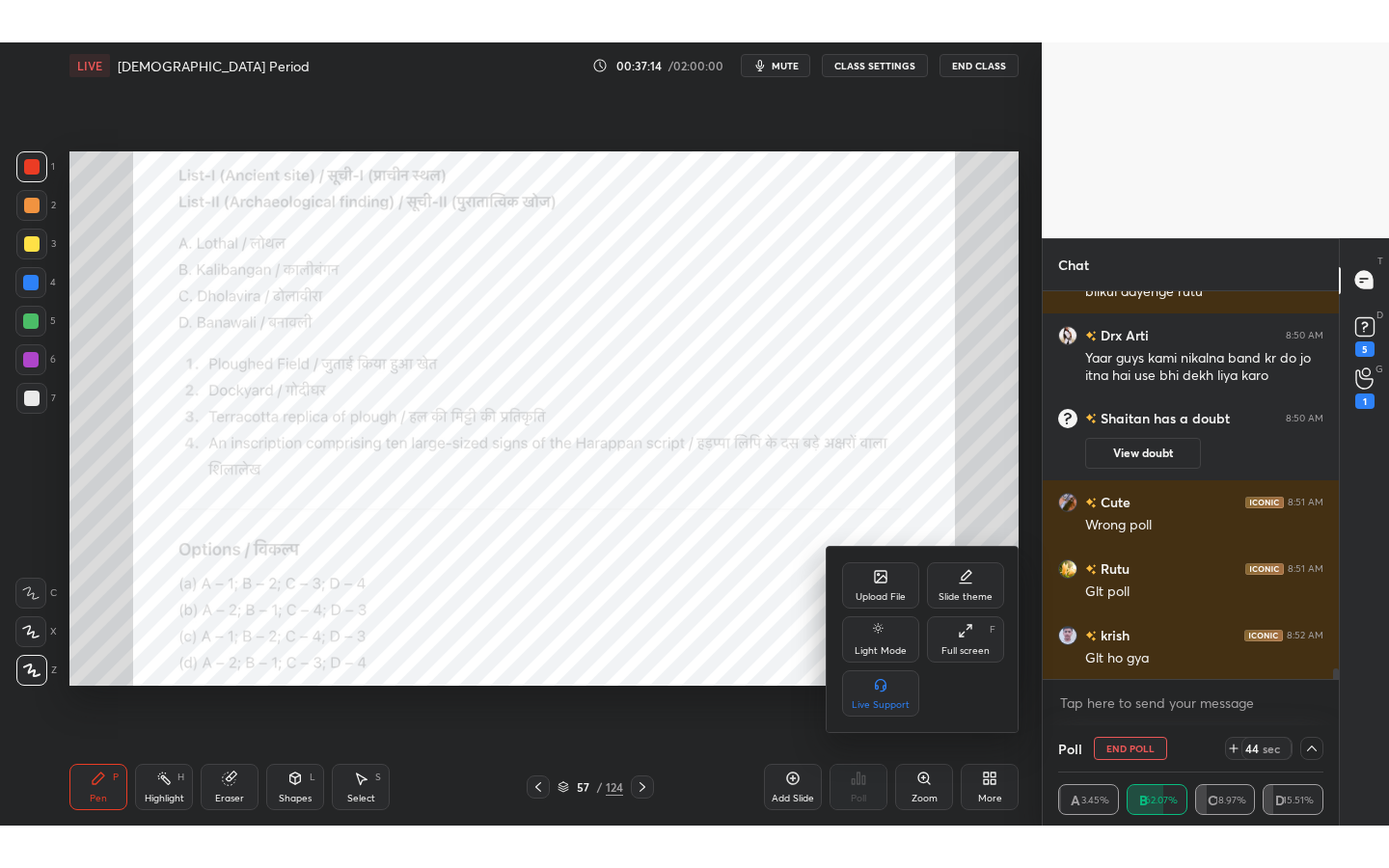
scroll to position [95703, 95497]
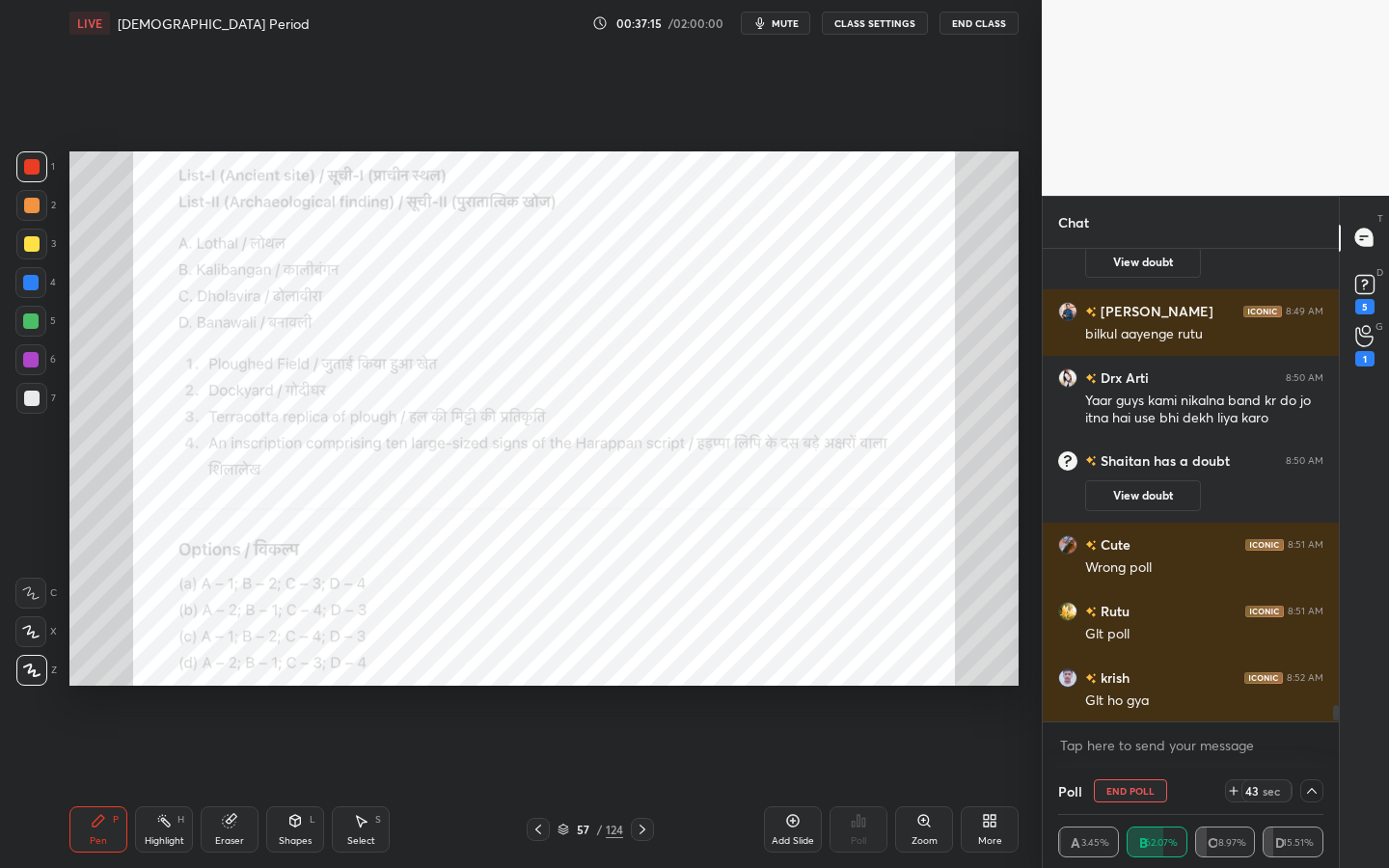
click at [220, 782] on div "Eraser" at bounding box center [229, 829] width 58 height 46
click at [34, 674] on span "Erase all" at bounding box center [31, 671] width 29 height 14
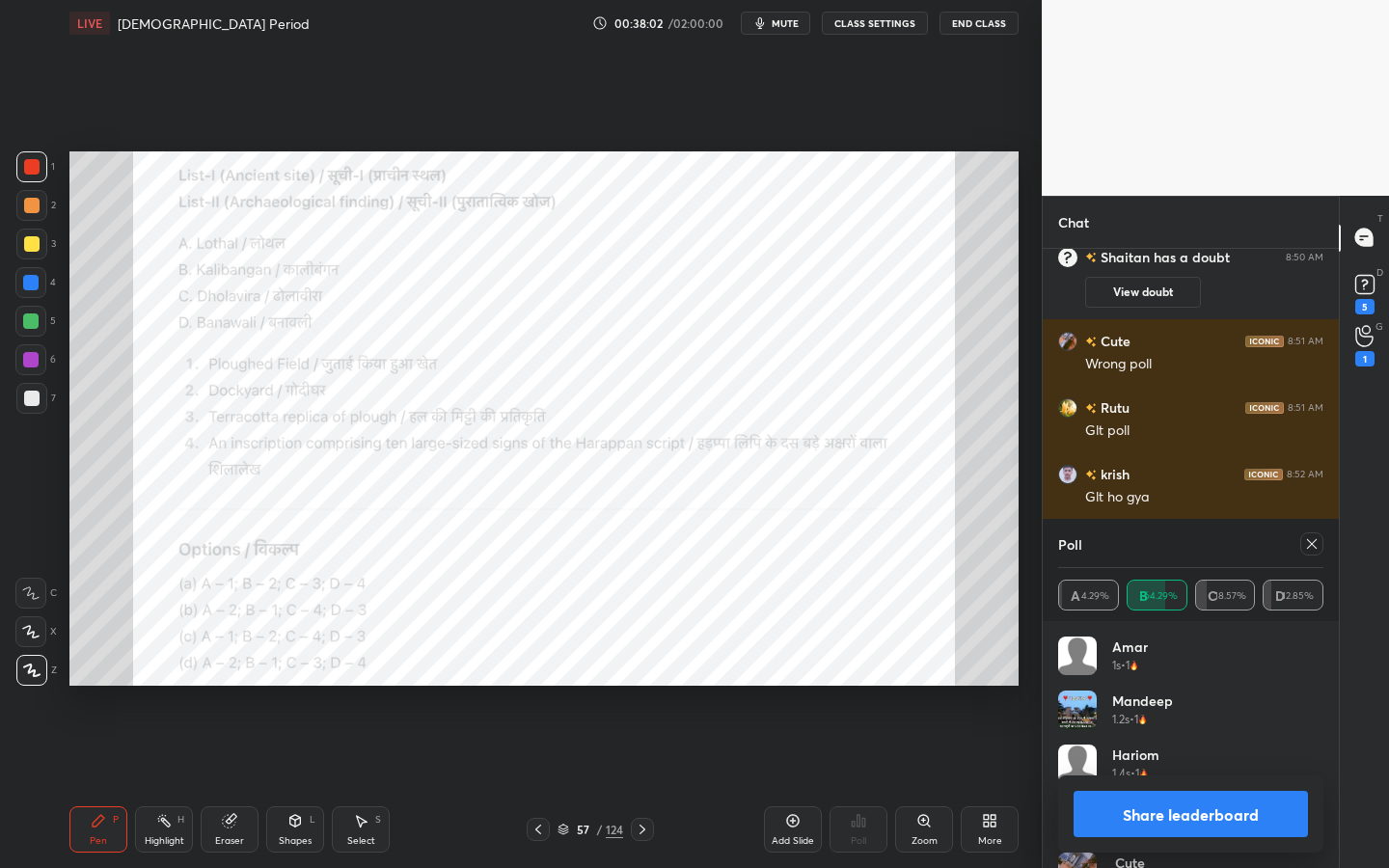
scroll to position [13457, 0]
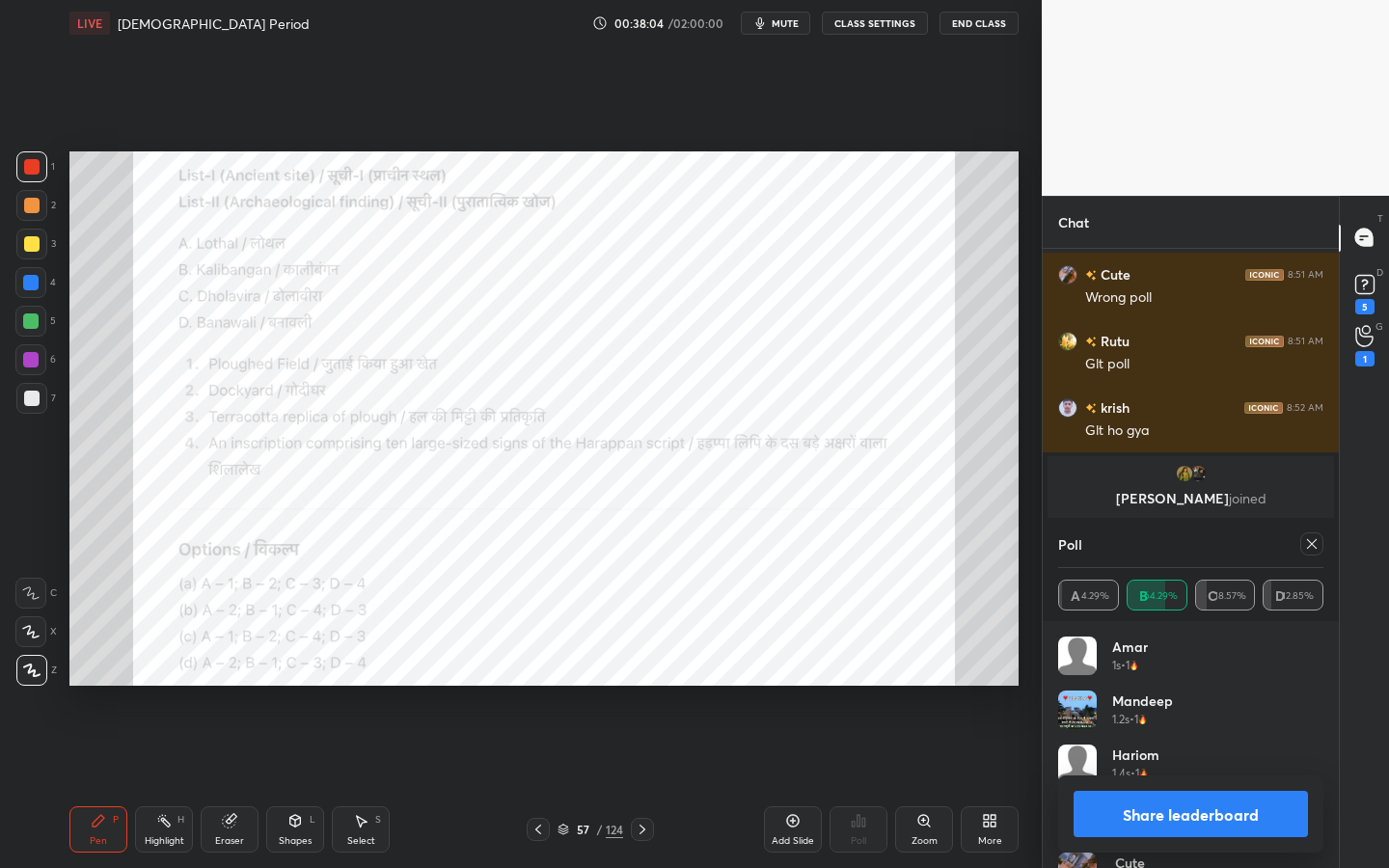
click at [1316, 550] on icon at bounding box center [1312, 544] width 16 height 16
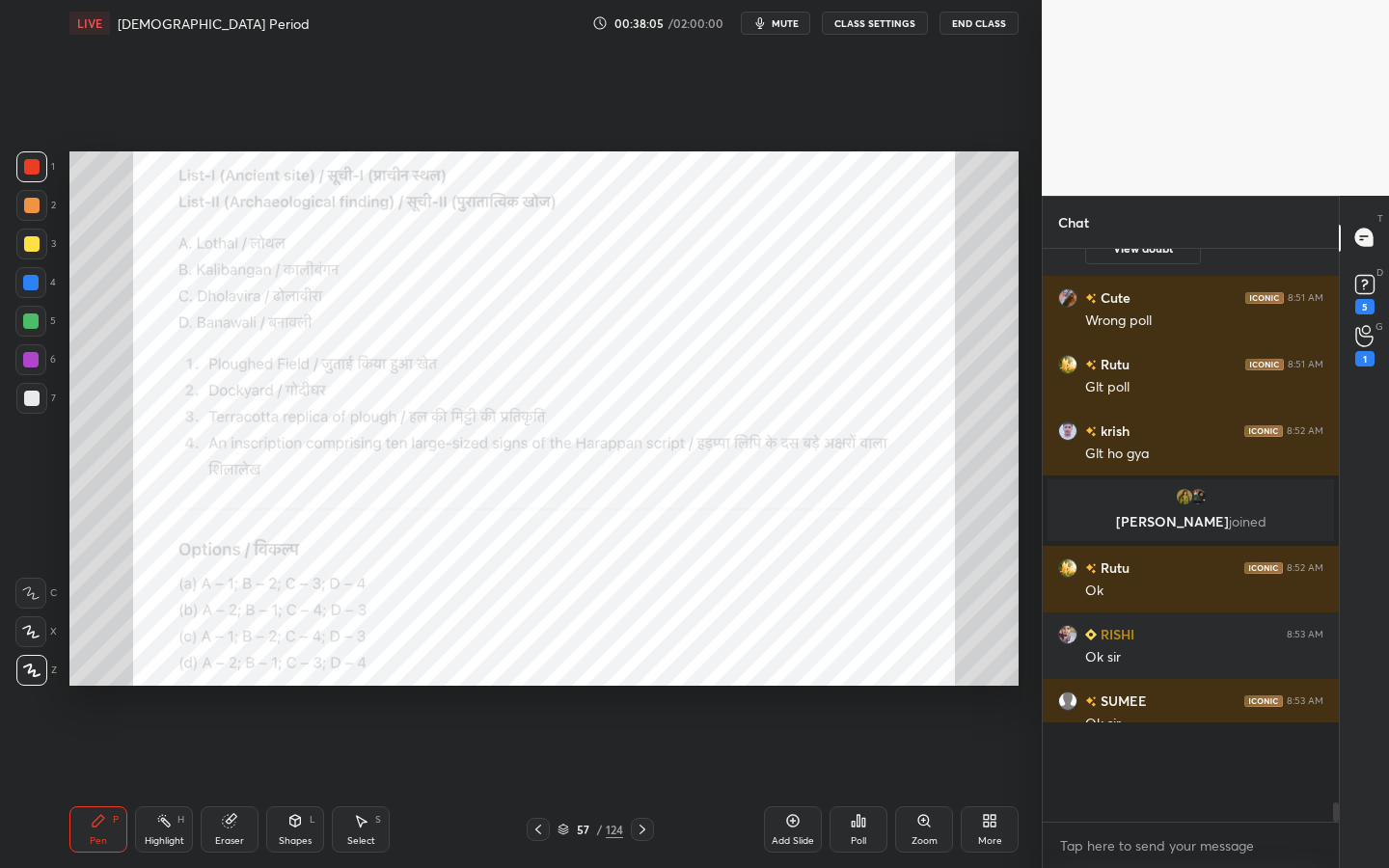
scroll to position [7, 7]
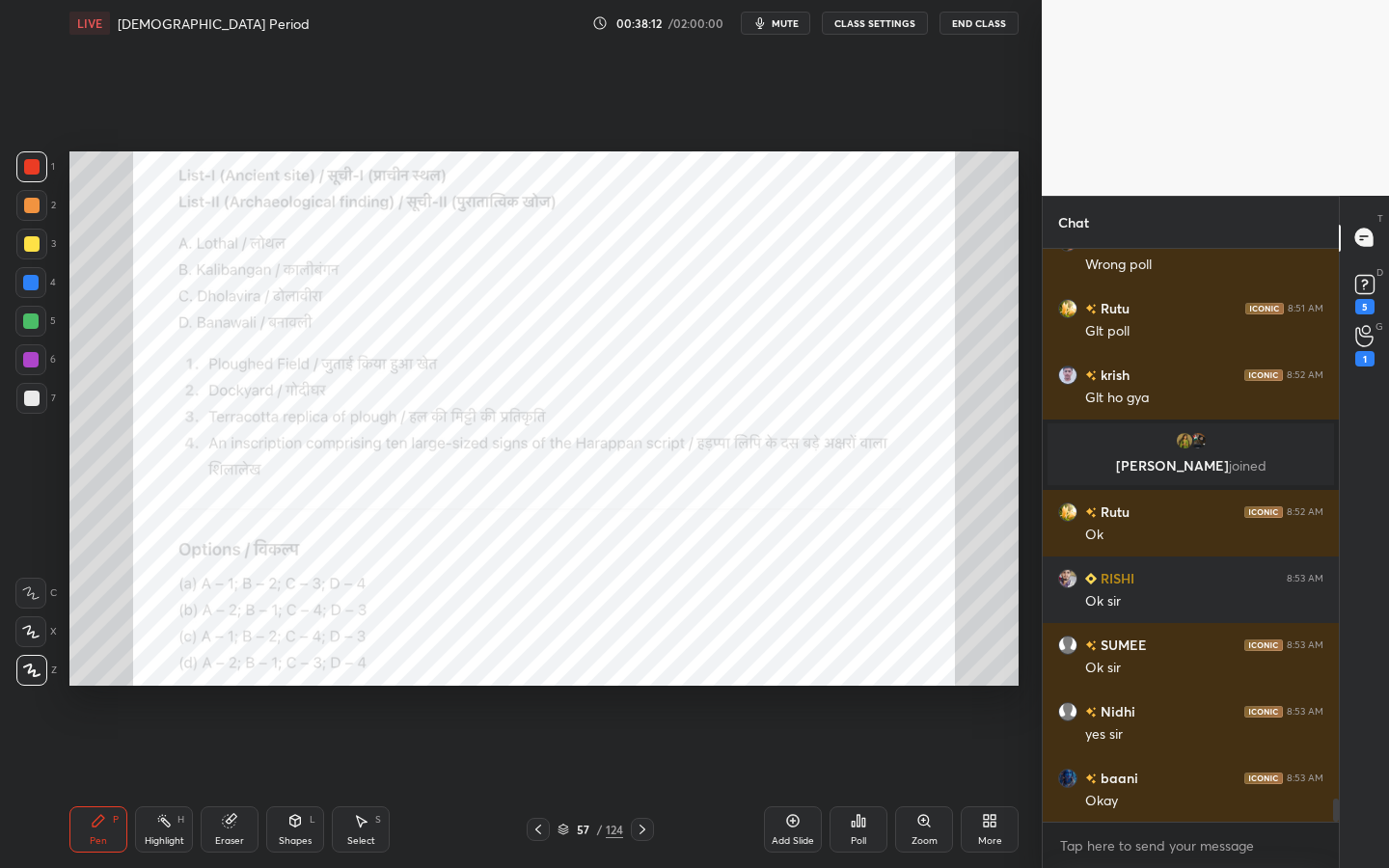
click at [790, 17] on span "mute" at bounding box center [784, 24] width 27 height 14
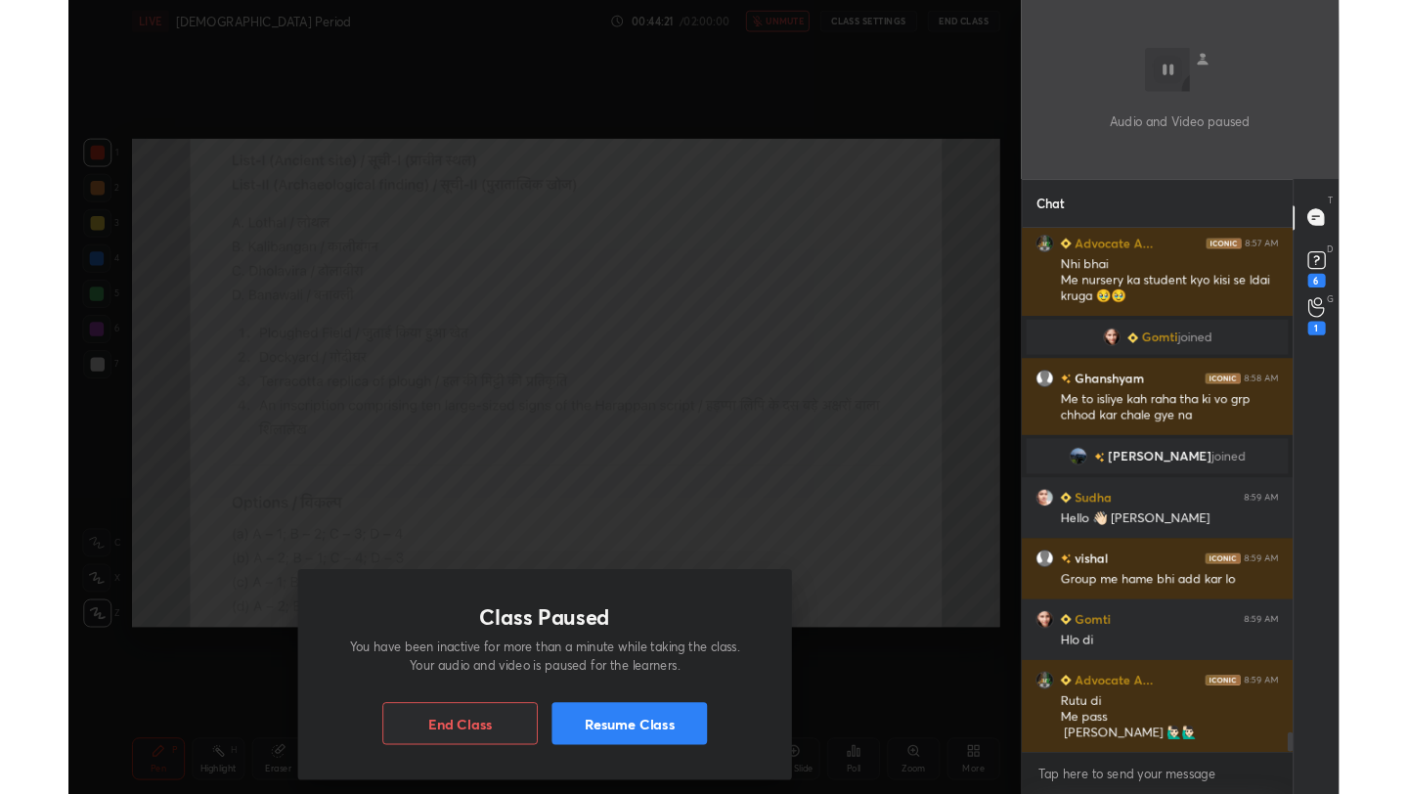
scroll to position [15261, 0]
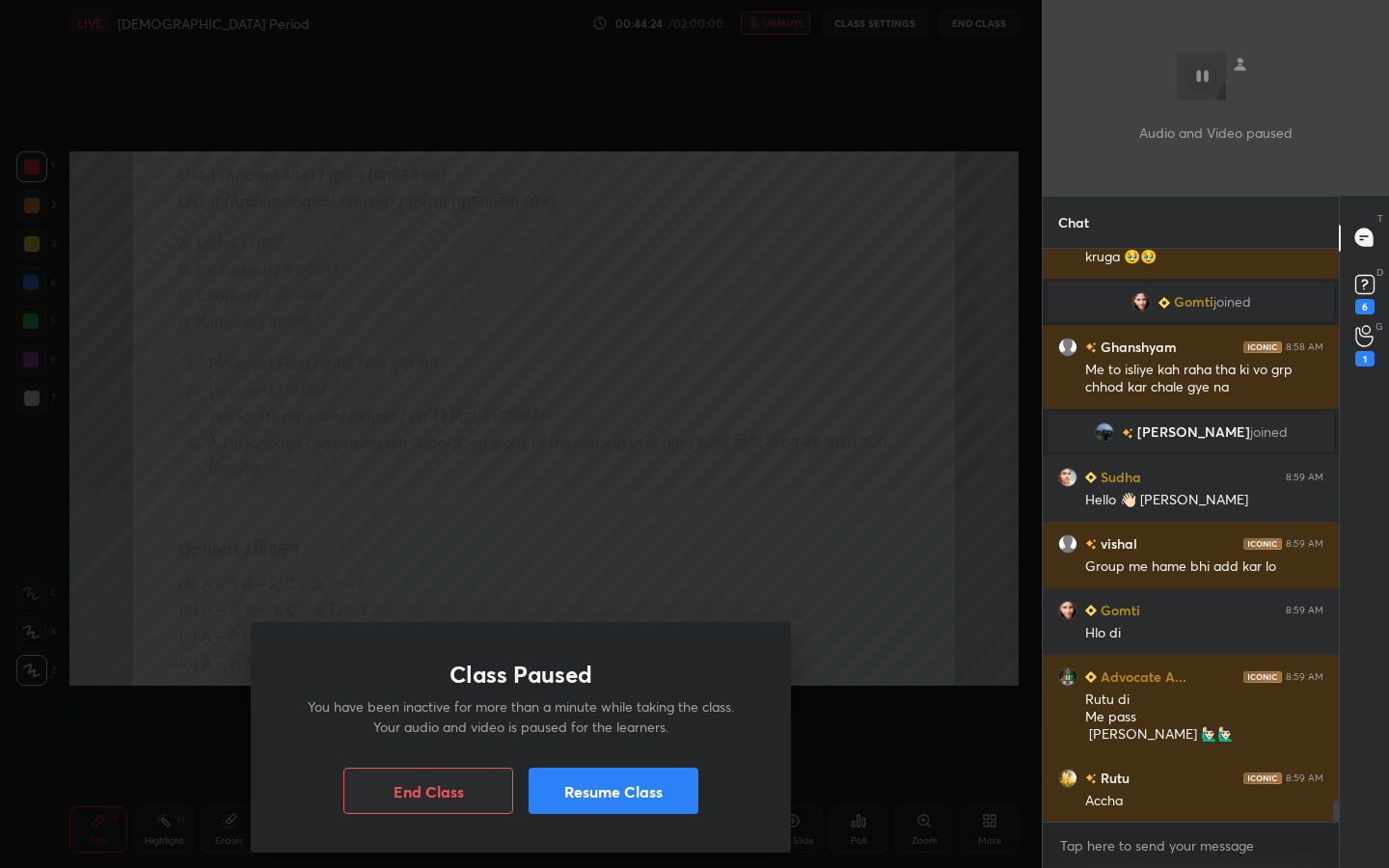
click at [668, 782] on button "Resume Class" at bounding box center [614, 790] width 170 height 46
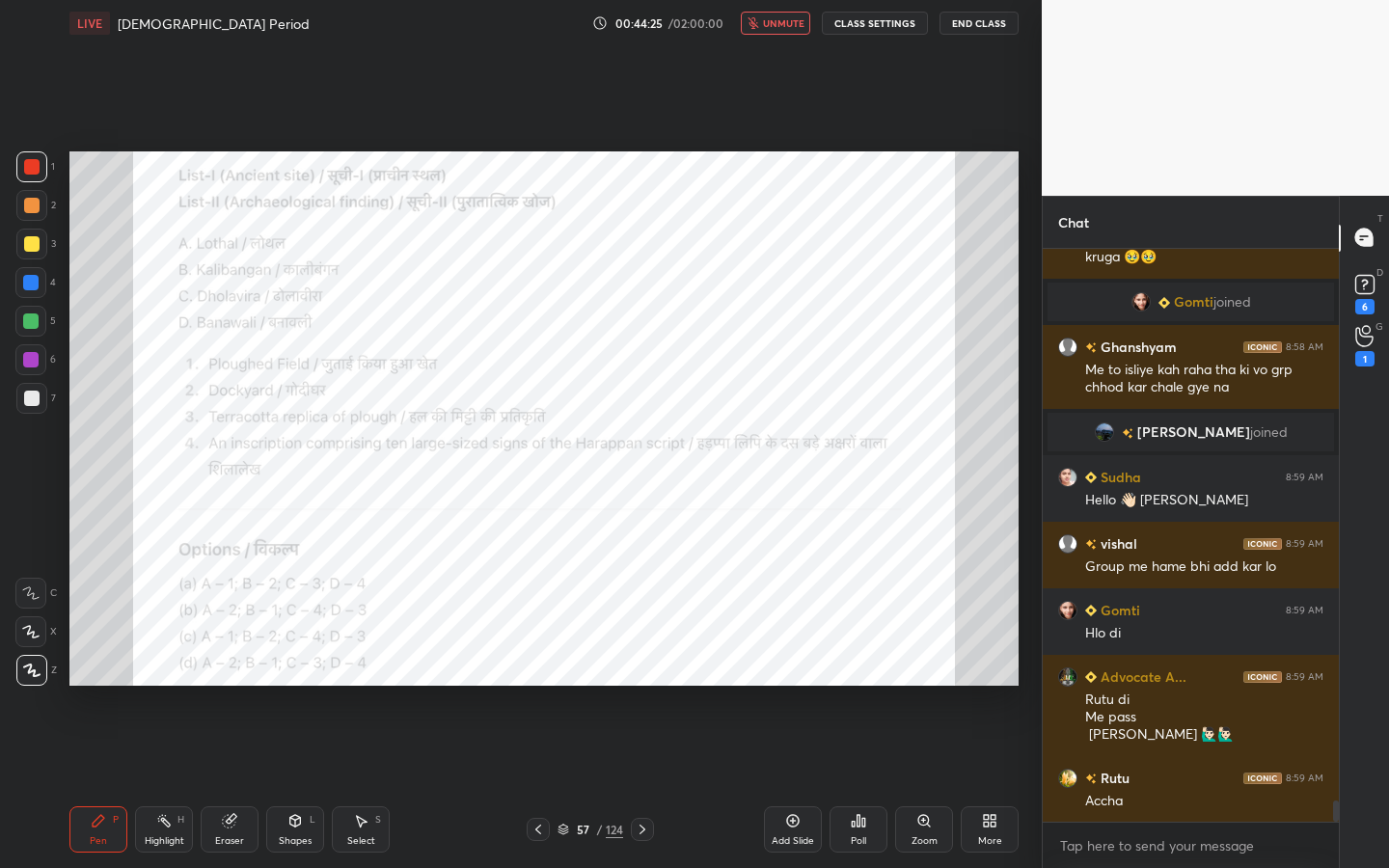
click at [987, 782] on div "More" at bounding box center [989, 841] width 24 height 10
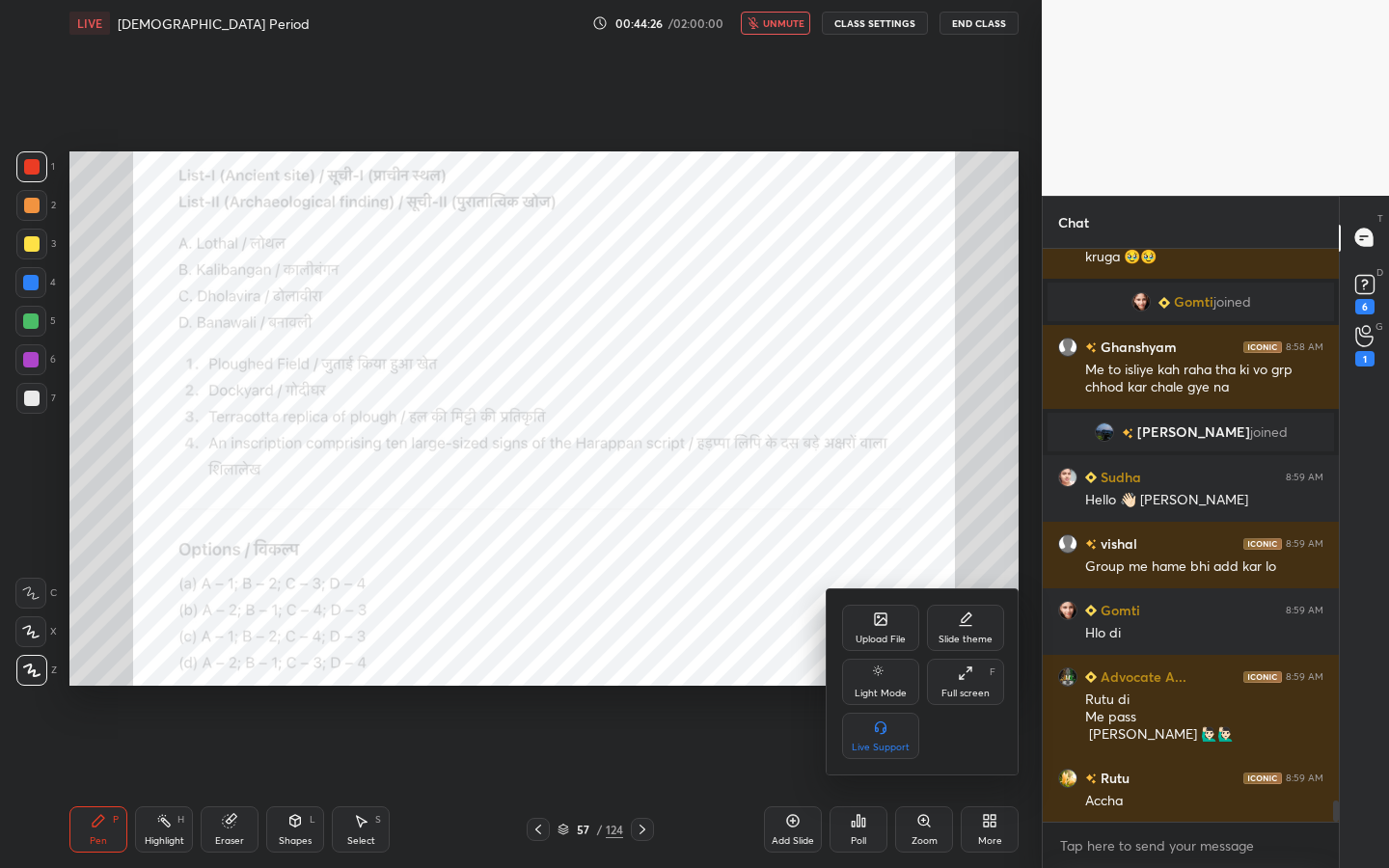
click at [965, 688] on div "Full screen" at bounding box center [965, 693] width 48 height 10
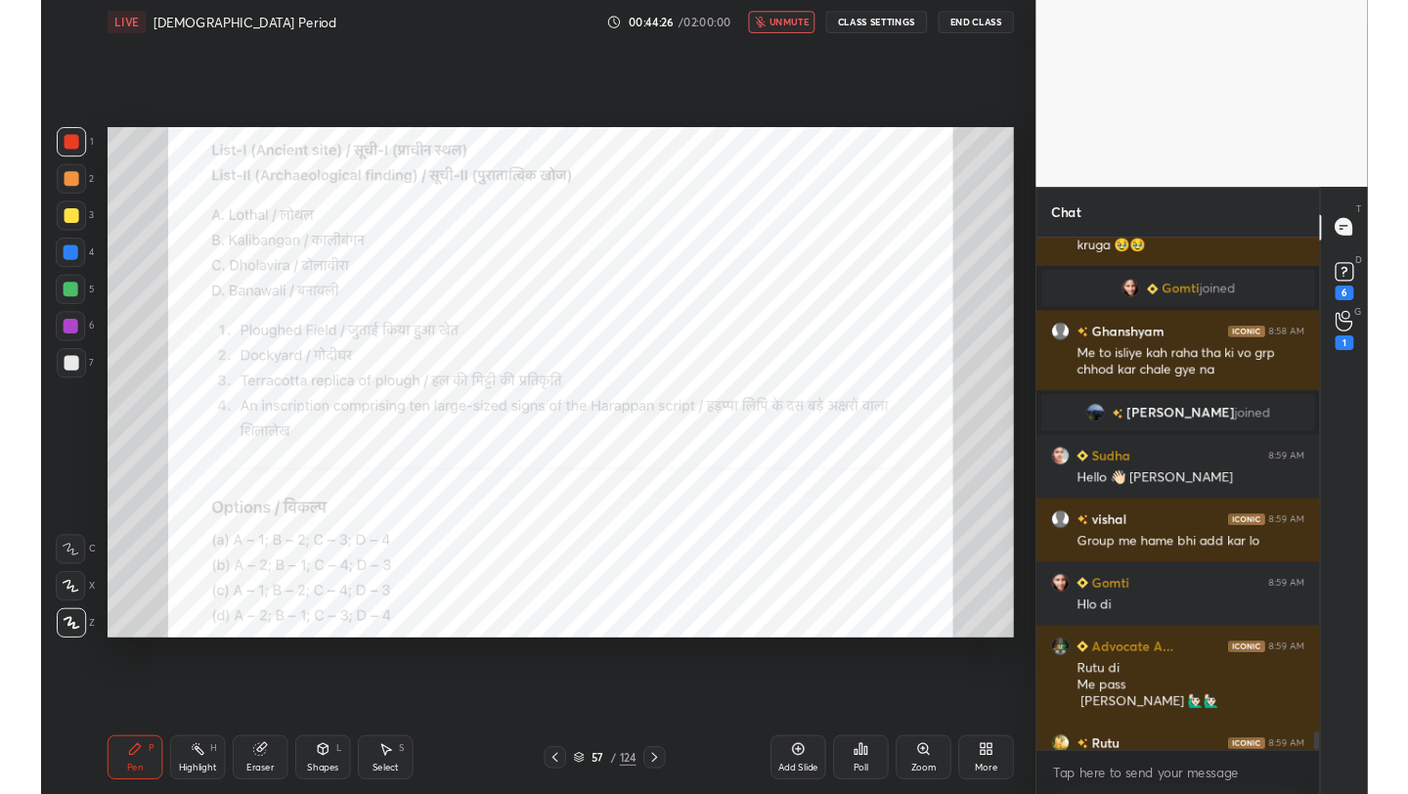
scroll to position [97112, 96803]
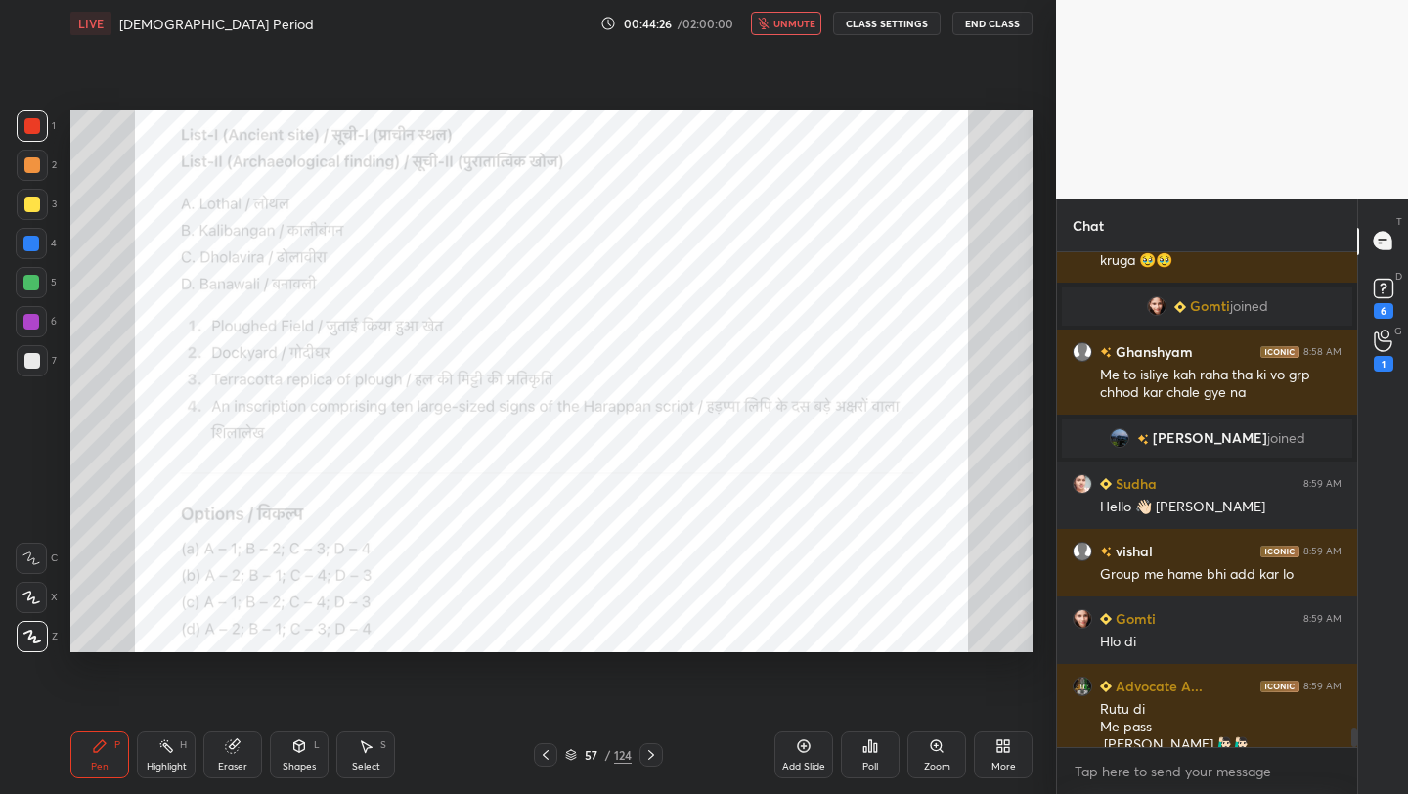
type textarea "x"
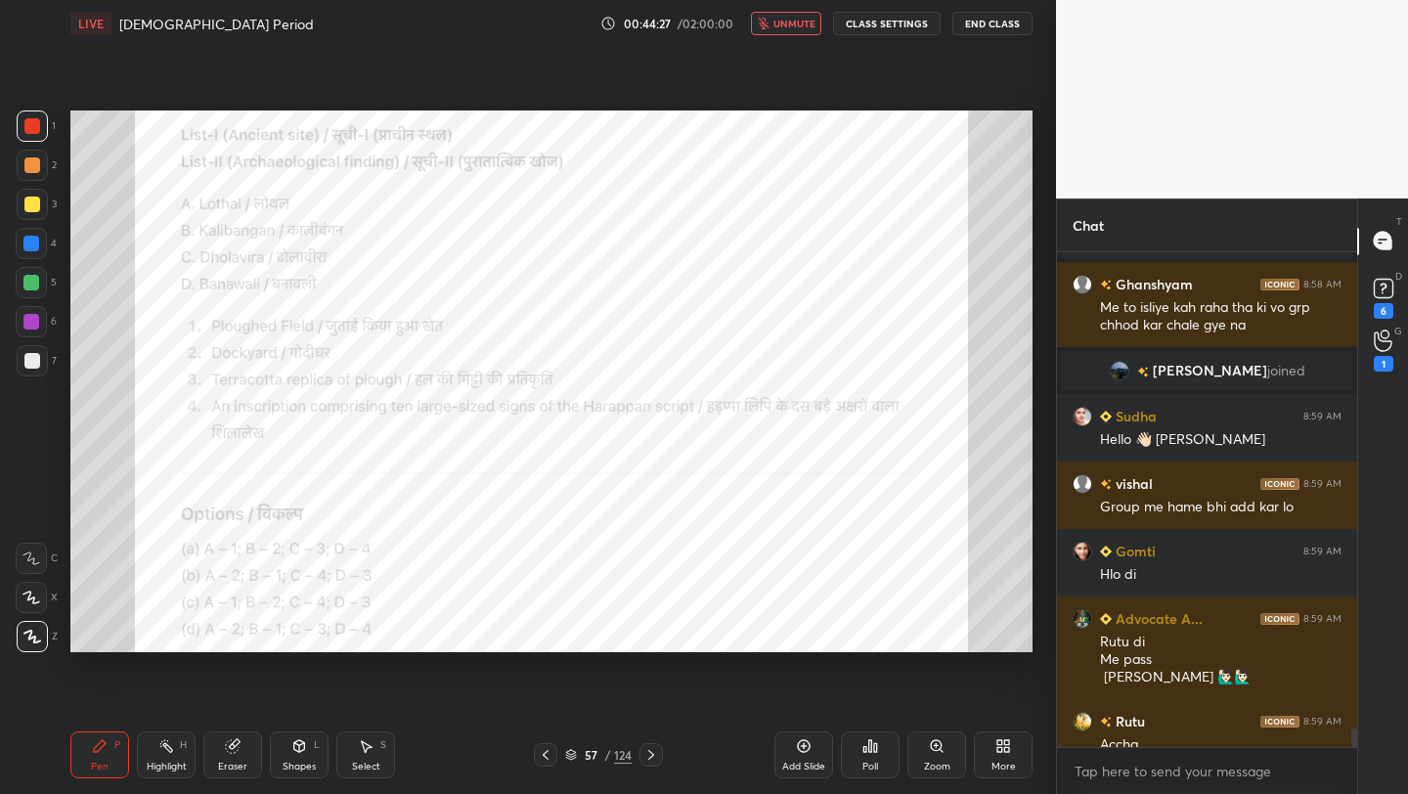
click at [774, 32] on button "unmute" at bounding box center [786, 23] width 70 height 23
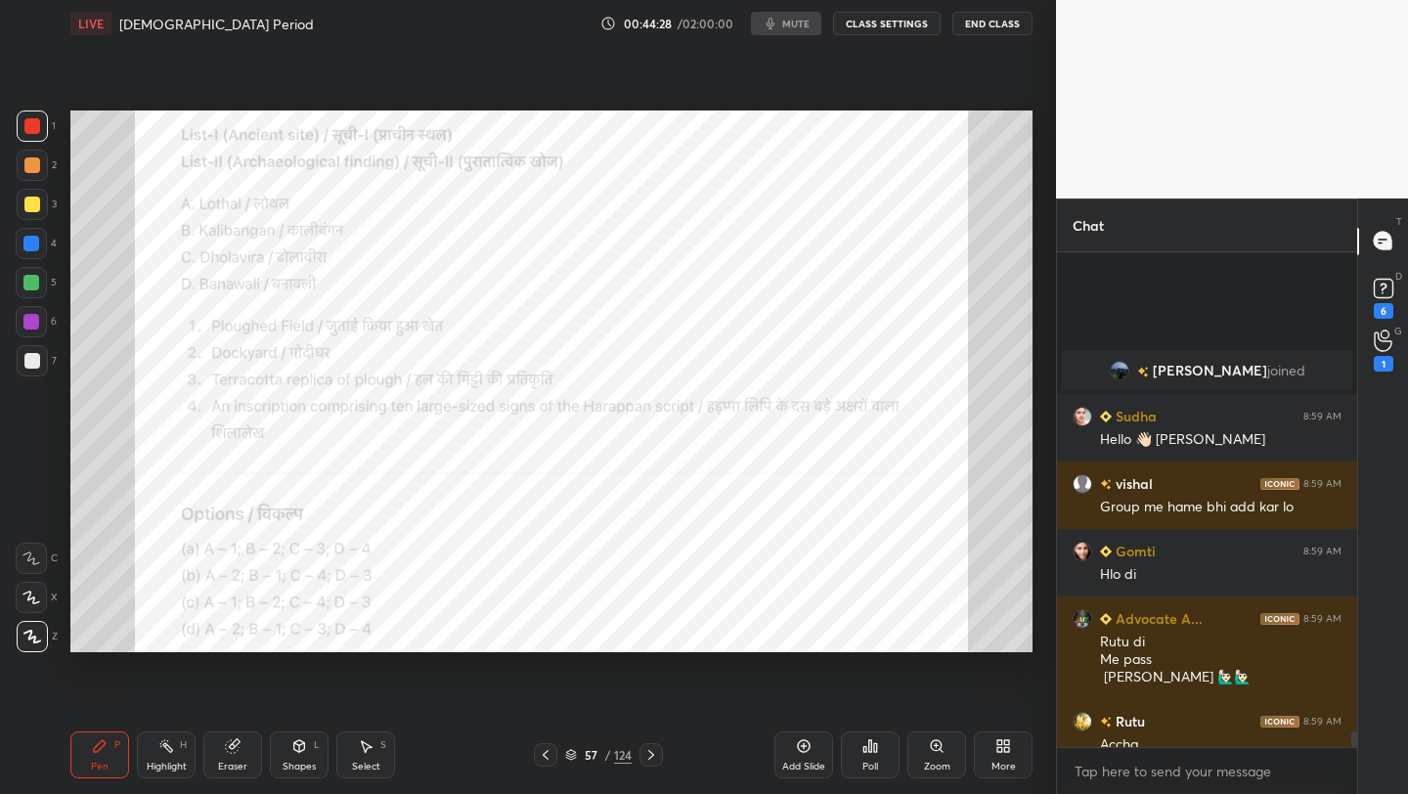
scroll to position [15482, 0]
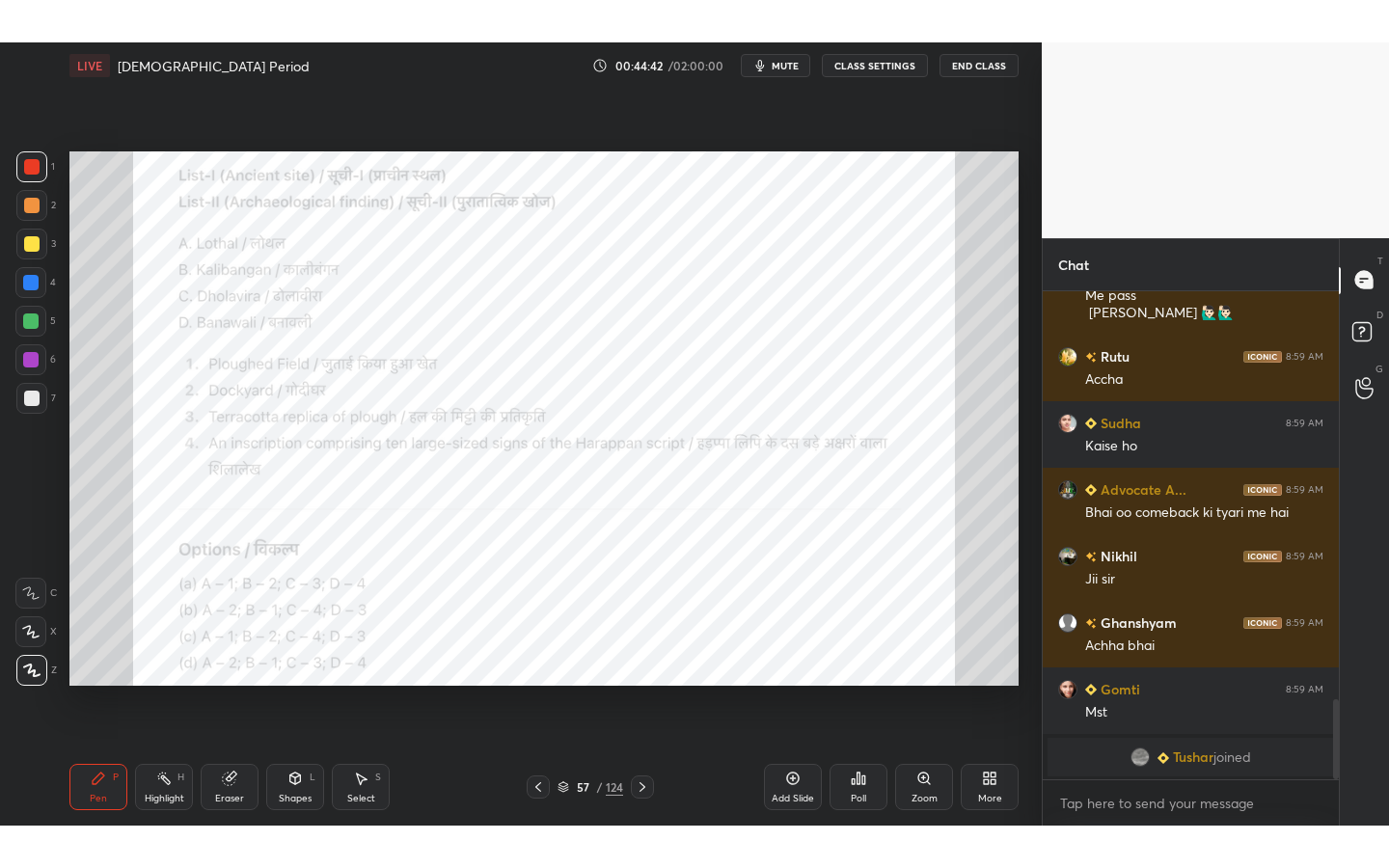
scroll to position [2525, 0]
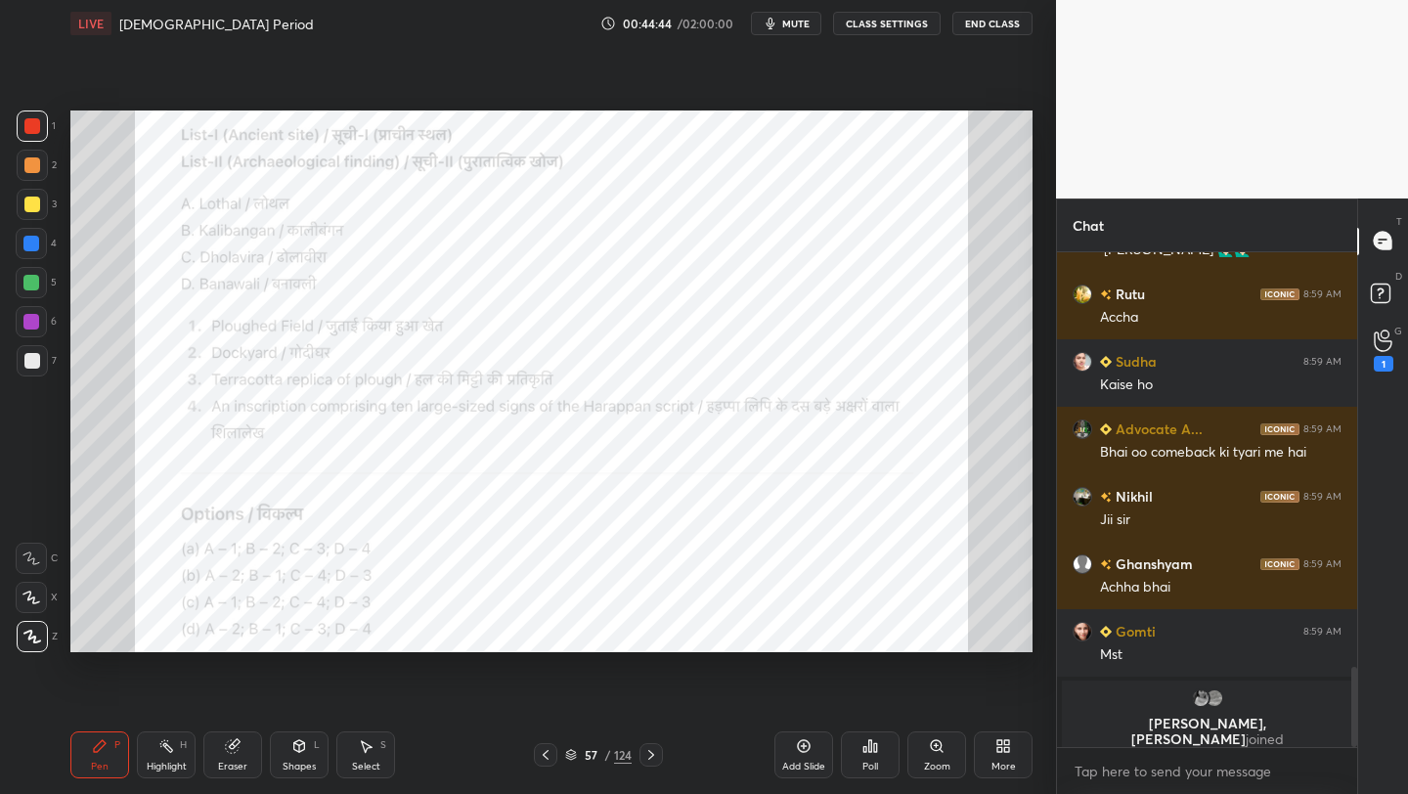
click at [1001, 735] on div "More" at bounding box center [1003, 754] width 59 height 47
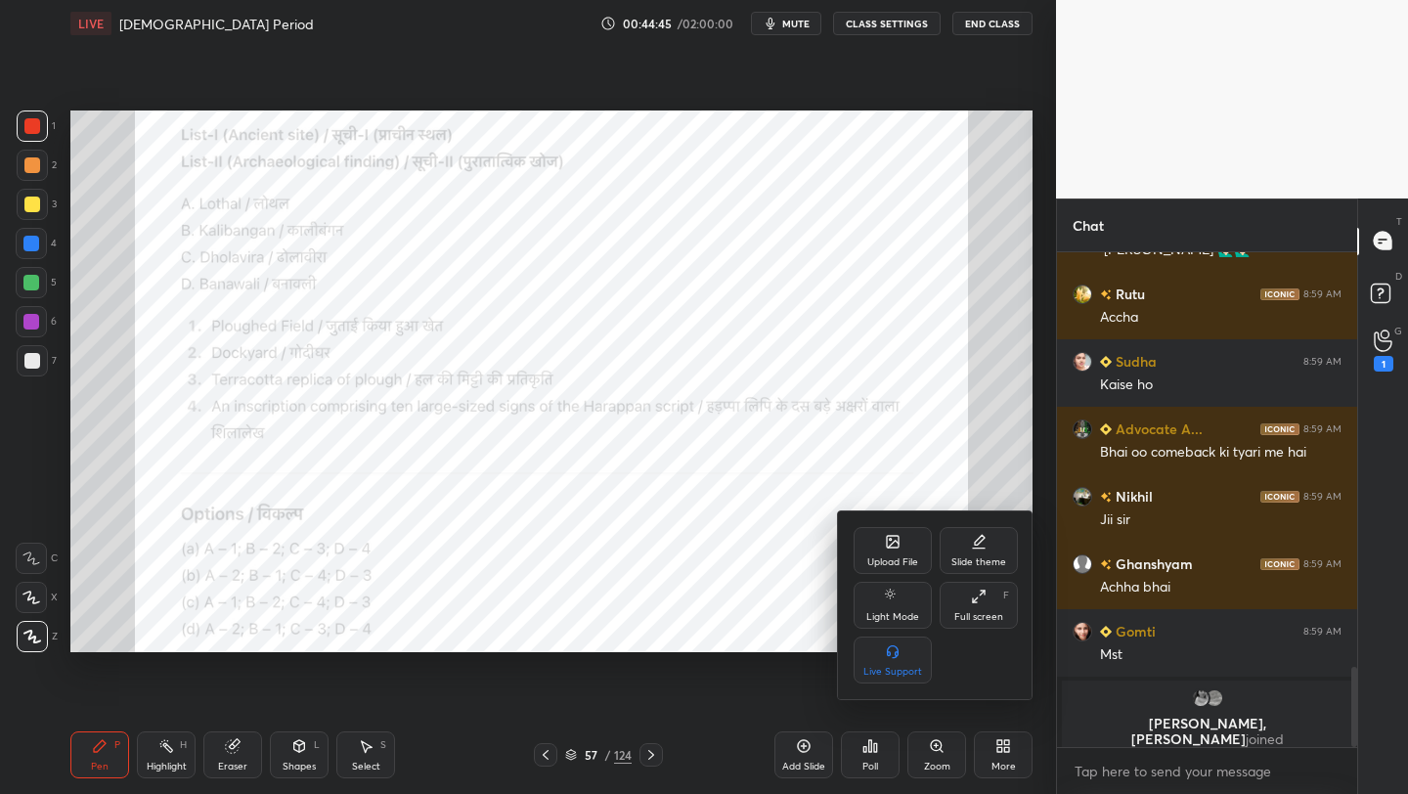
click at [963, 606] on div "Full screen F" at bounding box center [979, 605] width 78 height 47
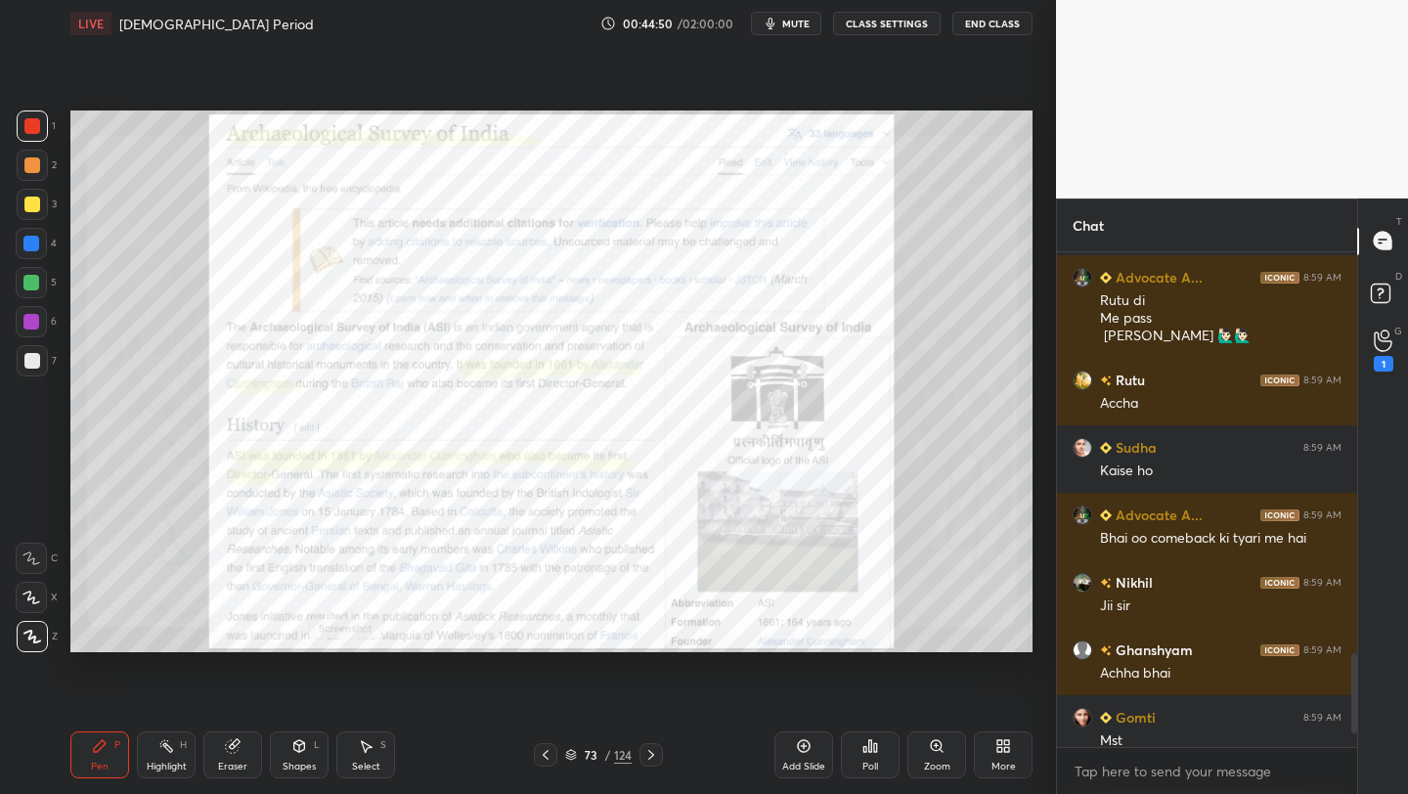
scroll to position [0, 0]
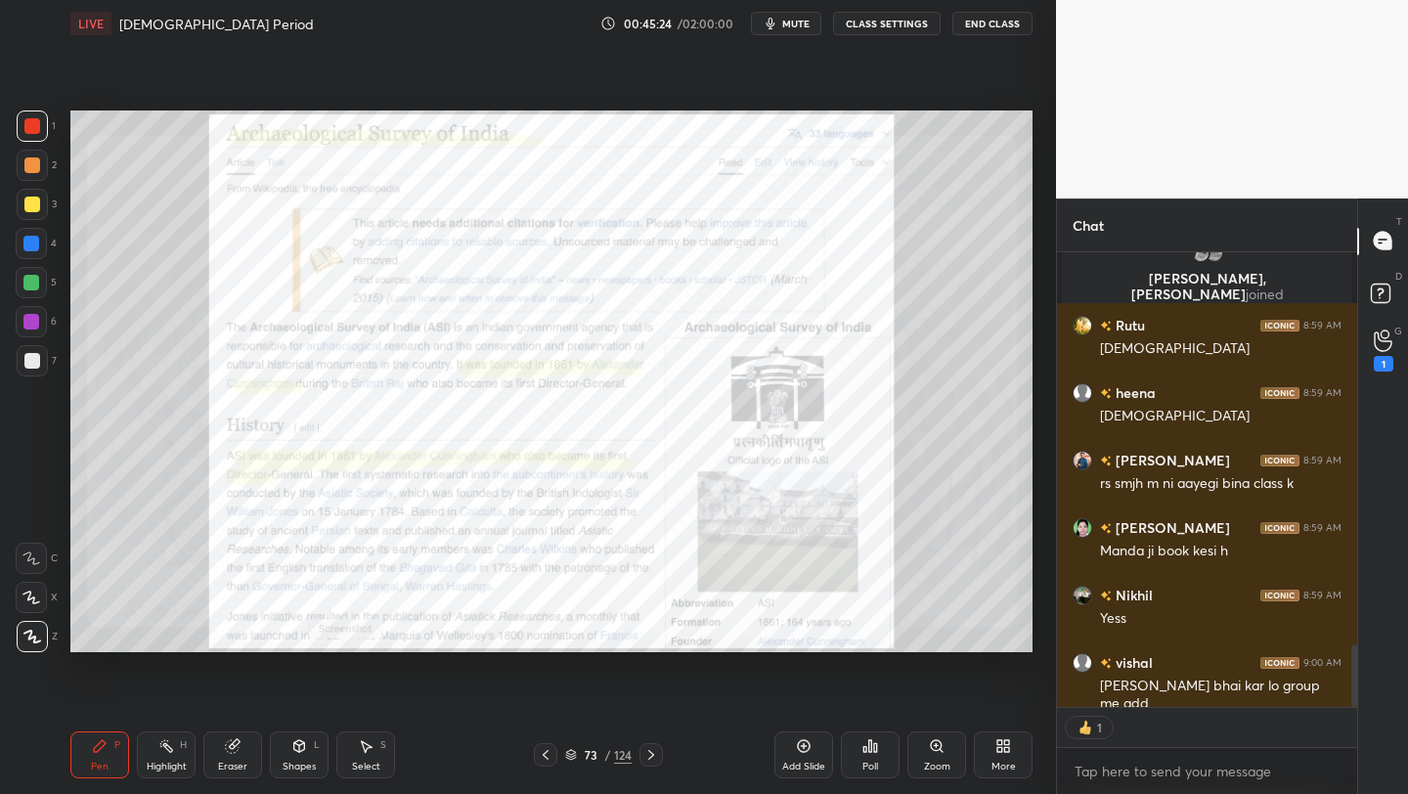
click at [615, 750] on div "124" at bounding box center [623, 755] width 18 height 18
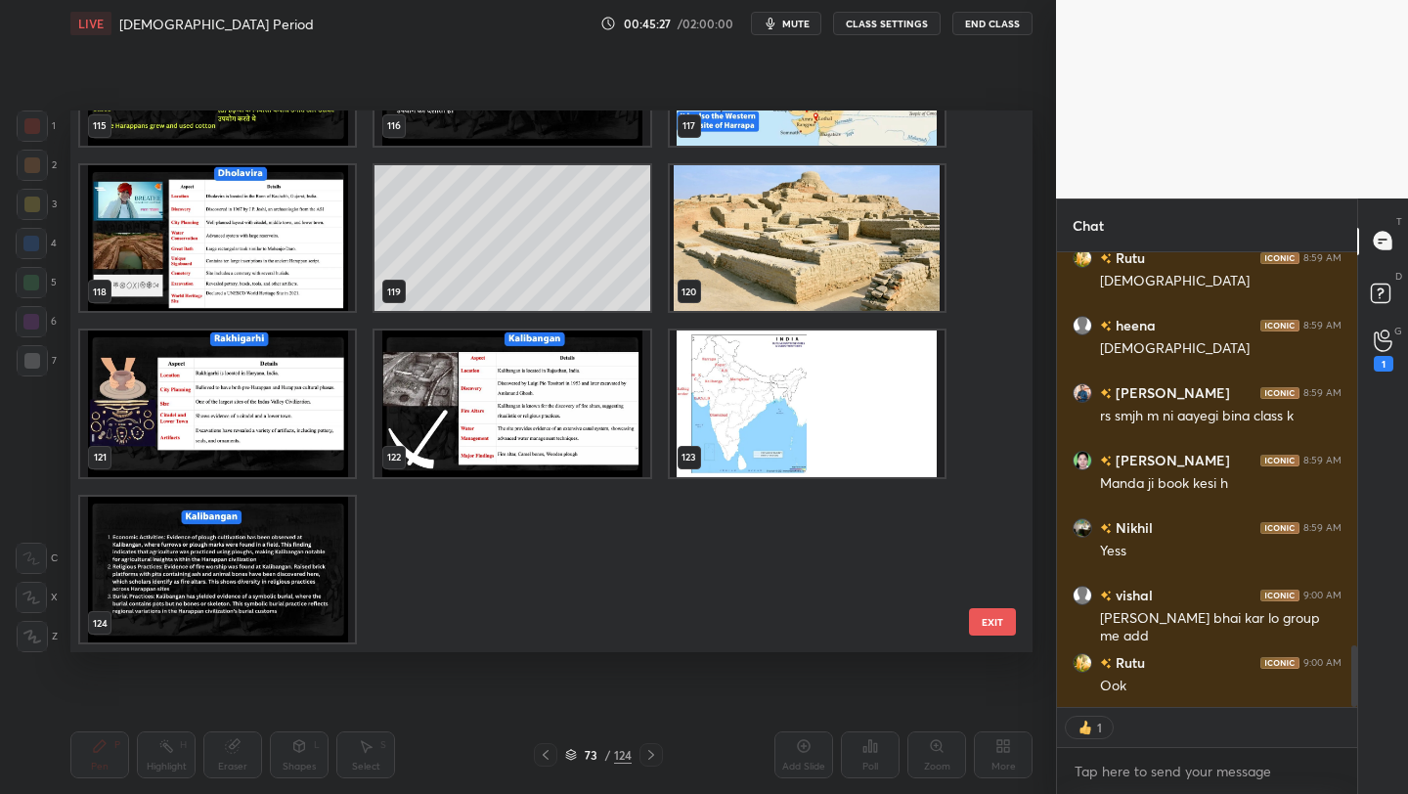
click at [293, 542] on img "grid" at bounding box center [217, 570] width 275 height 147
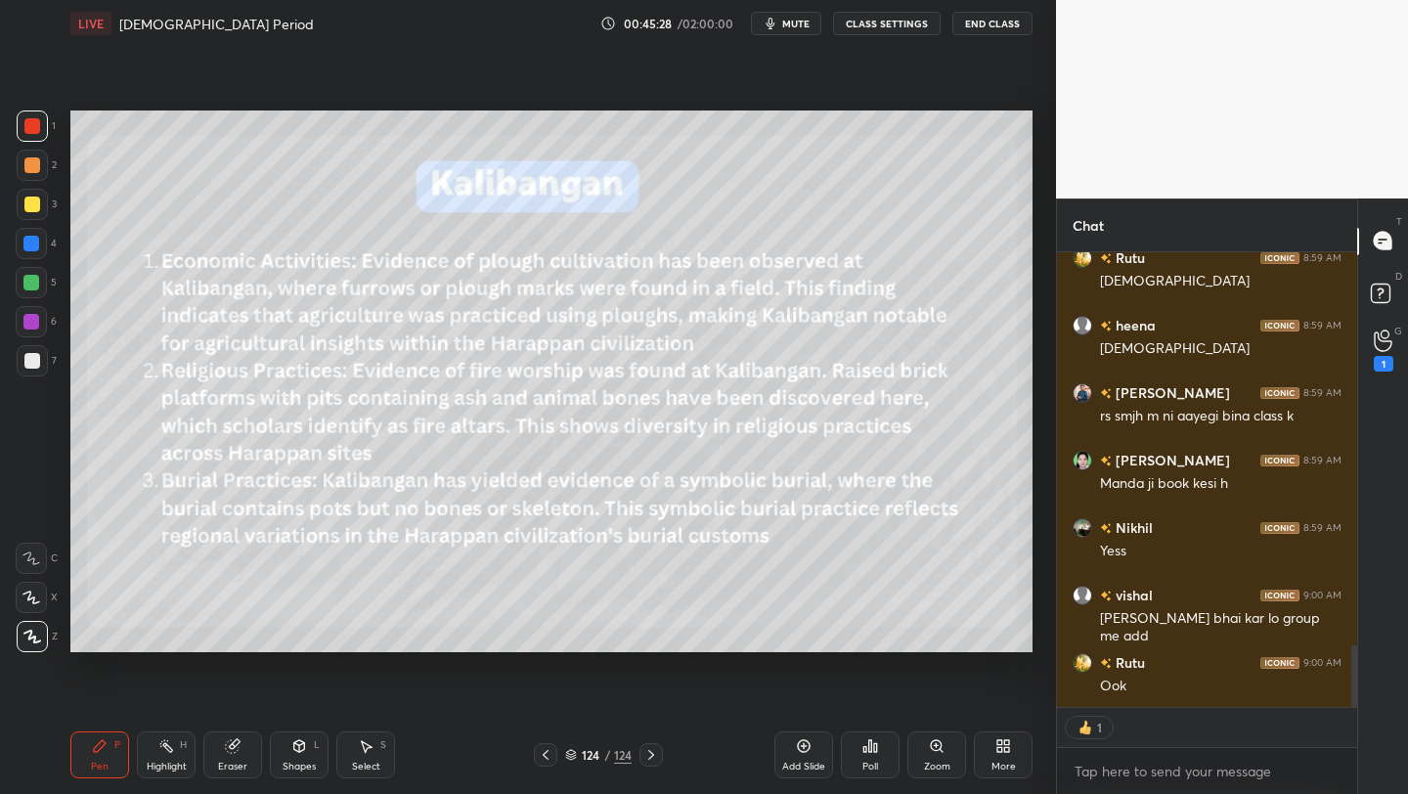
click at [794, 773] on div "Add Slide" at bounding box center [803, 754] width 59 height 47
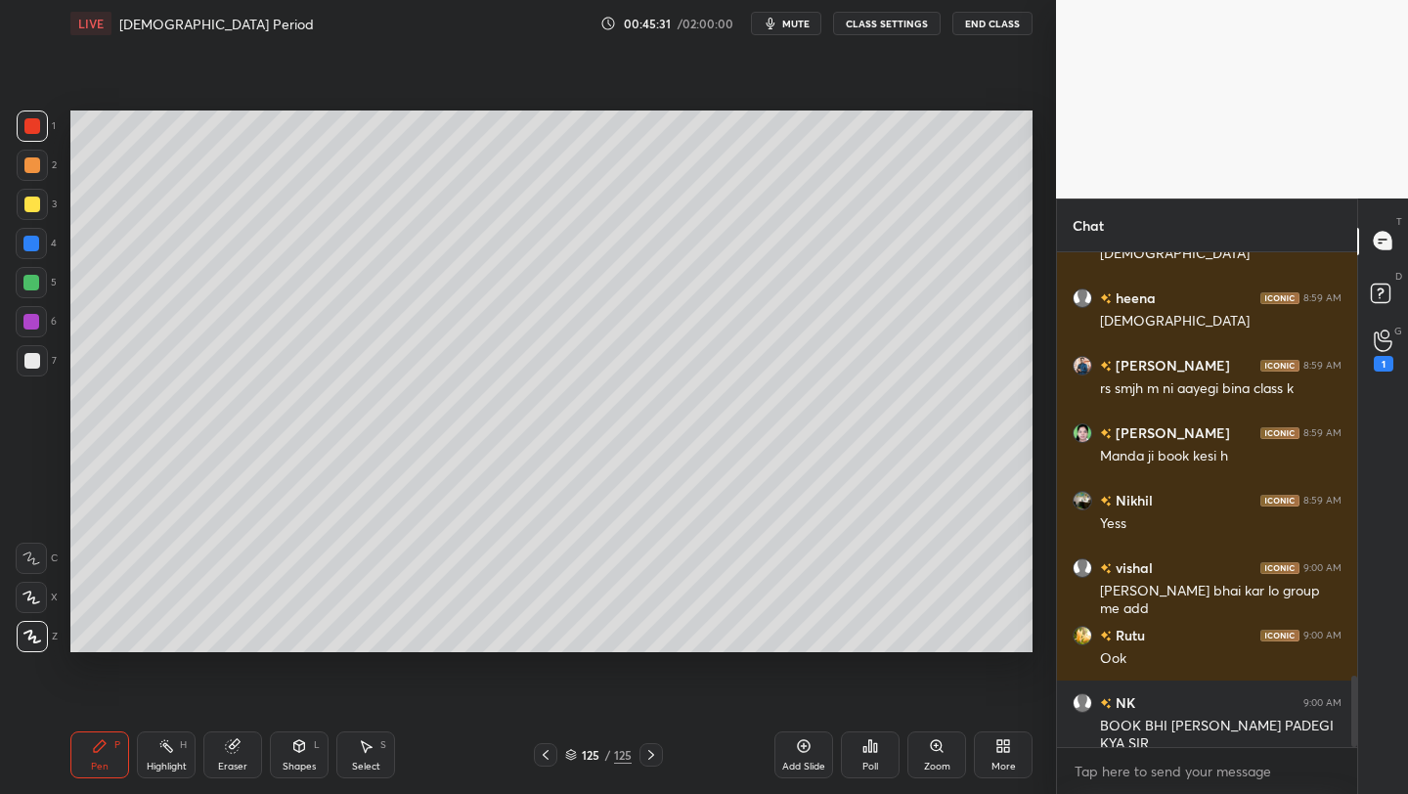
click at [991, 744] on div "More" at bounding box center [1003, 754] width 59 height 47
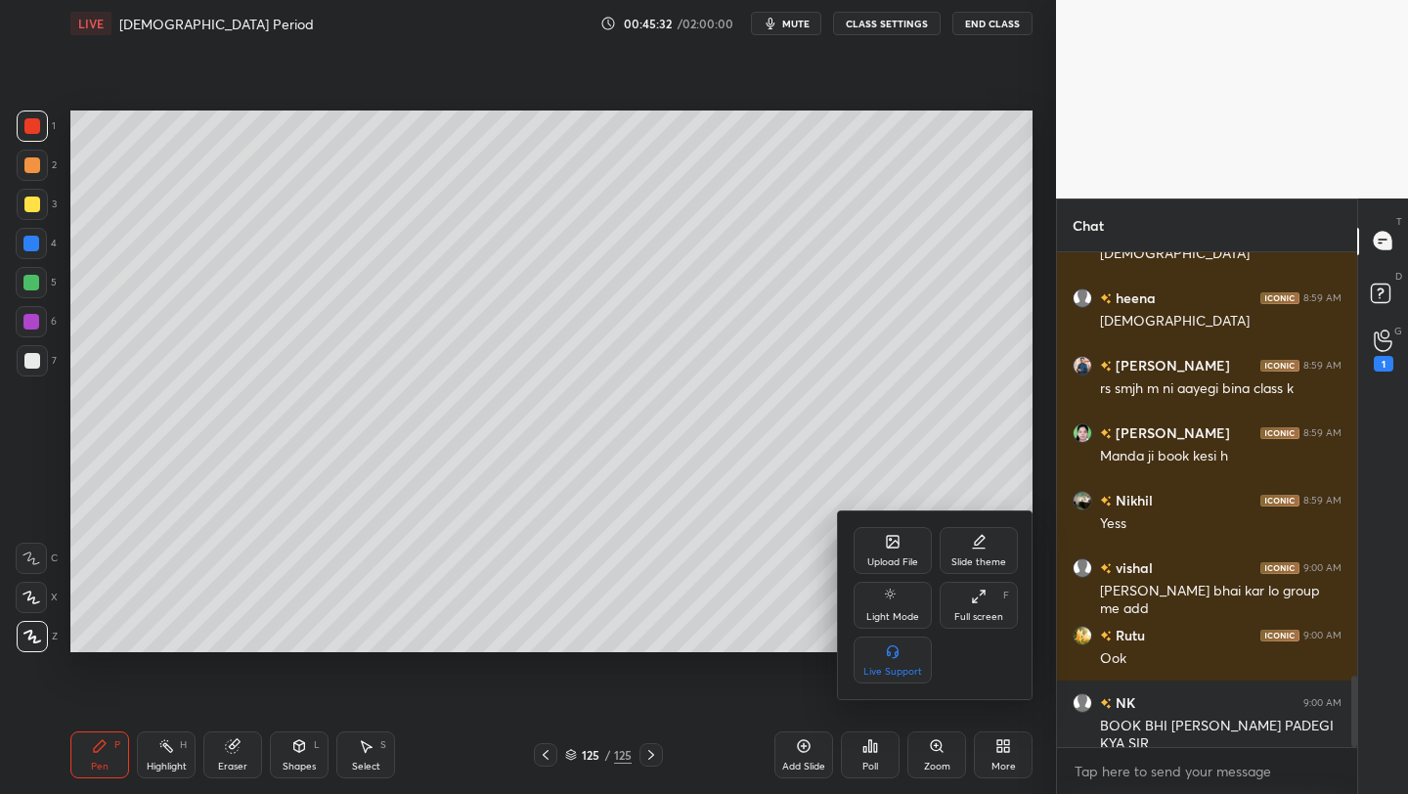
click at [885, 544] on icon at bounding box center [893, 542] width 16 height 16
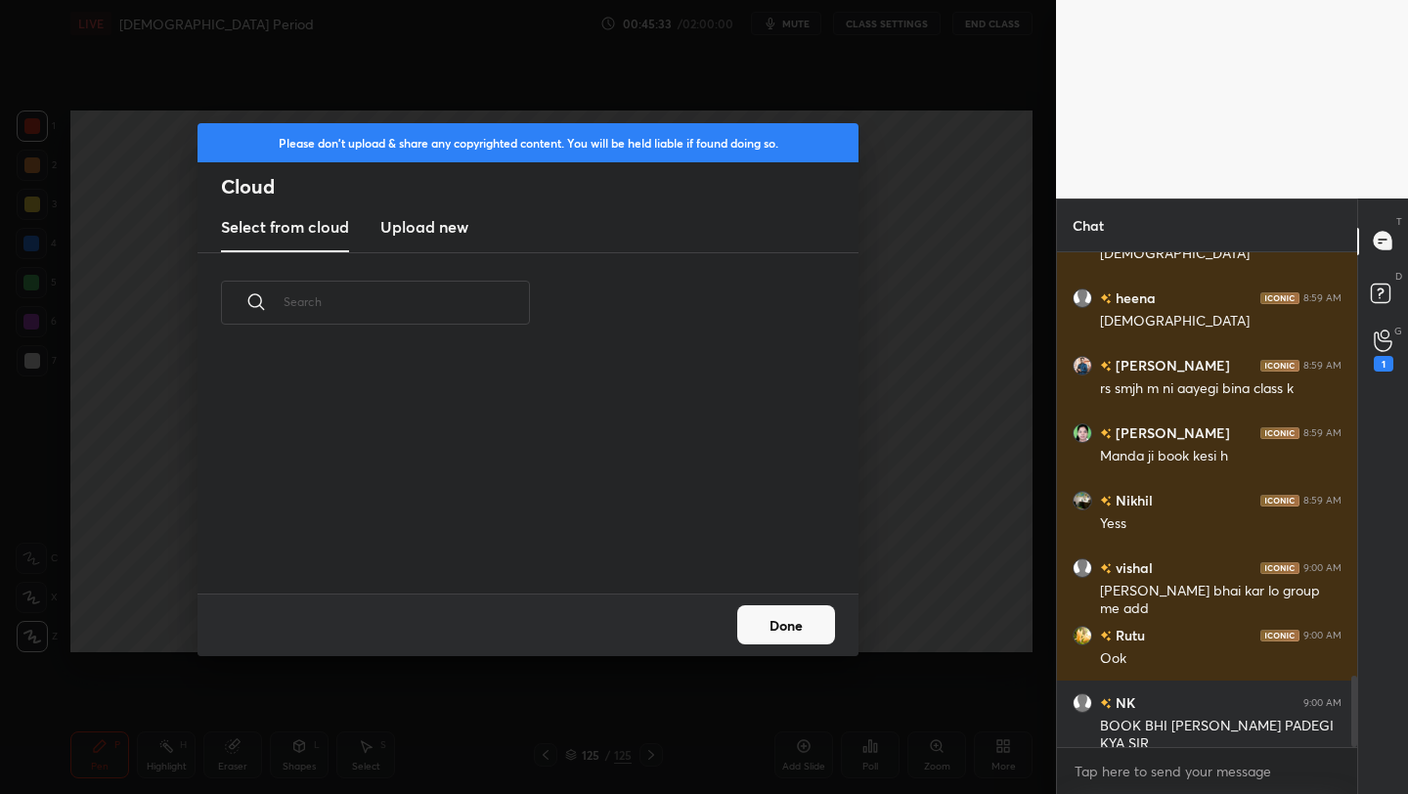
click at [442, 221] on h3 "Upload new" at bounding box center [424, 226] width 88 height 23
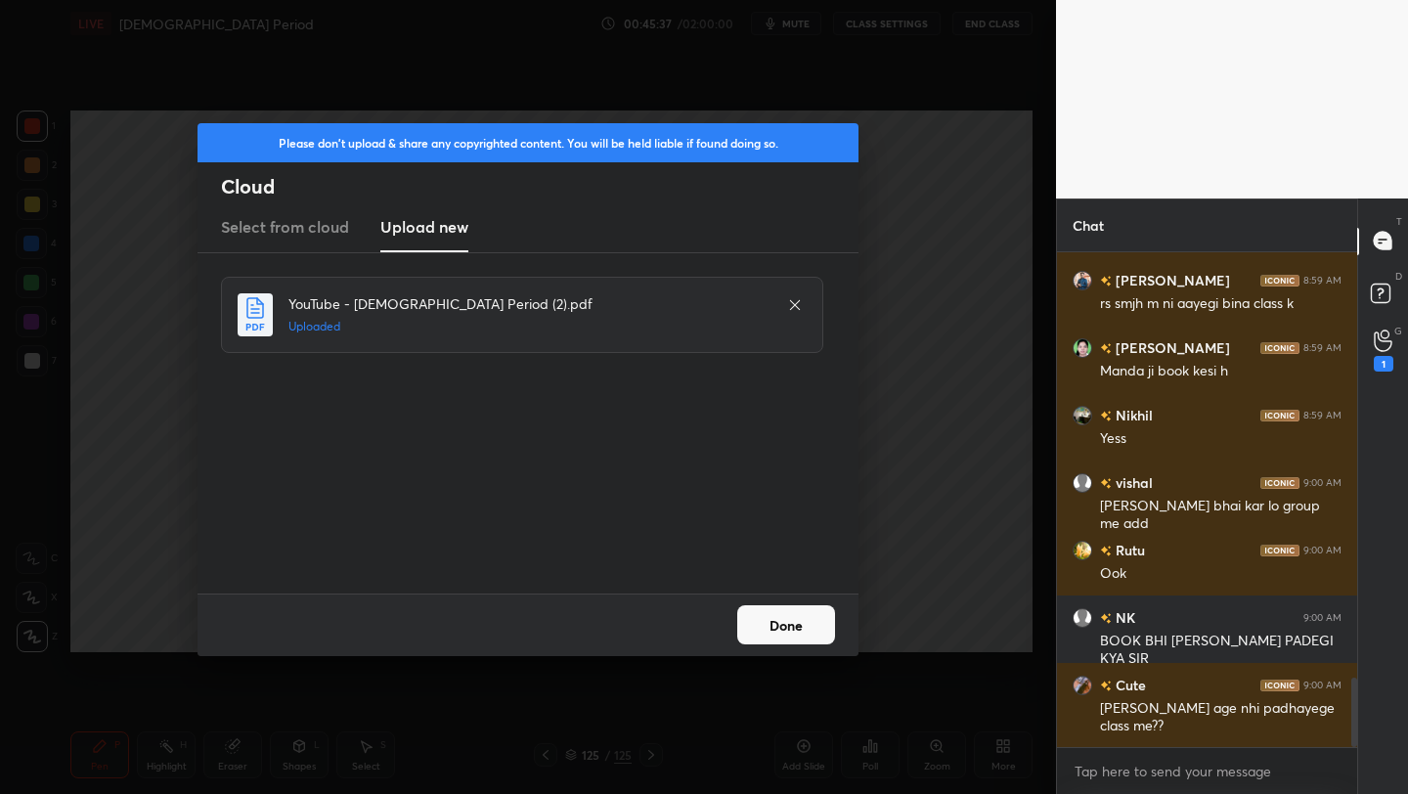
click at [809, 629] on button "Done" at bounding box center [786, 624] width 98 height 39
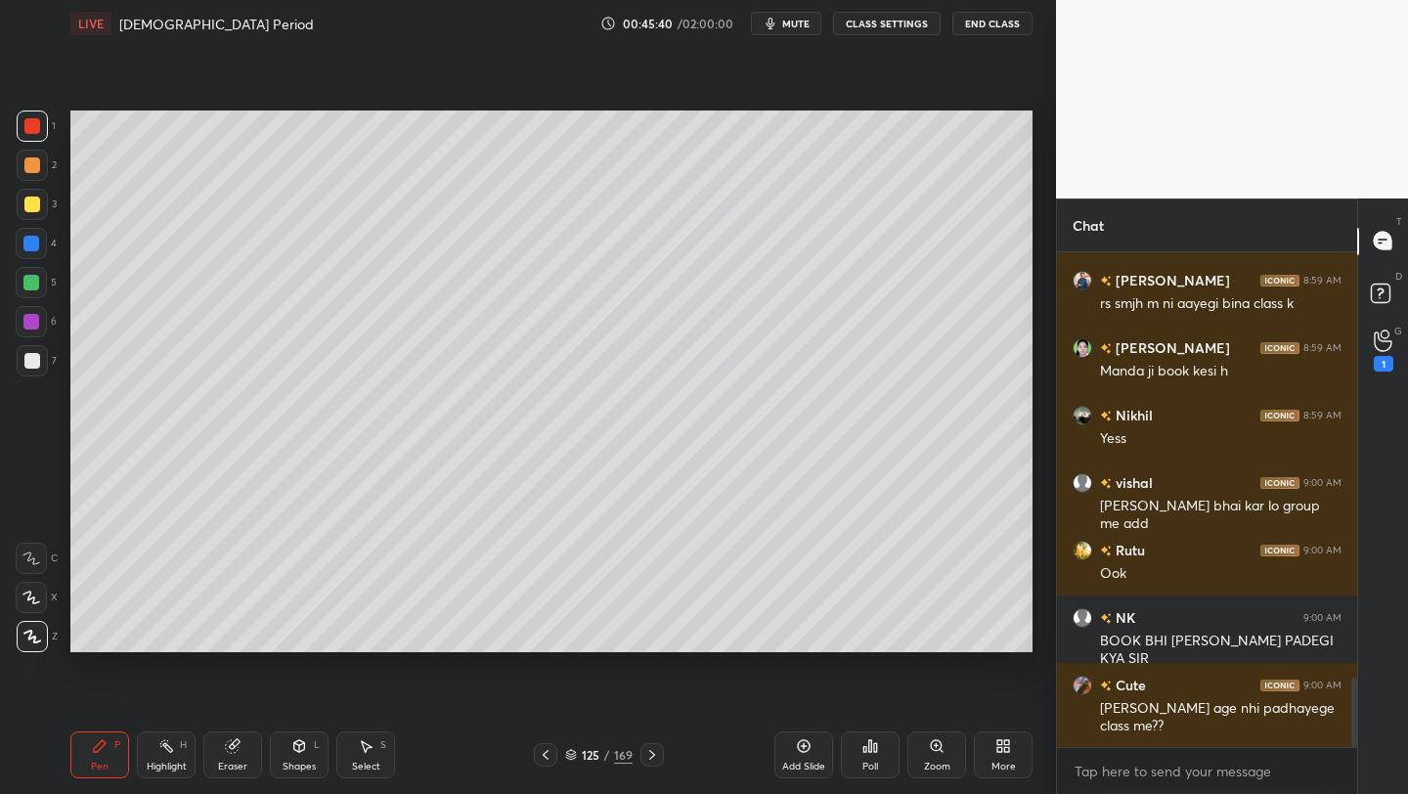
click at [1002, 767] on div "More" at bounding box center [1003, 767] width 24 height 10
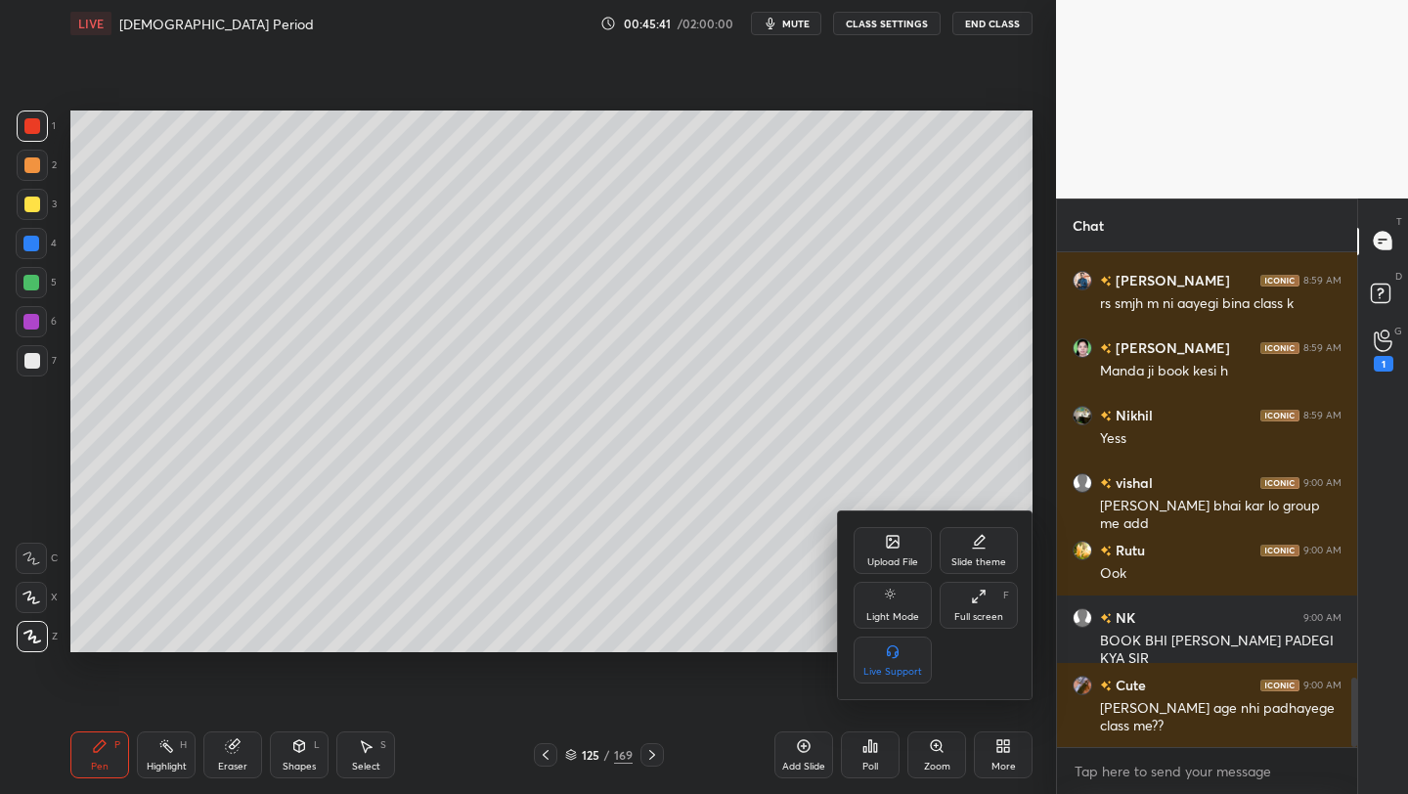
click at [997, 605] on div "Full screen F" at bounding box center [979, 605] width 78 height 47
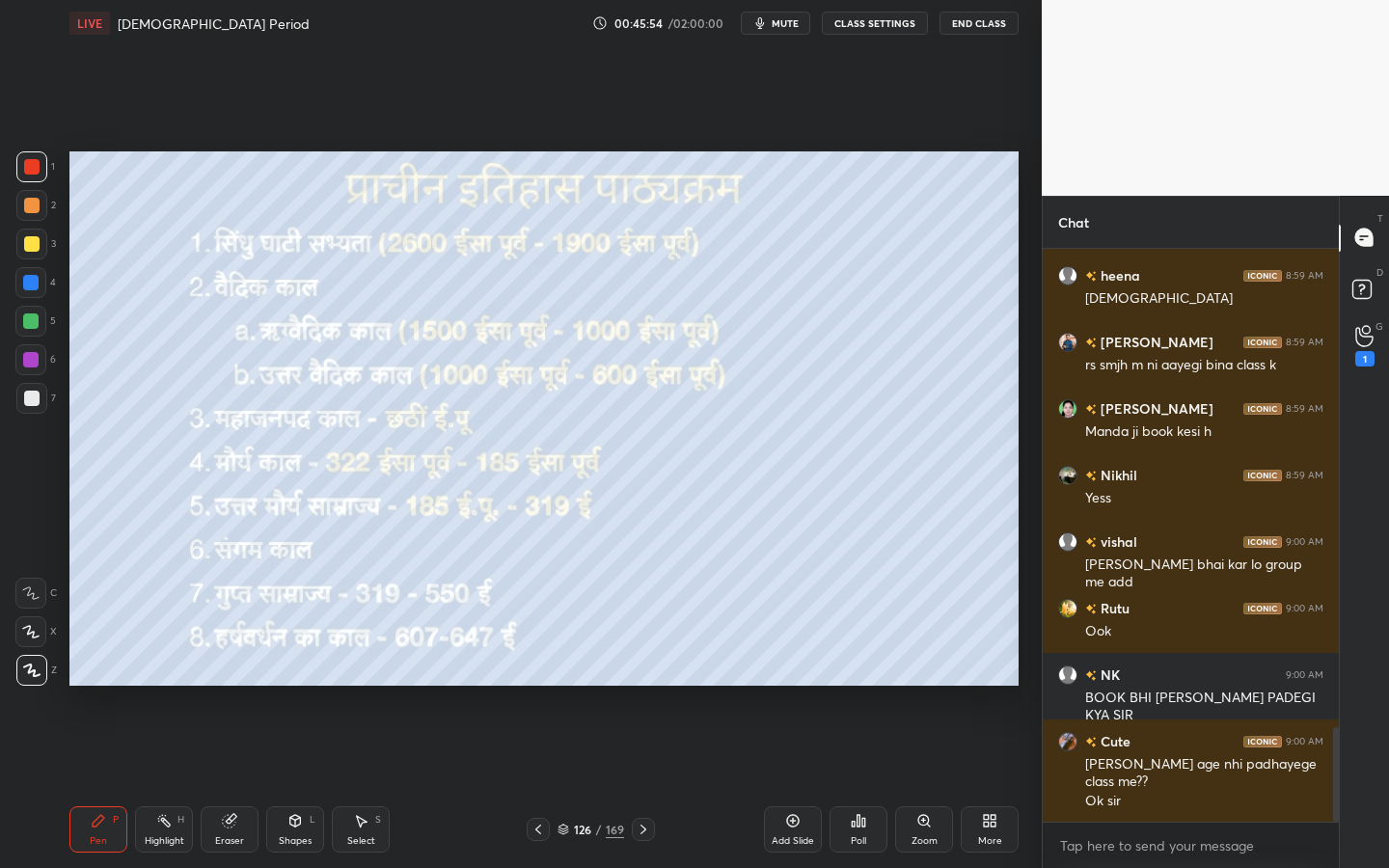
scroll to position [2980, 0]
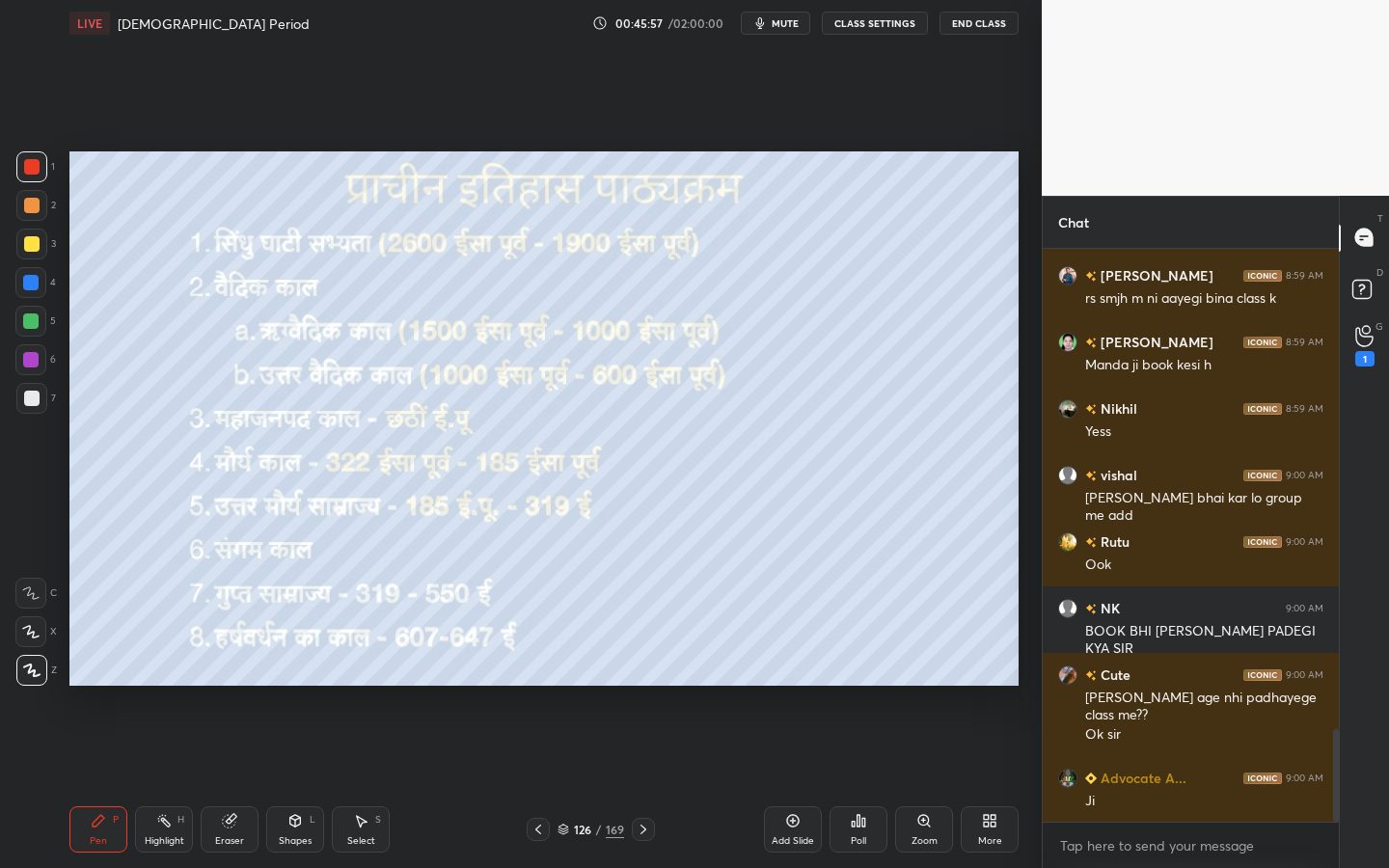
click at [36, 245] on div at bounding box center [32, 245] width 16 height 16
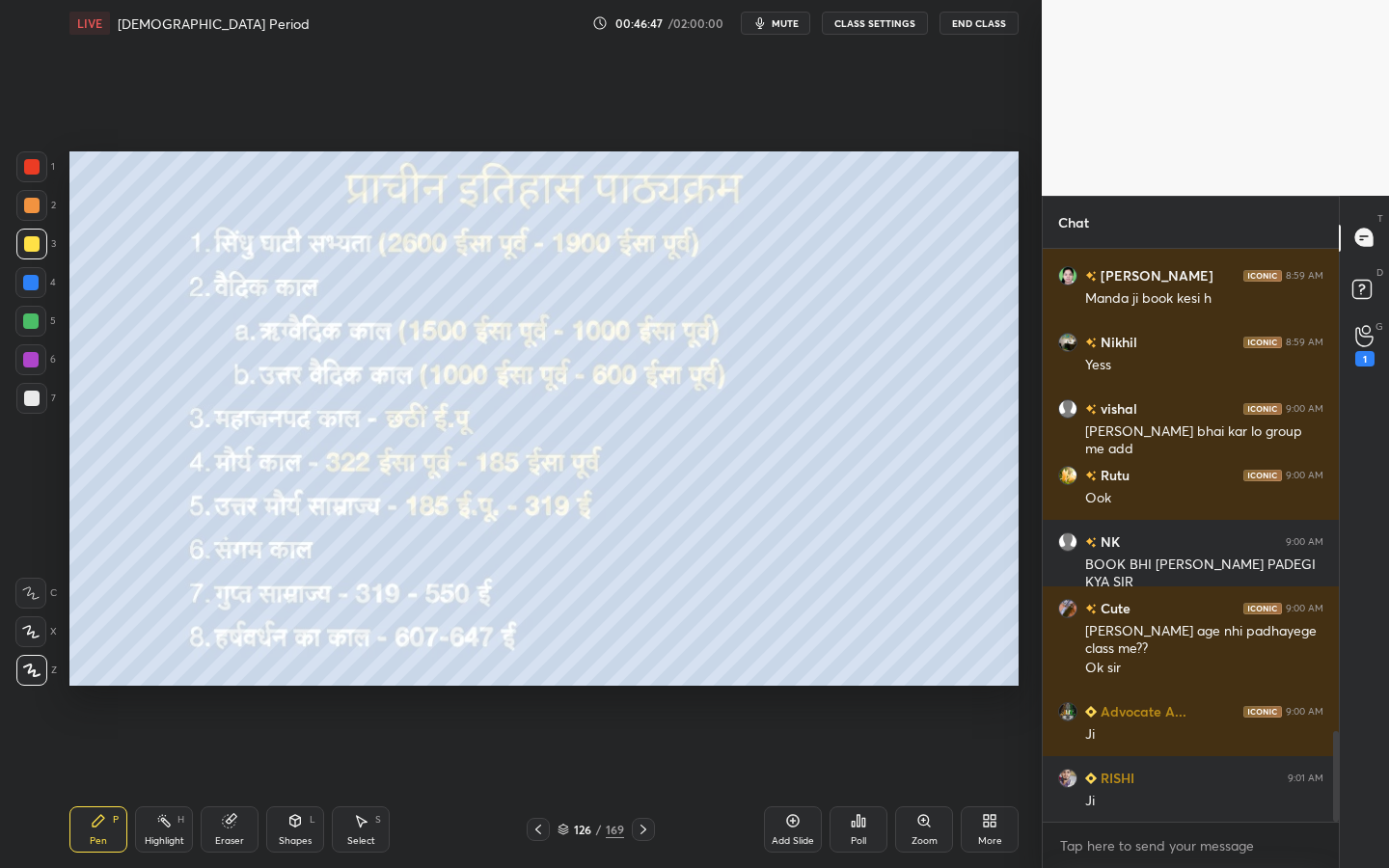
click at [217, 782] on div "Eraser" at bounding box center [229, 841] width 29 height 10
click at [22, 671] on span "Erase all" at bounding box center [31, 671] width 29 height 14
click at [291, 782] on div "Shapes L" at bounding box center [295, 829] width 58 height 46
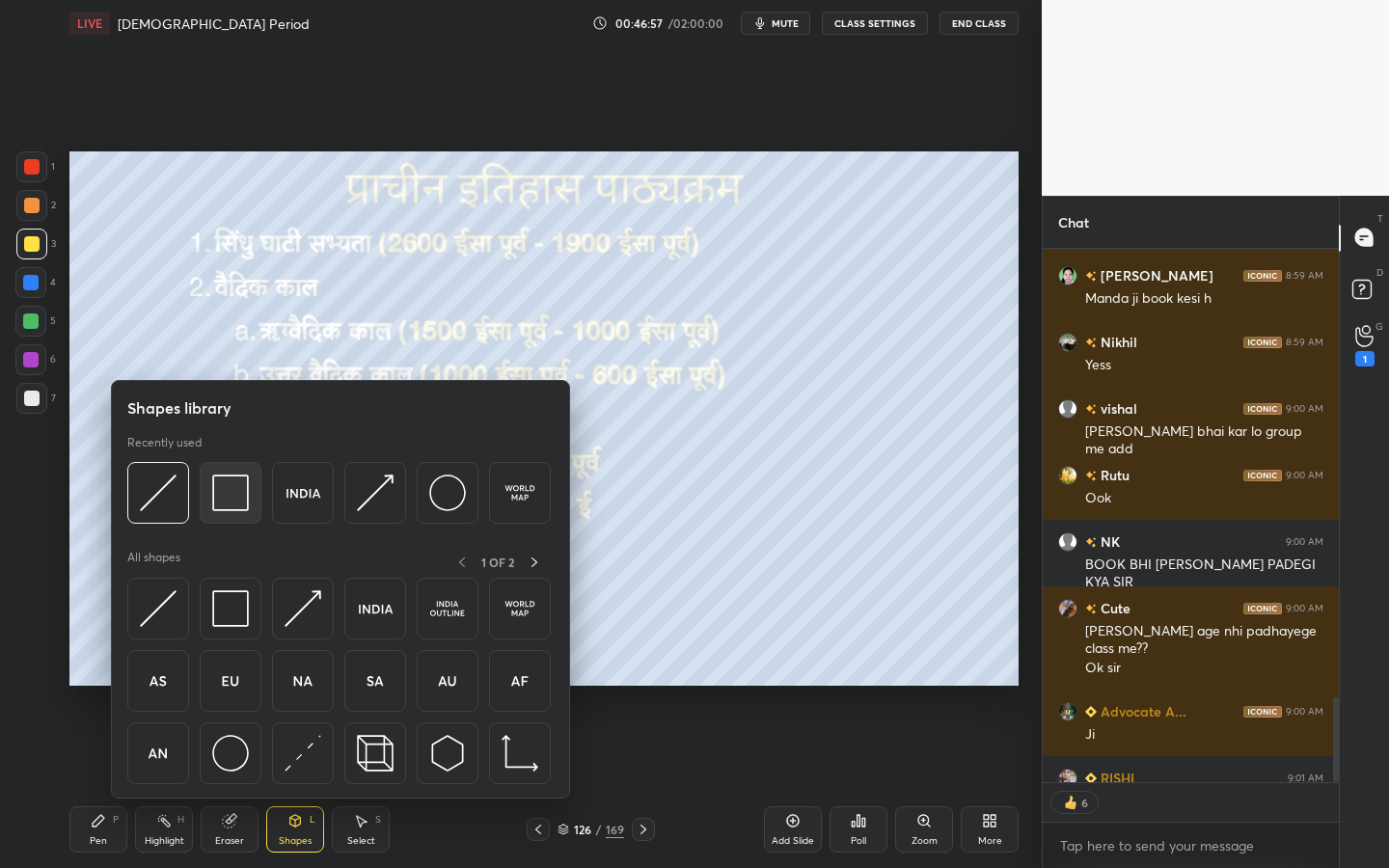
click at [224, 509] on img at bounding box center [230, 492] width 37 height 36
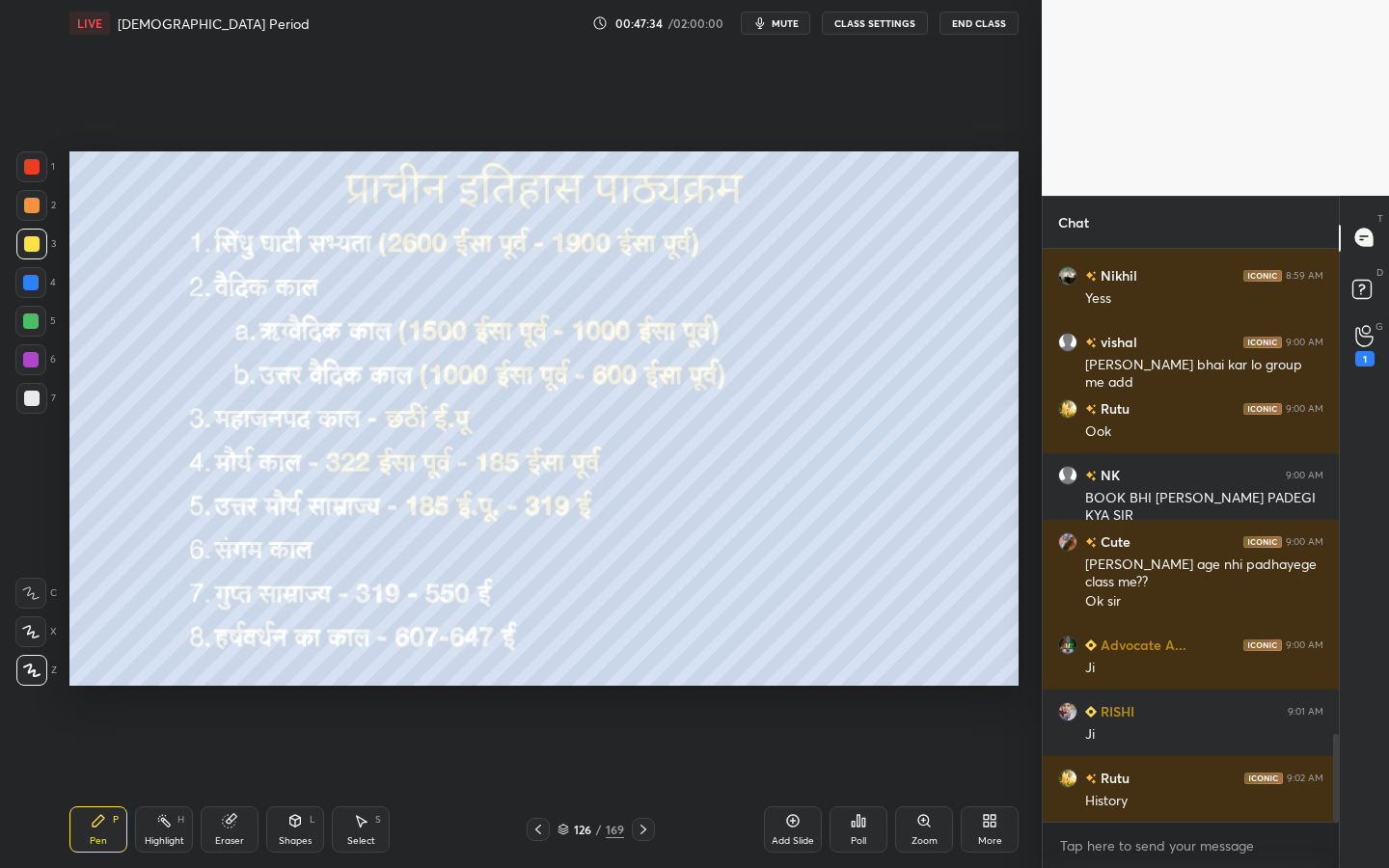
scroll to position [3180, 0]
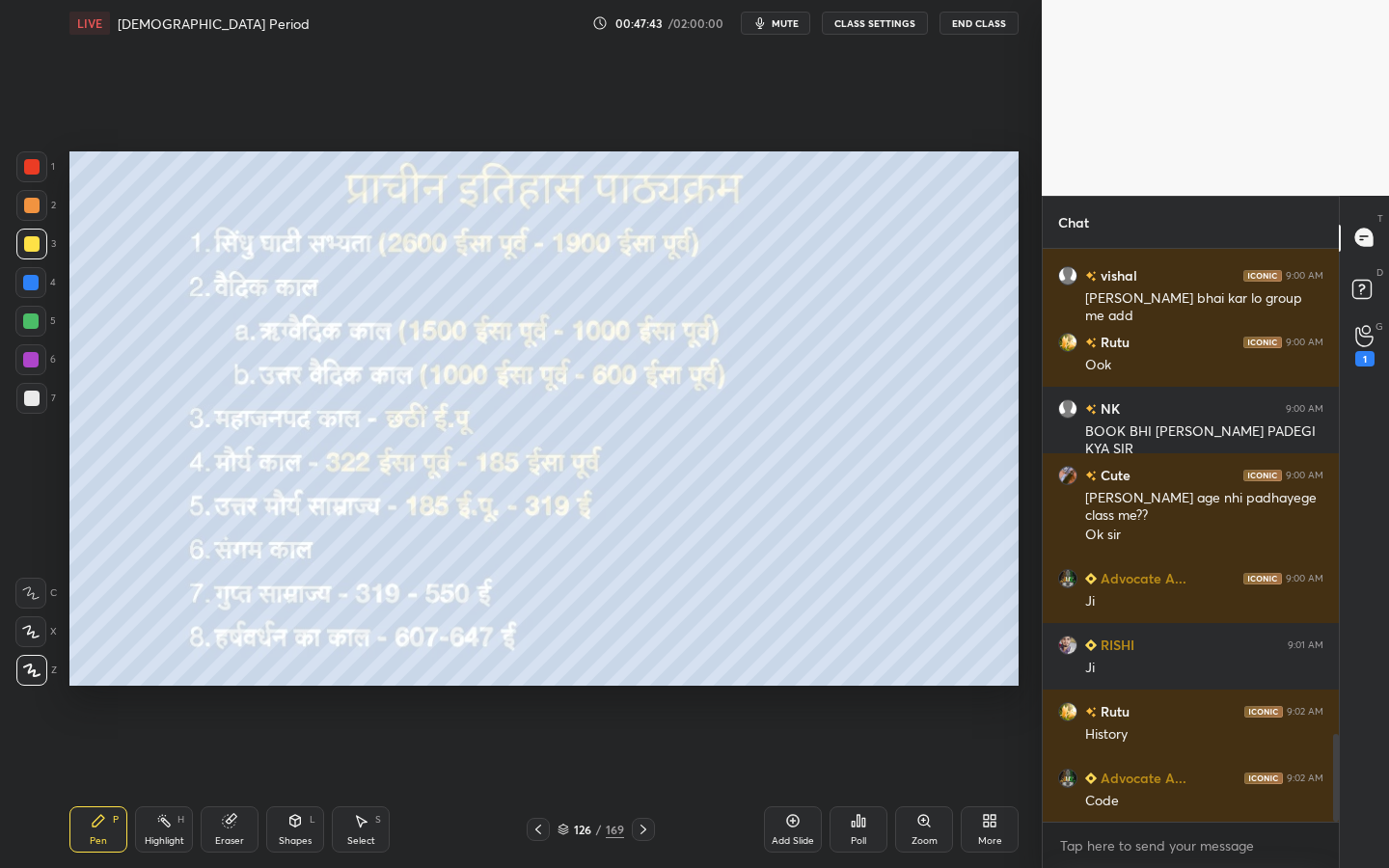
click at [801, 782] on div "Add Slide" at bounding box center [792, 841] width 42 height 10
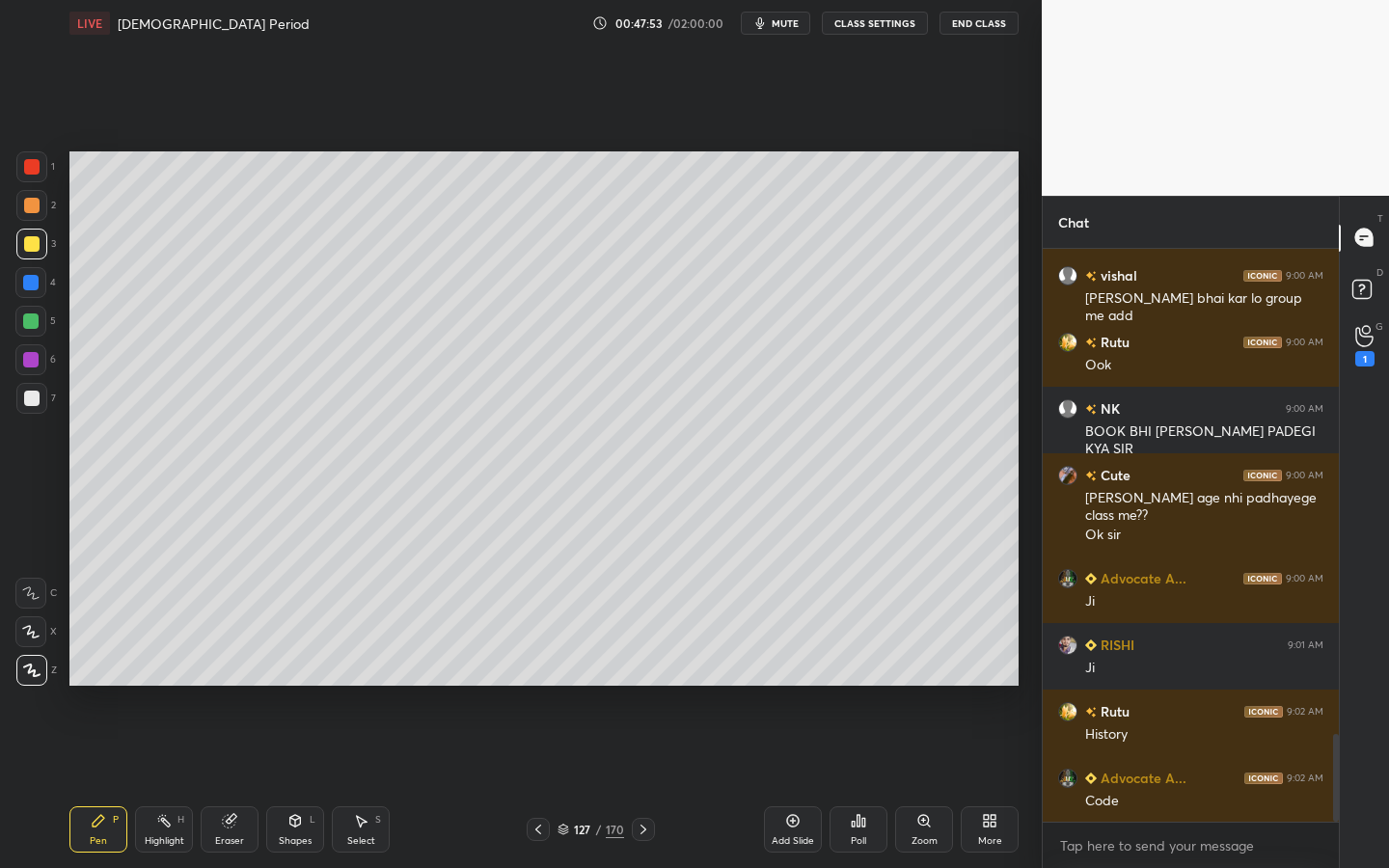
drag, startPoint x: 285, startPoint y: 826, endPoint x: 292, endPoint y: 804, distance: 23.1
click at [286, 782] on div "Shapes L" at bounding box center [295, 829] width 58 height 46
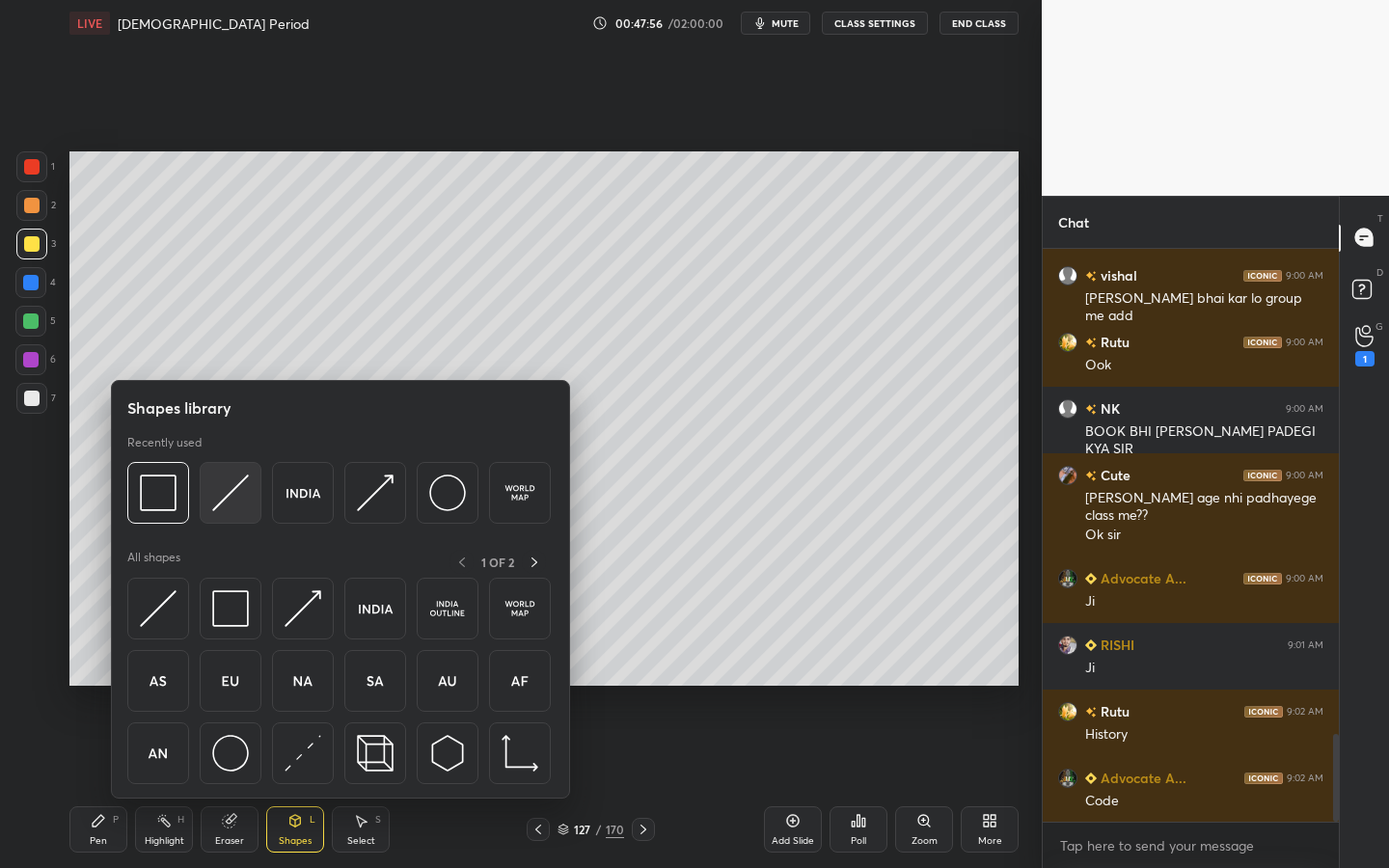
click at [248, 492] on div at bounding box center [230, 492] width 62 height 62
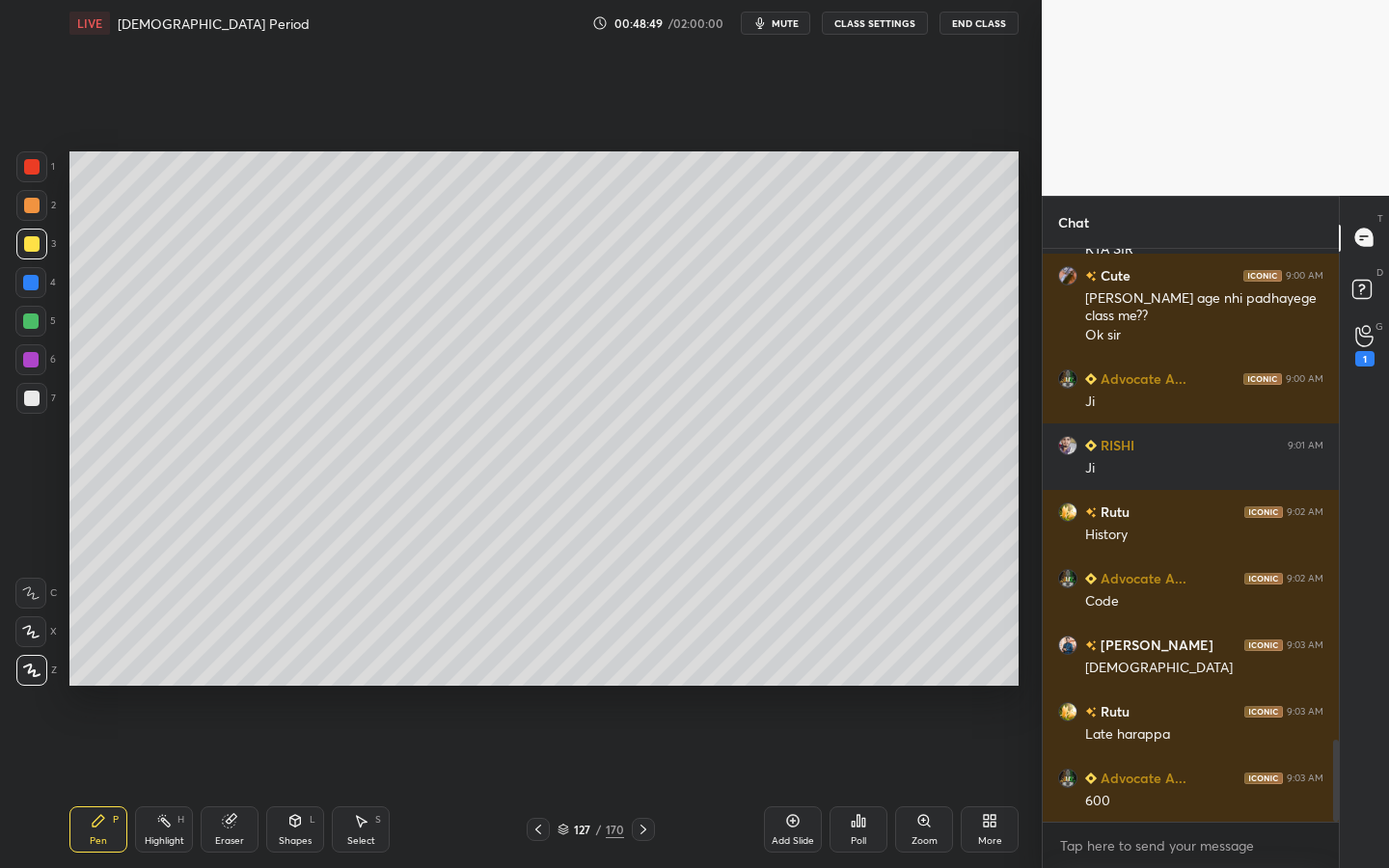
scroll to position [3446, 0]
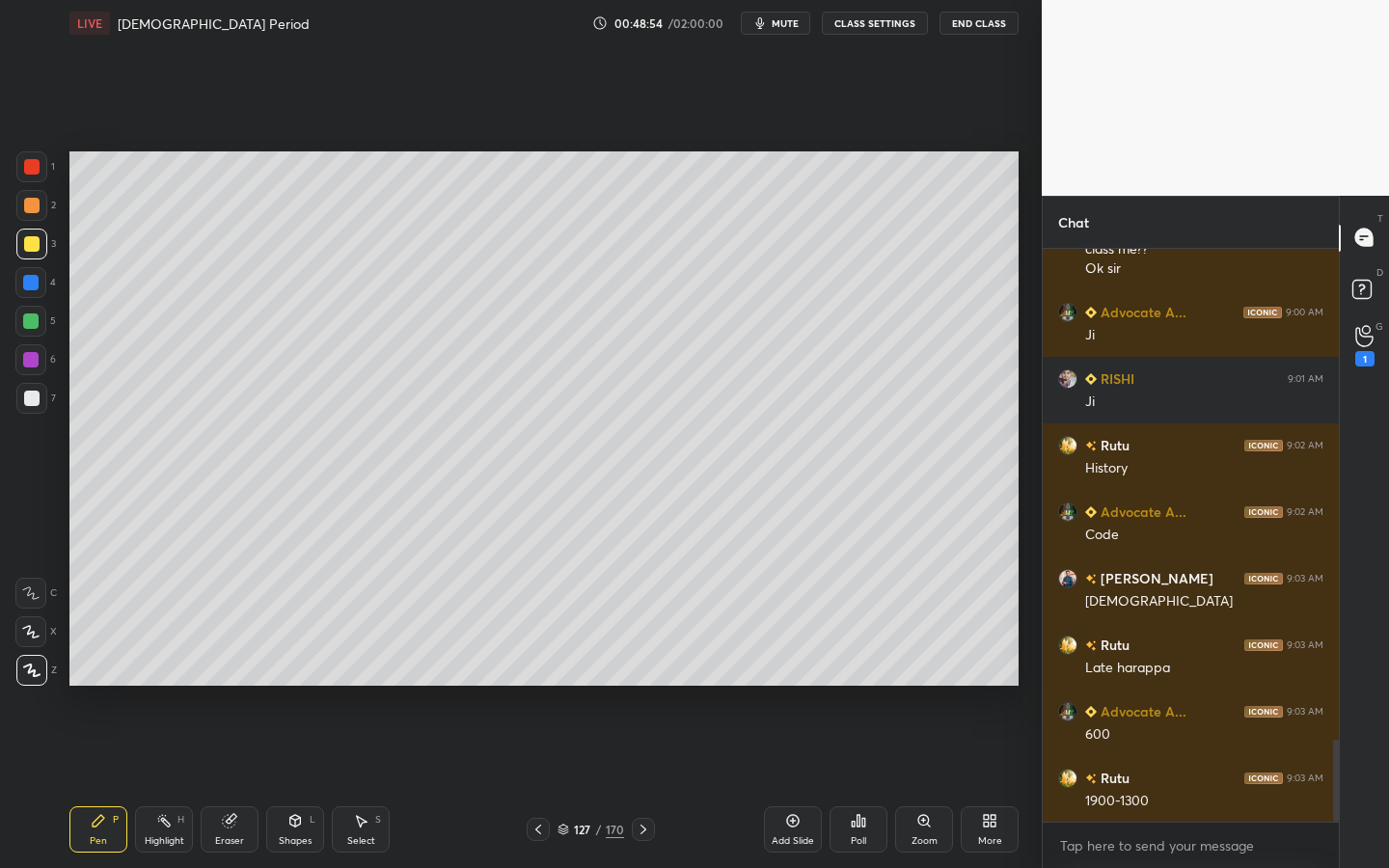
click at [305, 782] on div "Shapes L" at bounding box center [295, 829] width 58 height 46
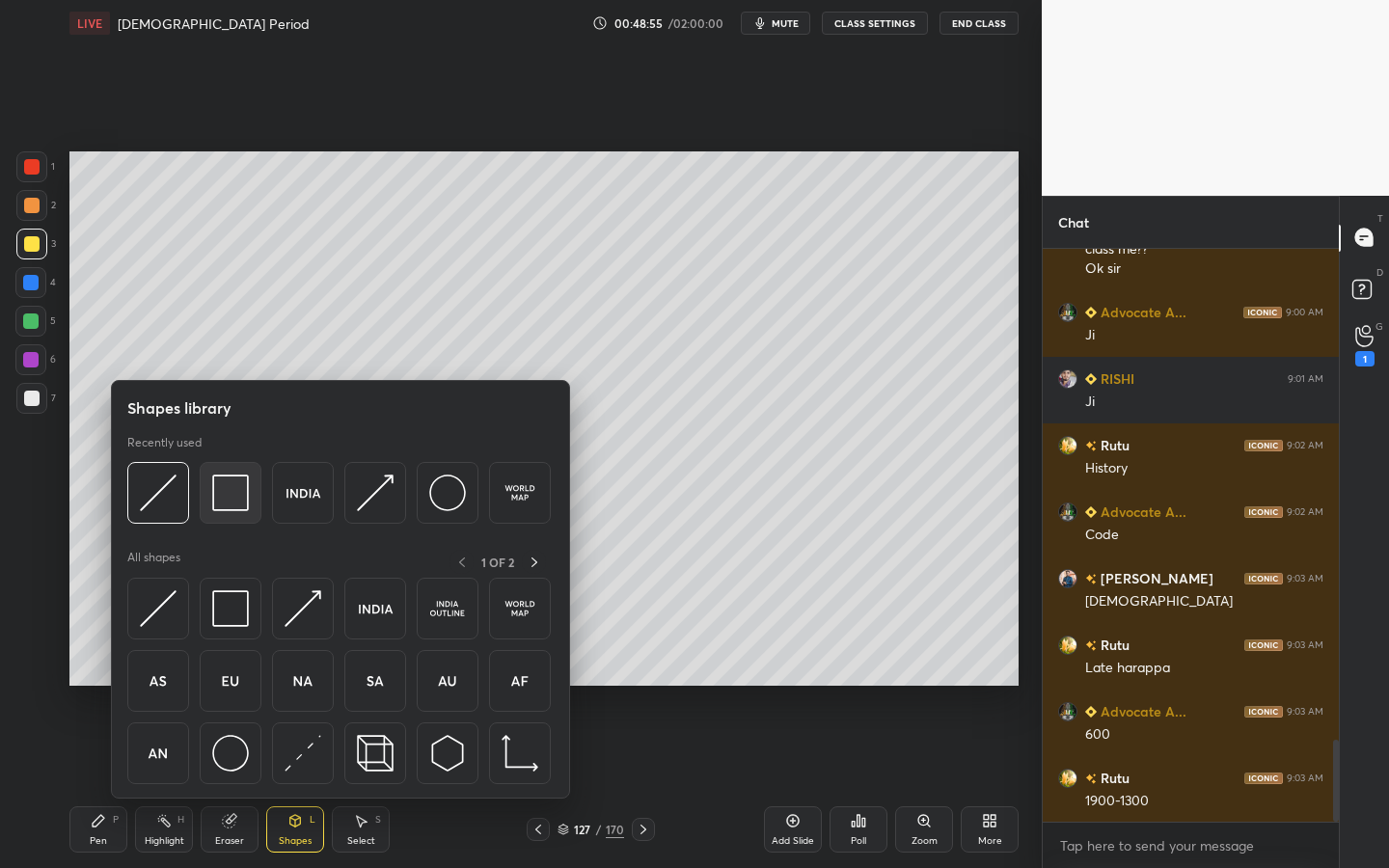
click at [229, 486] on img at bounding box center [230, 492] width 37 height 36
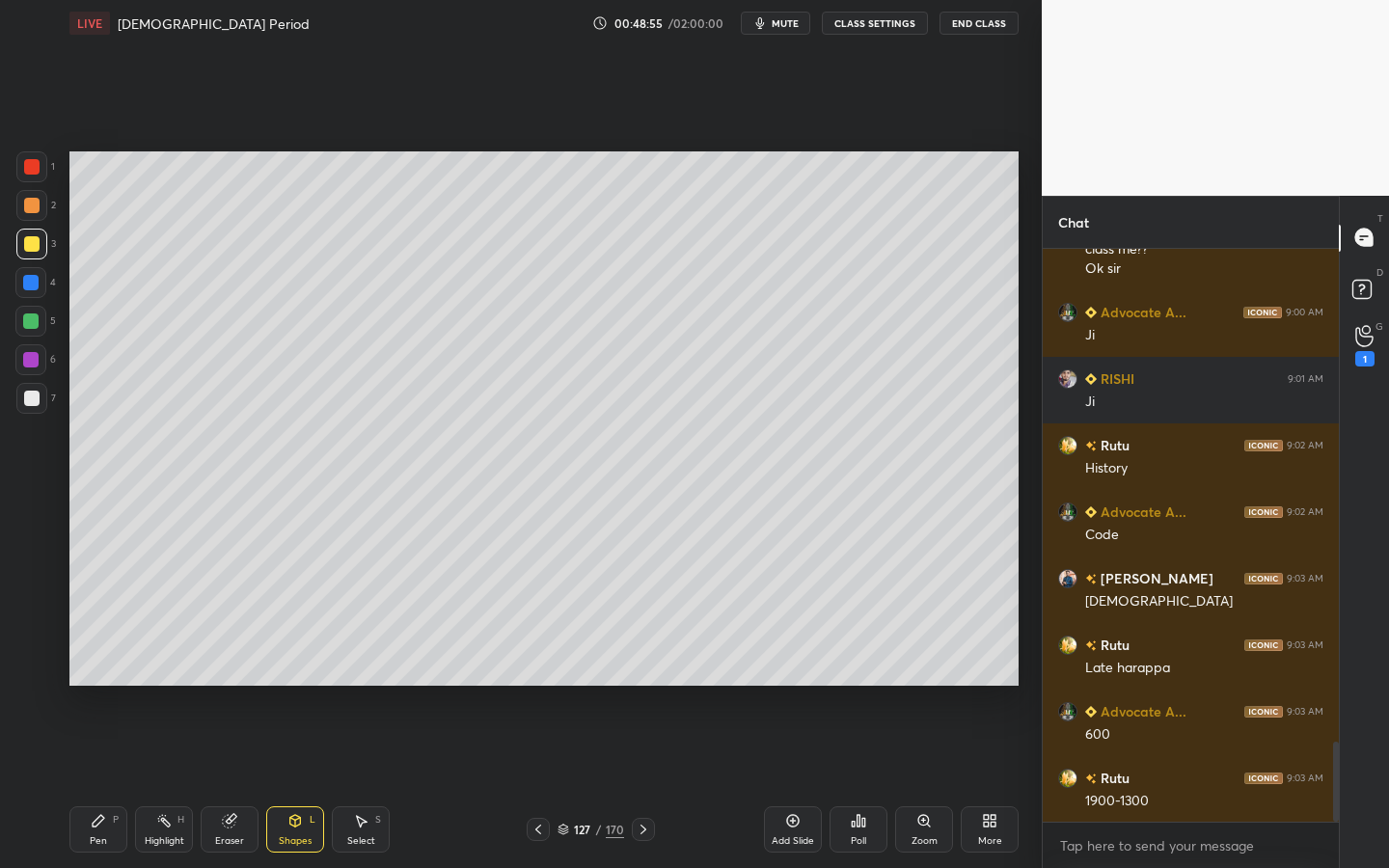
scroll to position [3512, 0]
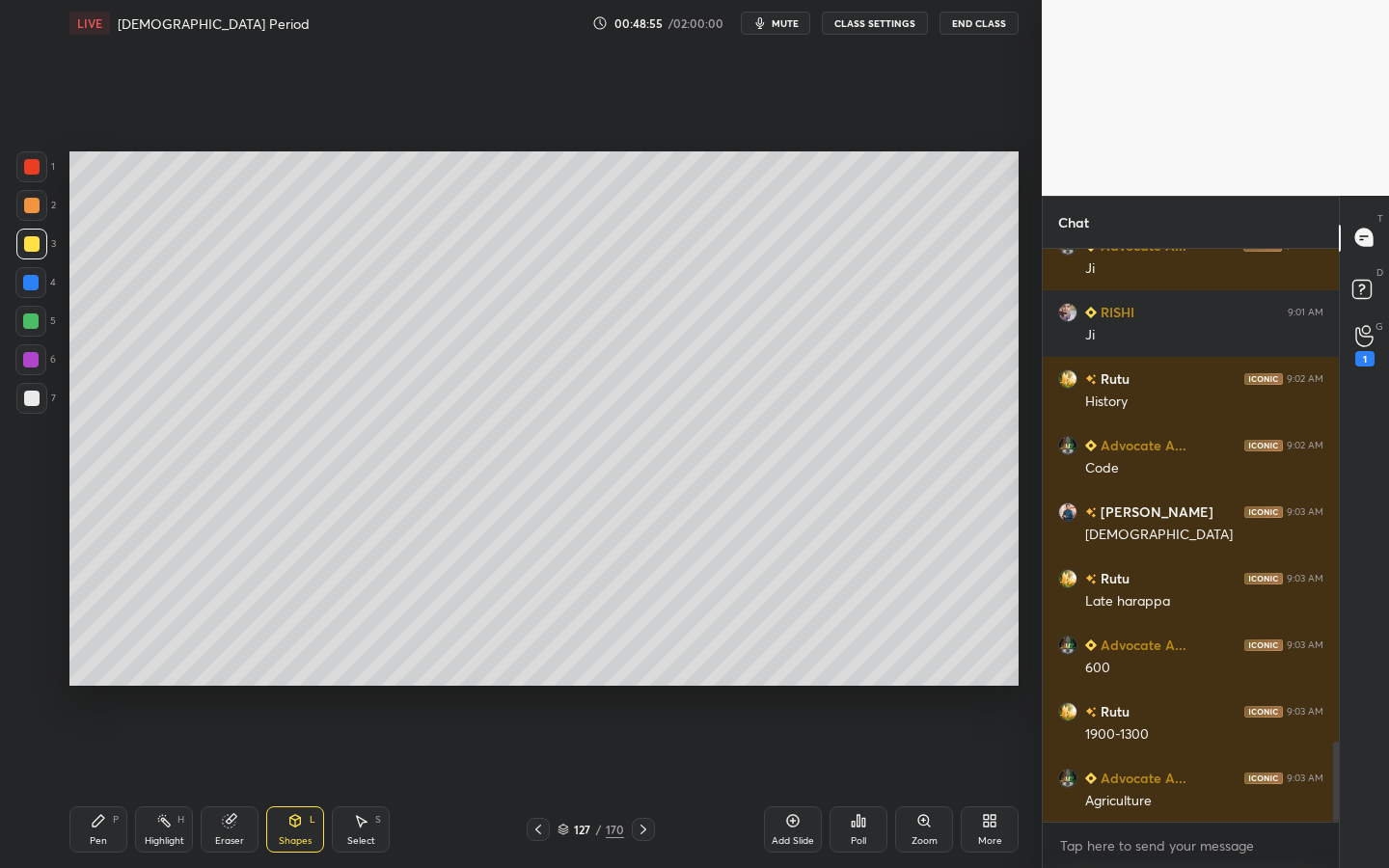
click at [28, 391] on div at bounding box center [32, 398] width 16 height 16
click at [1030, 637] on div "1 2 3 4 5 6 7 C X Z C X Z E E Erase all H H LIVE Vedic Period 00:48:58 / 02:00:…" at bounding box center [521, 434] width 1042 height 868
click at [602, 782] on div "127 / 170" at bounding box center [591, 829] width 128 height 23
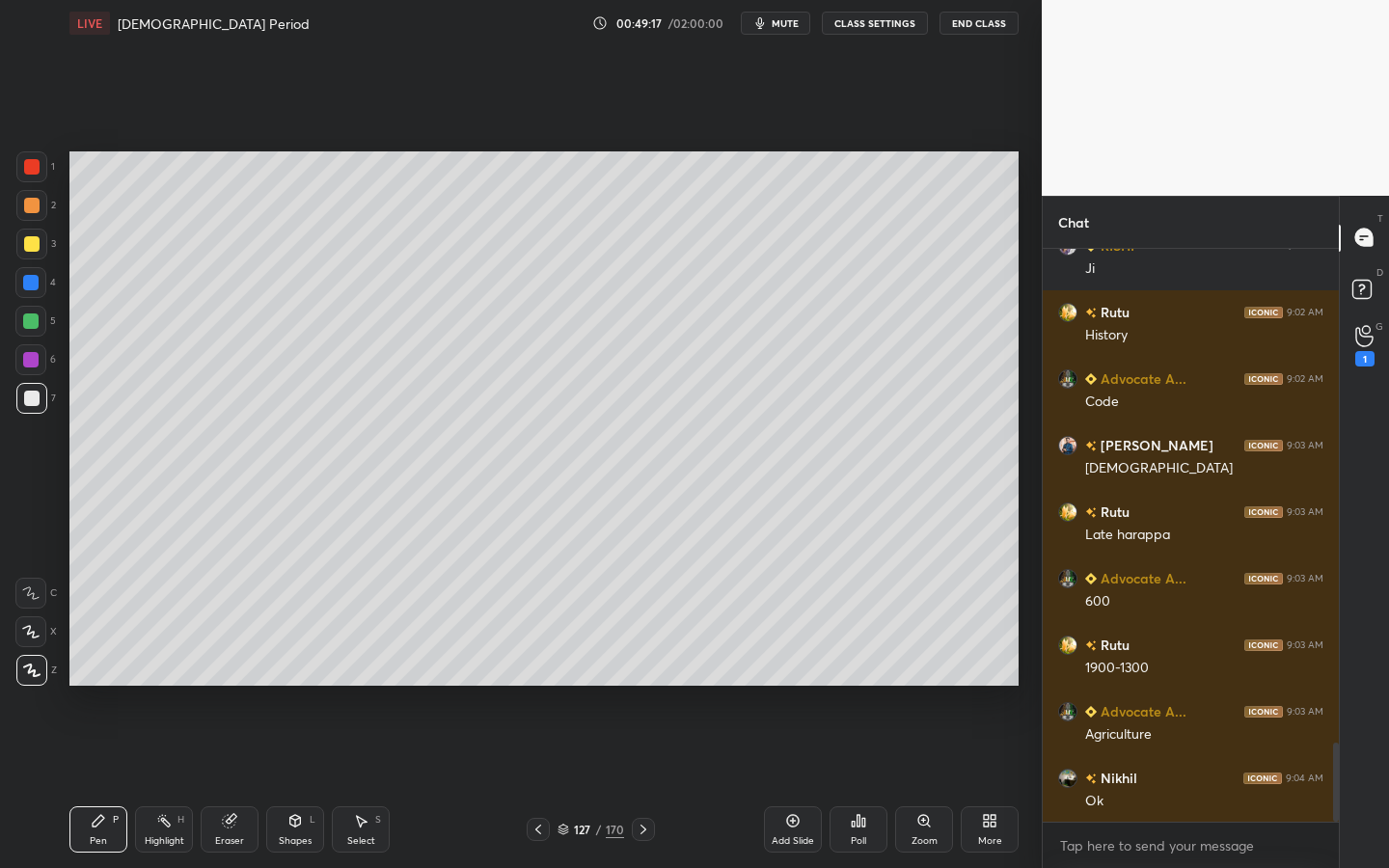
click at [606, 782] on div "170" at bounding box center [615, 830] width 19 height 18
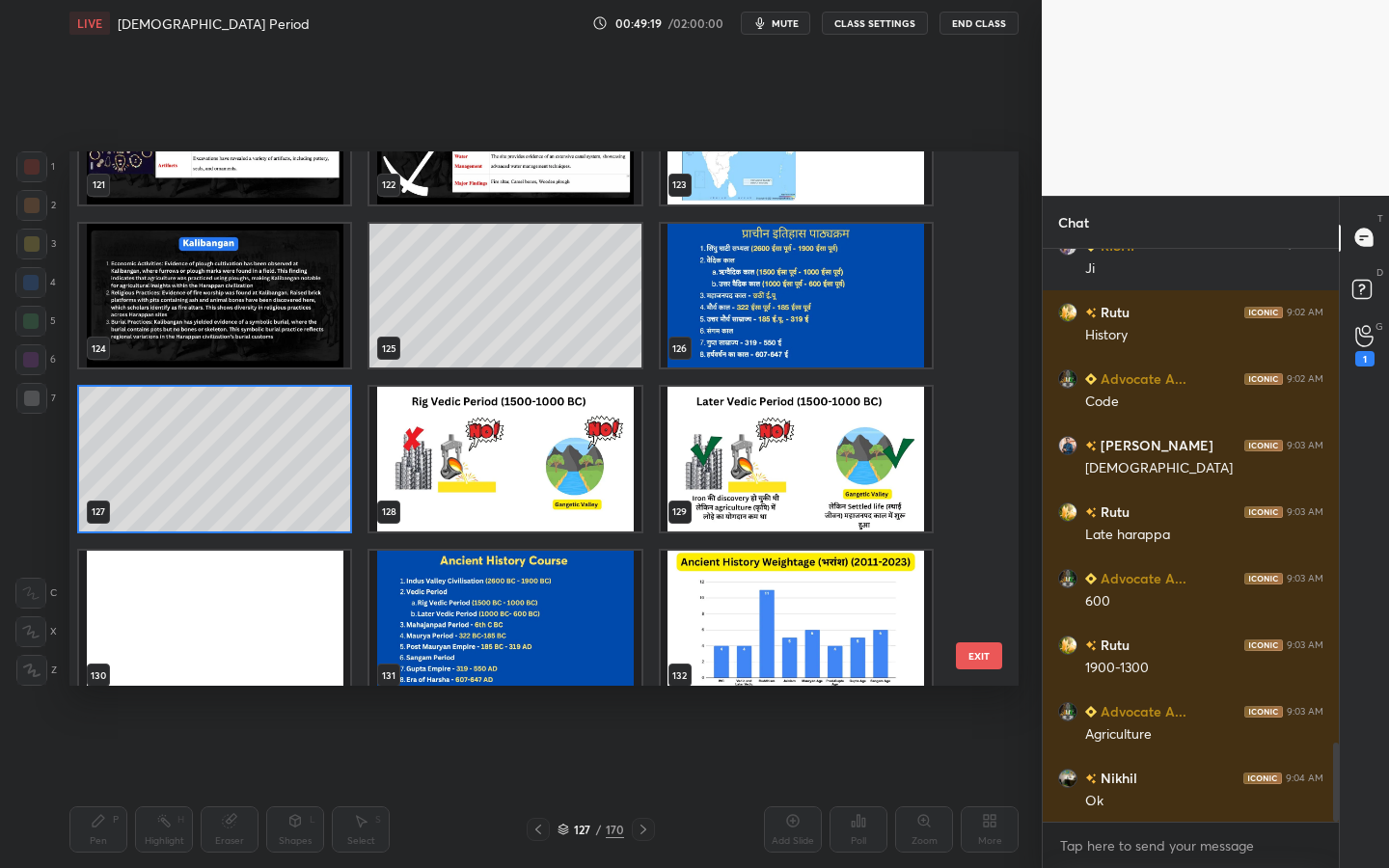
scroll to position [6645, 0]
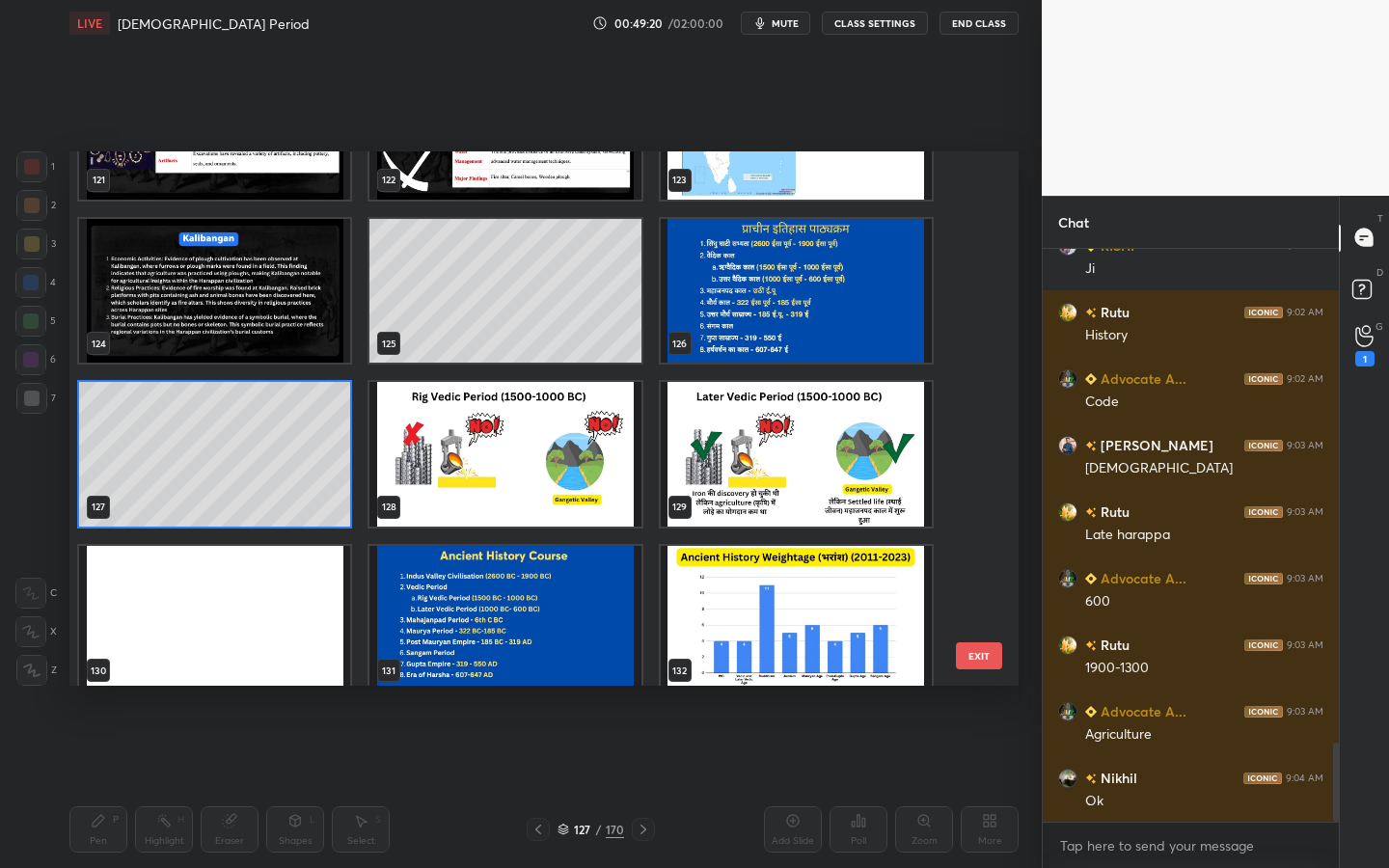
click at [630, 463] on img "grid" at bounding box center [505, 454] width 271 height 145
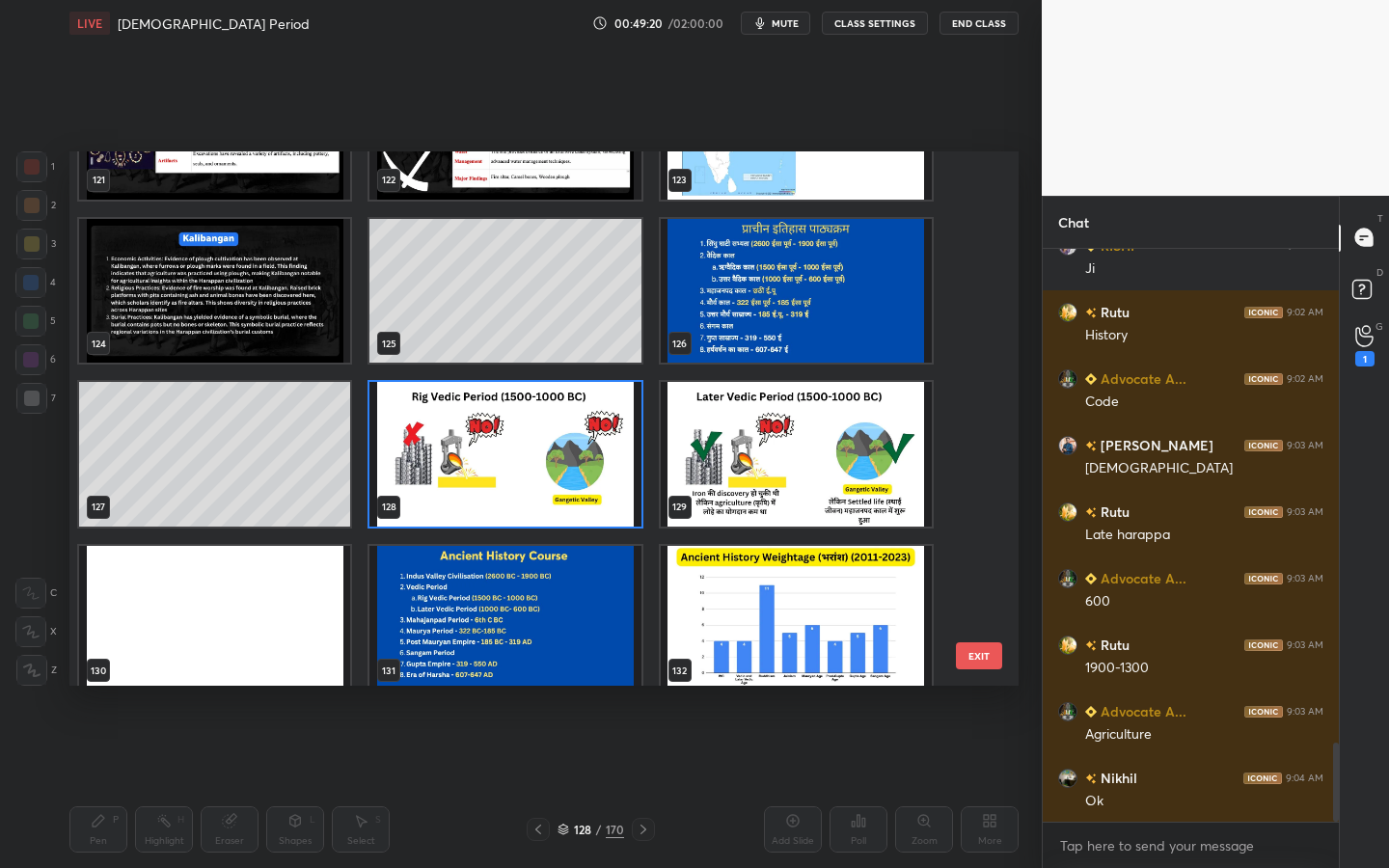
click at [630, 463] on img "grid" at bounding box center [505, 454] width 271 height 145
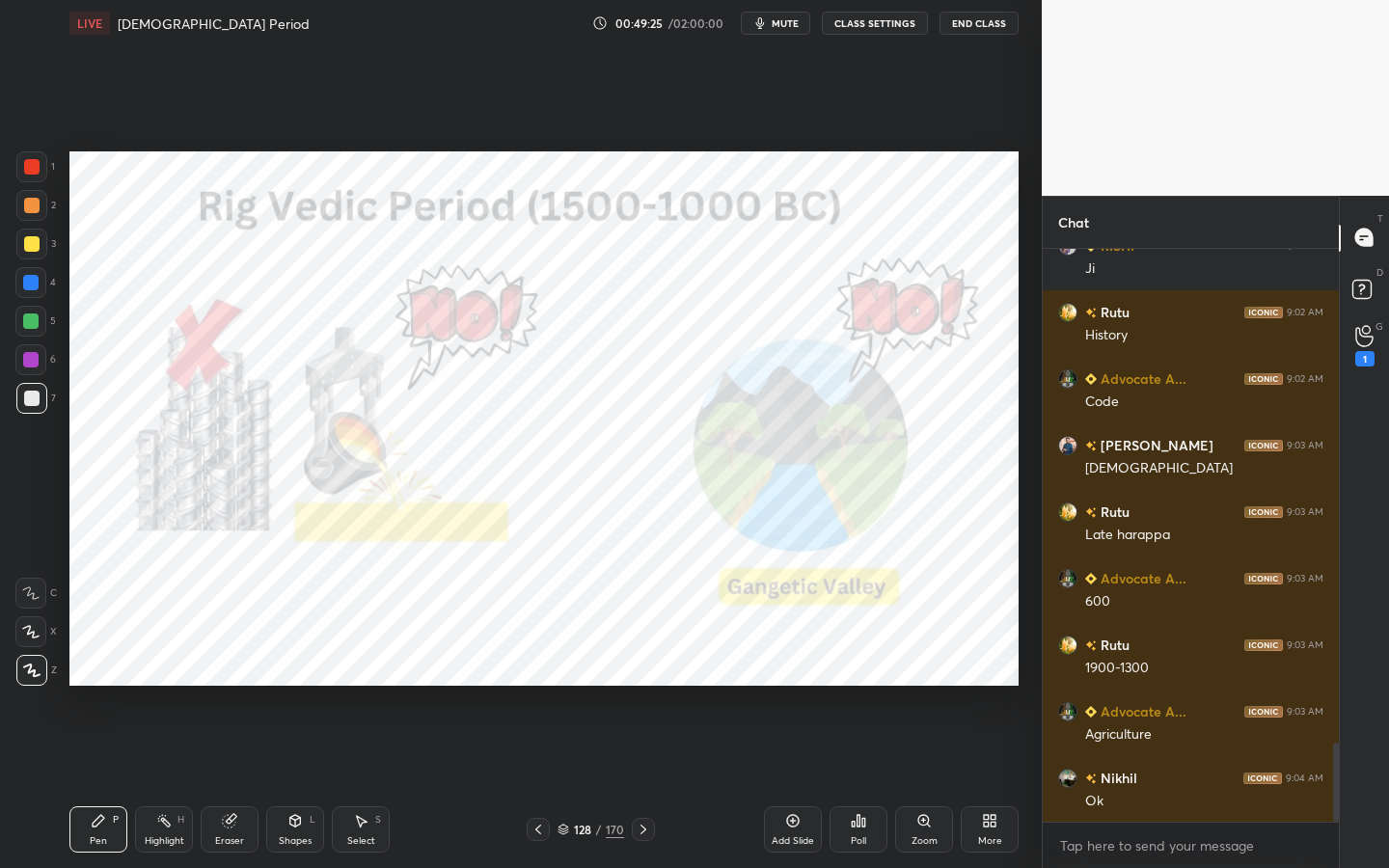
click at [797, 782] on div "Add Slide" at bounding box center [792, 841] width 42 height 10
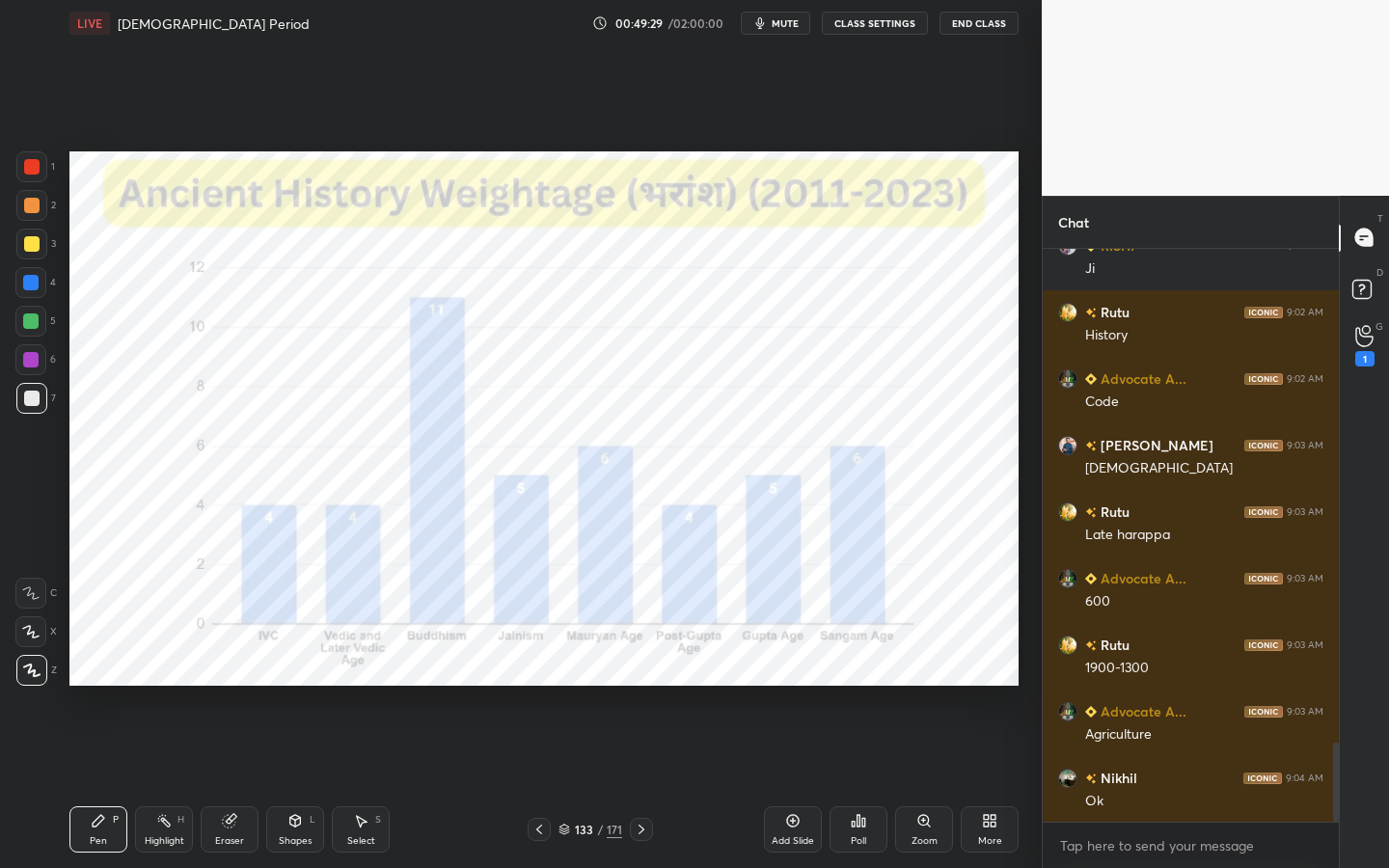
click at [593, 782] on div "133 / 171" at bounding box center [590, 830] width 64 height 18
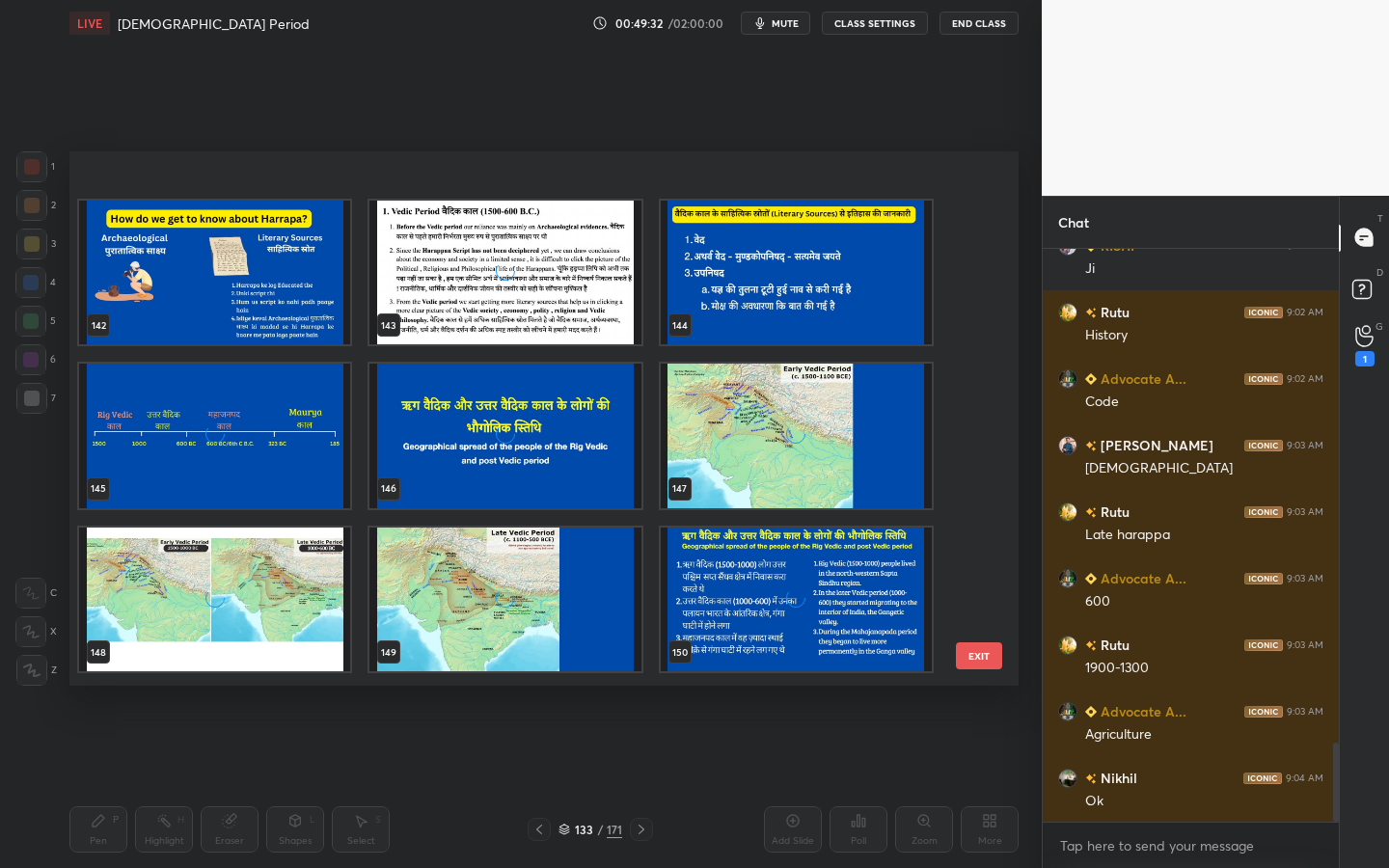
scroll to position [7751, 0]
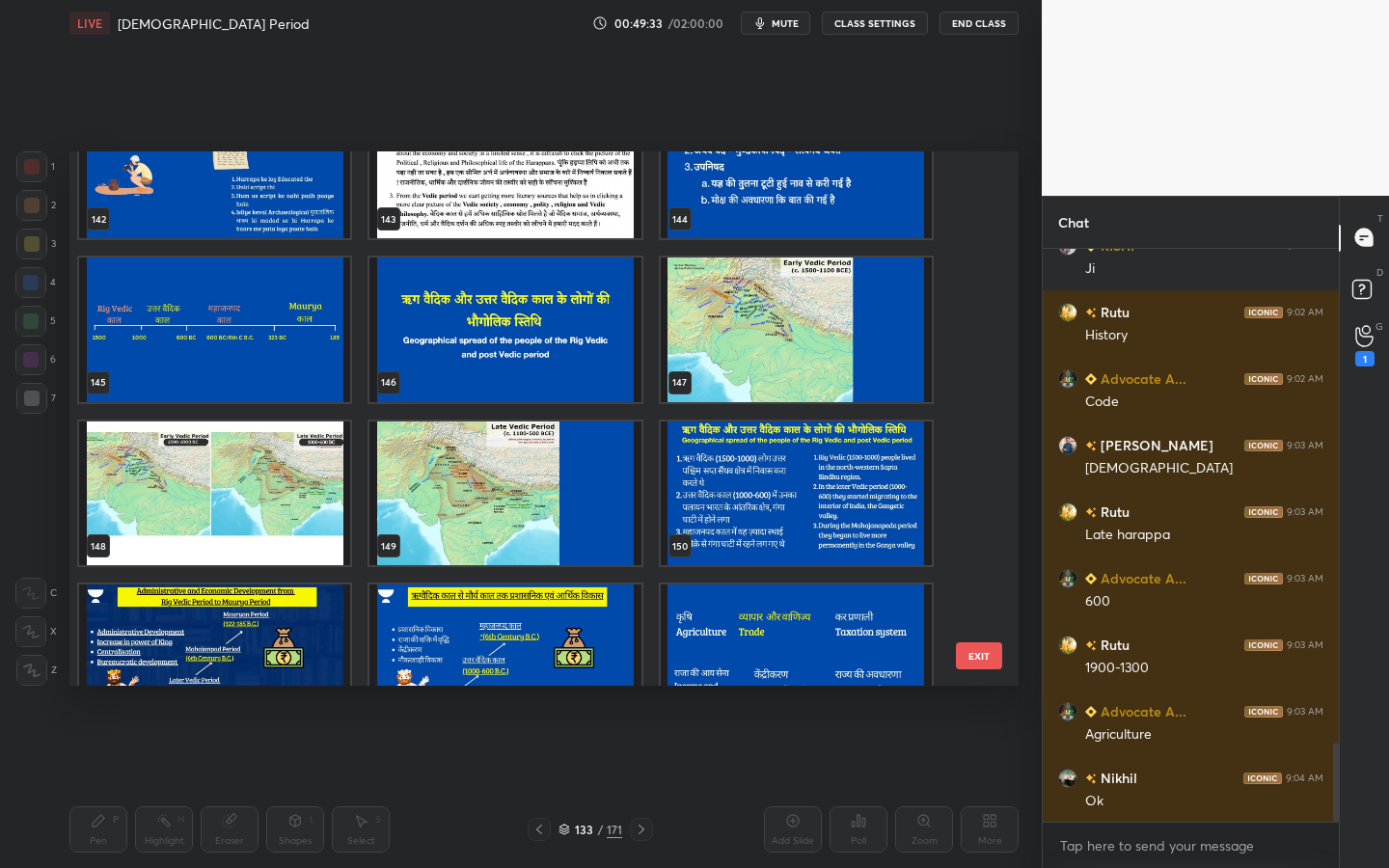
click at [804, 341] on img "grid" at bounding box center [796, 329] width 271 height 145
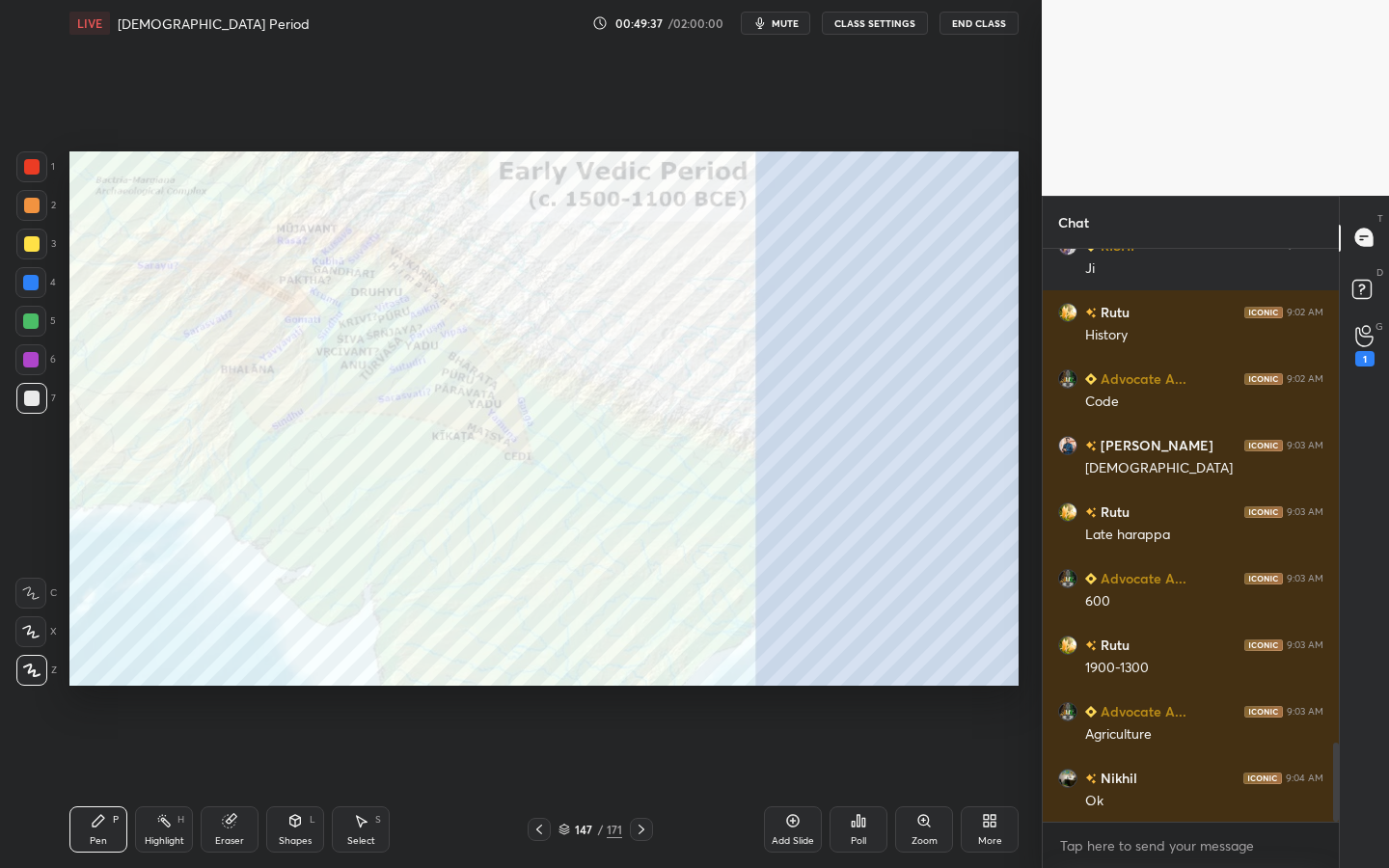
drag, startPoint x: 27, startPoint y: 173, endPoint x: 62, endPoint y: 175, distance: 35.1
click at [27, 173] on div at bounding box center [32, 167] width 16 height 16
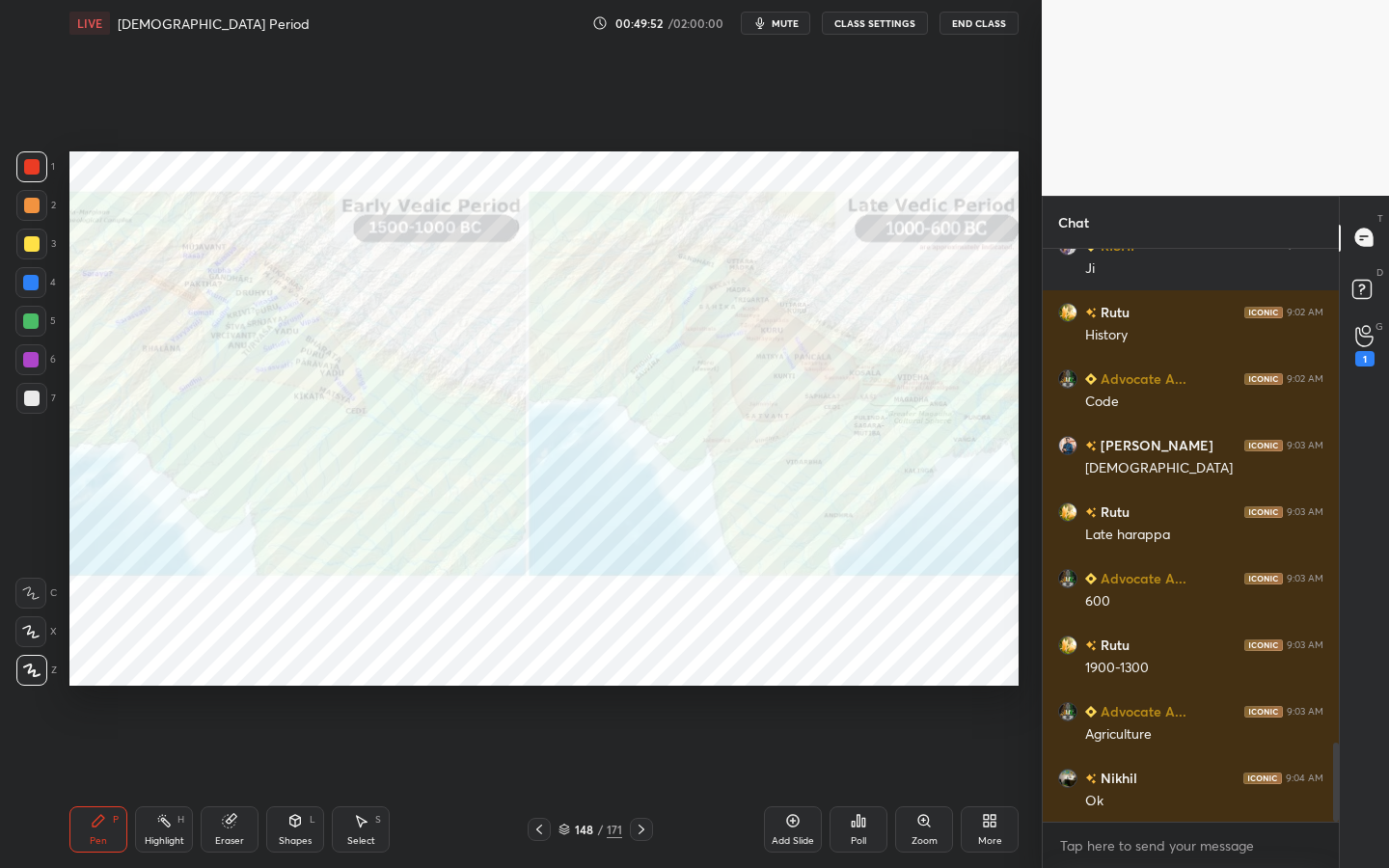
scroll to position [3646, 0]
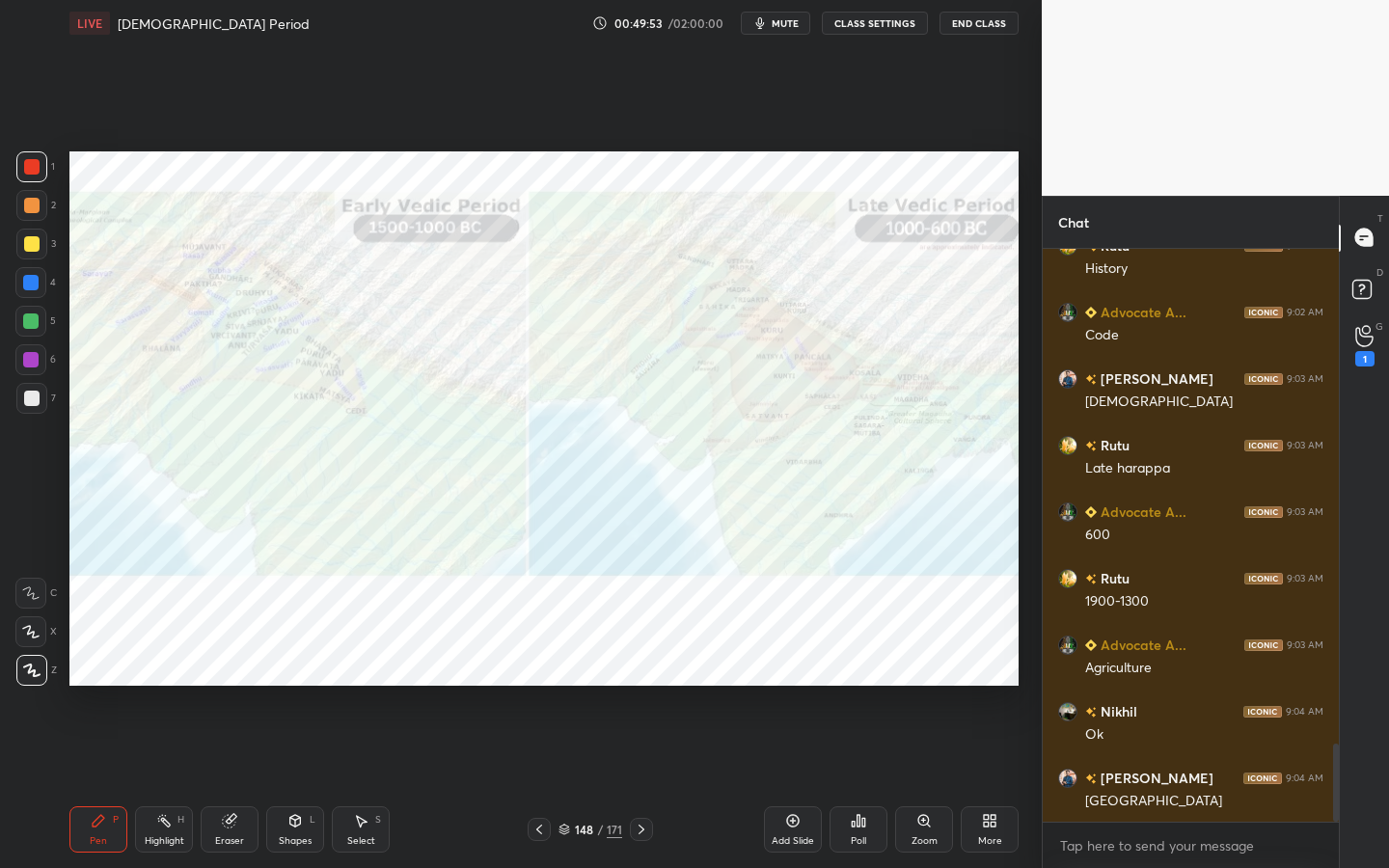
click at [917, 782] on icon at bounding box center [924, 821] width 16 height 16
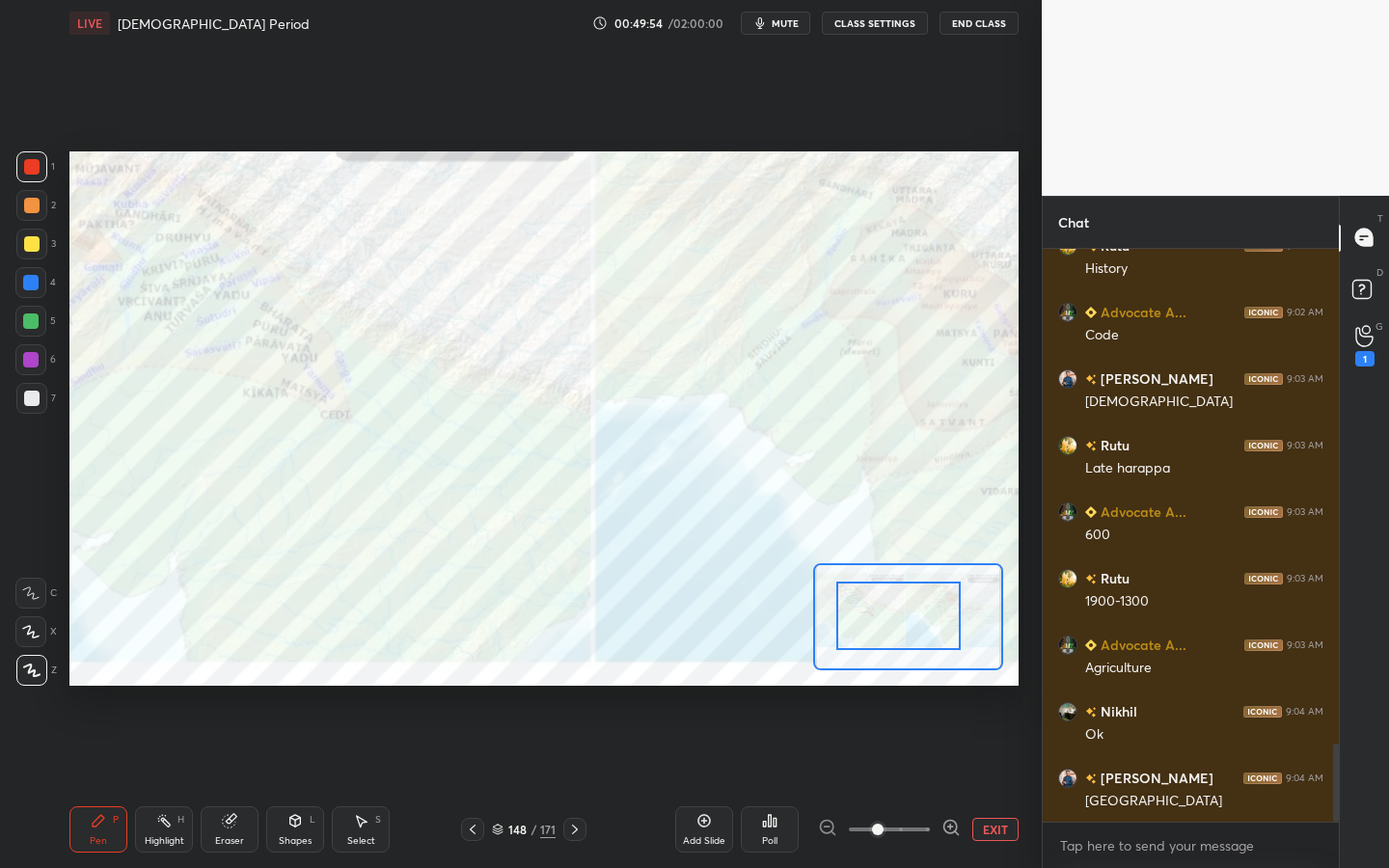
drag, startPoint x: 916, startPoint y: 584, endPoint x: 899, endPoint y: 593, distance: 19.2
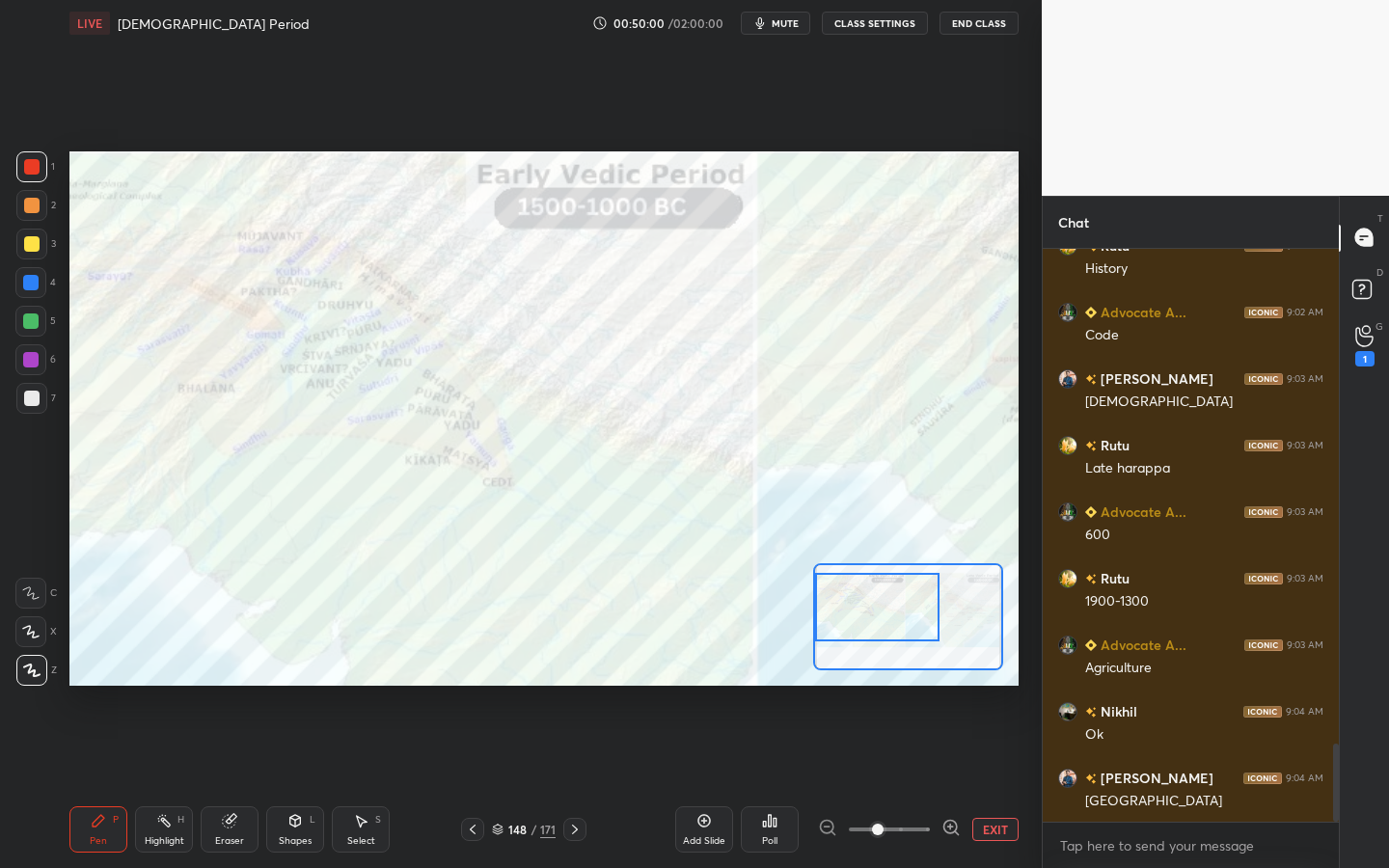
drag, startPoint x: 898, startPoint y: 593, endPoint x: 872, endPoint y: 586, distance: 26.9
click at [872, 586] on div at bounding box center [877, 607] width 124 height 68
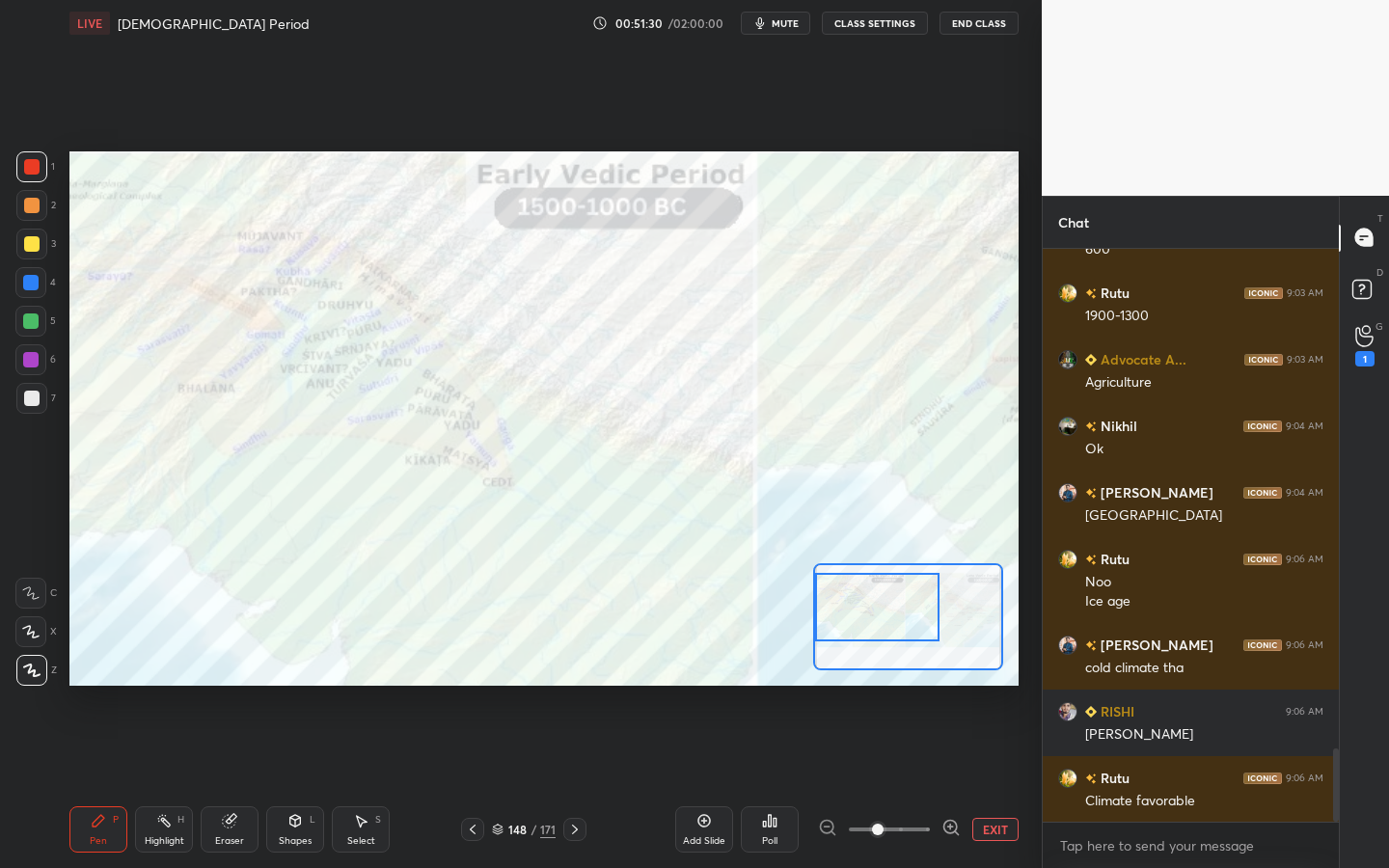
scroll to position [3998, 0]
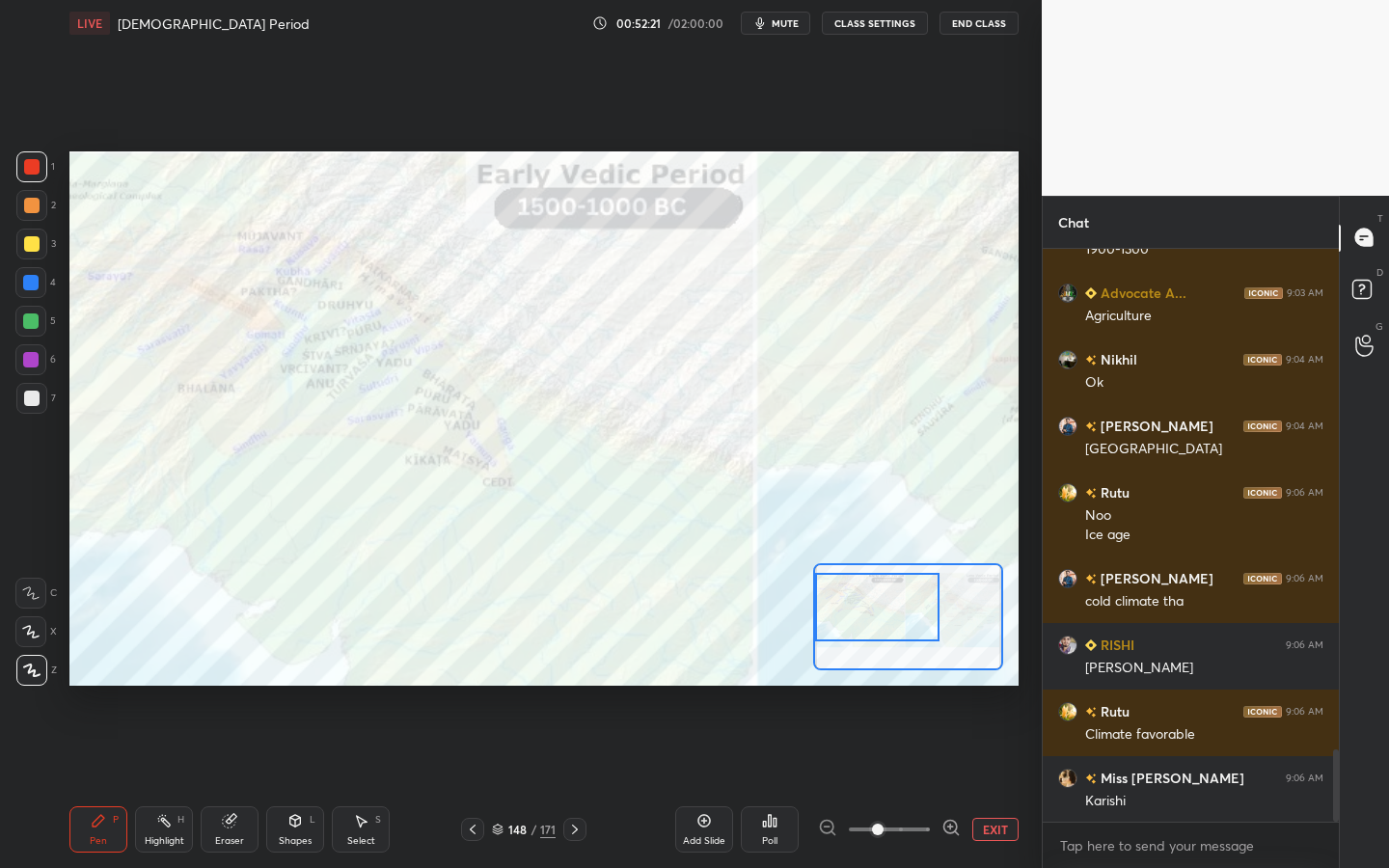
click at [208, 782] on div "Eraser" at bounding box center [229, 829] width 58 height 46
click at [25, 677] on div "Erase all" at bounding box center [31, 670] width 31 height 31
click at [976, 782] on button "EXIT" at bounding box center [995, 829] width 46 height 23
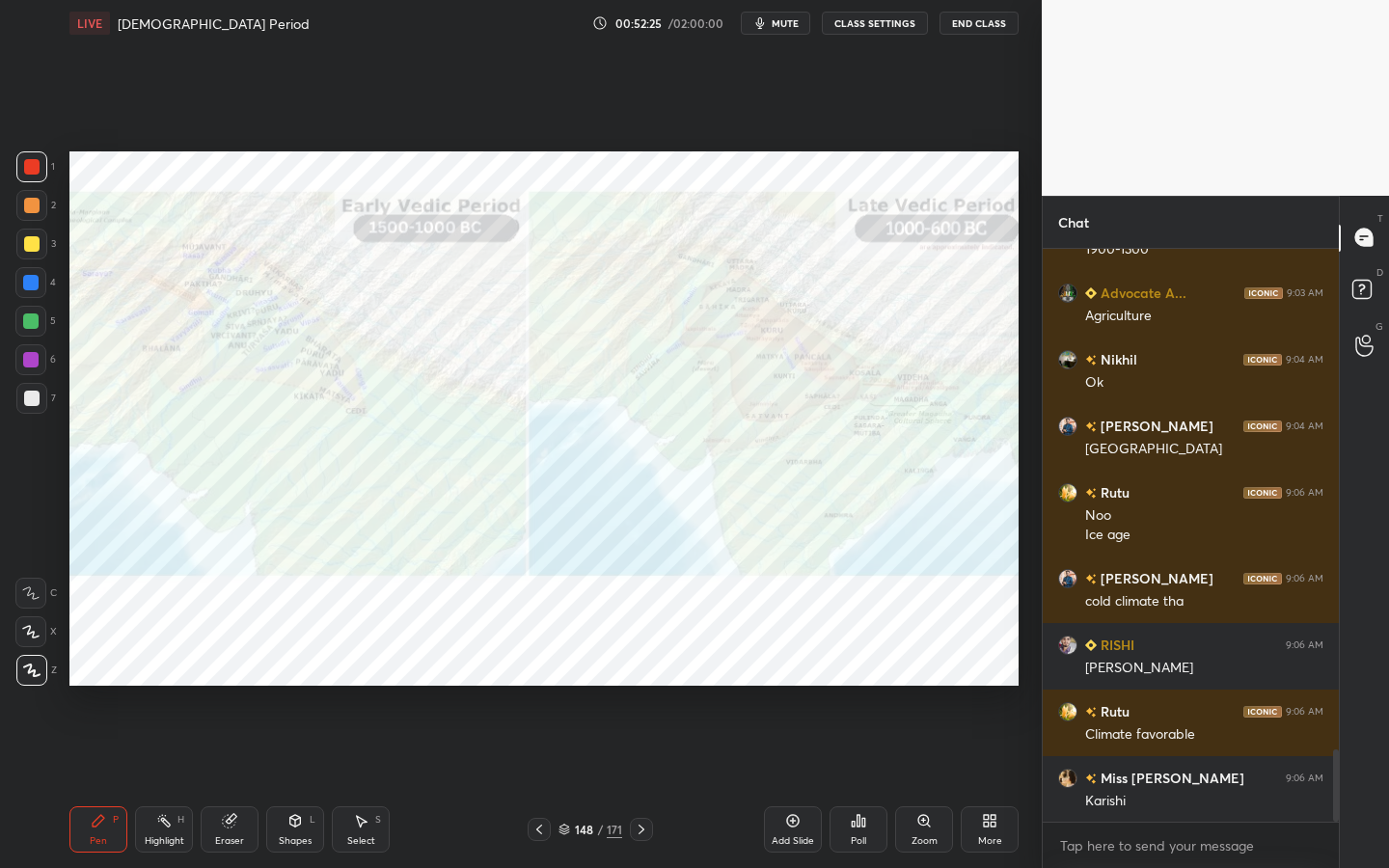
click at [298, 782] on icon at bounding box center [295, 821] width 11 height 12
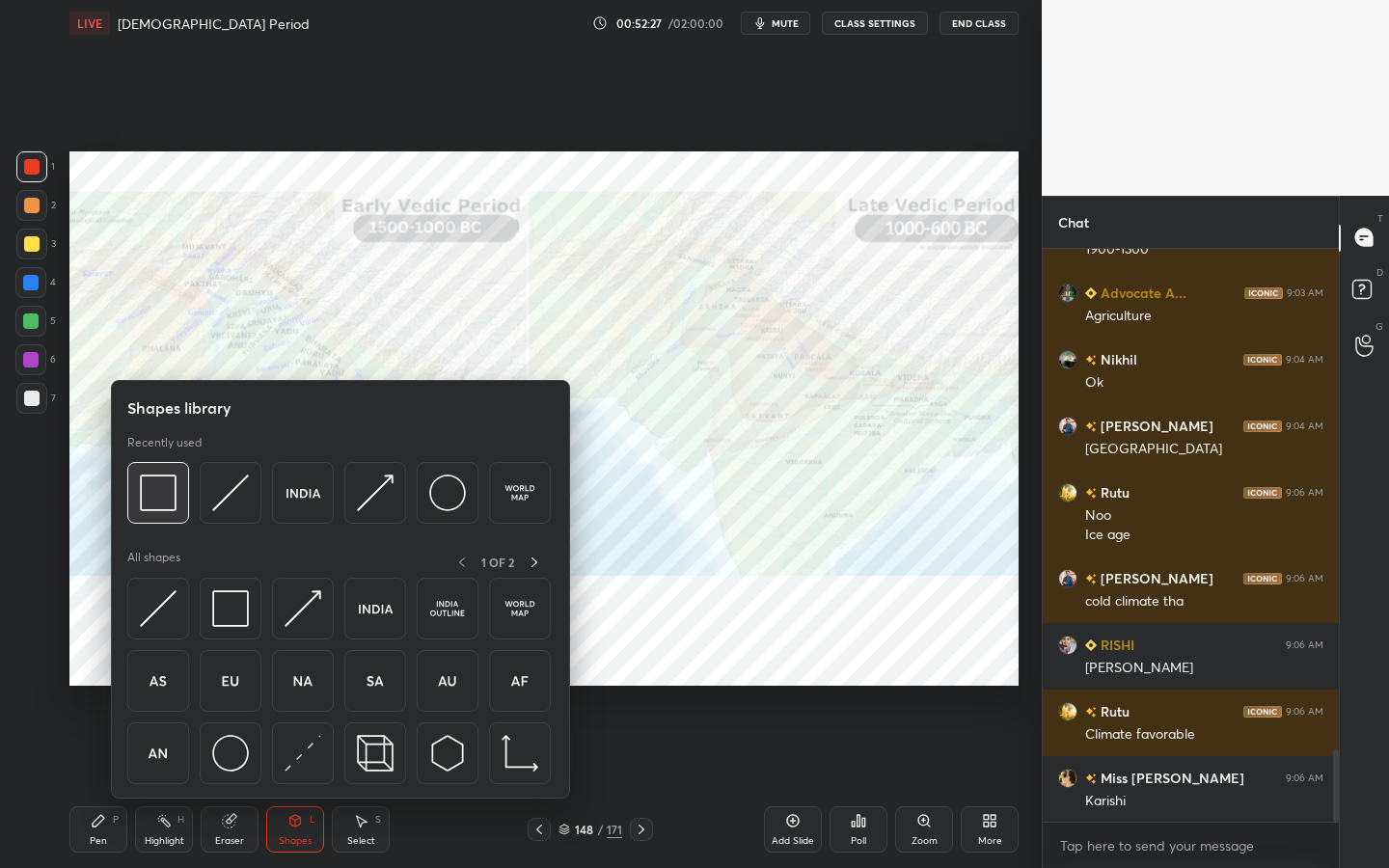
click at [154, 468] on div at bounding box center [158, 492] width 62 height 62
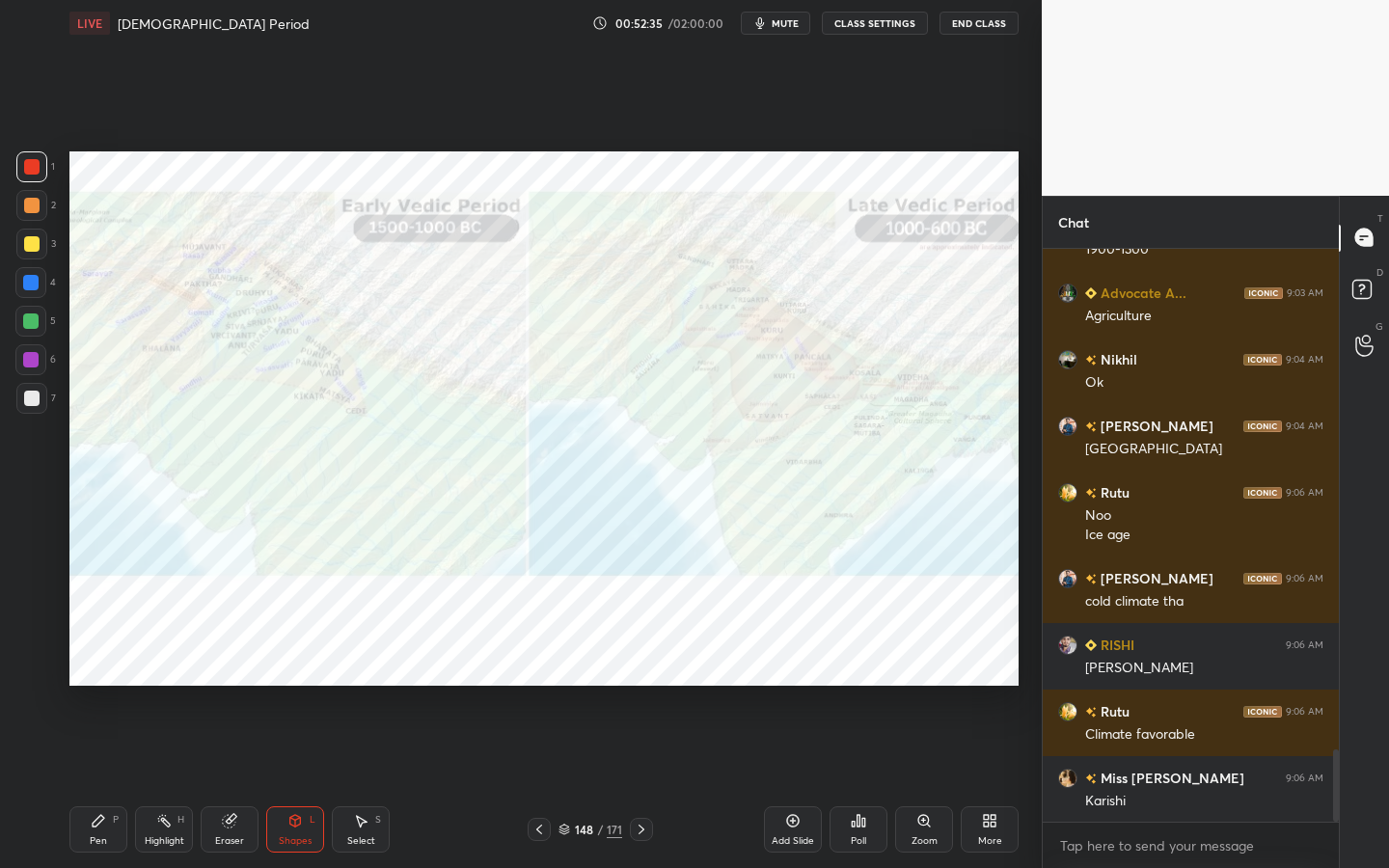
click at [1020, 253] on div "Setting up your live class Poll for secs No correct answer Start poll" at bounding box center [545, 418] width 965 height 745
click at [808, 782] on div "Add Slide" at bounding box center [792, 829] width 58 height 46
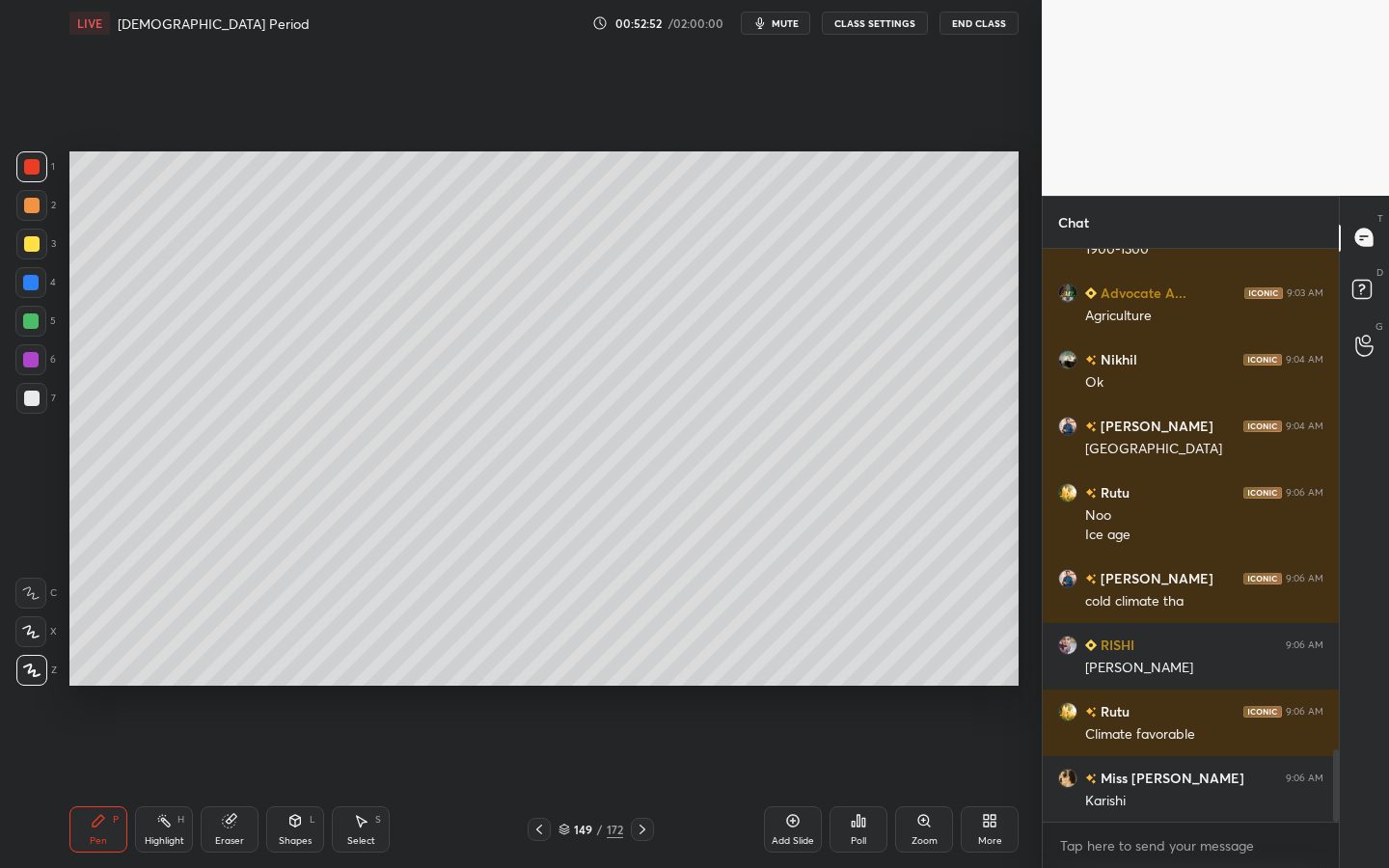
click at [290, 782] on icon at bounding box center [295, 821] width 16 height 16
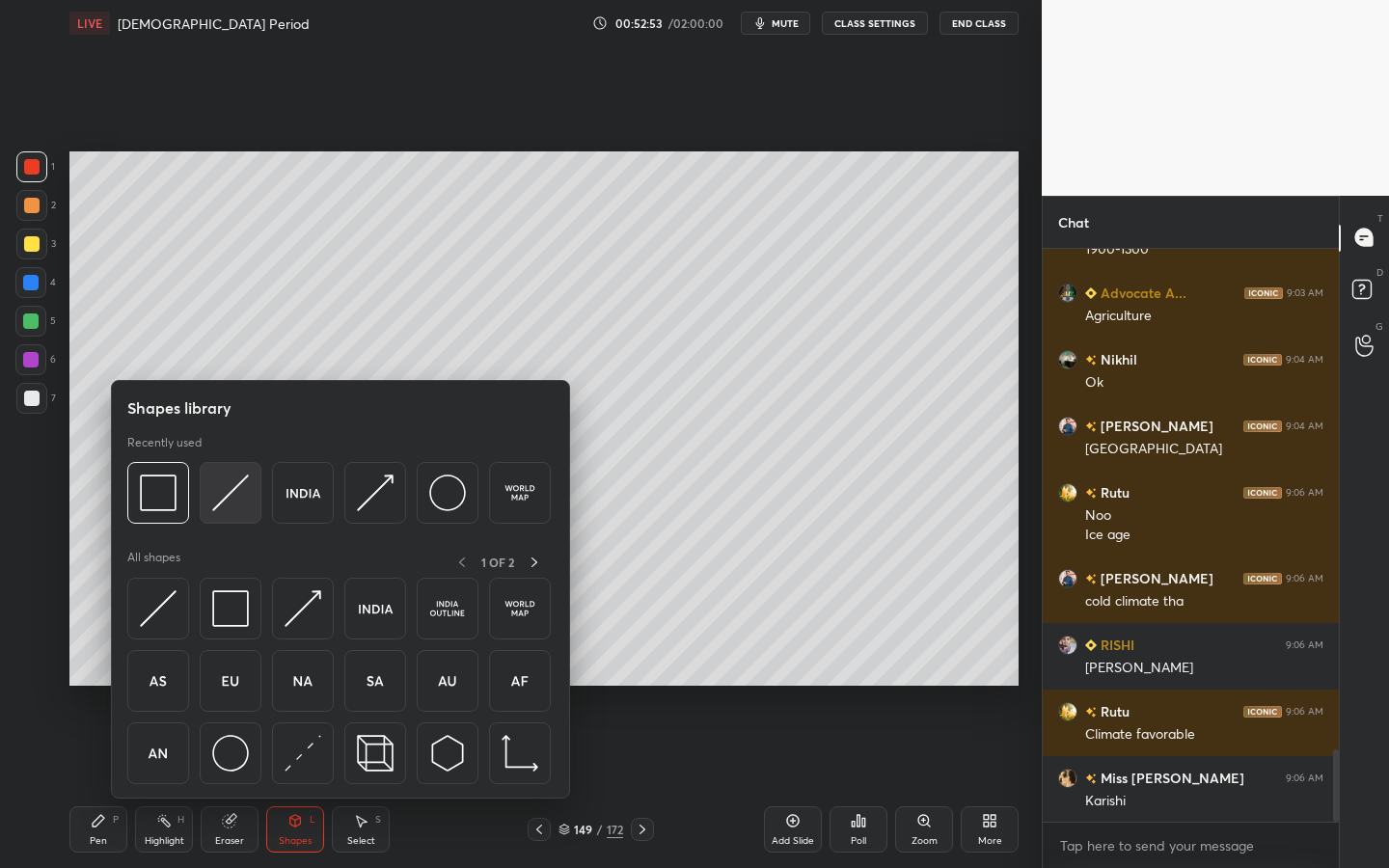
click at [217, 502] on img at bounding box center [230, 492] width 37 height 36
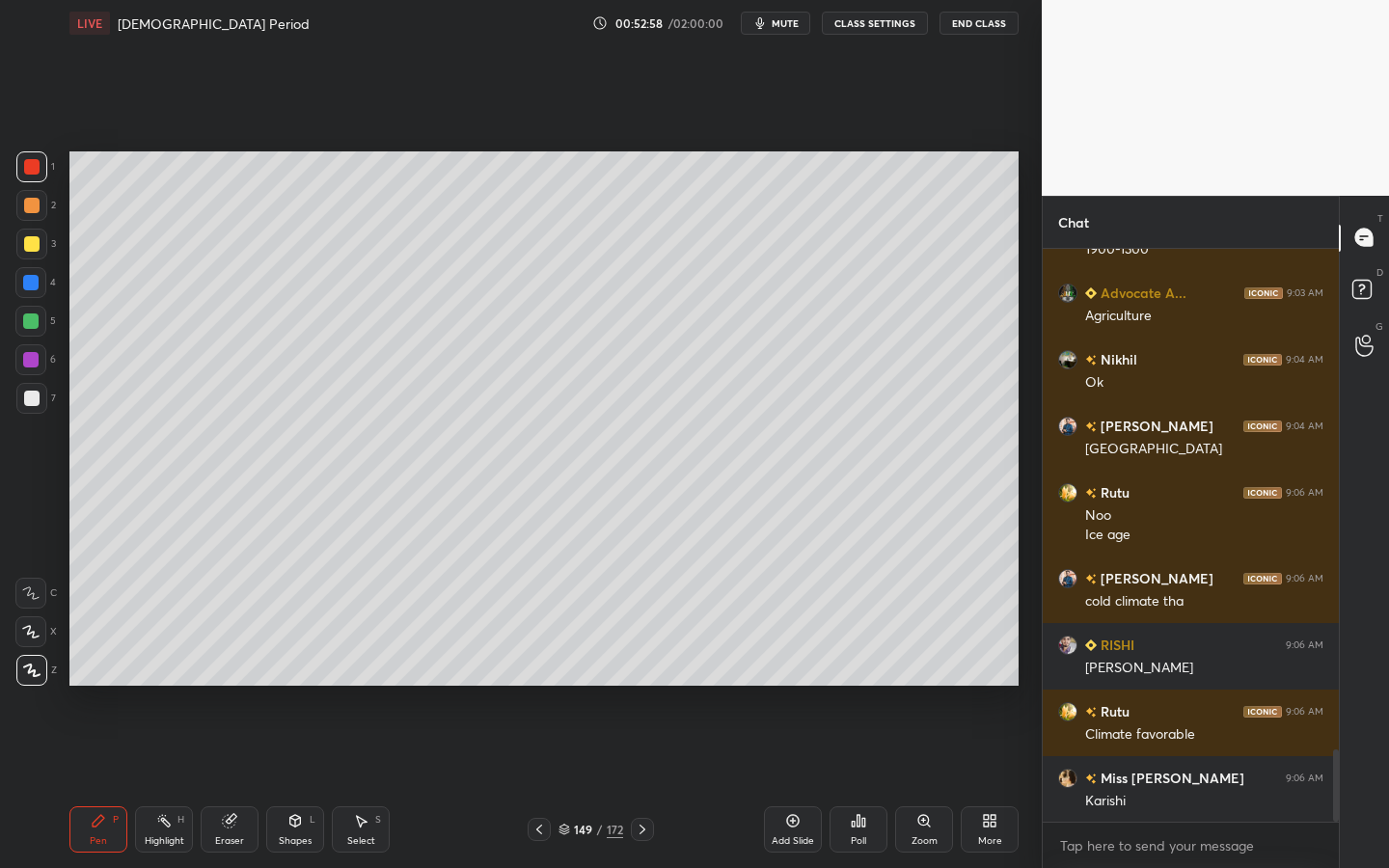
click at [41, 236] on div at bounding box center [32, 244] width 31 height 31
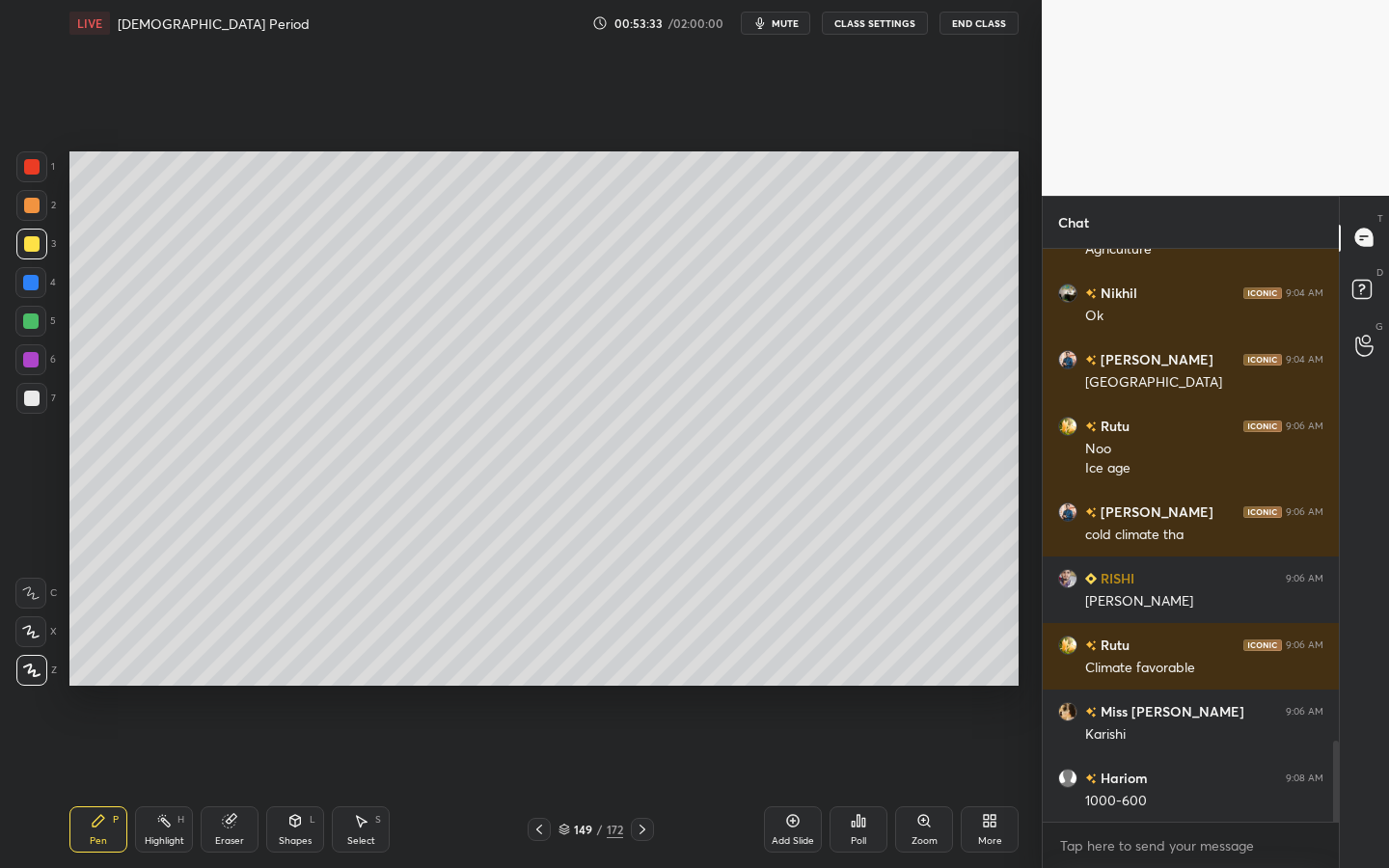
scroll to position [3569, 0]
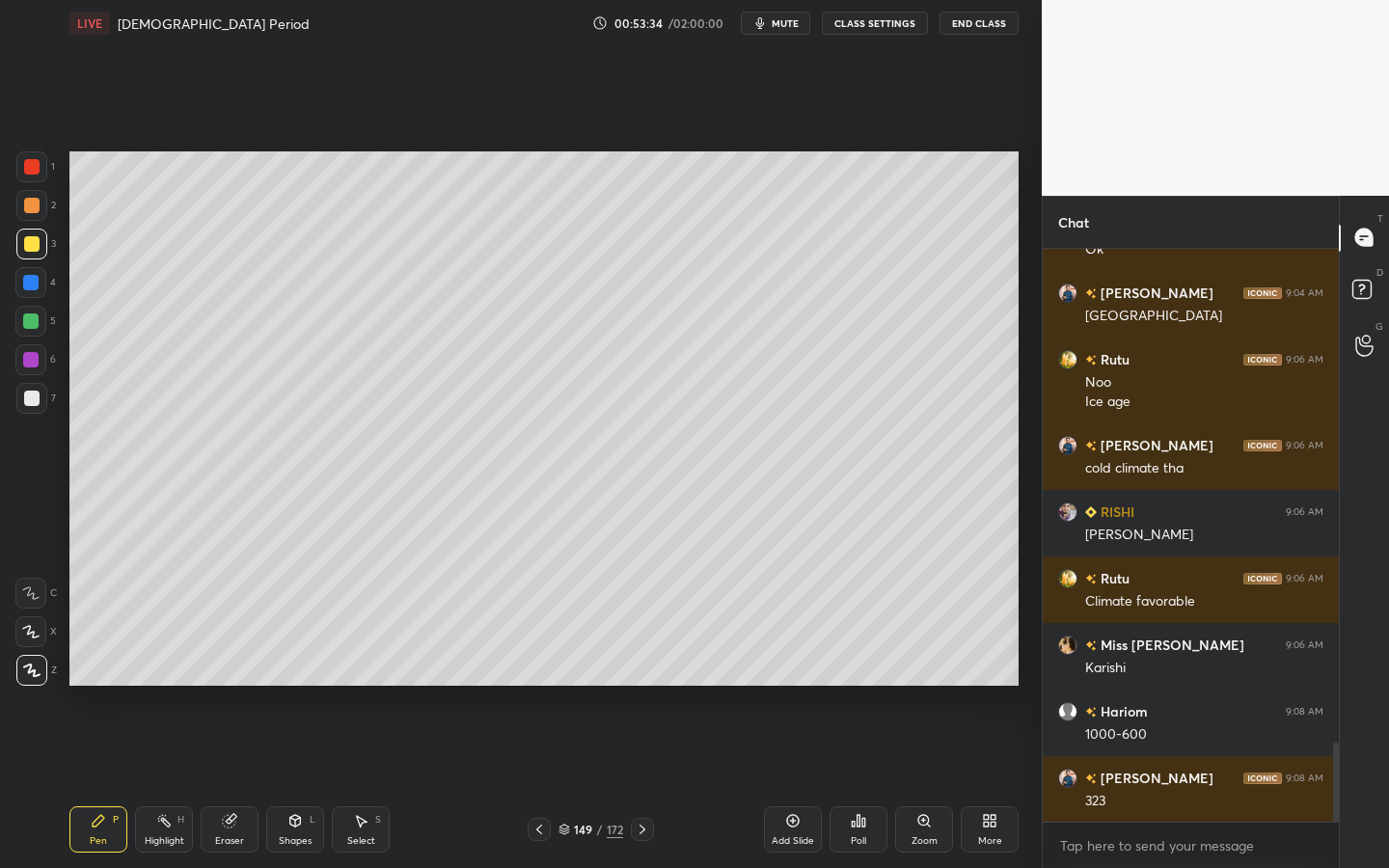
click at [295, 782] on div "Shapes" at bounding box center [295, 841] width 33 height 10
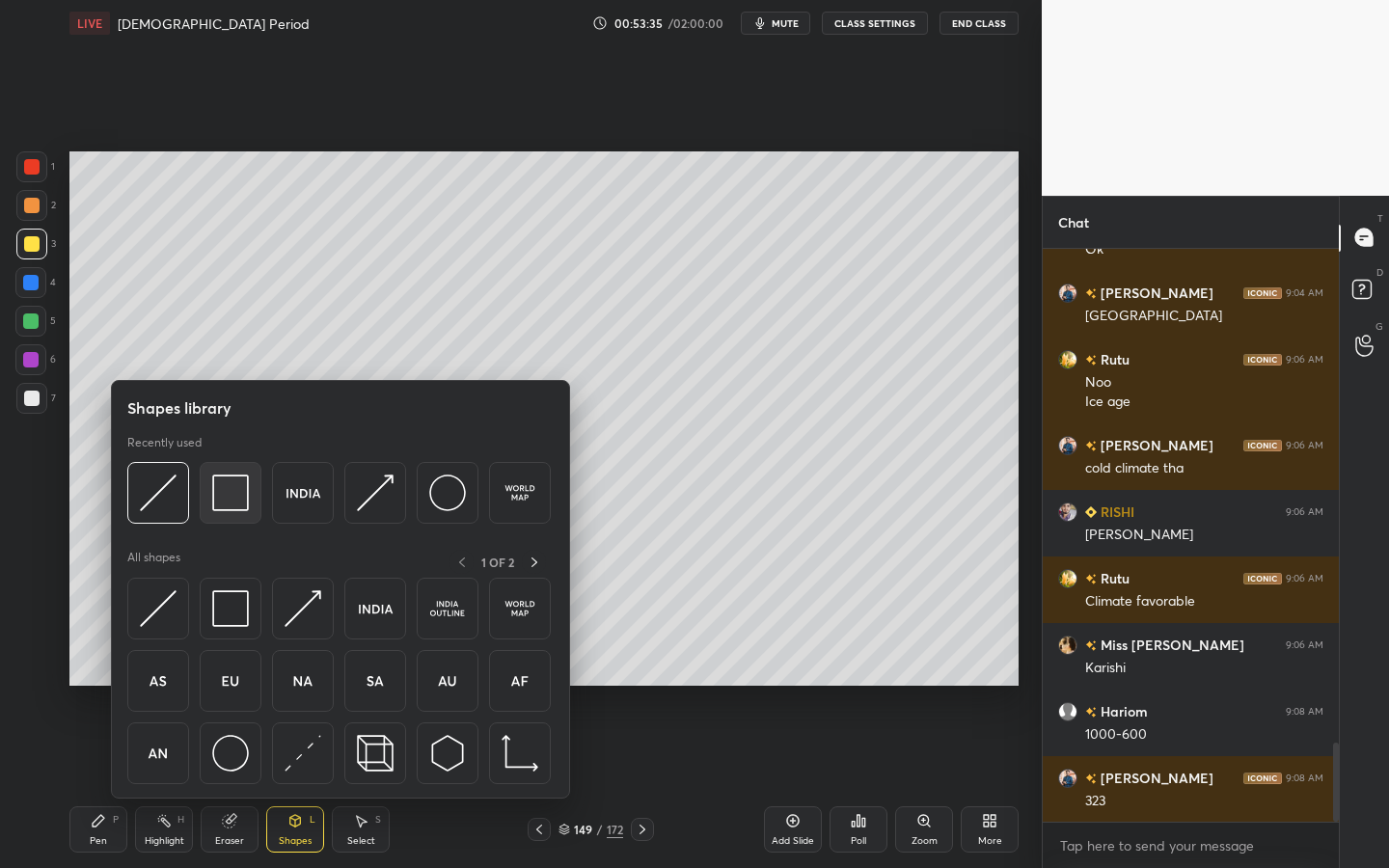
click at [234, 490] on img at bounding box center [230, 492] width 37 height 36
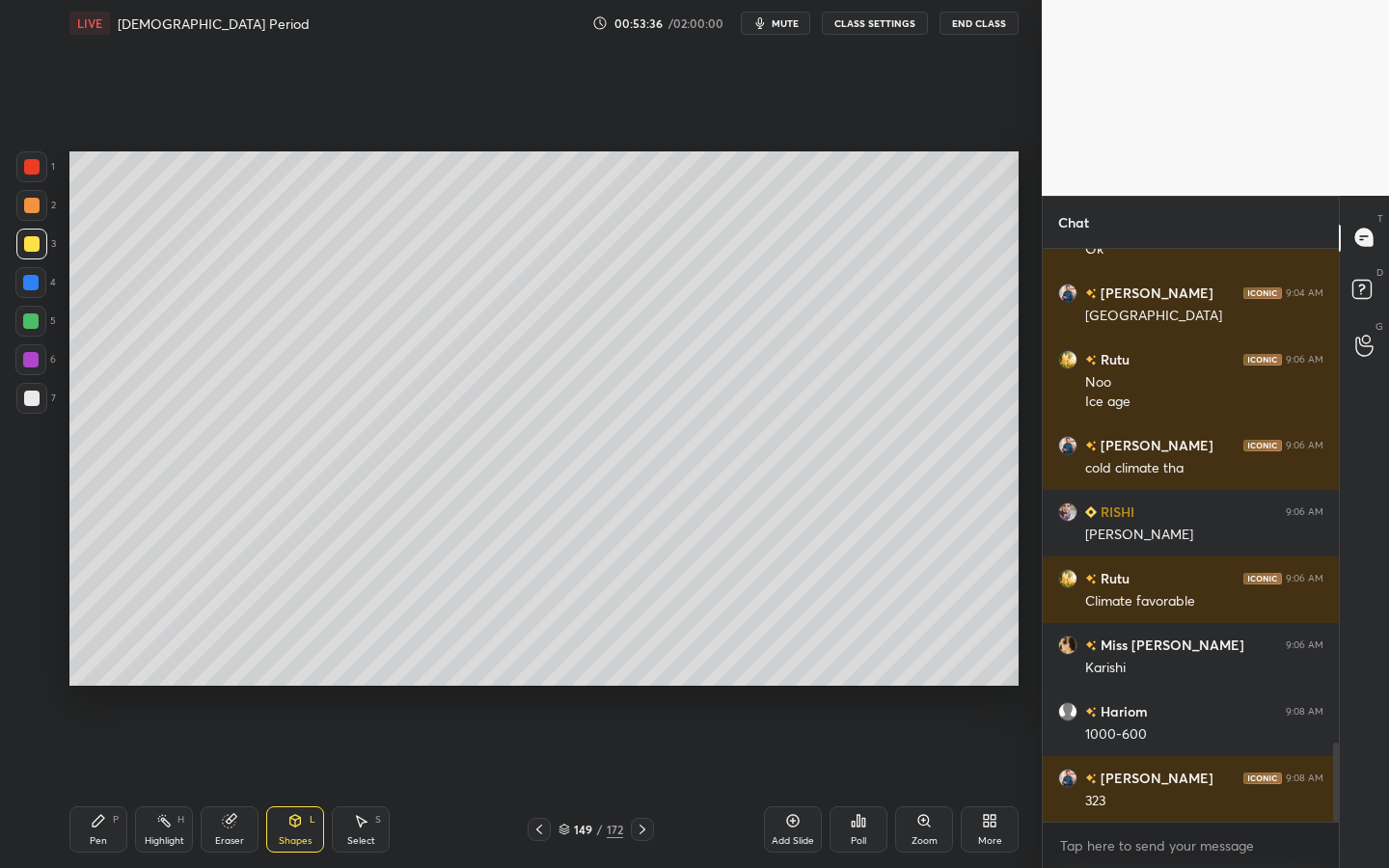
click at [16, 396] on div "1 2 3 4 5 6 7" at bounding box center [36, 287] width 40 height 270
click at [27, 398] on div at bounding box center [32, 398] width 16 height 16
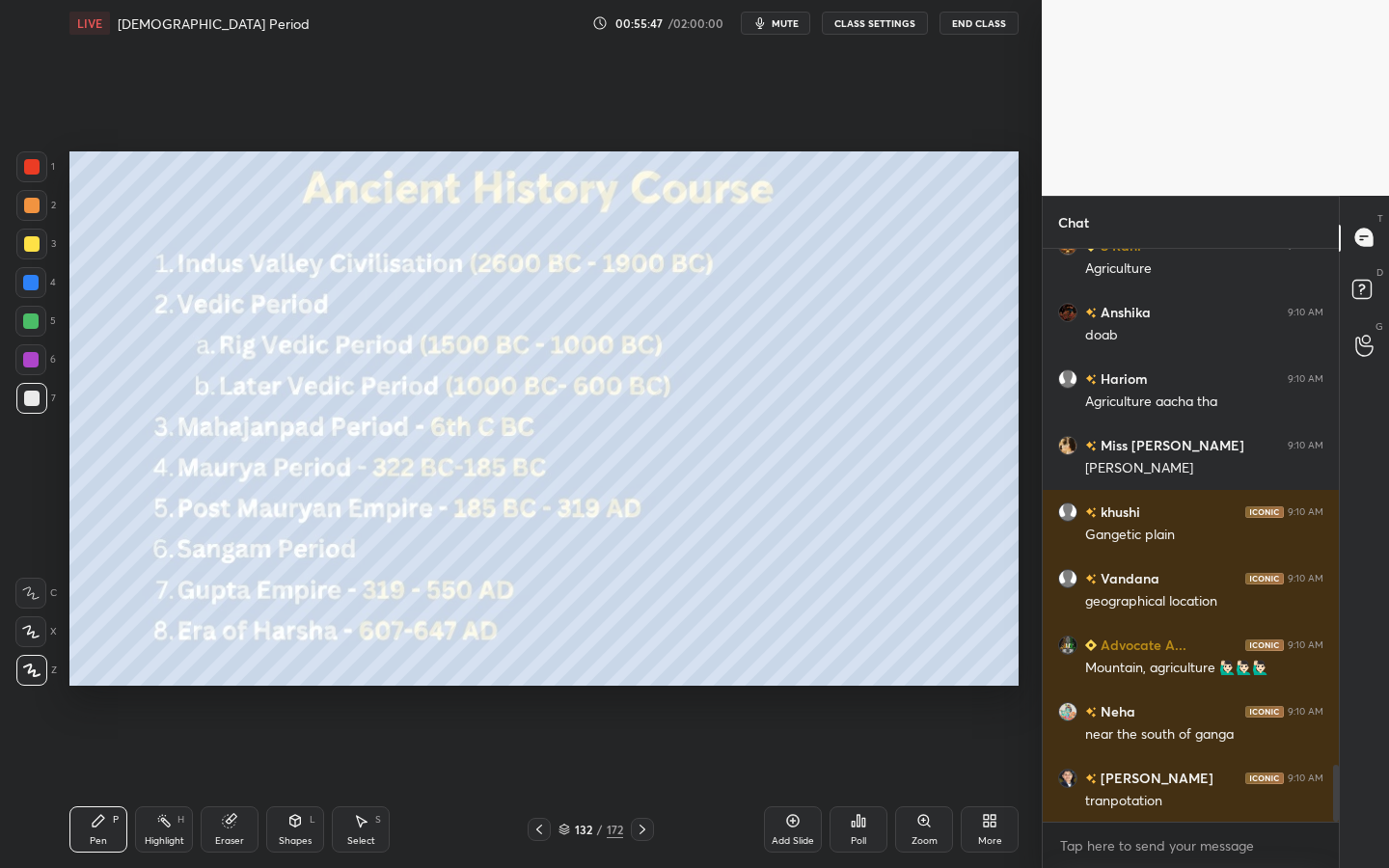
scroll to position [5318, 0]
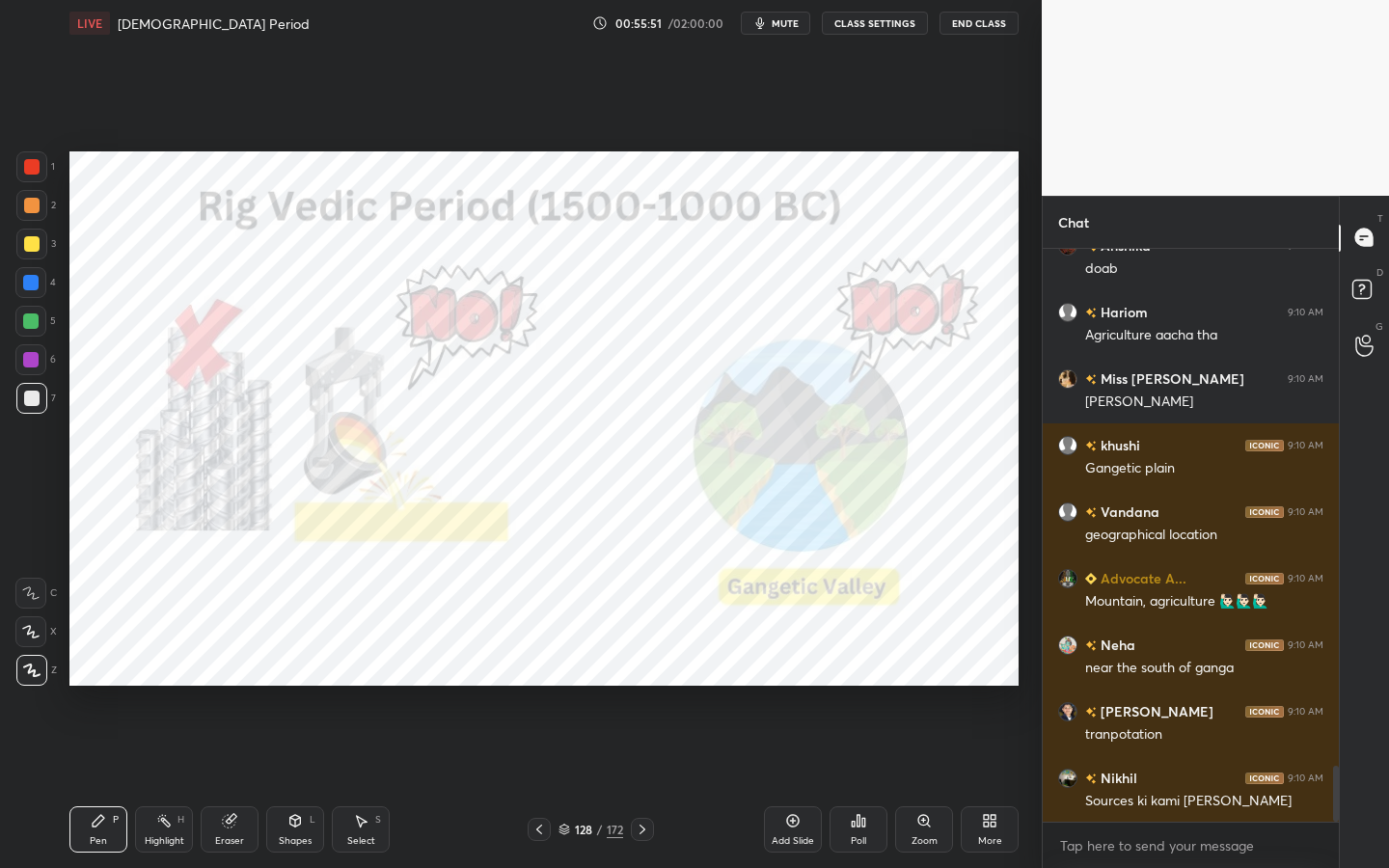
click at [33, 164] on div at bounding box center [32, 167] width 16 height 16
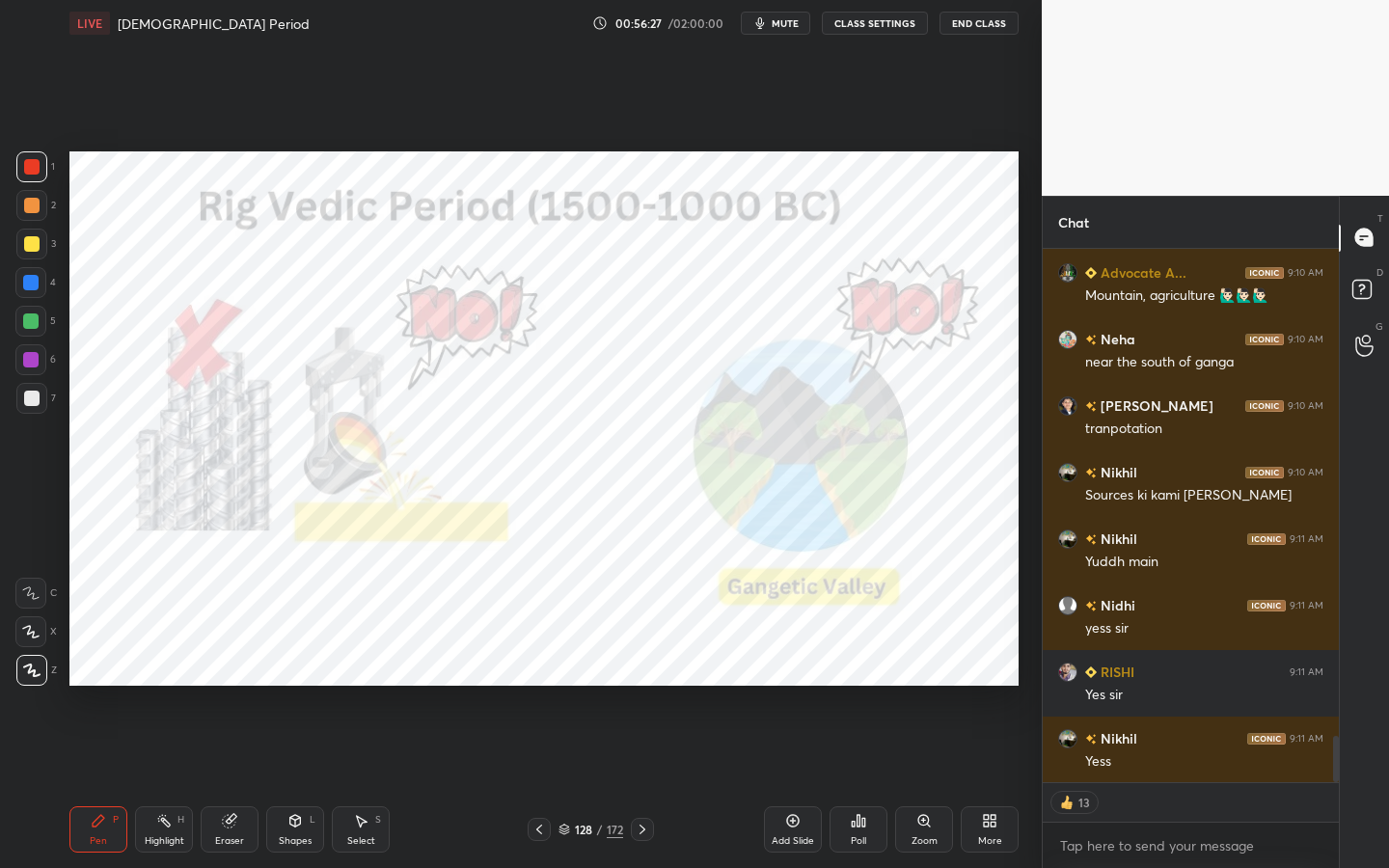
scroll to position [5671, 0]
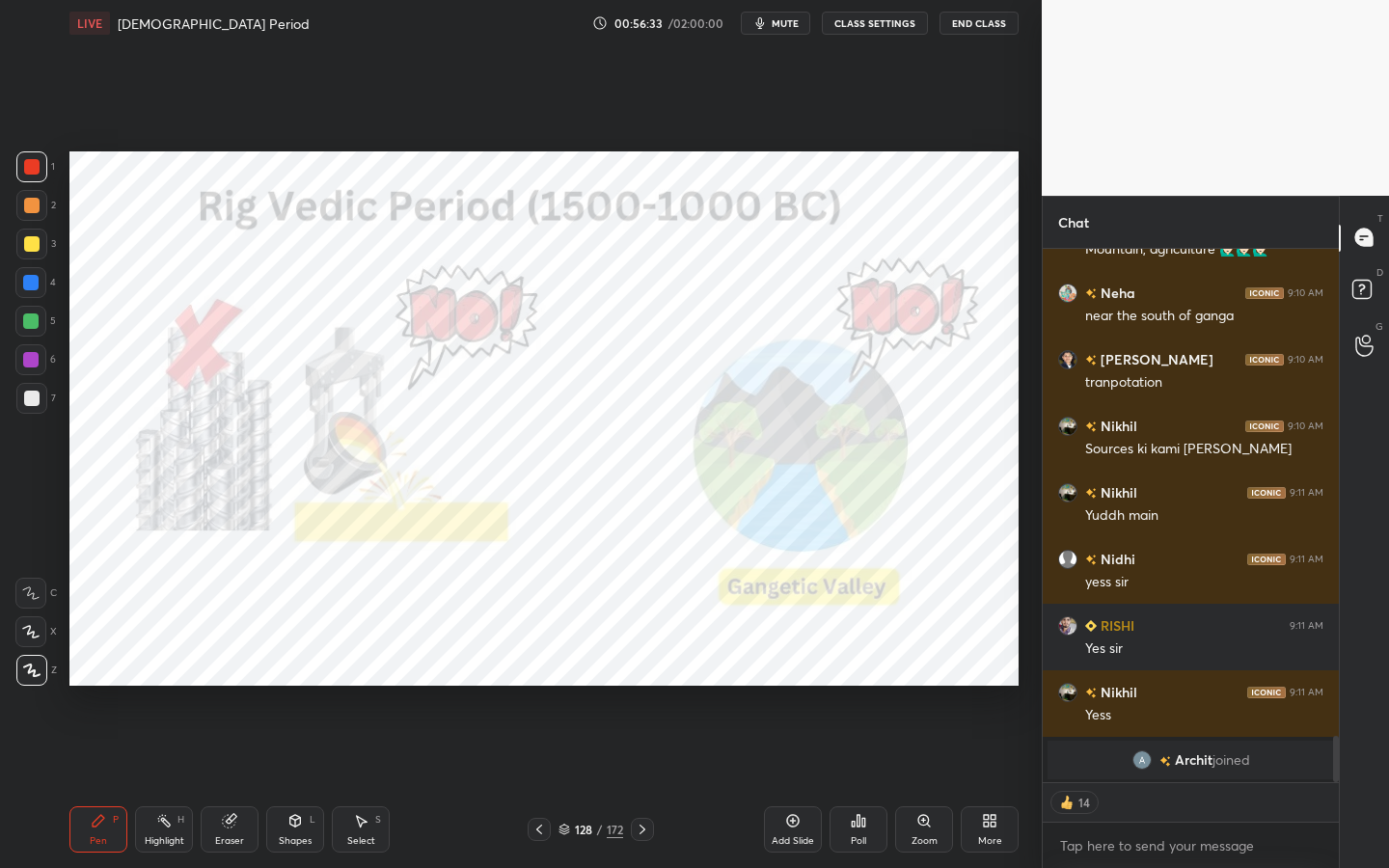
click at [213, 782] on div "Eraser" at bounding box center [229, 829] width 58 height 46
click at [34, 675] on span "Erase all" at bounding box center [31, 671] width 29 height 14
click at [290, 782] on div "Shapes L" at bounding box center [295, 829] width 58 height 46
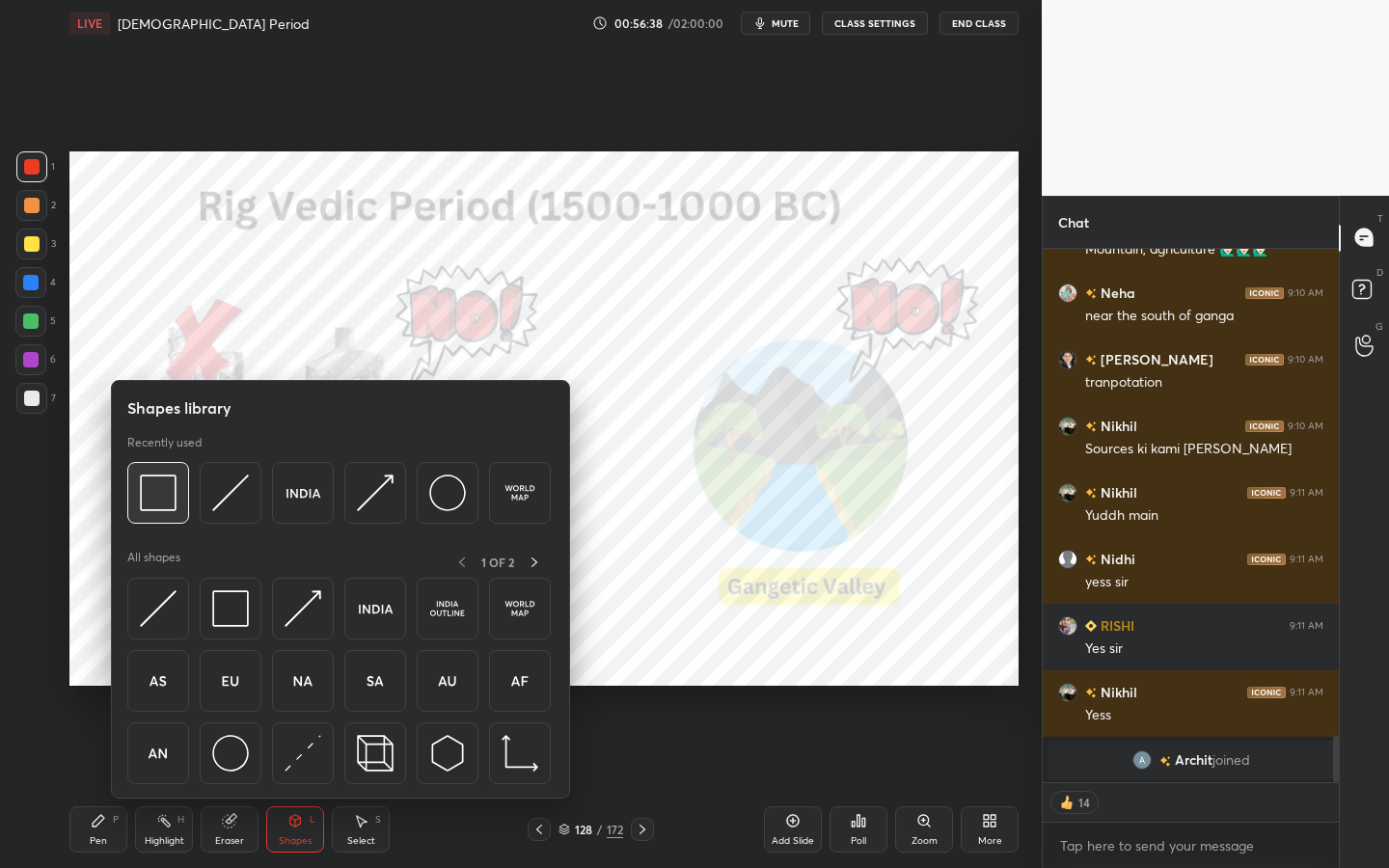
click at [170, 471] on div at bounding box center [158, 492] width 62 height 62
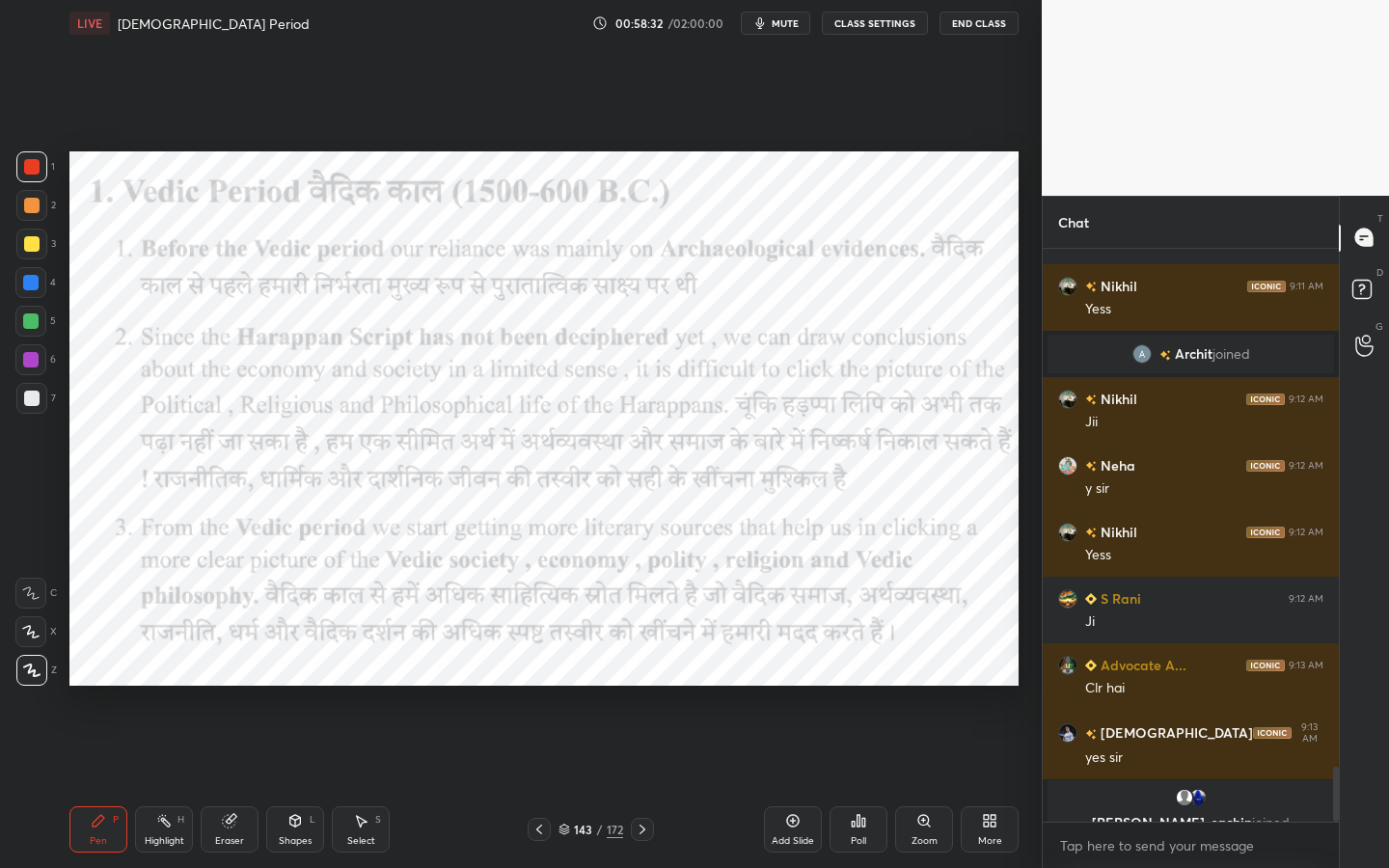
scroll to position [5384, 0]
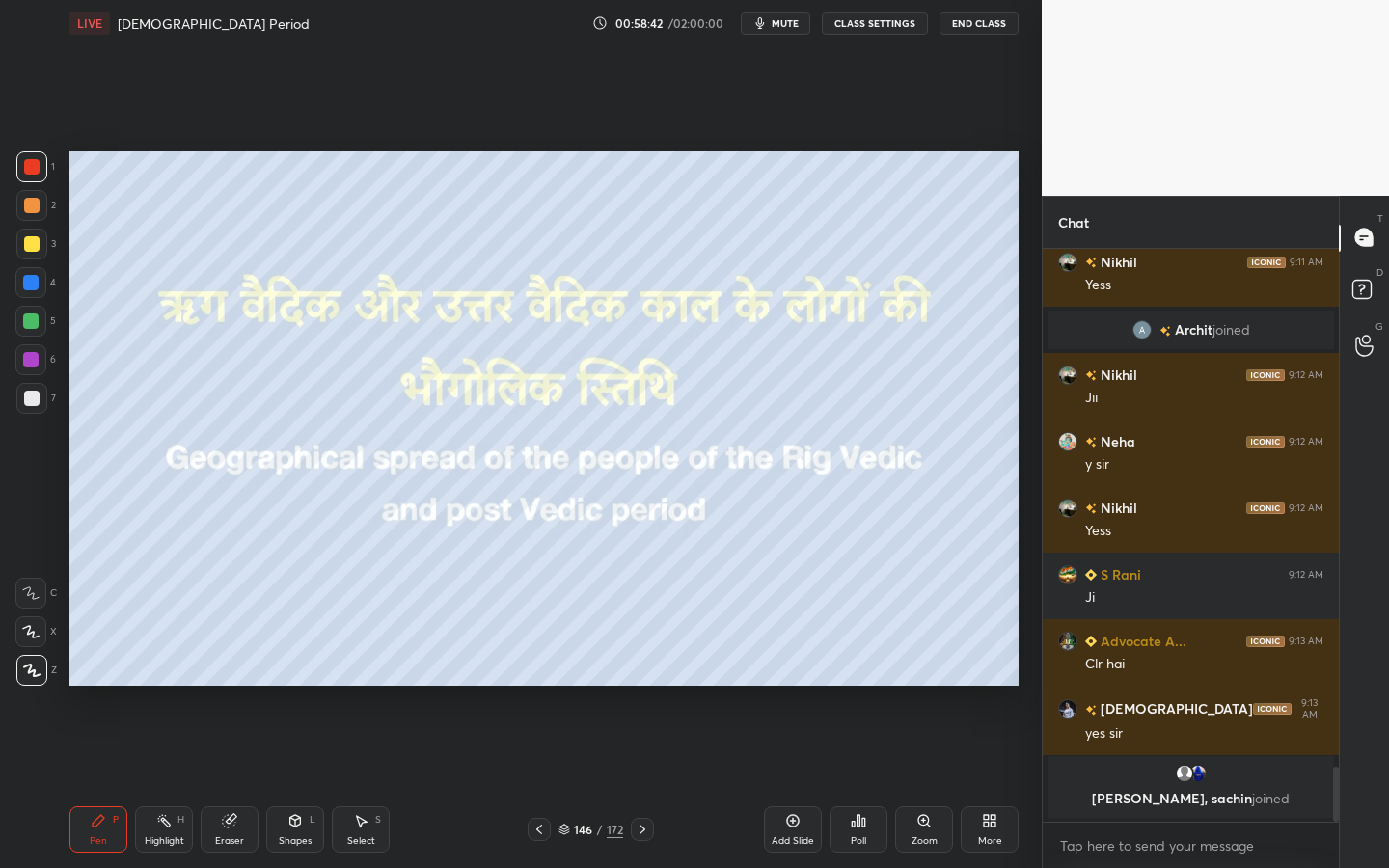
click at [297, 782] on icon at bounding box center [295, 821] width 11 height 12
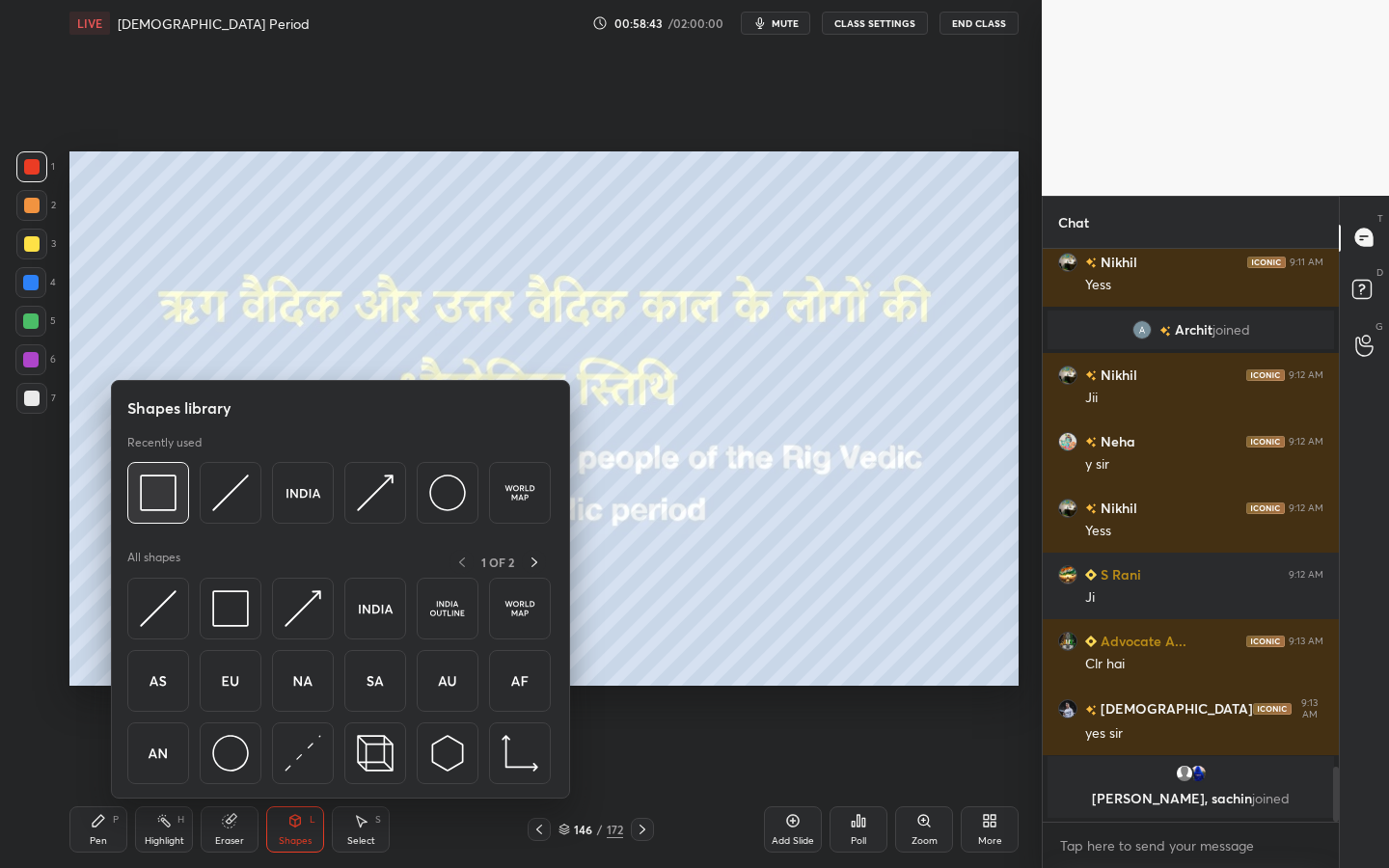
click at [176, 497] on img at bounding box center [158, 492] width 37 height 36
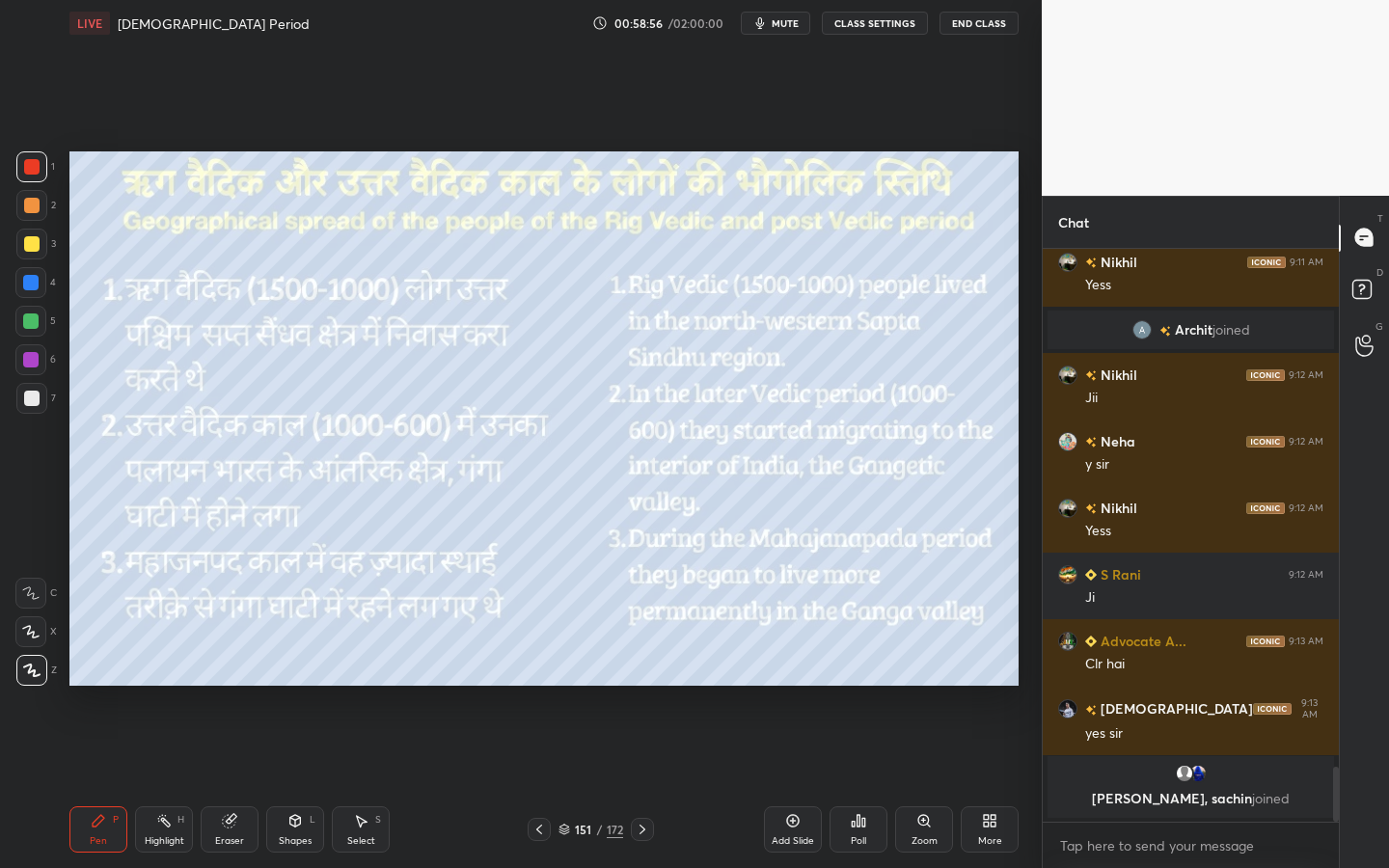
drag, startPoint x: 35, startPoint y: 236, endPoint x: 57, endPoint y: 253, distance: 27.8
click at [34, 236] on div at bounding box center [32, 244] width 31 height 31
click at [295, 782] on icon at bounding box center [295, 823] width 0 height 7
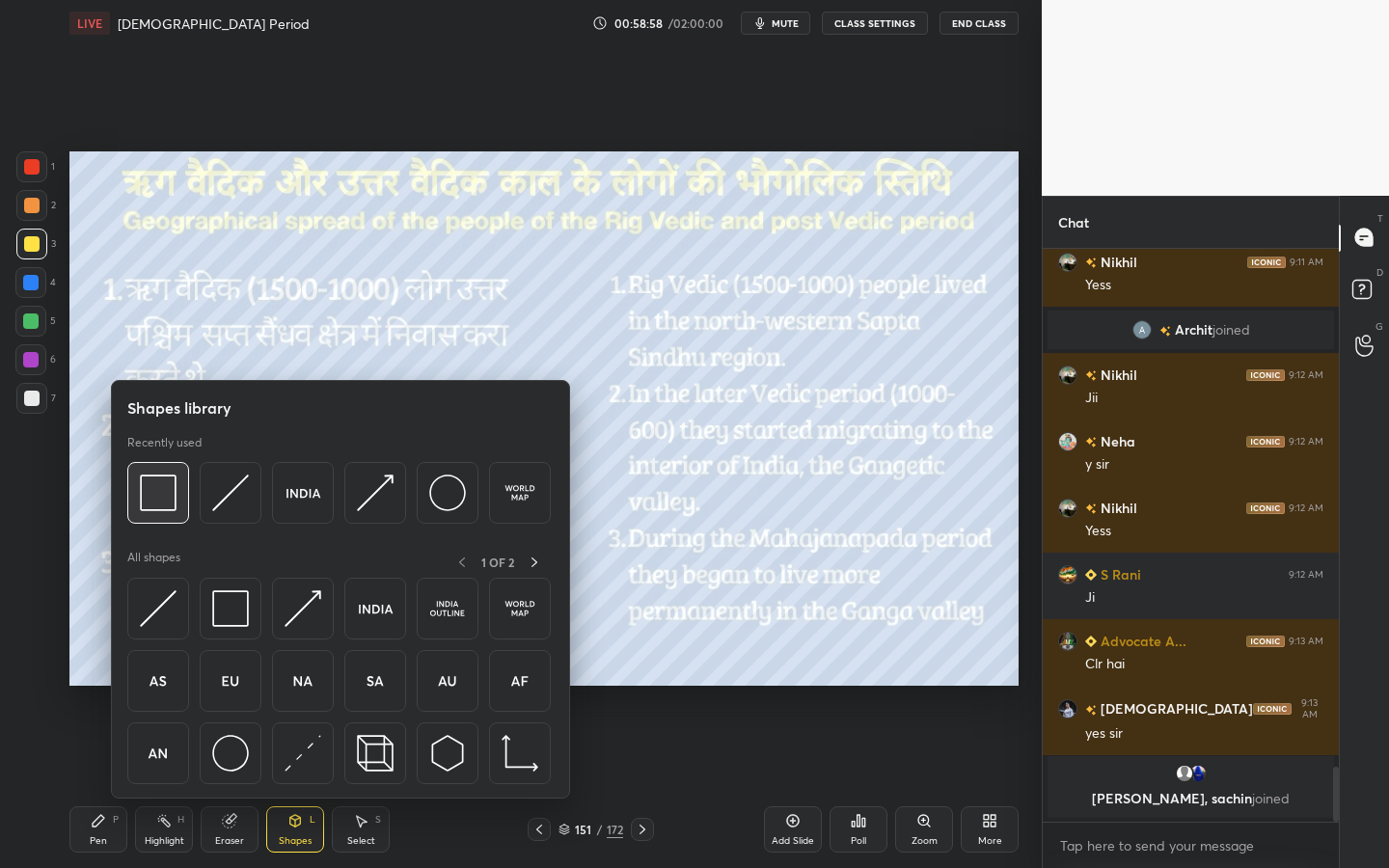
click at [160, 487] on img at bounding box center [158, 492] width 37 height 36
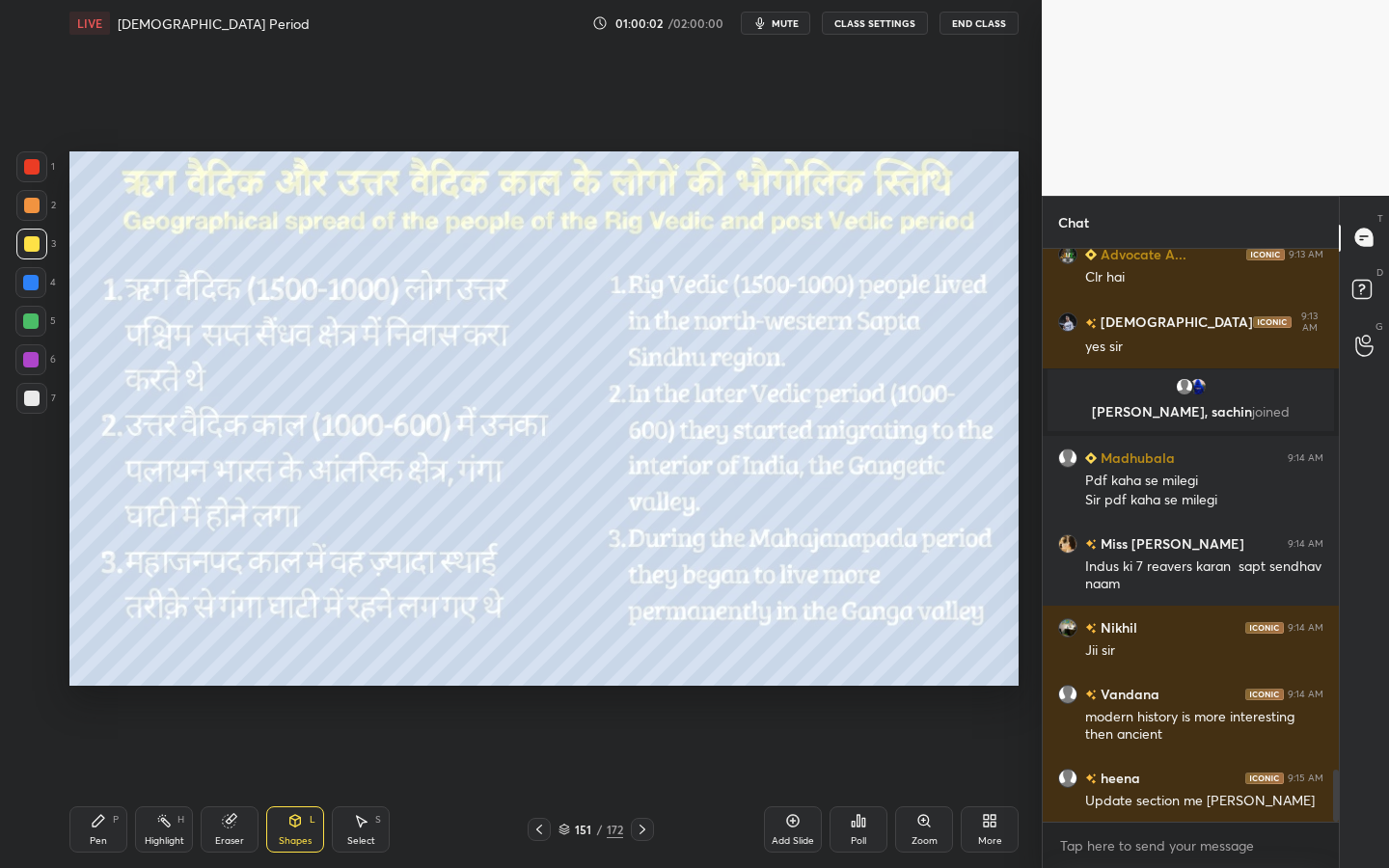
scroll to position [5746, 0]
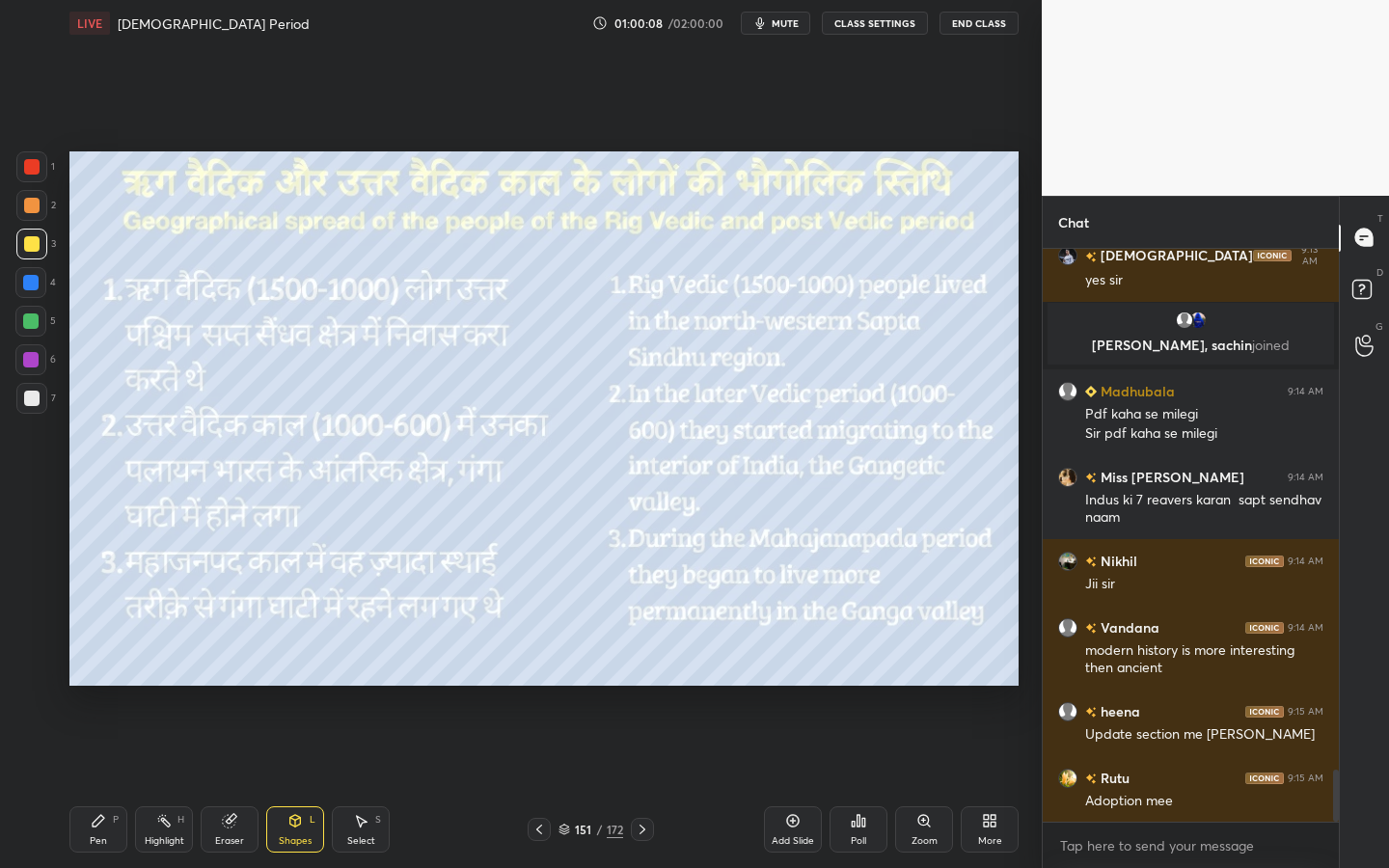
click at [620, 782] on div "172" at bounding box center [615, 830] width 17 height 18
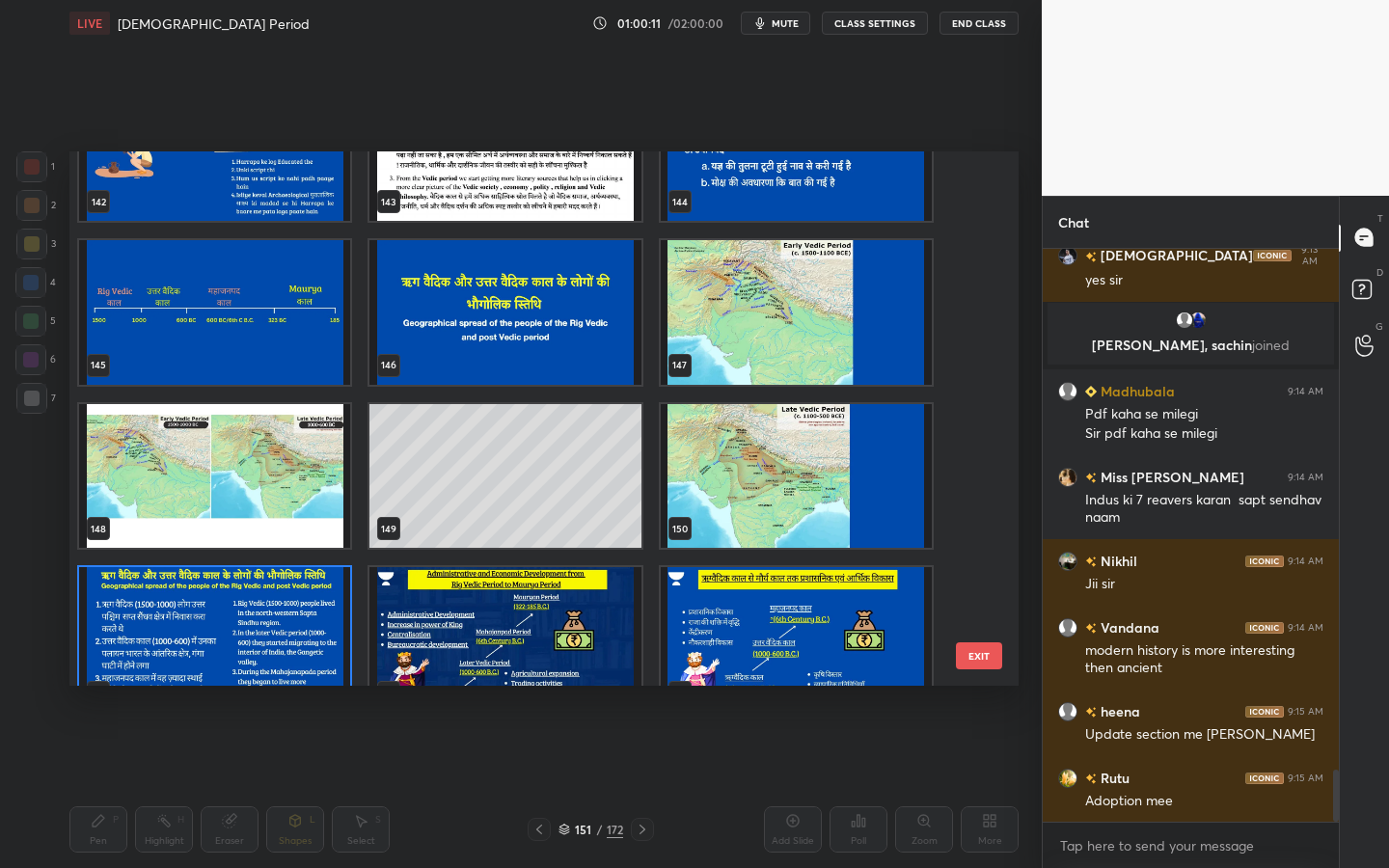
scroll to position [7850, 0]
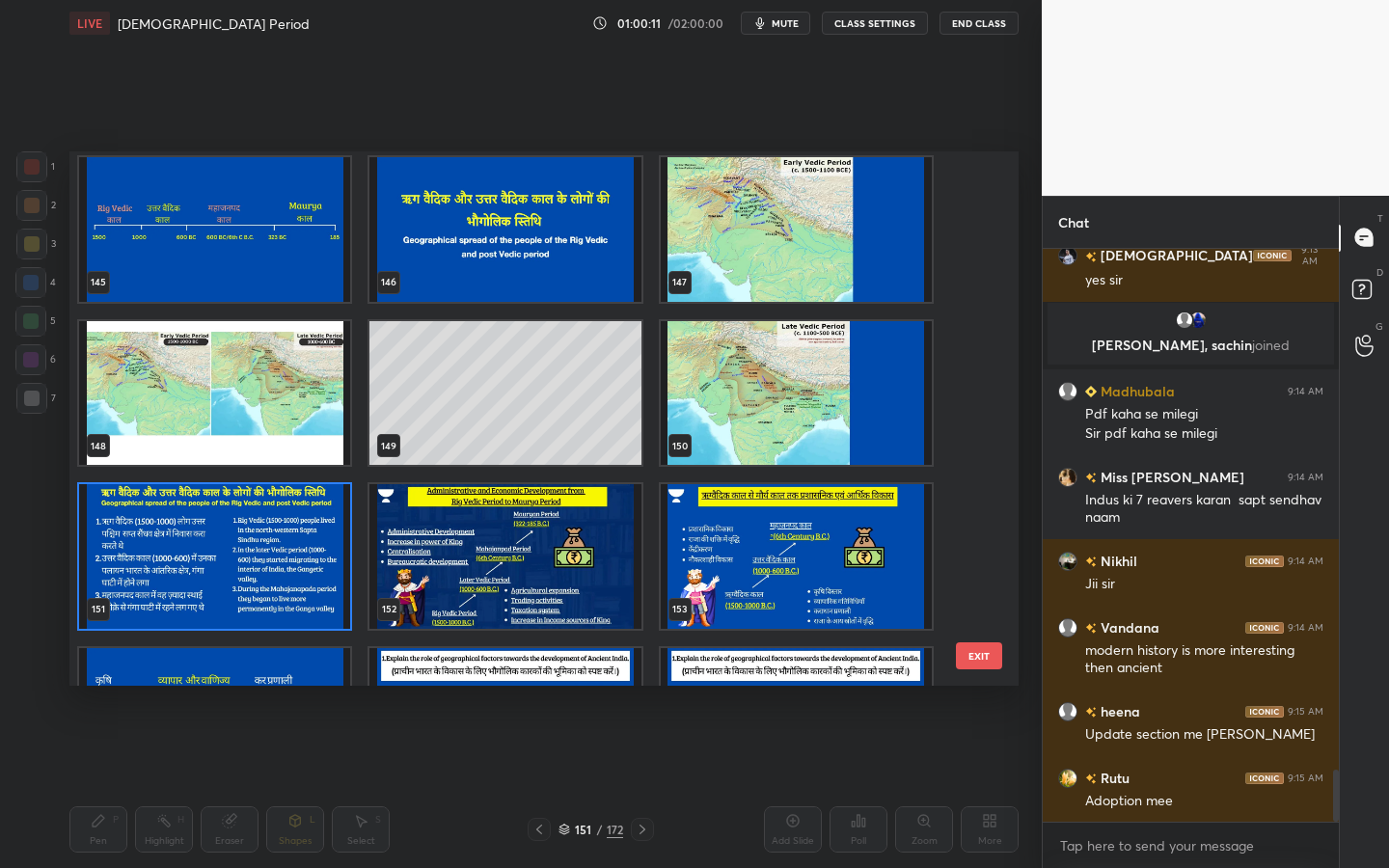
click at [738, 370] on img "grid" at bounding box center [796, 394] width 271 height 145
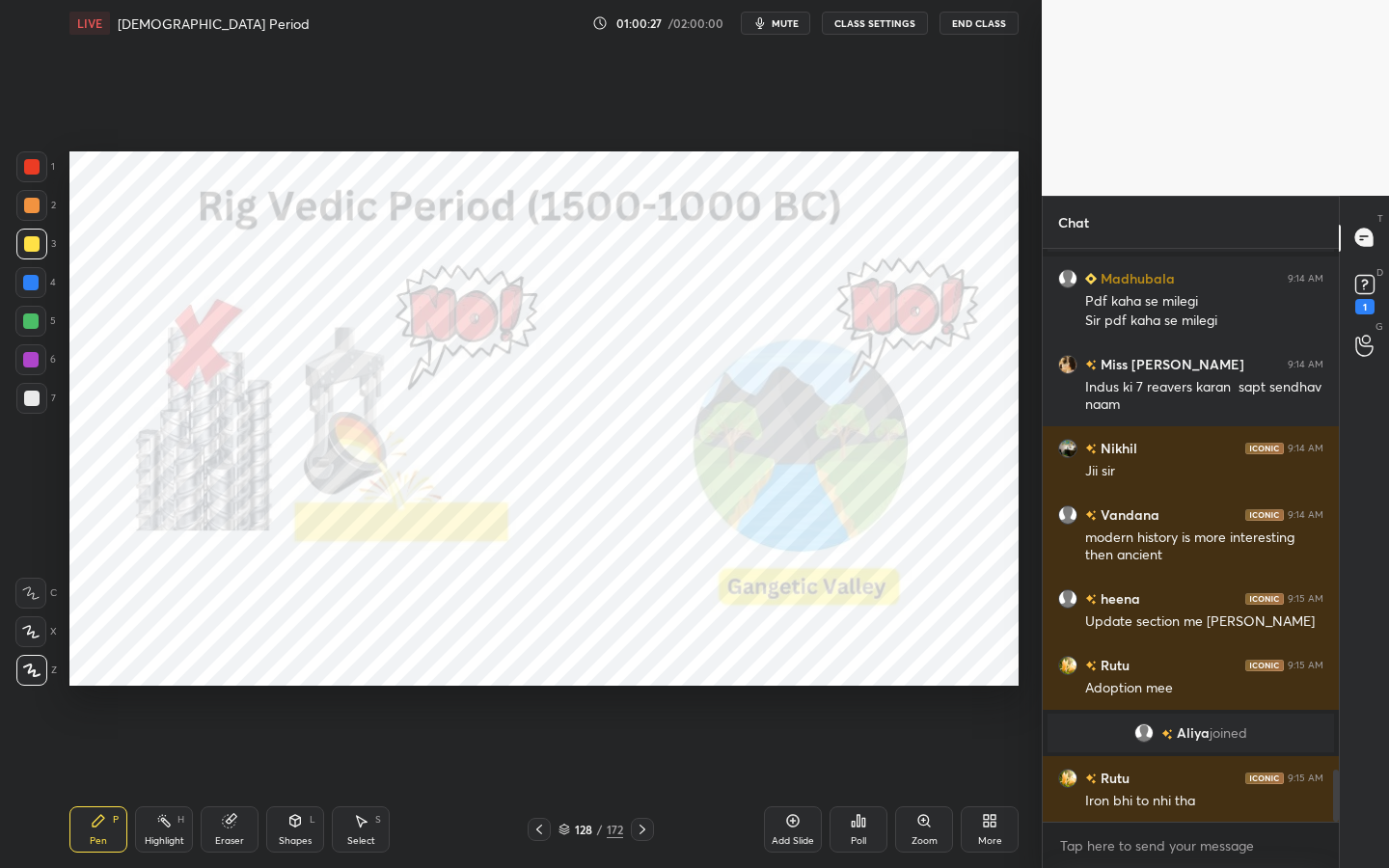
scroll to position [5795, 0]
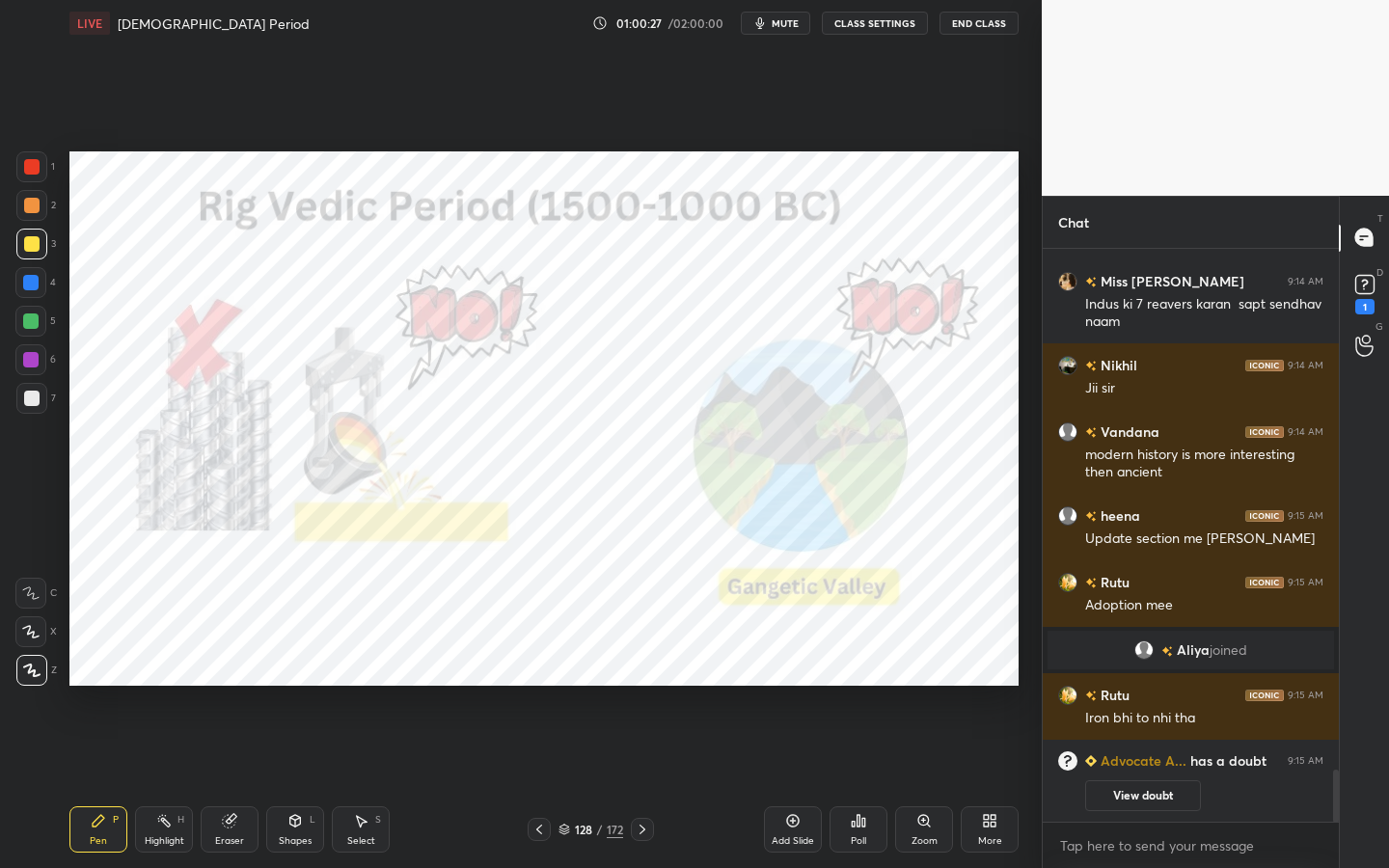
click at [30, 164] on div at bounding box center [32, 167] width 16 height 16
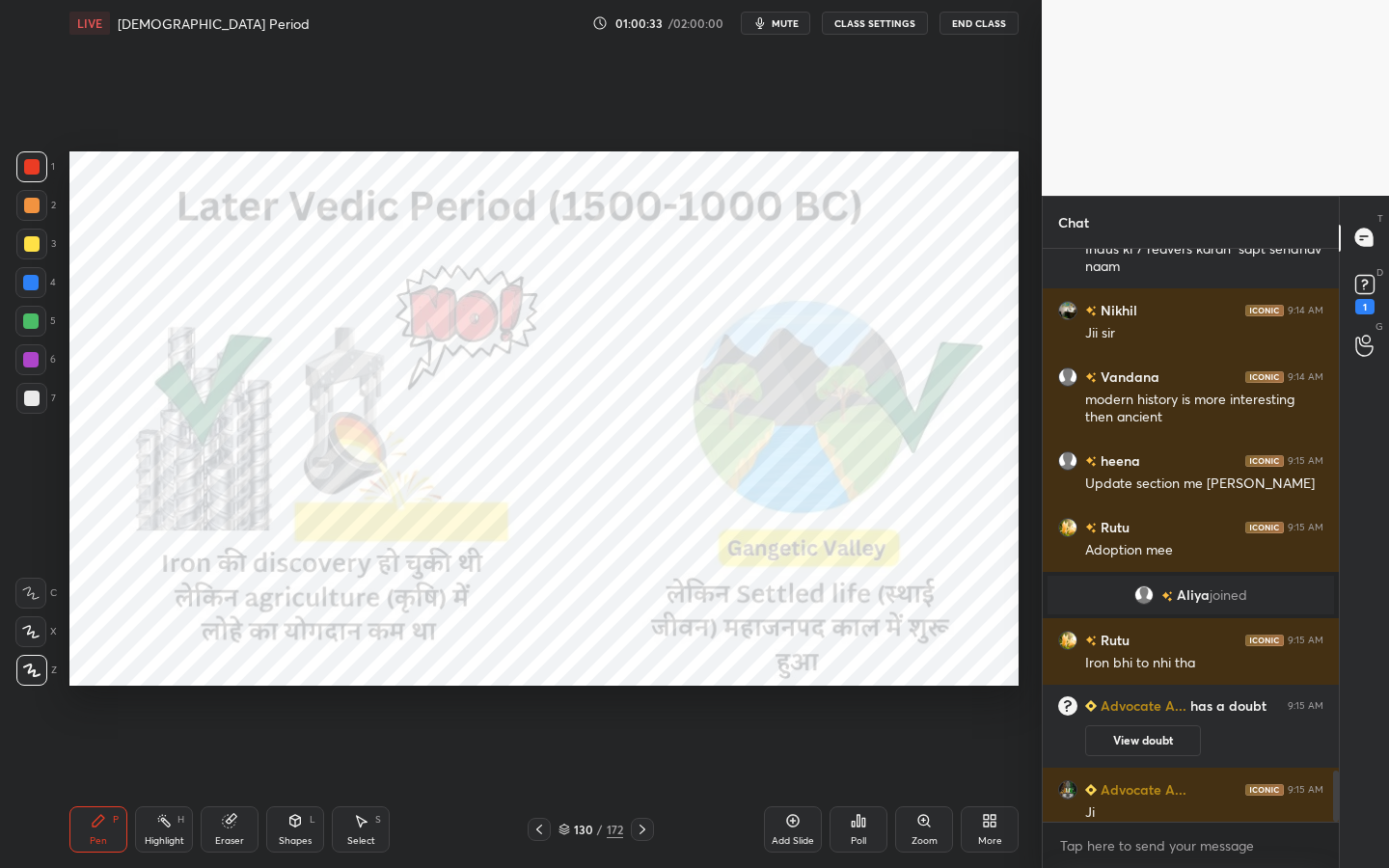
scroll to position [5806, 0]
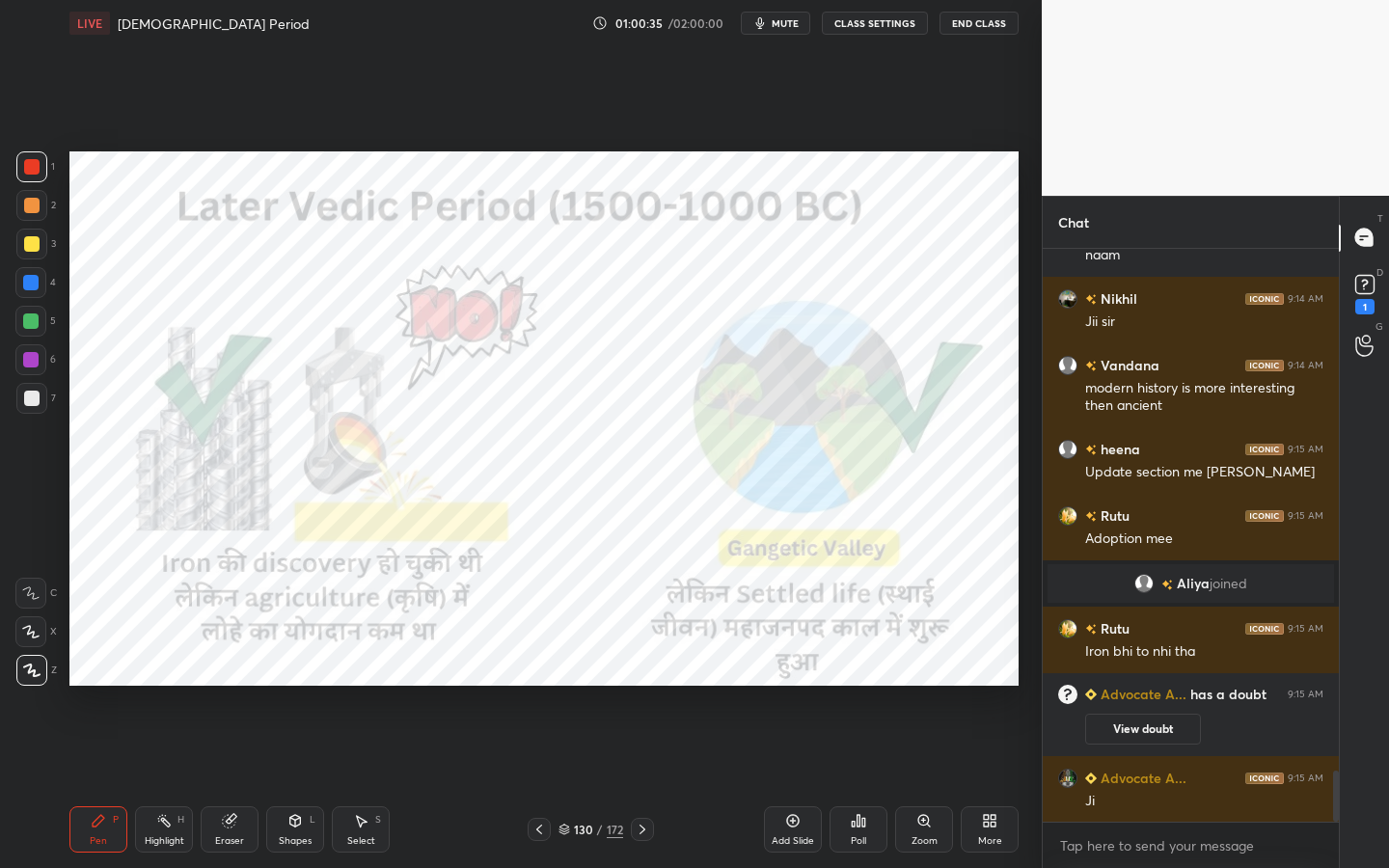
click at [290, 782] on icon at bounding box center [295, 821] width 16 height 16
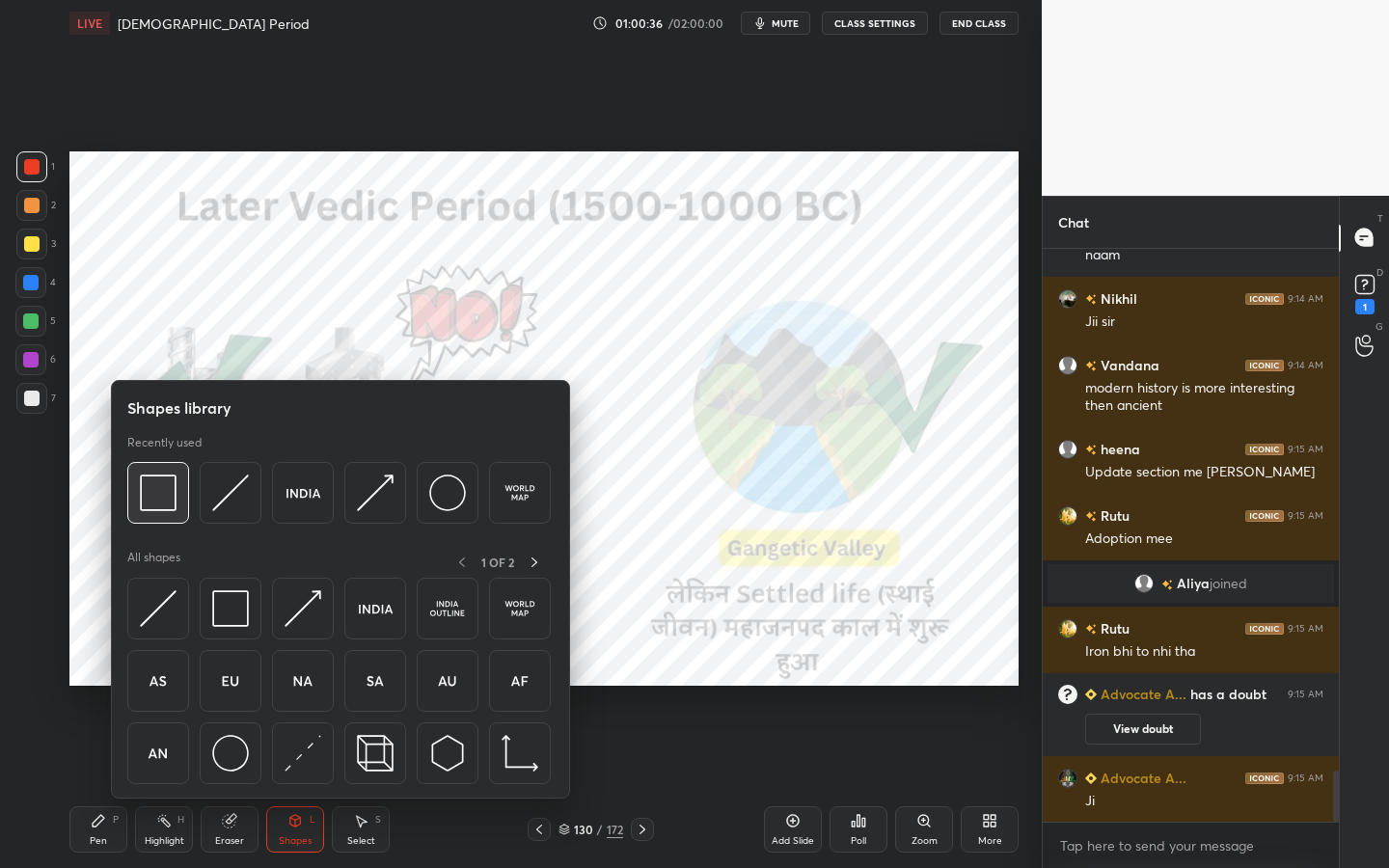
click at [167, 500] on img at bounding box center [158, 492] width 37 height 36
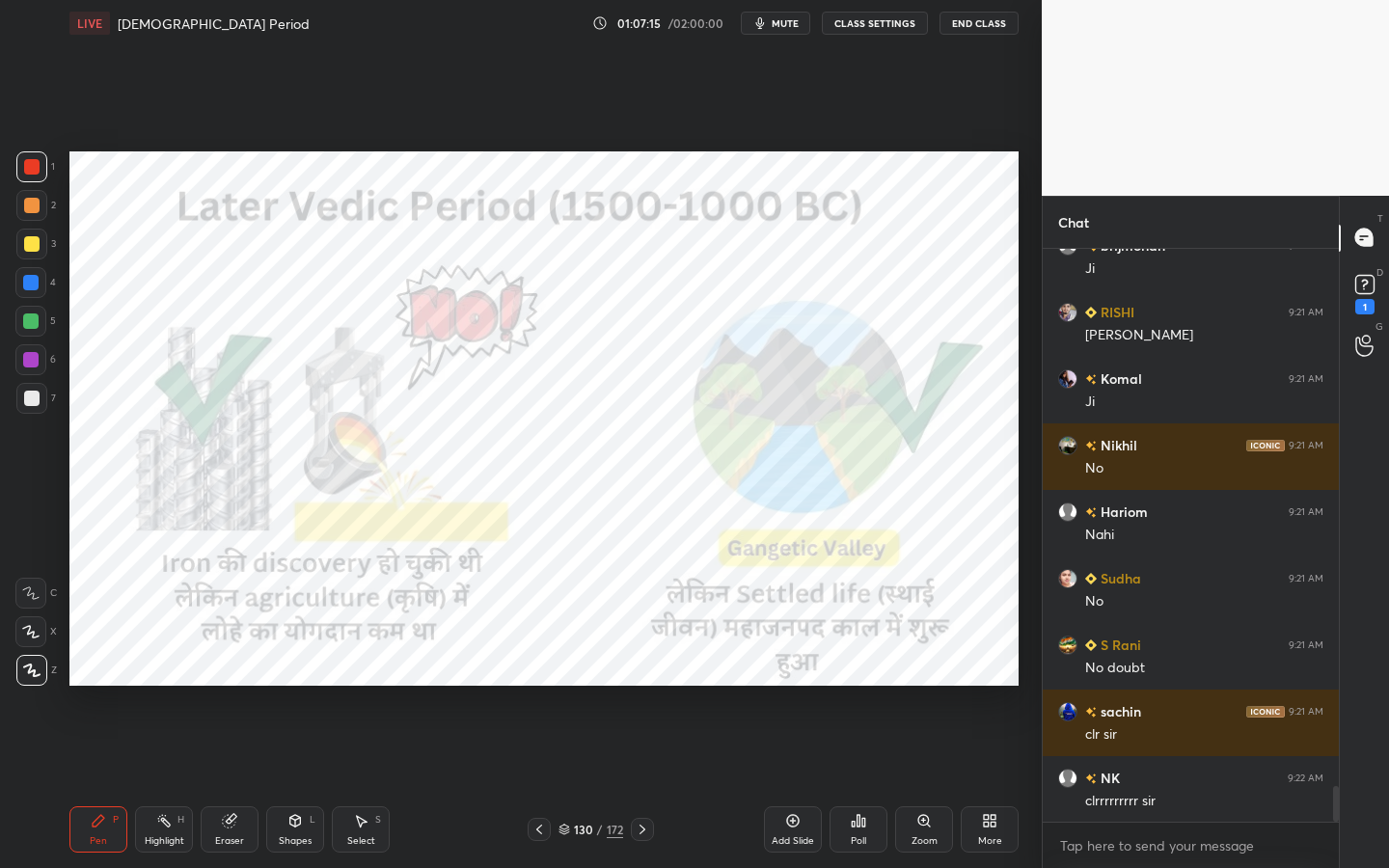
scroll to position [8703, 0]
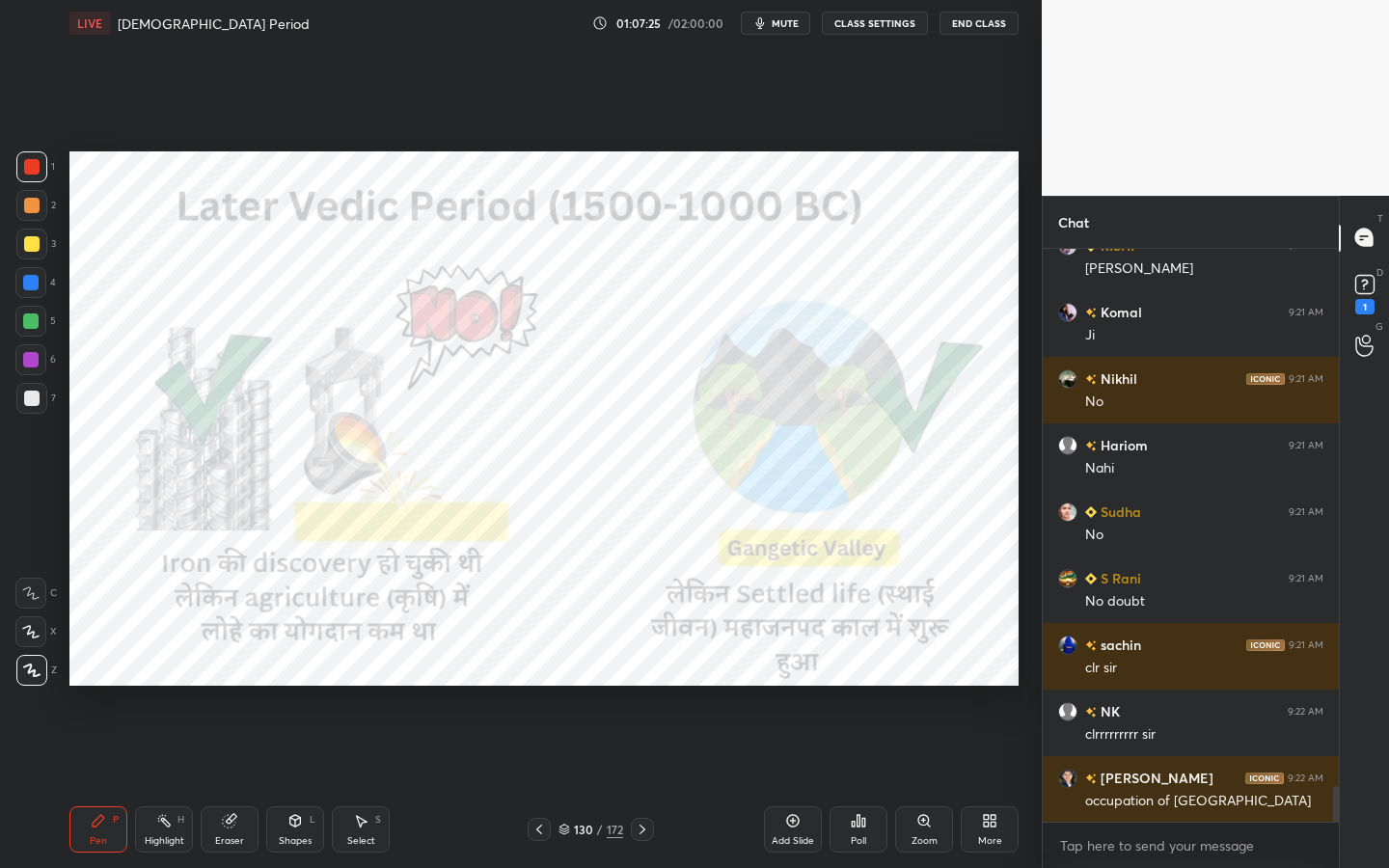
click at [798, 782] on icon at bounding box center [793, 821] width 16 height 16
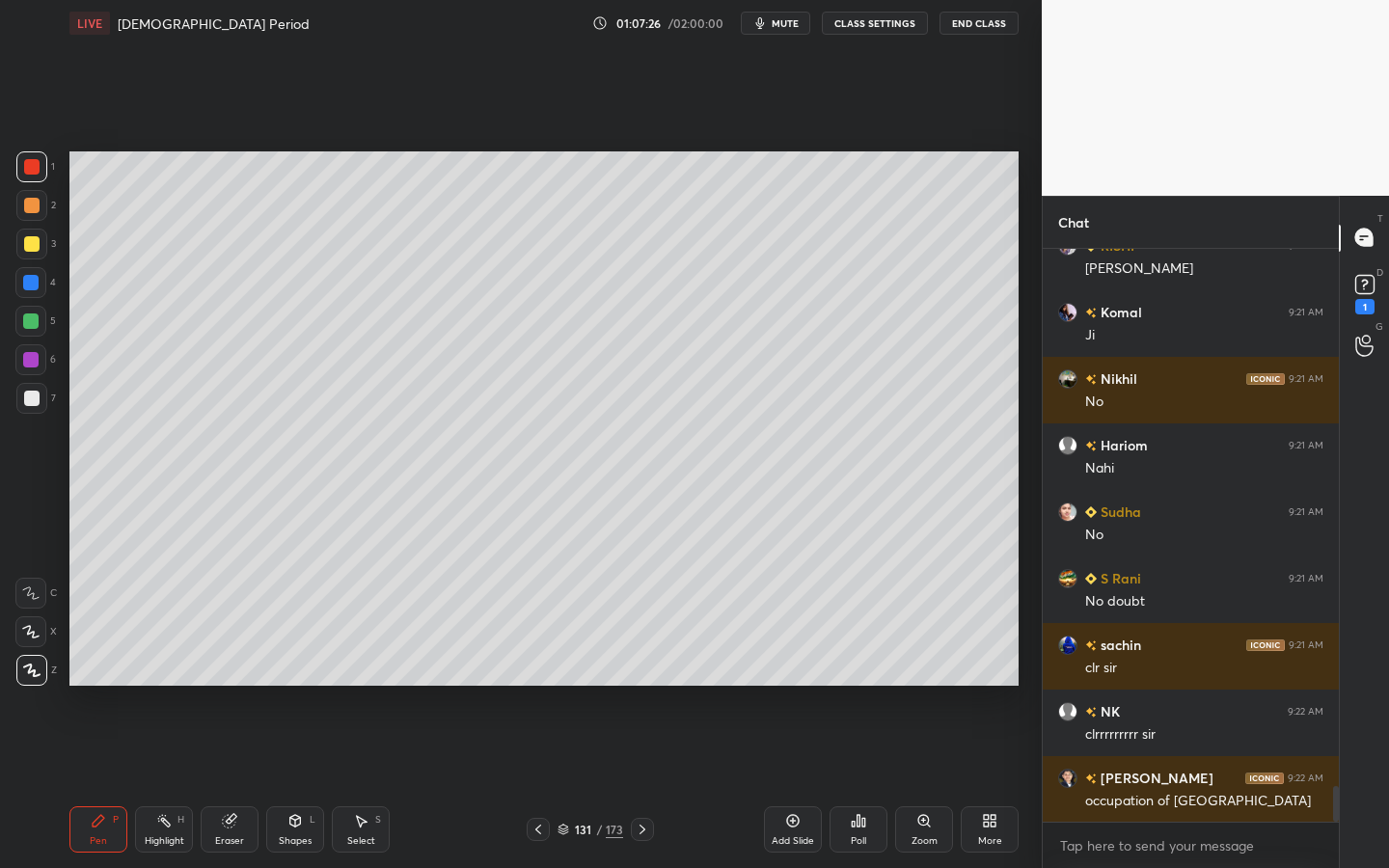
click at [26, 247] on div at bounding box center [32, 245] width 16 height 16
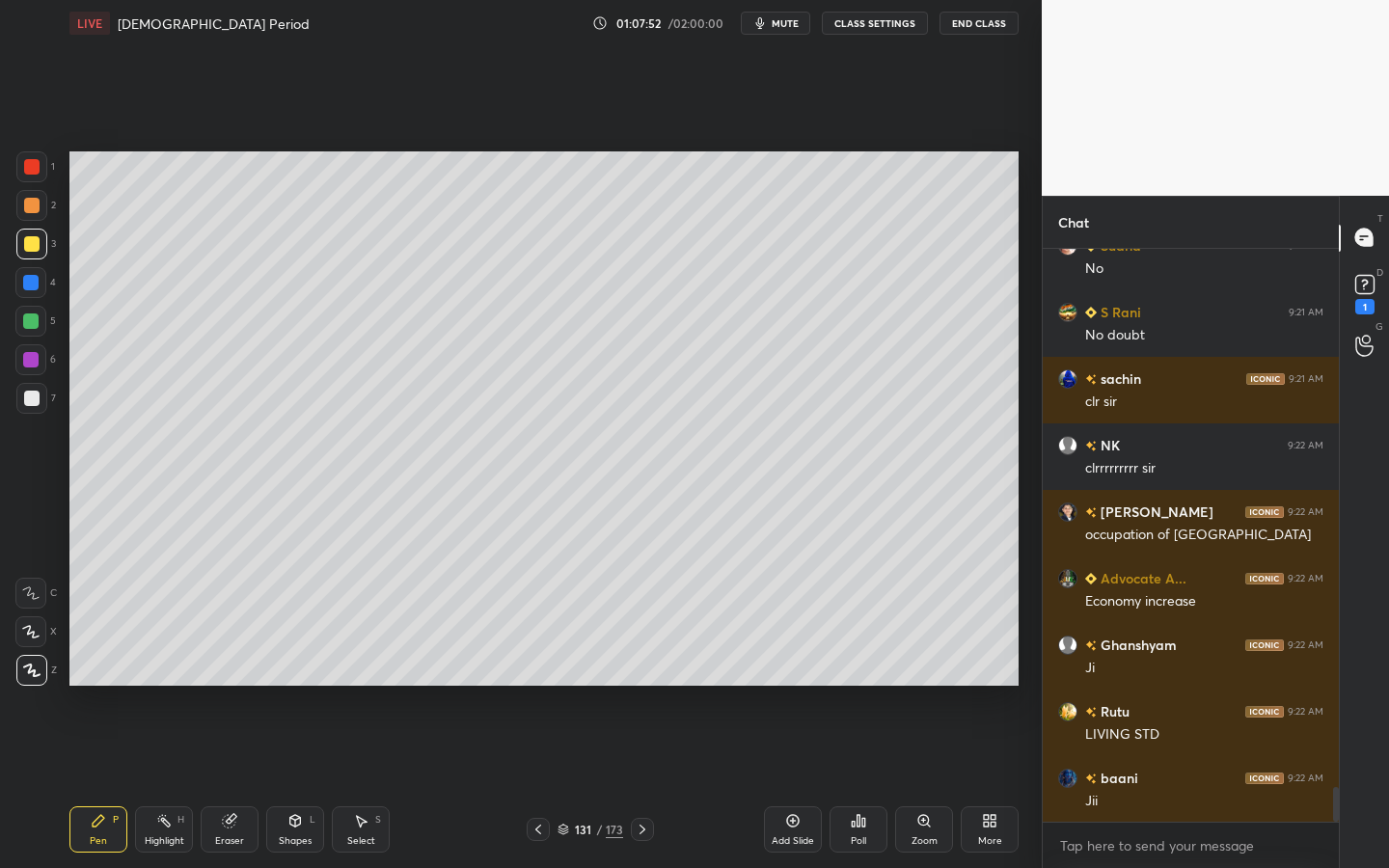
scroll to position [9035, 0]
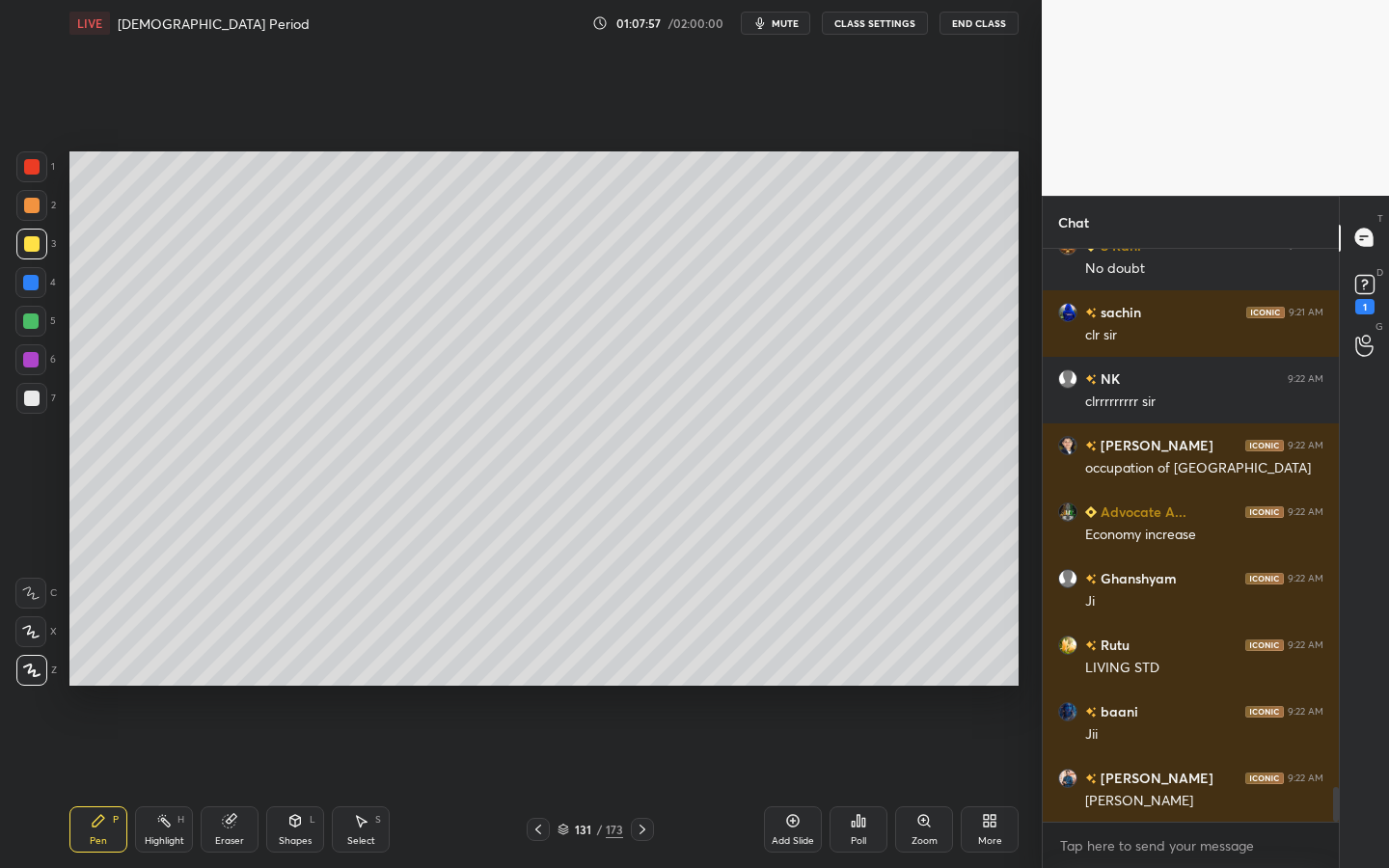
click at [34, 400] on div at bounding box center [32, 398] width 16 height 16
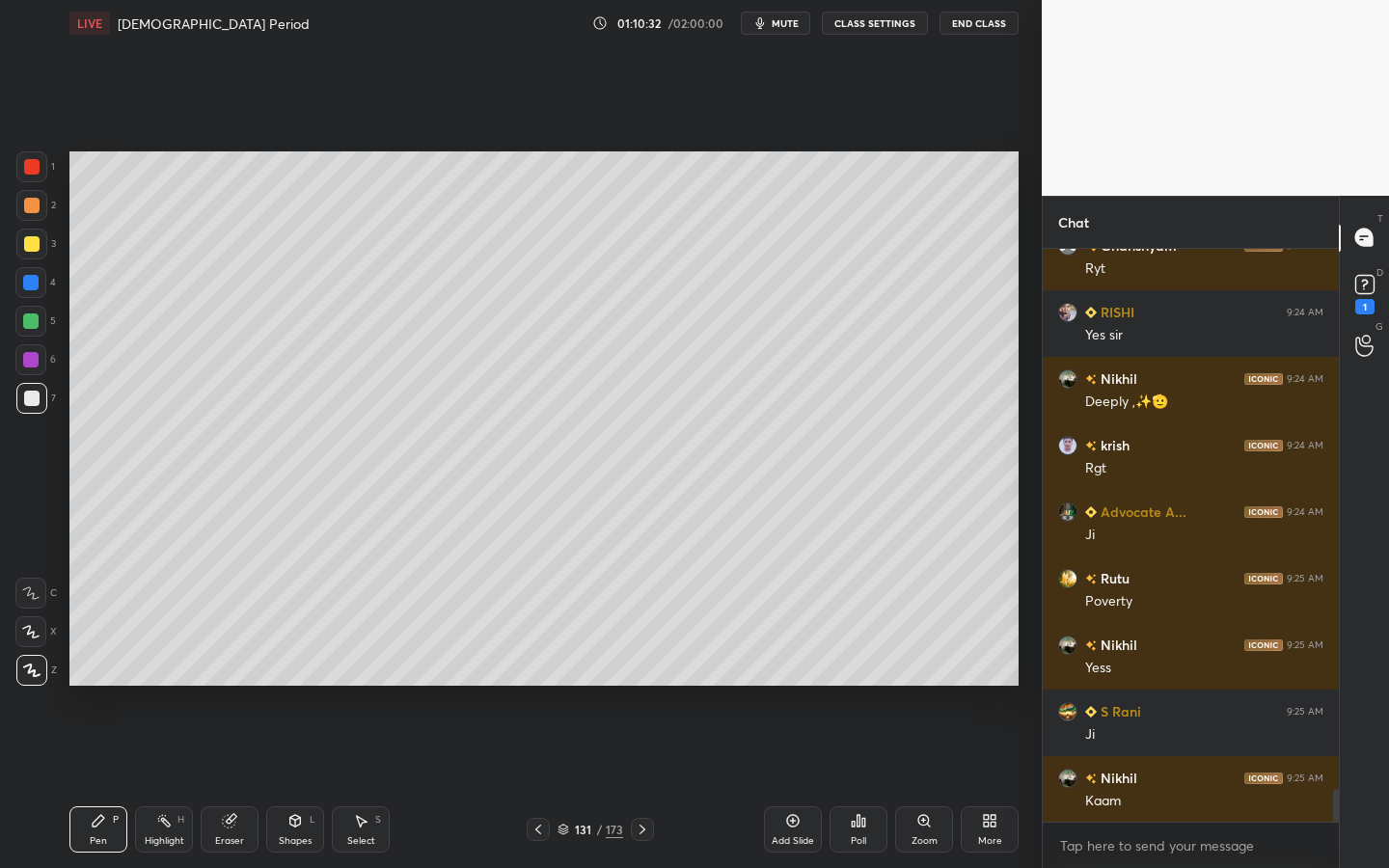
scroll to position [9573, 0]
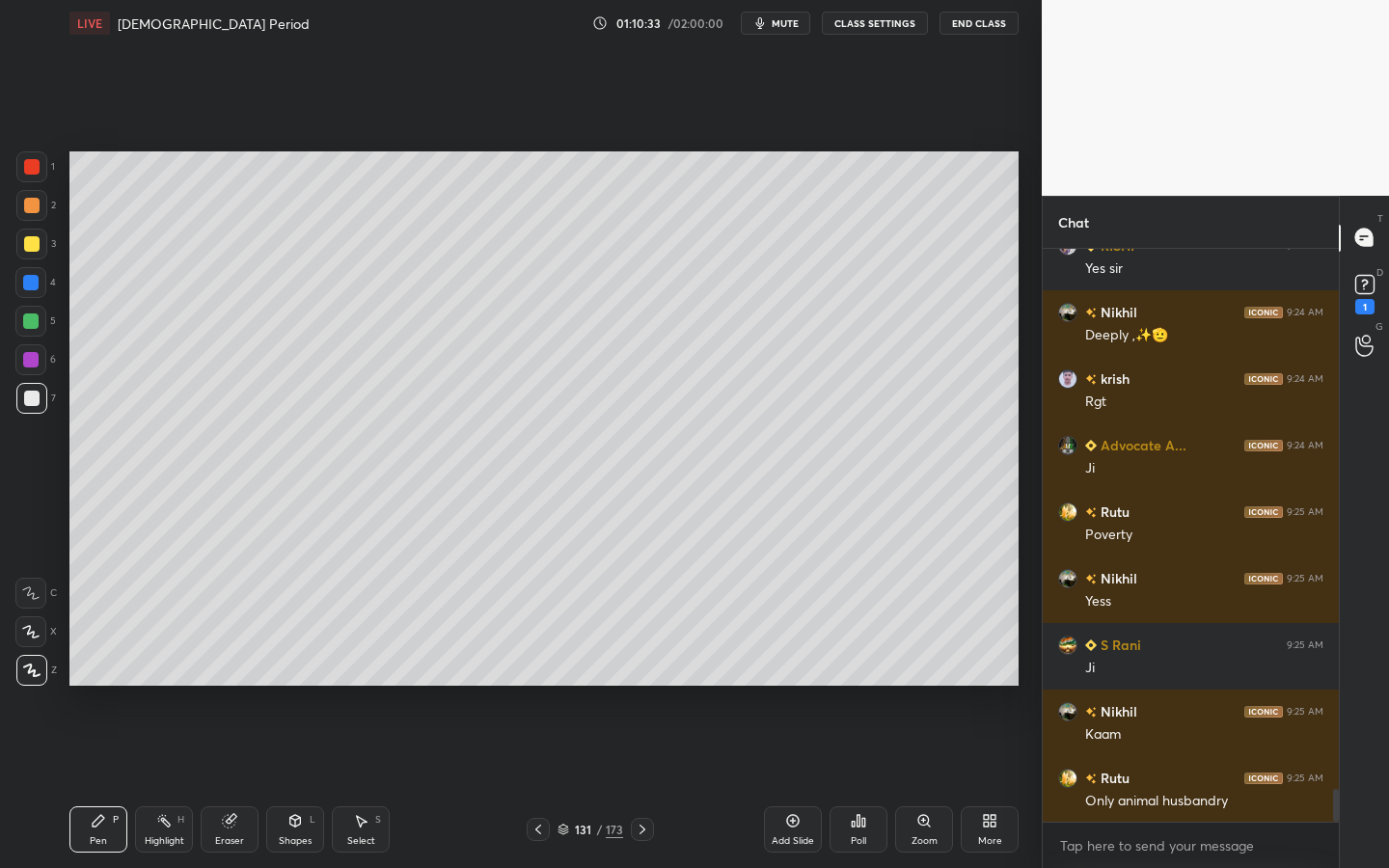
click at [786, 782] on icon at bounding box center [793, 821] width 16 height 16
drag, startPoint x: 22, startPoint y: 240, endPoint x: 64, endPoint y: 239, distance: 42.0
click at [23, 240] on div at bounding box center [32, 244] width 31 height 31
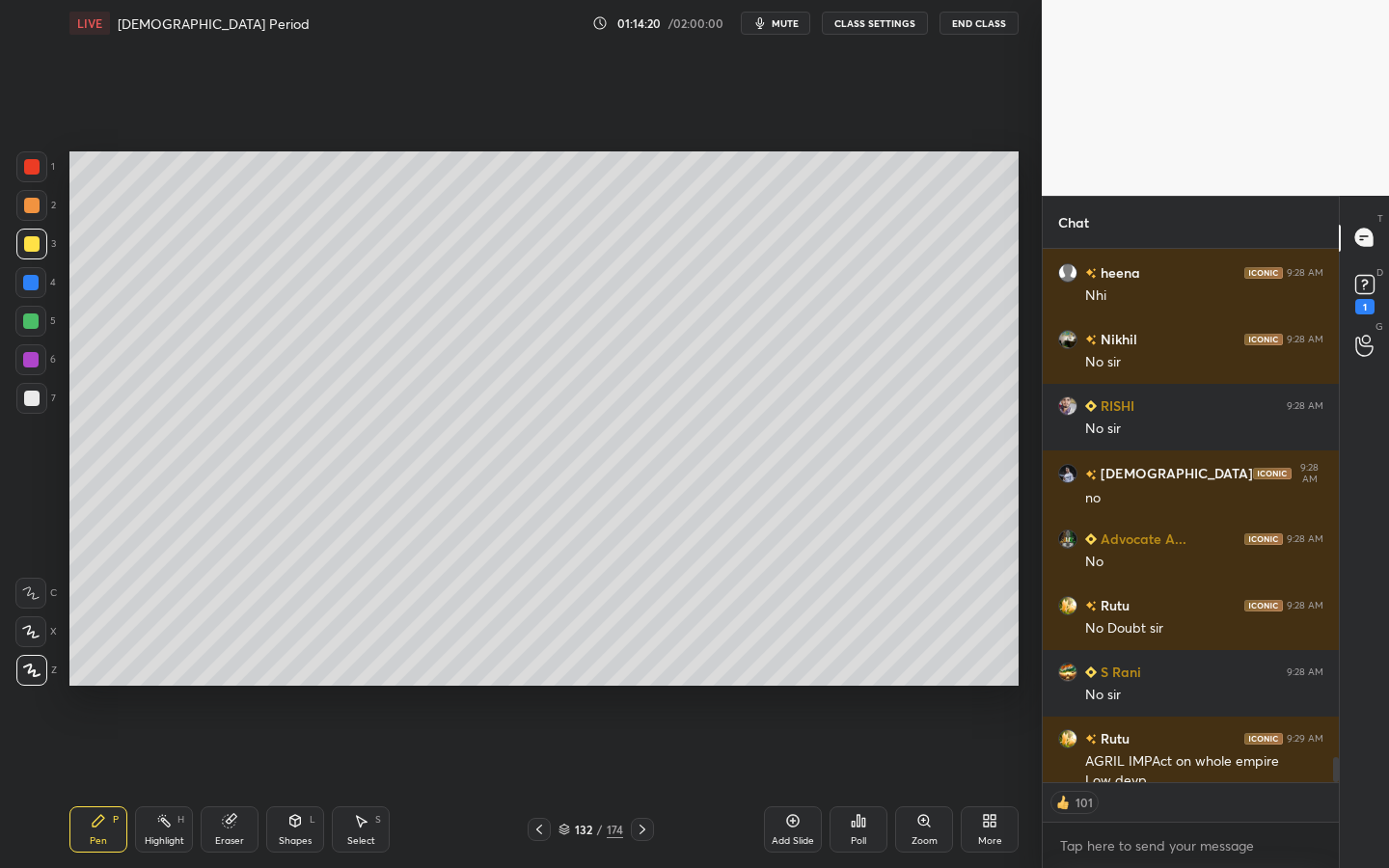
scroll to position [11043, 0]
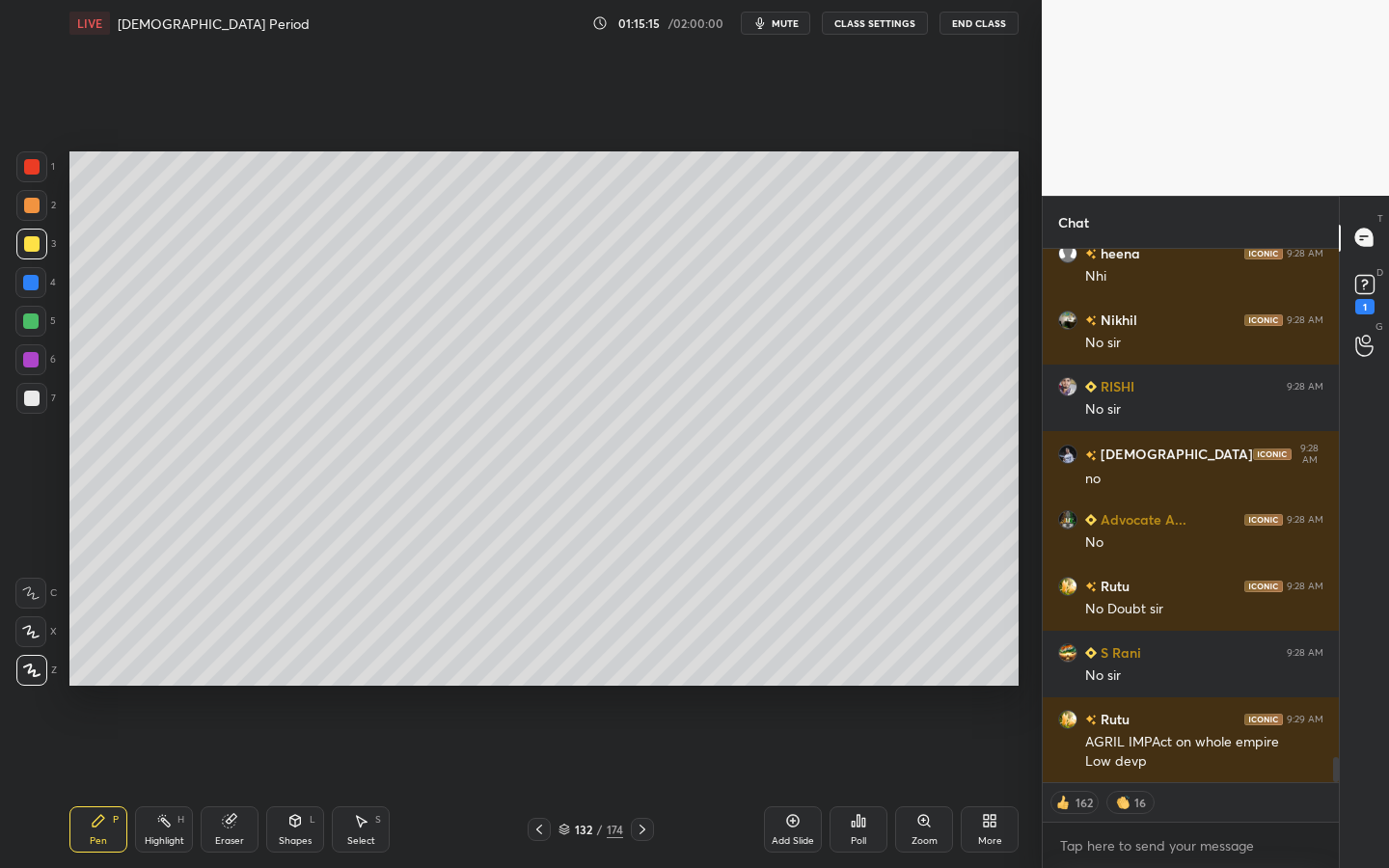
click at [791, 782] on icon at bounding box center [793, 821] width 6 height 6
click at [288, 782] on icon at bounding box center [295, 821] width 16 height 16
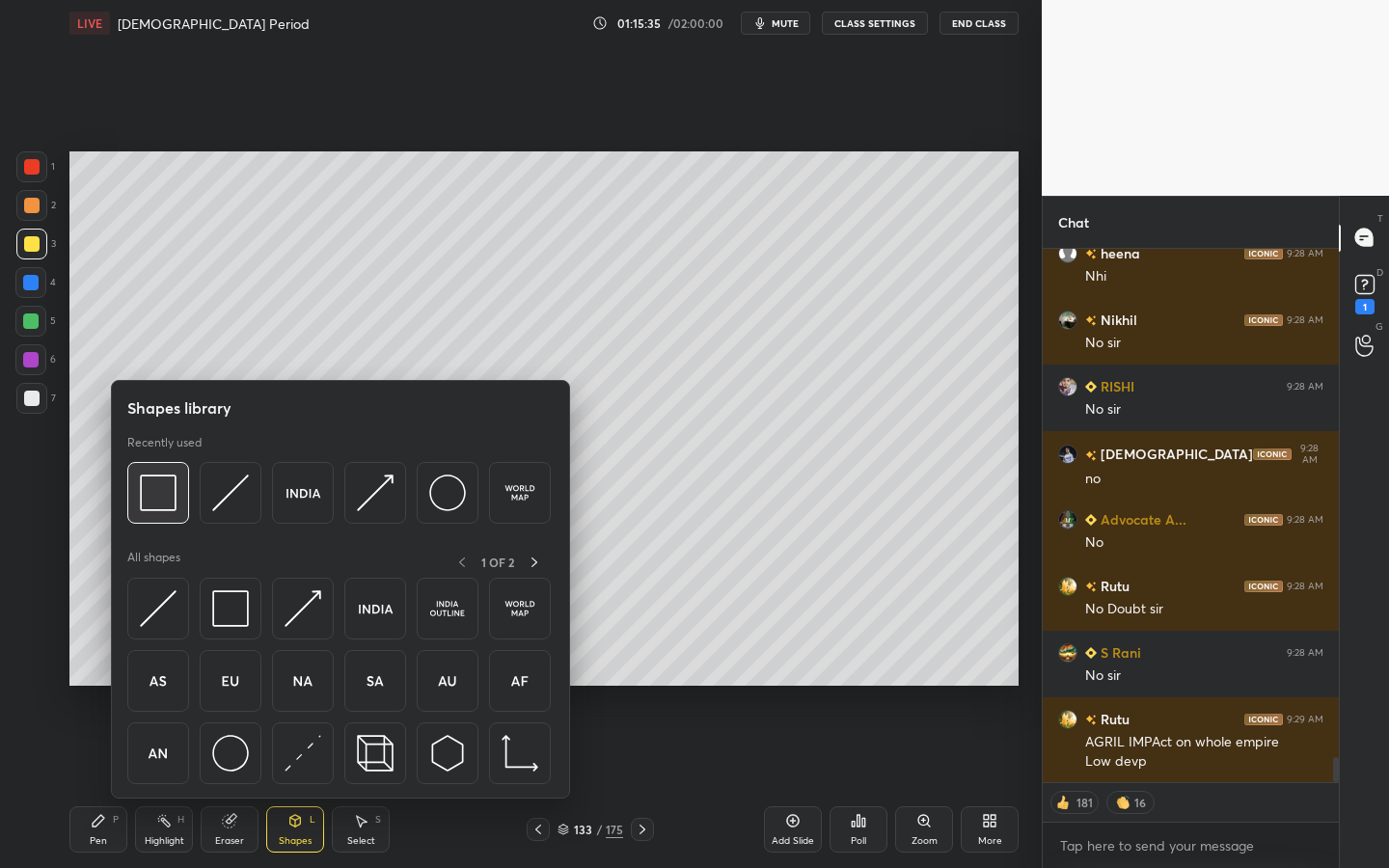
click at [168, 494] on img at bounding box center [158, 492] width 37 height 36
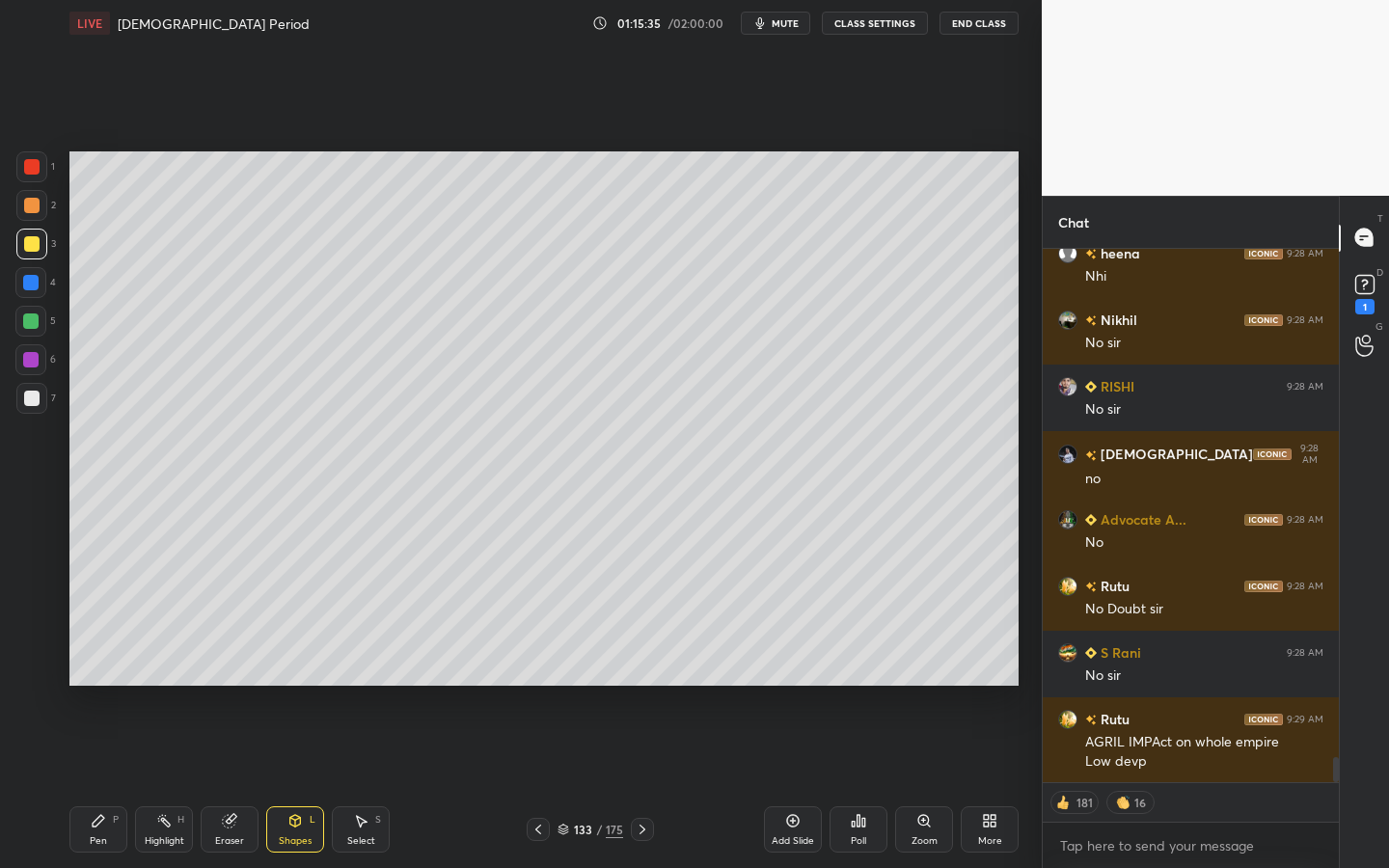
click at [26, 399] on div at bounding box center [32, 398] width 16 height 16
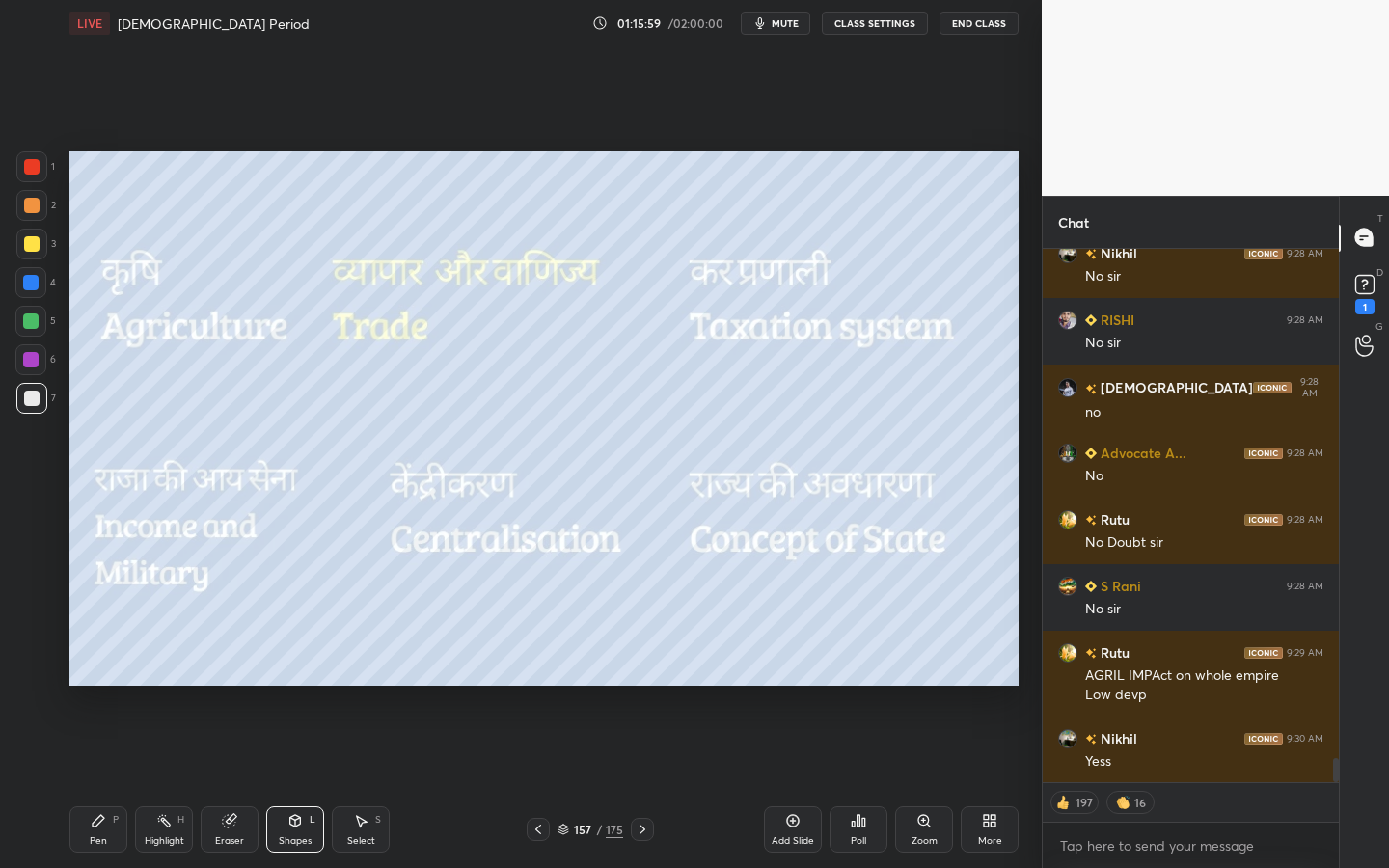
click at [29, 247] on div at bounding box center [32, 245] width 16 height 16
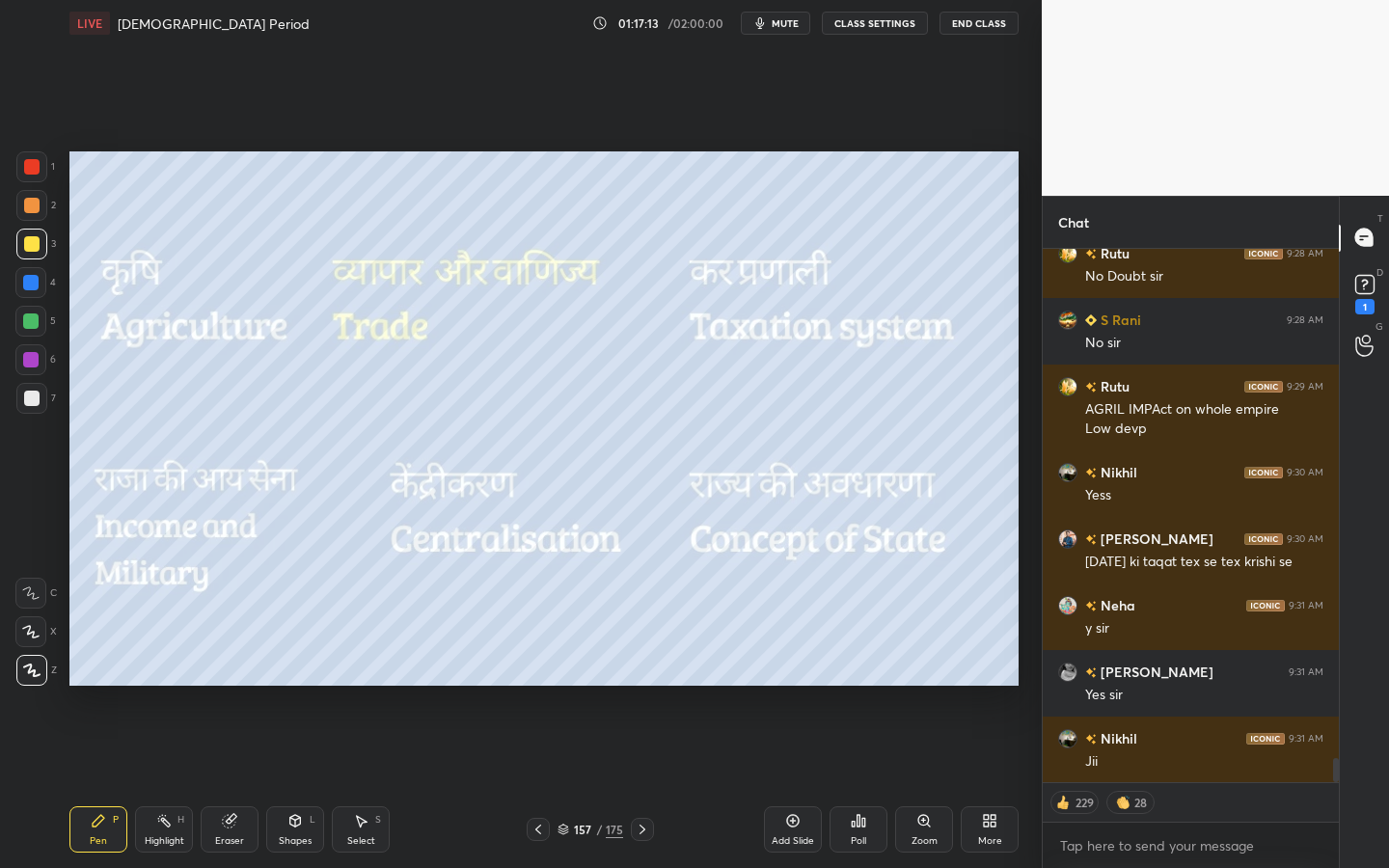
scroll to position [11443, 0]
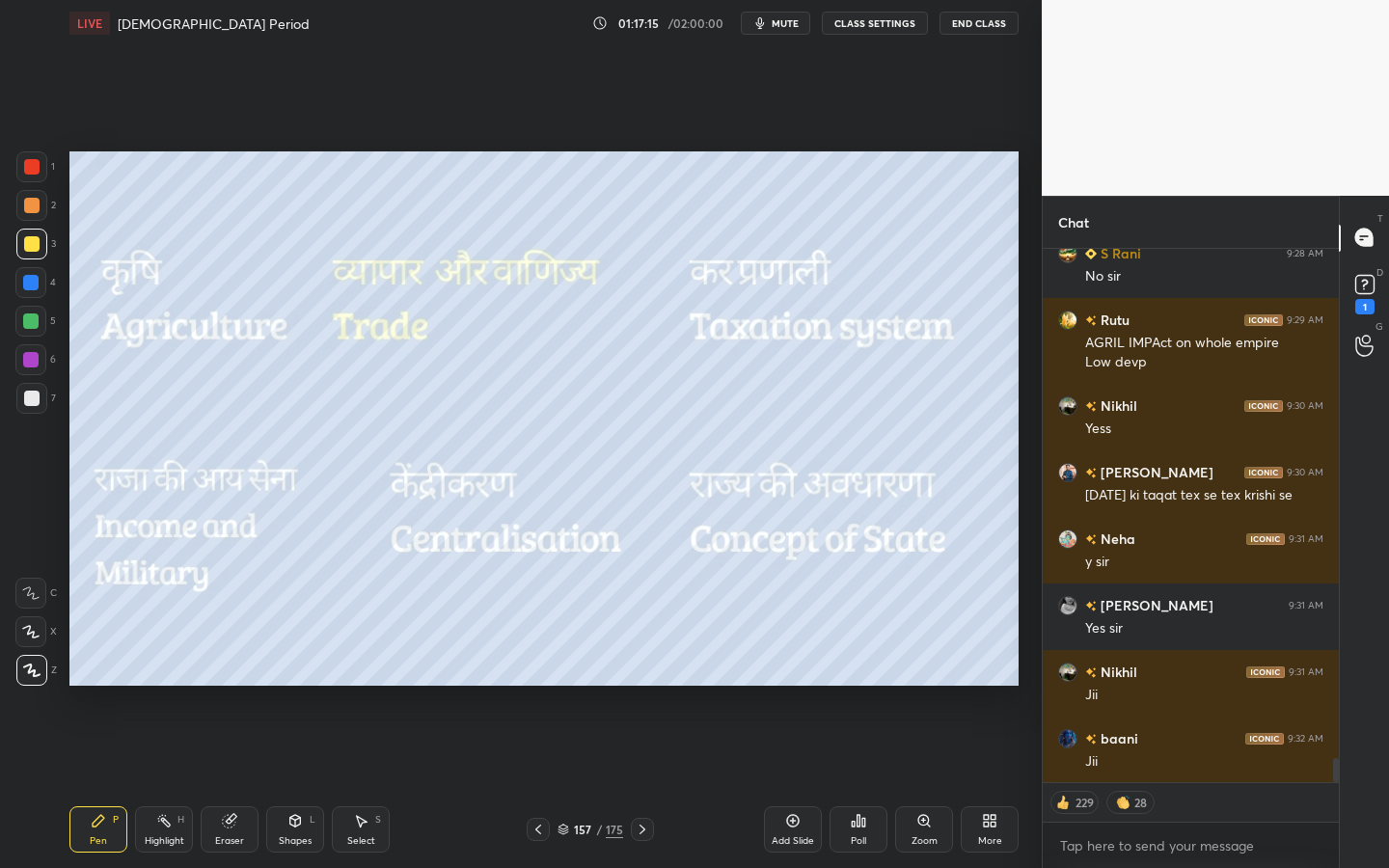
click at [924, 782] on icon at bounding box center [924, 821] width 16 height 16
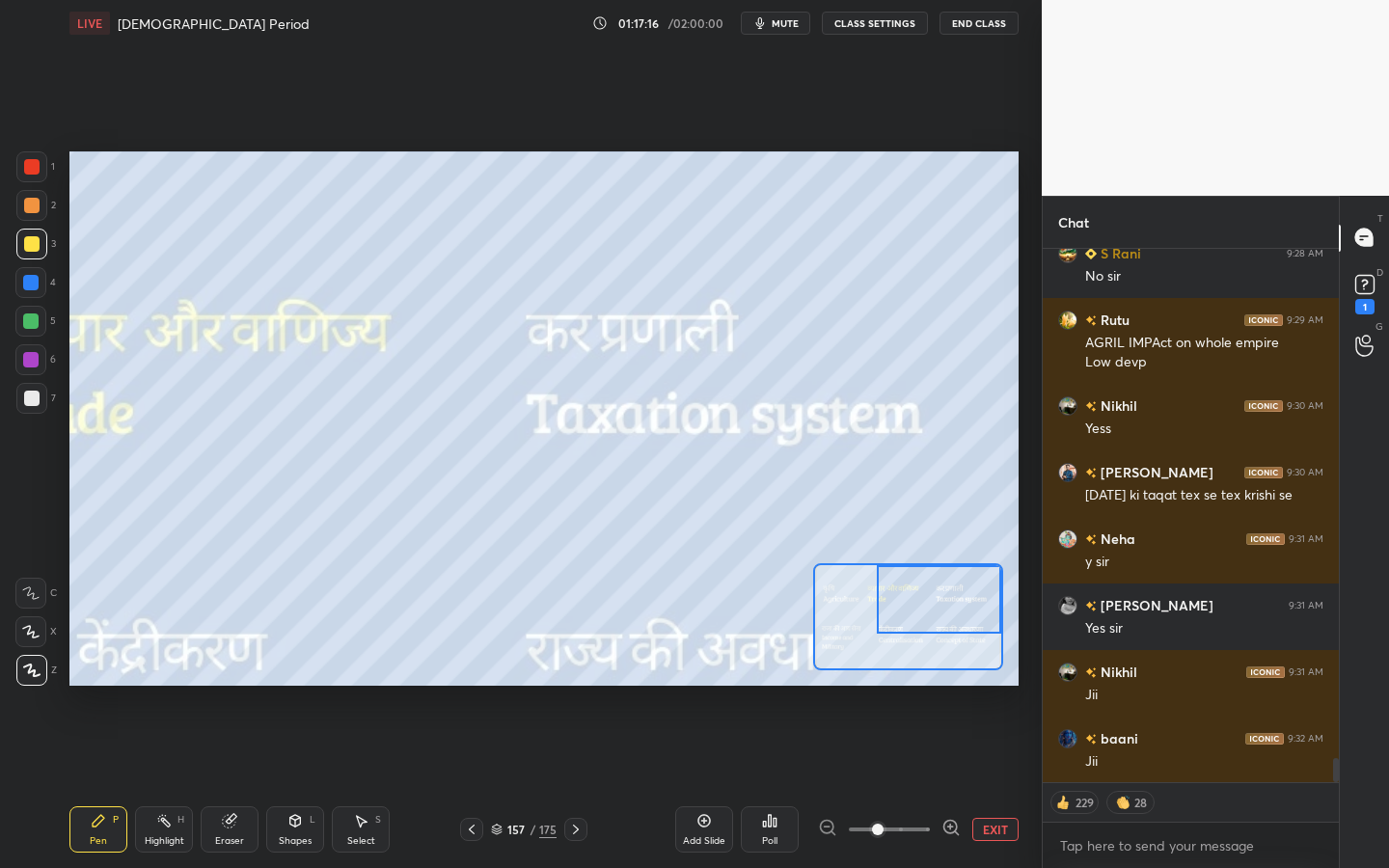
drag, startPoint x: 933, startPoint y: 590, endPoint x: 975, endPoint y: 572, distance: 45.7
click at [976, 572] on div at bounding box center [939, 599] width 124 height 68
drag, startPoint x: 221, startPoint y: 827, endPoint x: 204, endPoint y: 794, distance: 37.1
click at [220, 782] on div "Eraser" at bounding box center [229, 829] width 58 height 46
click at [35, 665] on span "Erase all" at bounding box center [31, 671] width 29 height 14
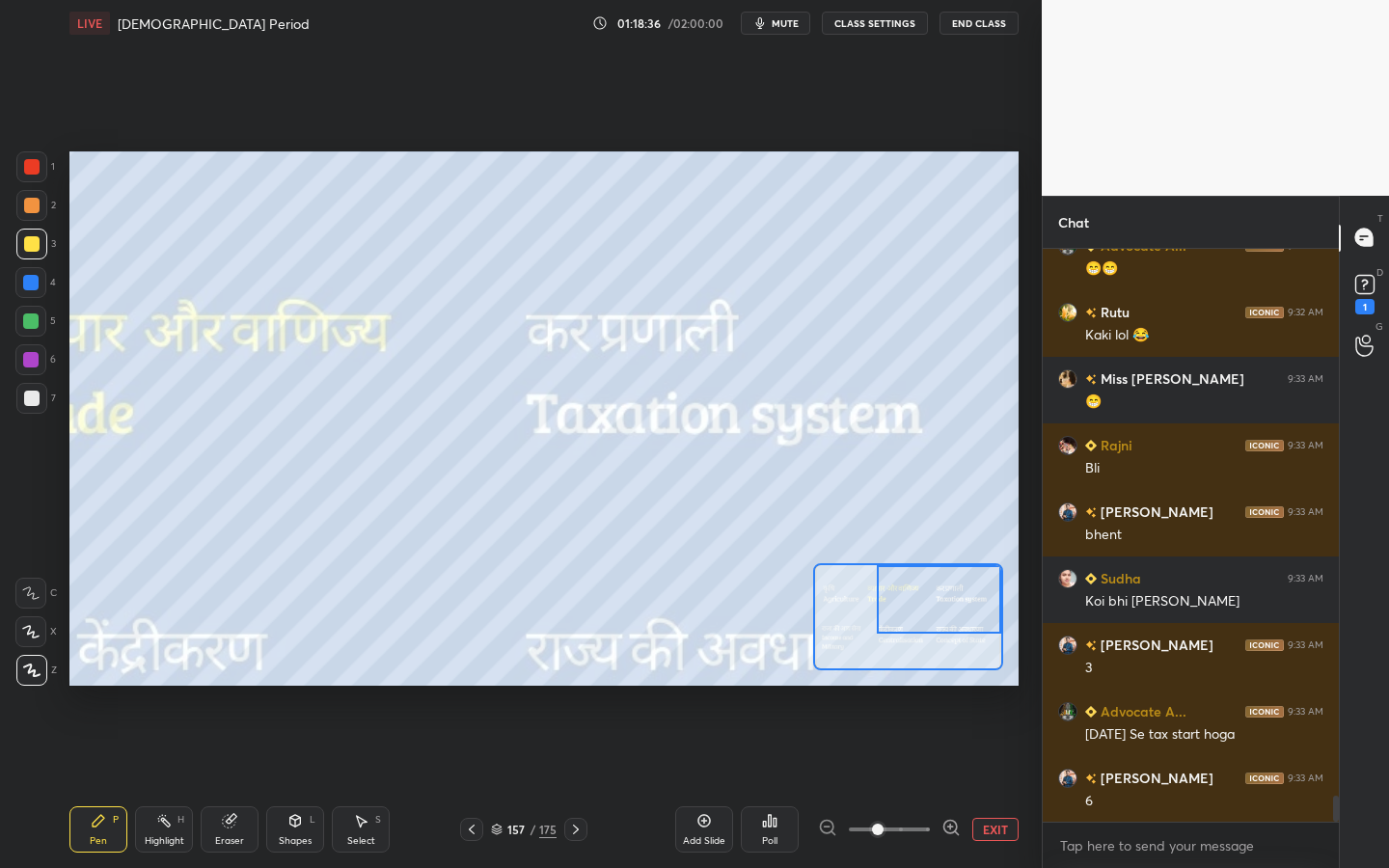
scroll to position [528, 290]
click at [696, 782] on div "Add Slide" at bounding box center [703, 841] width 42 height 10
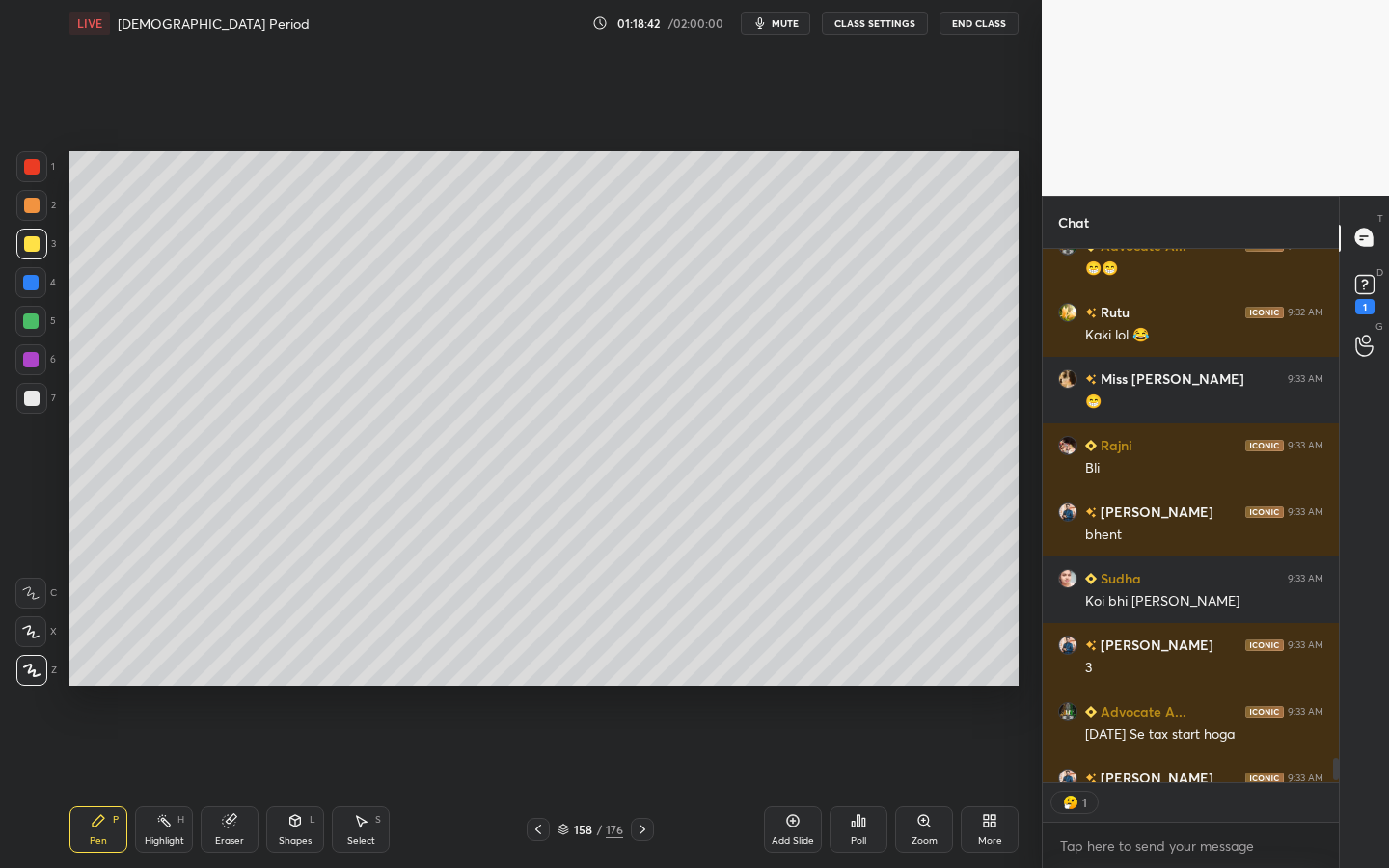
scroll to position [12308, 0]
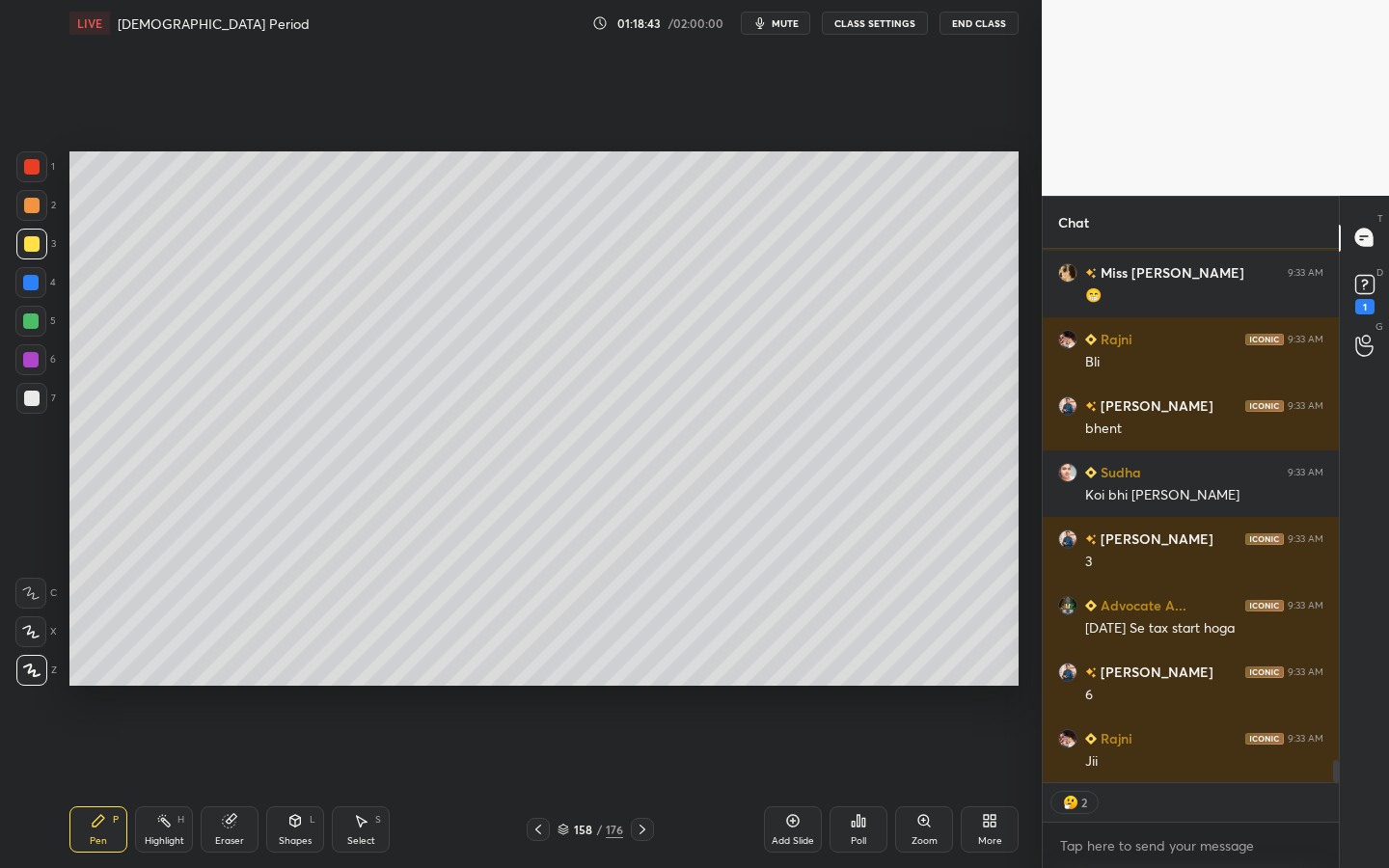
click at [271, 782] on div "Shapes L" at bounding box center [295, 829] width 58 height 46
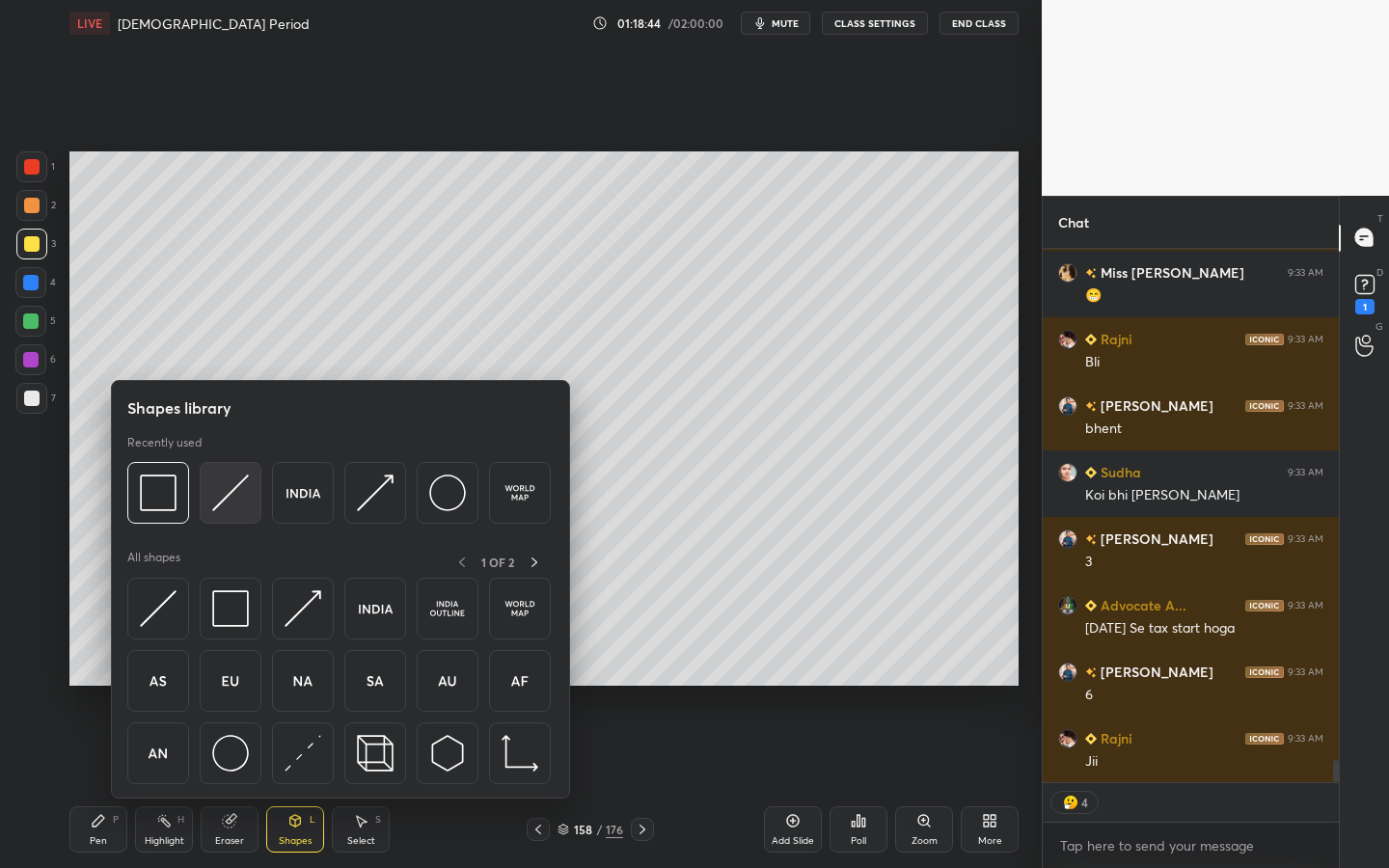
click at [221, 478] on img at bounding box center [230, 492] width 37 height 36
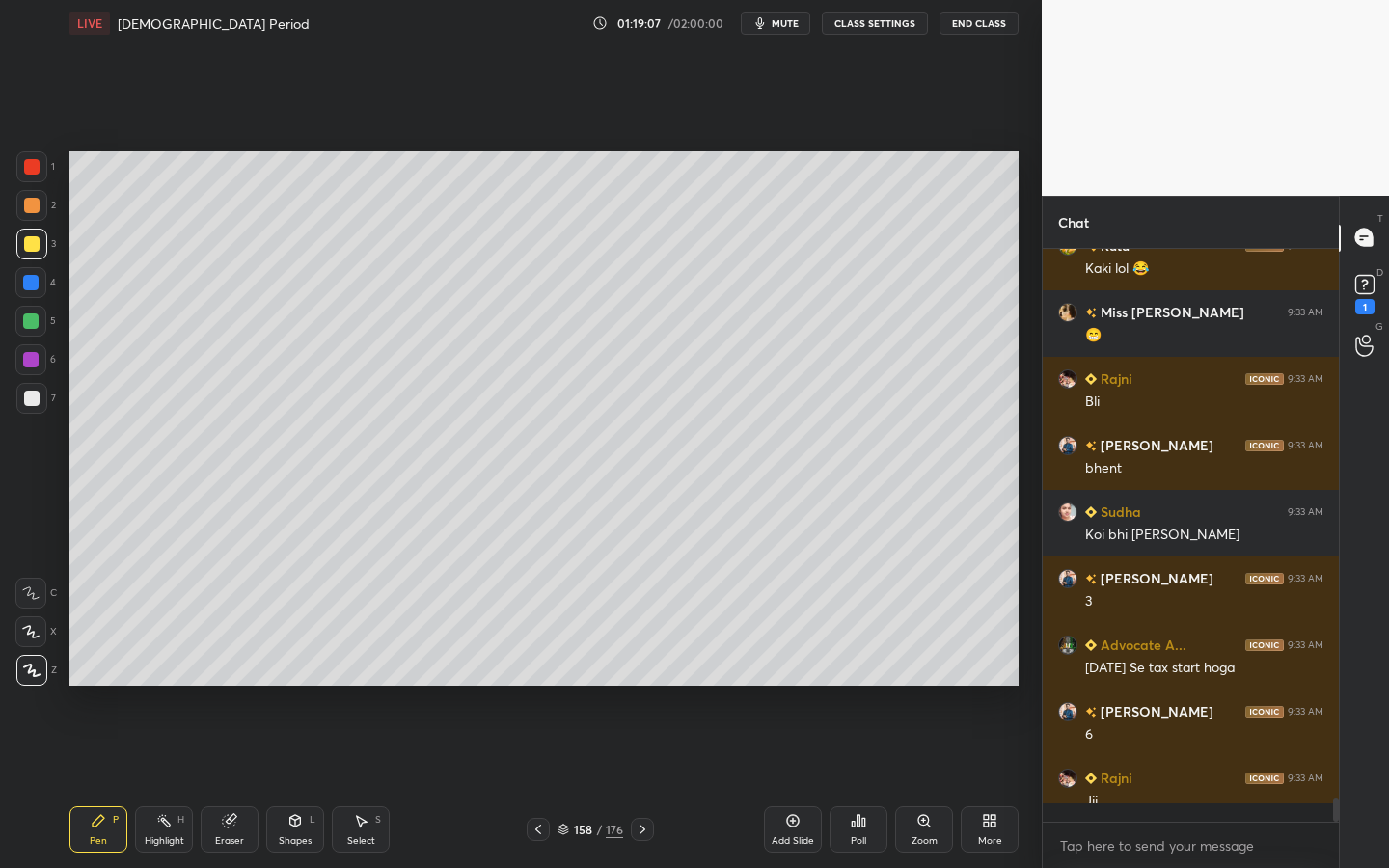
scroll to position [7, 7]
click at [29, 398] on div at bounding box center [32, 398] width 16 height 16
drag, startPoint x: 295, startPoint y: 837, endPoint x: 295, endPoint y: 819, distance: 18.0
click at [295, 782] on div "Shapes" at bounding box center [295, 841] width 33 height 10
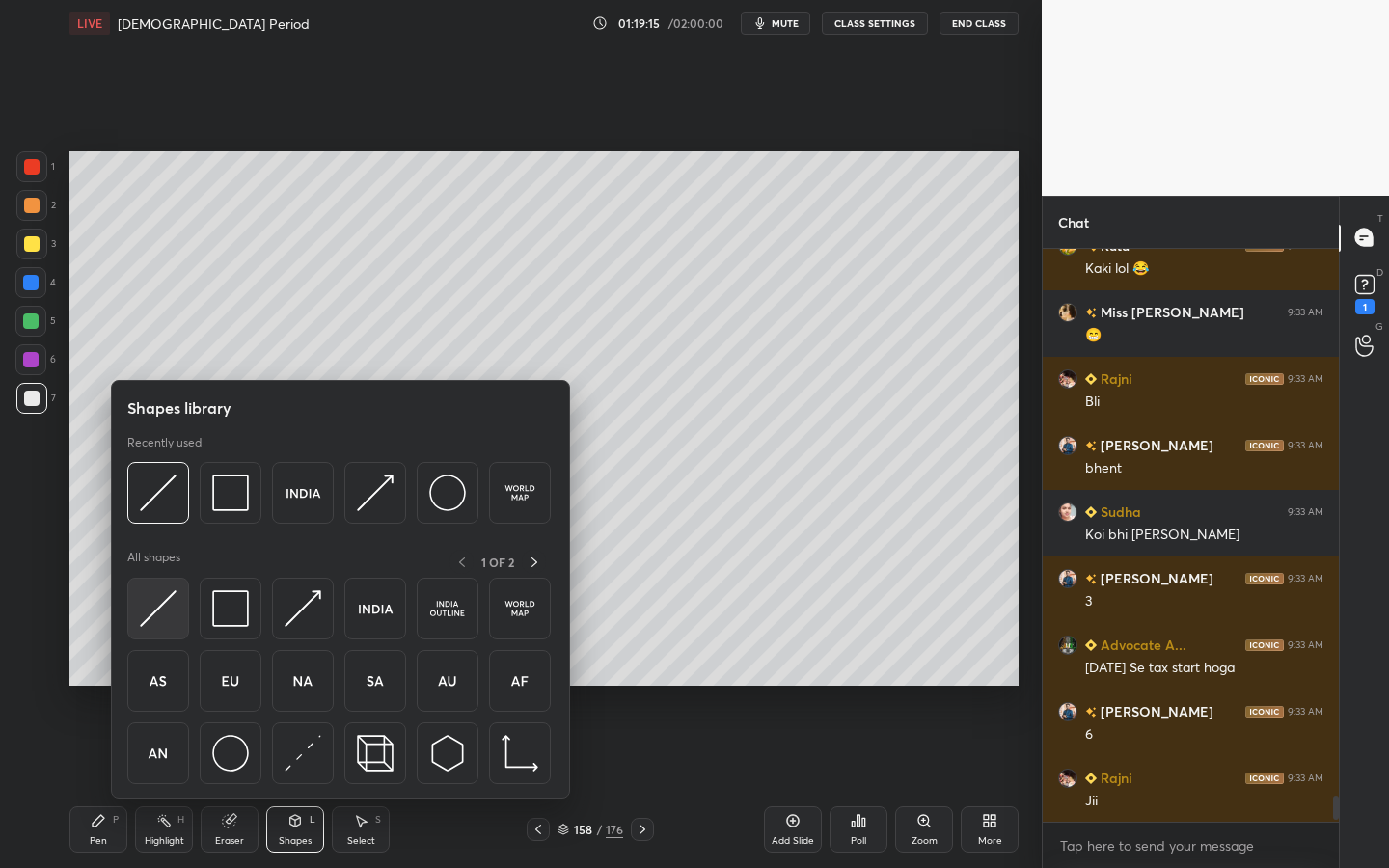
click at [166, 588] on div at bounding box center [158, 609] width 62 height 62
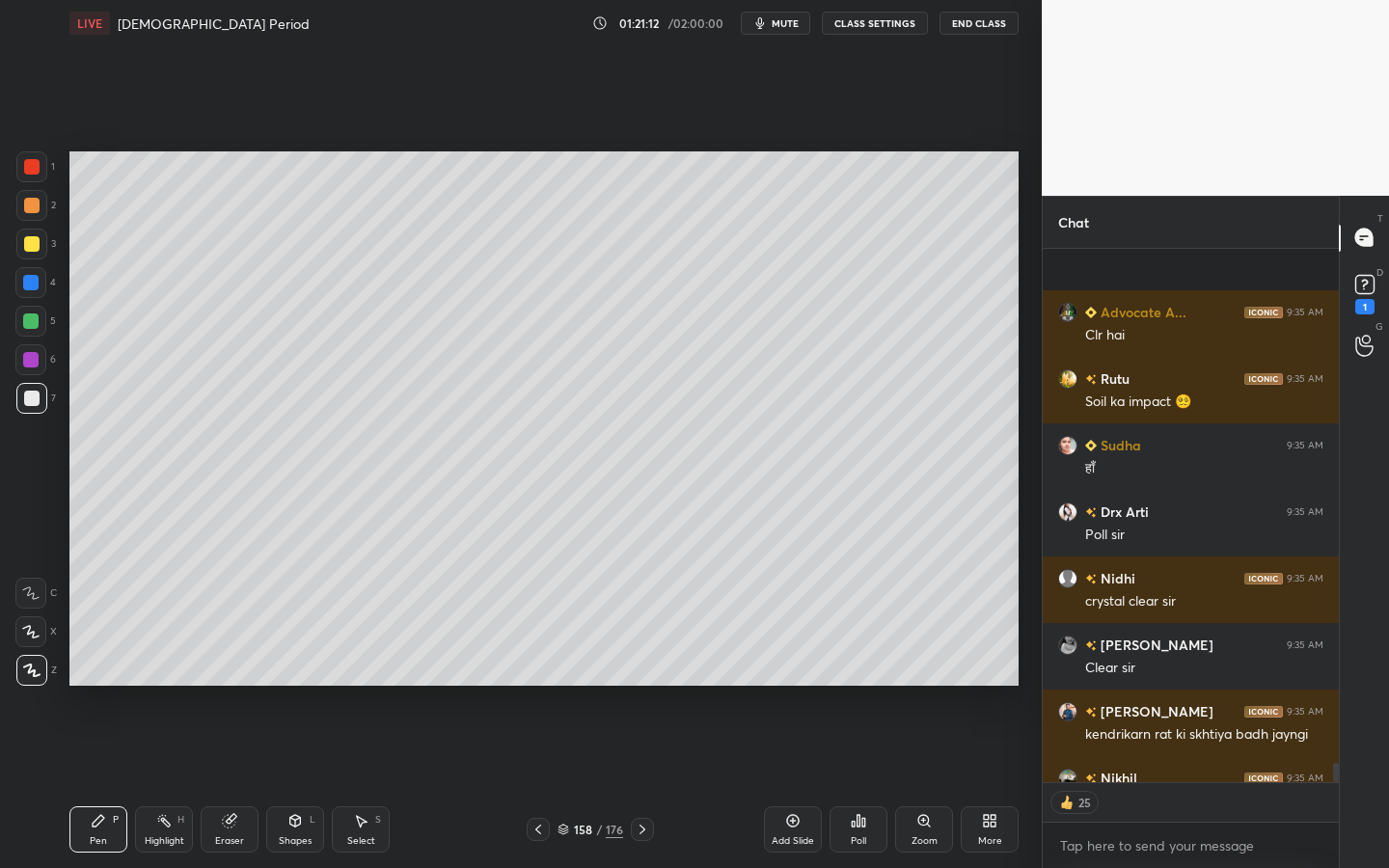
scroll to position [14189, 0]
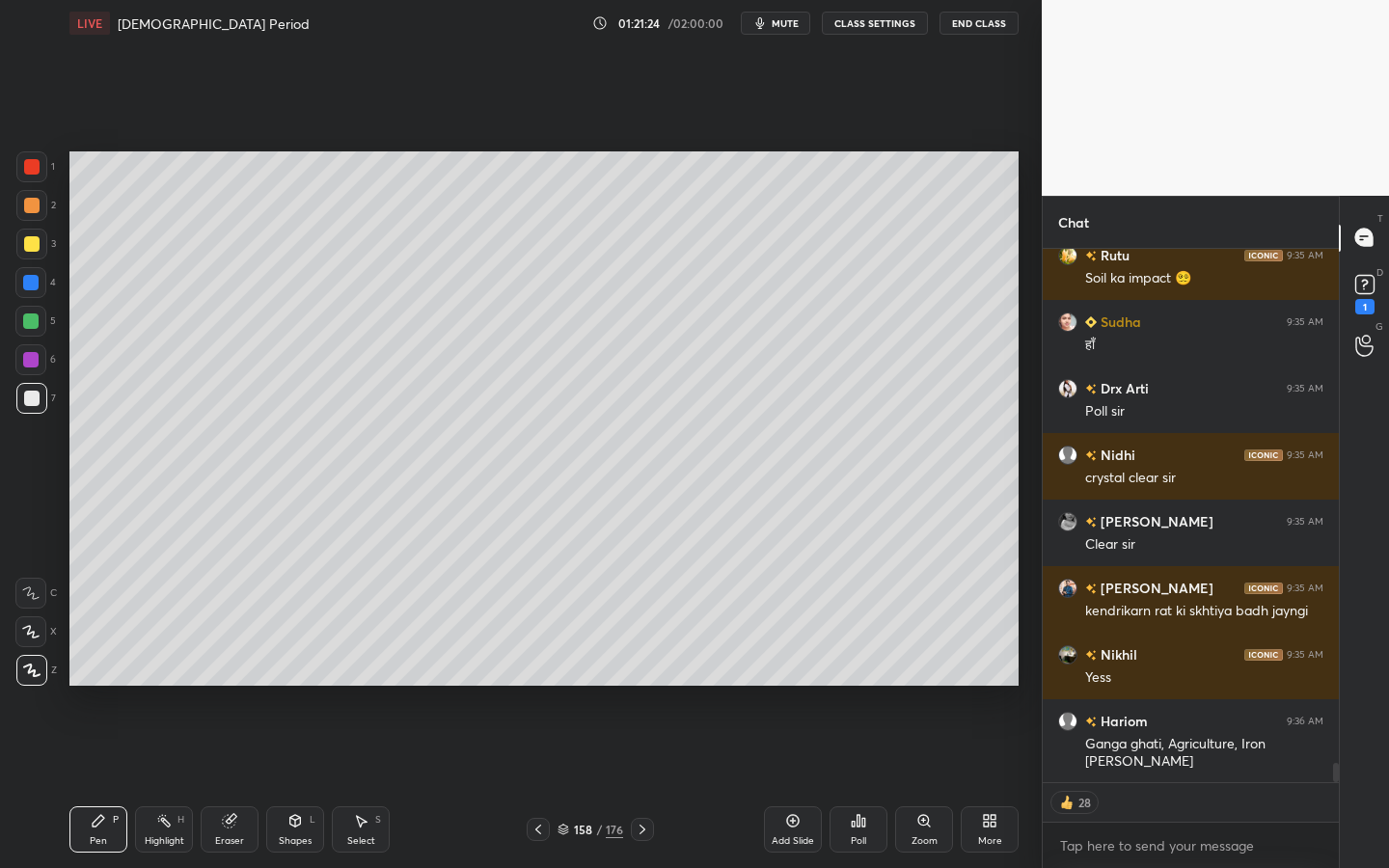
type textarea "x"
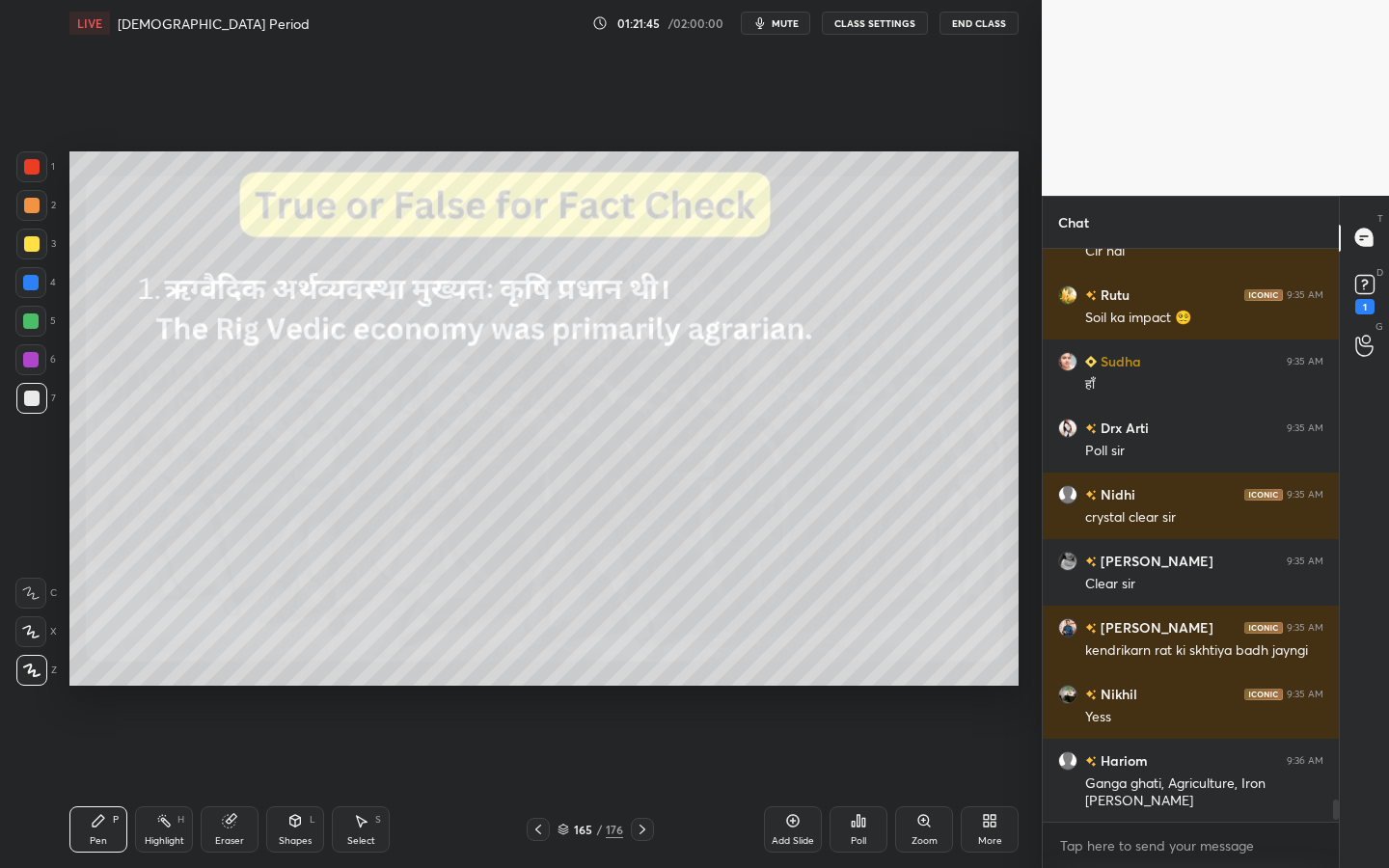
click at [854, 782] on icon at bounding box center [852, 824] width 3 height 5
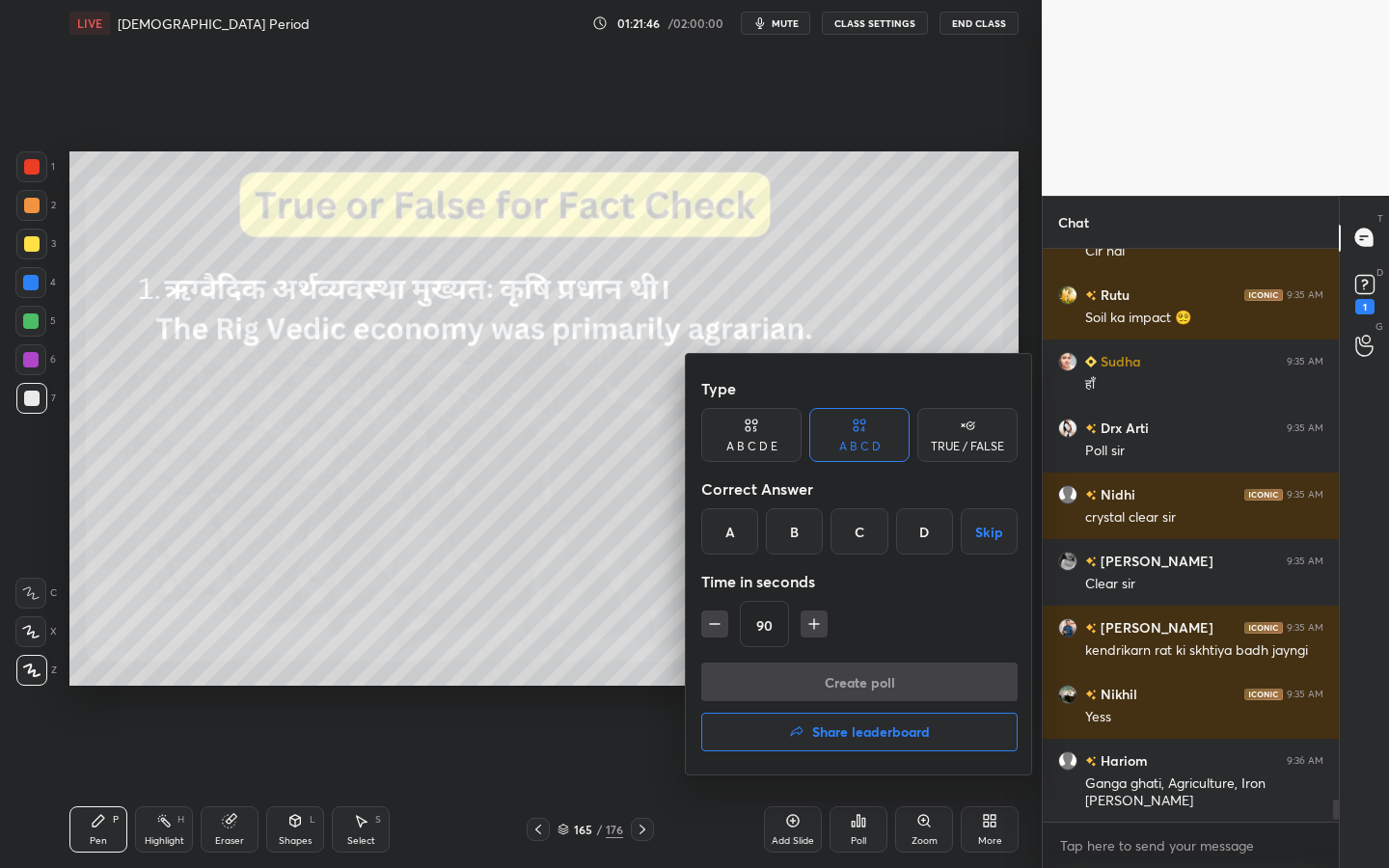
click at [953, 457] on div "TRUE / FALSE" at bounding box center [968, 435] width 101 height 54
click at [863, 534] on div "False" at bounding box center [859, 531] width 101 height 46
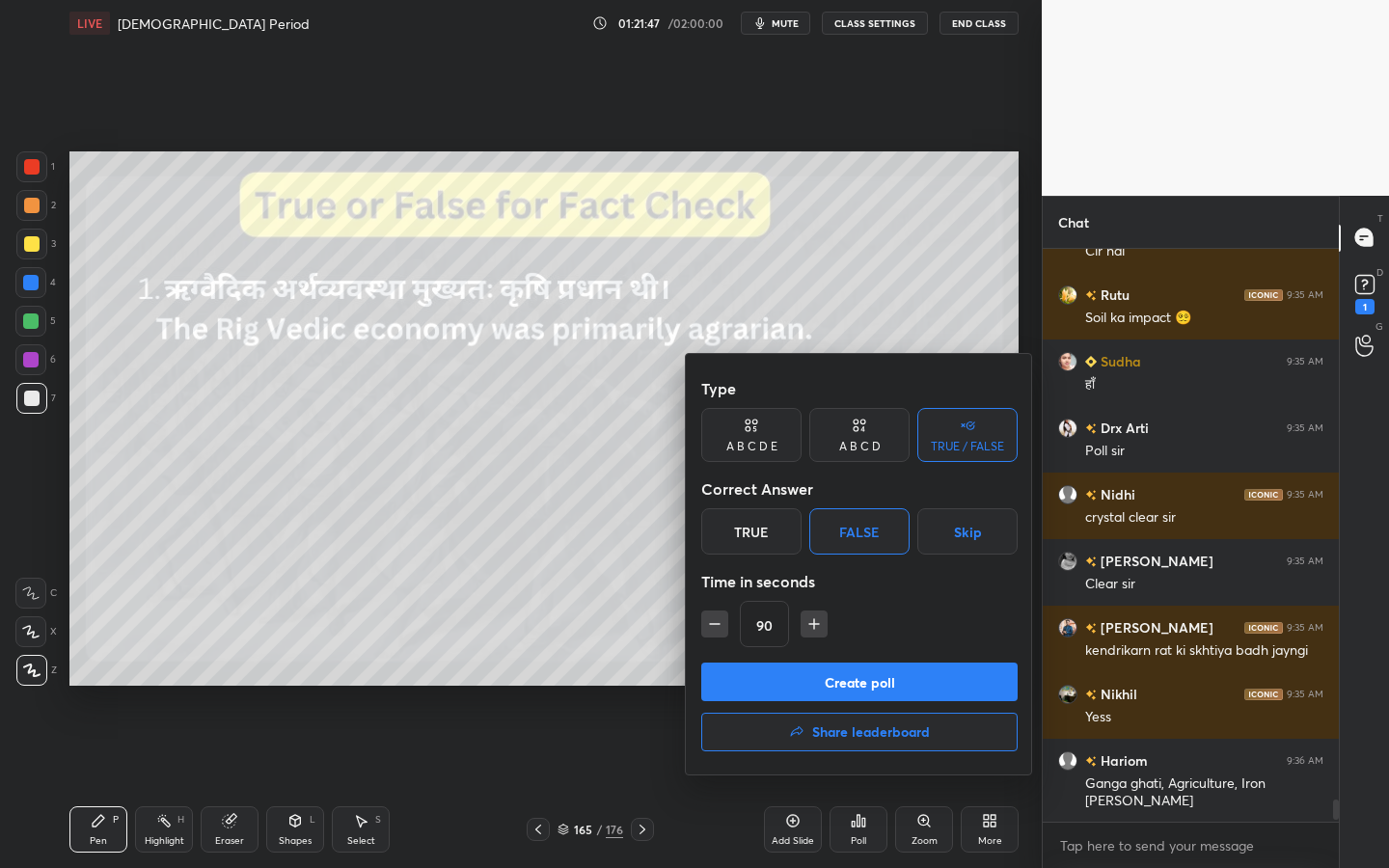
click at [711, 624] on icon "button" at bounding box center [715, 624] width 20 height 20
type input "45"
click at [769, 693] on button "Create poll" at bounding box center [859, 682] width 317 height 38
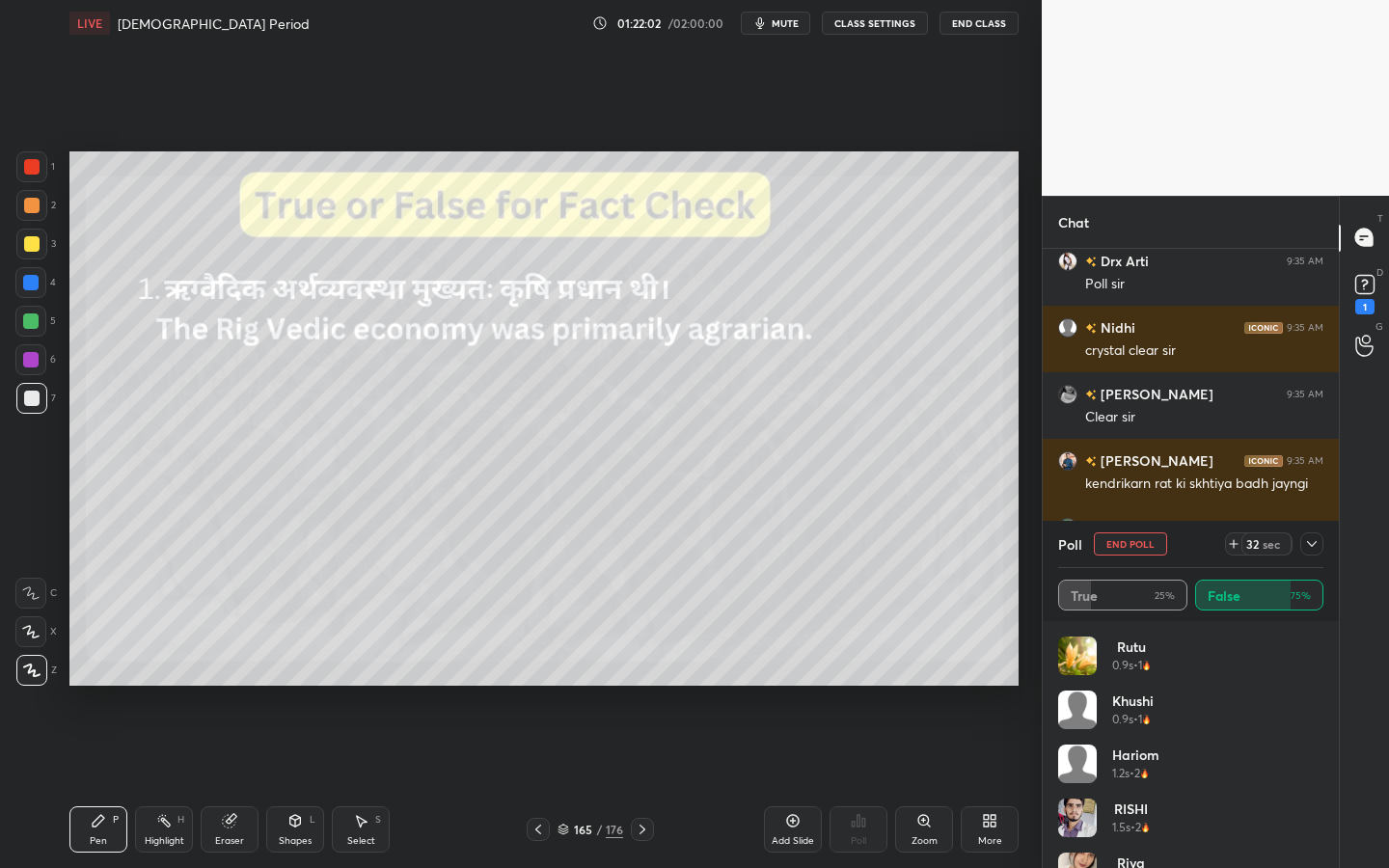
scroll to position [14382, 0]
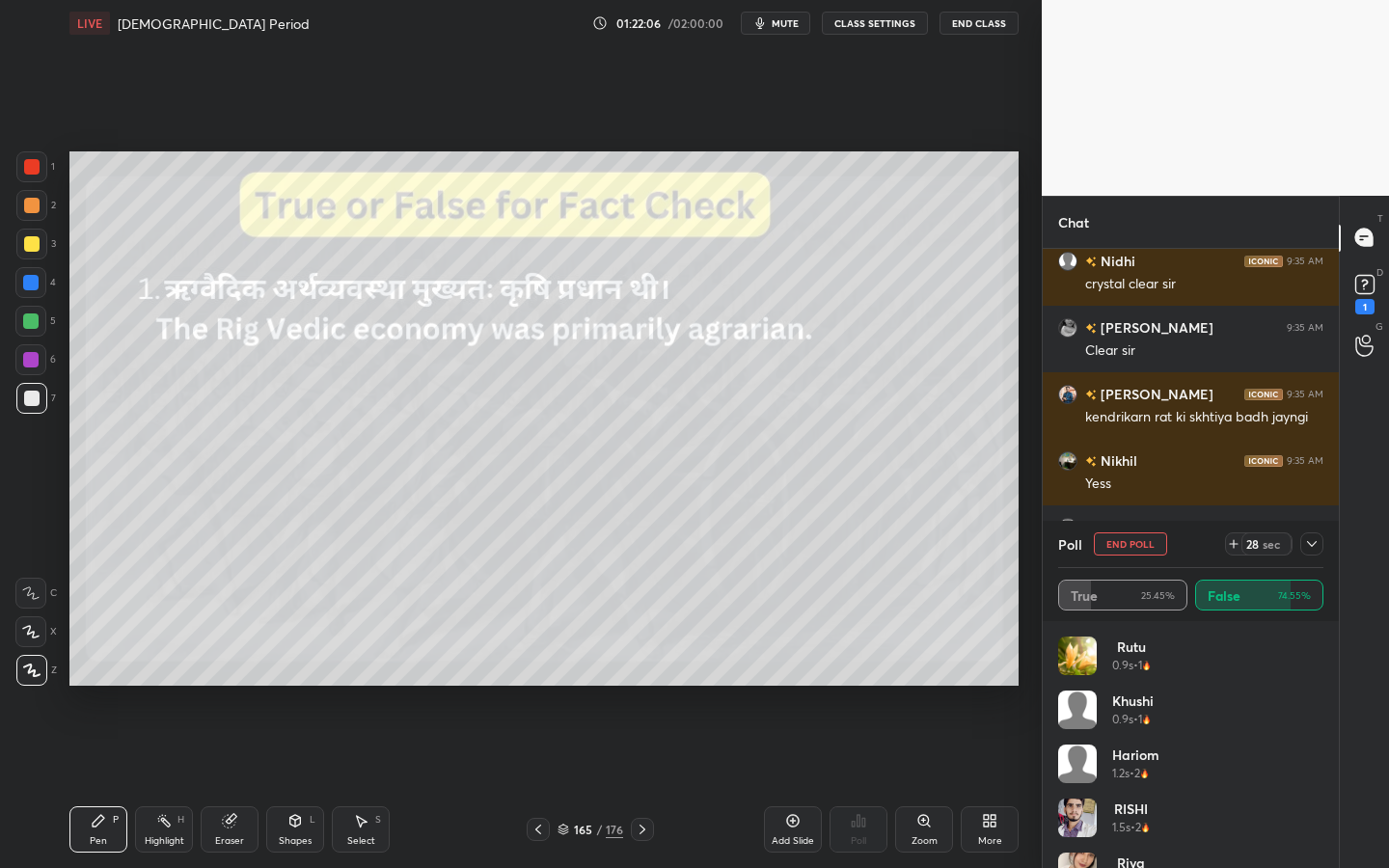
click at [1321, 557] on div "Poll End Poll 28 sec" at bounding box center [1191, 543] width 265 height 46
click at [1317, 546] on icon at bounding box center [1312, 544] width 16 height 16
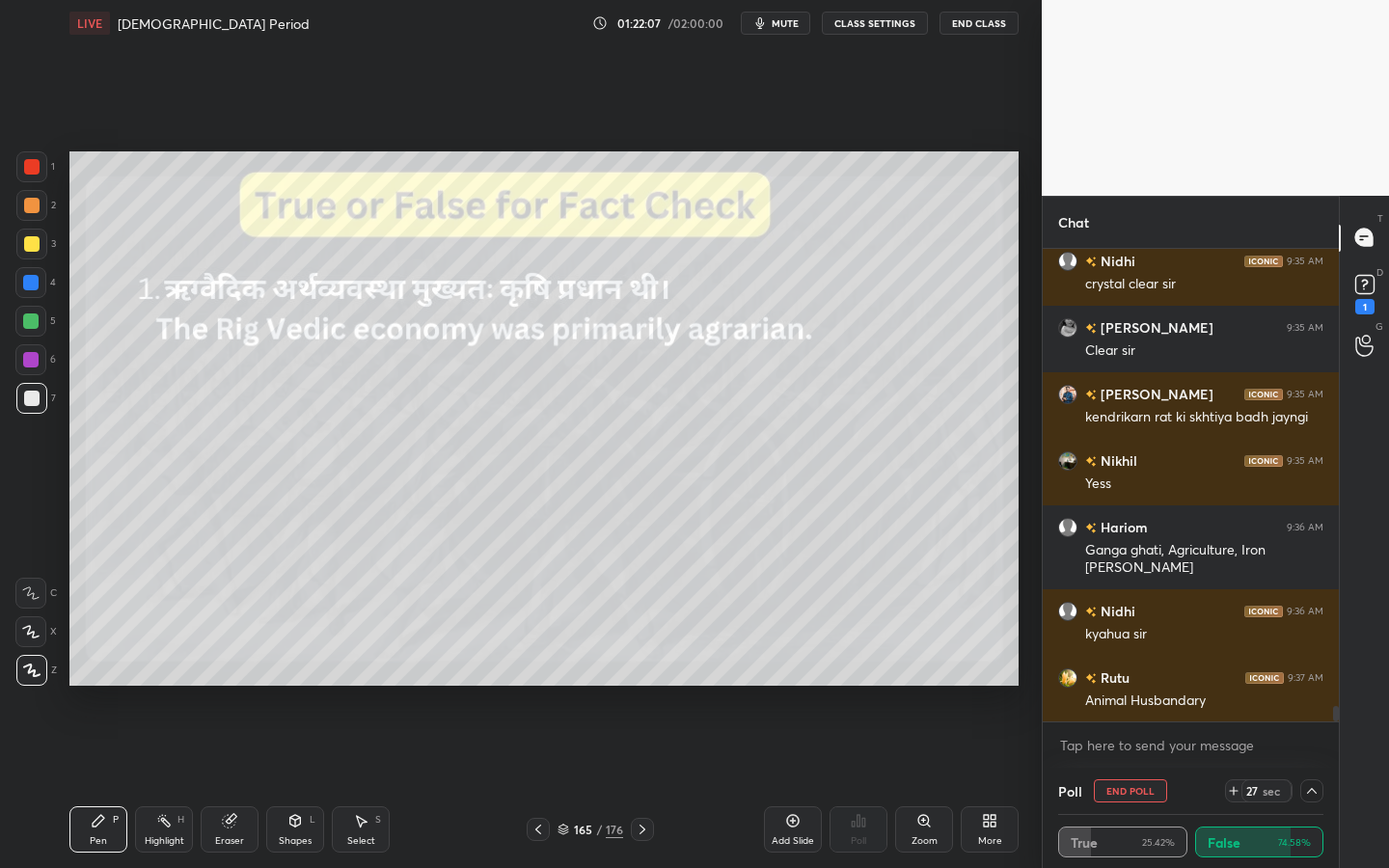
scroll to position [1, 7]
click at [299, 782] on icon at bounding box center [295, 821] width 16 height 16
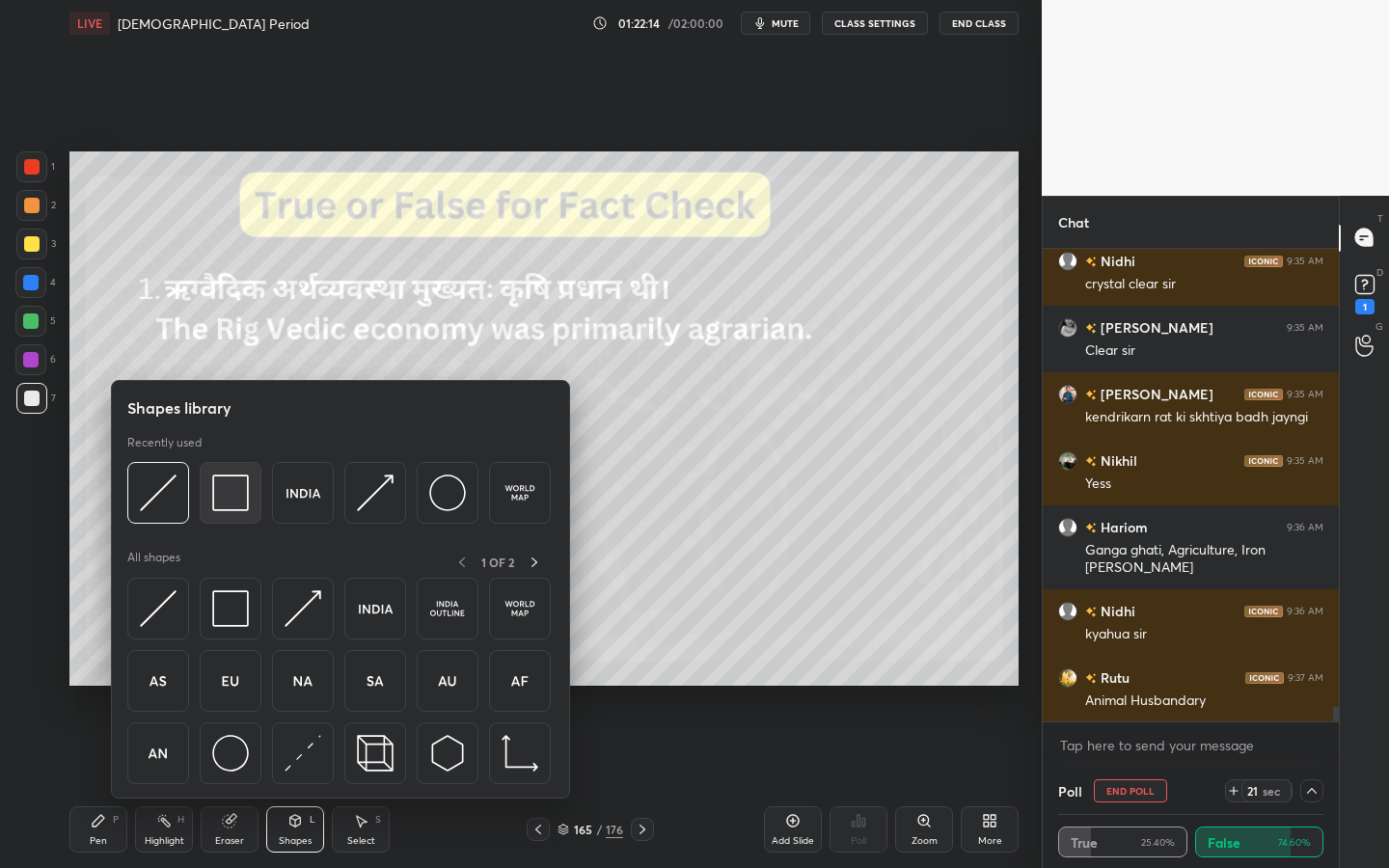
click at [227, 502] on img at bounding box center [230, 492] width 37 height 36
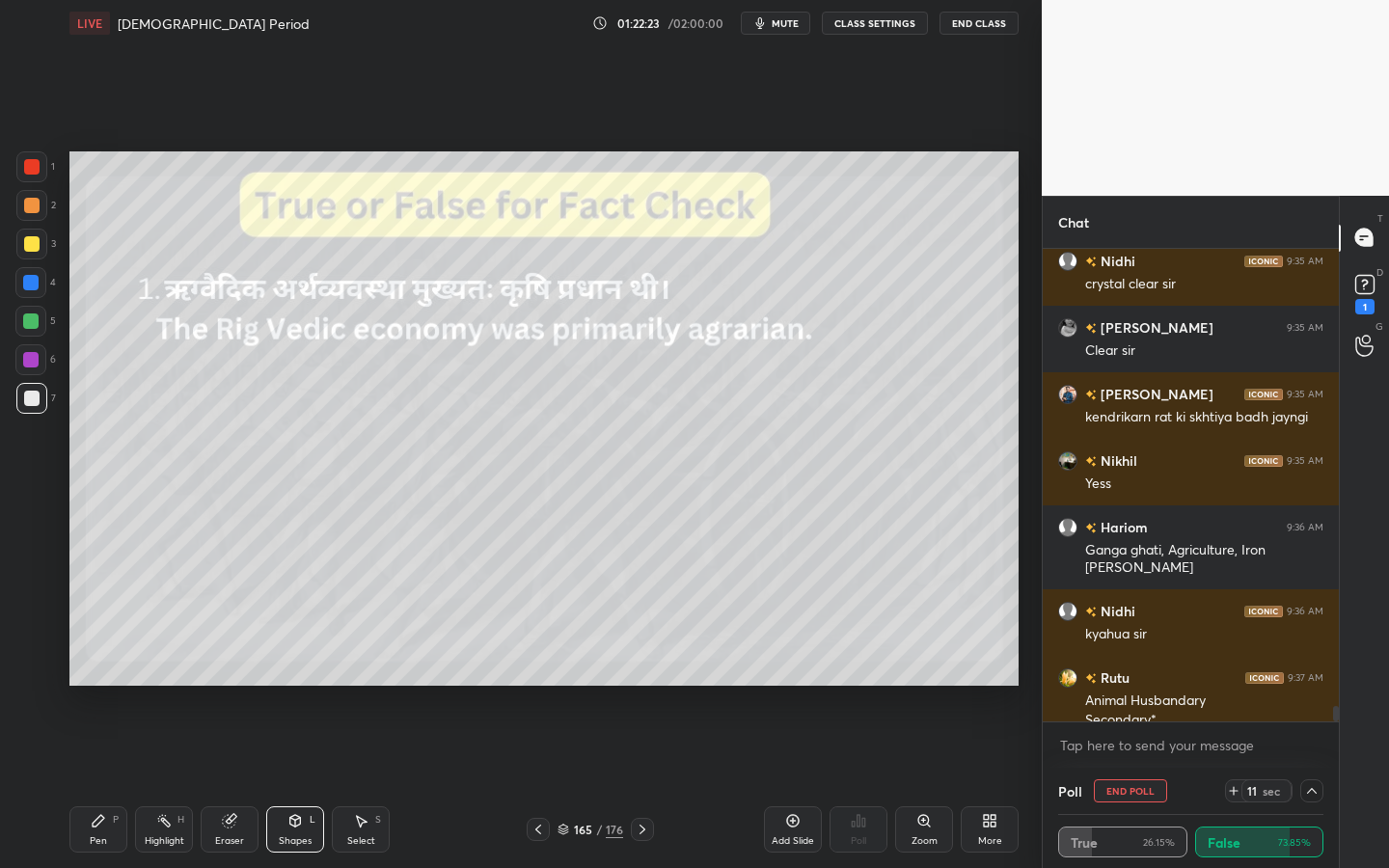
scroll to position [14402, 0]
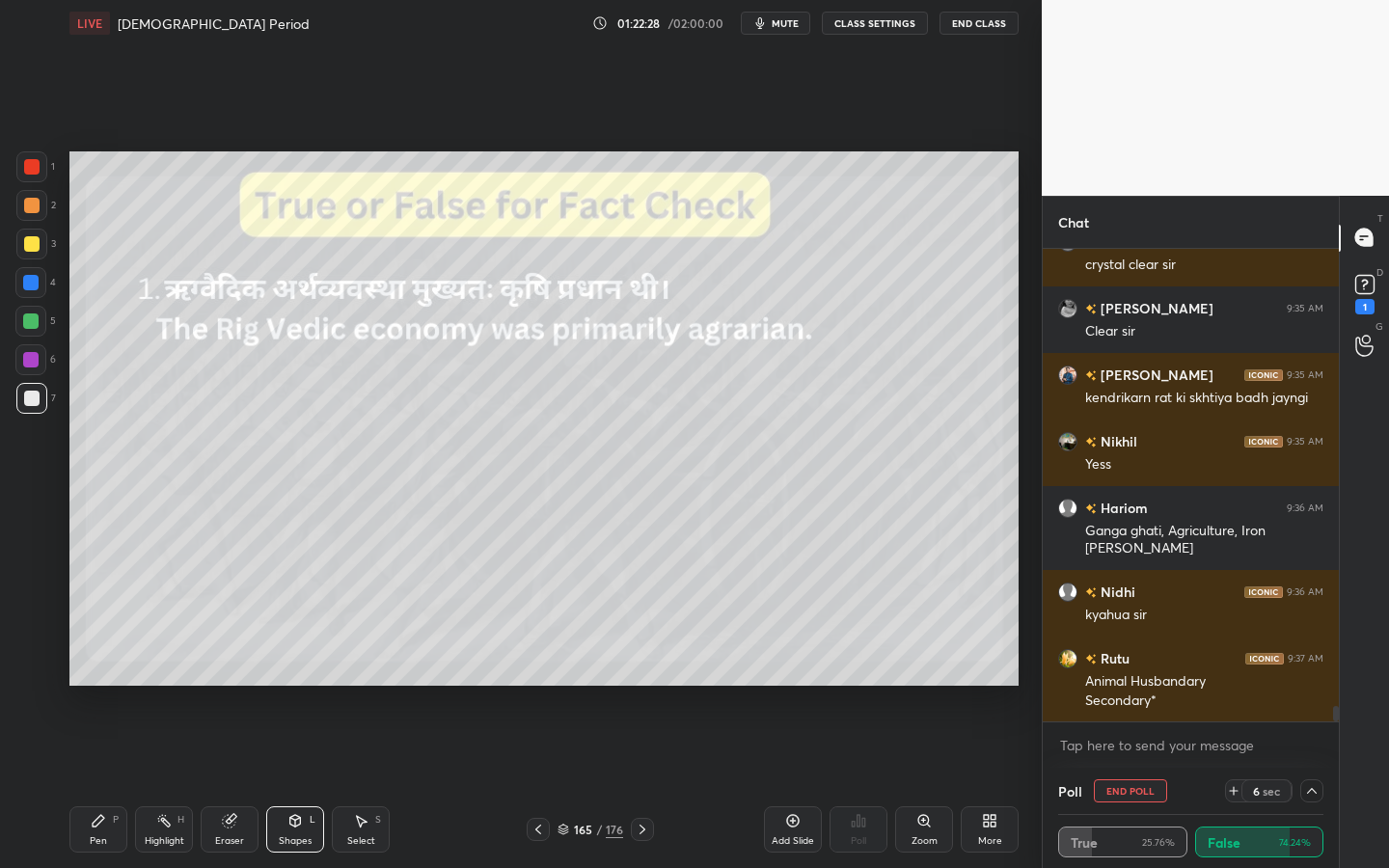
click at [34, 236] on div at bounding box center [32, 244] width 31 height 31
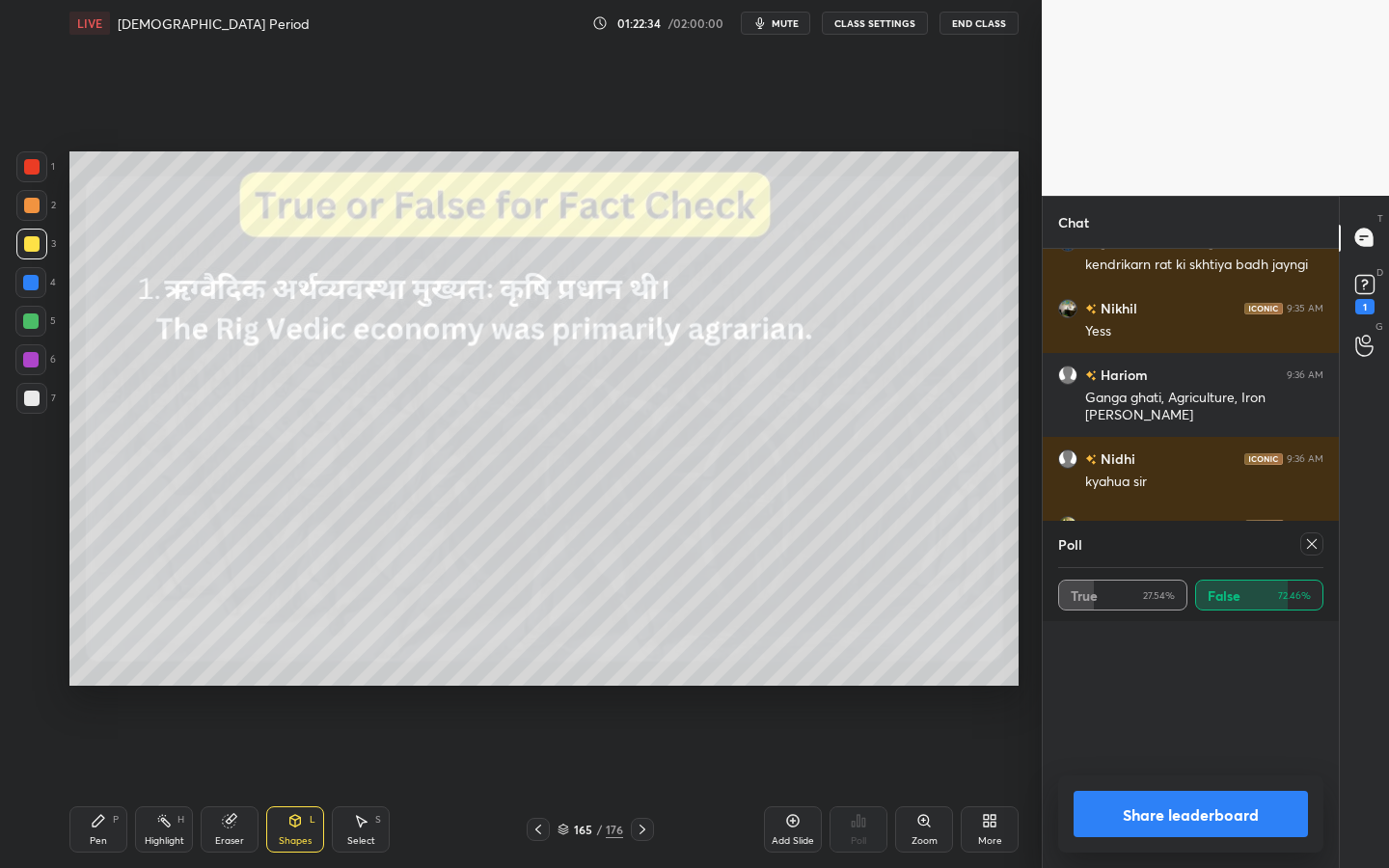
scroll to position [226, 259]
click at [1321, 544] on div at bounding box center [1311, 543] width 23 height 23
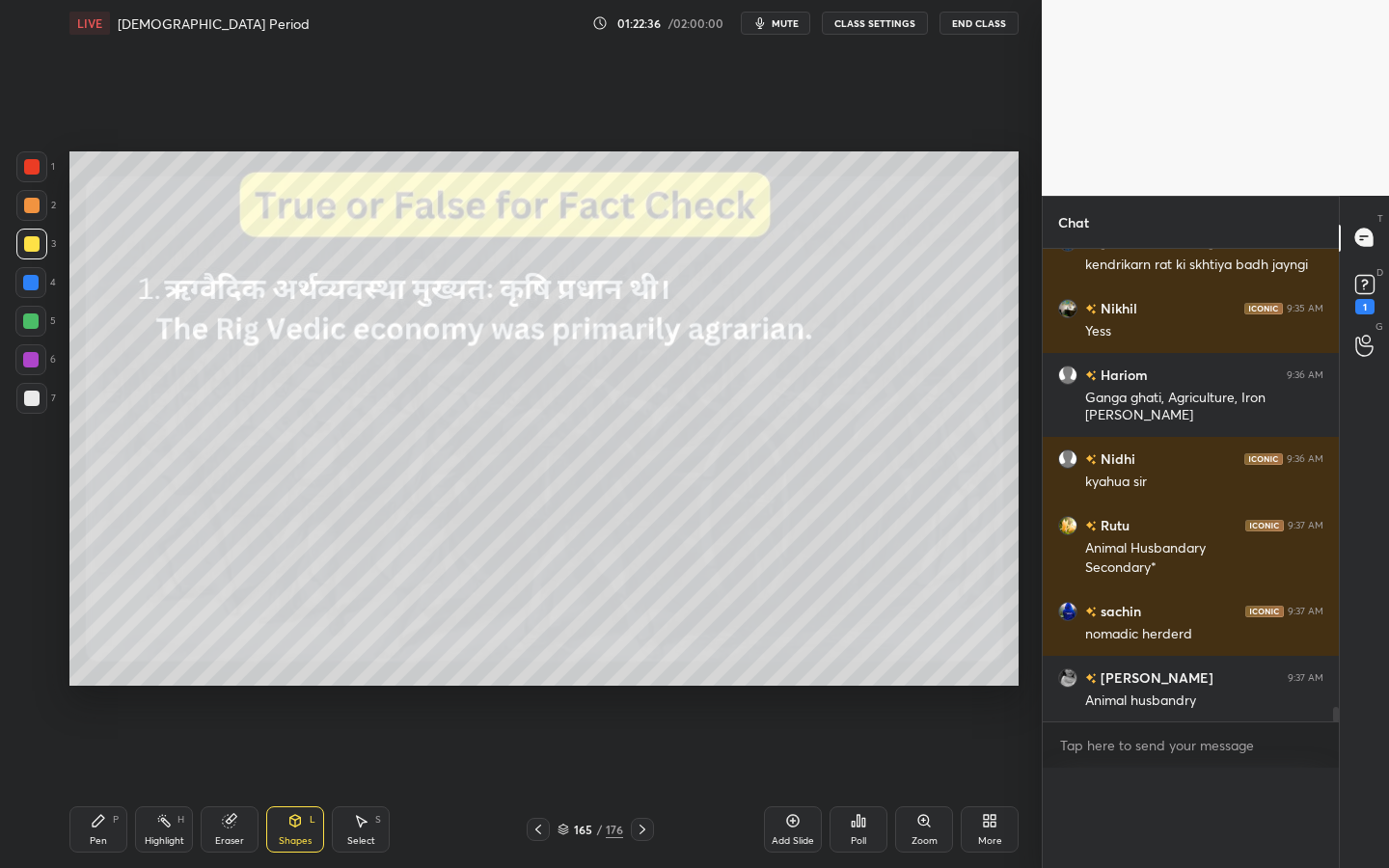
scroll to position [367, 290]
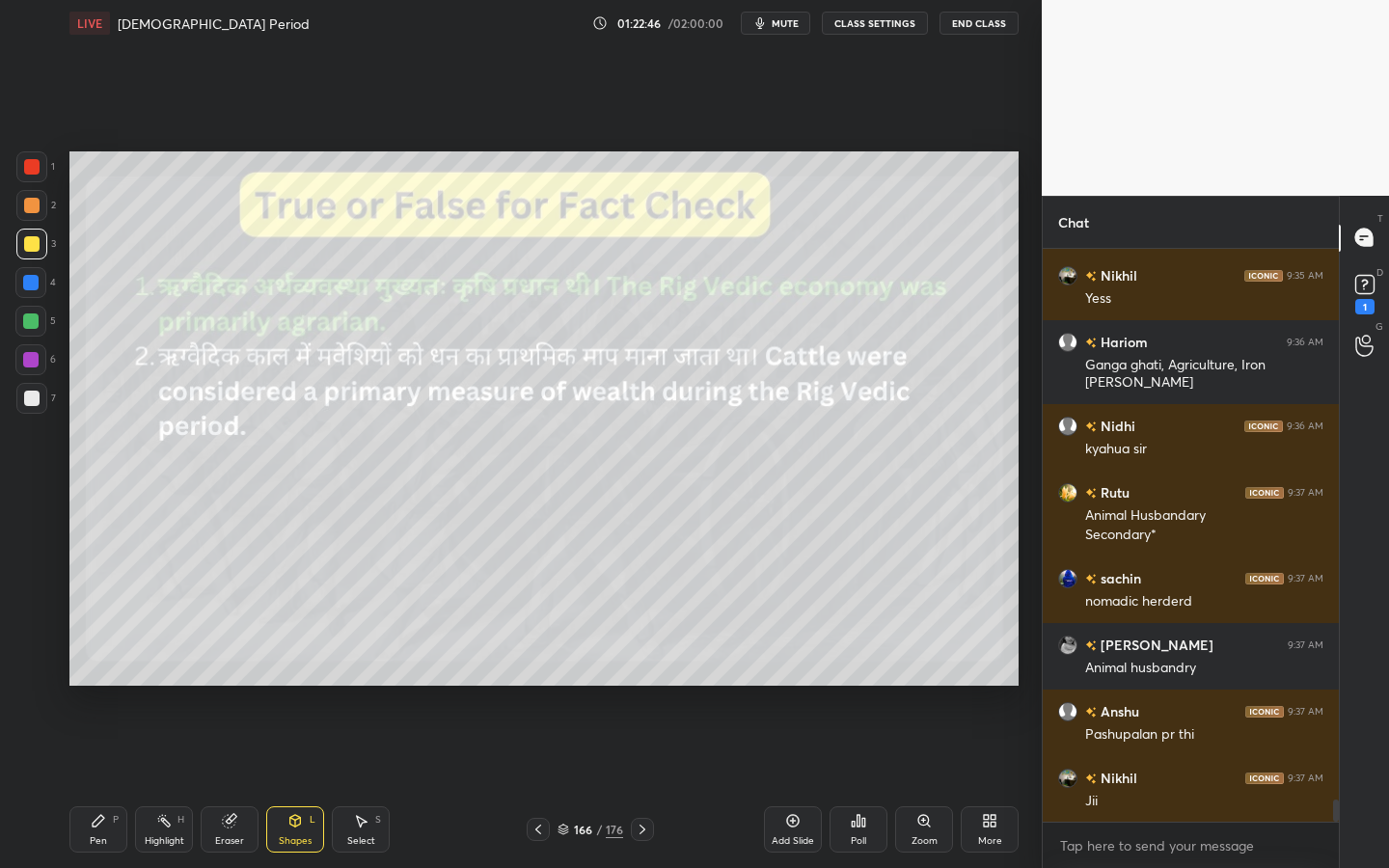
click at [864, 782] on icon at bounding box center [863, 822] width 3 height 9
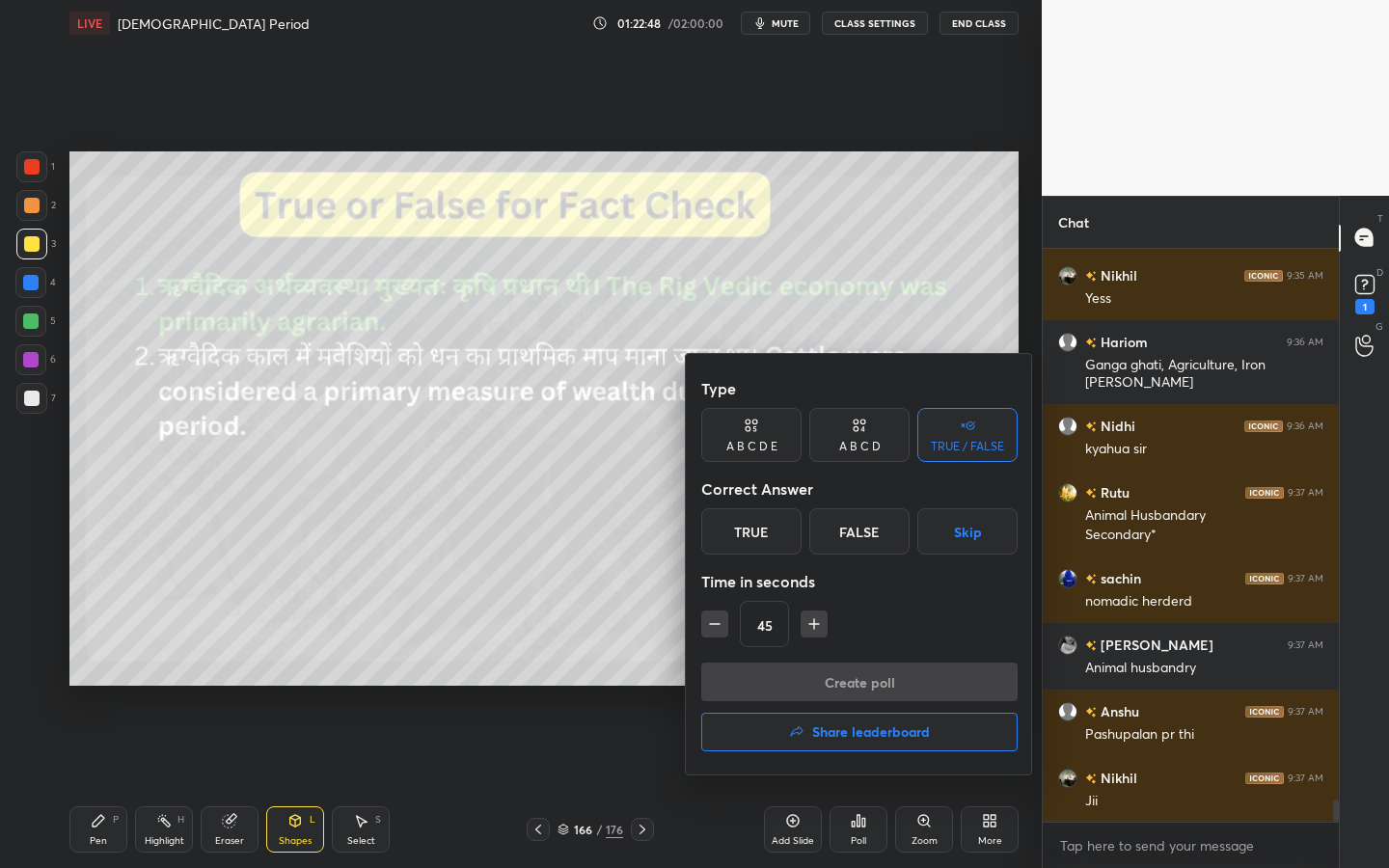
click at [875, 524] on div "False" at bounding box center [859, 531] width 101 height 46
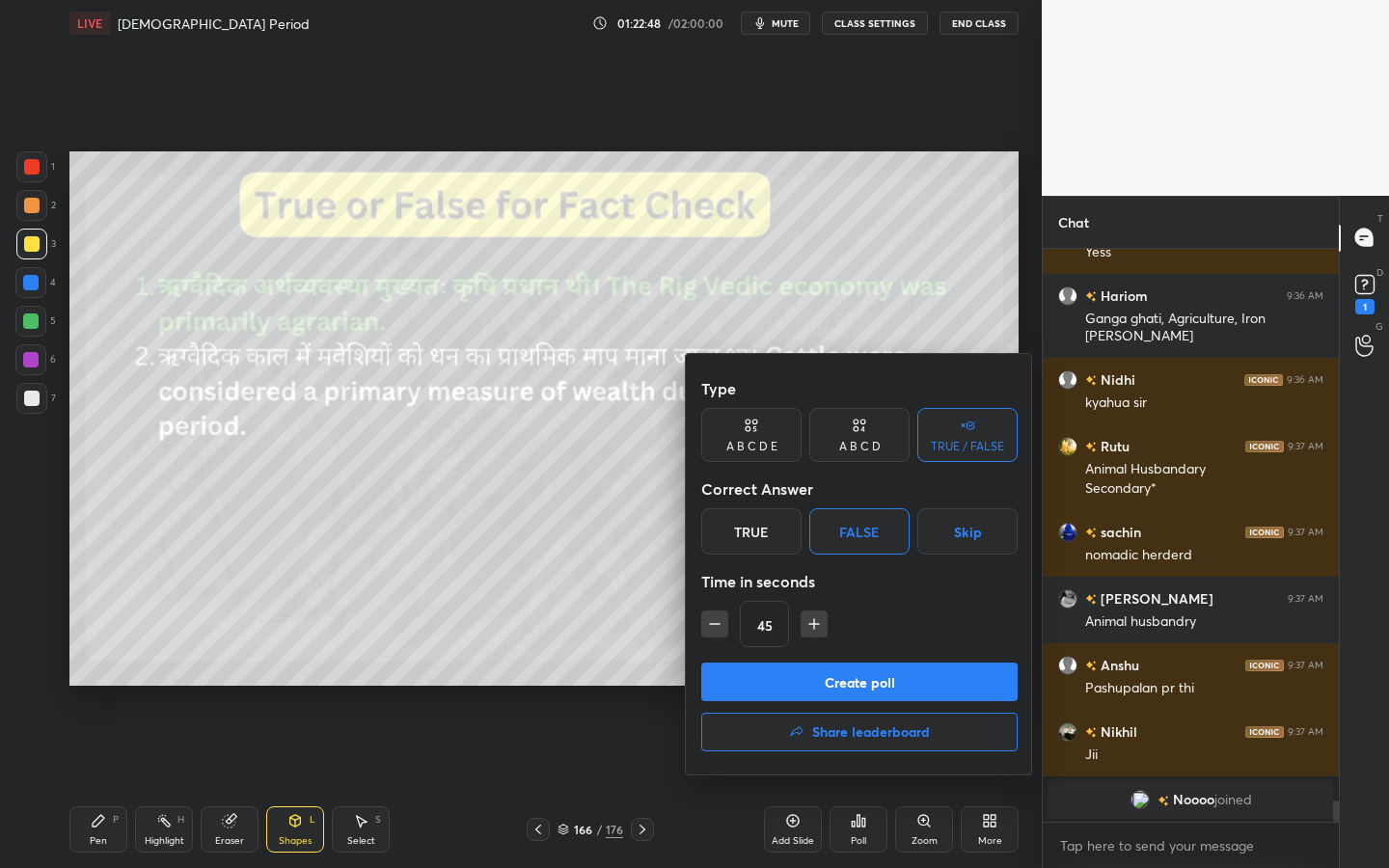
click at [721, 542] on div "True" at bounding box center [752, 531] width 101 height 46
click at [785, 677] on button "Create poll" at bounding box center [859, 682] width 317 height 38
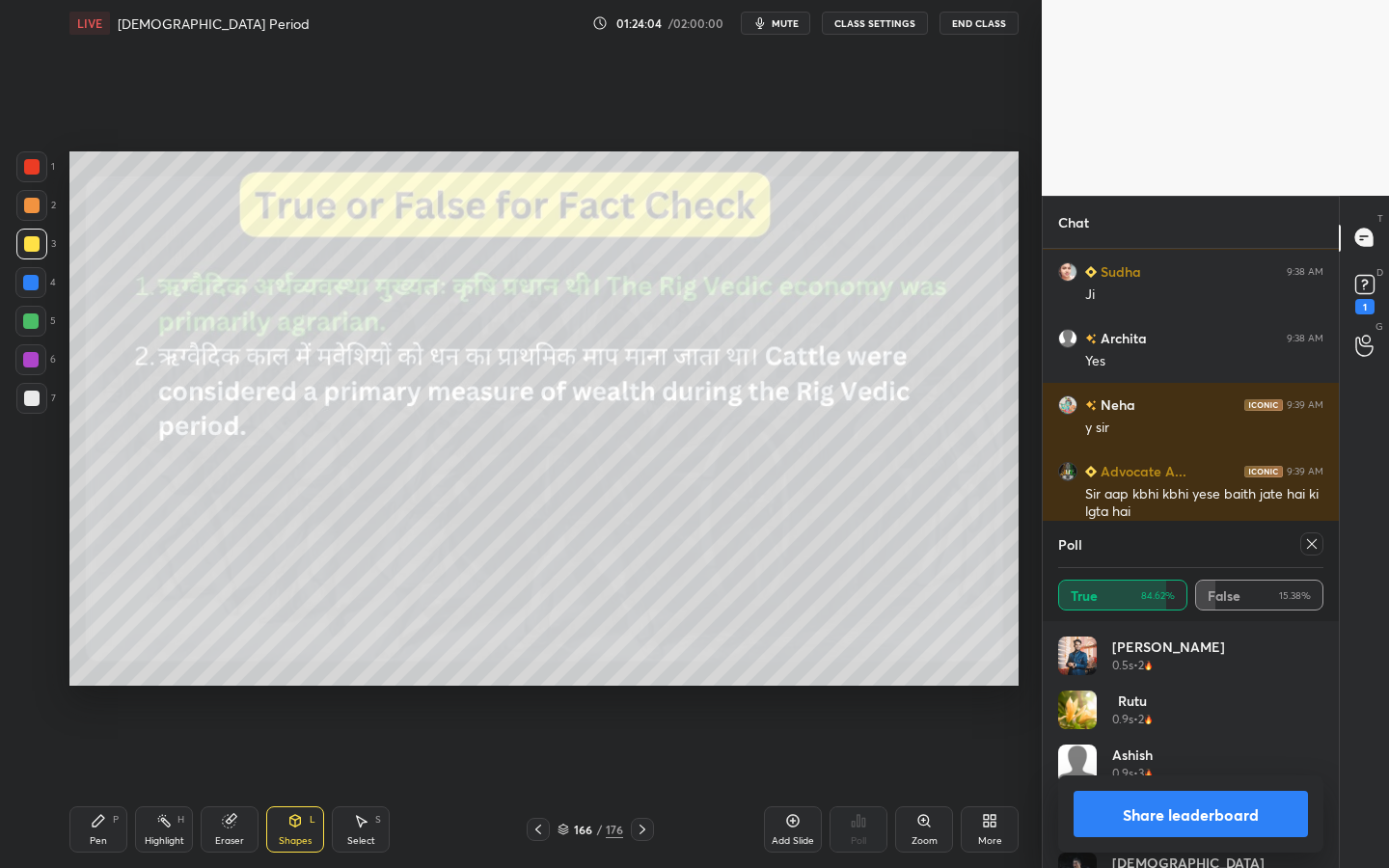
scroll to position [14397, 0]
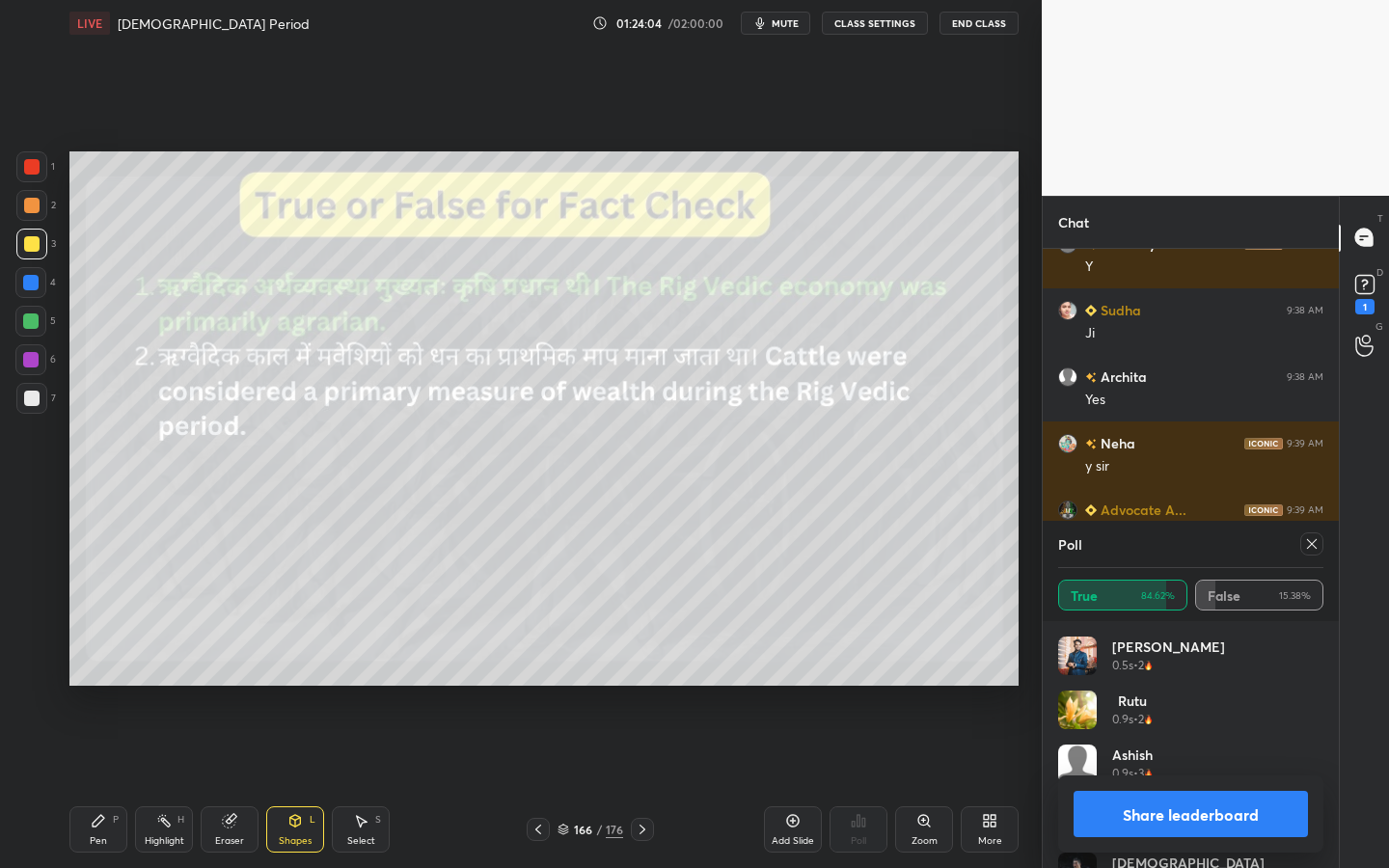
click at [1318, 555] on div "Poll" at bounding box center [1191, 543] width 265 height 46
click at [1310, 546] on icon at bounding box center [1312, 544] width 16 height 16
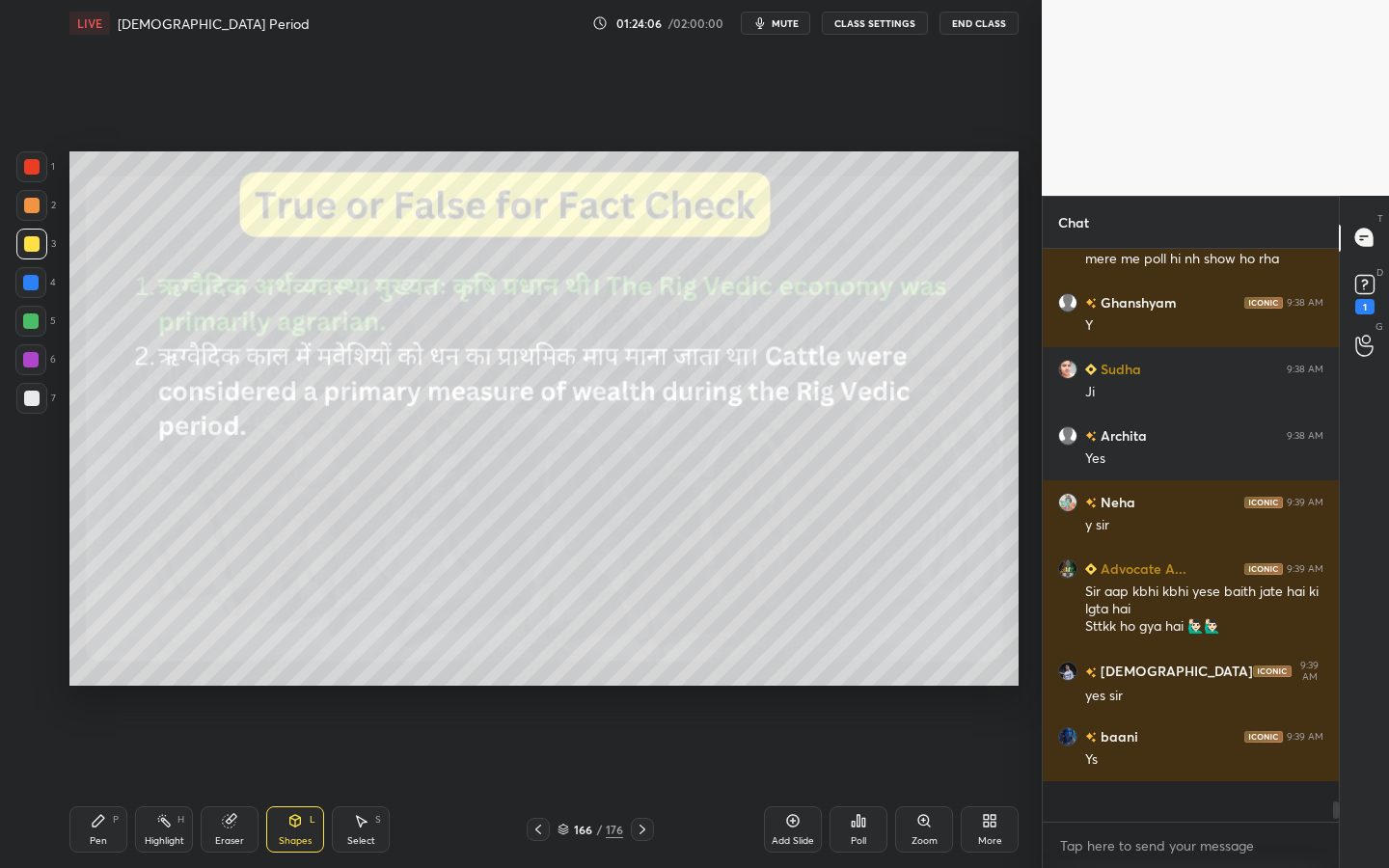
scroll to position [565, 290]
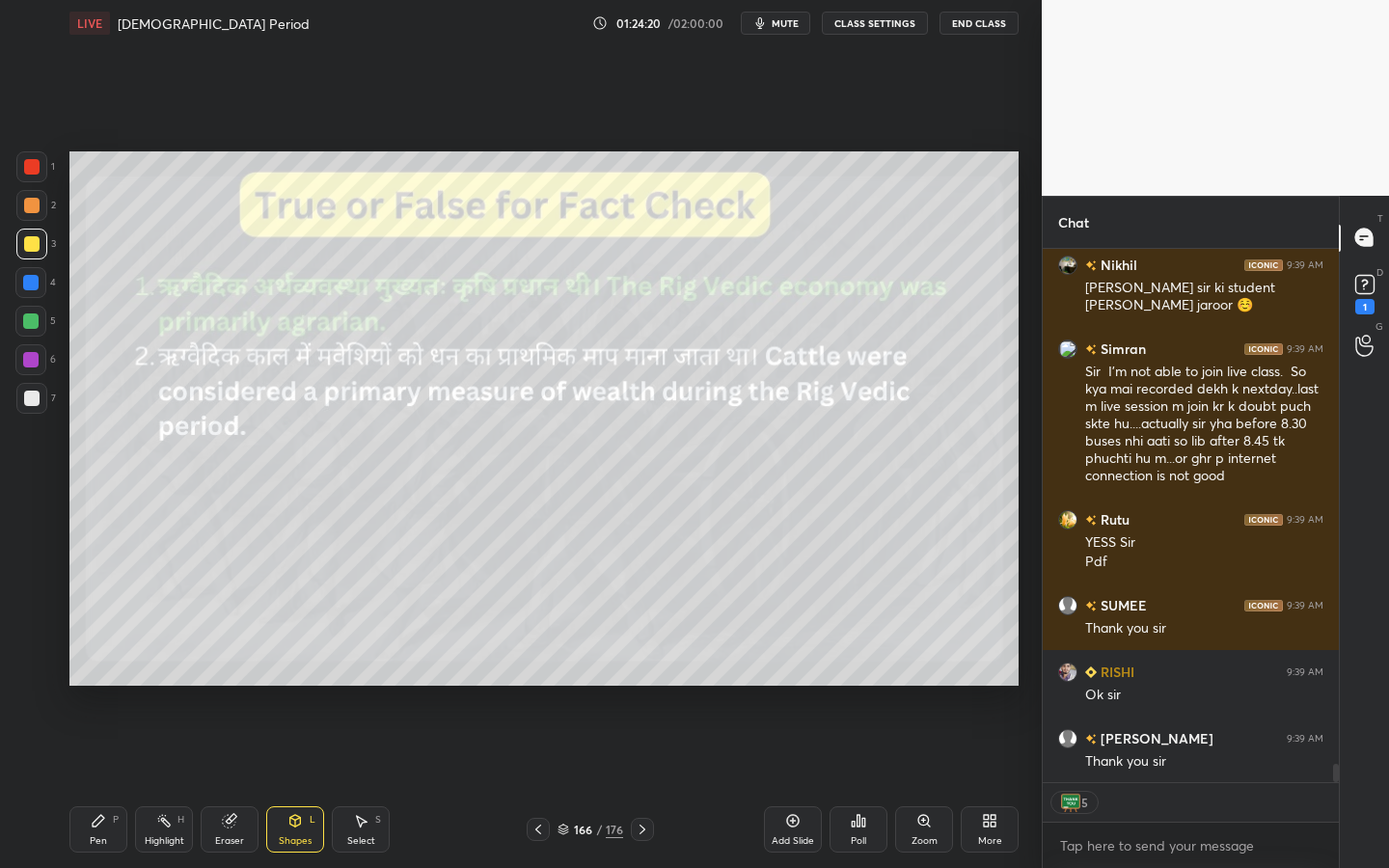
click at [619, 782] on div "176" at bounding box center [615, 830] width 18 height 18
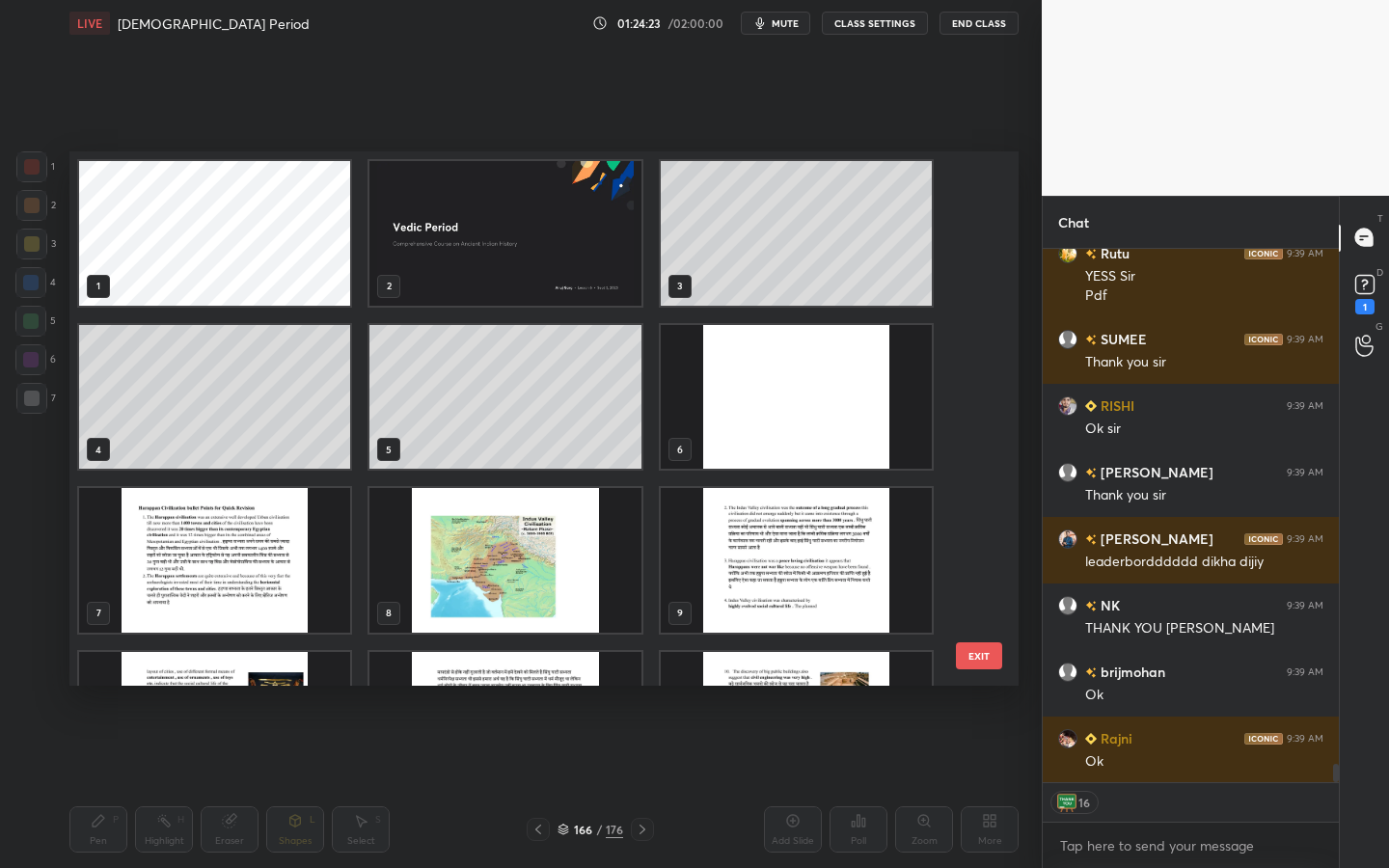
click at [455, 276] on img "grid" at bounding box center [505, 233] width 271 height 145
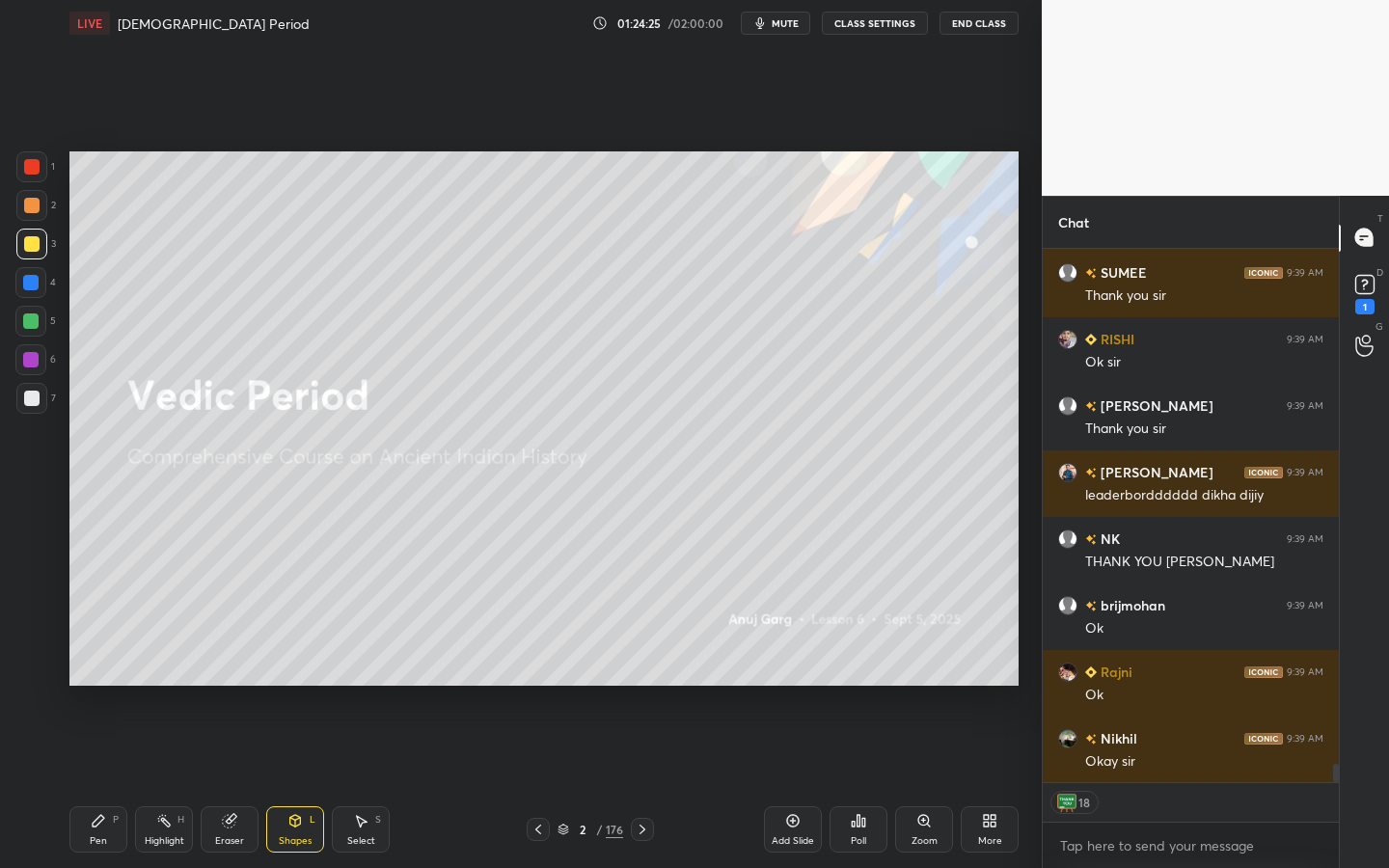
click at [871, 782] on div "Poll" at bounding box center [858, 829] width 58 height 46
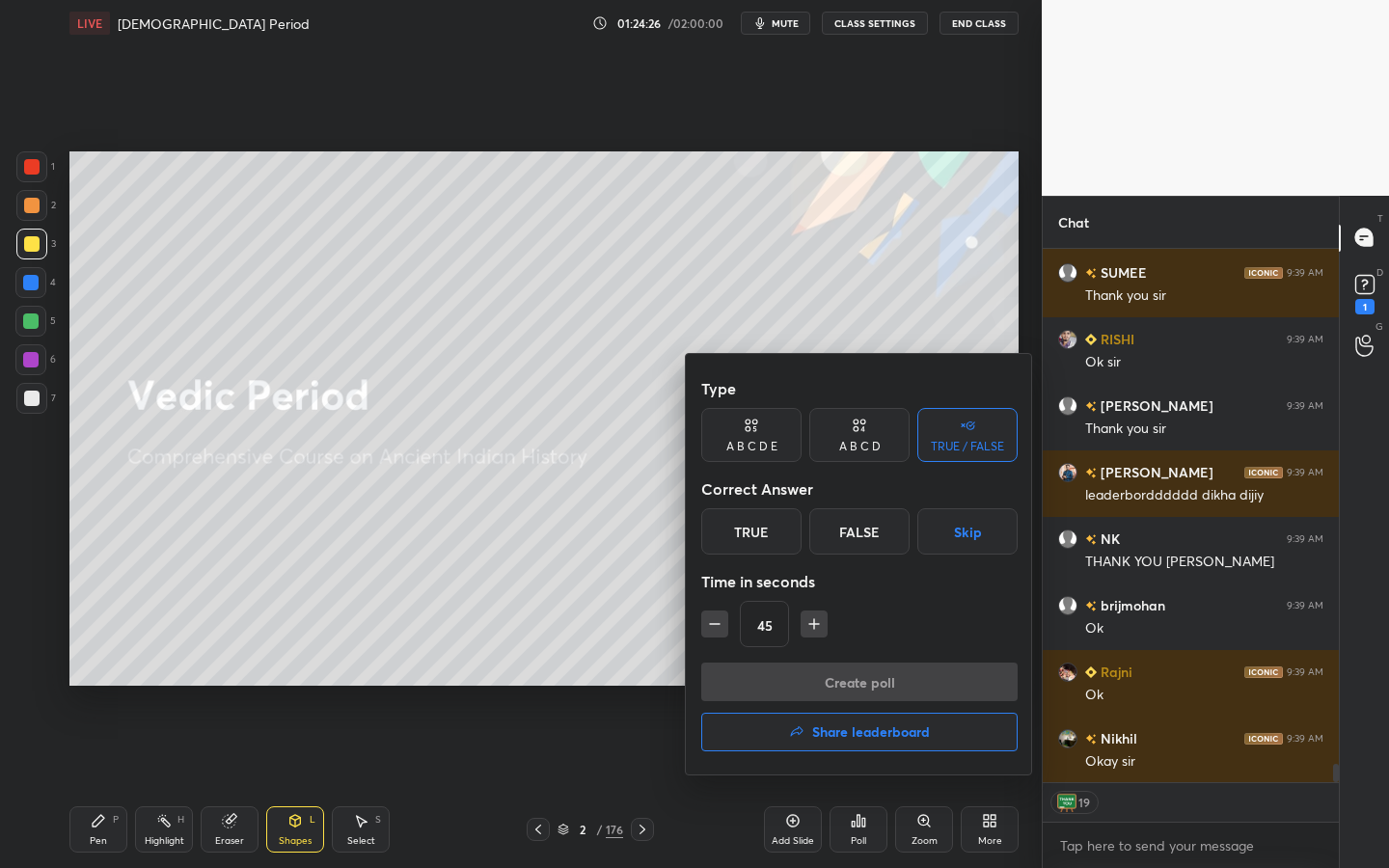
click at [722, 728] on button "Share leaderboard" at bounding box center [859, 732] width 317 height 38
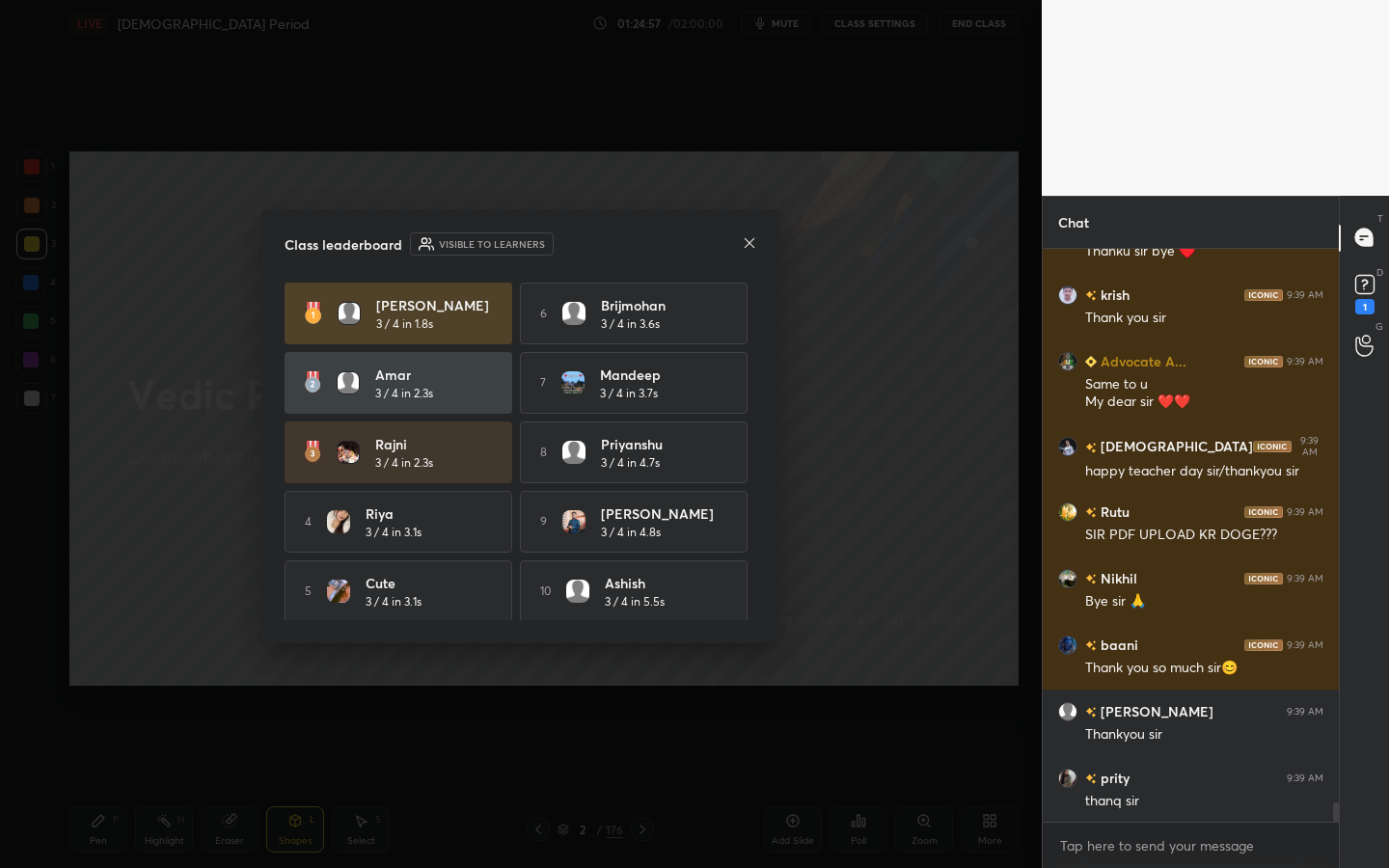
click at [1378, 308] on div "1" at bounding box center [1364, 292] width 38 height 35
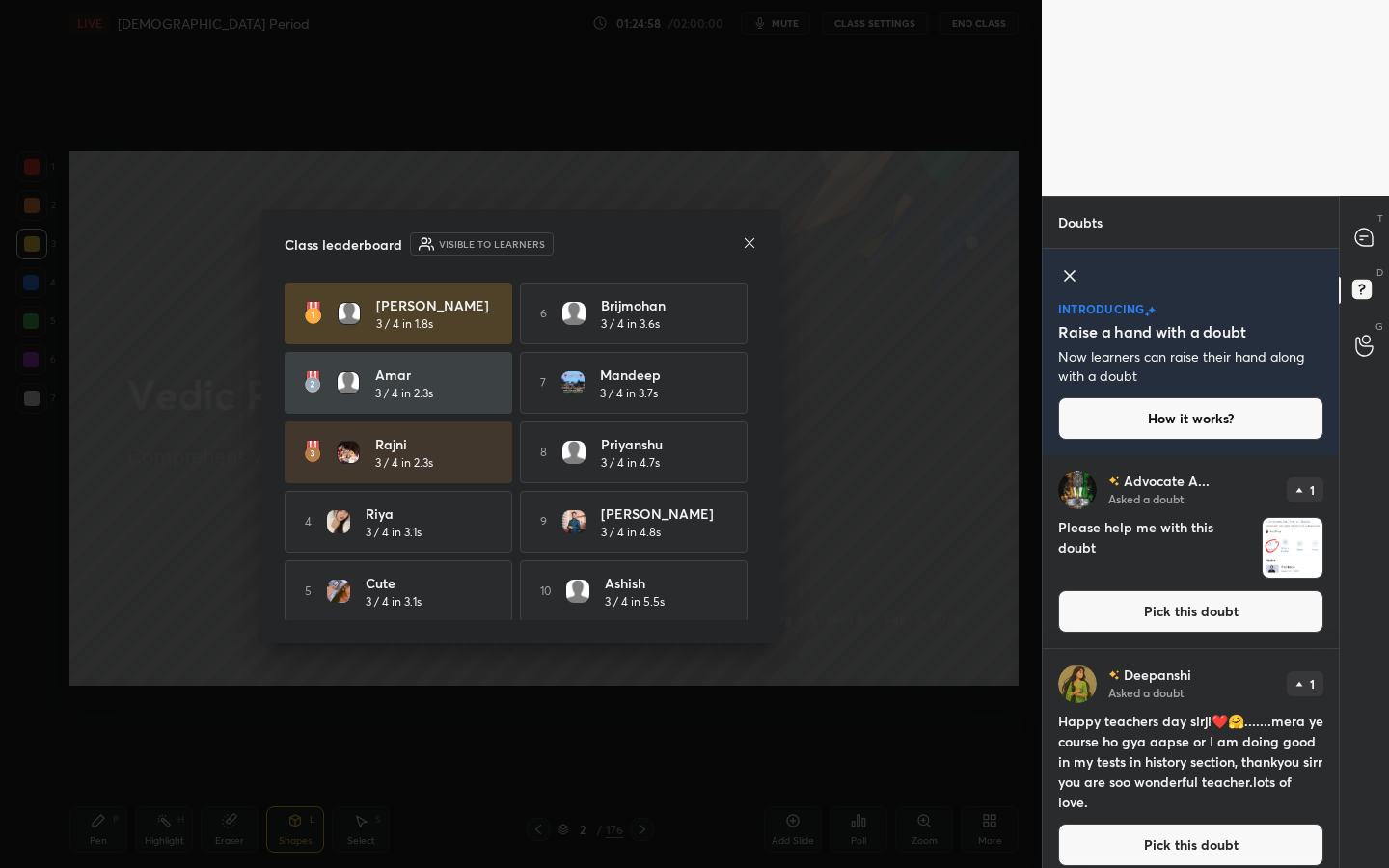
click at [1237, 607] on button "Pick this doubt" at bounding box center [1191, 611] width 265 height 42
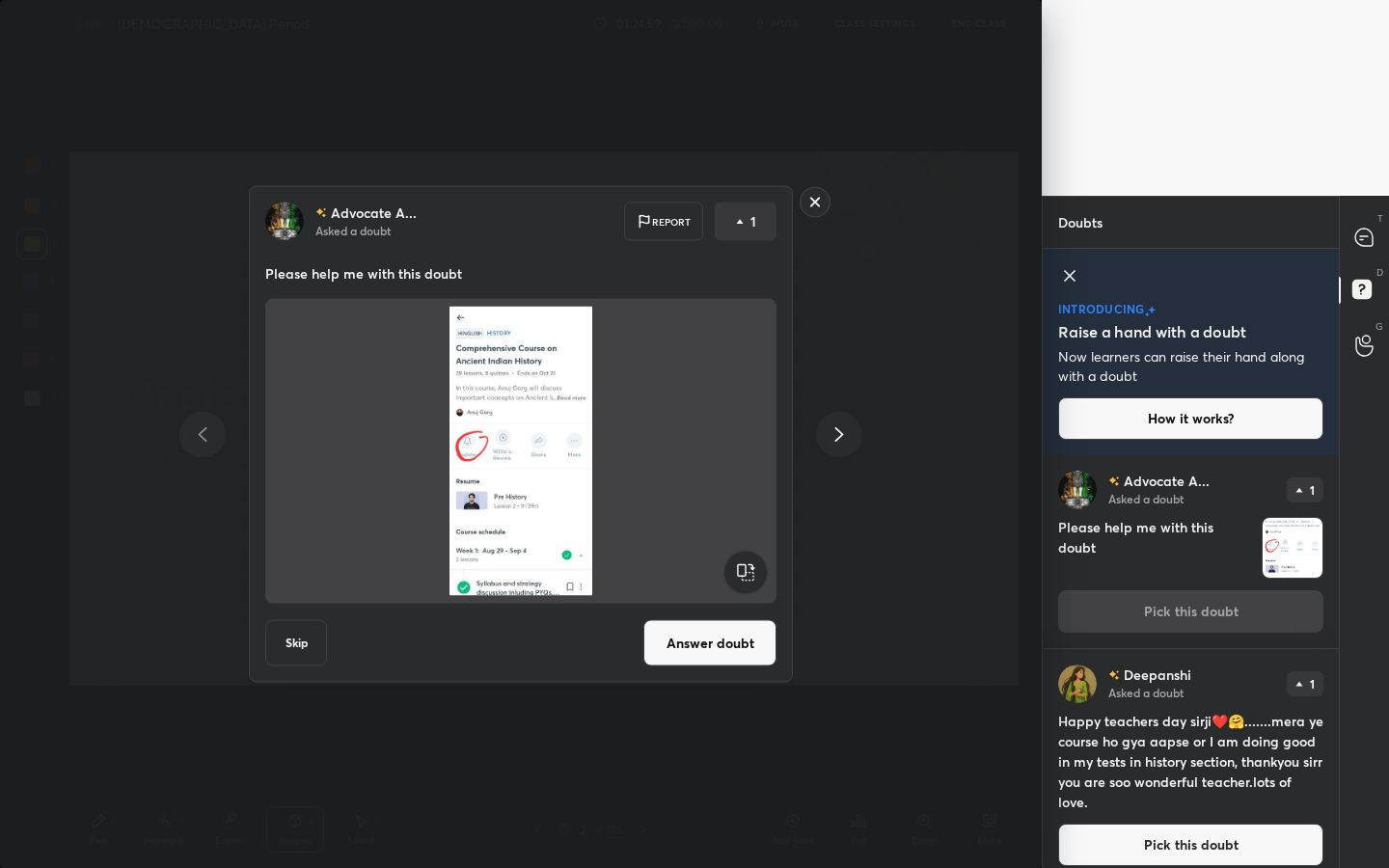
click at [731, 629] on button "Answer doubt" at bounding box center [709, 643] width 133 height 46
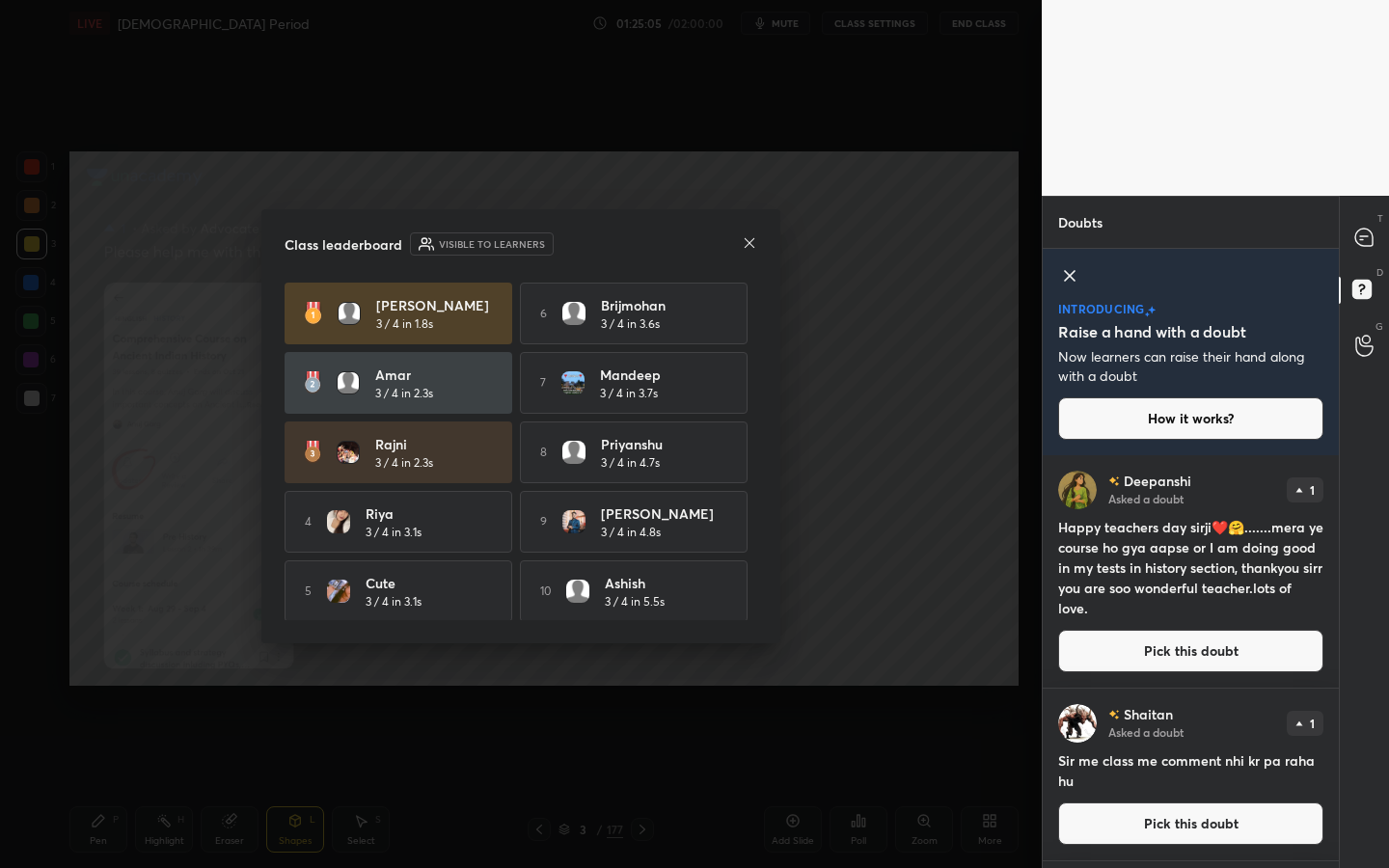
click at [754, 245] on icon at bounding box center [750, 244] width 16 height 16
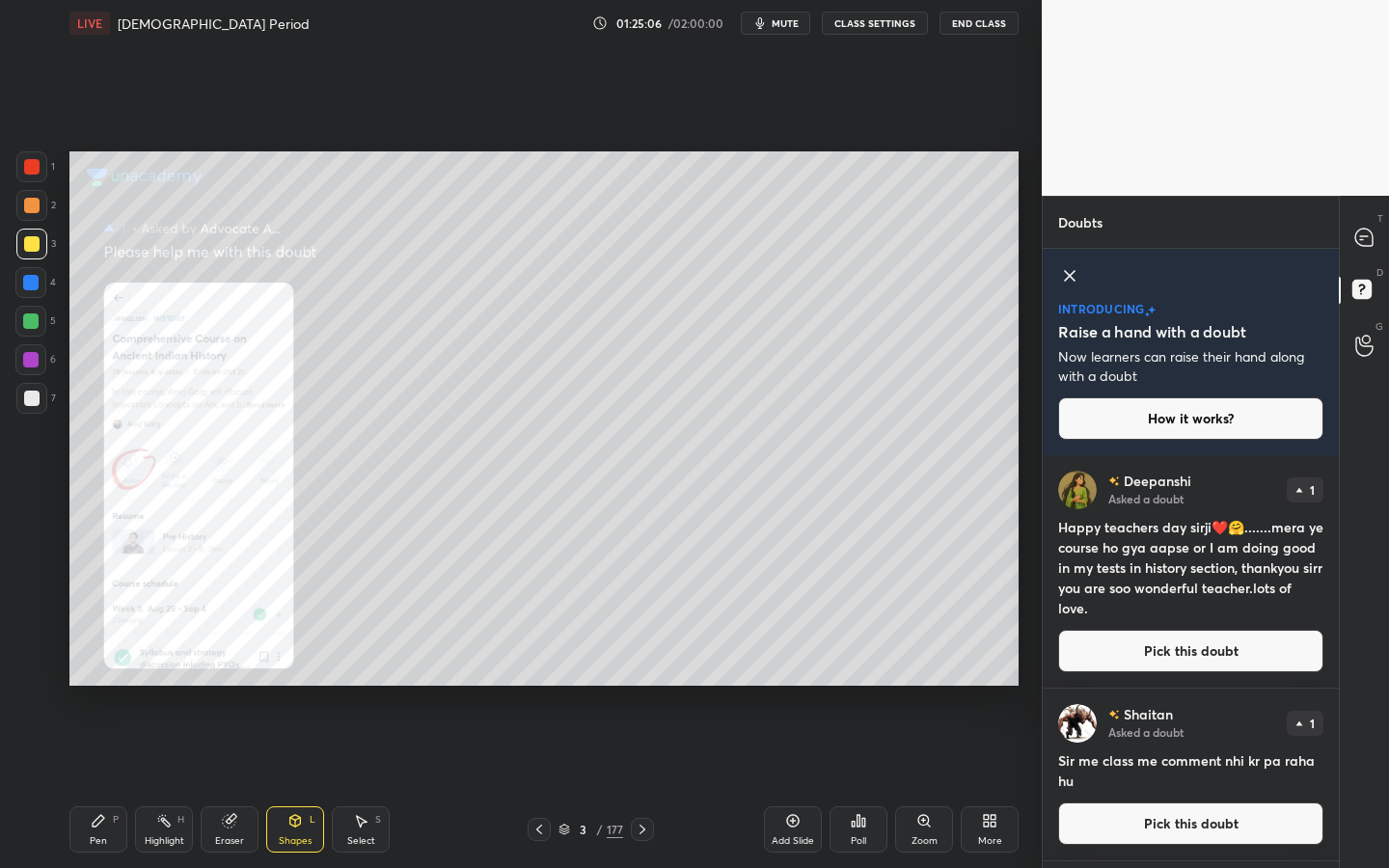
click at [1158, 639] on button "Pick this doubt" at bounding box center [1191, 651] width 265 height 42
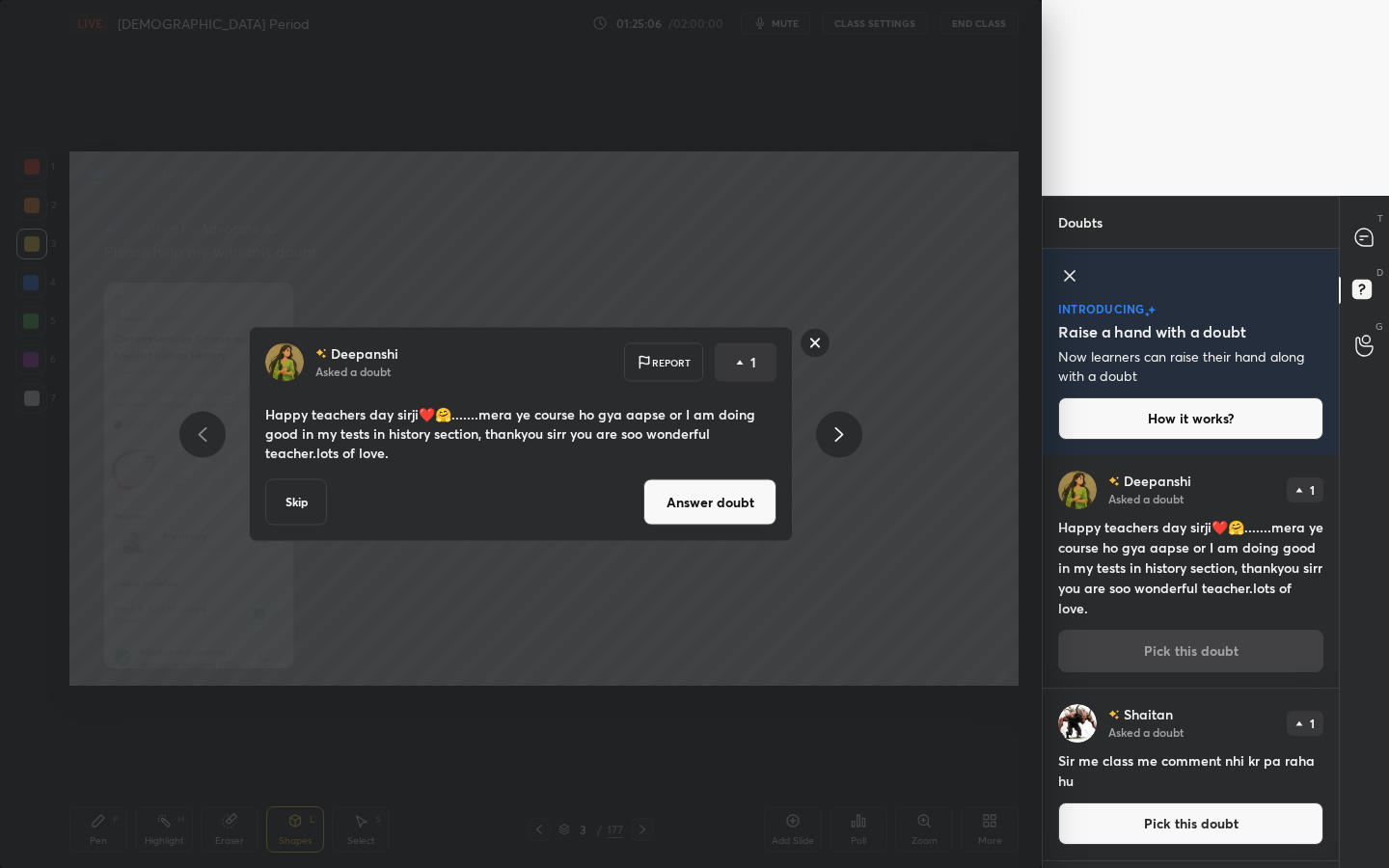
click at [725, 512] on button "Answer doubt" at bounding box center [709, 502] width 133 height 46
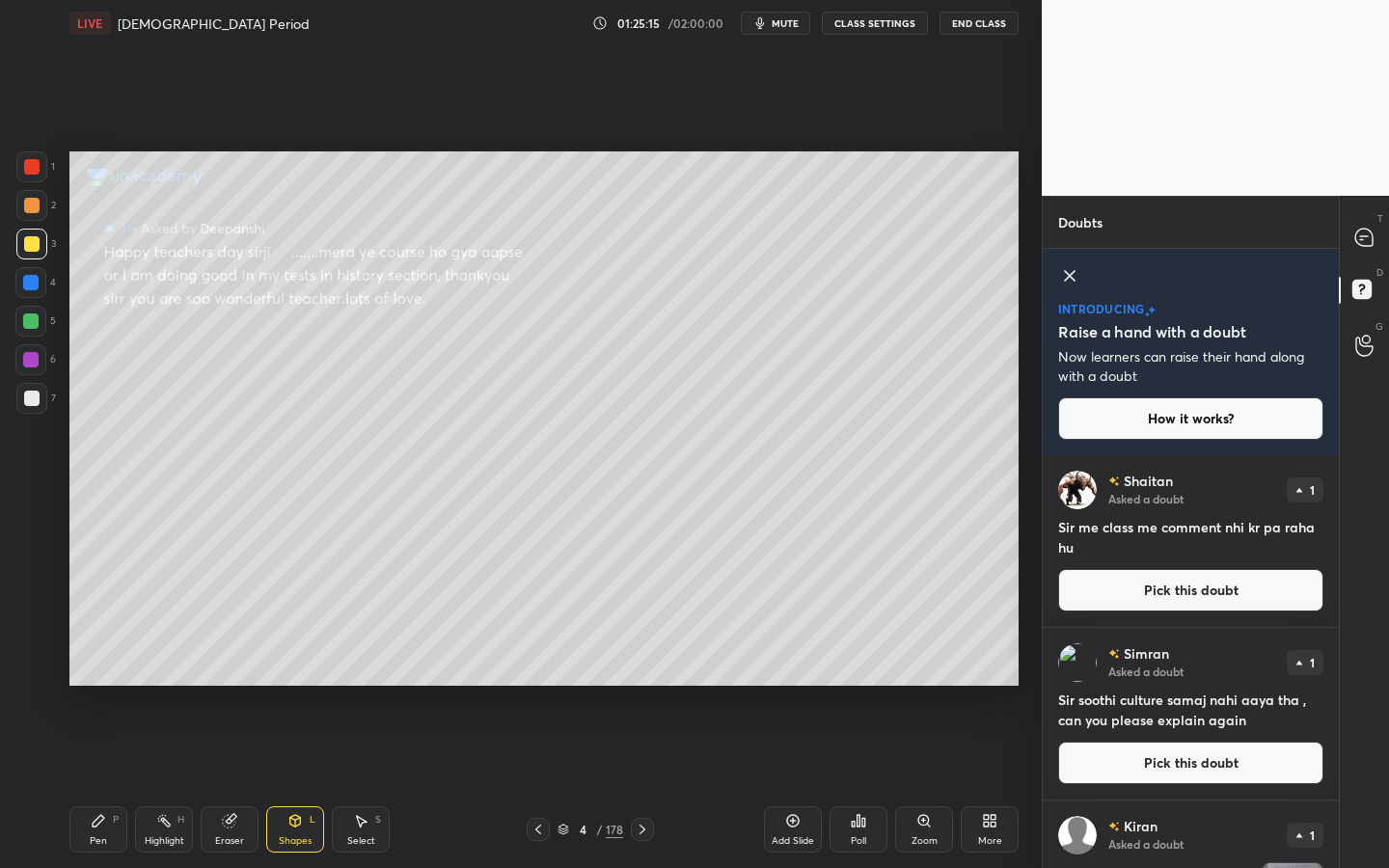
click at [1268, 599] on button "Pick this doubt" at bounding box center [1191, 590] width 265 height 42
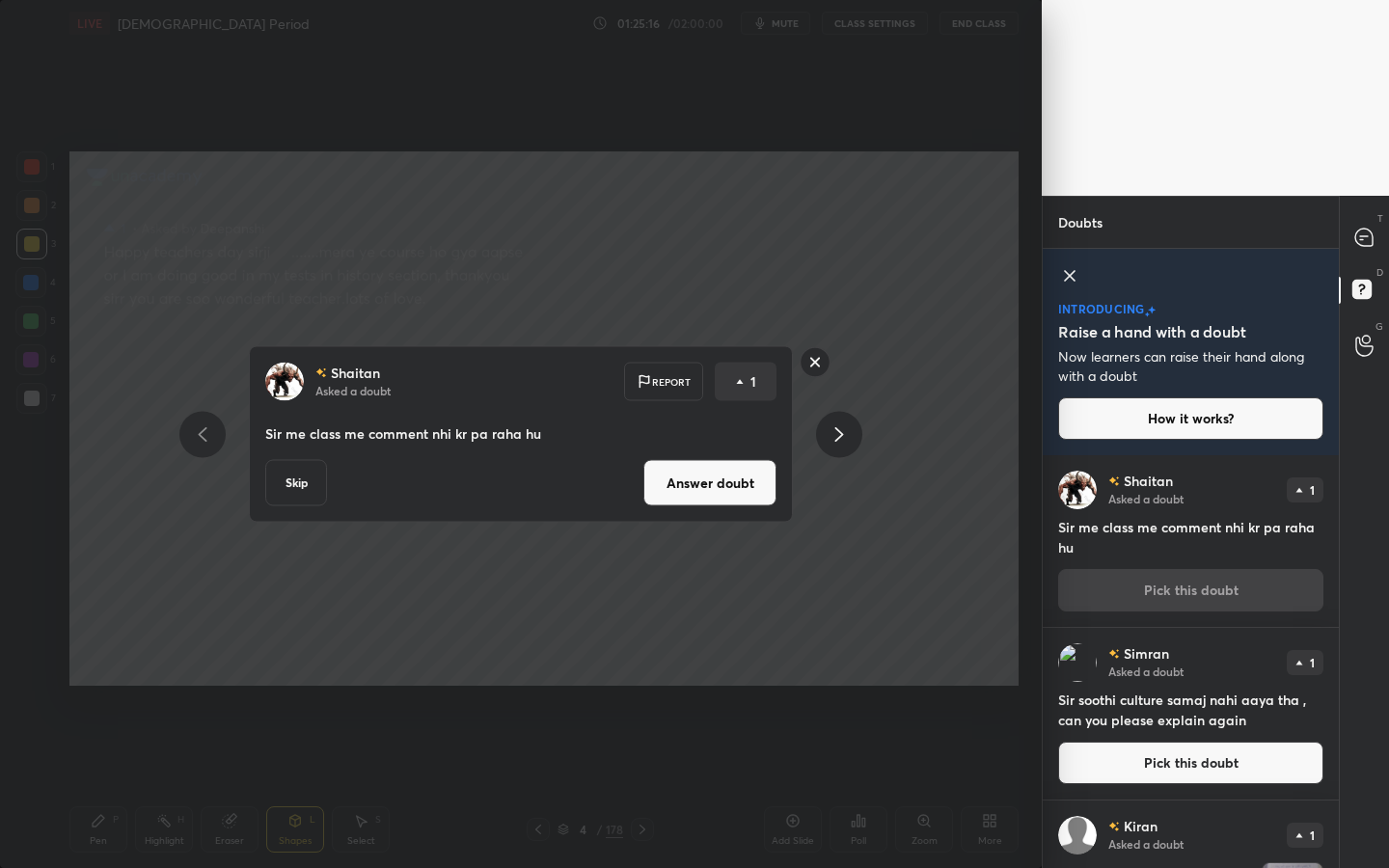
click at [709, 499] on button "Answer doubt" at bounding box center [709, 482] width 133 height 46
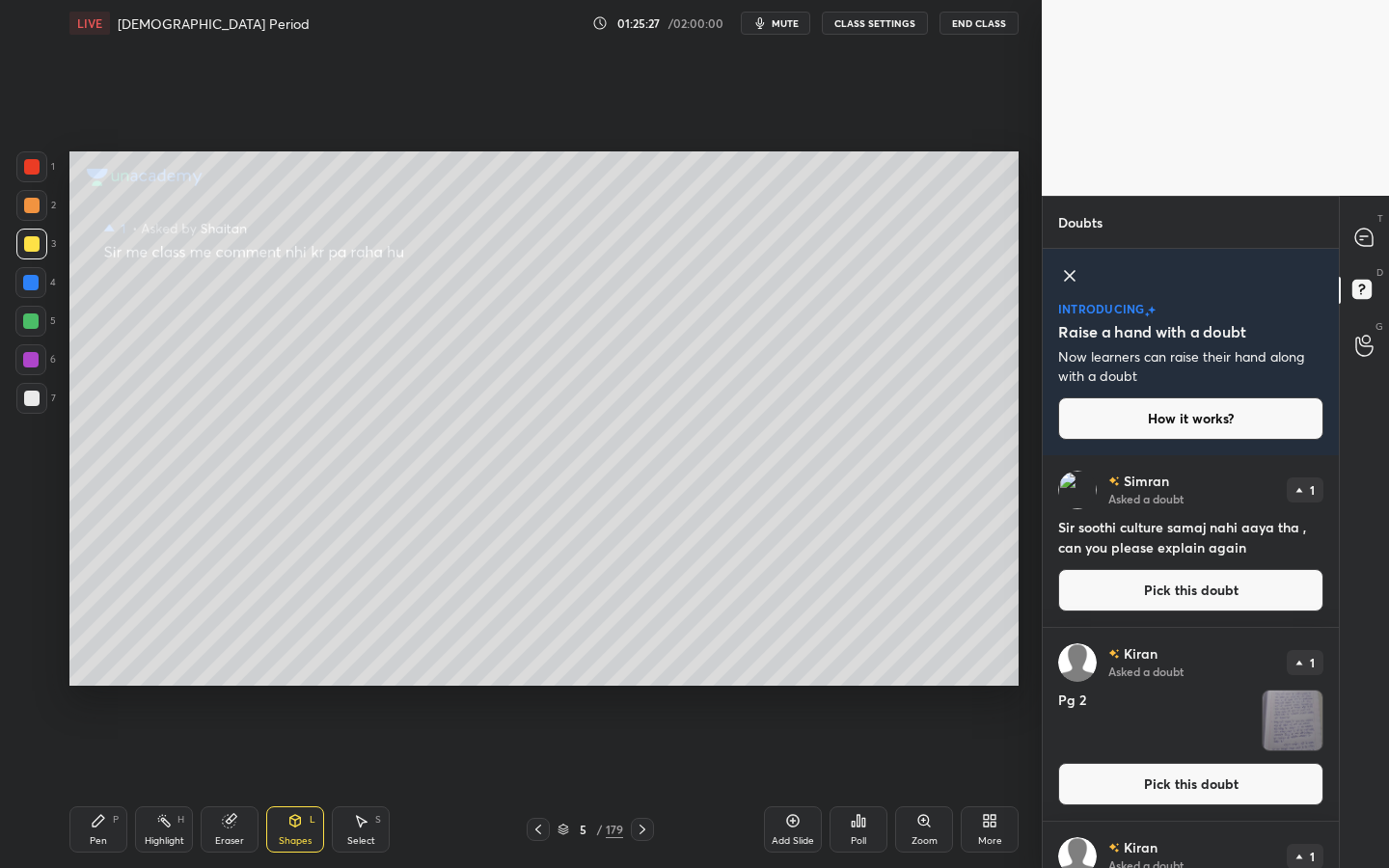
click at [1189, 606] on button "Pick this doubt" at bounding box center [1191, 590] width 265 height 42
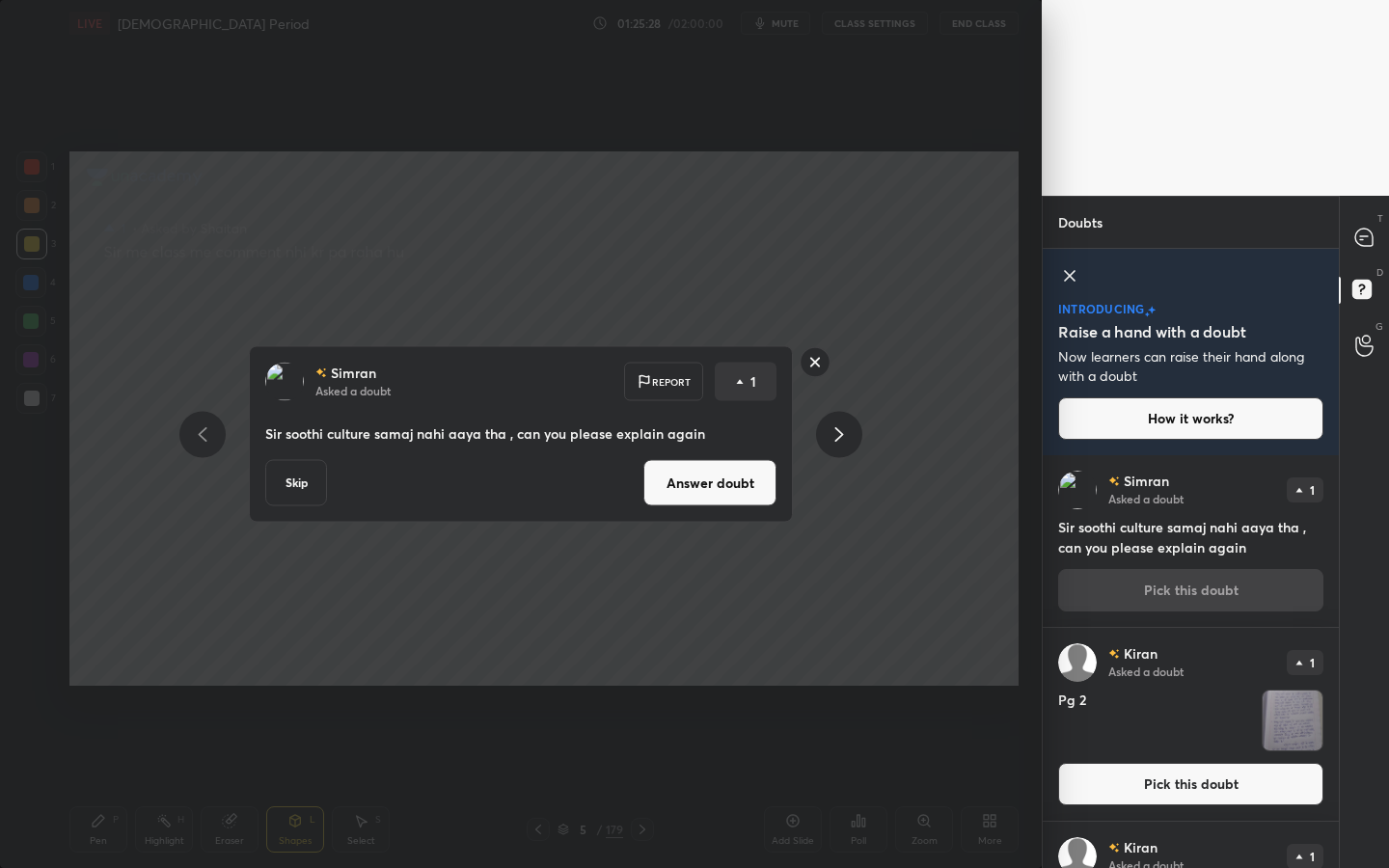
click at [751, 482] on button "Answer doubt" at bounding box center [709, 482] width 133 height 46
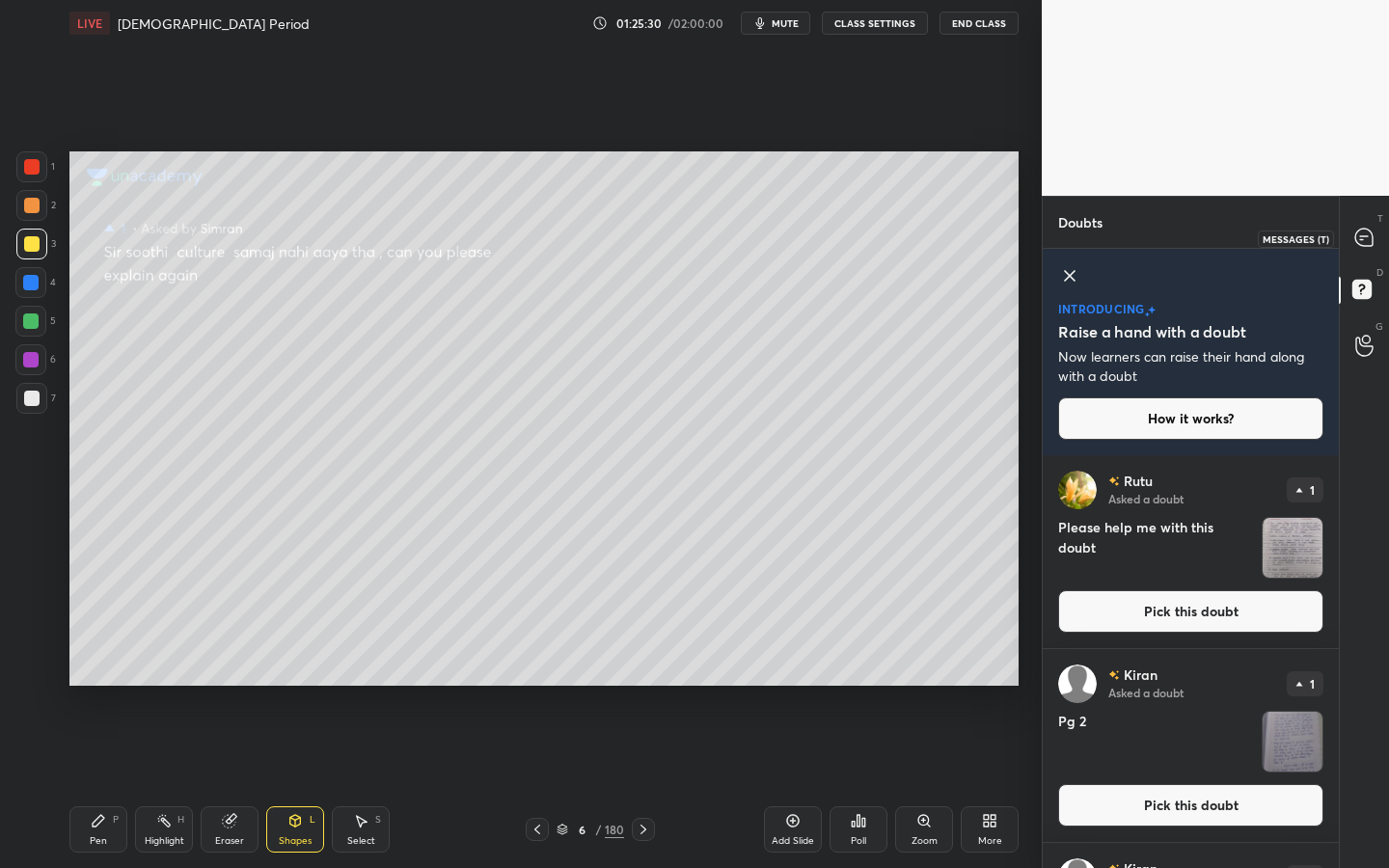
click at [1368, 249] on div at bounding box center [1364, 238] width 38 height 35
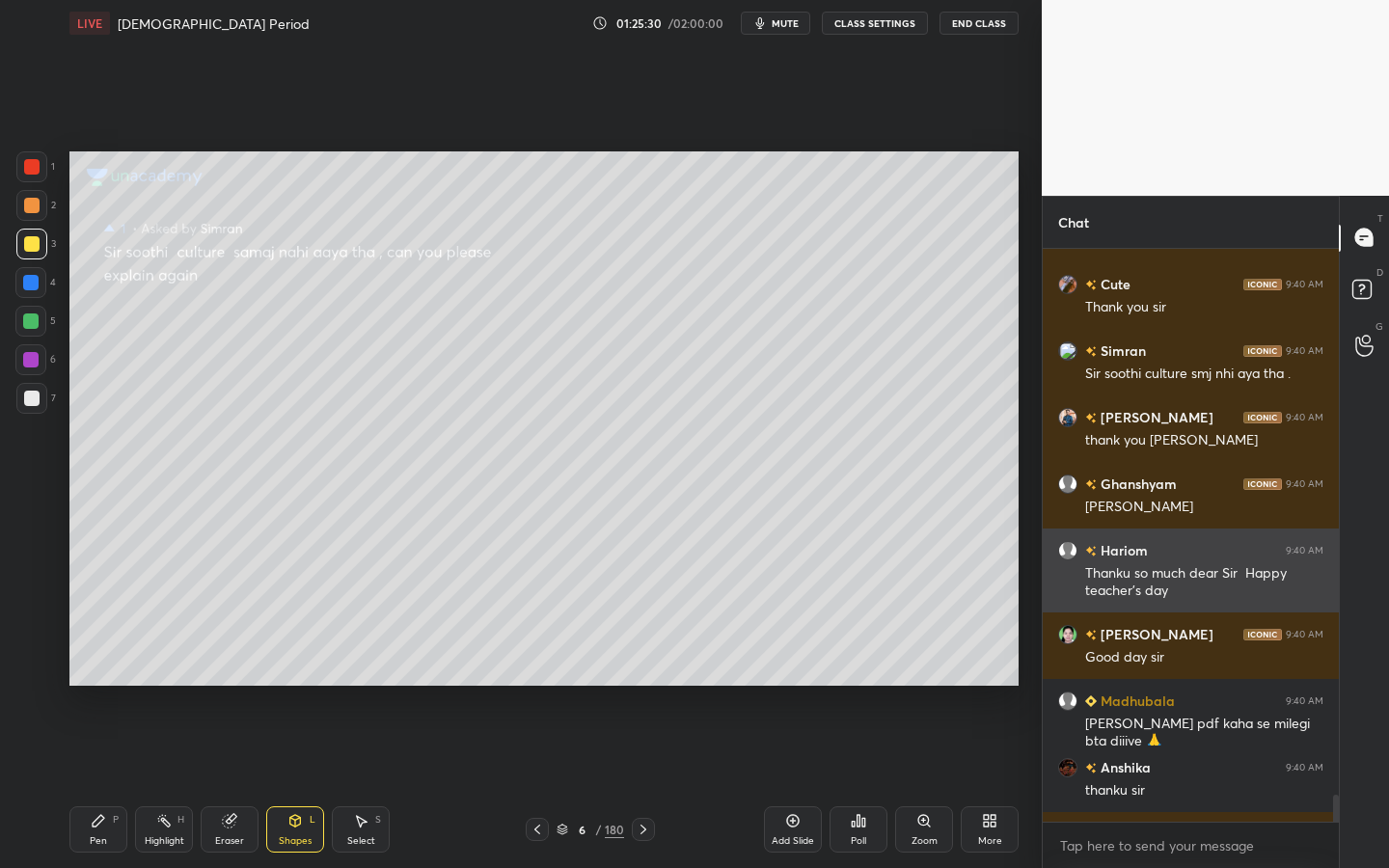
scroll to position [17495, 0]
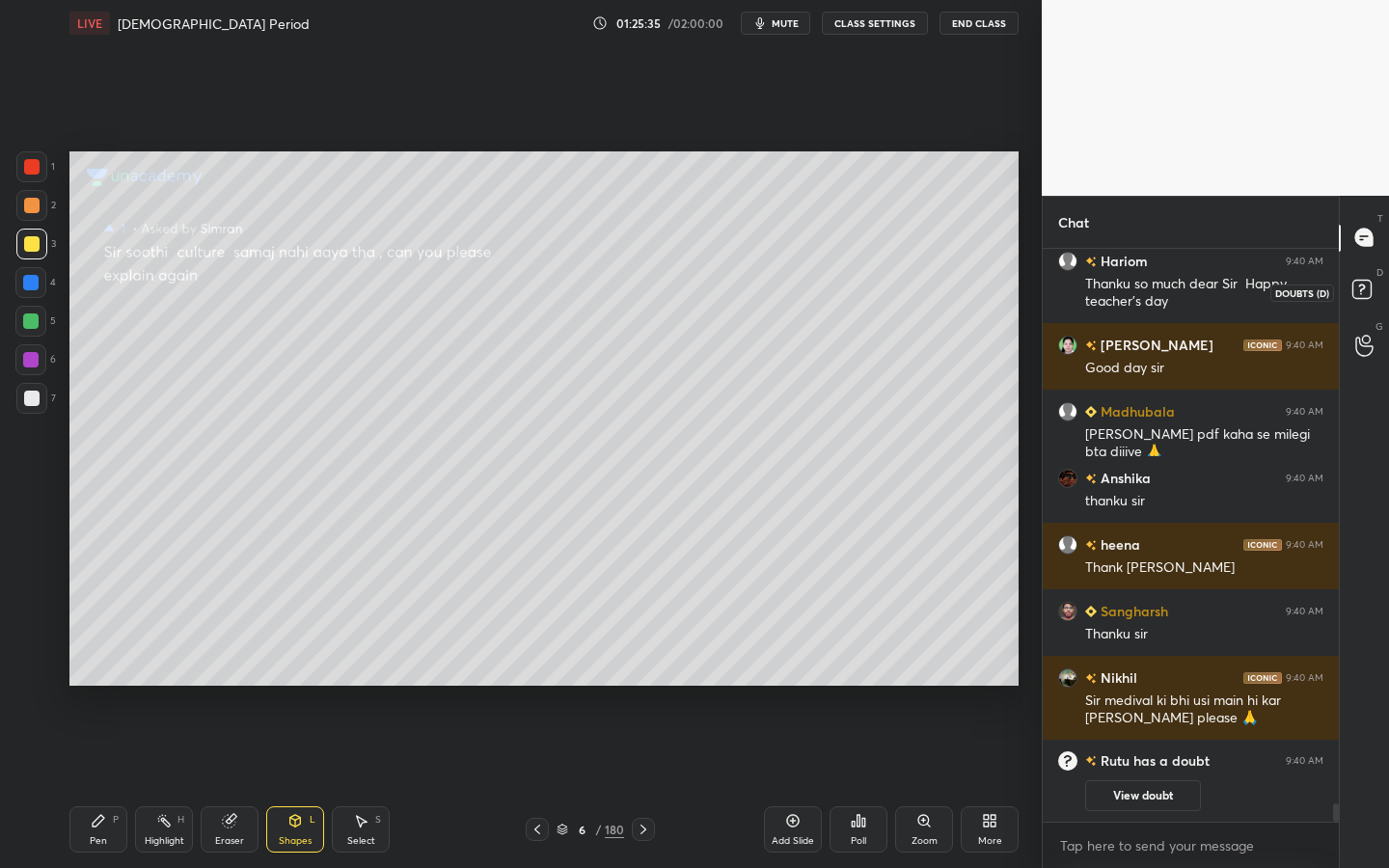
click at [1357, 296] on rect at bounding box center [1361, 289] width 19 height 19
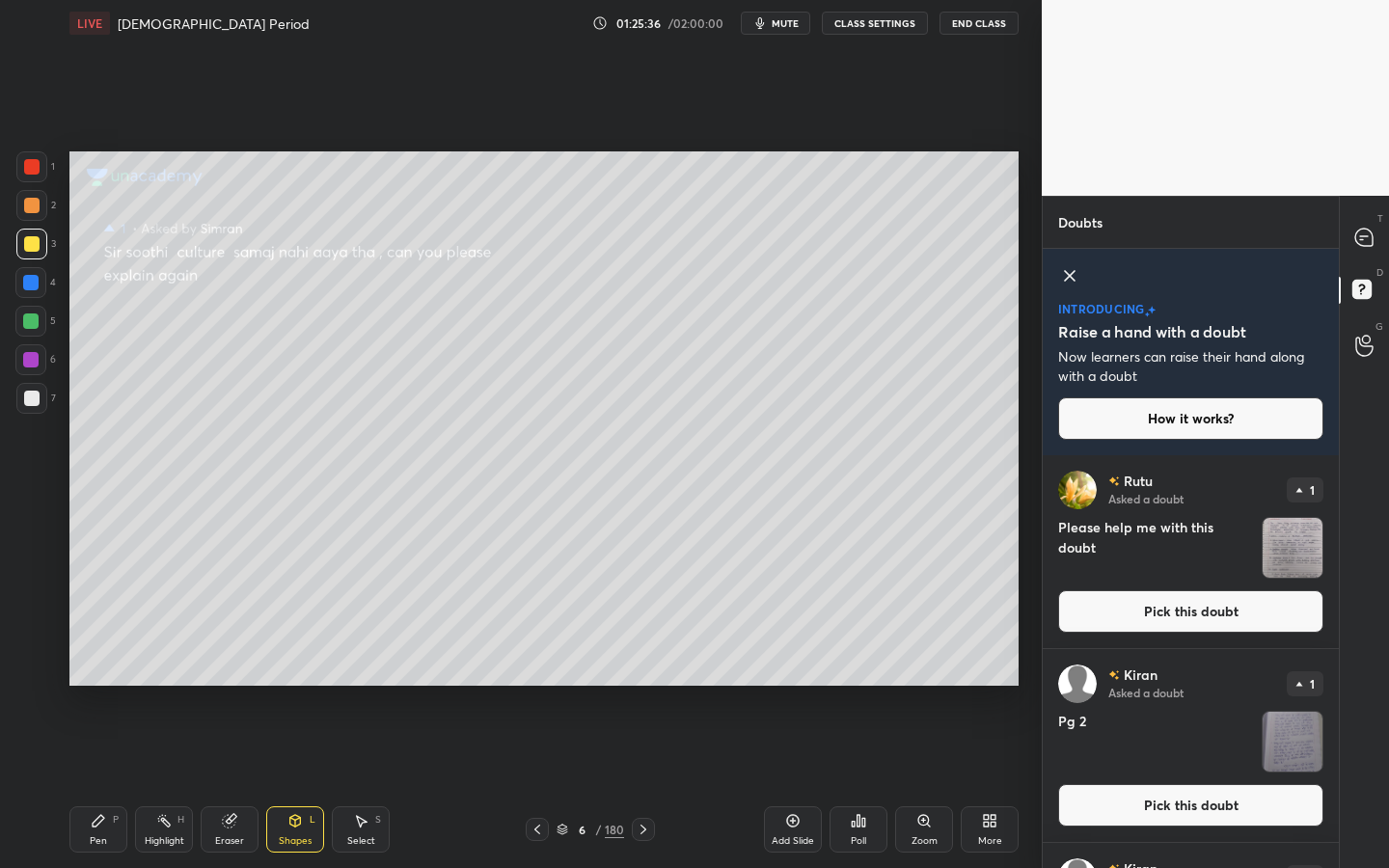
click at [1220, 613] on button "Pick this doubt" at bounding box center [1191, 611] width 265 height 42
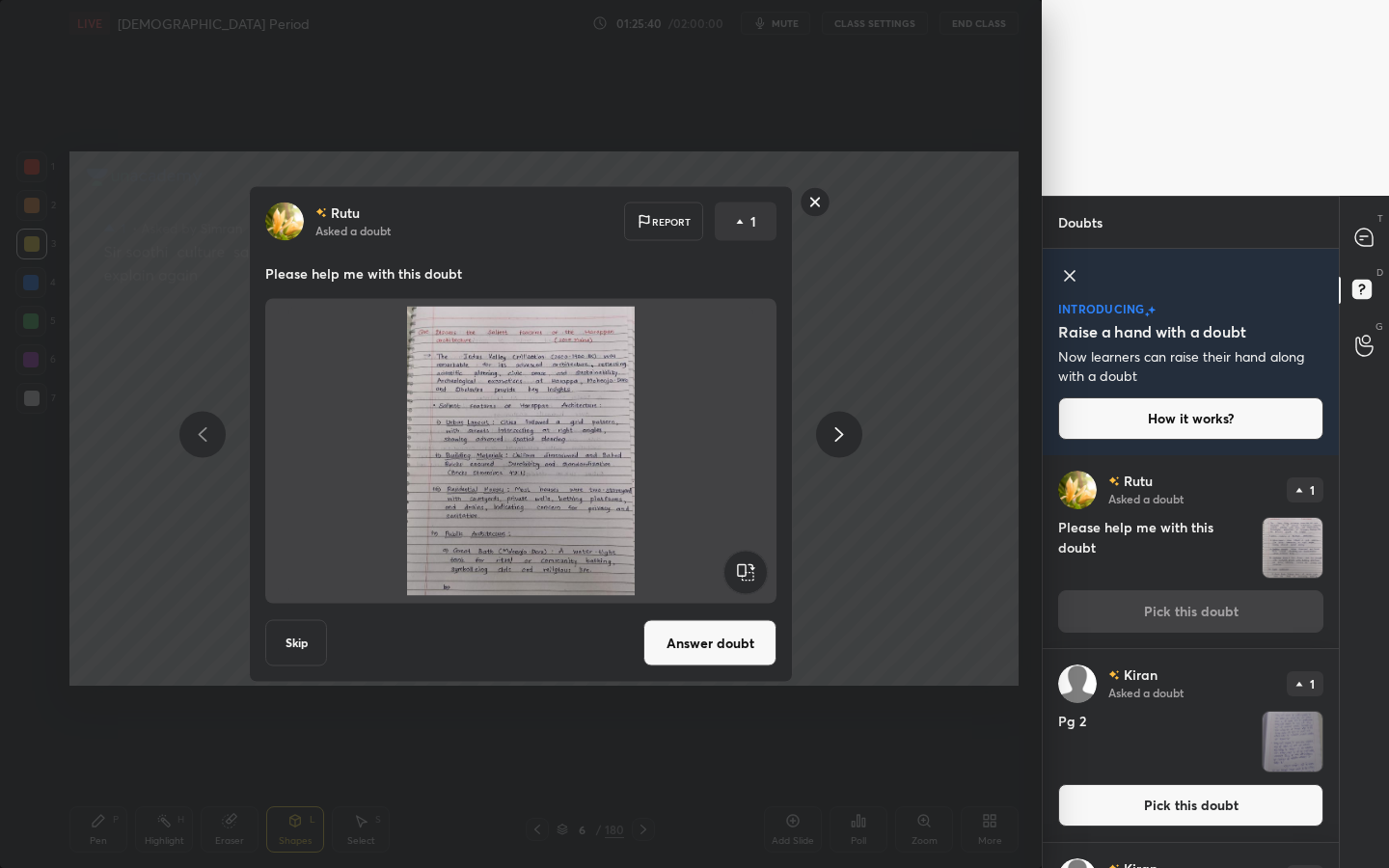
click at [756, 634] on button "Answer doubt" at bounding box center [709, 643] width 133 height 46
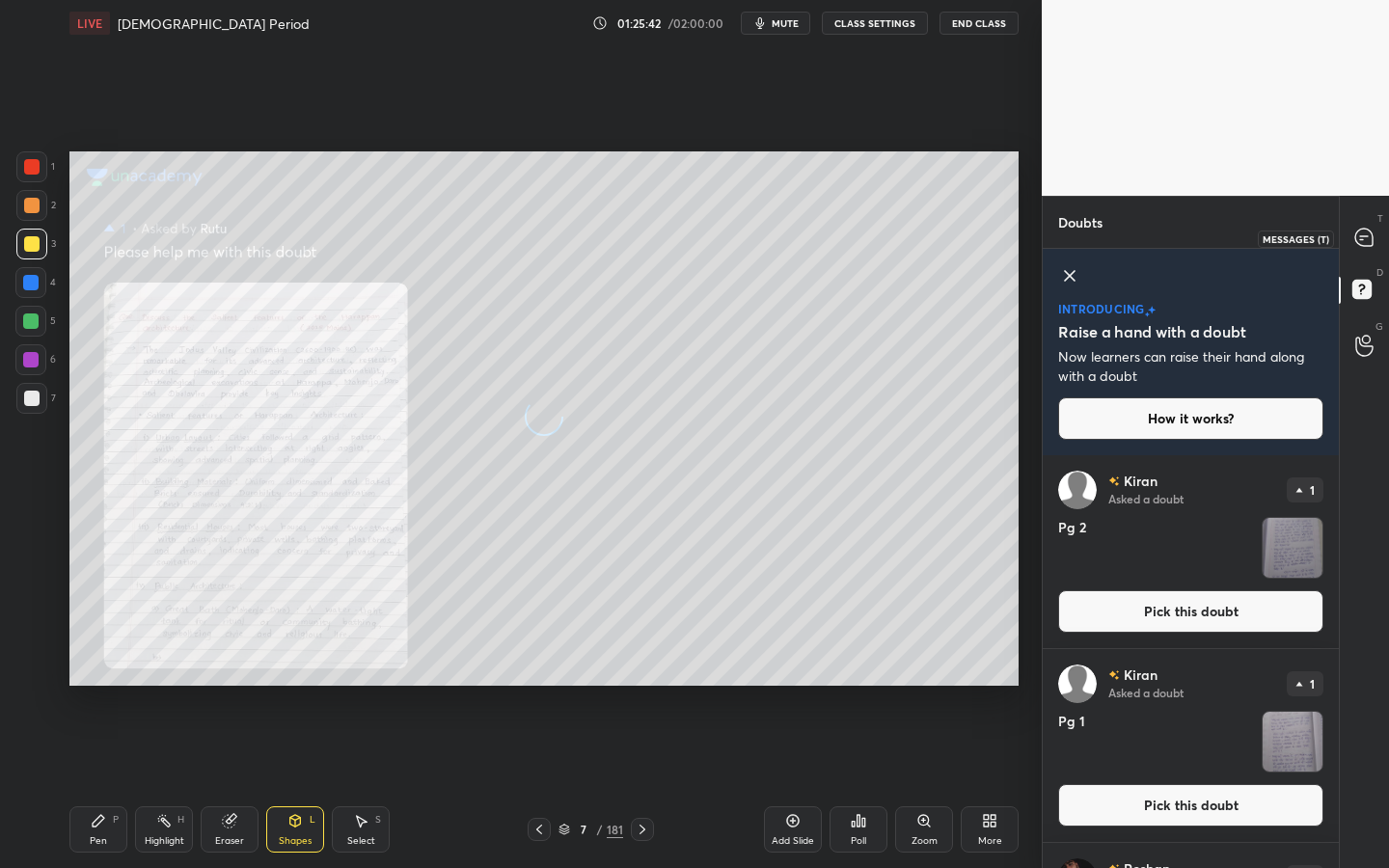
click at [1370, 247] on icon at bounding box center [1364, 238] width 21 height 21
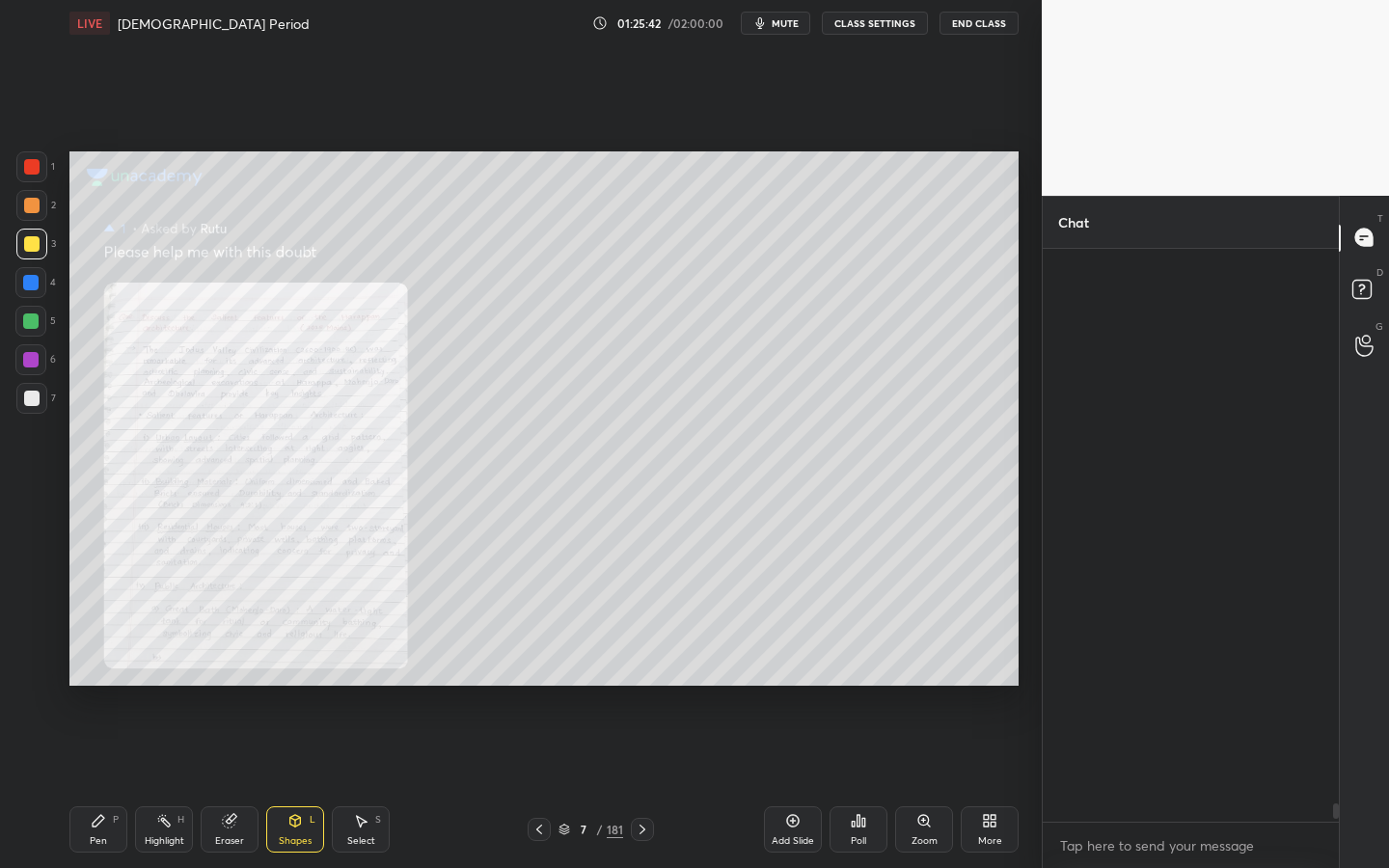
scroll to position [567, 290]
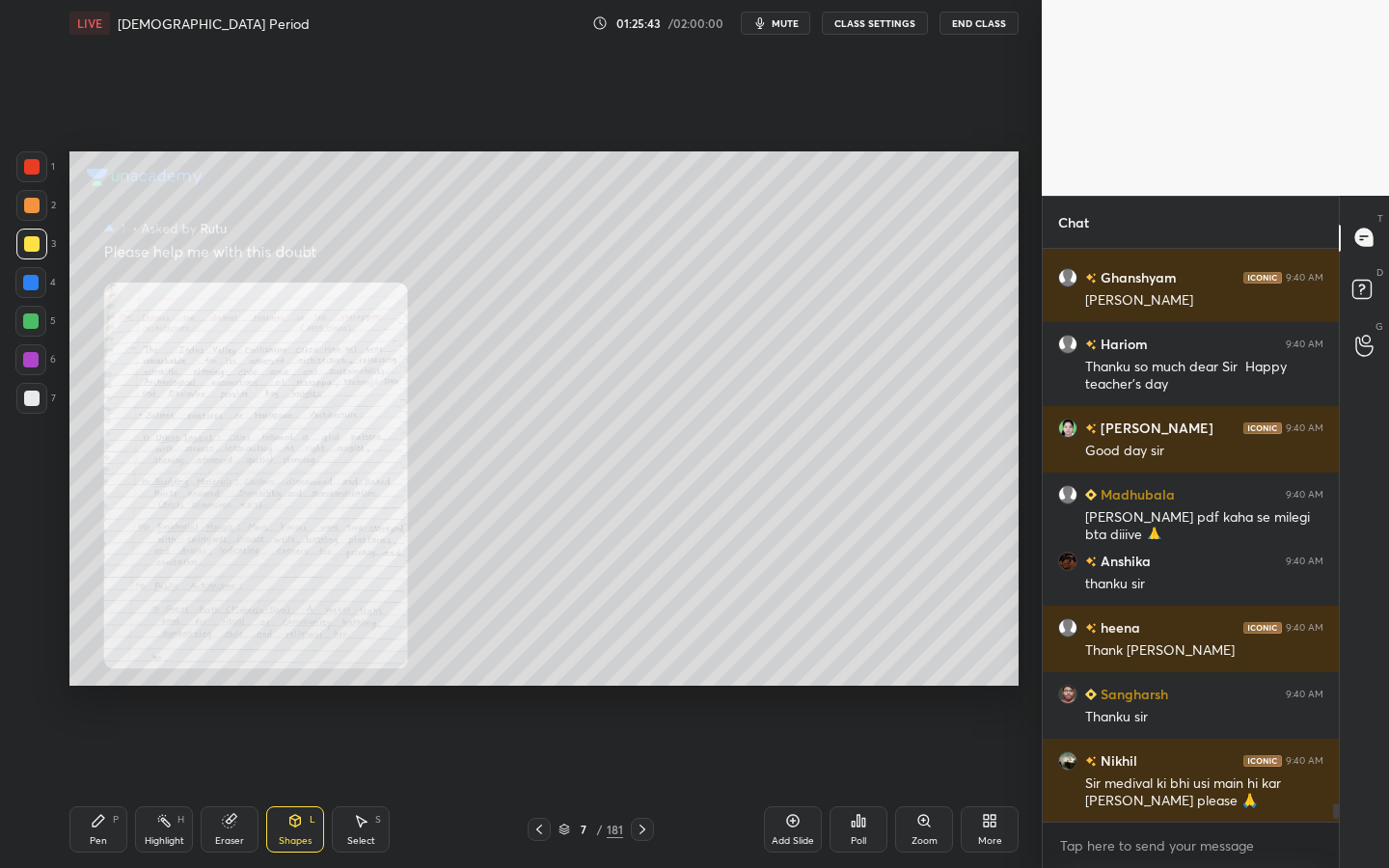
click at [920, 782] on icon at bounding box center [924, 821] width 16 height 16
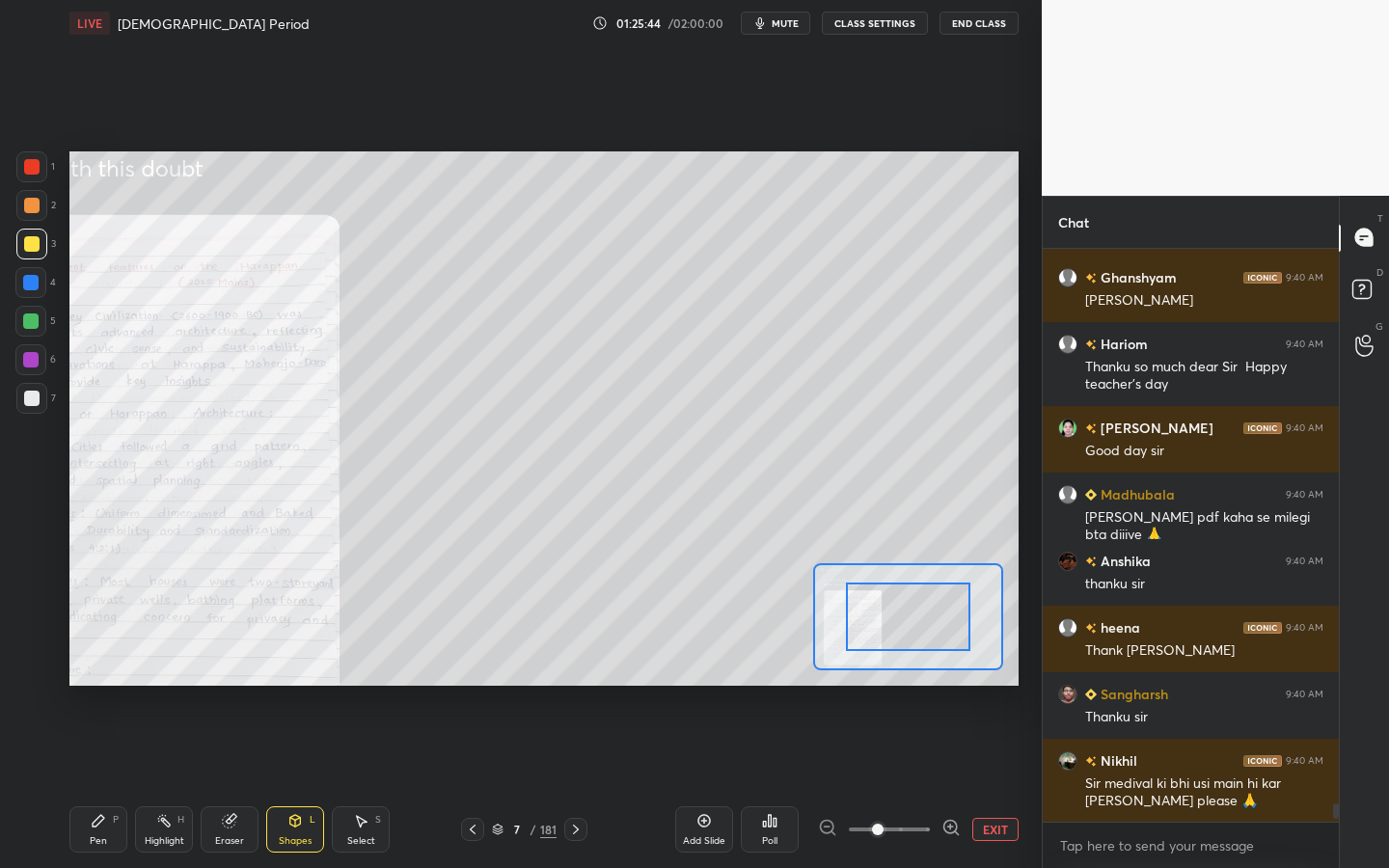
click at [920, 782] on span at bounding box center [889, 829] width 81 height 29
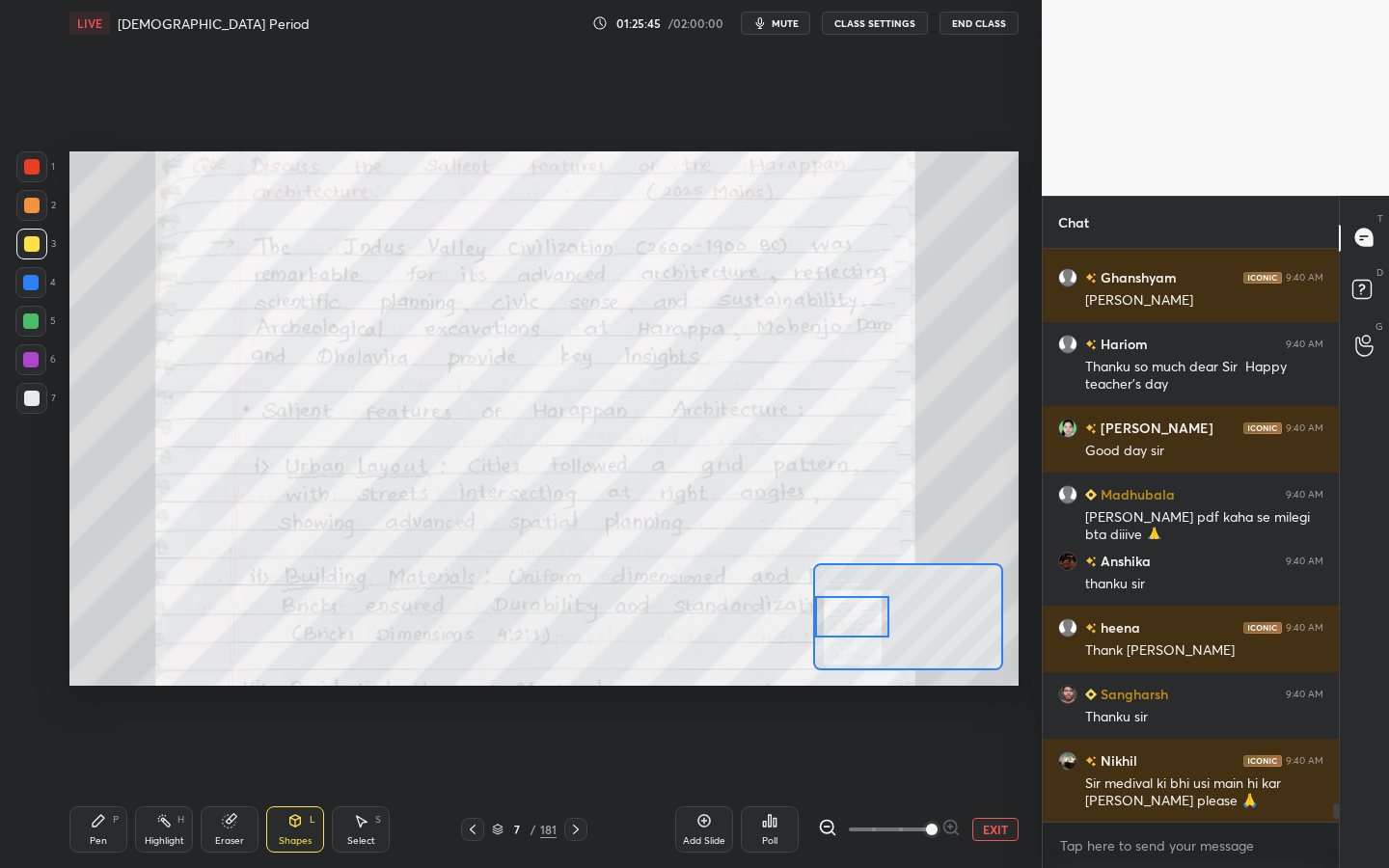
click at [801, 634] on div "Setting up your live class Poll for secs No correct answer Start poll" at bounding box center [544, 419] width 949 height 535
click at [1373, 298] on icon at bounding box center [1364, 292] width 35 height 35
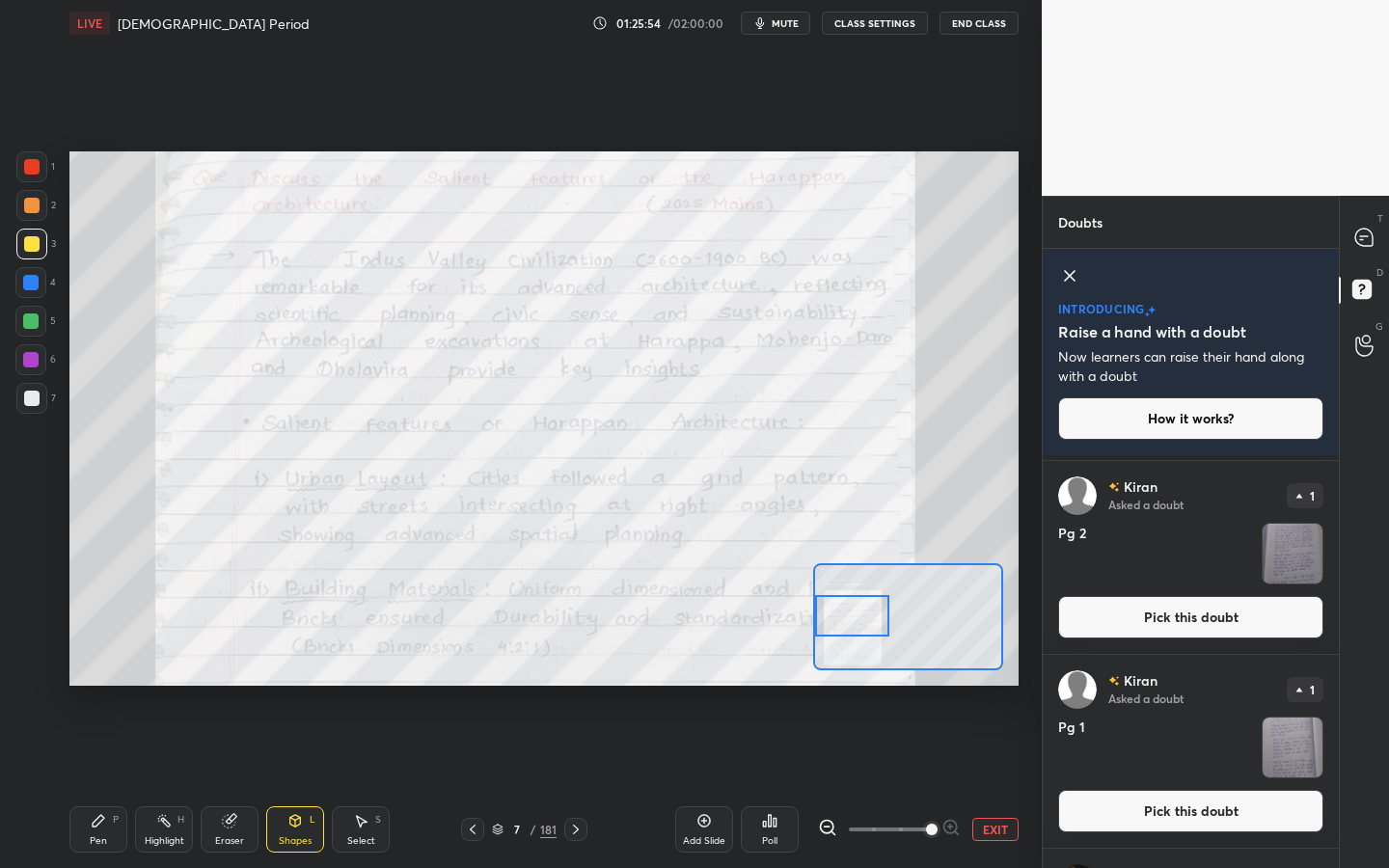
scroll to position [382, 0]
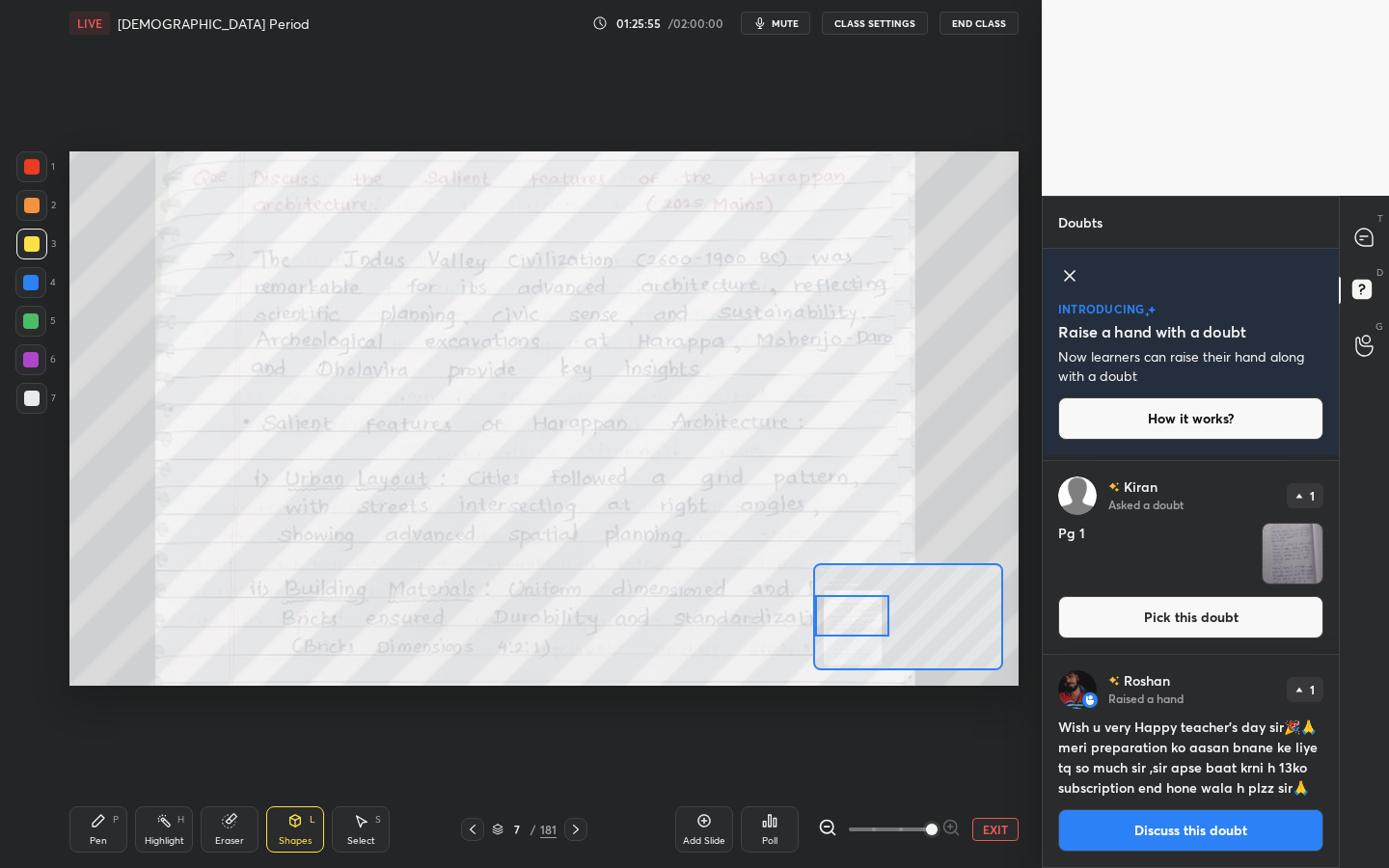
click at [1211, 782] on button "Discuss this doubt" at bounding box center [1191, 830] width 265 height 42
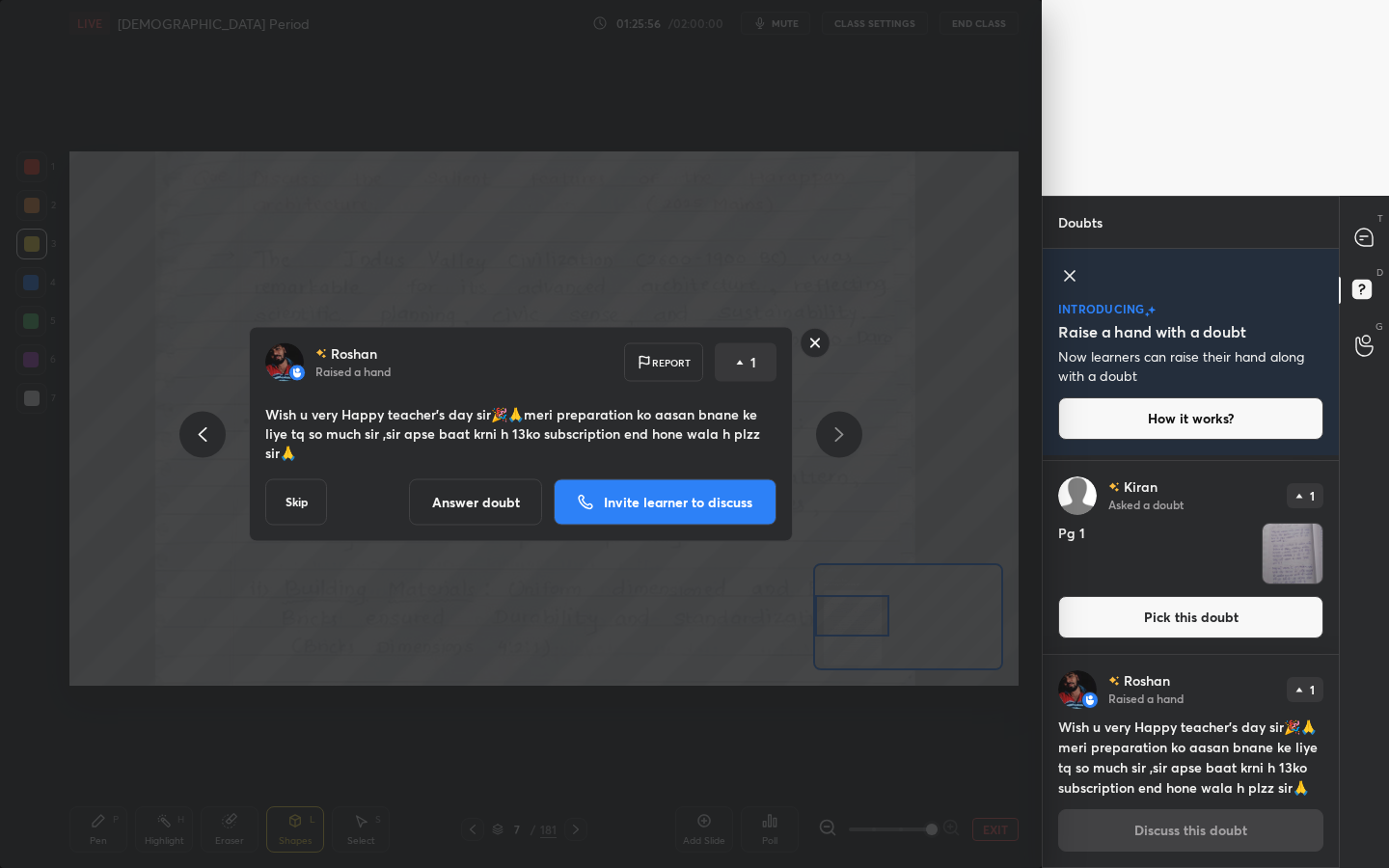
click at [733, 512] on button "Invite learner to discuss" at bounding box center [665, 502] width 223 height 46
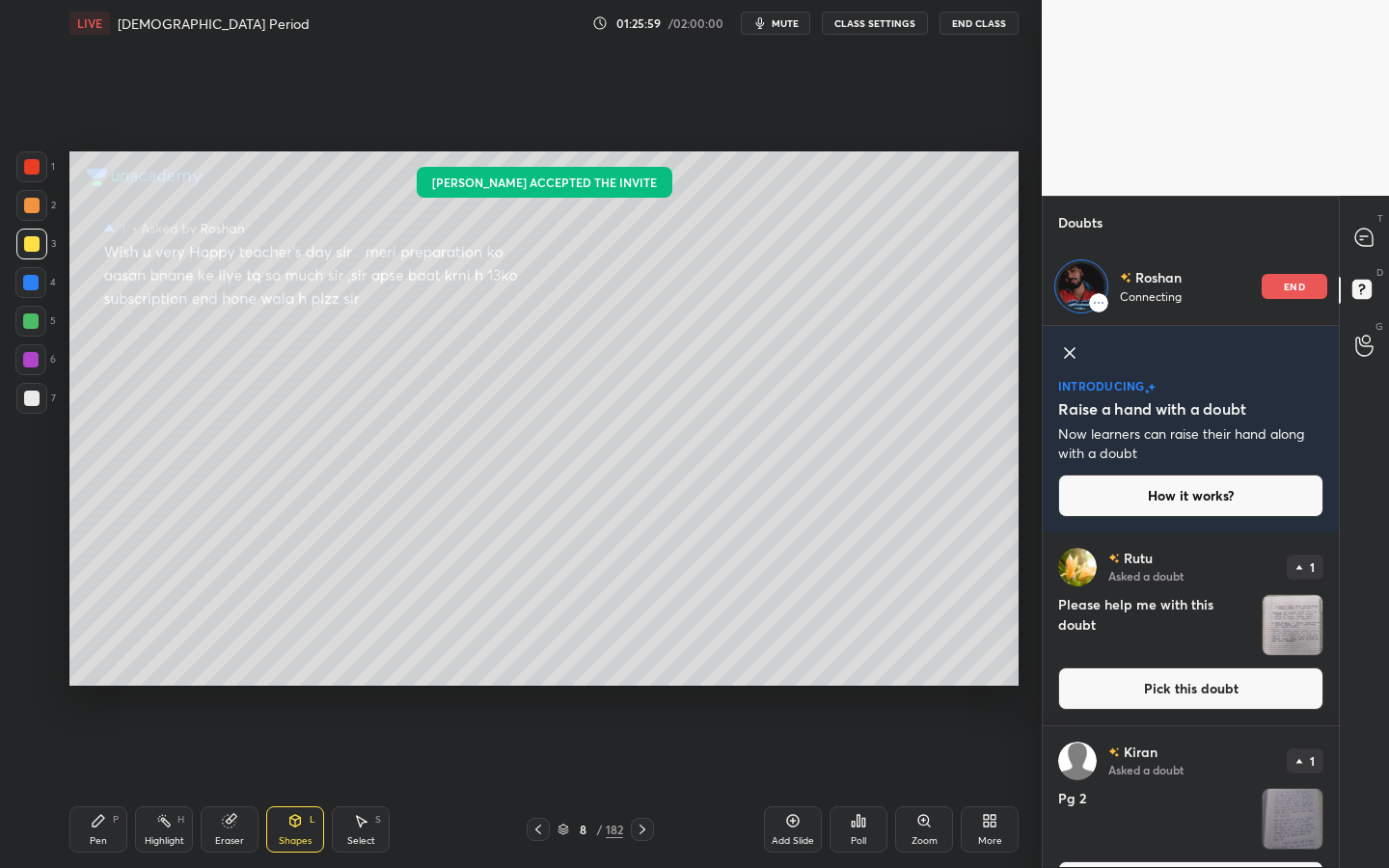
click at [1232, 690] on button "Pick this doubt" at bounding box center [1191, 688] width 265 height 42
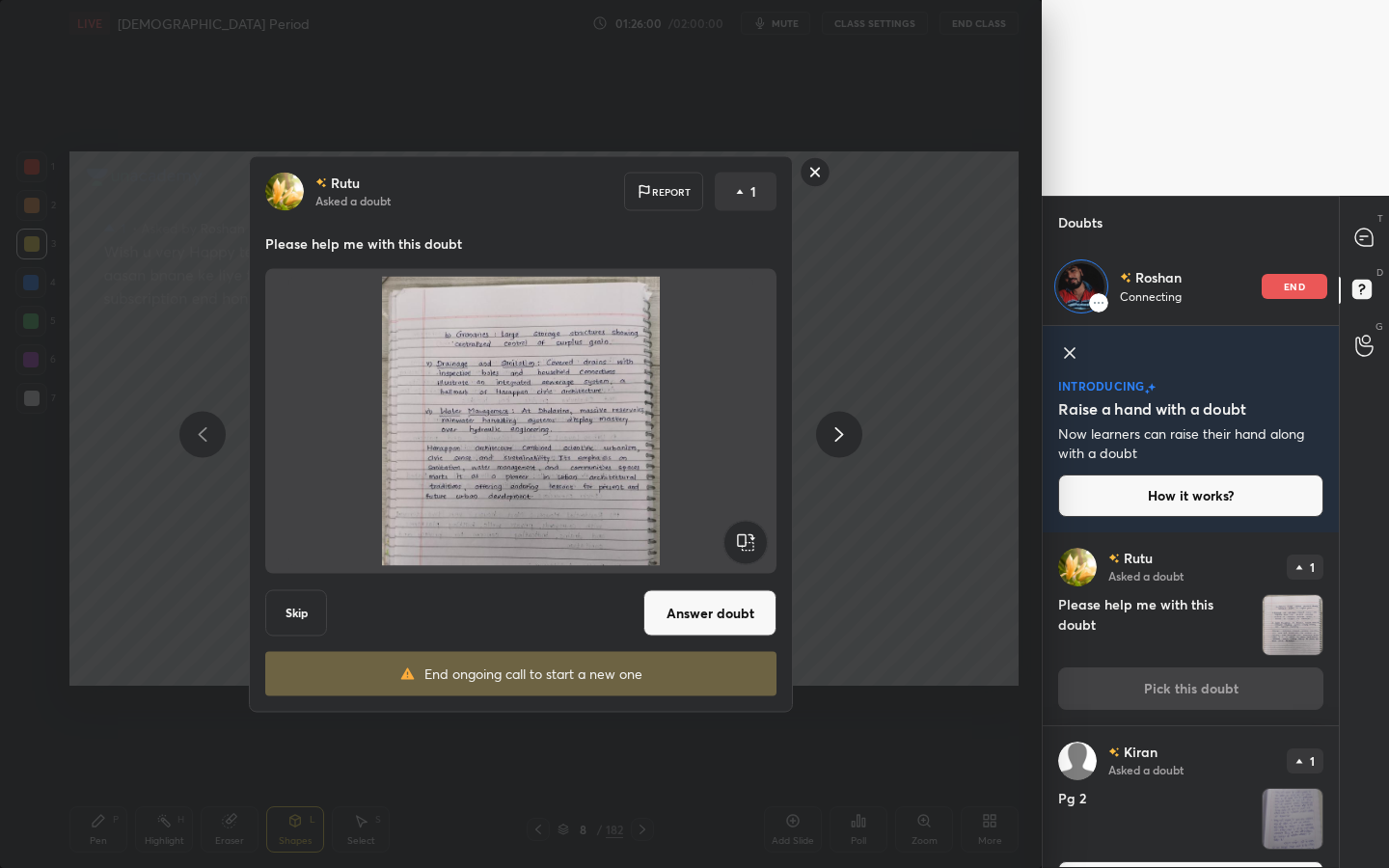
click at [737, 612] on button "Answer doubt" at bounding box center [709, 613] width 133 height 46
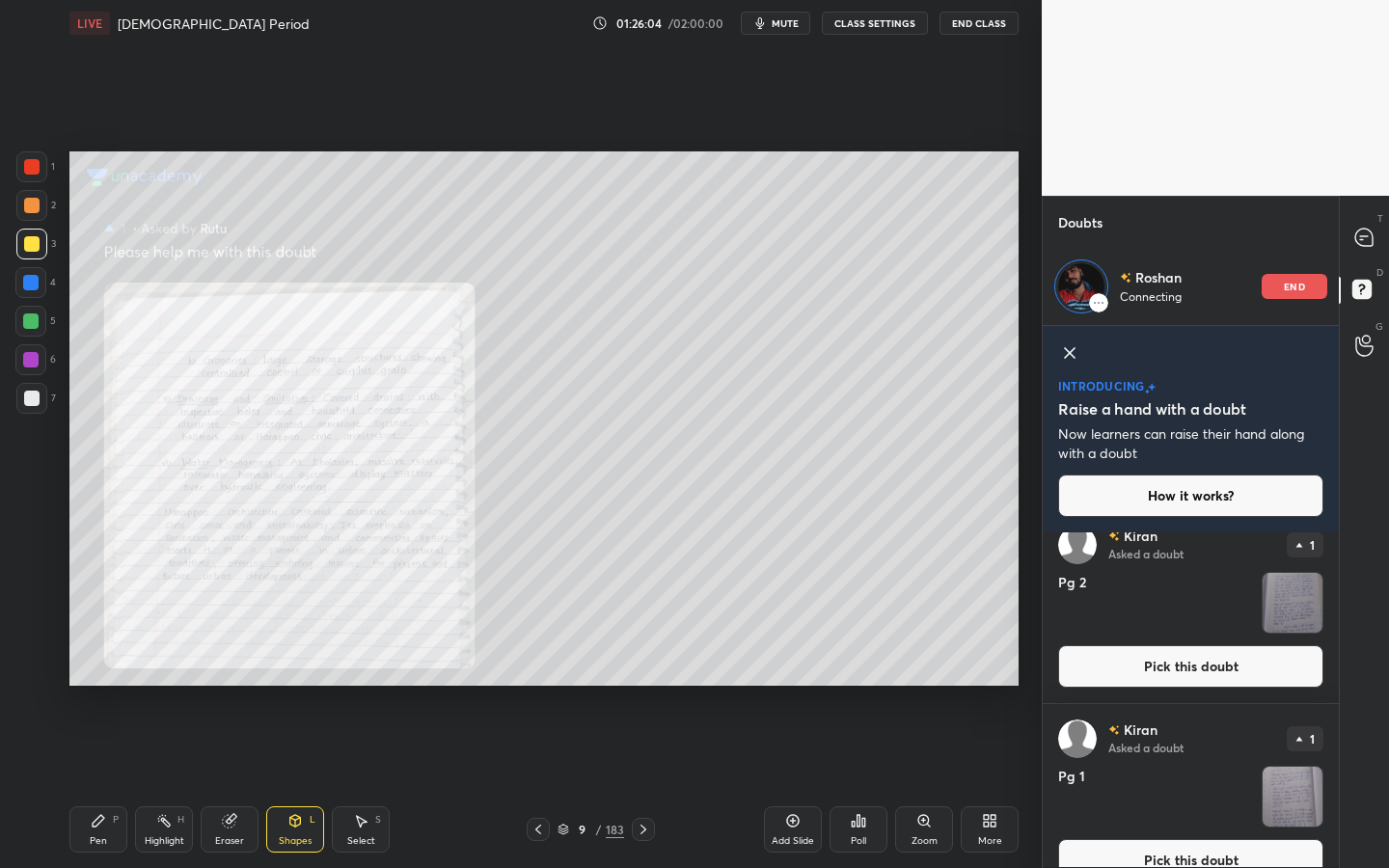
scroll to position [0, 0]
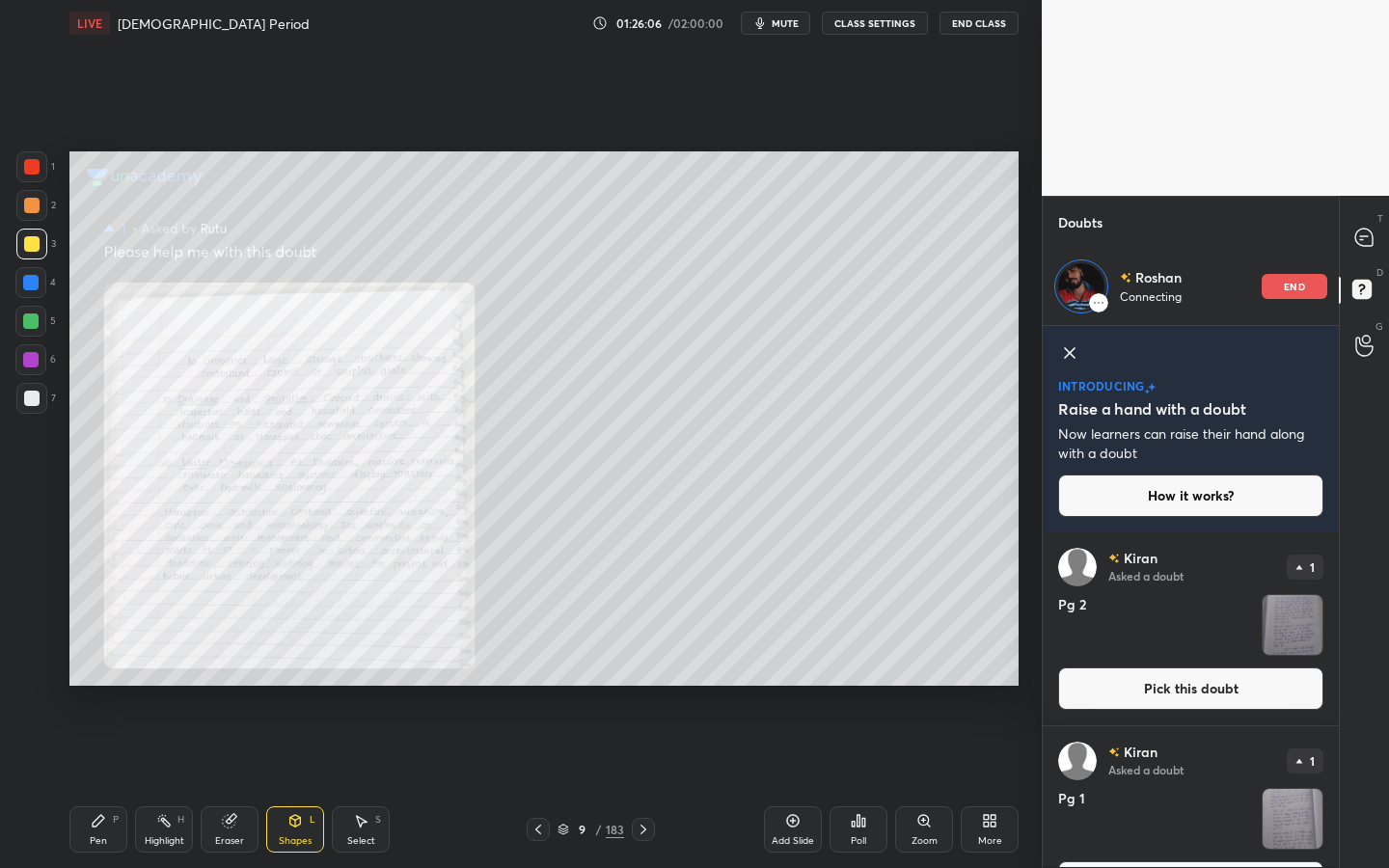
click at [1220, 675] on button "Pick this doubt" at bounding box center [1191, 688] width 265 height 42
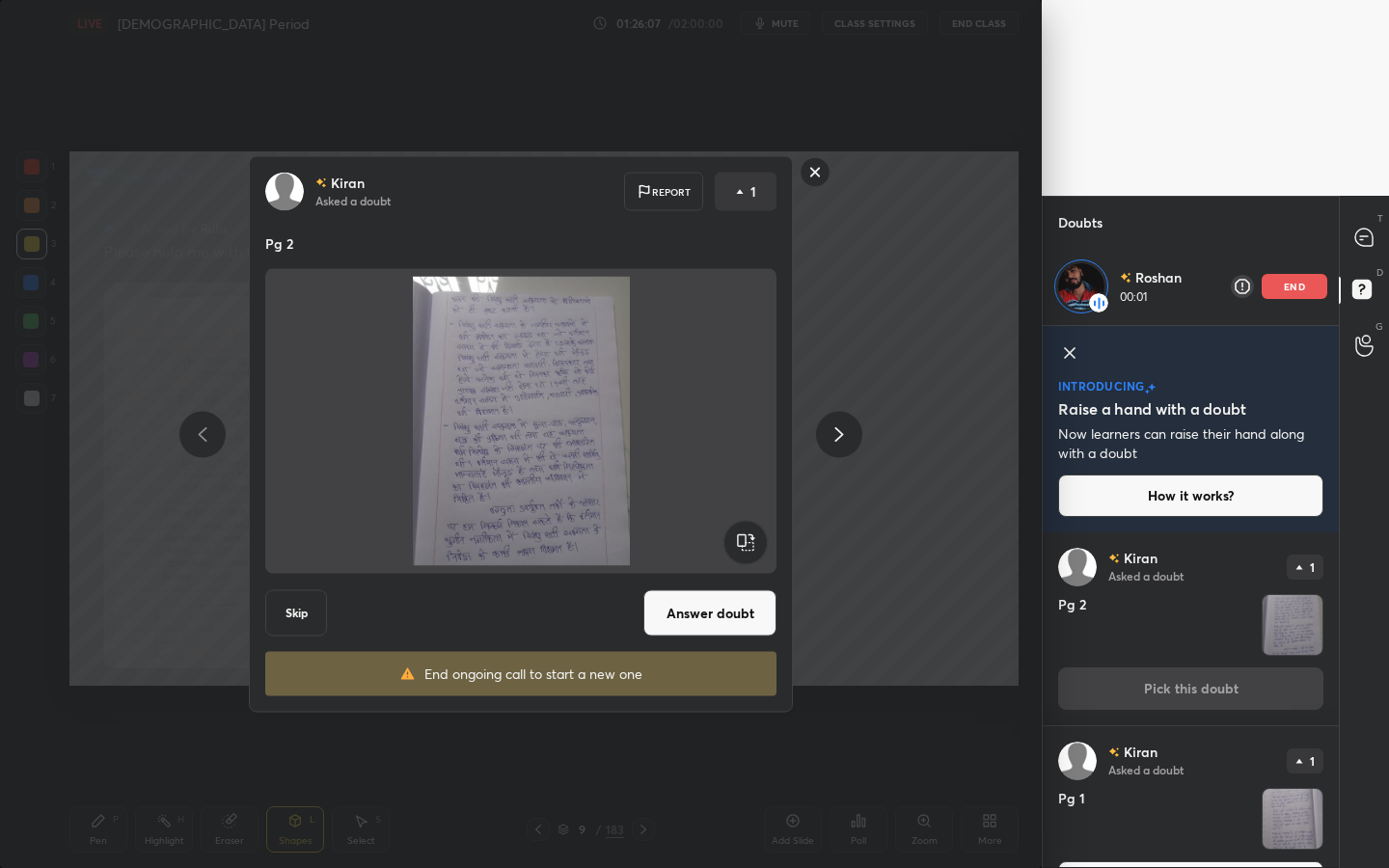
click at [725, 614] on button "Answer doubt" at bounding box center [709, 613] width 133 height 46
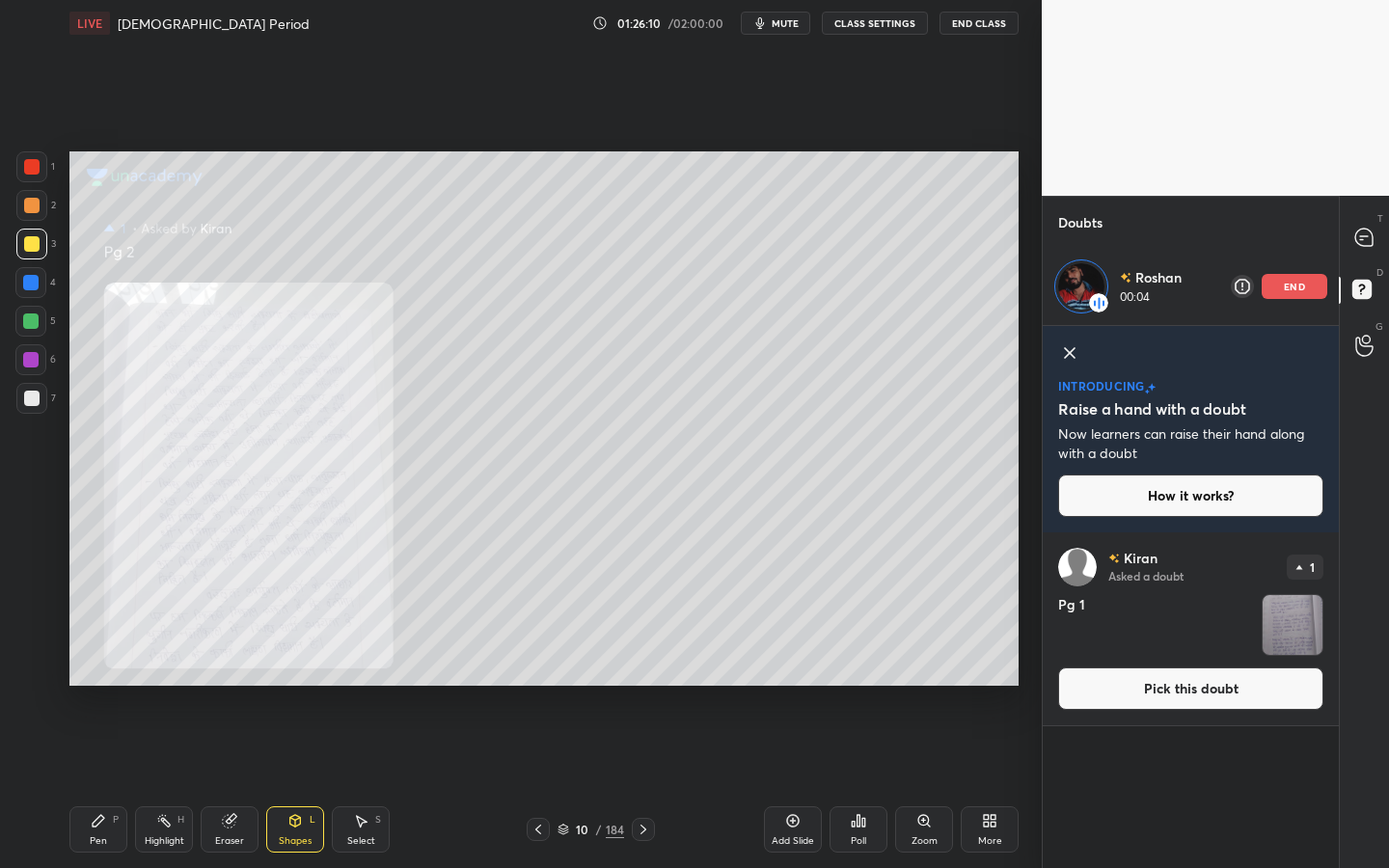
click at [1184, 505] on button "How it works?" at bounding box center [1191, 495] width 265 height 42
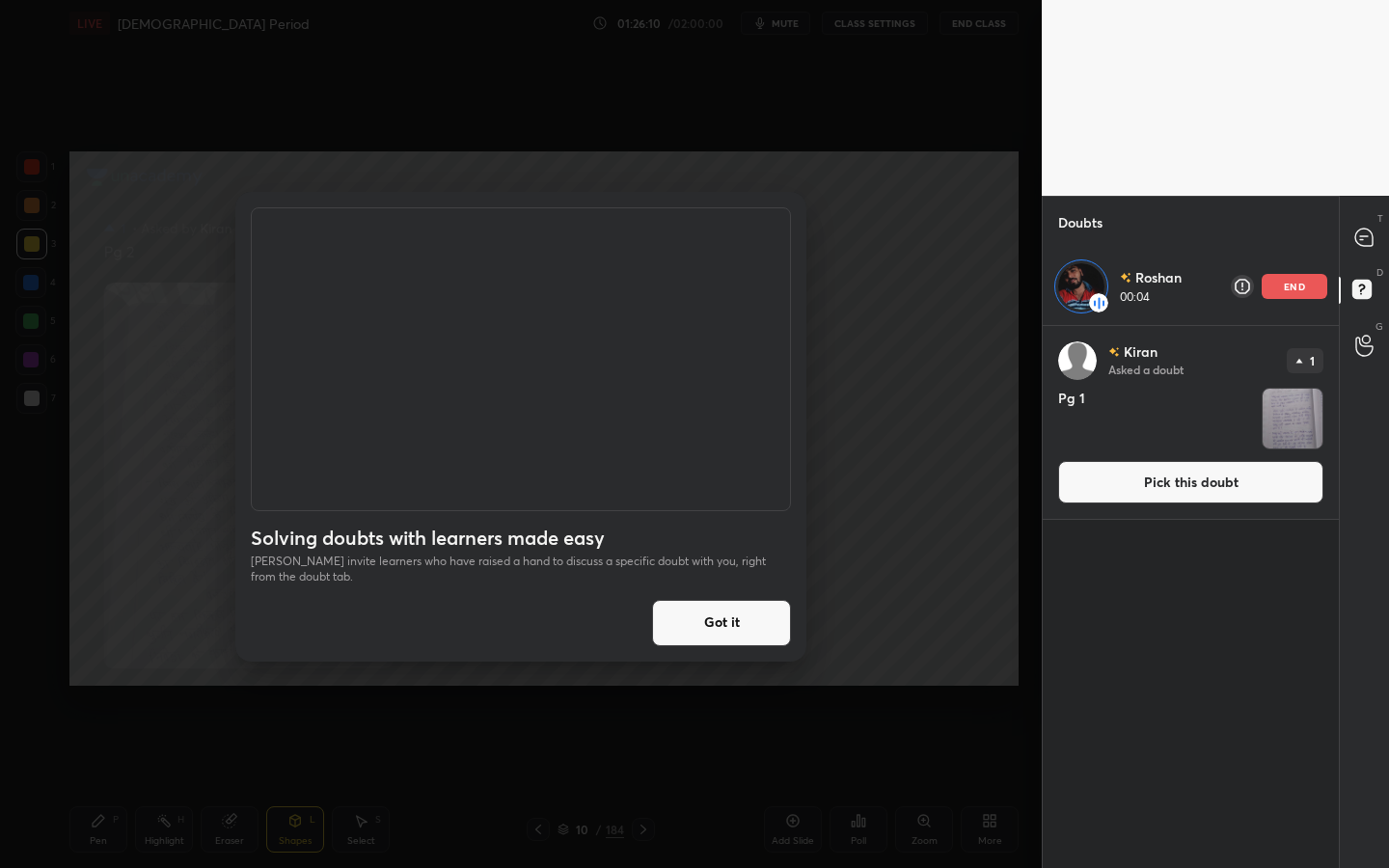
scroll to position [536, 290]
click at [761, 603] on button "Got it" at bounding box center [721, 622] width 139 height 46
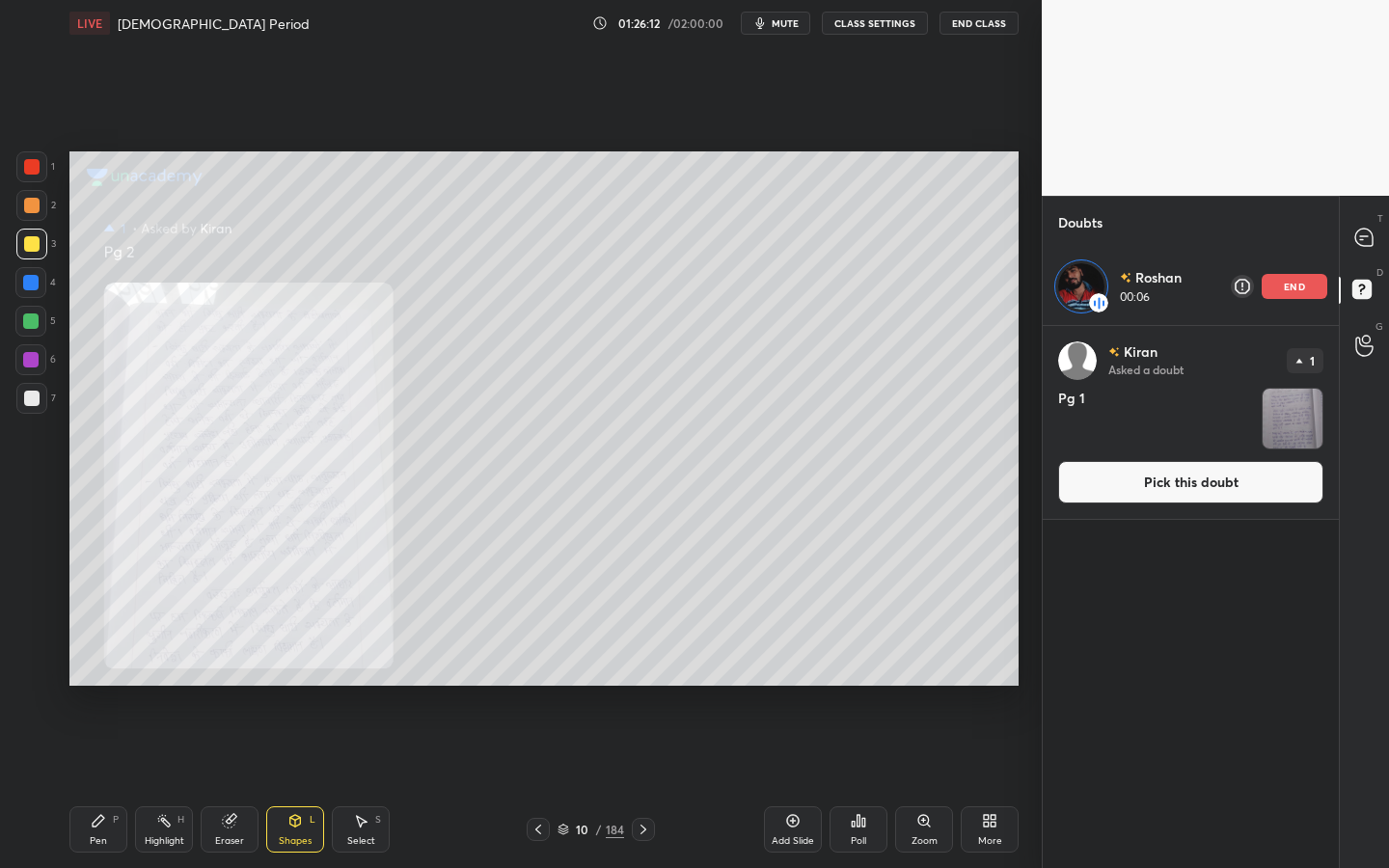
click at [1181, 476] on button "Pick this doubt" at bounding box center [1191, 481] width 265 height 42
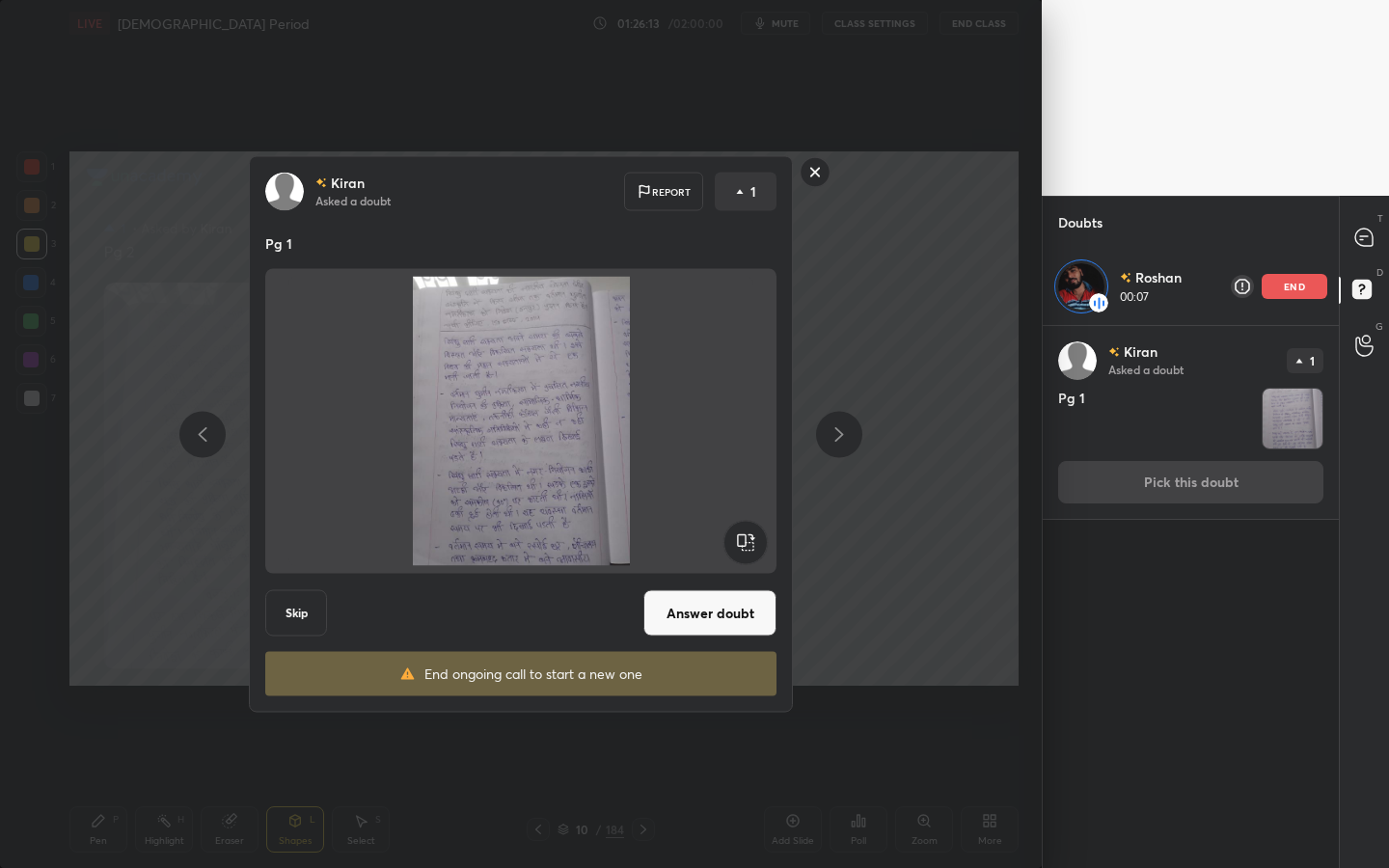
click at [725, 603] on button "Answer doubt" at bounding box center [709, 613] width 133 height 46
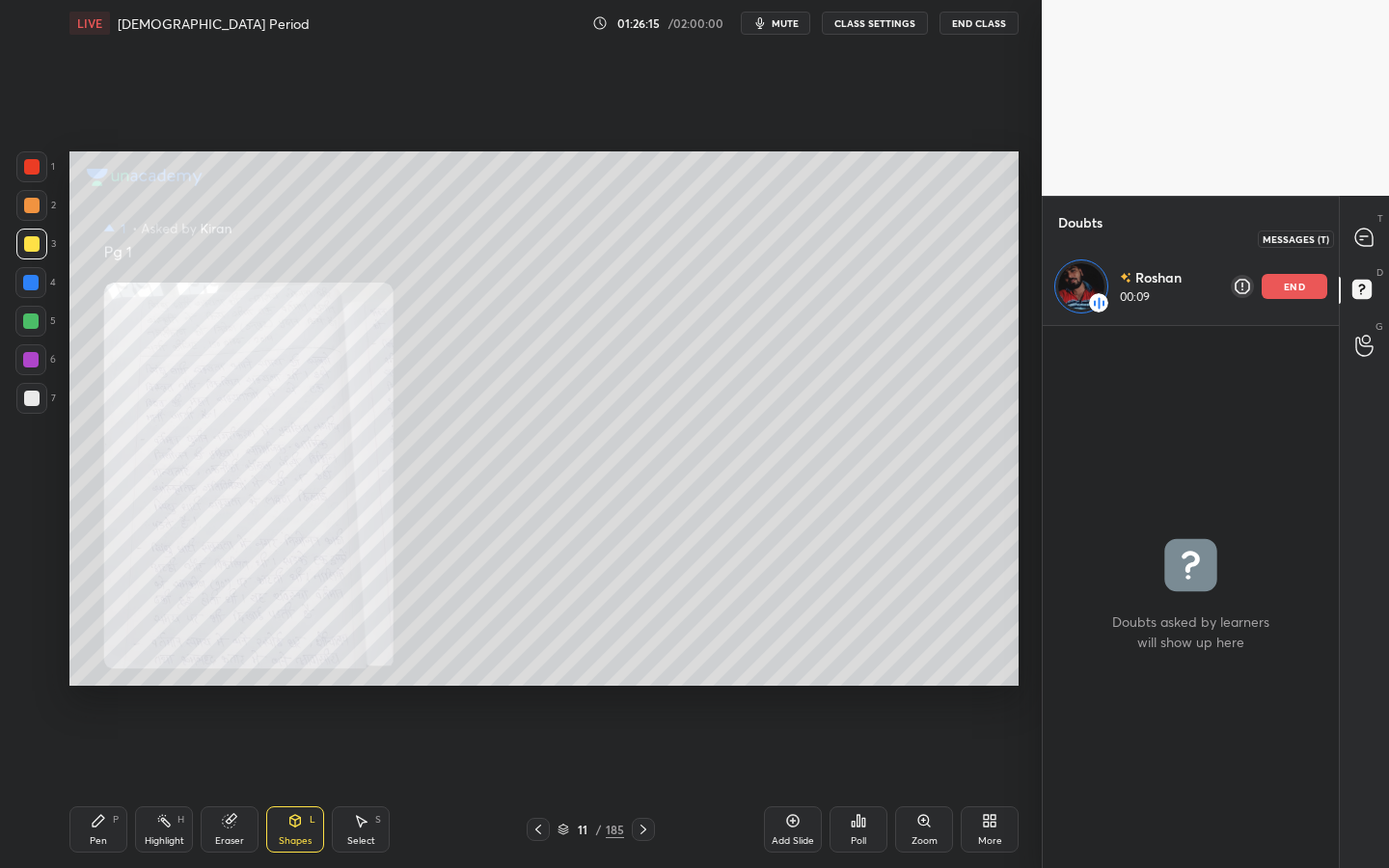
click at [1379, 243] on div at bounding box center [1364, 238] width 38 height 35
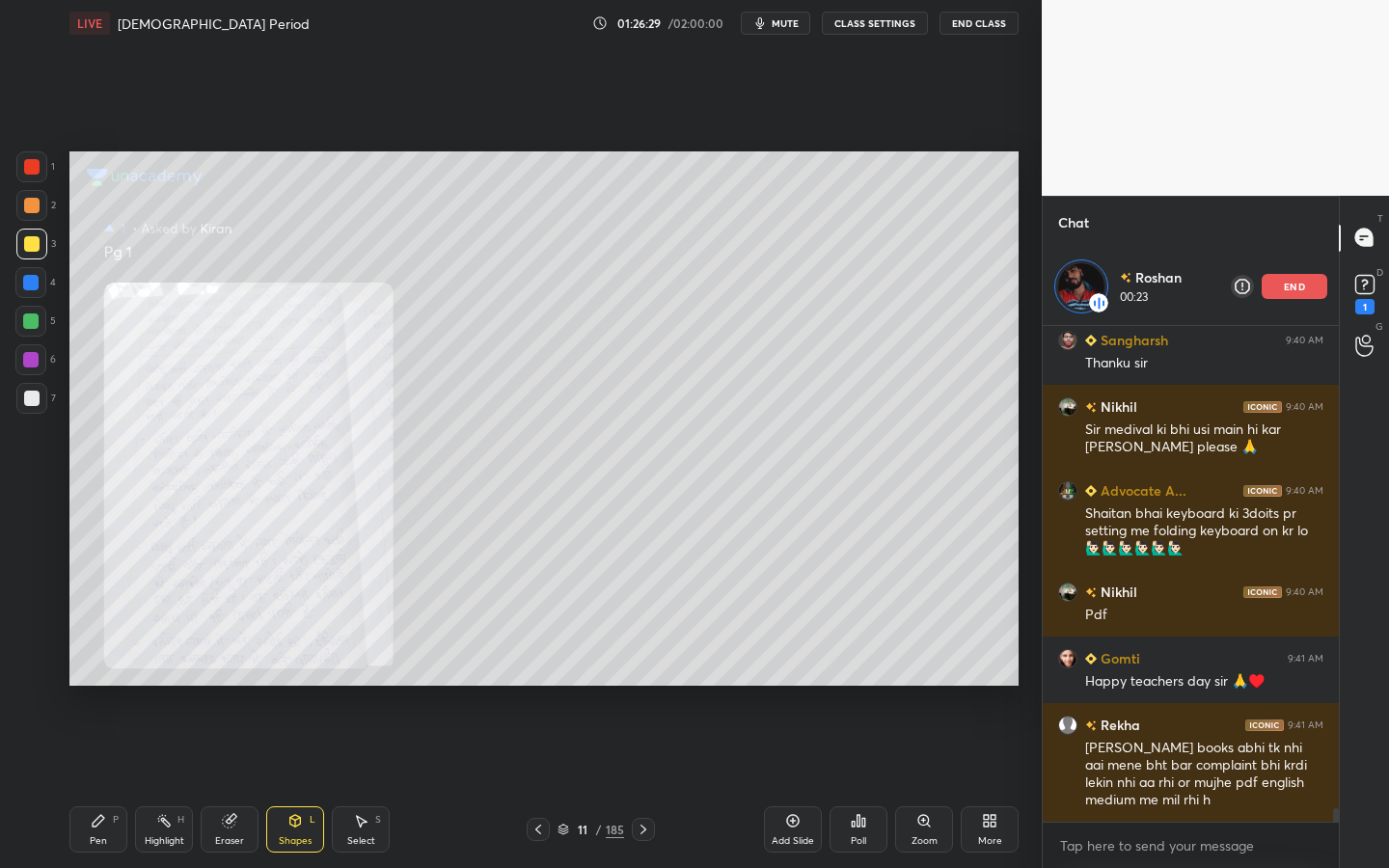
scroll to position [17927, 0]
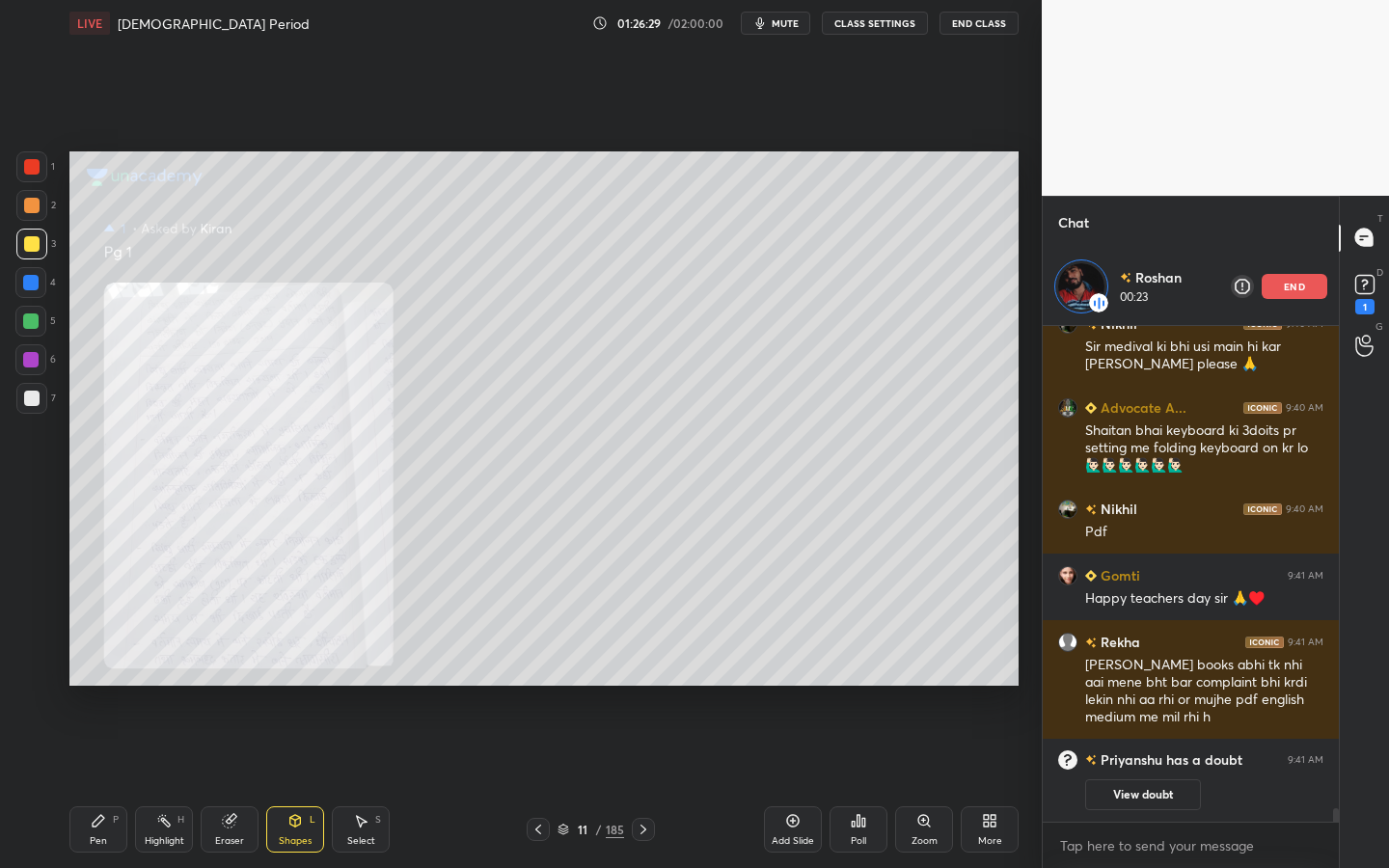
click at [924, 782] on icon at bounding box center [923, 820] width 11 height 11
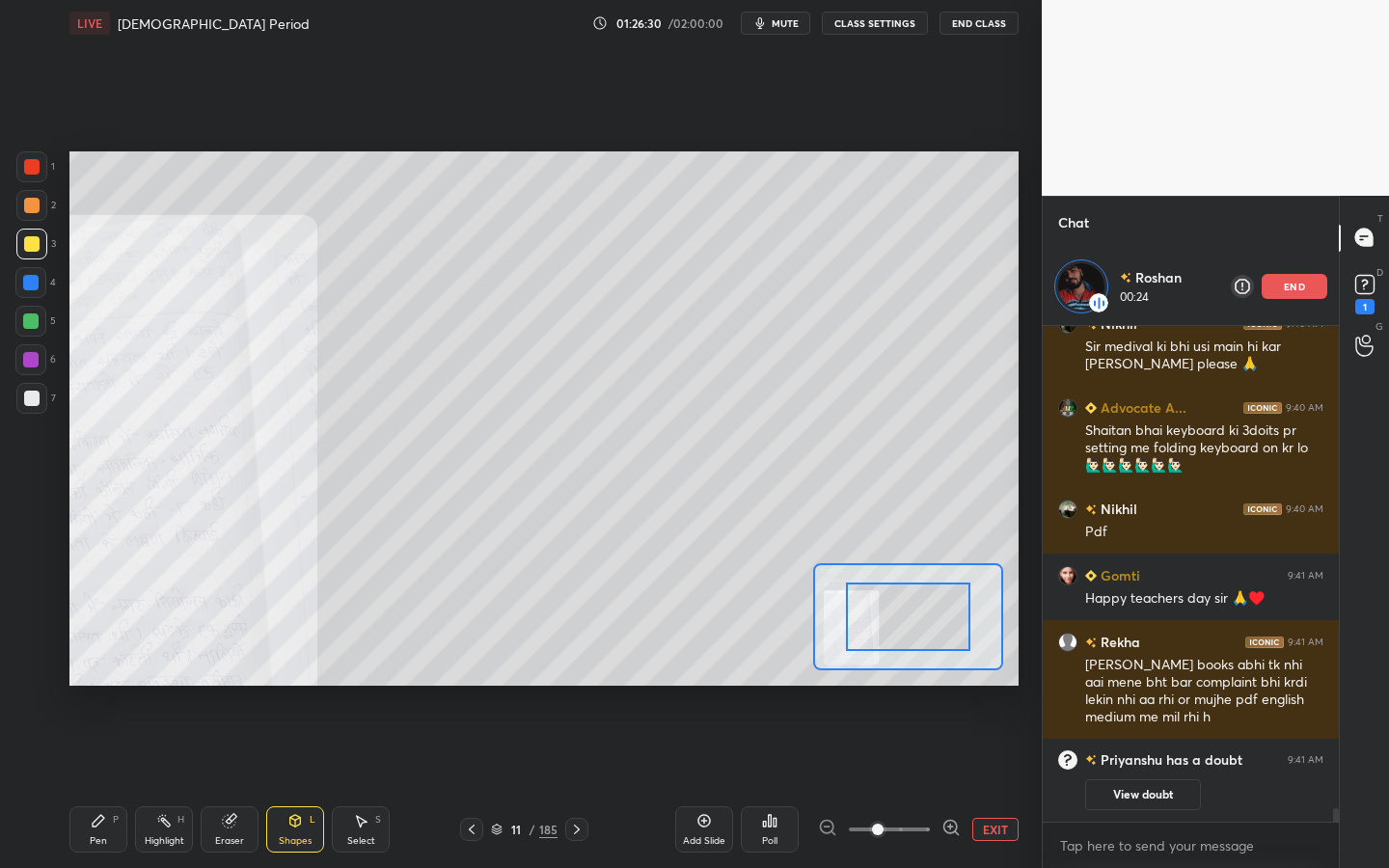
click at [924, 782] on span at bounding box center [889, 829] width 81 height 29
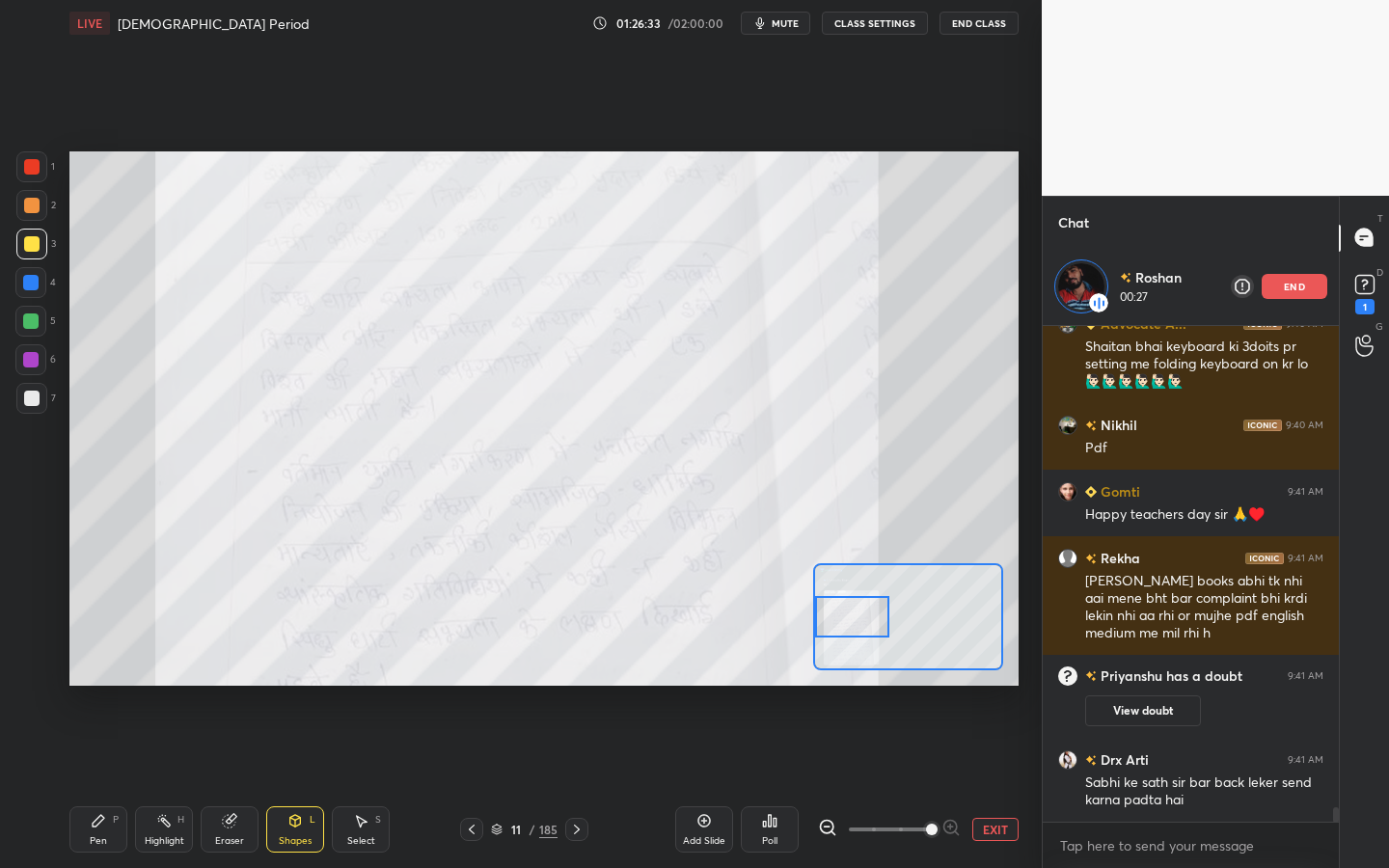
scroll to position [16259, 0]
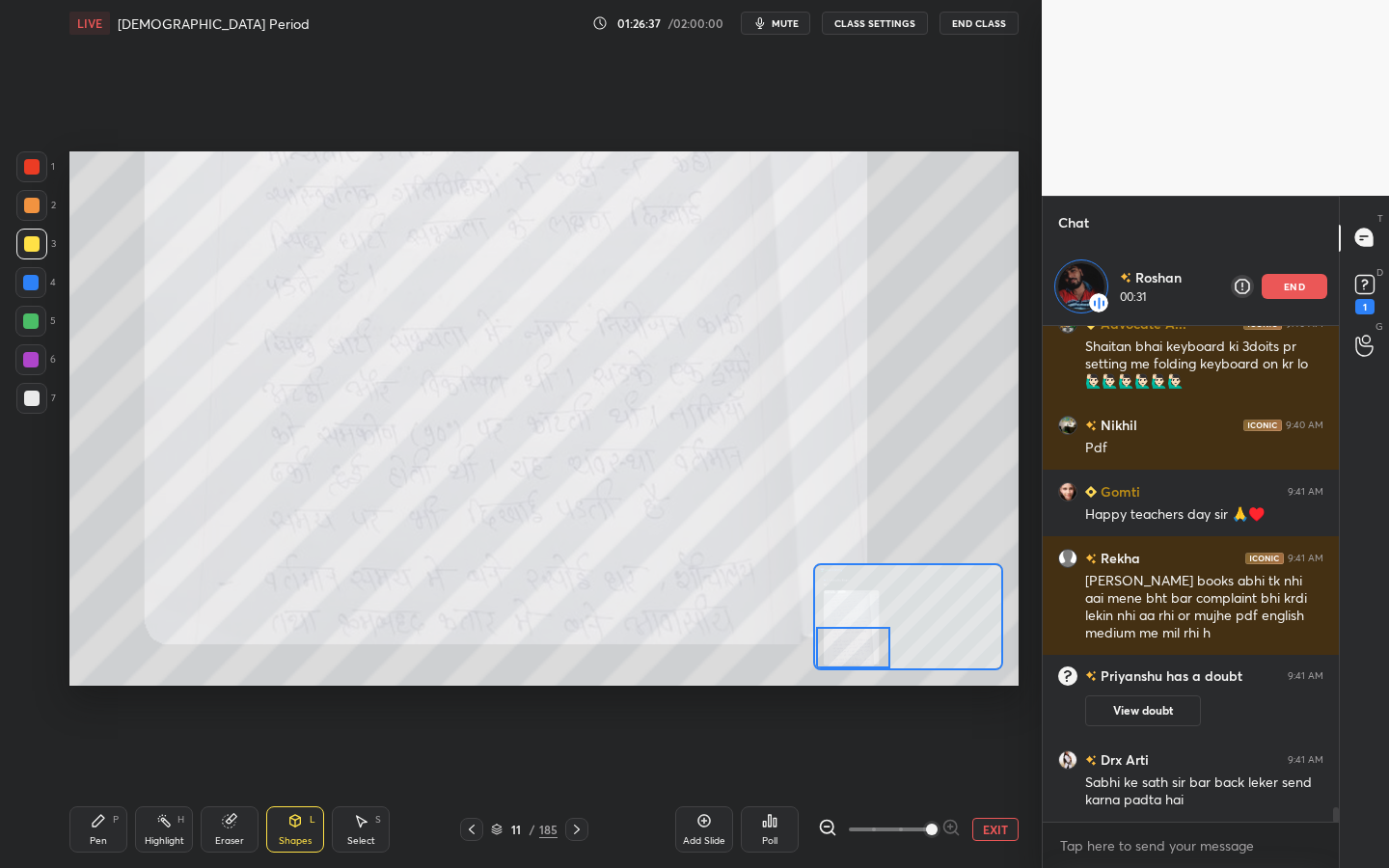
drag, startPoint x: 916, startPoint y: 616, endPoint x: 860, endPoint y: 647, distance: 64.0
click at [860, 648] on div at bounding box center [852, 648] width 74 height 41
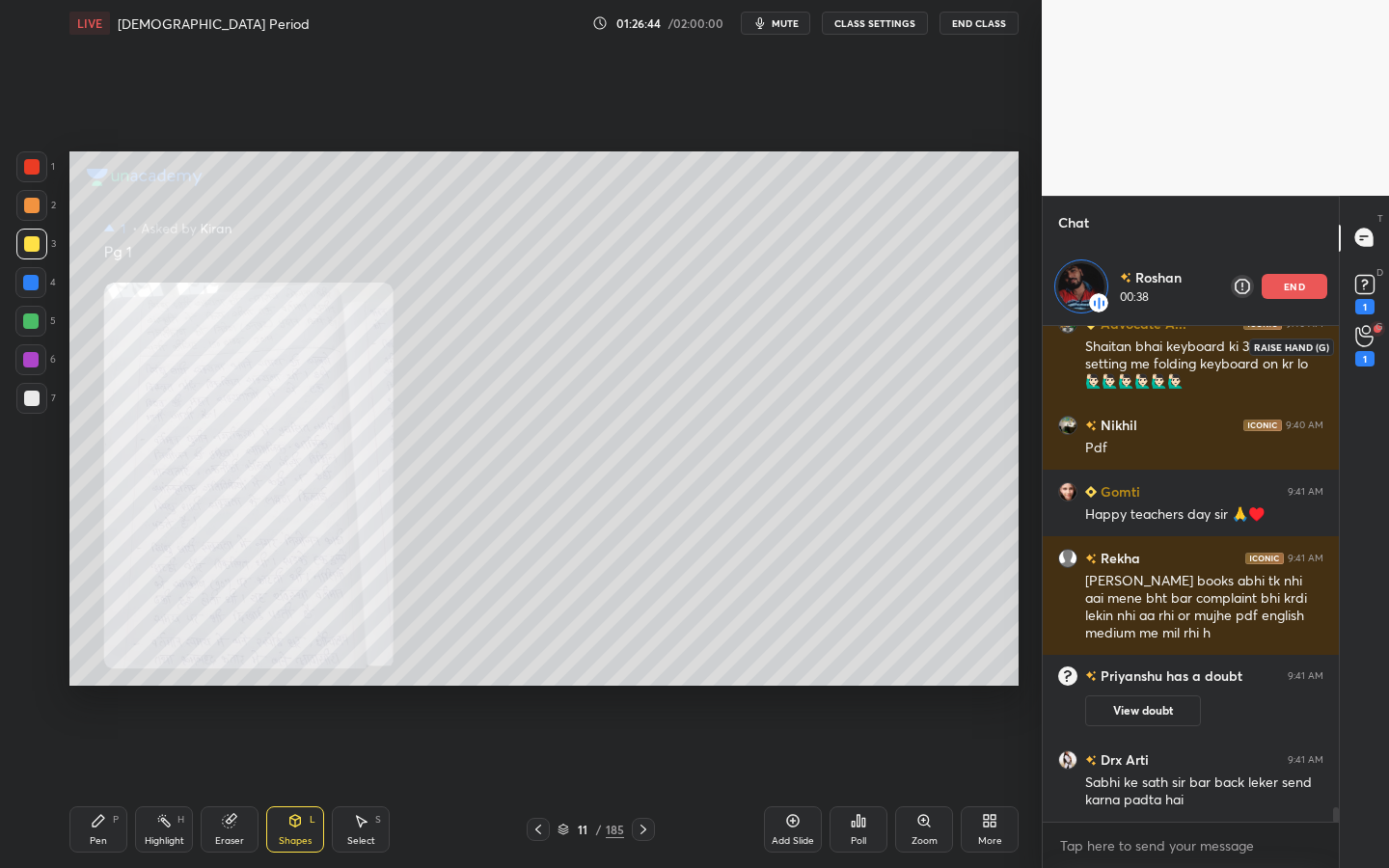
click at [1353, 343] on div "1" at bounding box center [1364, 345] width 38 height 35
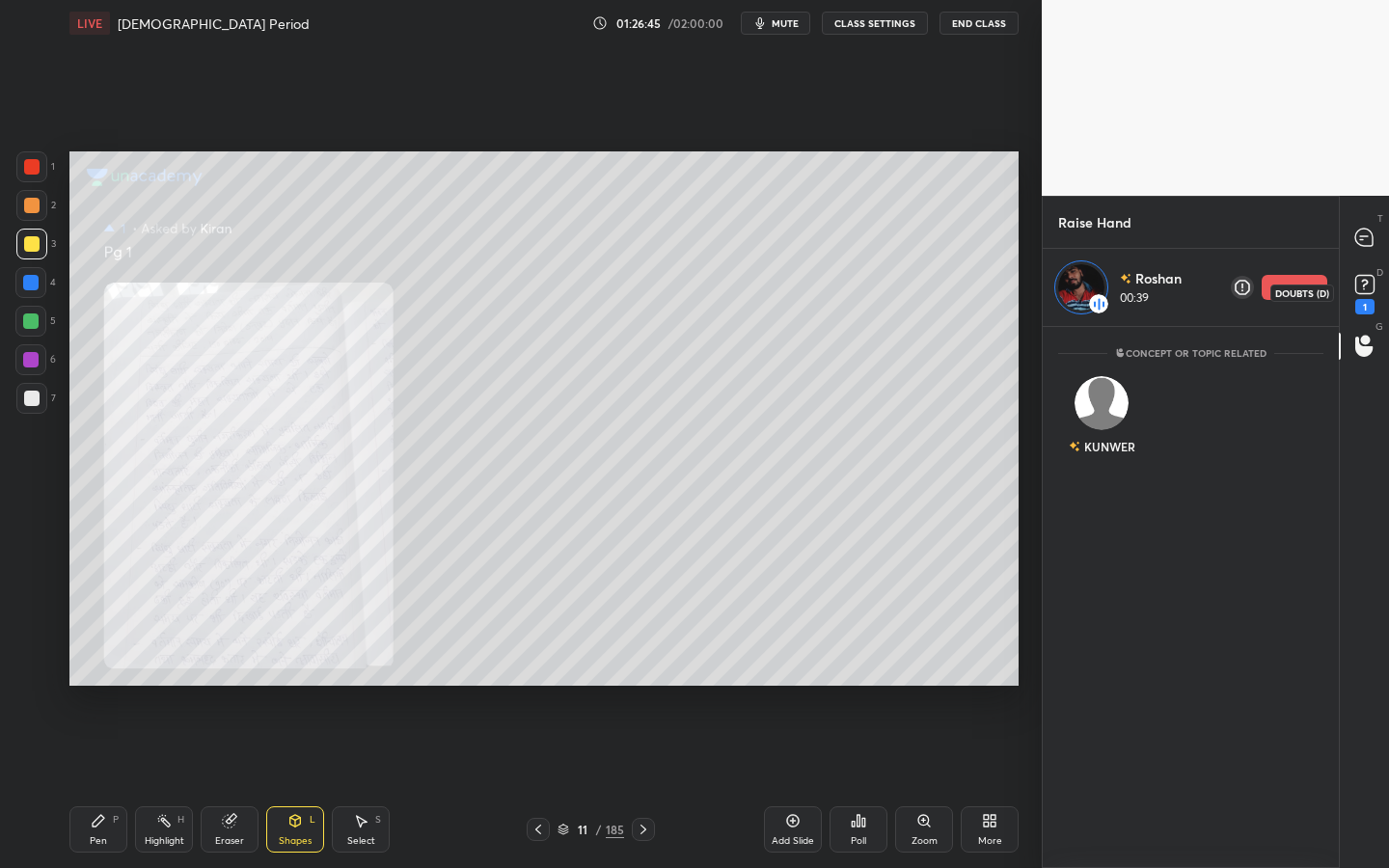
click at [1360, 310] on div "1" at bounding box center [1365, 307] width 20 height 16
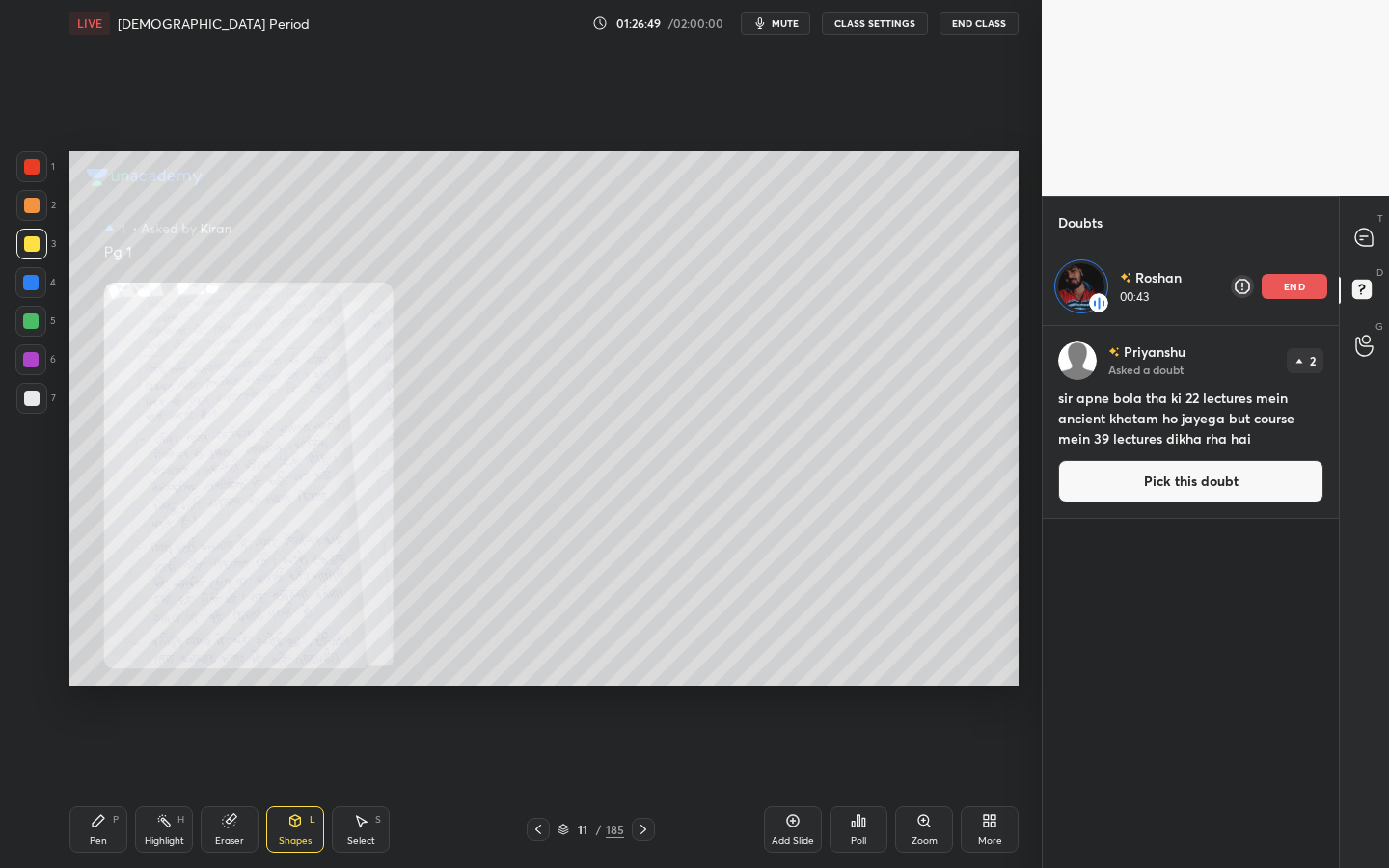
click at [1285, 477] on button "Pick this doubt" at bounding box center [1191, 480] width 265 height 42
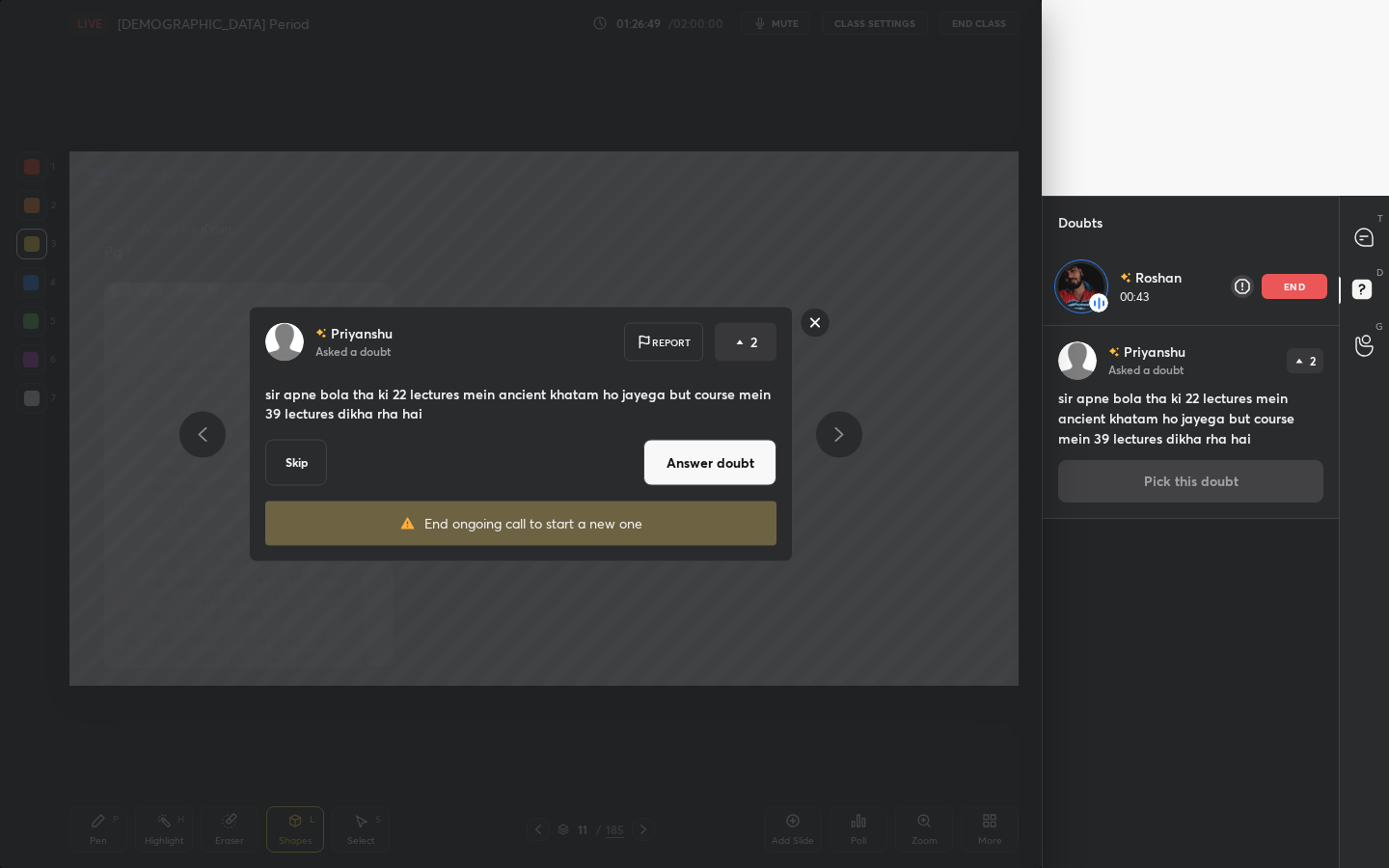
click at [689, 472] on button "Answer doubt" at bounding box center [709, 463] width 133 height 46
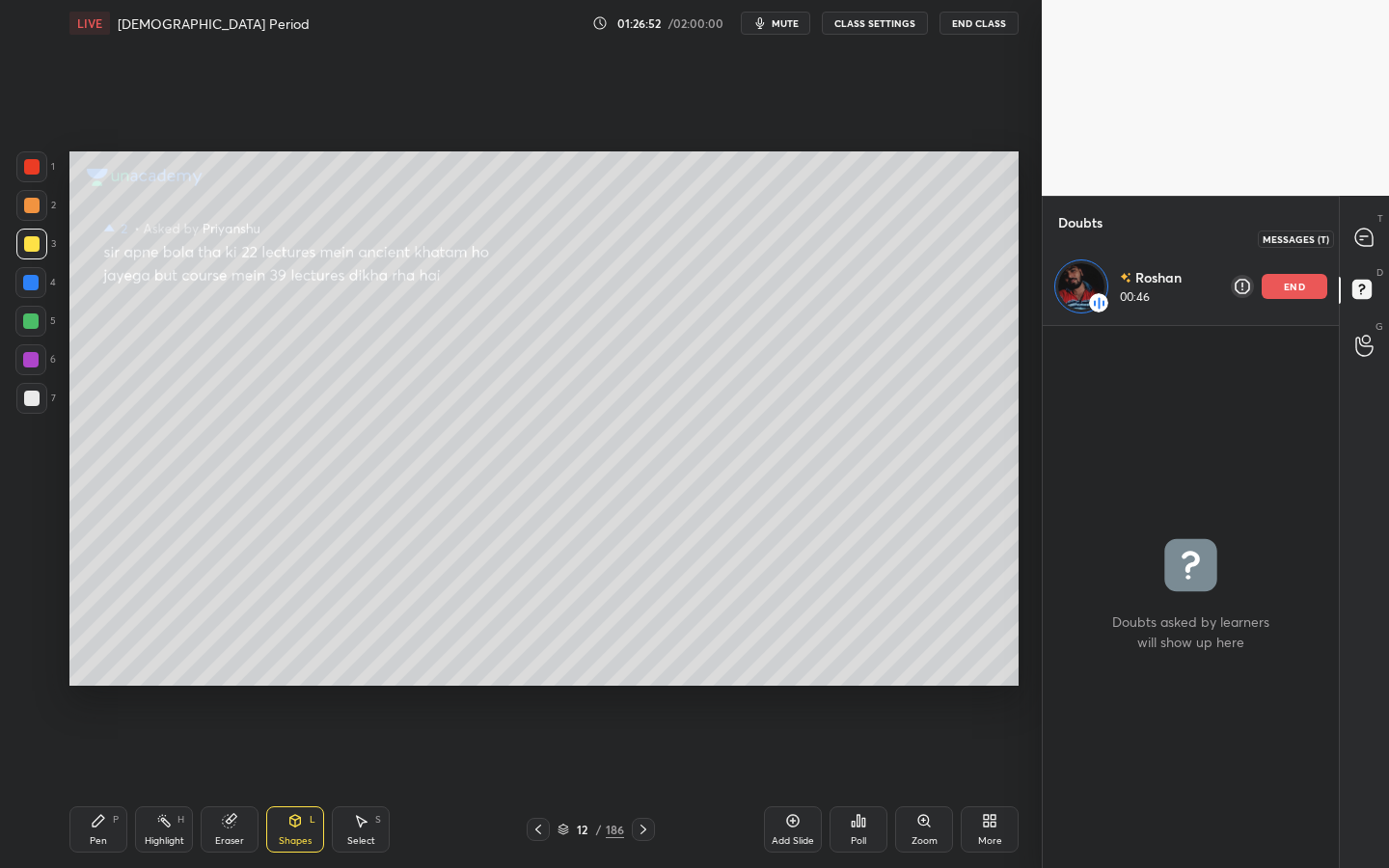
click at [1366, 253] on div at bounding box center [1364, 238] width 38 height 35
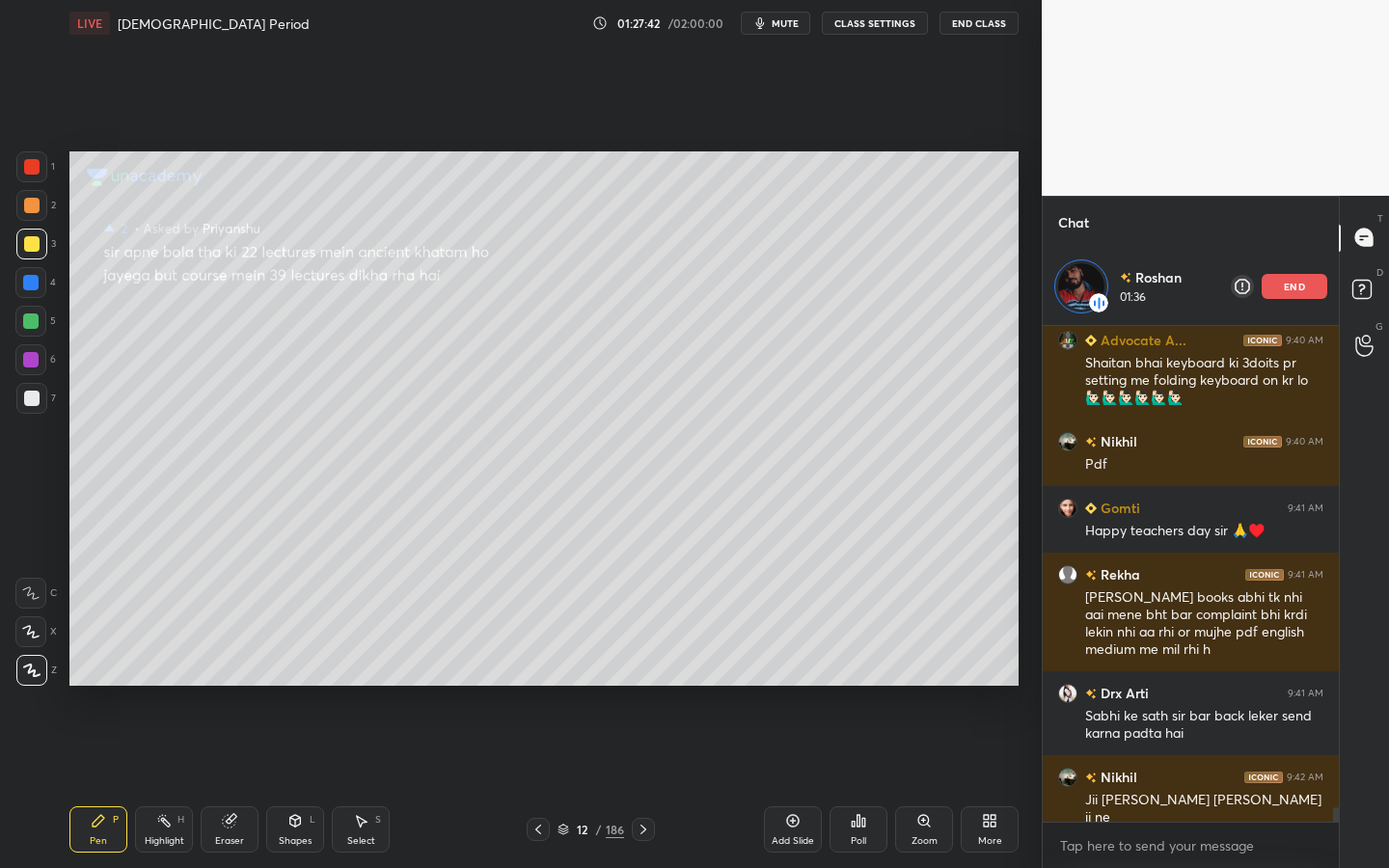
scroll to position [16683, 0]
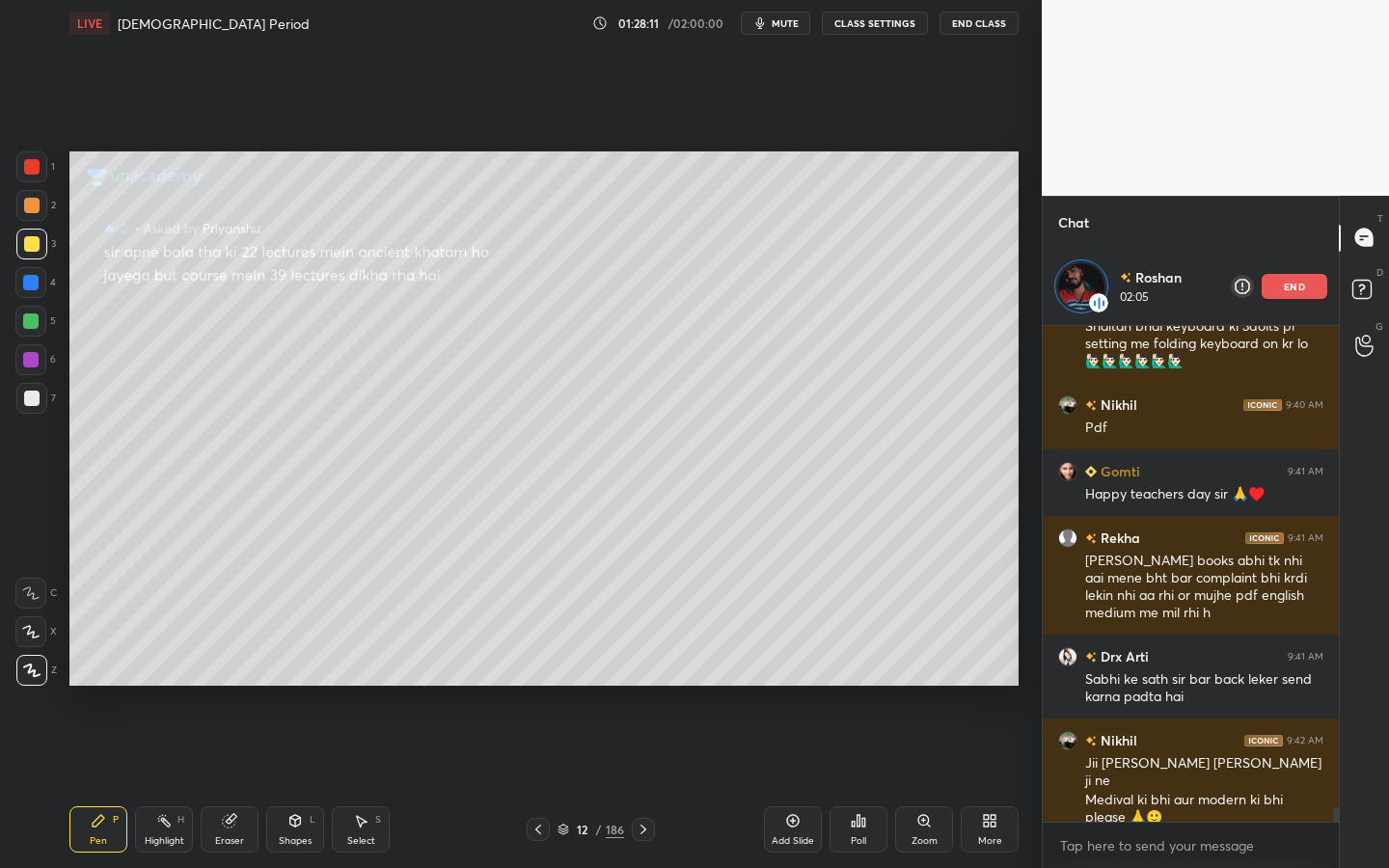
click at [222, 782] on icon at bounding box center [230, 821] width 16 height 16
click at [36, 665] on span "Erase all" at bounding box center [31, 671] width 29 height 14
click at [1368, 293] on rect at bounding box center [1361, 289] width 19 height 19
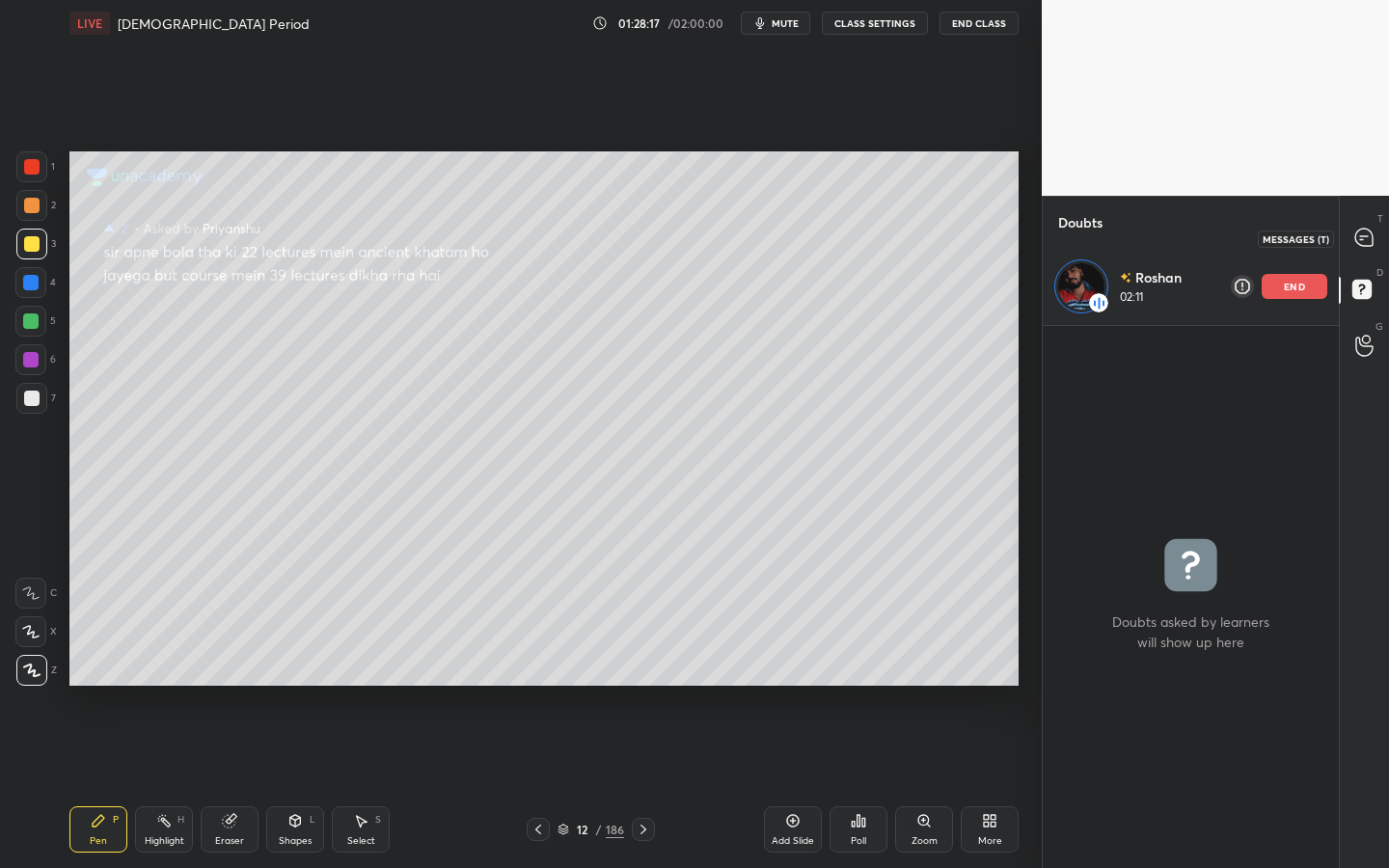
click at [1369, 249] on div at bounding box center [1364, 238] width 38 height 35
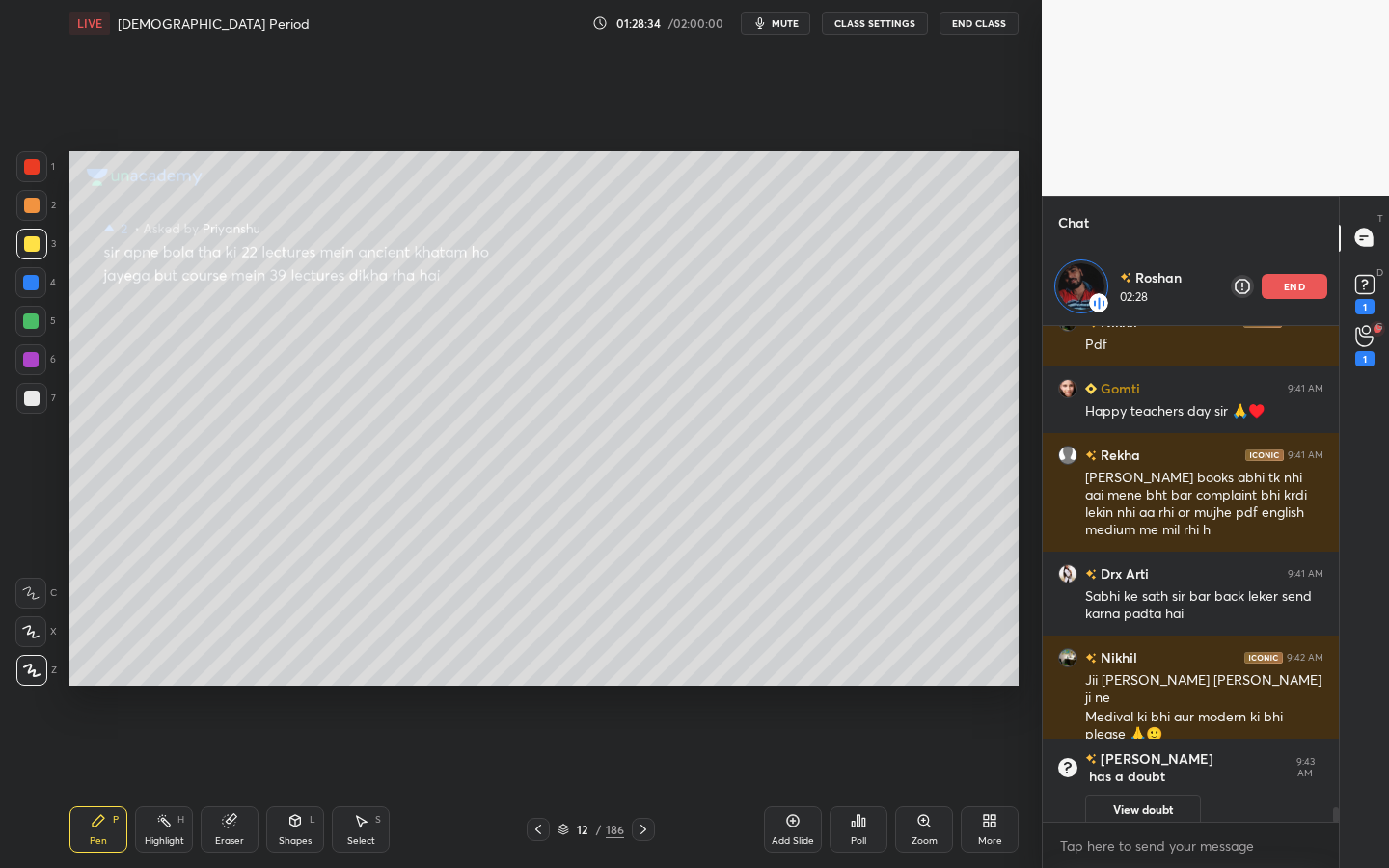
scroll to position [16374, 0]
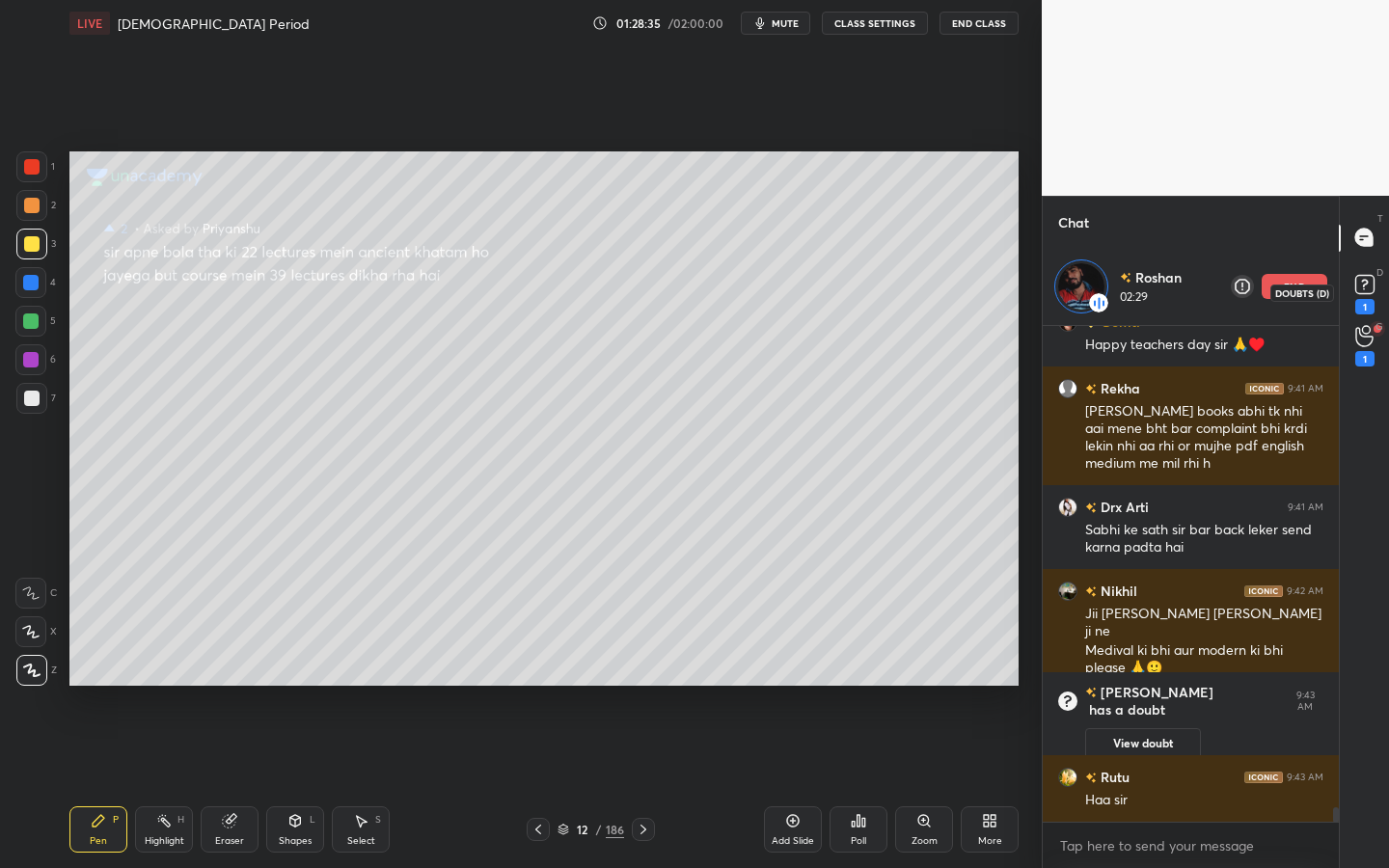
click at [1381, 286] on div "1" at bounding box center [1364, 292] width 38 height 35
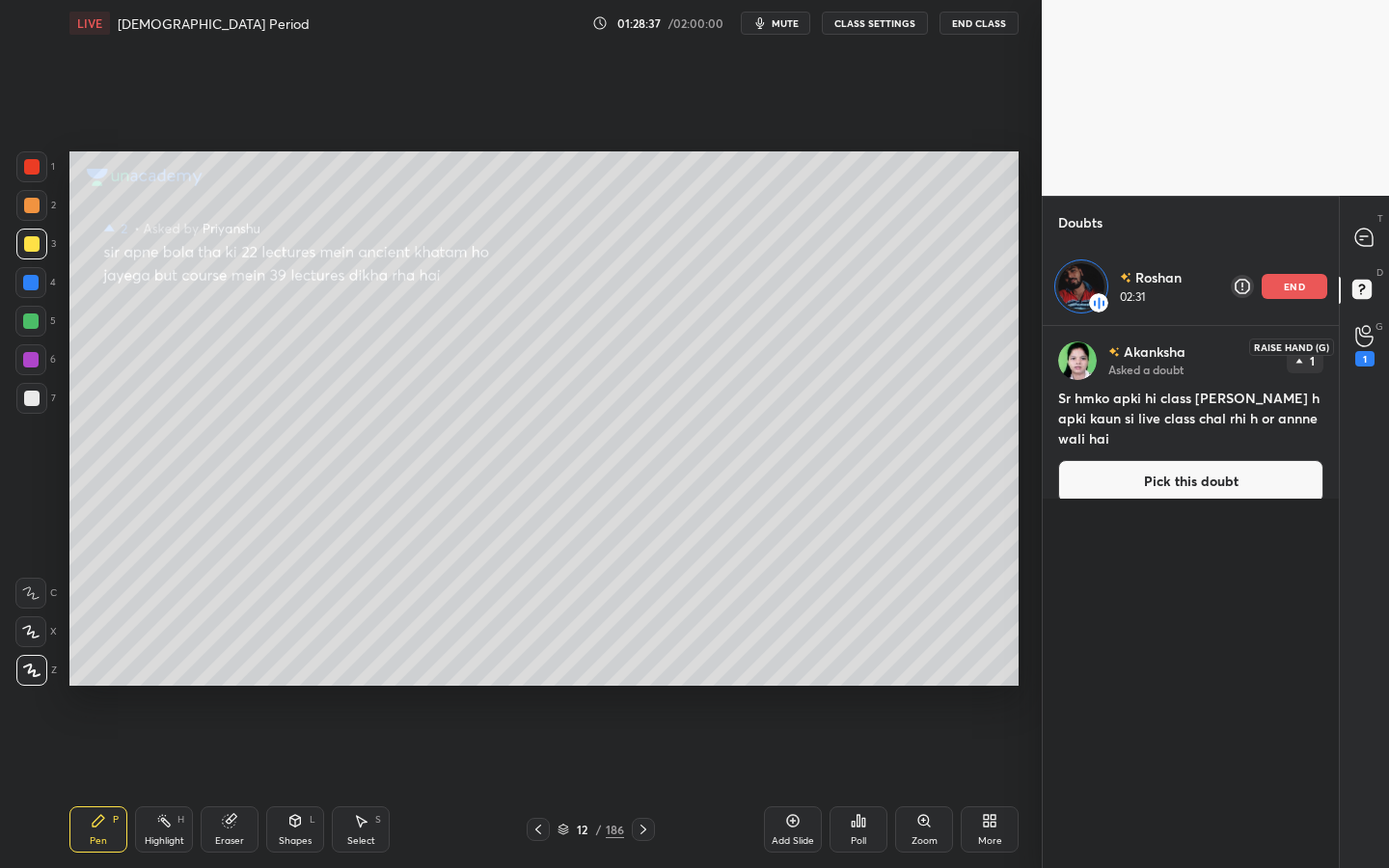
click at [1368, 355] on div "1" at bounding box center [1365, 359] width 20 height 16
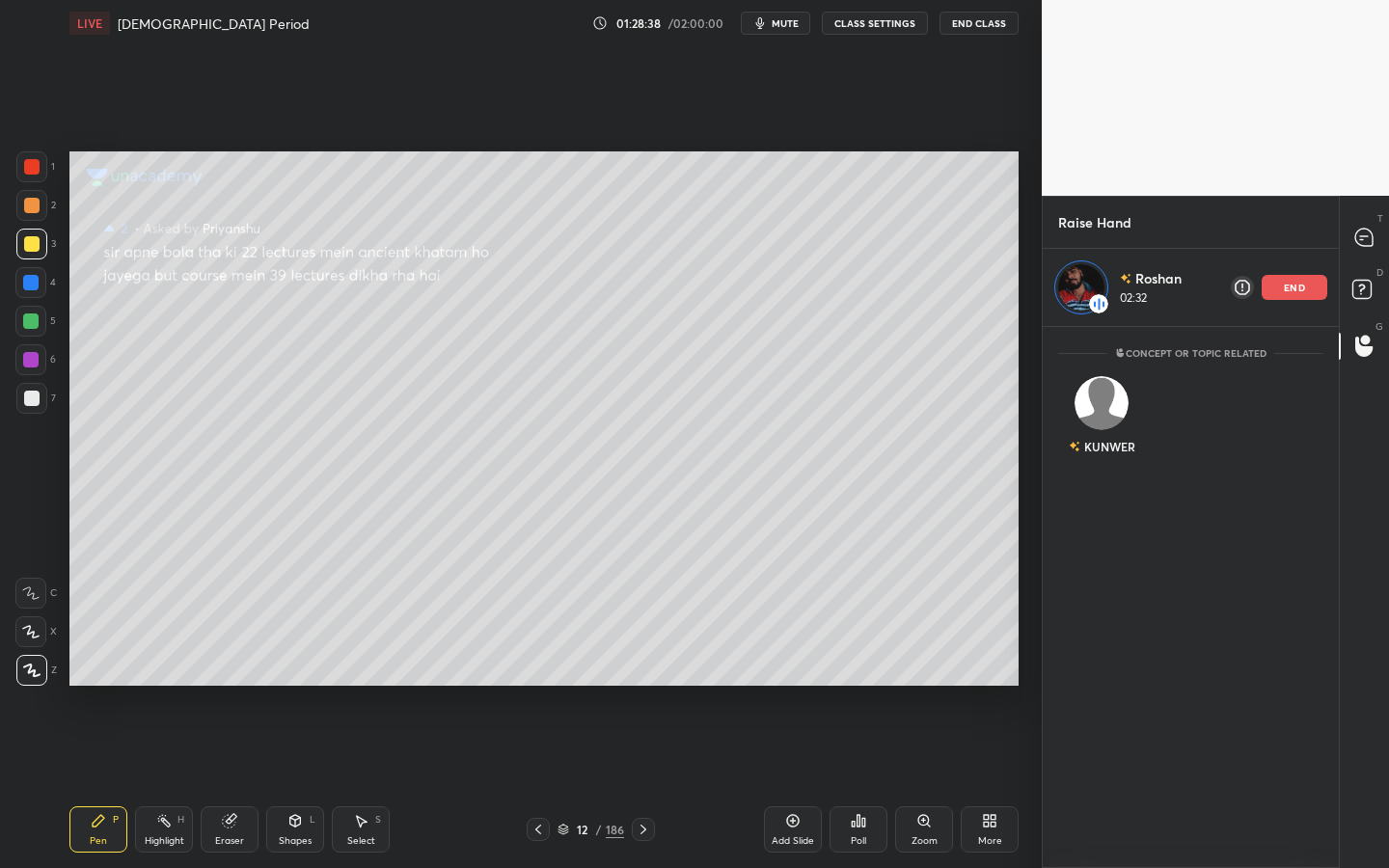
click at [1299, 293] on div "end" at bounding box center [1294, 287] width 65 height 25
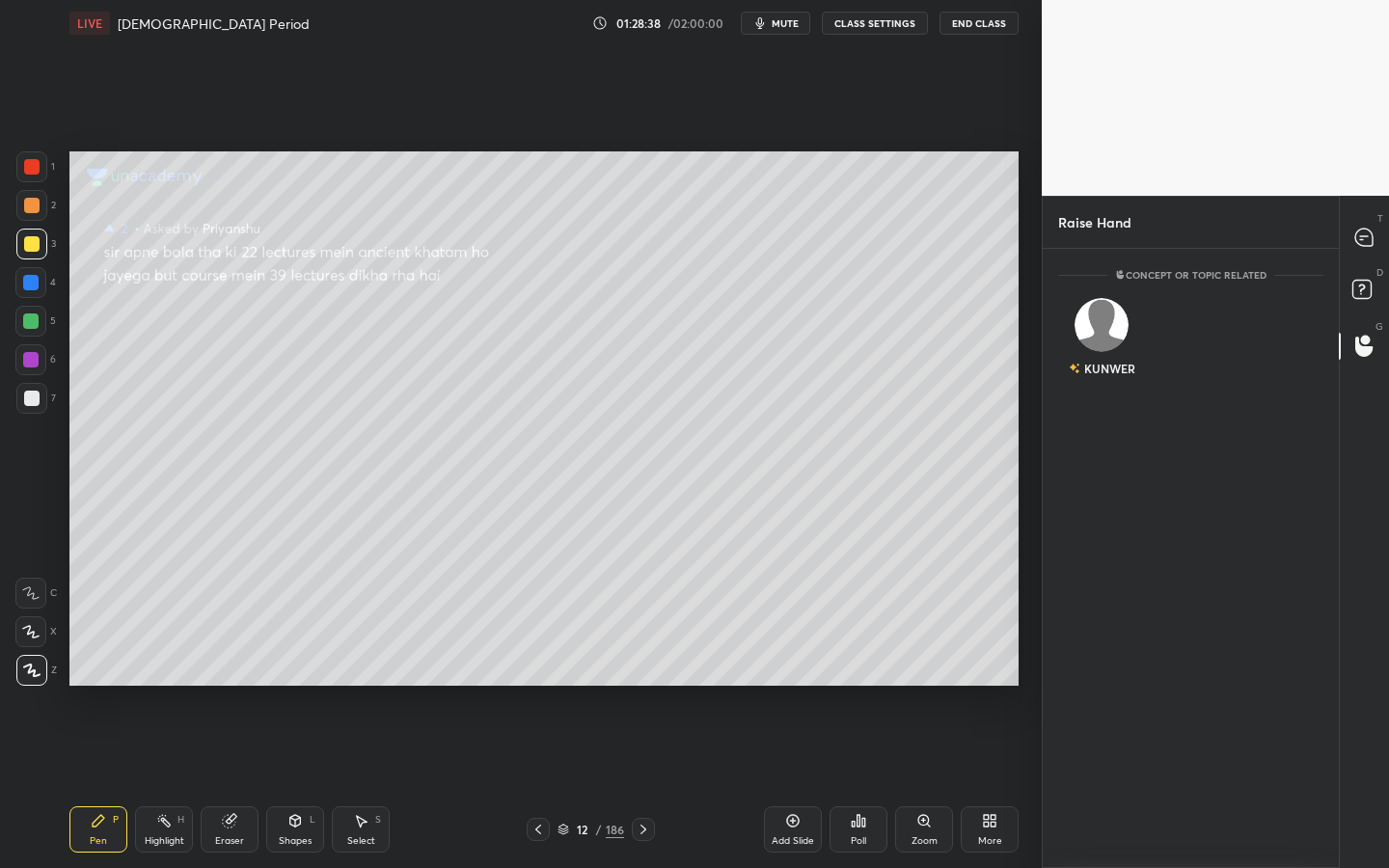
scroll to position [614, 290]
click at [1361, 241] on icon at bounding box center [1364, 238] width 18 height 18
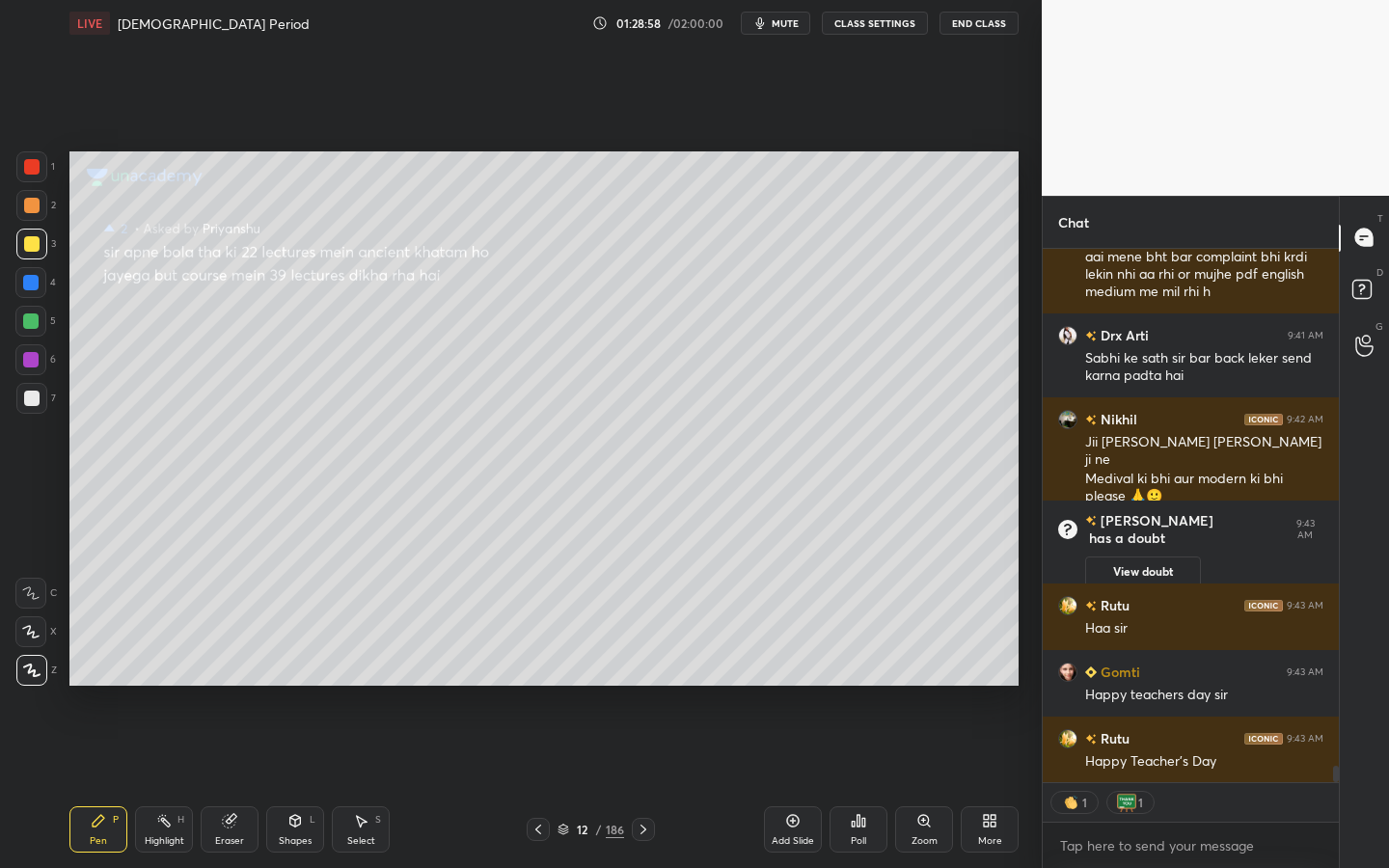
scroll to position [16939, 0]
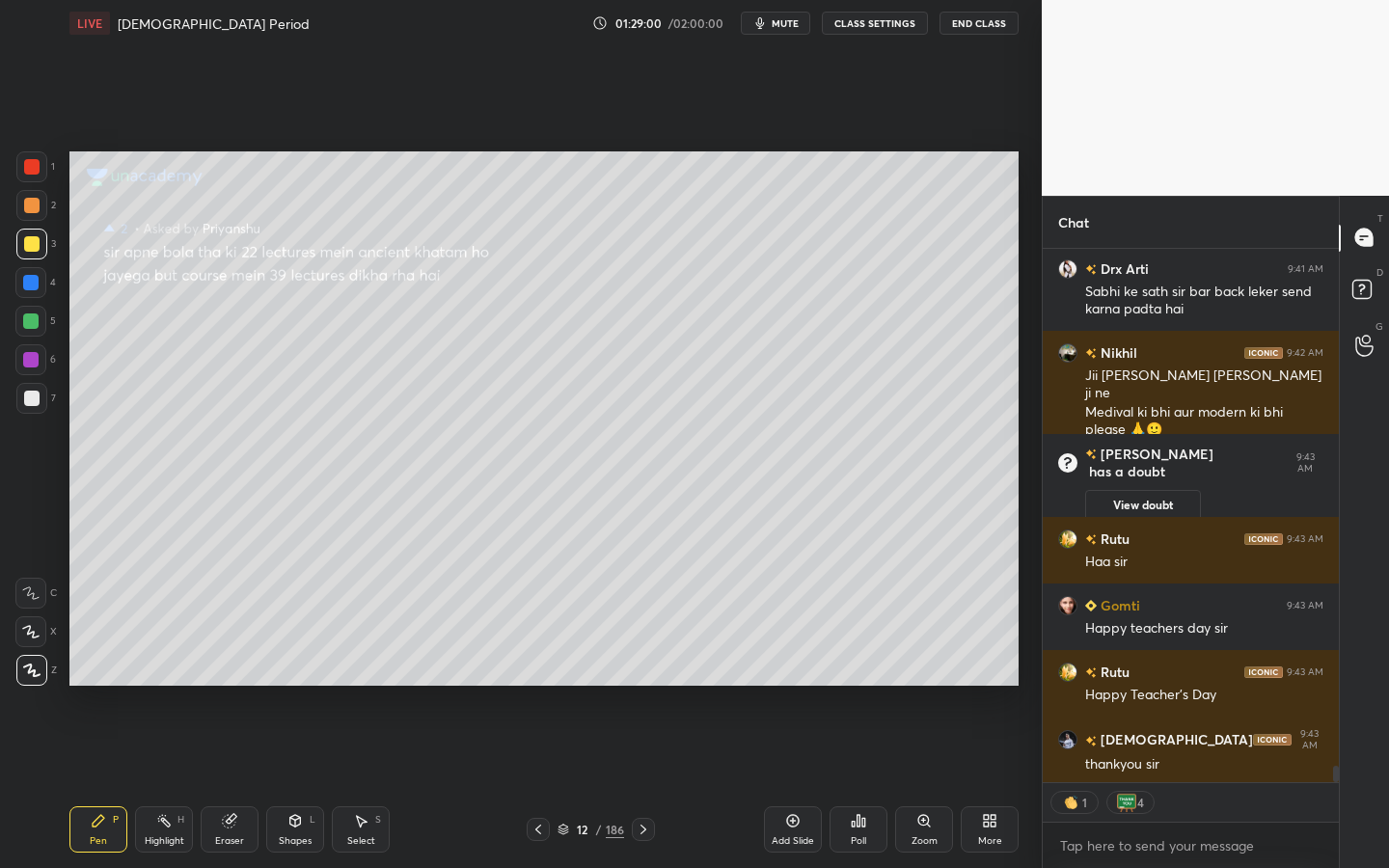
click at [976, 17] on button "End Class" at bounding box center [979, 23] width 79 height 23
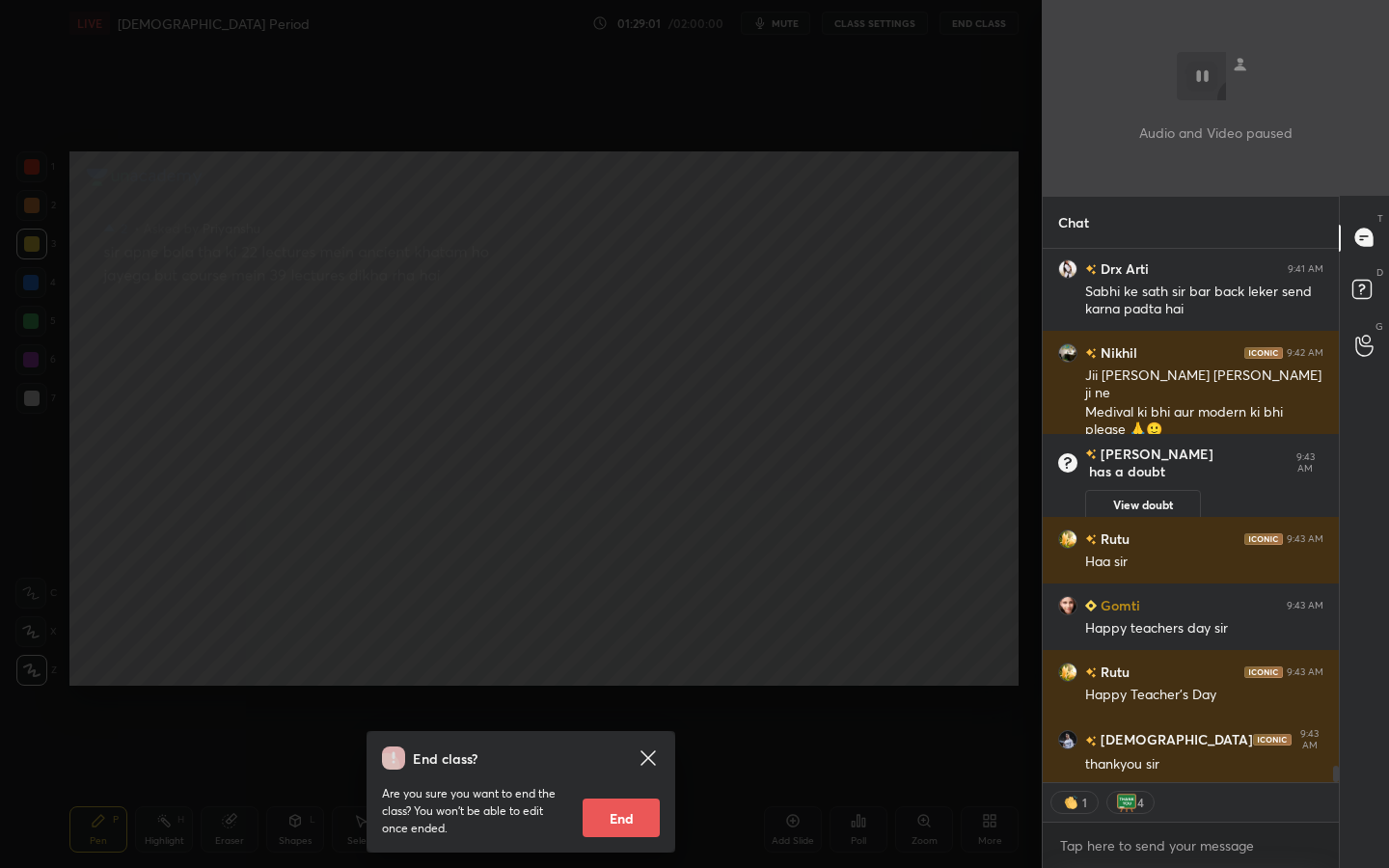
click at [640, 782] on button "End" at bounding box center [621, 818] width 77 height 38
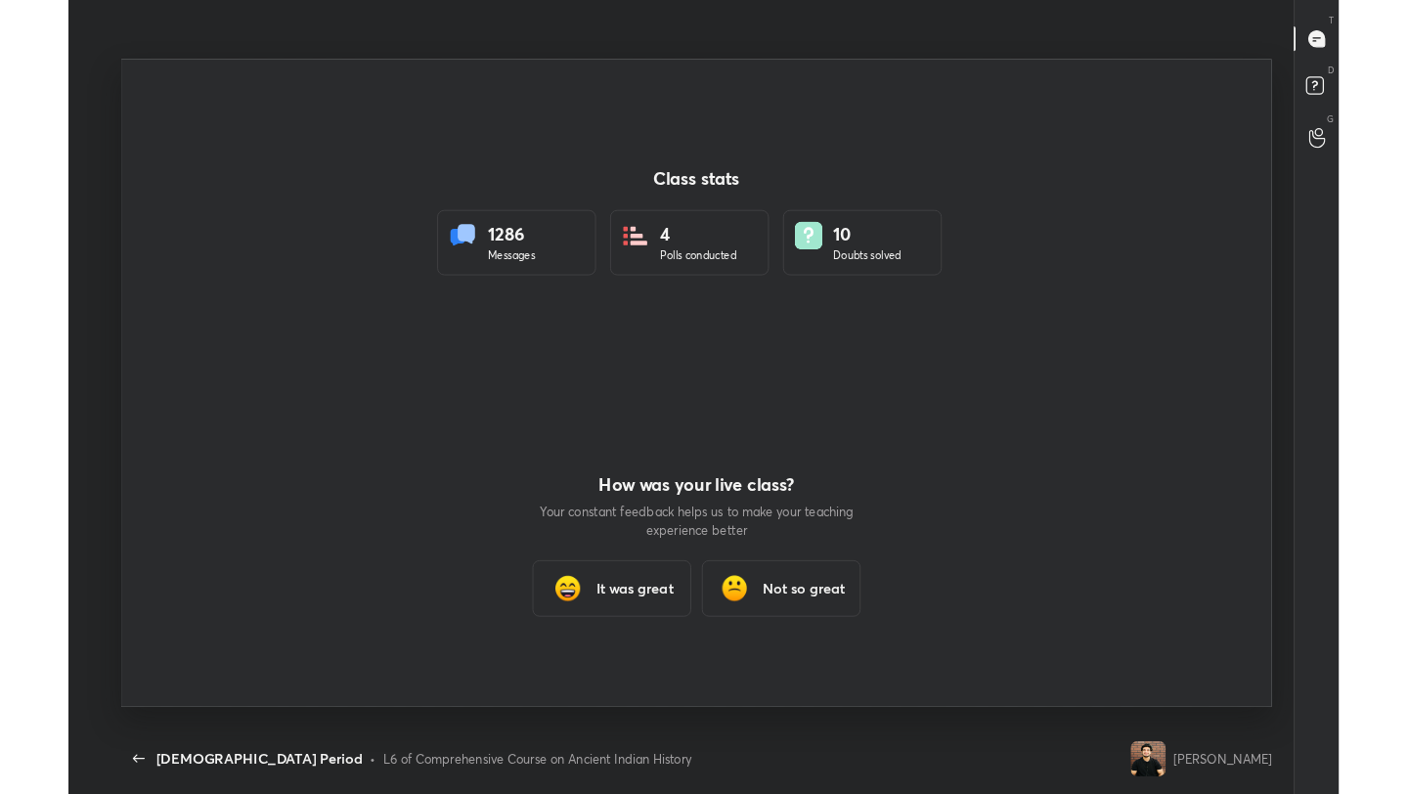
scroll to position [97112, 96388]
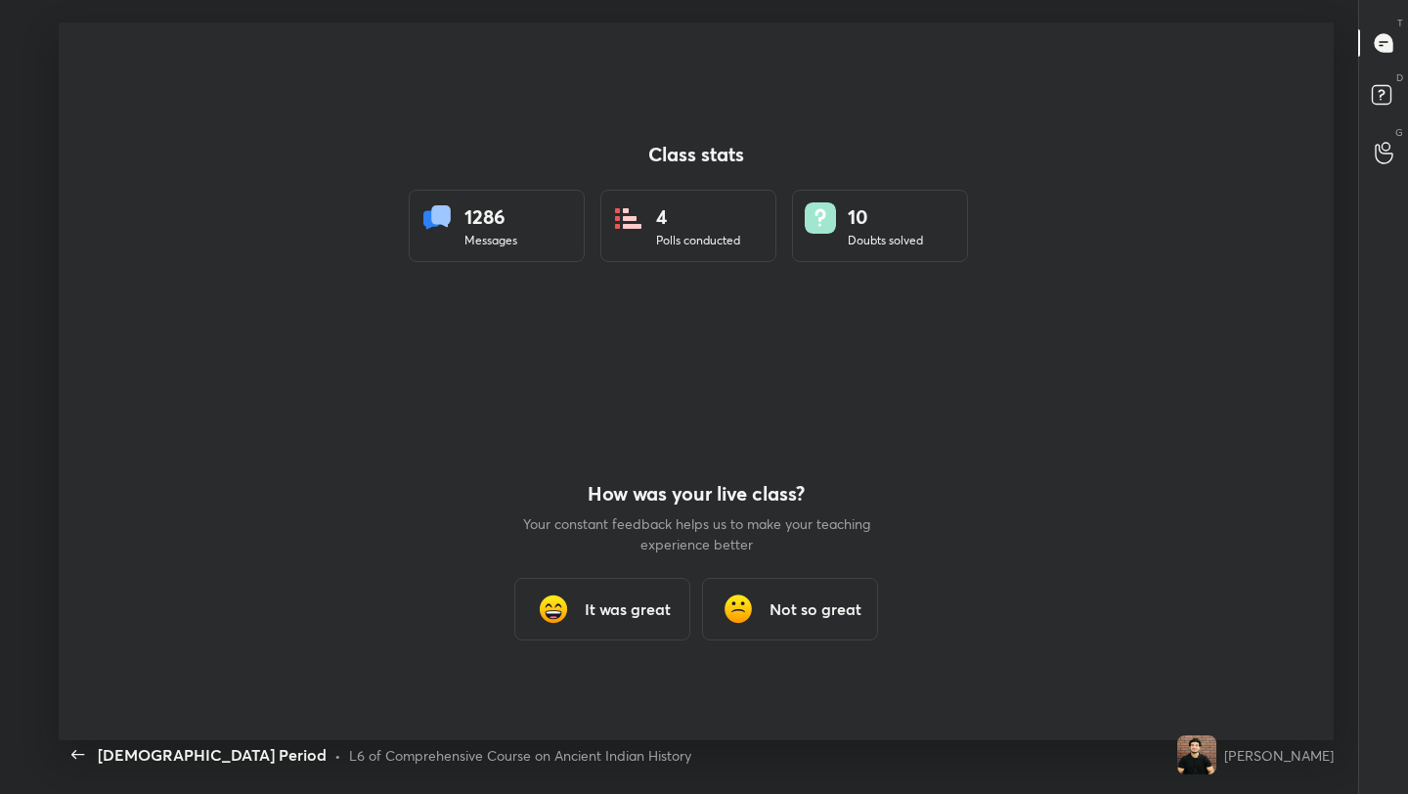
type textarea "x"
